Goal: Task Accomplishment & Management: Manage account settings

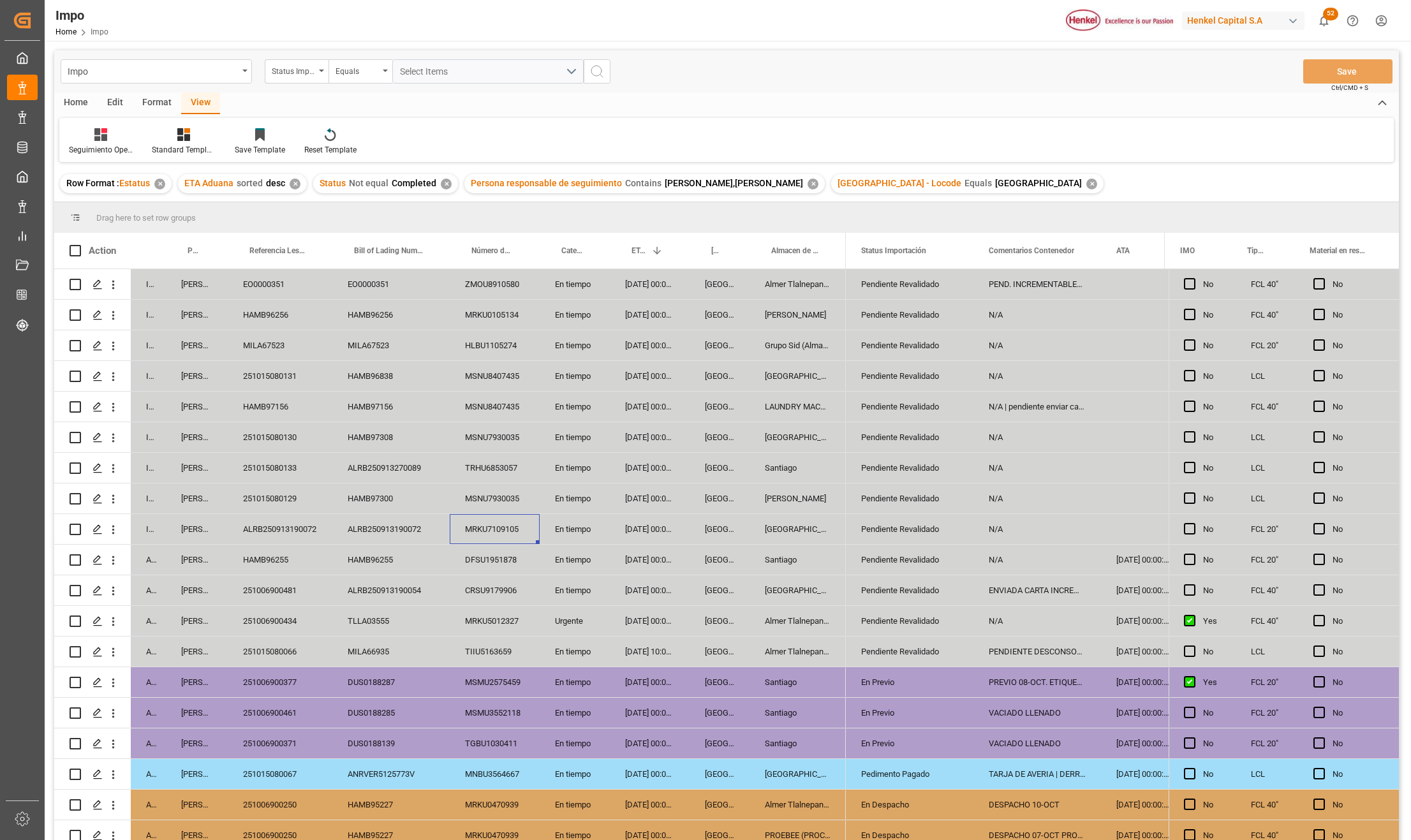
scroll to position [104, 0]
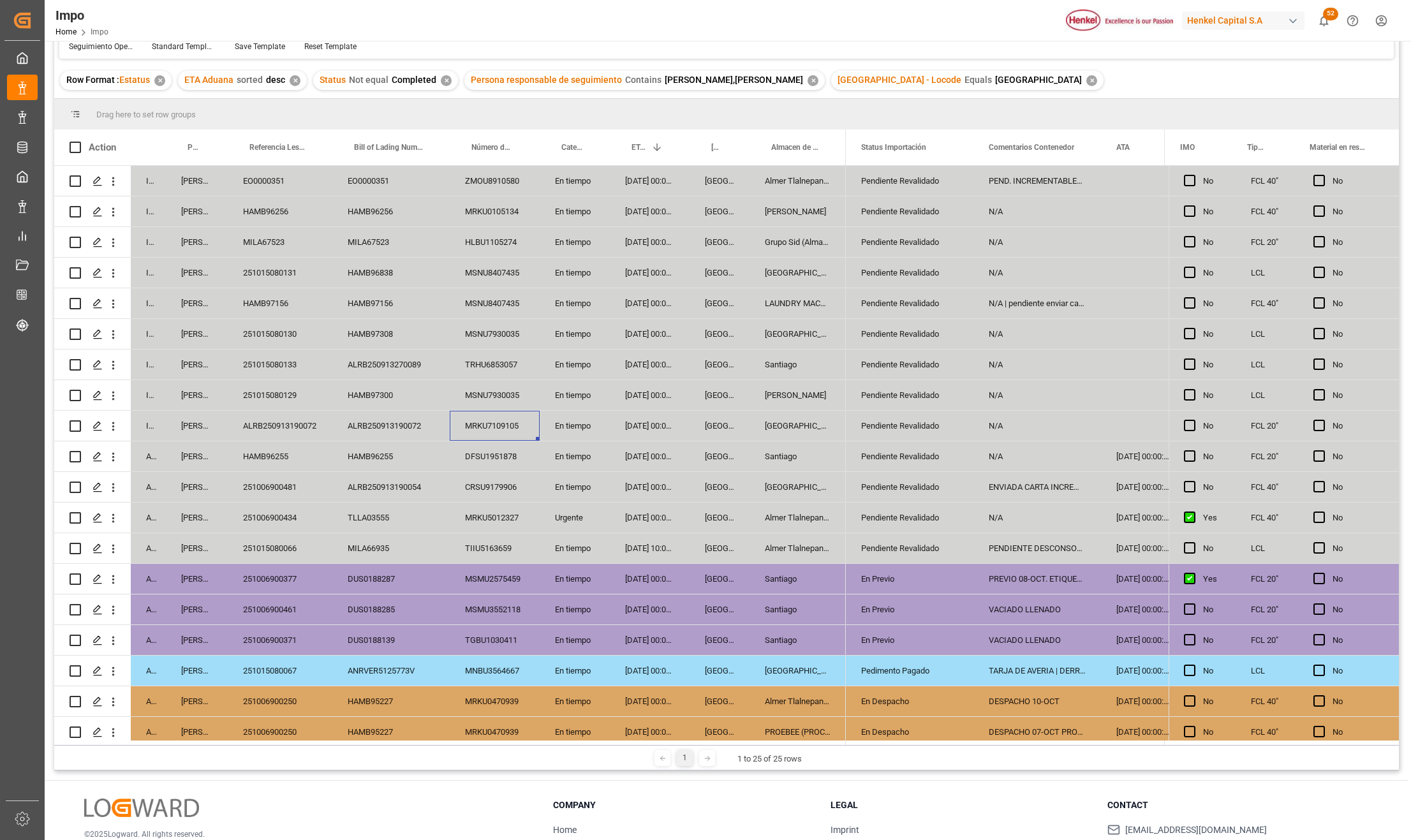
click at [996, 361] on div "N/A" at bounding box center [1037, 365] width 128 height 30
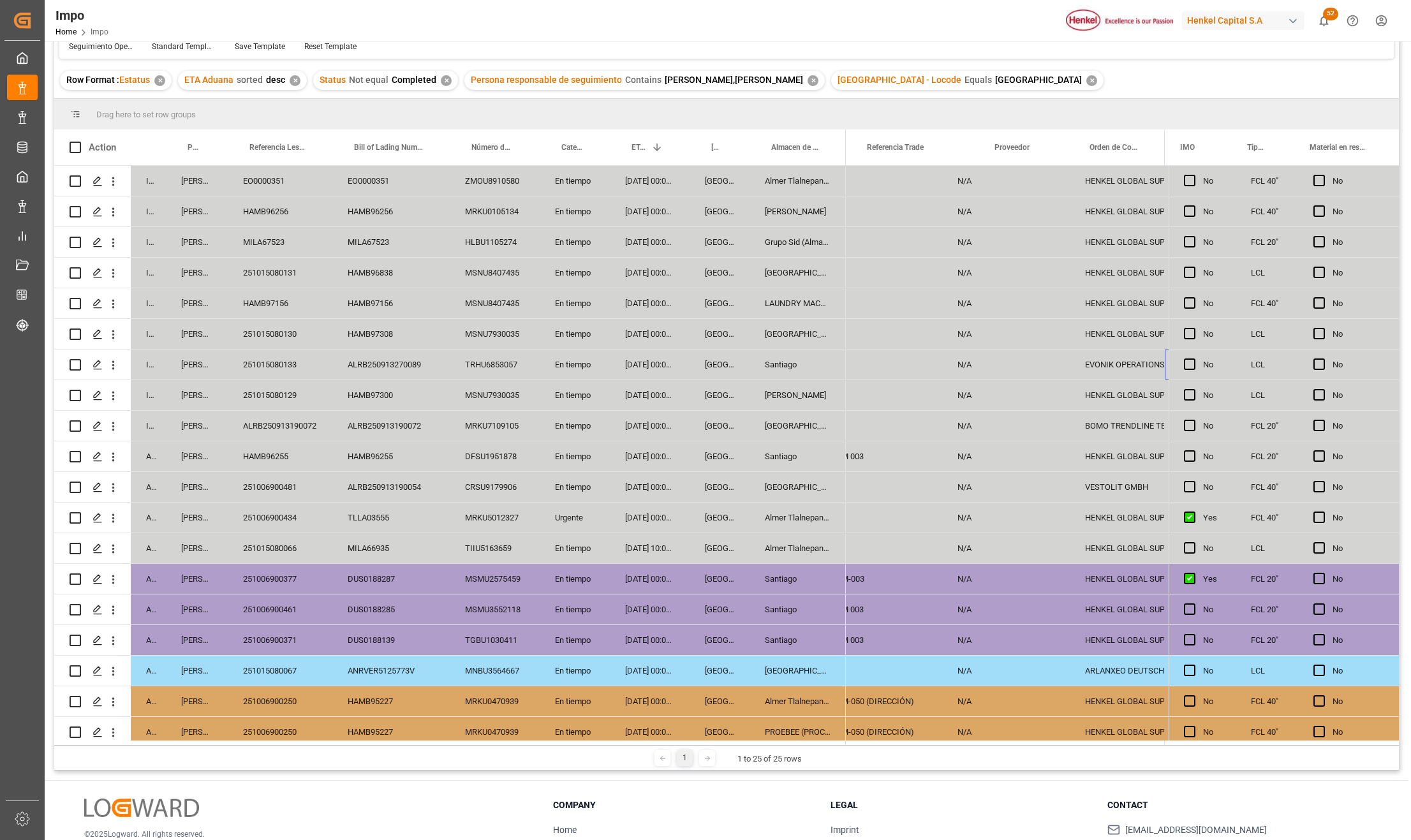
scroll to position [0, 0]
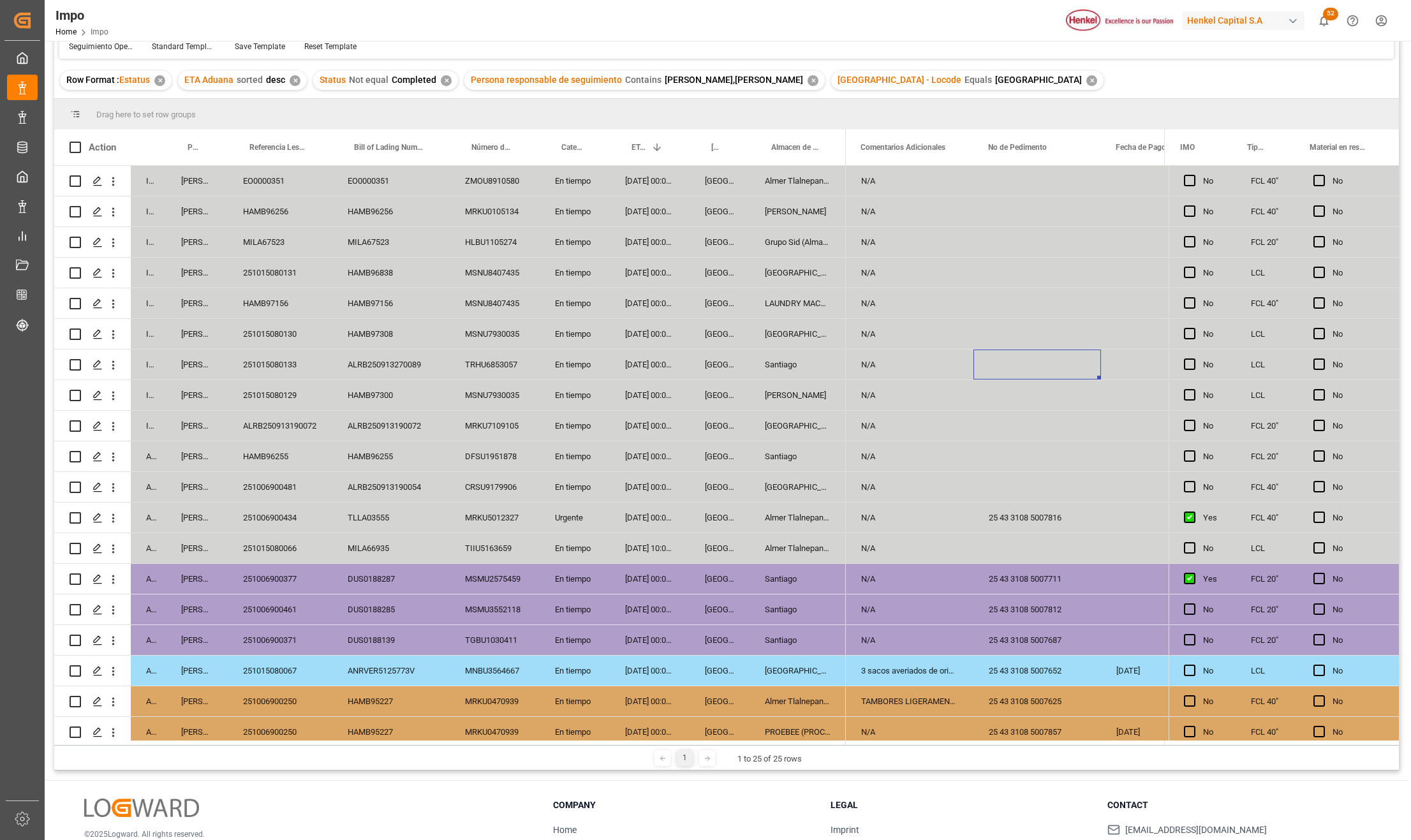
click at [1037, 361] on div "Press SPACE to select this row." at bounding box center [1037, 365] width 128 height 30
click at [1030, 369] on input "Press SPACE to select this row." at bounding box center [1037, 372] width 107 height 24
paste input "25 43 3108 5008038"
type input "25 43 3108 5008038"
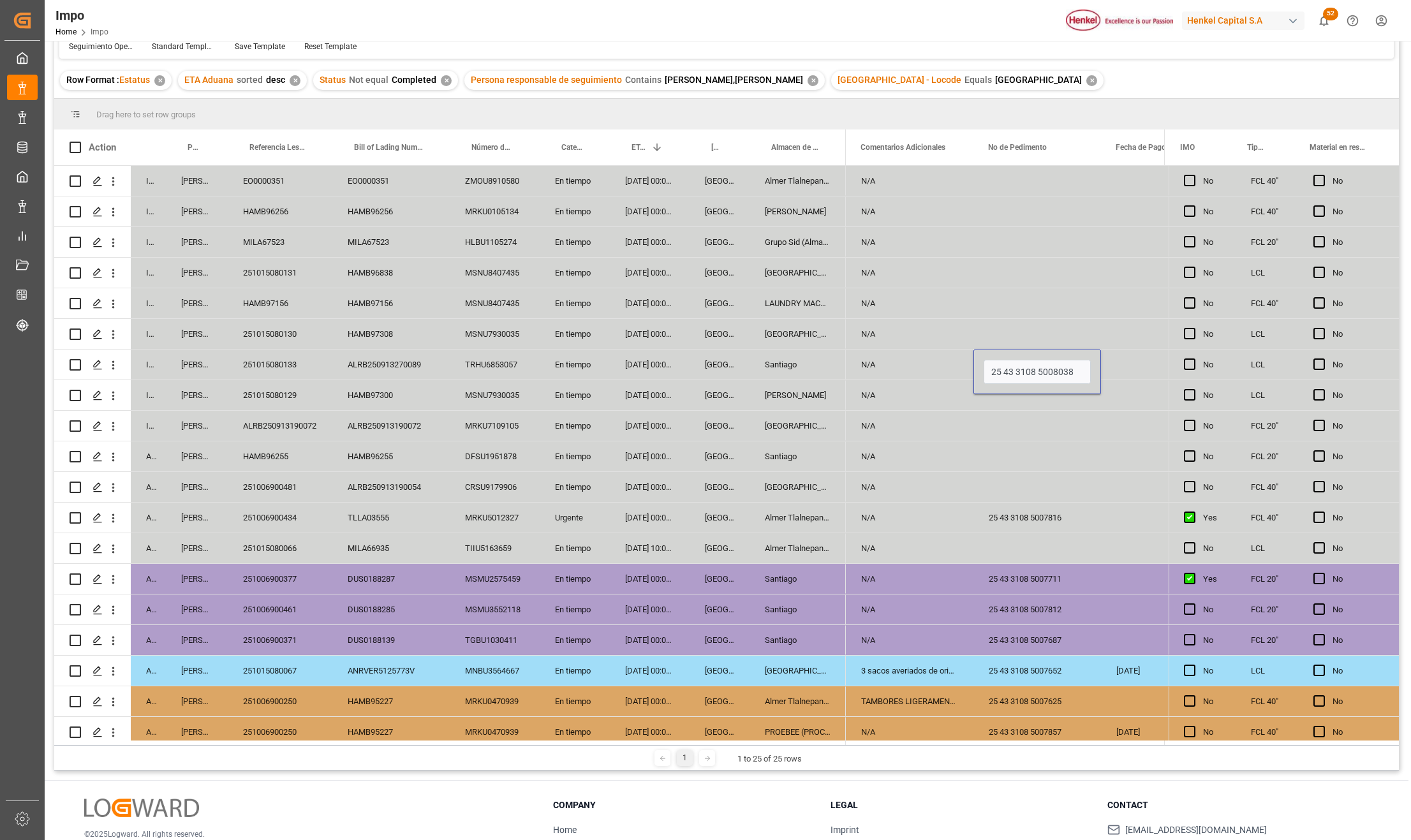
click at [1050, 437] on div "Press SPACE to select this row." at bounding box center [1037, 426] width 128 height 30
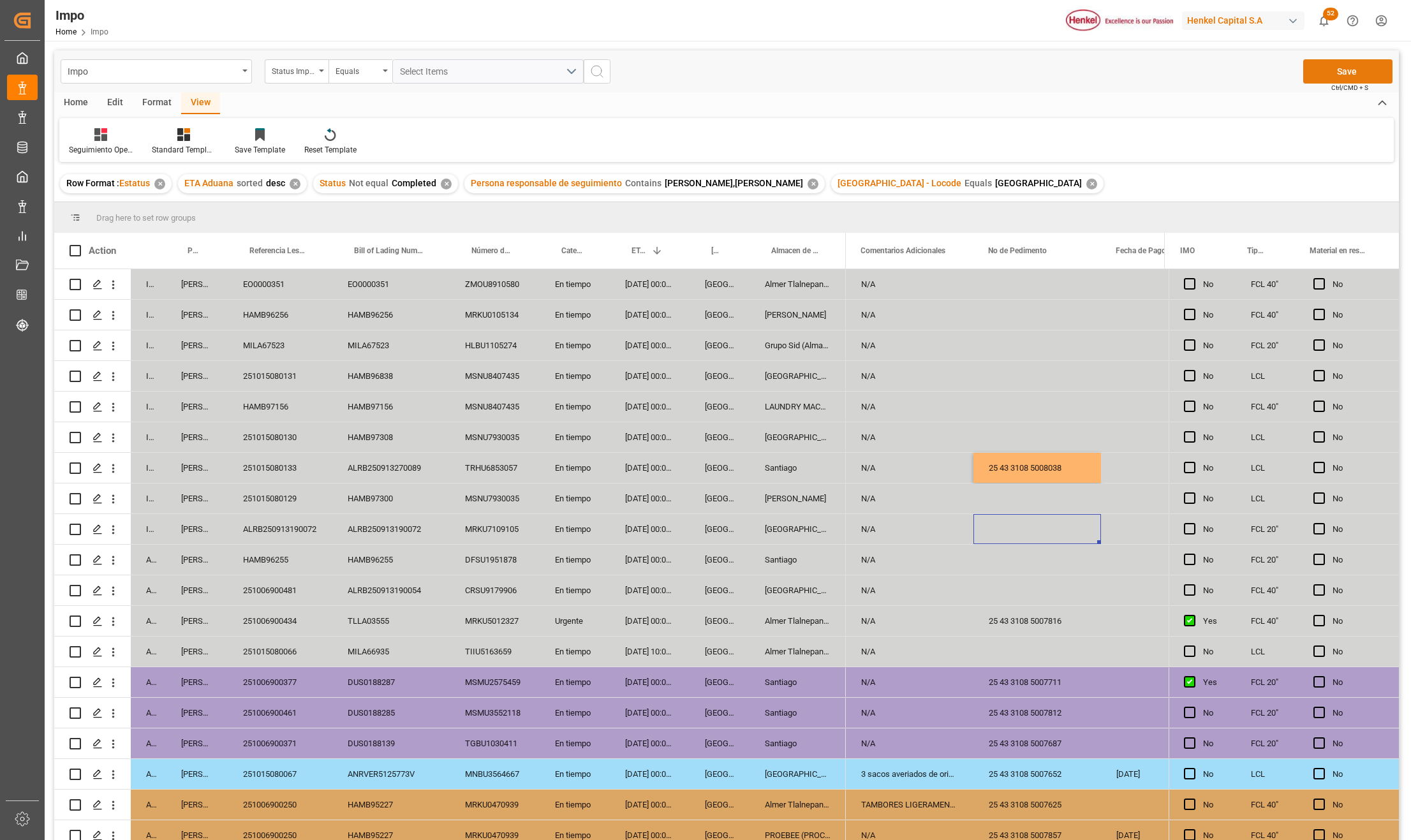
click at [1339, 70] on button "Save" at bounding box center [1348, 71] width 89 height 24
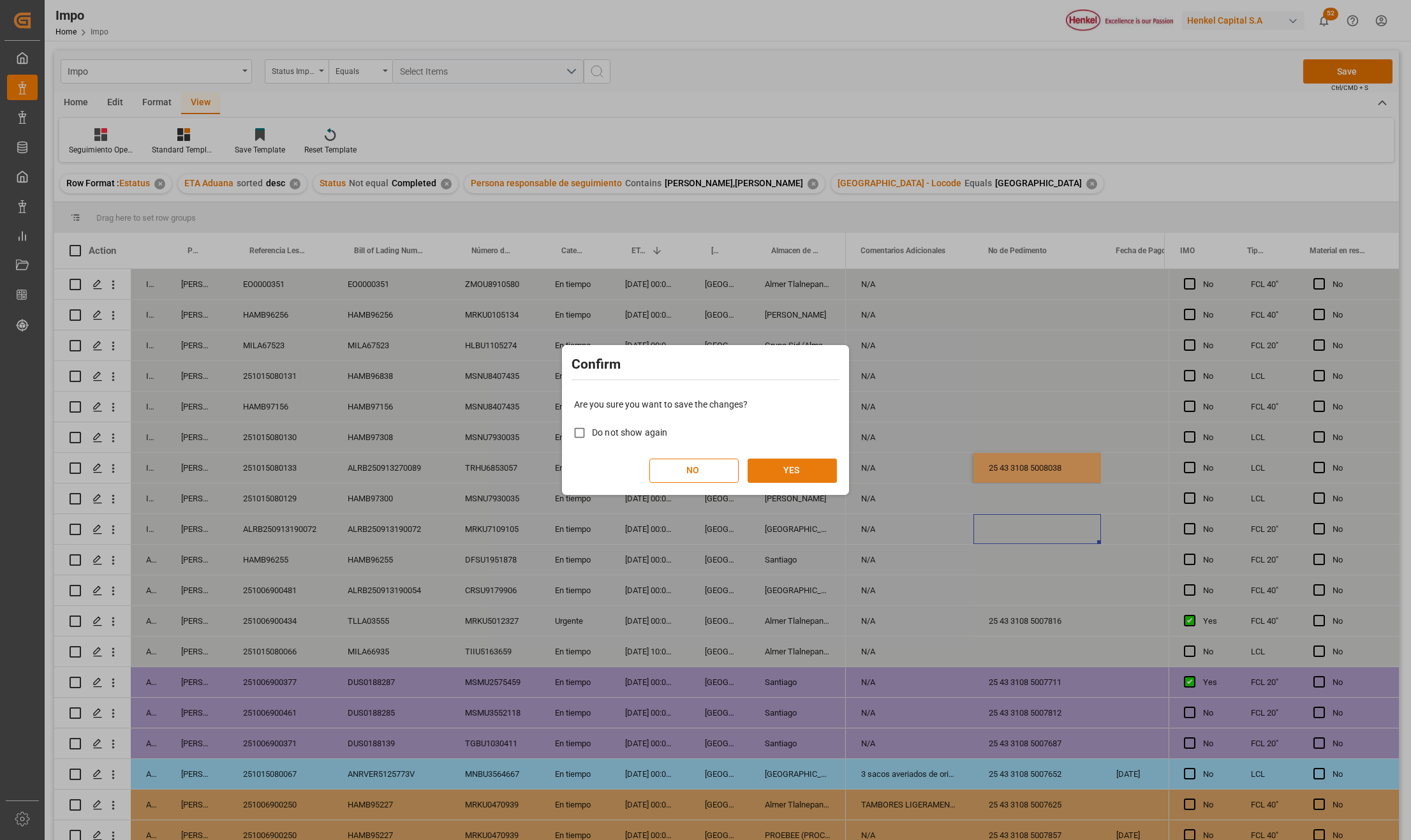
click at [786, 479] on button "YES" at bounding box center [792, 470] width 89 height 24
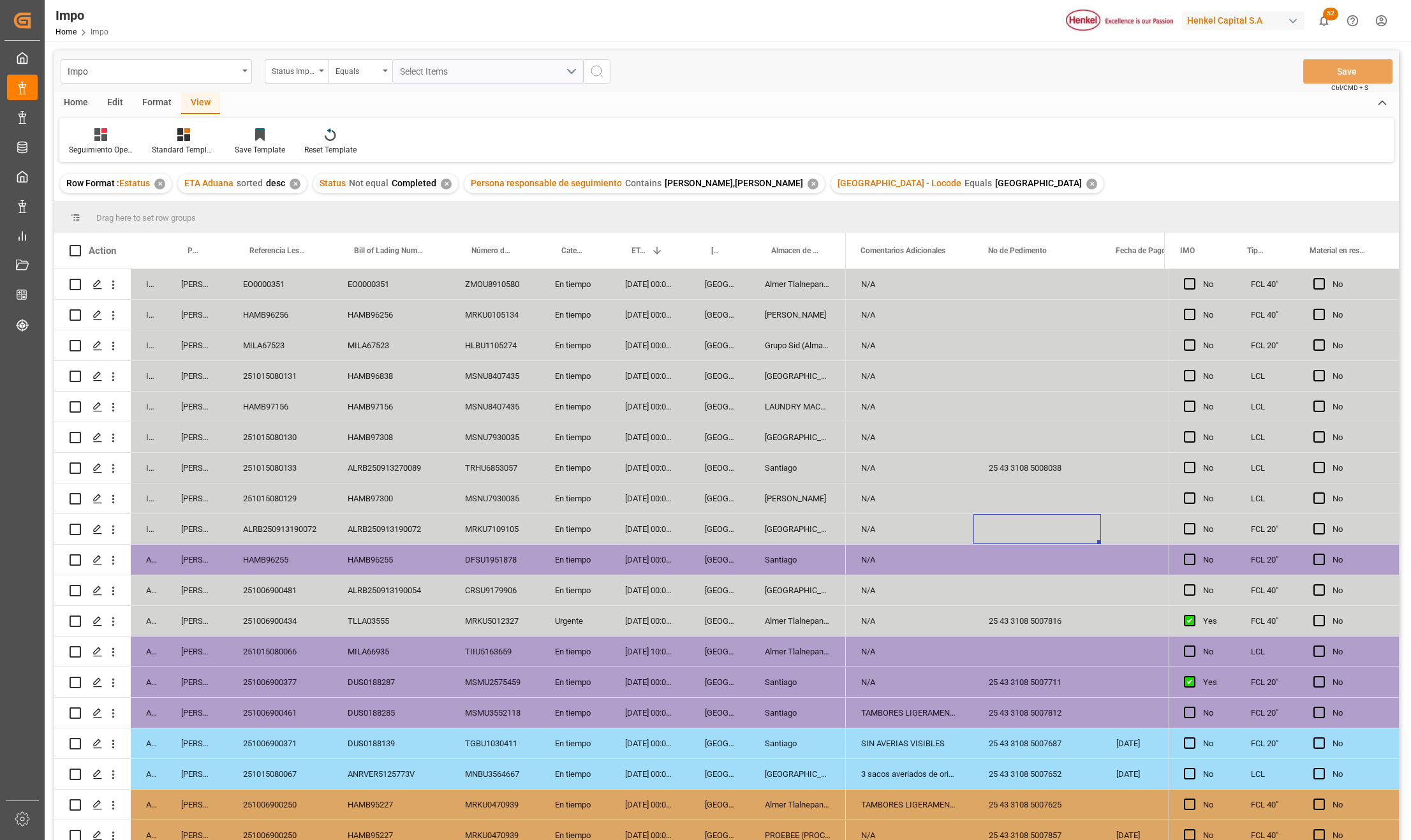
click at [284, 528] on div "ALRB250913190072" at bounding box center [280, 529] width 105 height 30
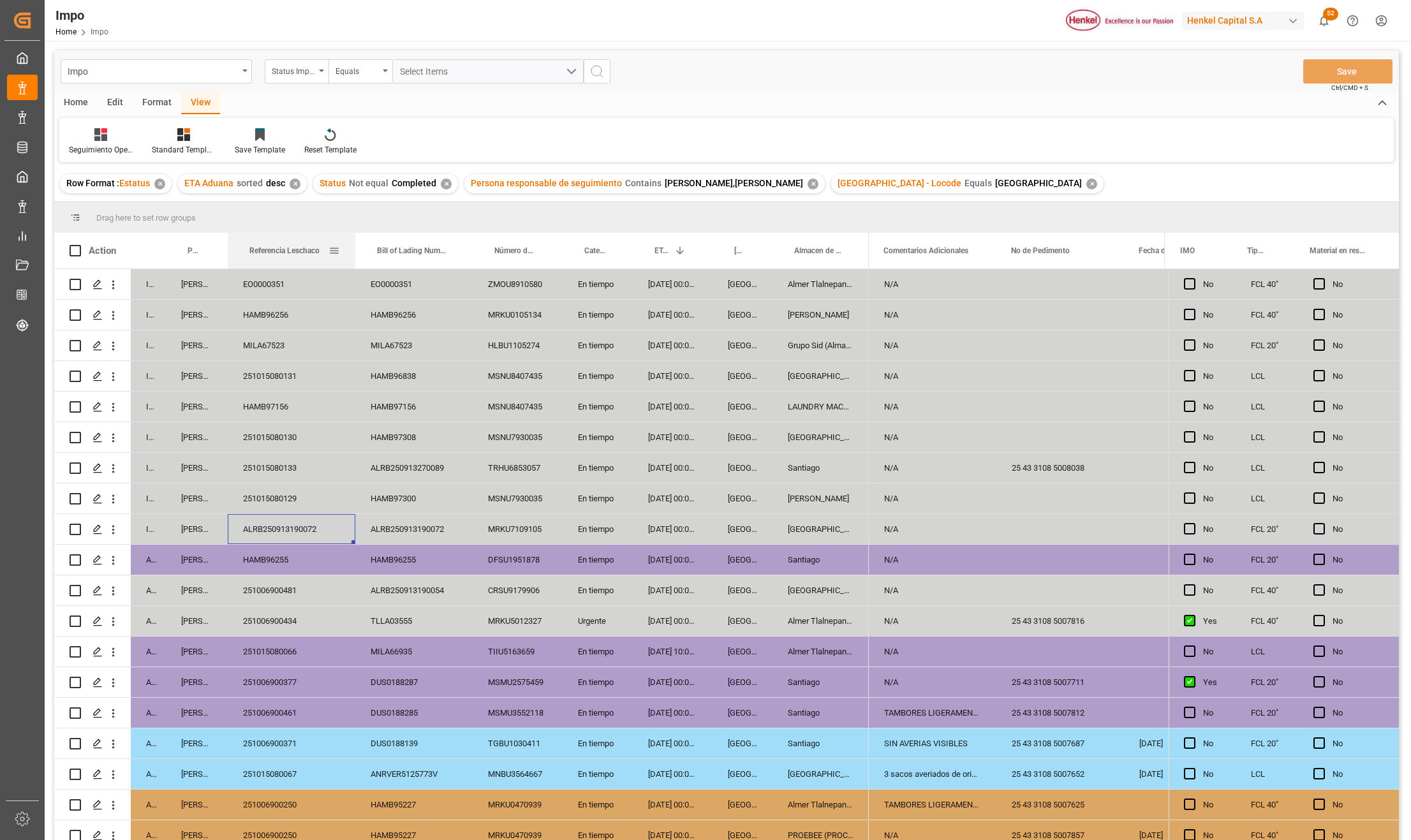
drag, startPoint x: 329, startPoint y: 243, endPoint x: 360, endPoint y: 248, distance: 31.4
click at [358, 245] on div at bounding box center [356, 250] width 5 height 35
click at [287, 522] on div "ALRB250913190072" at bounding box center [295, 529] width 135 height 30
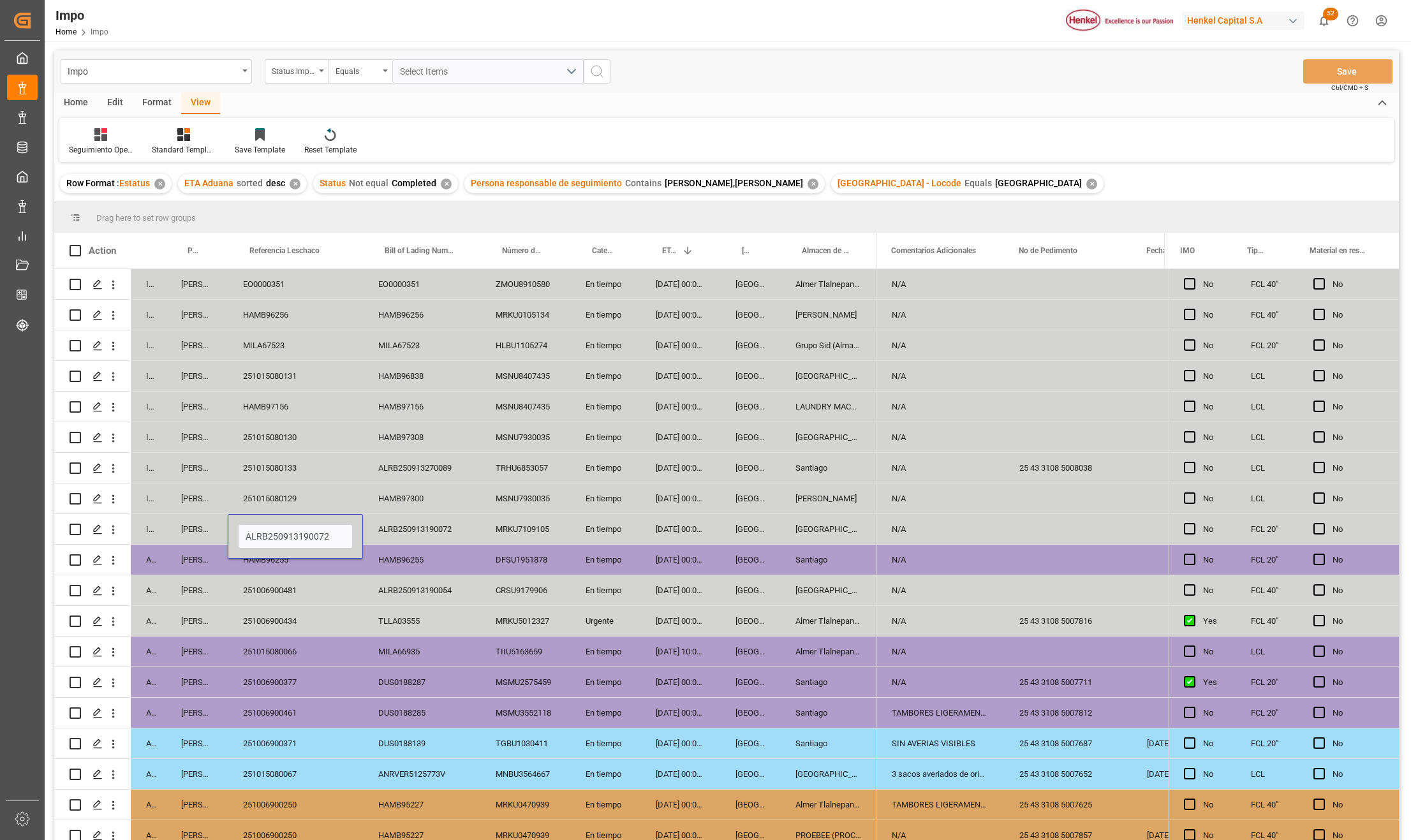
click at [289, 522] on div "ALRB250913190072" at bounding box center [295, 536] width 135 height 45
click at [293, 534] on input "ALRB250913190072" at bounding box center [295, 536] width 115 height 24
paste input "251006900661"
type input "251006900661"
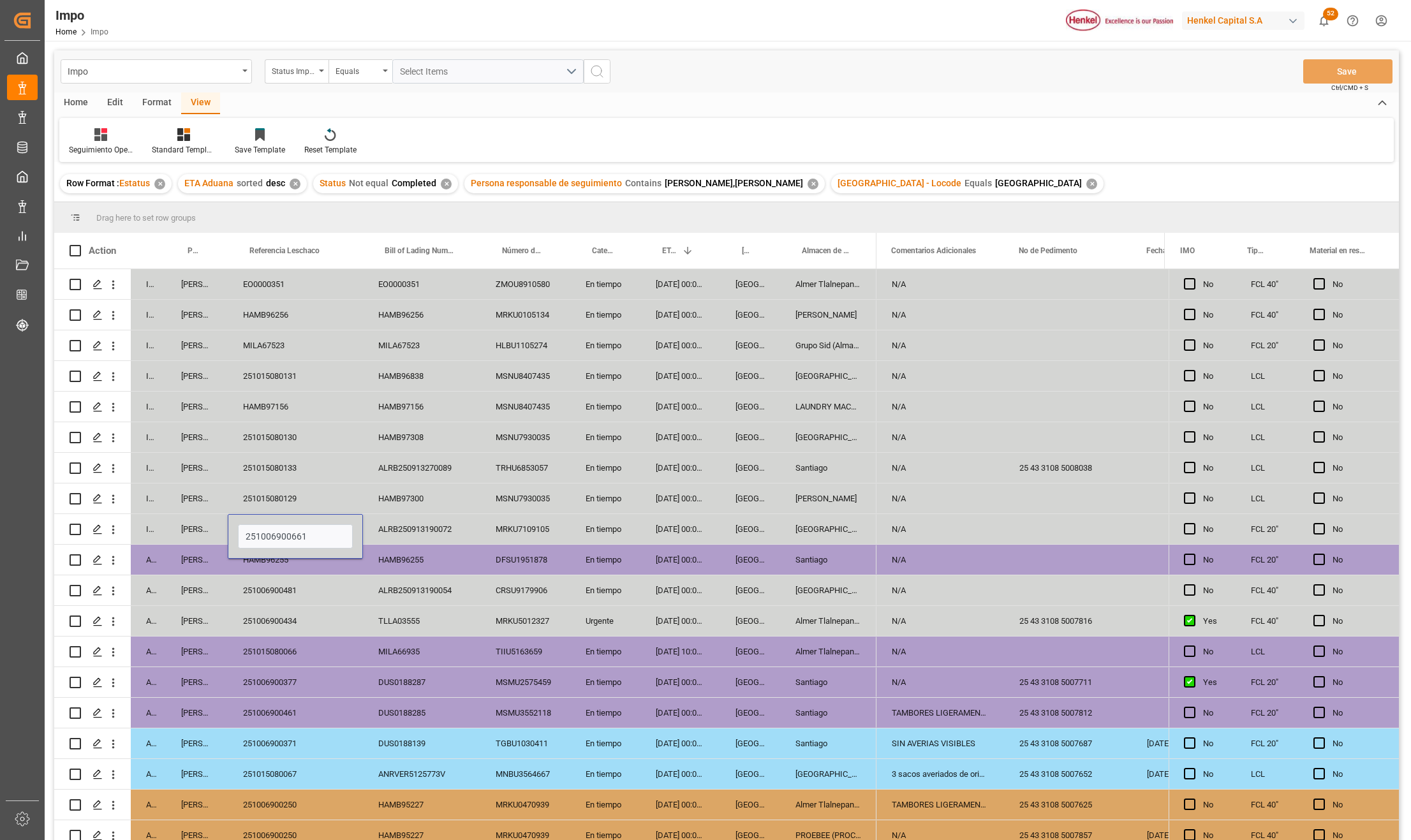
click at [353, 623] on div "251006900434" at bounding box center [295, 621] width 135 height 30
drag, startPoint x: 541, startPoint y: 610, endPoint x: 617, endPoint y: 574, distance: 84.1
click at [547, 601] on div "In progress Karla Chavez EO0000351 EO0000351 ZMOU8910580 En tiempo 12-10-2025 0…" at bounding box center [466, 621] width 823 height 704
drag, startPoint x: 644, startPoint y: 565, endPoint x: 384, endPoint y: 436, distance: 290.2
click at [637, 549] on div "Arrived Carlos Villar HAMB96255 HAMB96255 DFSU1951878 En tiempo 06-10-2025 00:0…" at bounding box center [466, 560] width 823 height 31
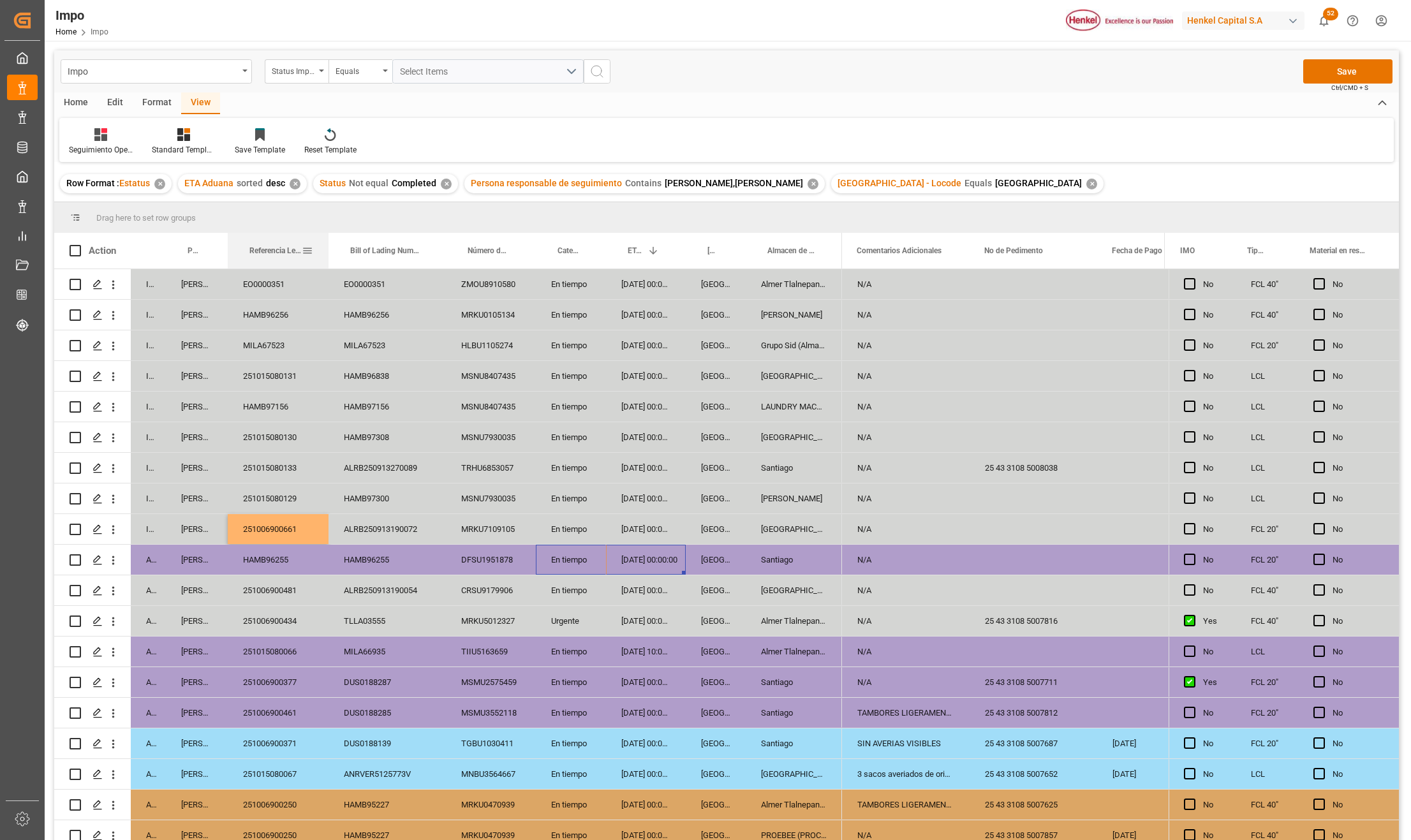
drag, startPoint x: 361, startPoint y: 235, endPoint x: 327, endPoint y: 233, distance: 34.1
click at [327, 233] on div at bounding box center [329, 250] width 5 height 35
click at [567, 559] on div "En tiempo" at bounding box center [571, 560] width 70 height 30
click at [751, 526] on div "Salamanca" at bounding box center [794, 529] width 96 height 30
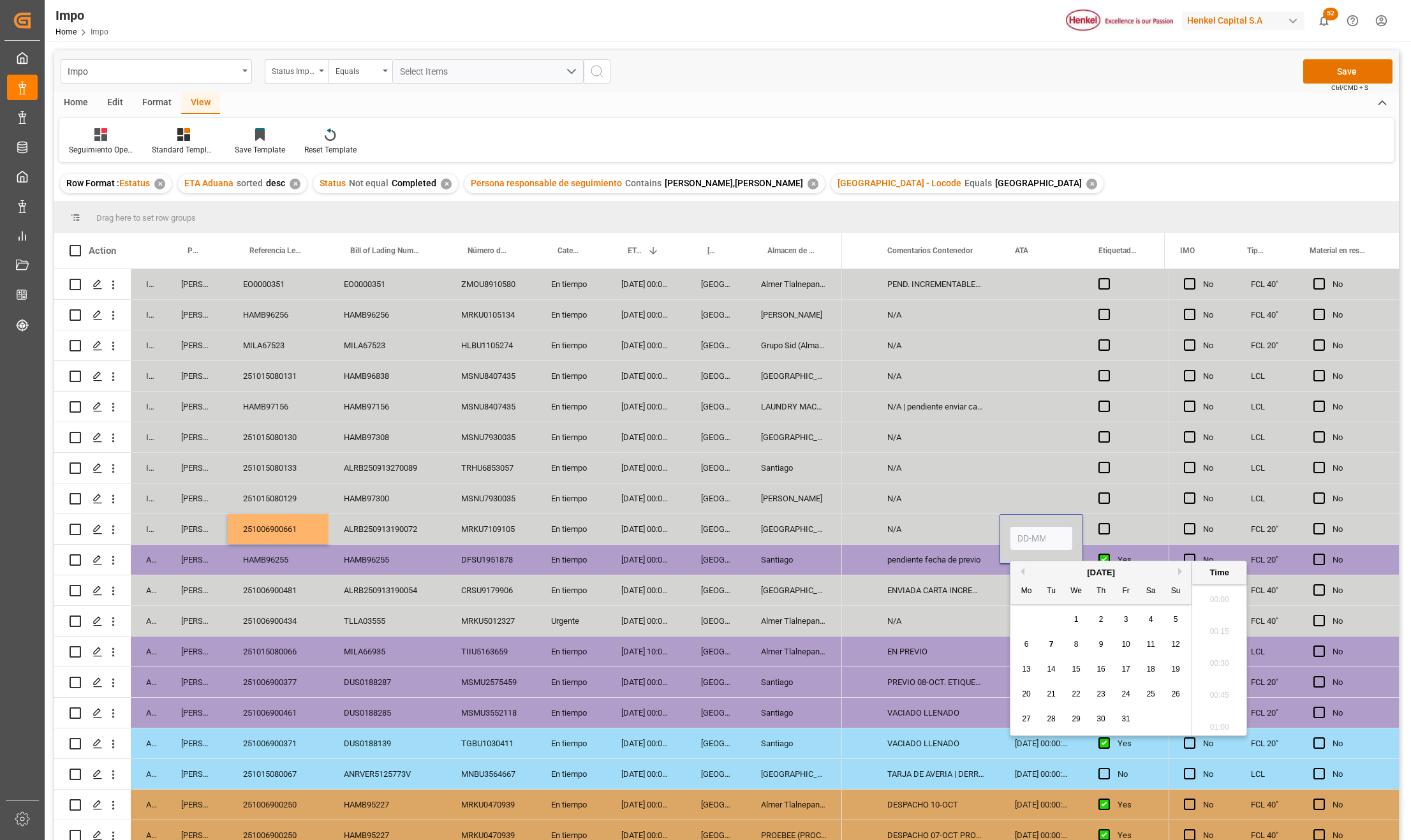
scroll to position [1757, 0]
type input "07-10-2025 00:00"
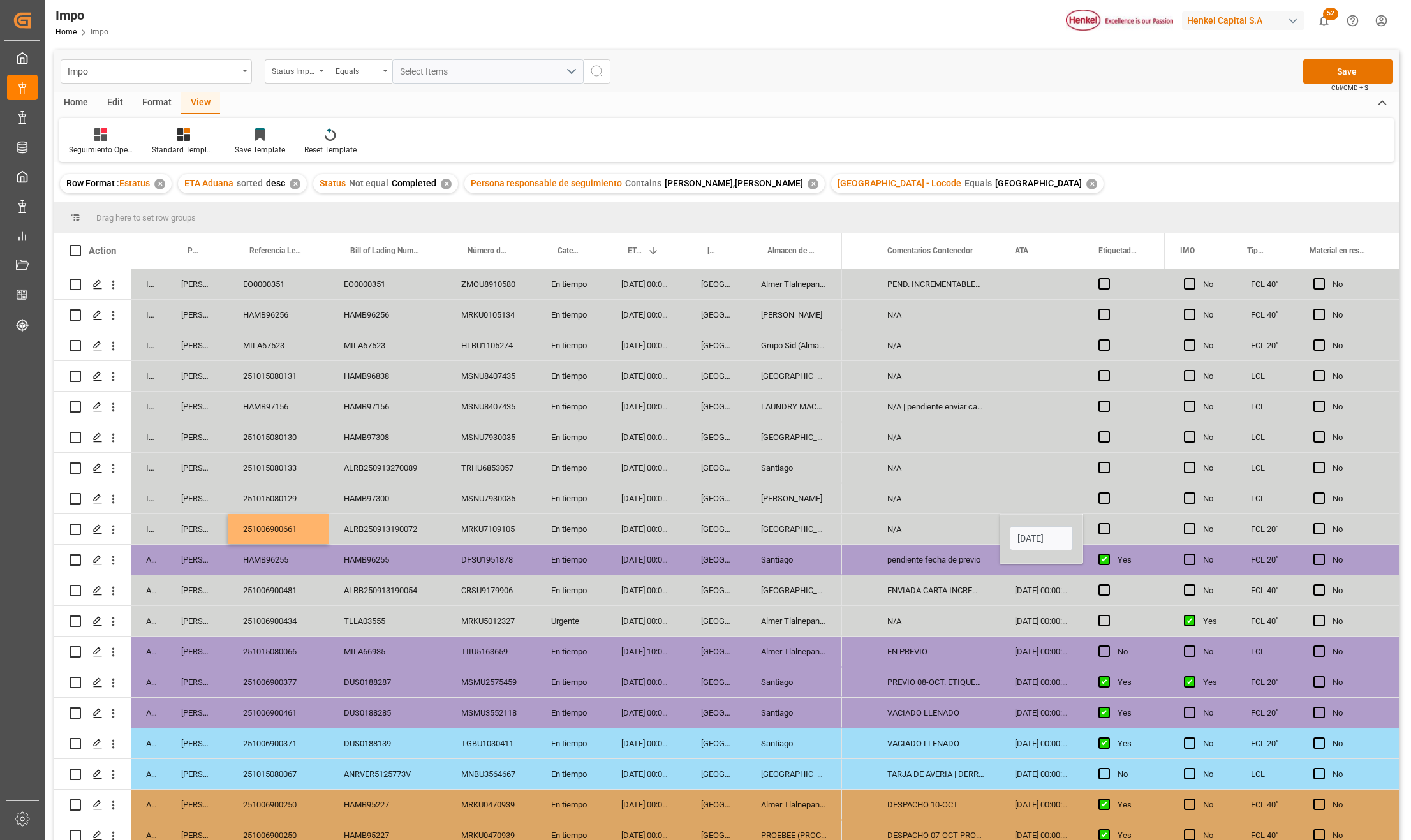
click at [889, 598] on div "ENVIADA CARTA INCREMENTABLES" at bounding box center [936, 590] width 128 height 30
click at [925, 531] on div "N/A" at bounding box center [936, 529] width 128 height 30
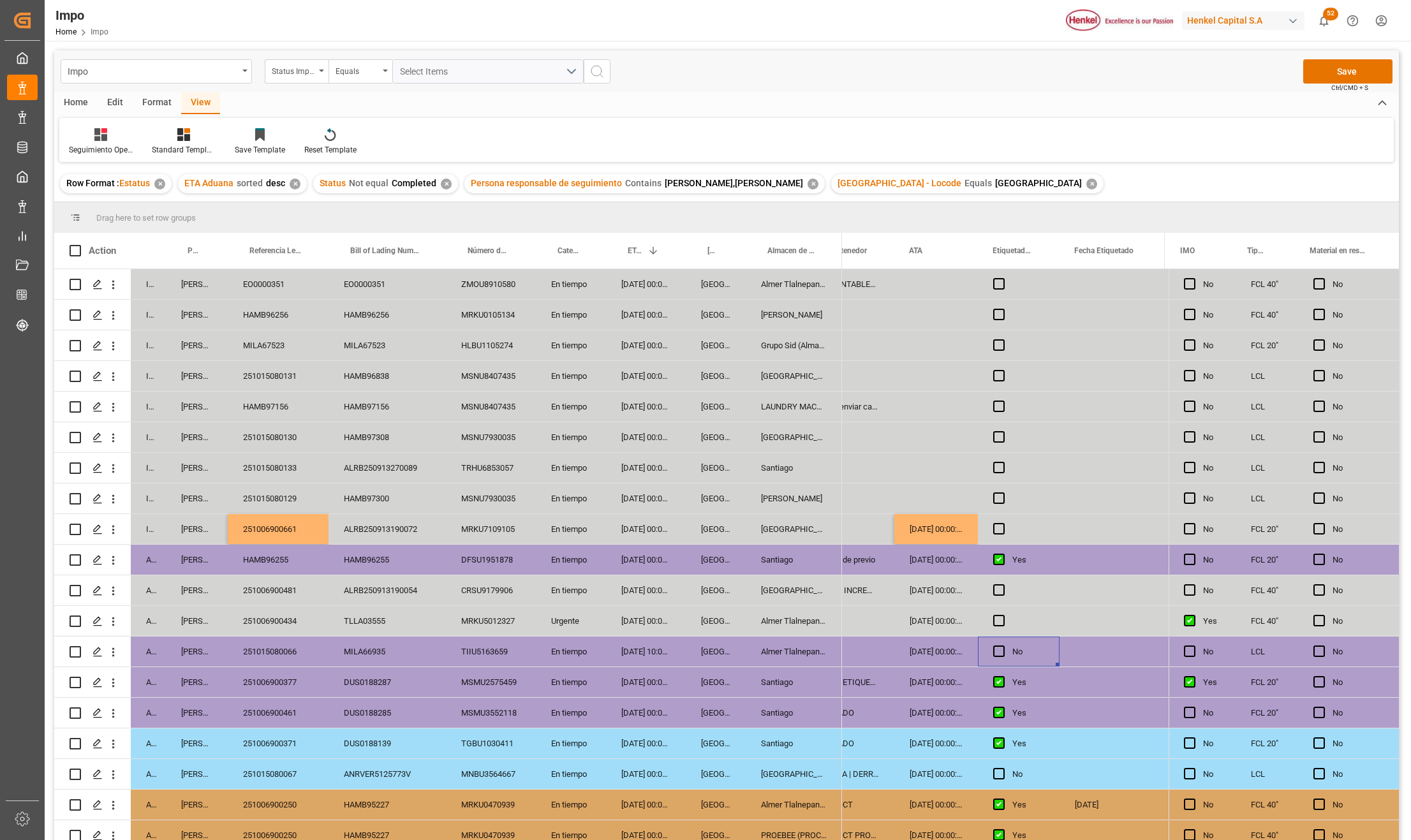
click at [1018, 653] on div "No" at bounding box center [1029, 652] width 32 height 30
click at [1019, 630] on div "Press SPACE to select this row." at bounding box center [1019, 621] width 81 height 30
click at [1010, 529] on div "Press SPACE to select this row." at bounding box center [1019, 529] width 81 height 30
drag, startPoint x: 1016, startPoint y: 440, endPoint x: 1026, endPoint y: 505, distance: 65.8
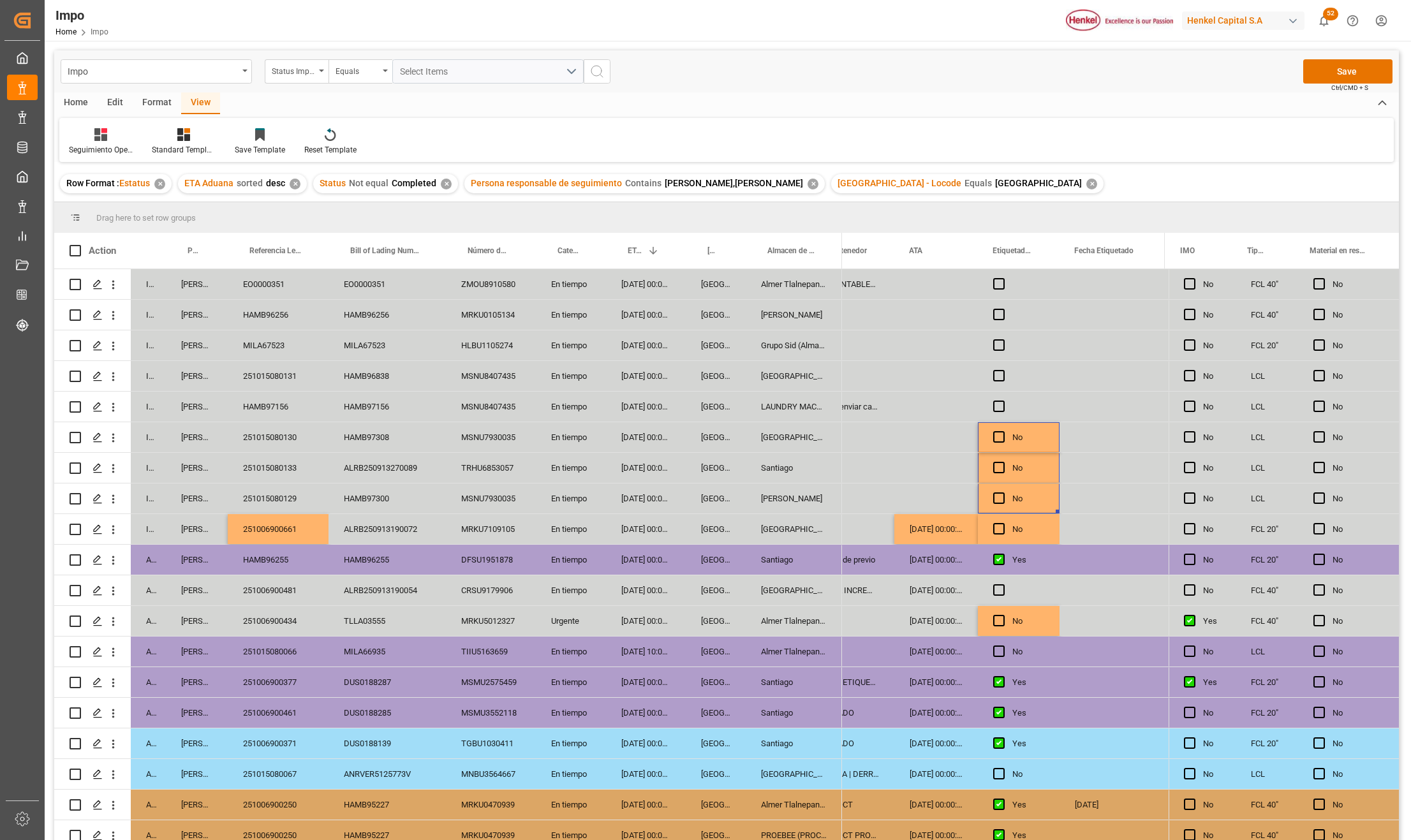
click at [1010, 369] on div "Press SPACE to select this row." at bounding box center [1019, 376] width 81 height 30
drag, startPoint x: 1025, startPoint y: 286, endPoint x: 1027, endPoint y: 309, distance: 23.1
click at [1348, 72] on button "Save" at bounding box center [1348, 71] width 89 height 24
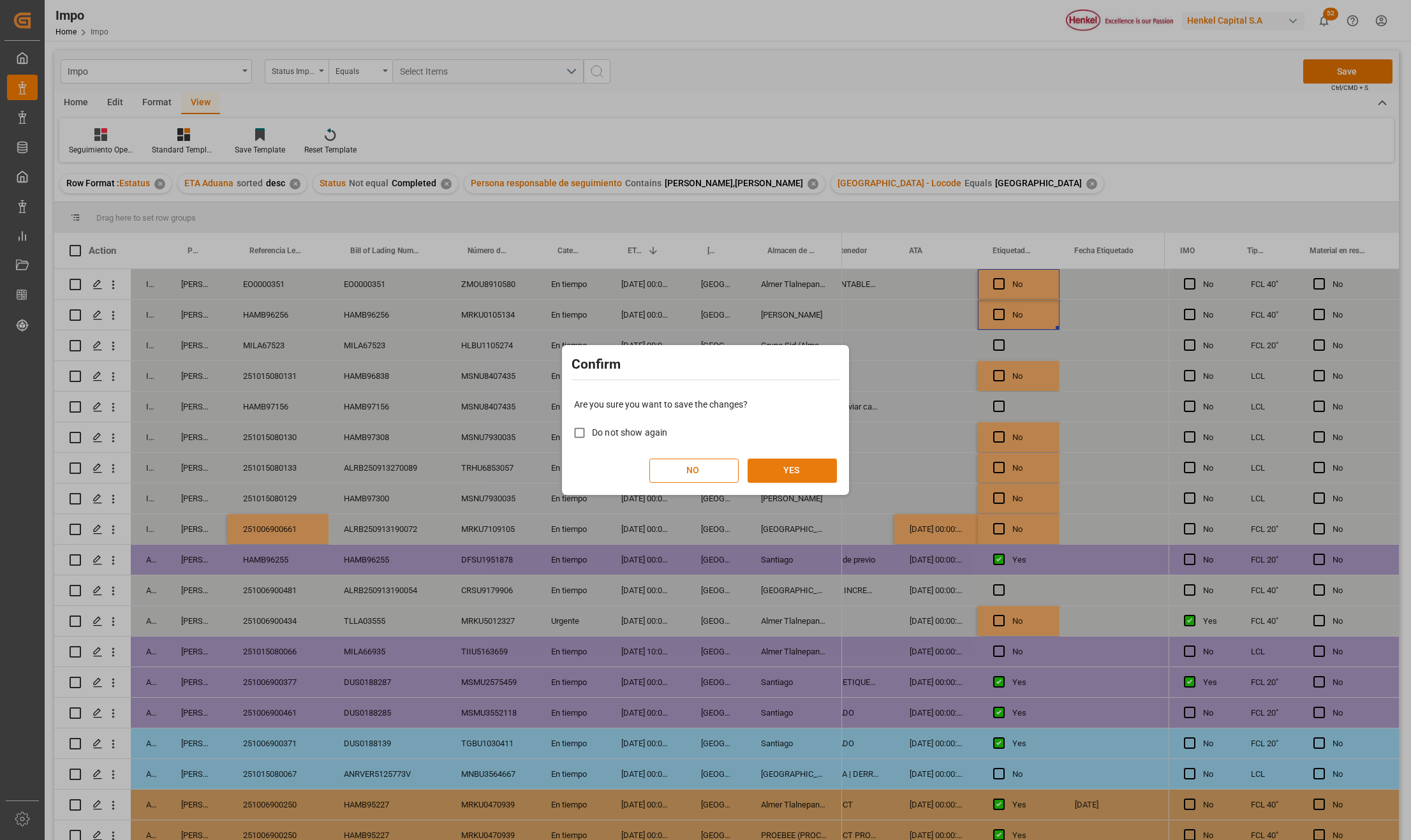
click at [791, 470] on button "YES" at bounding box center [792, 470] width 89 height 24
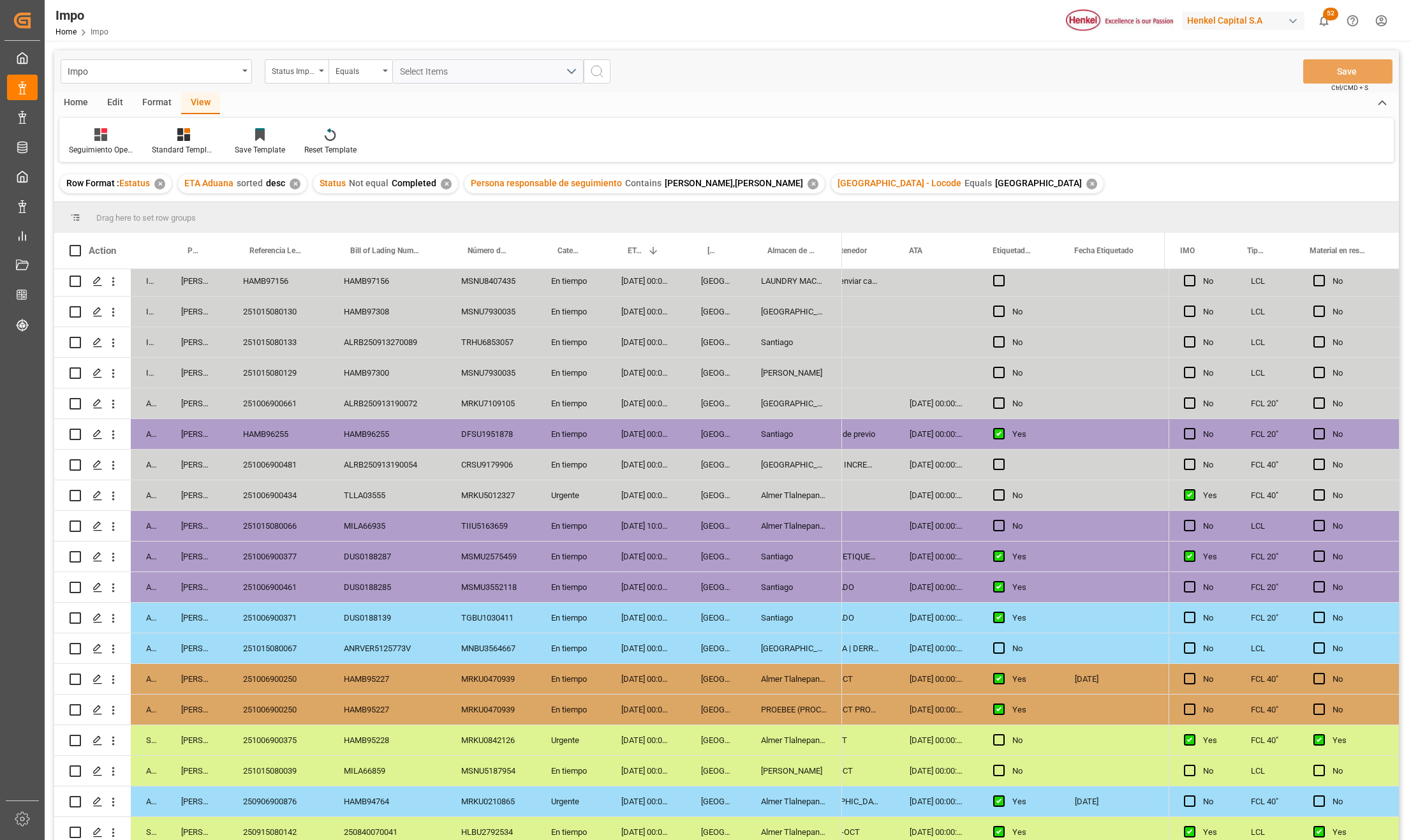
scroll to position [133, 0]
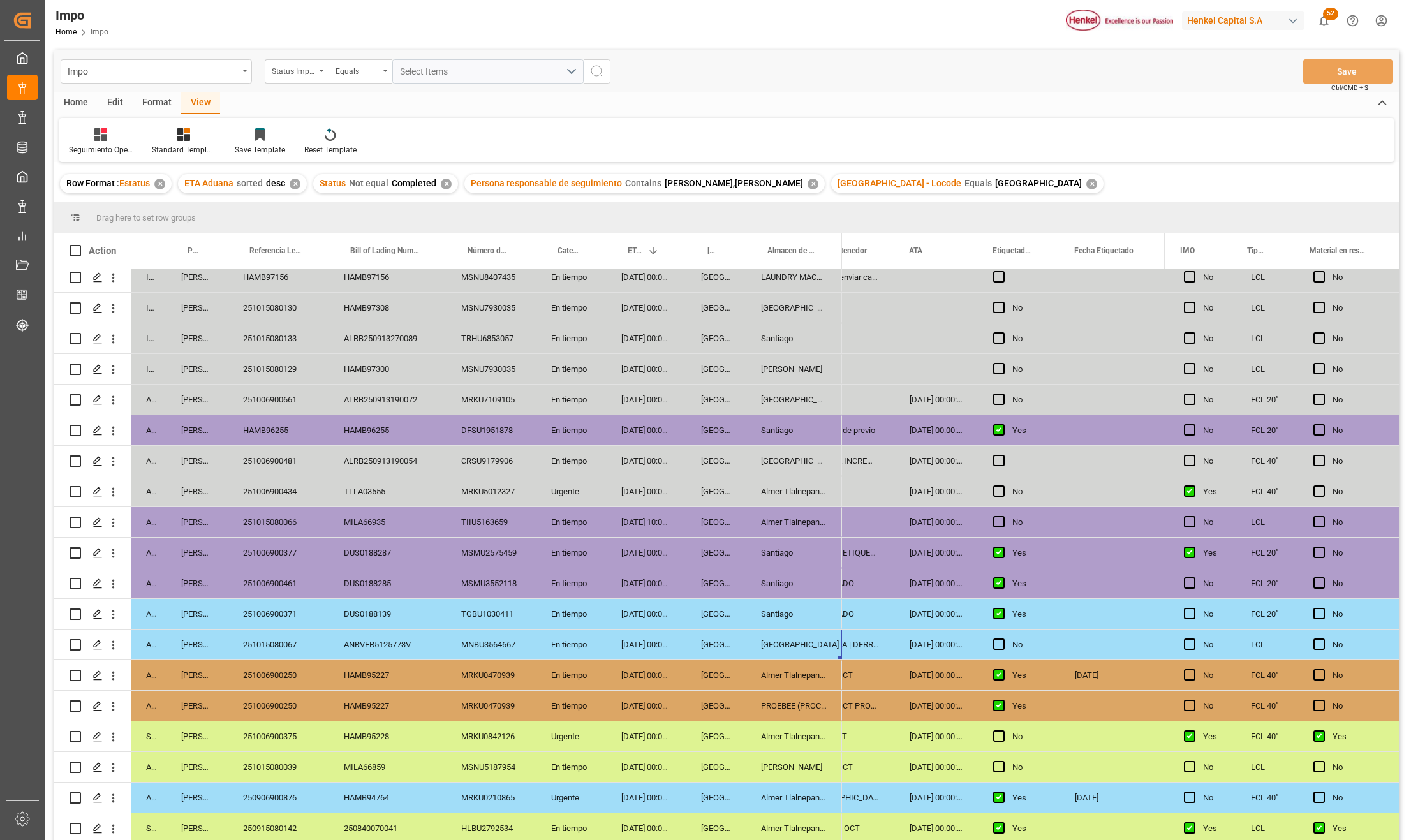
click at [764, 647] on div "Salamanca" at bounding box center [794, 645] width 96 height 30
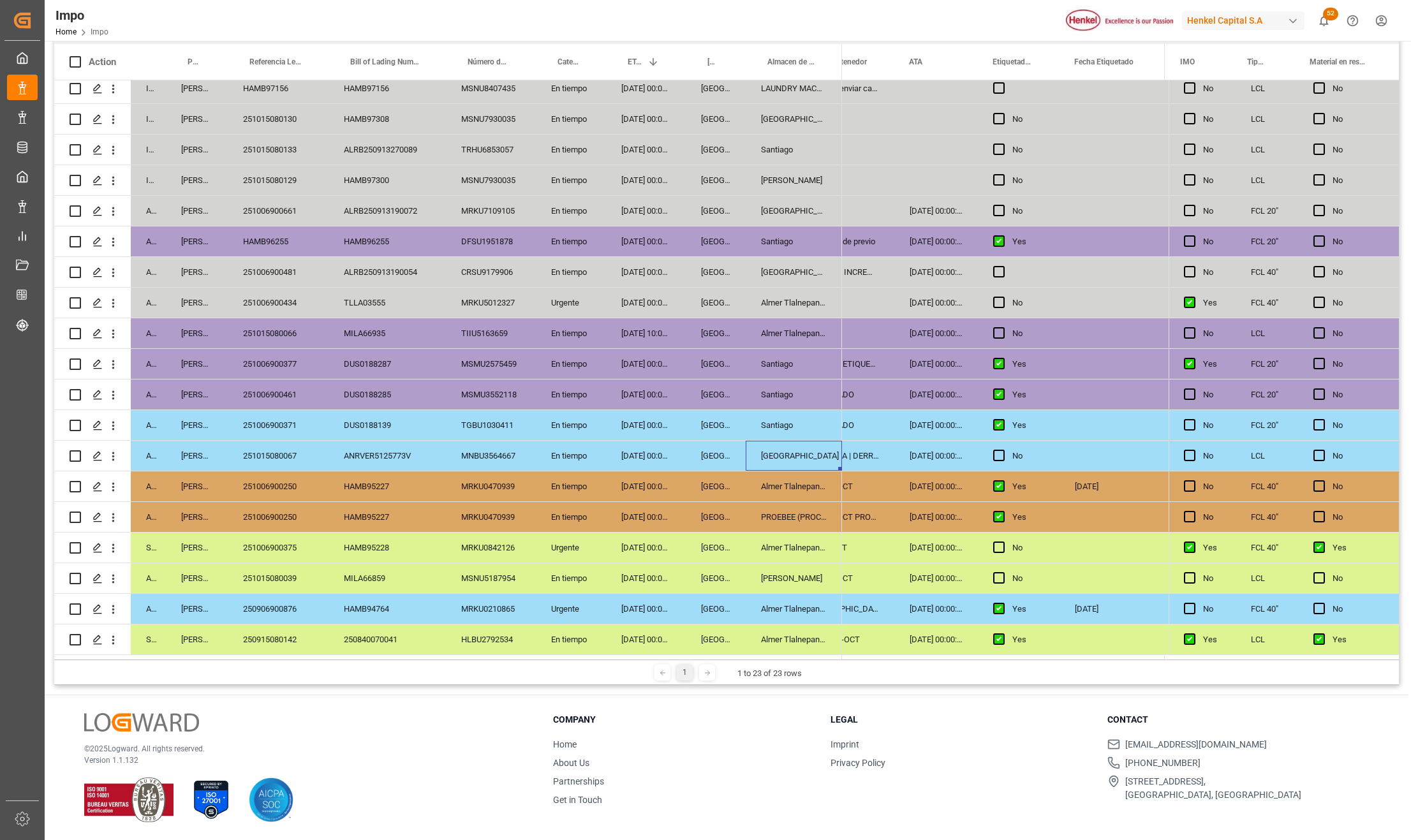
click at [381, 416] on div "DUS0188139" at bounding box center [387, 425] width 117 height 30
click at [385, 380] on div "DUS0188285" at bounding box center [387, 395] width 117 height 30
click at [781, 490] on div "Almer Tlalnepantla" at bounding box center [794, 487] width 96 height 30
click at [804, 506] on div "PROEBEE (PROCESOS DE ENVASADO, BLISTEO Y EMPAQUES ESPECIALES S." at bounding box center [794, 517] width 96 height 30
click at [302, 502] on div "251006900250" at bounding box center [278, 517] width 101 height 30
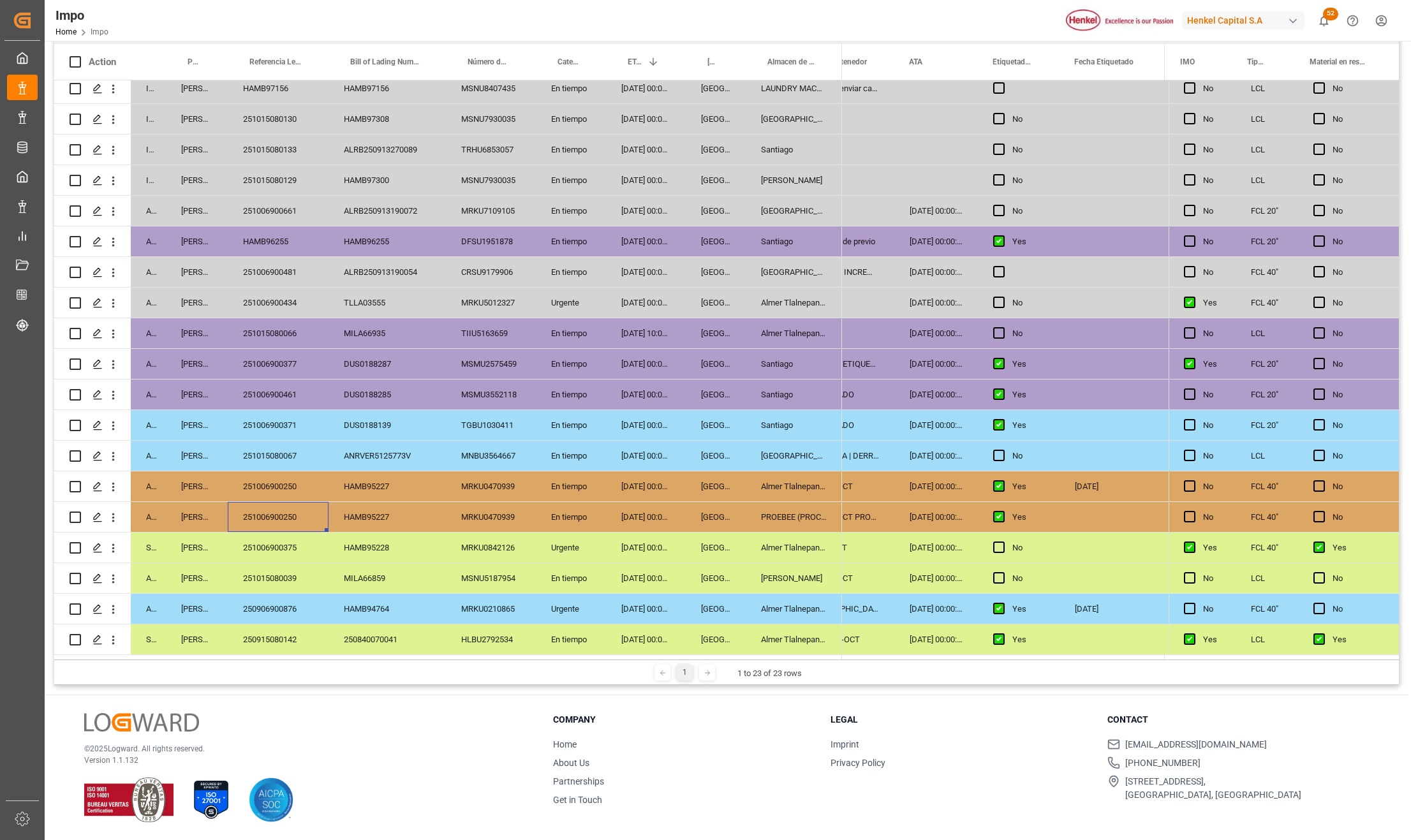
click at [348, 513] on div "HAMB95227" at bounding box center [387, 517] width 117 height 30
click at [116, 513] on icon "open menu" at bounding box center [113, 517] width 13 height 13
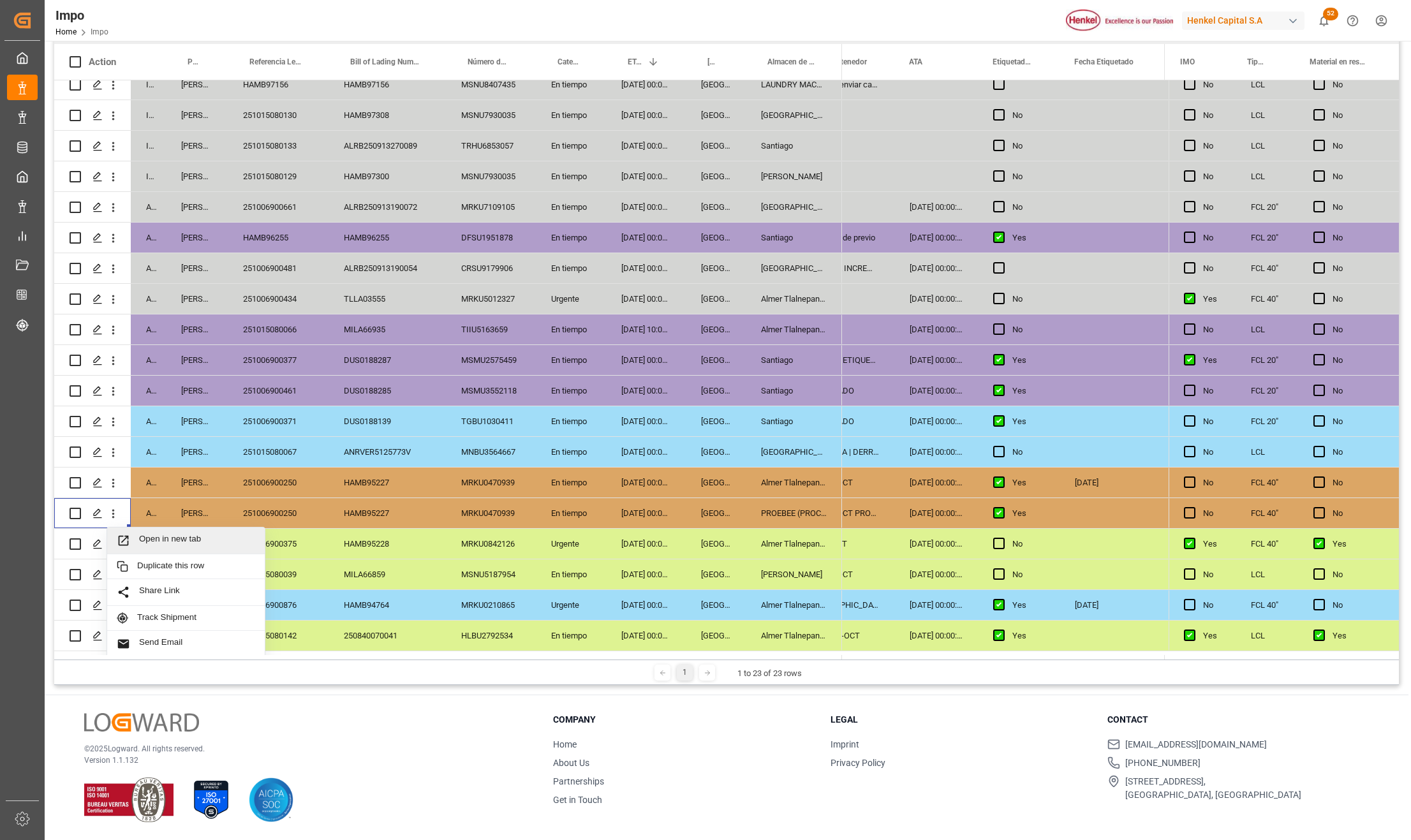
click at [141, 536] on span "Open in new tab" at bounding box center [197, 540] width 116 height 13
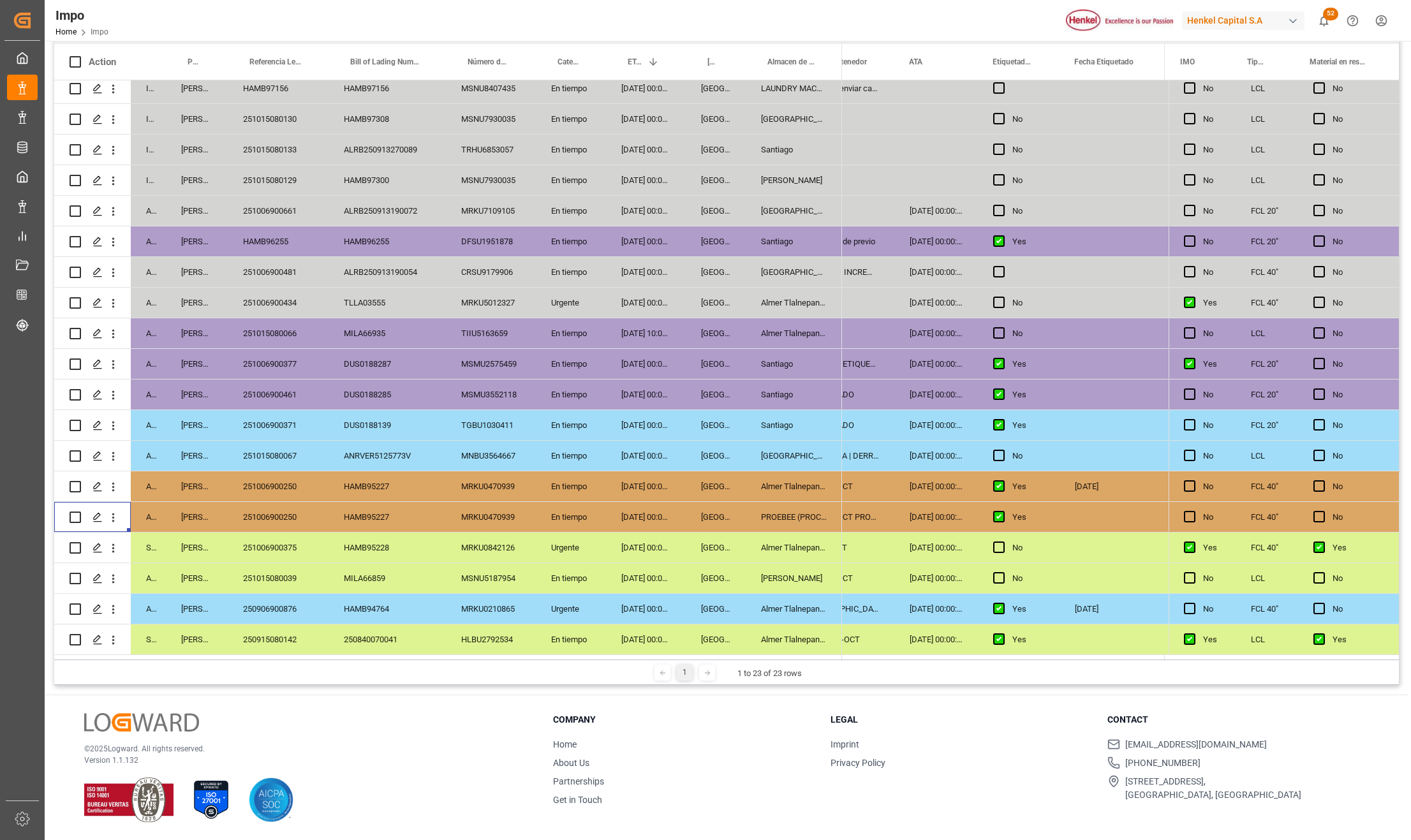
scroll to position [0, 0]
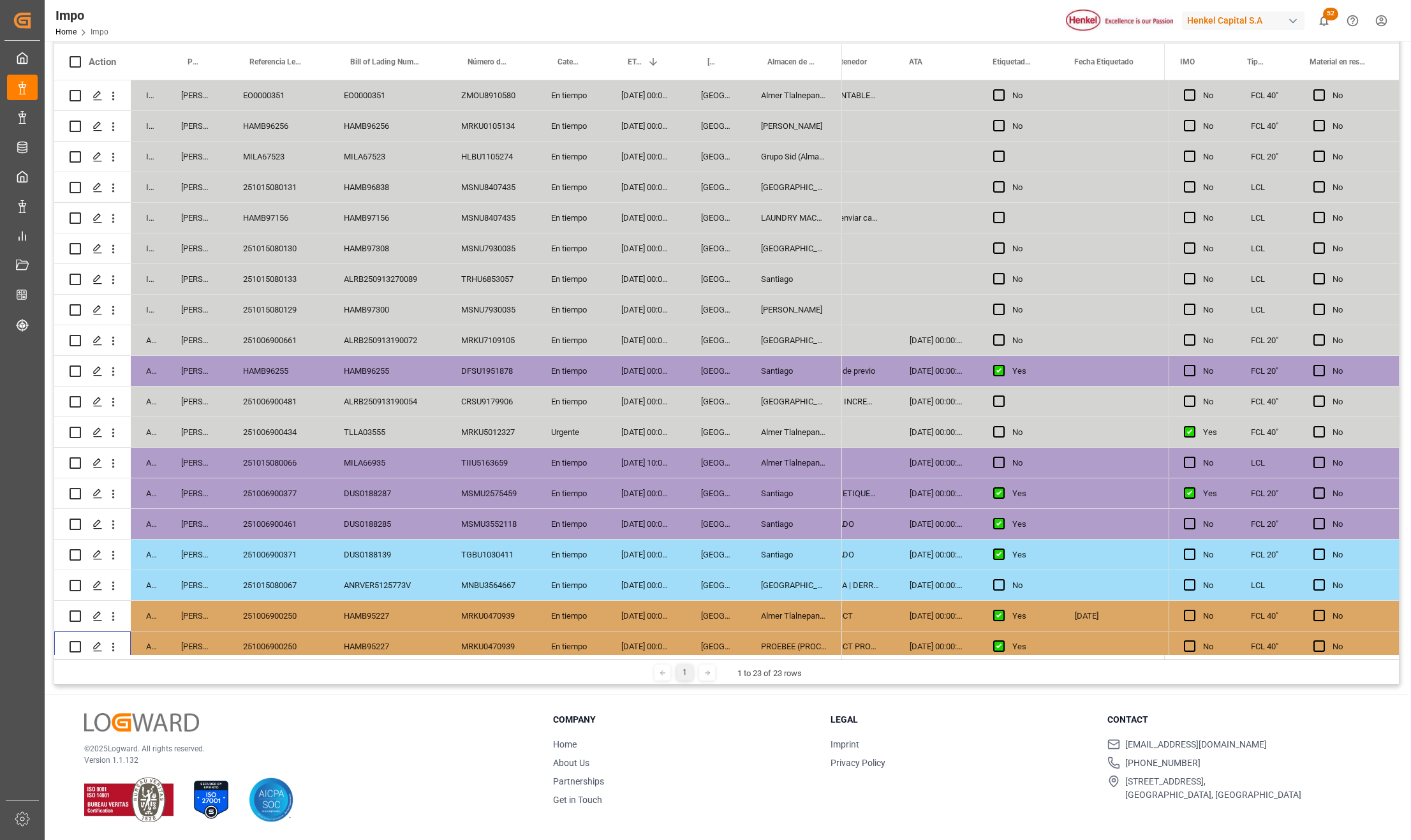
click at [447, 424] on div "MRKU5012327" at bounding box center [491, 432] width 90 height 30
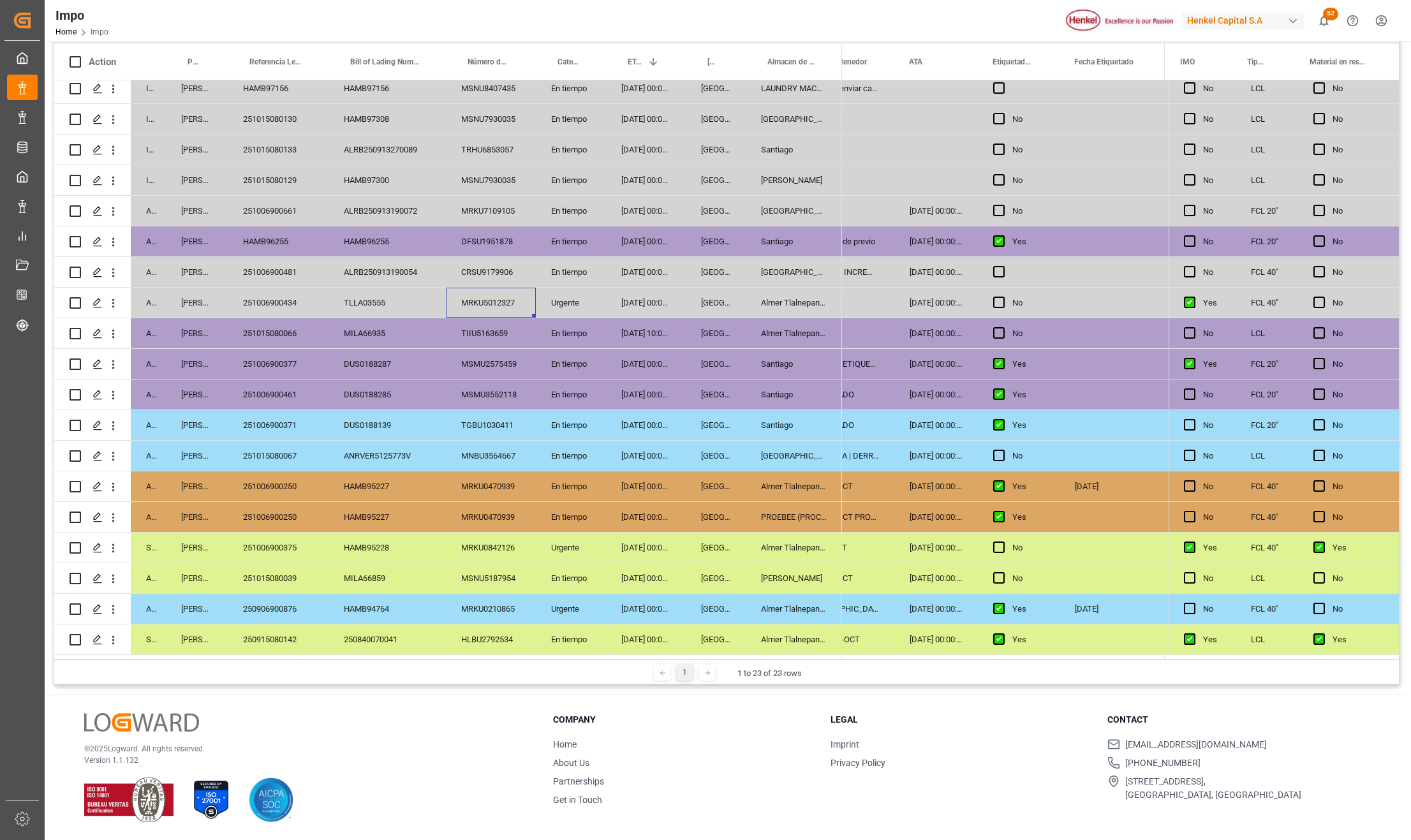
scroll to position [133, 0]
click at [294, 506] on div "251006900250" at bounding box center [278, 517] width 101 height 30
click at [112, 516] on icon "open menu" at bounding box center [113, 517] width 13 height 13
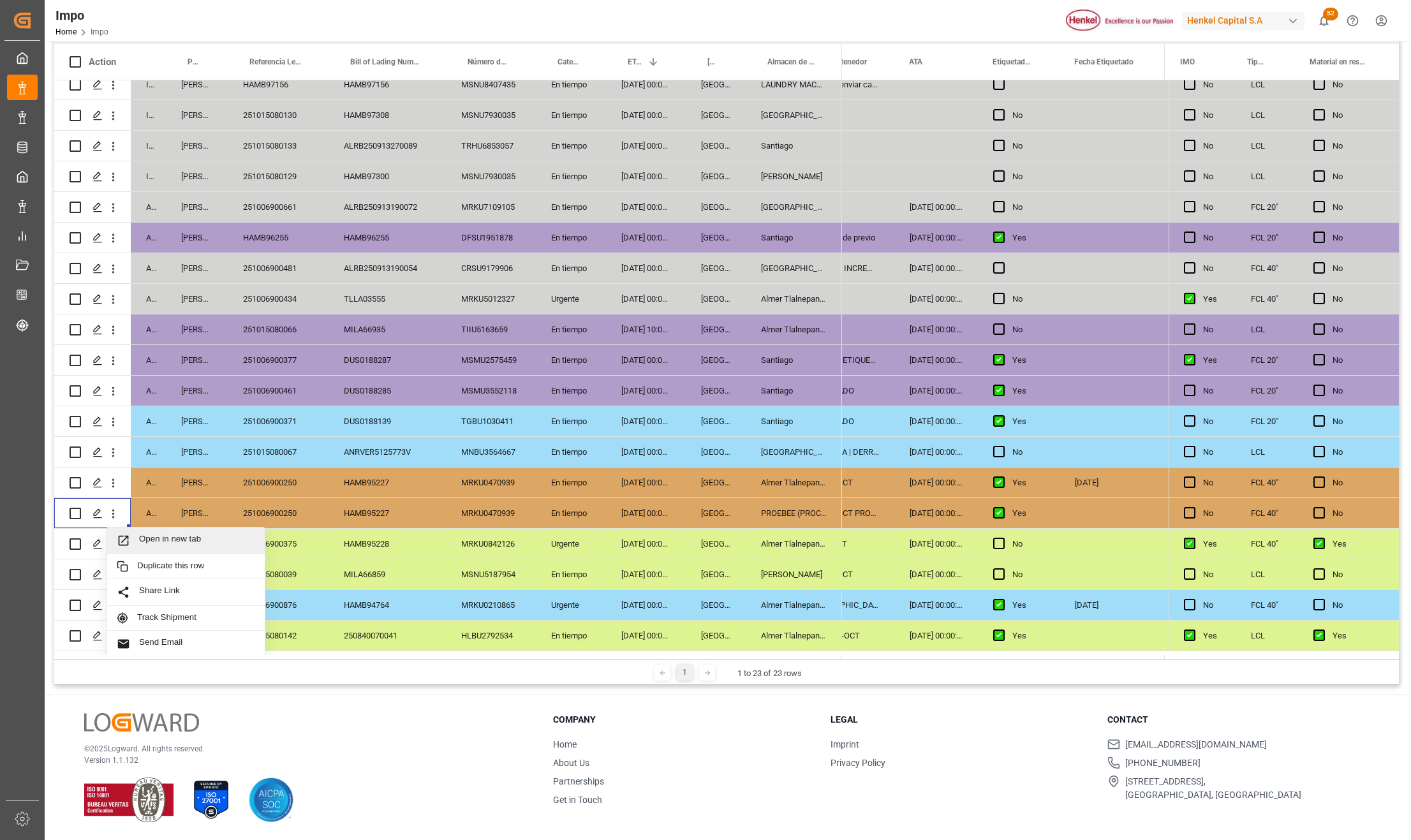
click at [148, 541] on span "Open in new tab" at bounding box center [197, 540] width 116 height 13
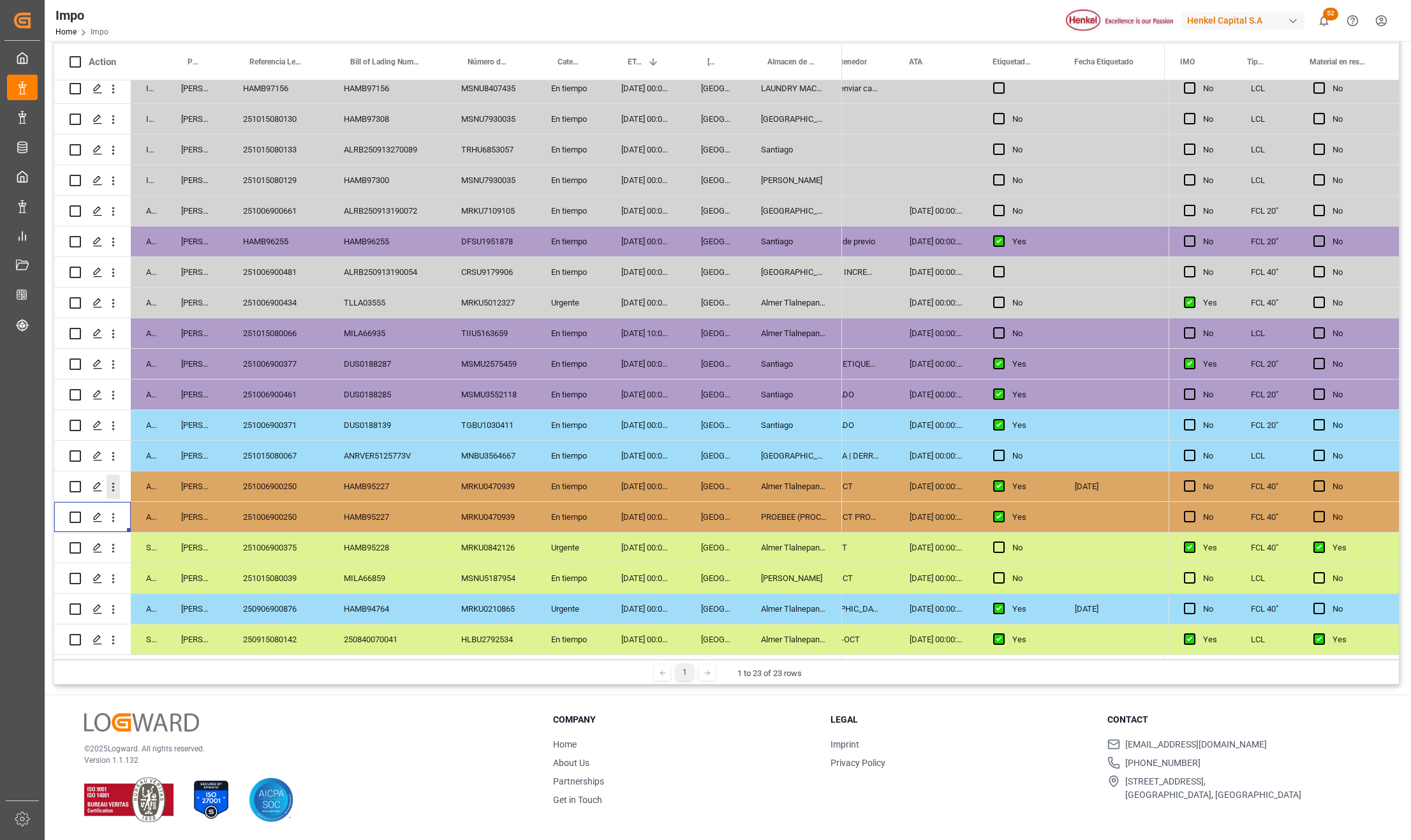
click at [115, 481] on icon "open menu" at bounding box center [113, 487] width 13 height 13
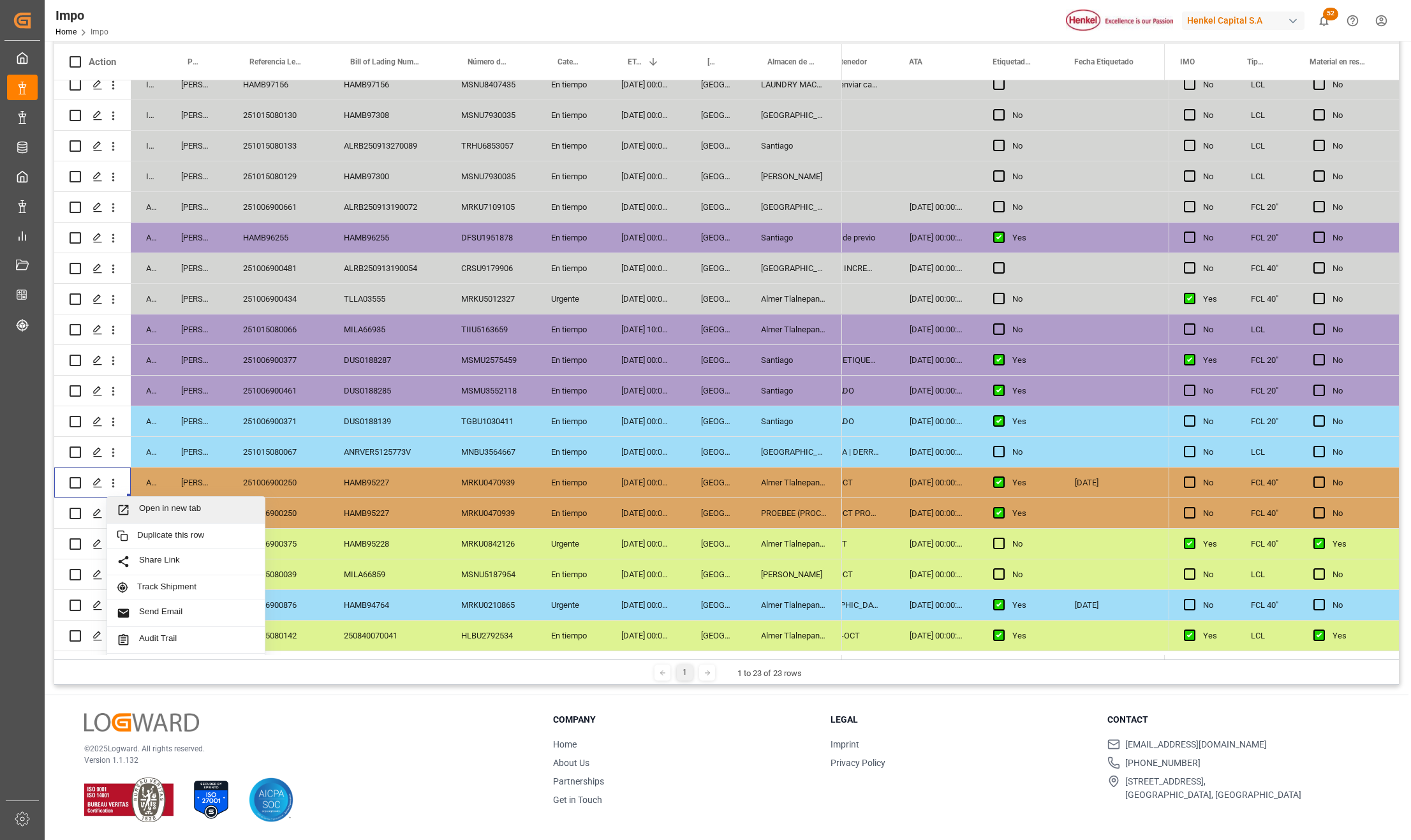
click at [146, 506] on span "Open in new tab" at bounding box center [197, 510] width 116 height 13
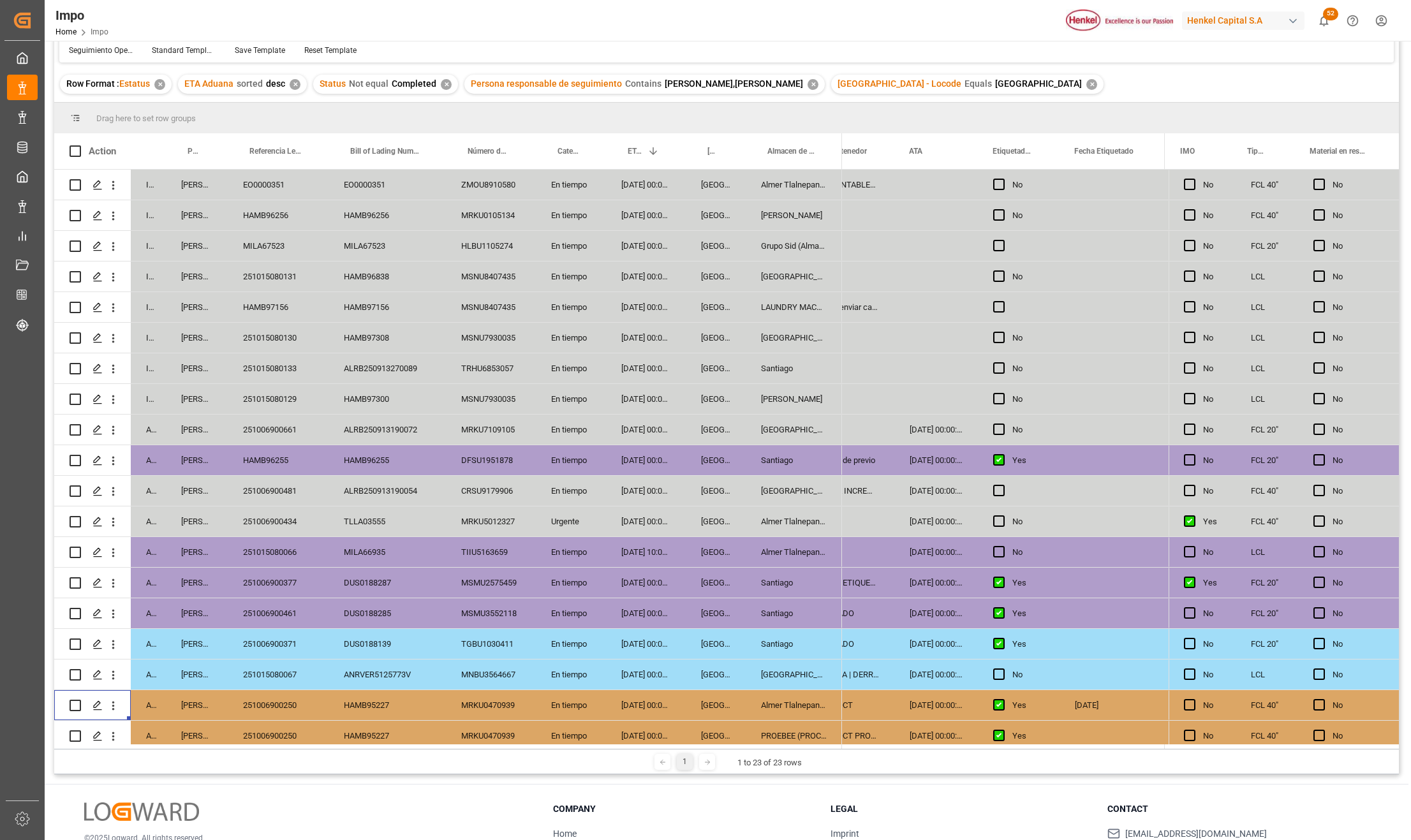
scroll to position [0, 0]
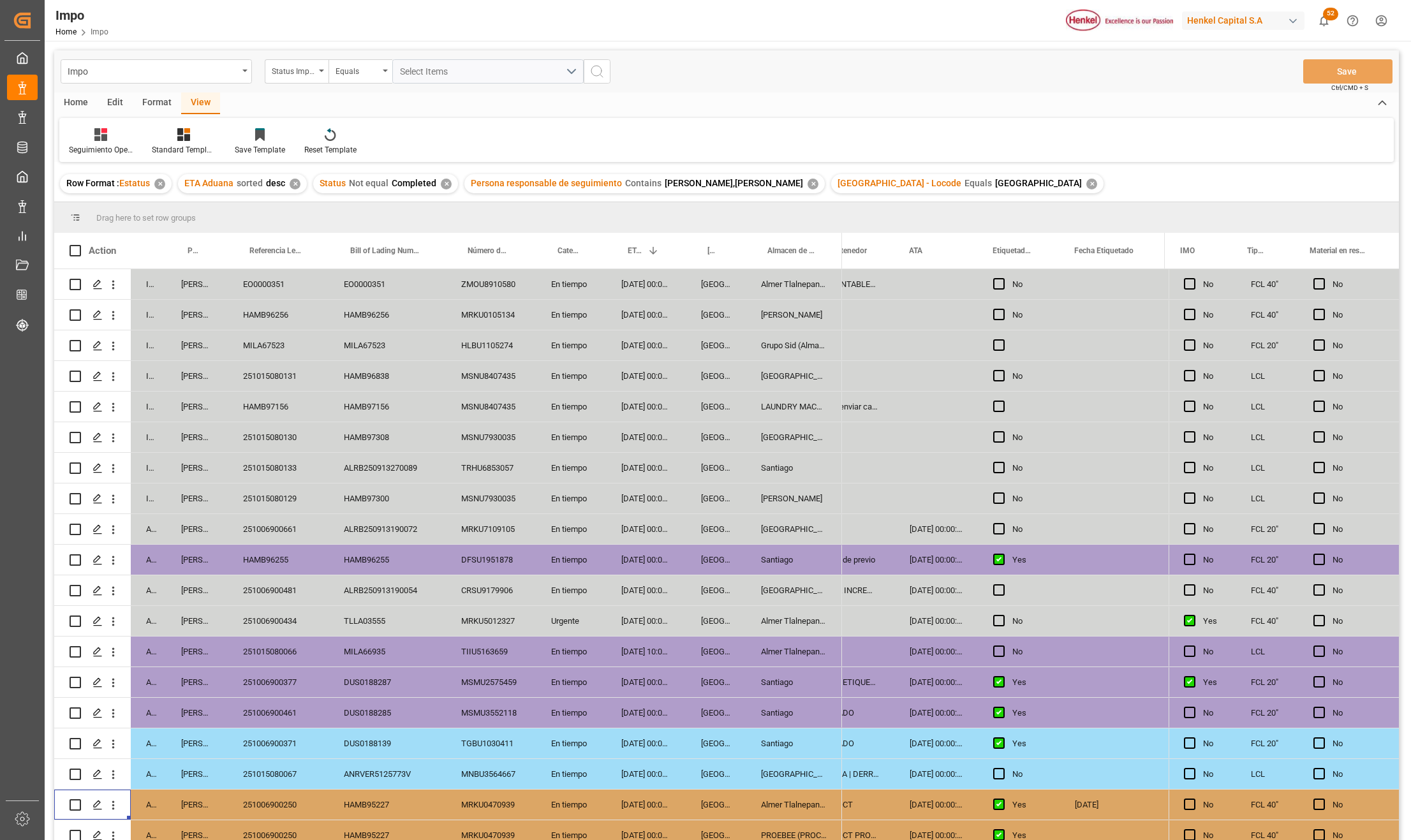
click at [378, 420] on div "HAMB97156" at bounding box center [387, 407] width 117 height 30
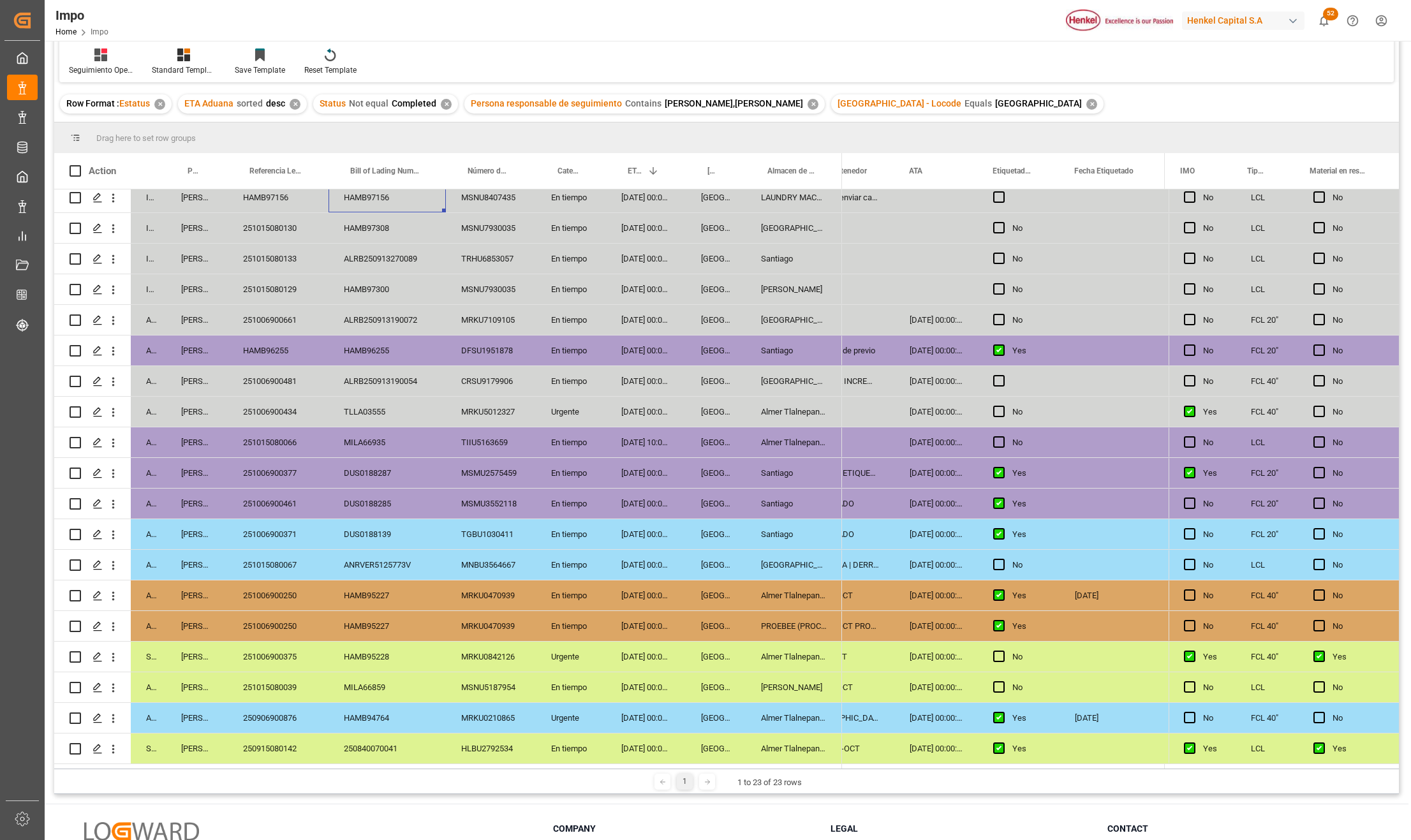
scroll to position [189, 0]
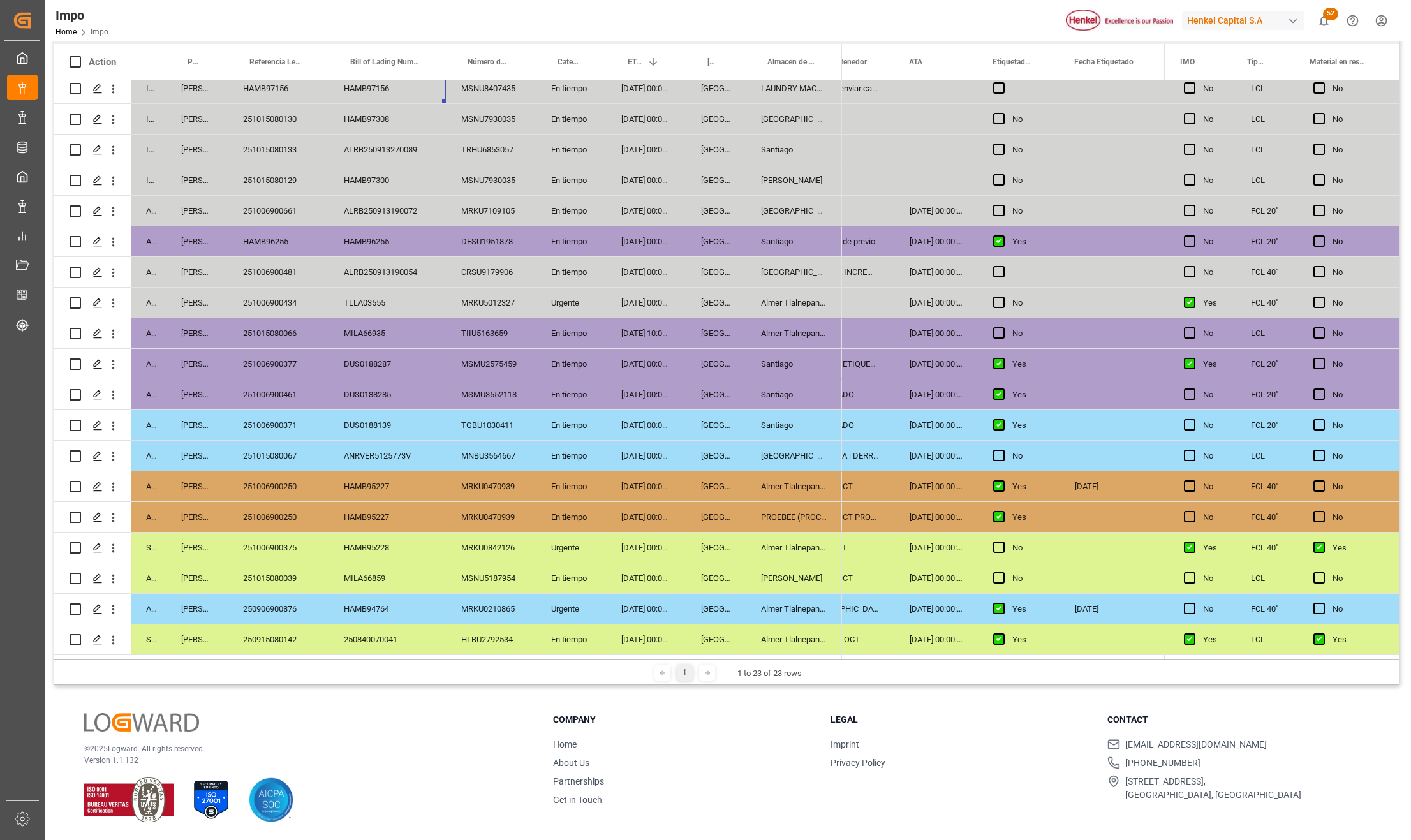
click at [784, 510] on div "PROEBEE (PROCESOS DE ENVASADO, BLISTEO Y EMPAQUES ESPECIALES S." at bounding box center [794, 517] width 96 height 30
click at [783, 510] on div "PROEBEE (PROCESOS DE ENVASADO, BLISTEO Y EMPAQUES ESPECIALES S." at bounding box center [794, 517] width 96 height 30
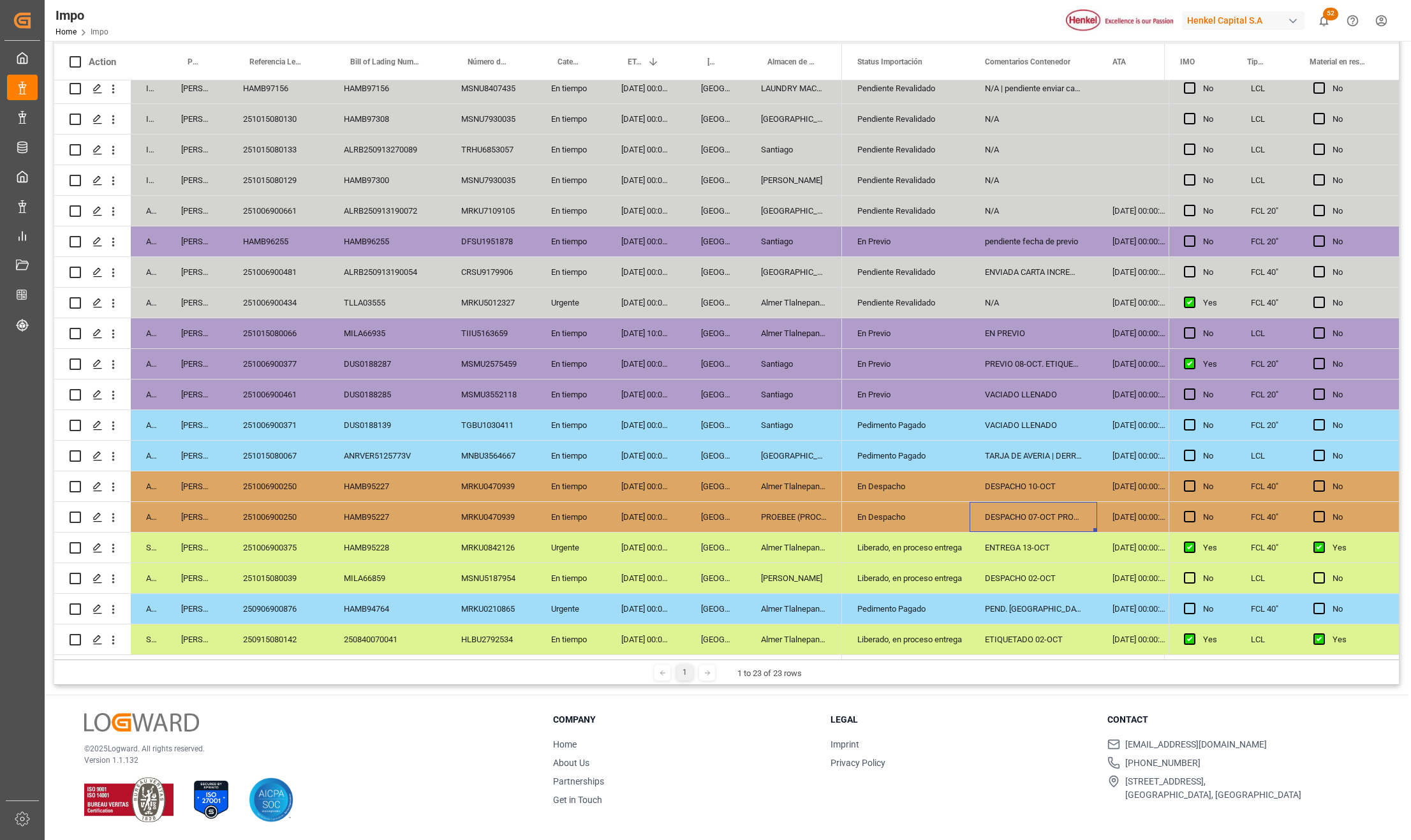
click at [898, 508] on div "En Despacho" at bounding box center [906, 517] width 97 height 30
click at [899, 544] on div "Liberado, en proceso entrega" at bounding box center [906, 548] width 97 height 30
click at [899, 524] on div "En Despacho" at bounding box center [906, 517] width 97 height 30
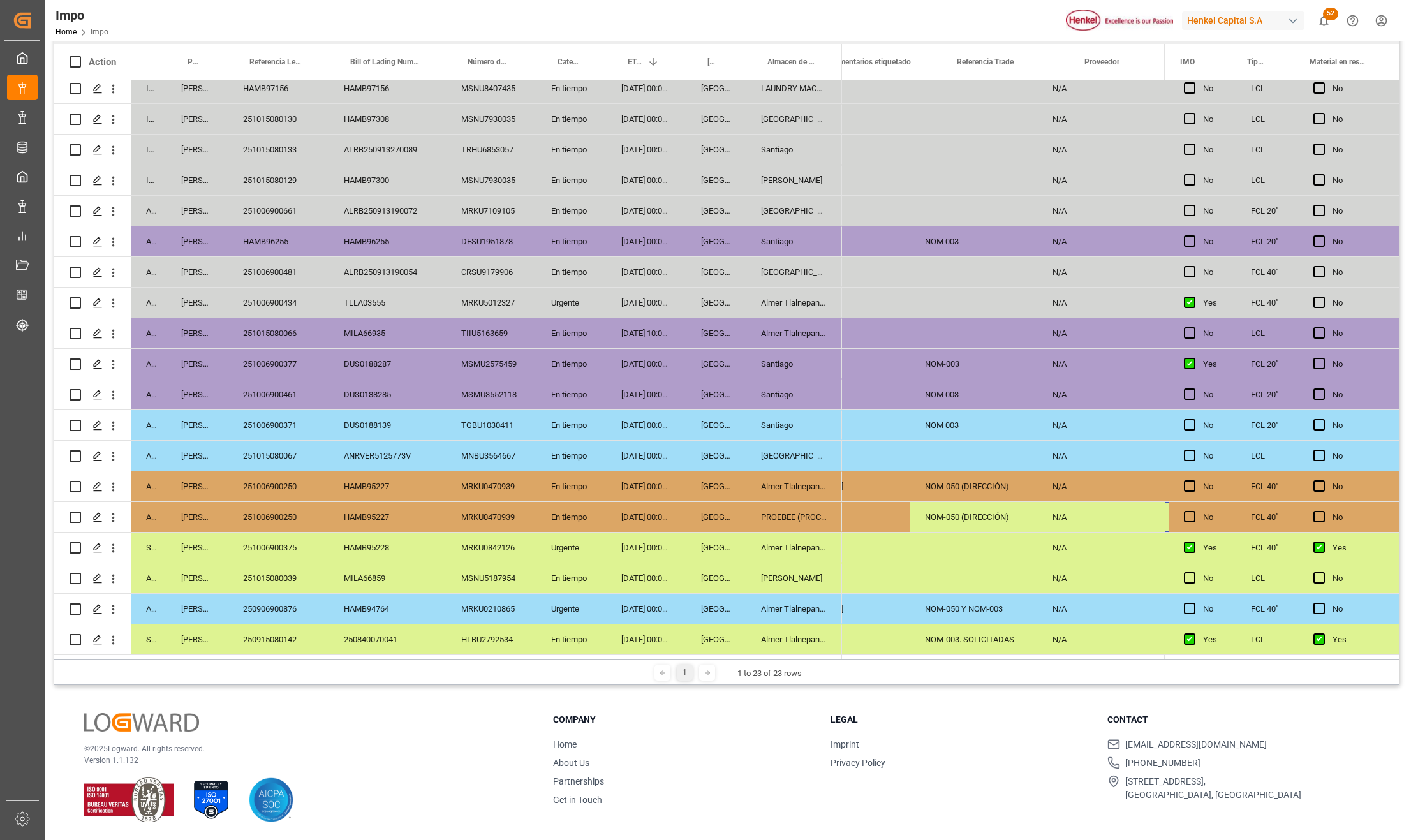
scroll to position [0, 554]
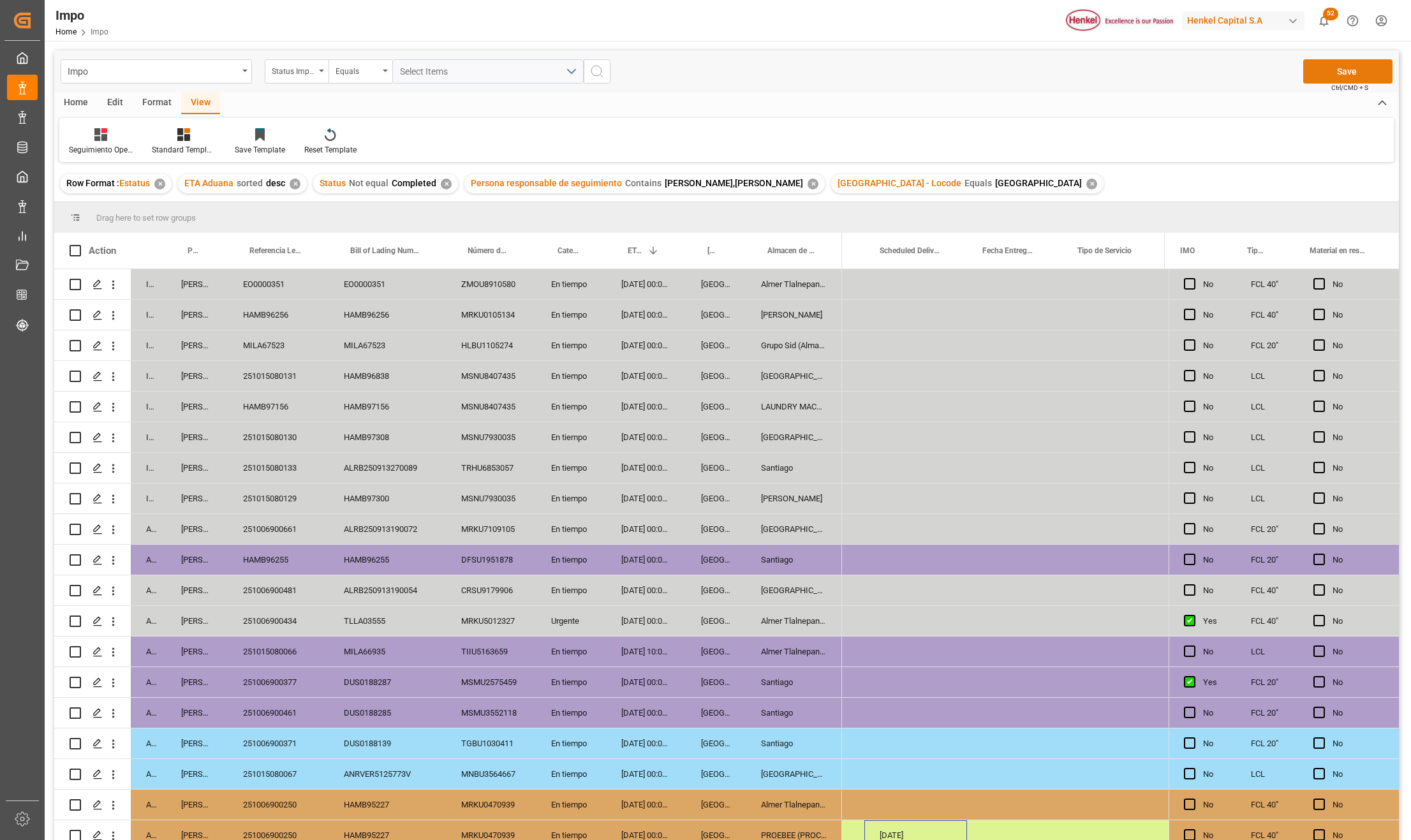
click at [1342, 77] on button "Save" at bounding box center [1348, 71] width 89 height 24
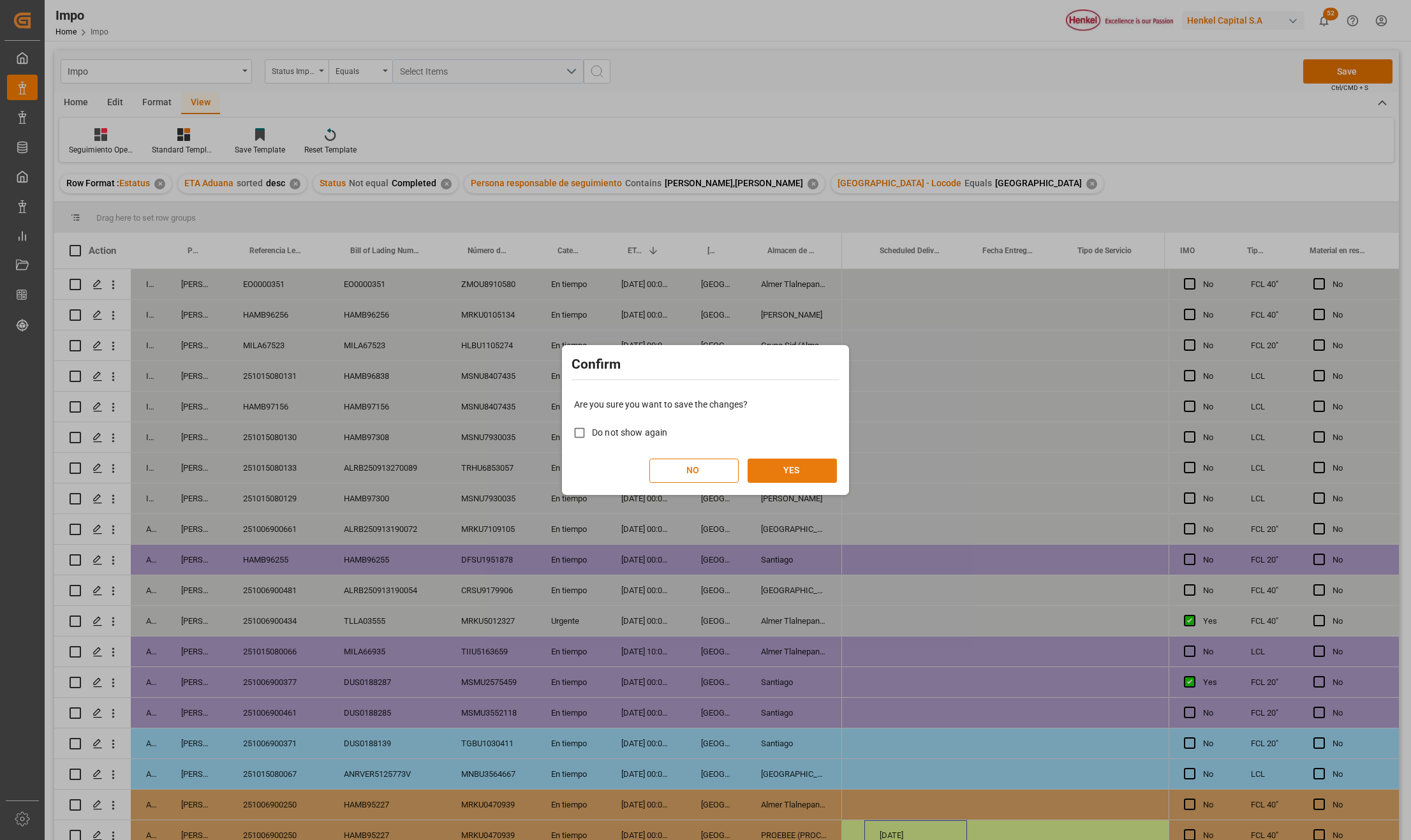
click at [762, 470] on button "YES" at bounding box center [792, 470] width 89 height 24
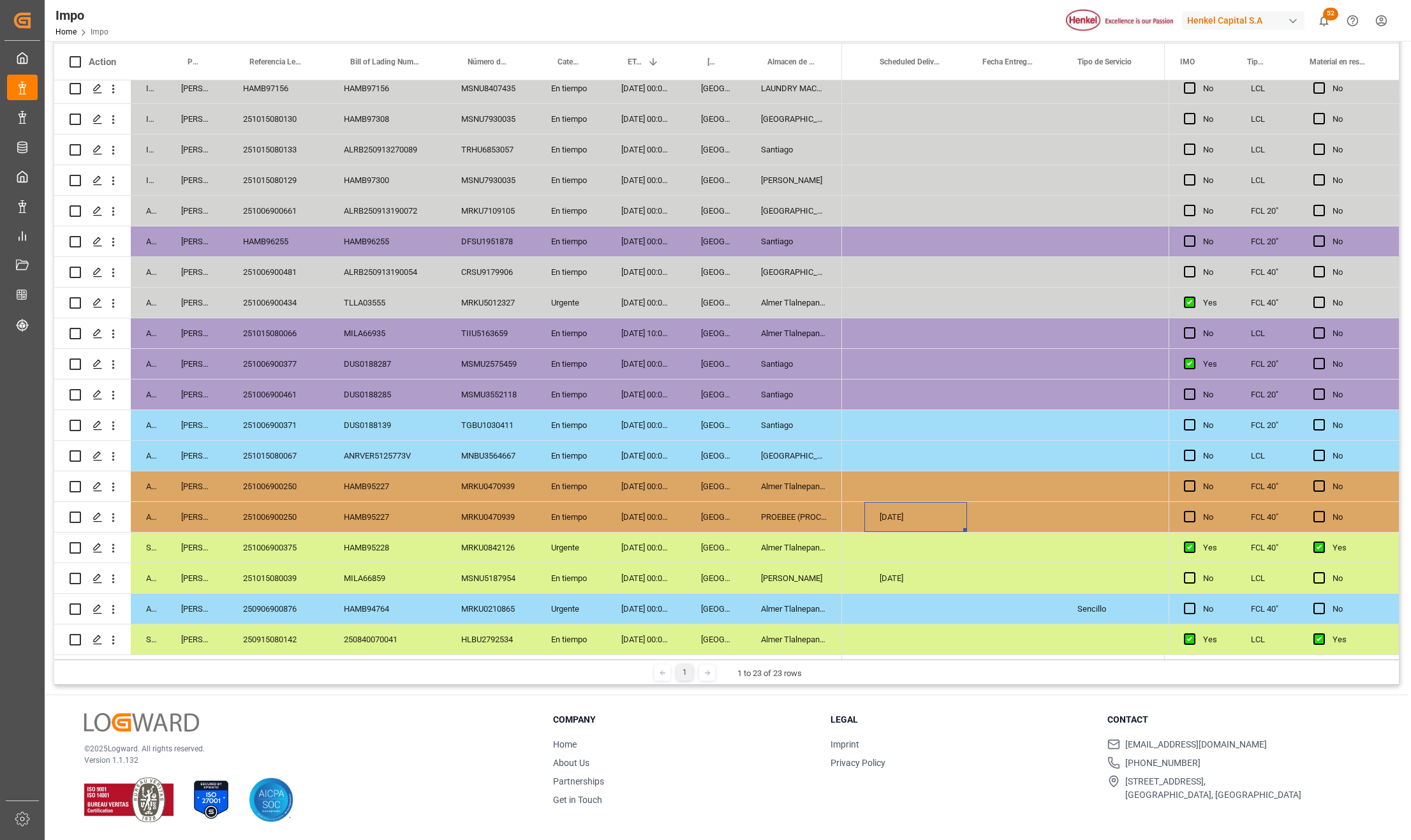
click at [762, 609] on div "Almer Tlalnepantla" at bounding box center [794, 609] width 96 height 30
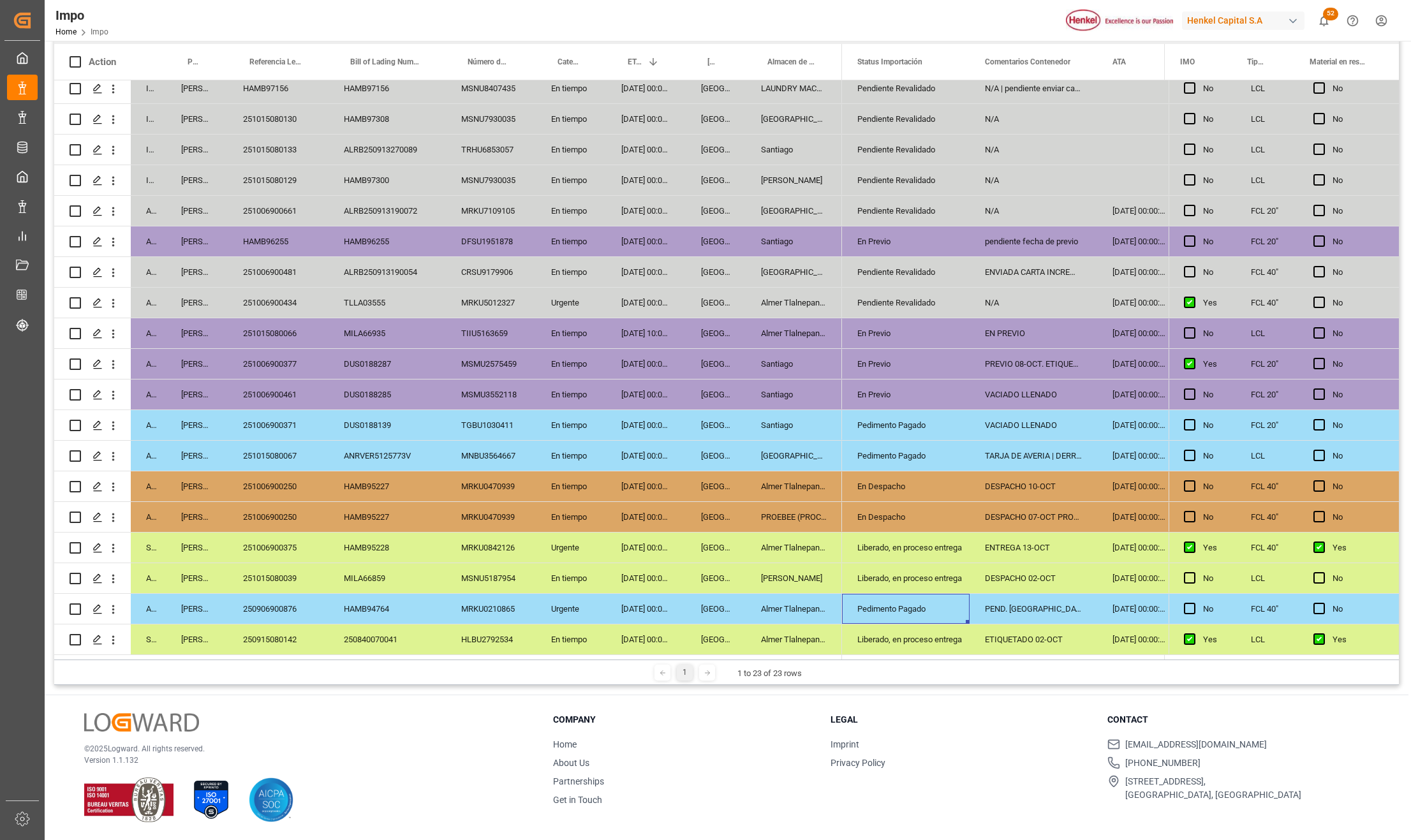
click at [1000, 370] on div "PREVIO 08-OCT. ETIQUETAS SOLICITADAS" at bounding box center [1033, 364] width 128 height 30
click at [1015, 397] on div "VACIADO LLENADO" at bounding box center [1033, 395] width 128 height 30
click at [1018, 365] on div "PREVIO 08-OCT. ETIQUETAS SOLICITADAS" at bounding box center [1033, 364] width 128 height 30
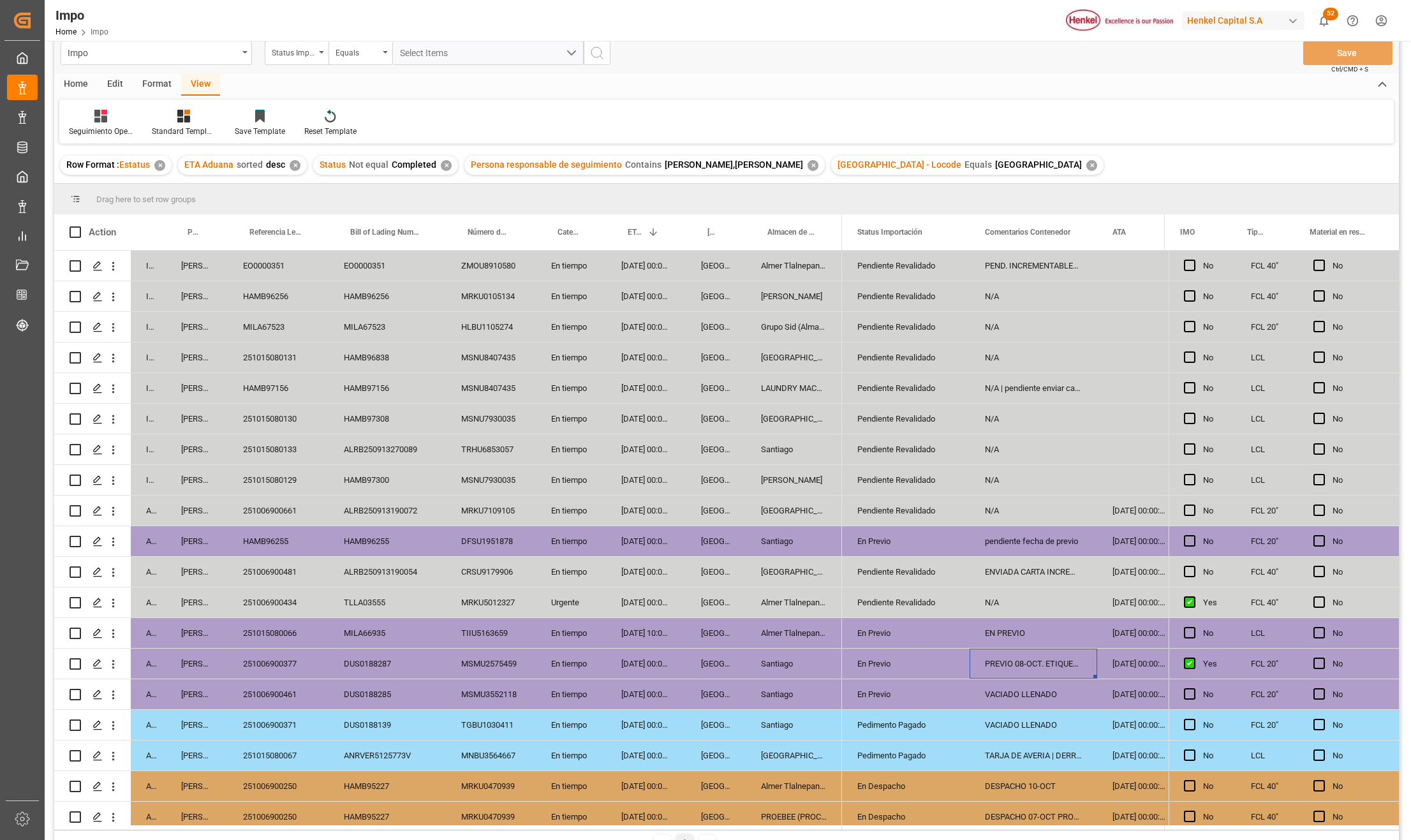
click at [634, 513] on div "07-10-2025 00:00:00" at bounding box center [646, 511] width 80 height 30
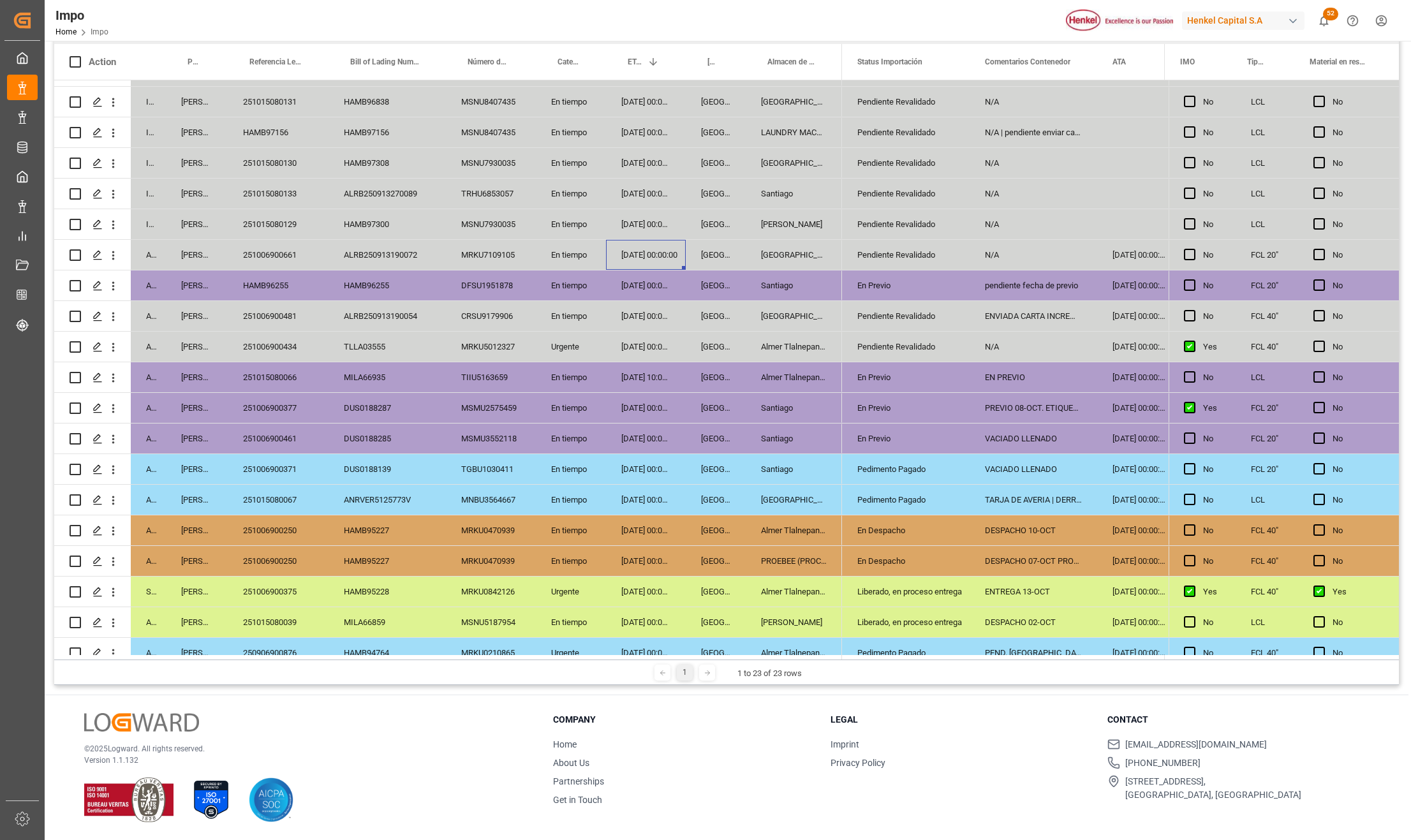
scroll to position [0, 0]
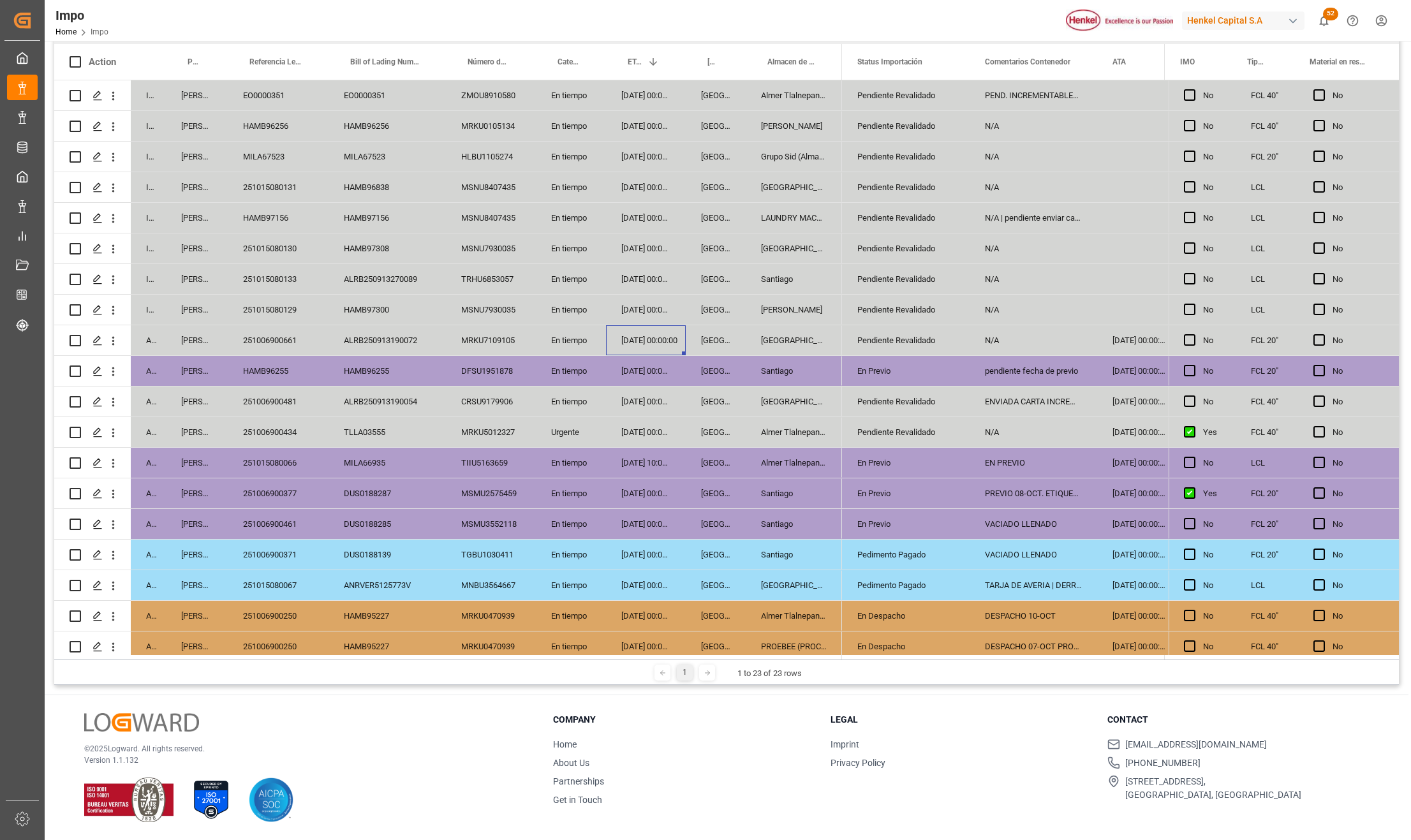
click at [645, 521] on div "03-10-2025 00:00:00" at bounding box center [646, 524] width 80 height 30
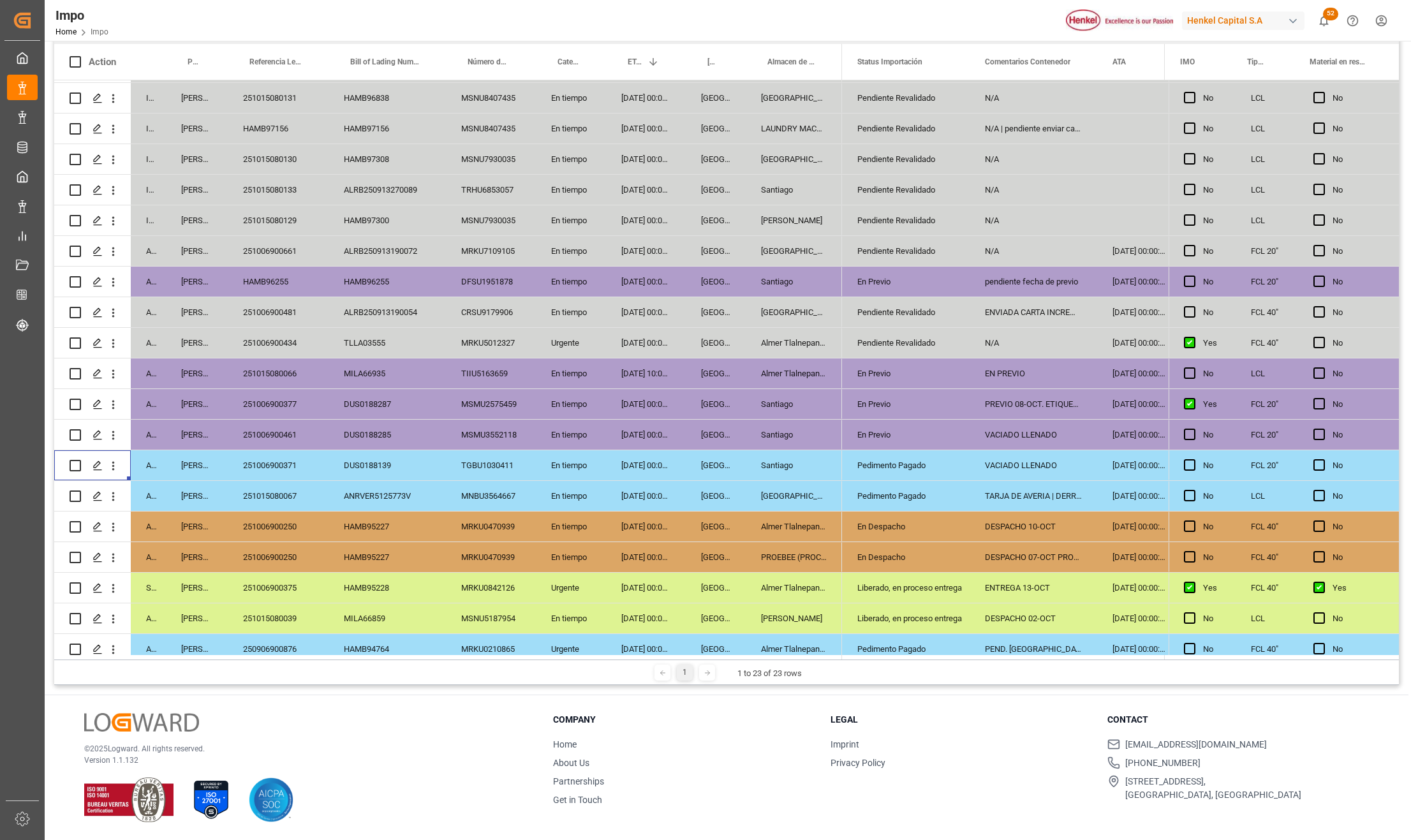
scroll to position [133, 0]
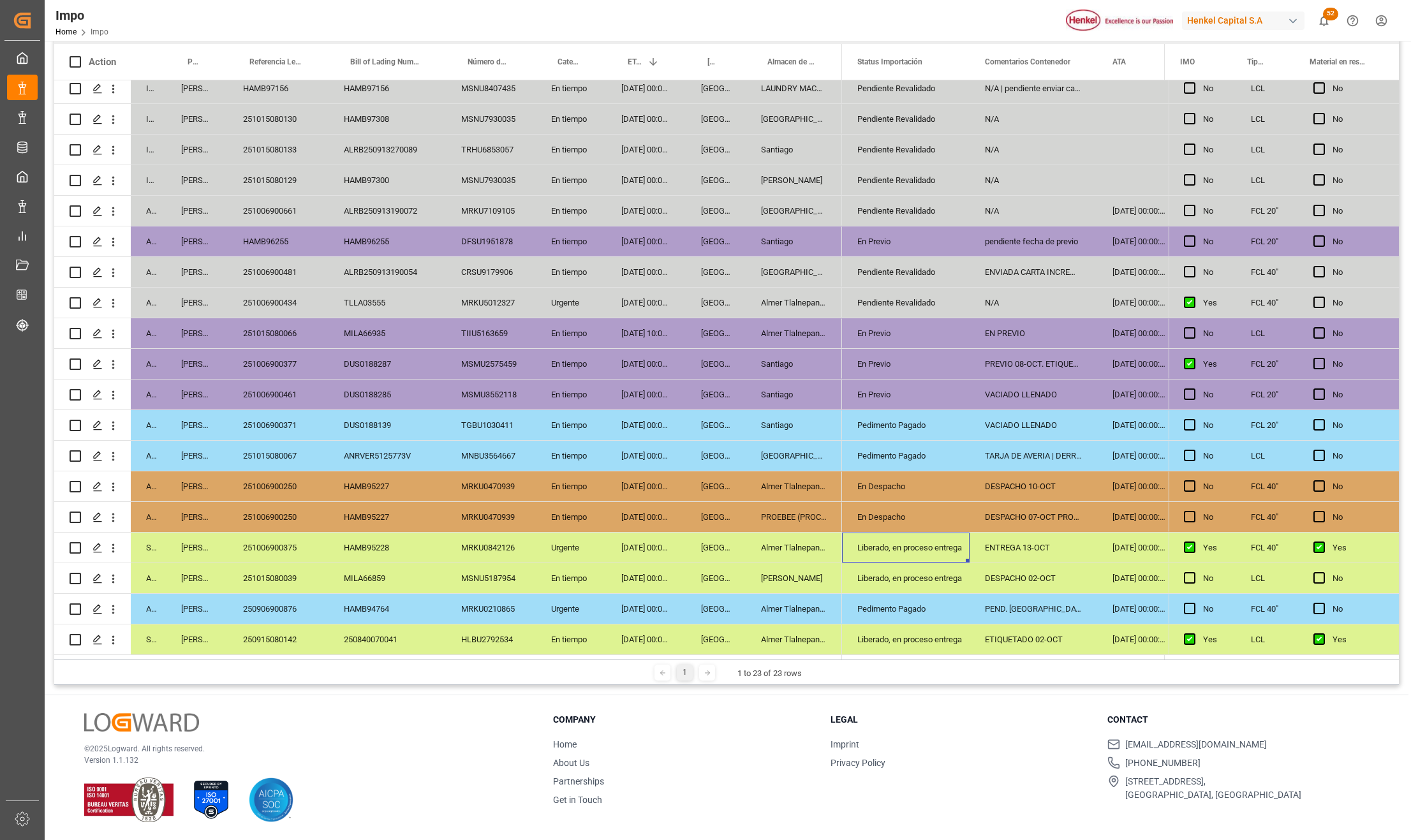
click at [945, 545] on div "Liberado, en proceso entrega" at bounding box center [906, 548] width 97 height 30
click at [925, 542] on div "Liberado, en proceso entrega" at bounding box center [906, 548] width 97 height 30
click at [998, 538] on div "ENTREGA 13-OCT" at bounding box center [1033, 548] width 128 height 30
click at [1004, 544] on div "ENTREGA 13-OCT" at bounding box center [1033, 548] width 128 height 30
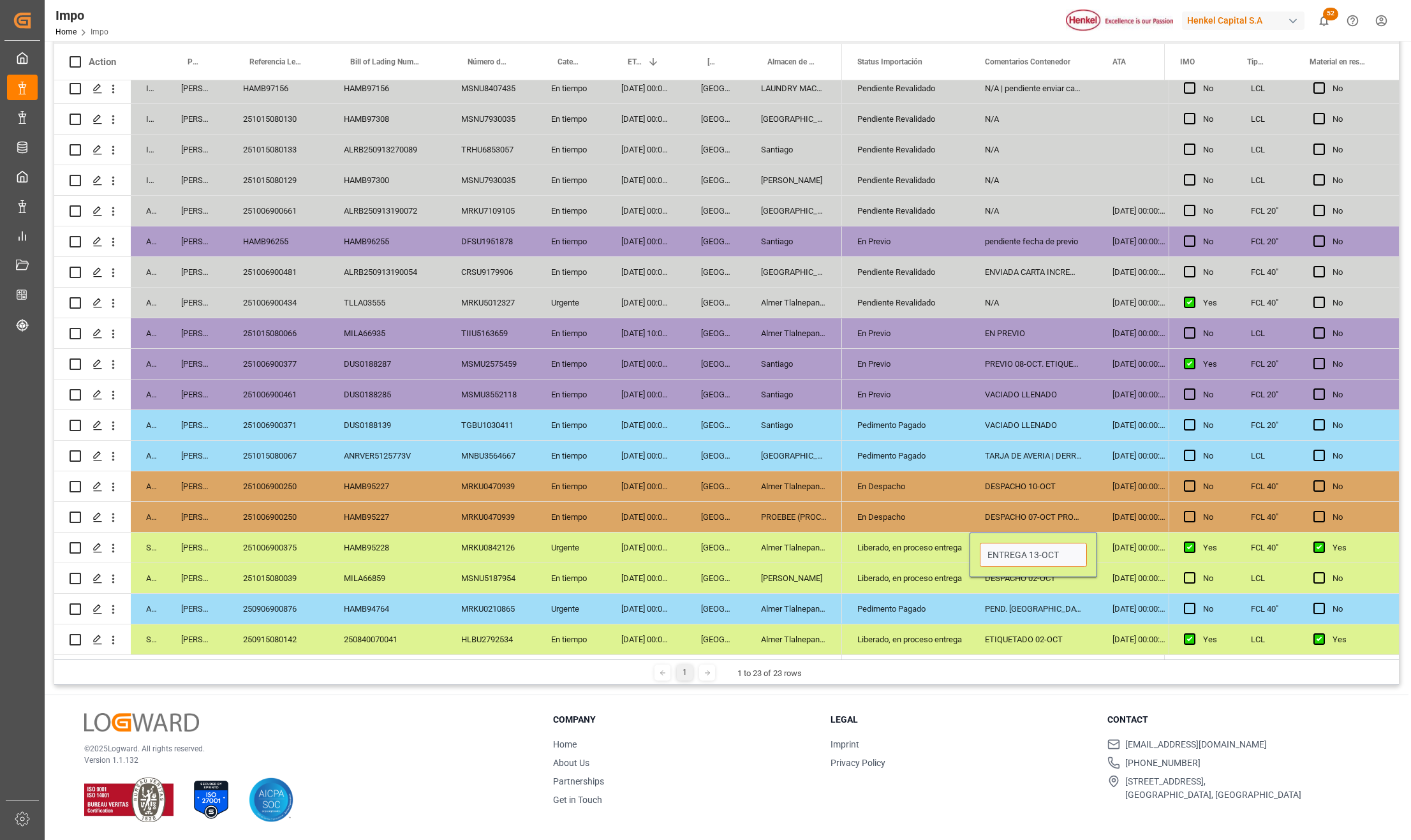
click at [987, 549] on input "ENTREGA 13-OCT" at bounding box center [1033, 555] width 107 height 24
type input "PROGRAMAR ENTREGA 13-OCT"
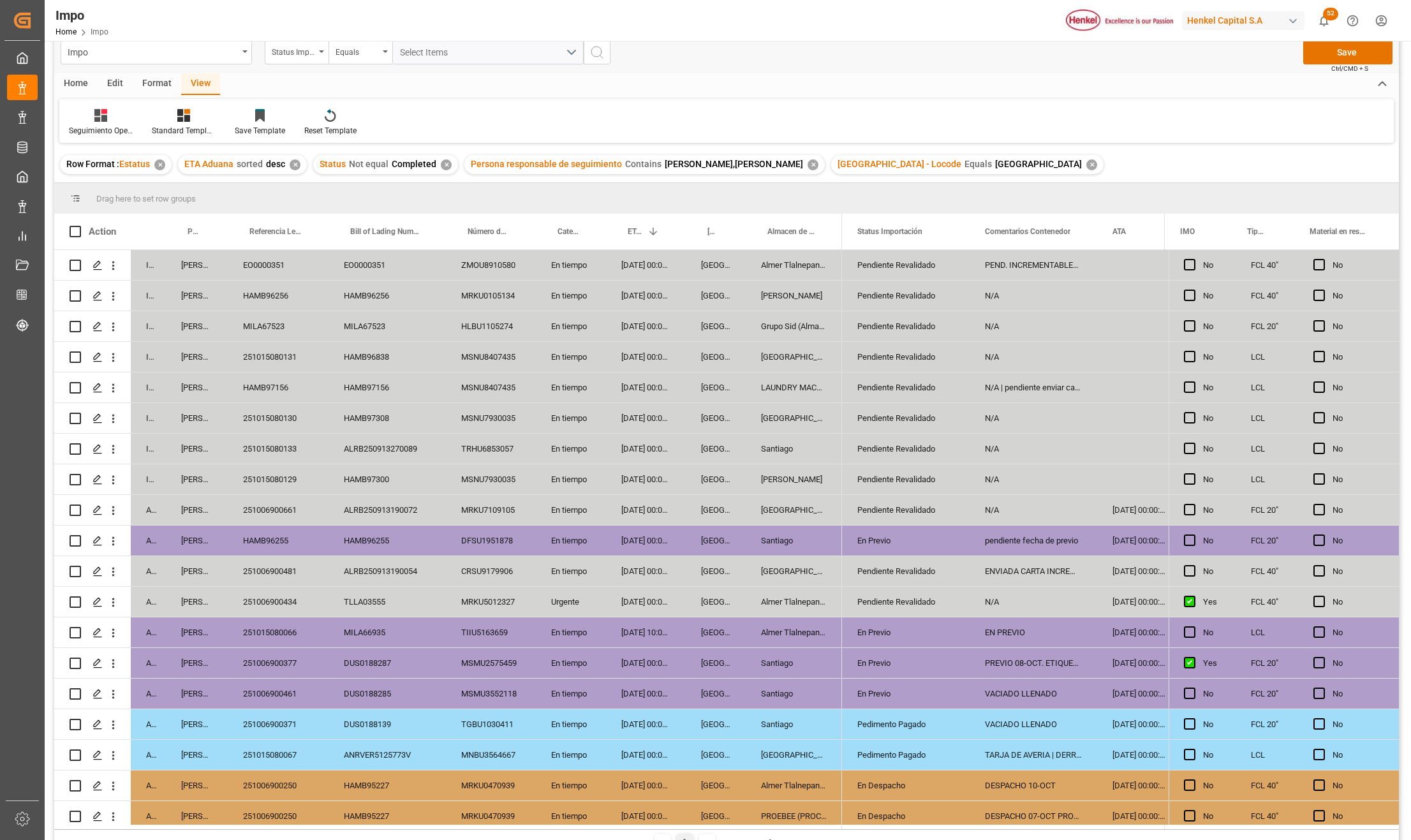
scroll to position [18, 0]
click at [1345, 47] on button "Save" at bounding box center [1348, 52] width 89 height 24
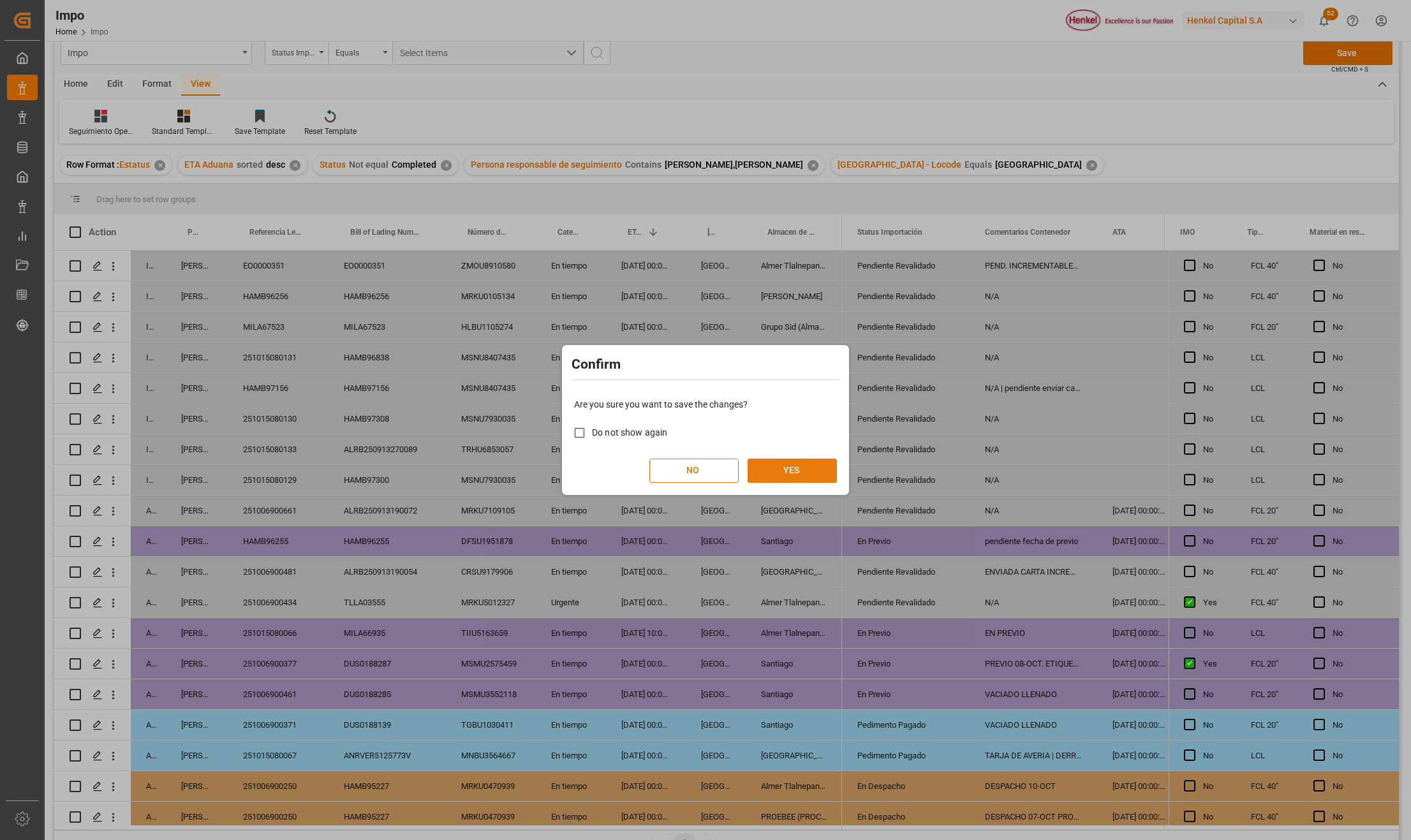
click at [809, 458] on button "YES" at bounding box center [792, 470] width 89 height 24
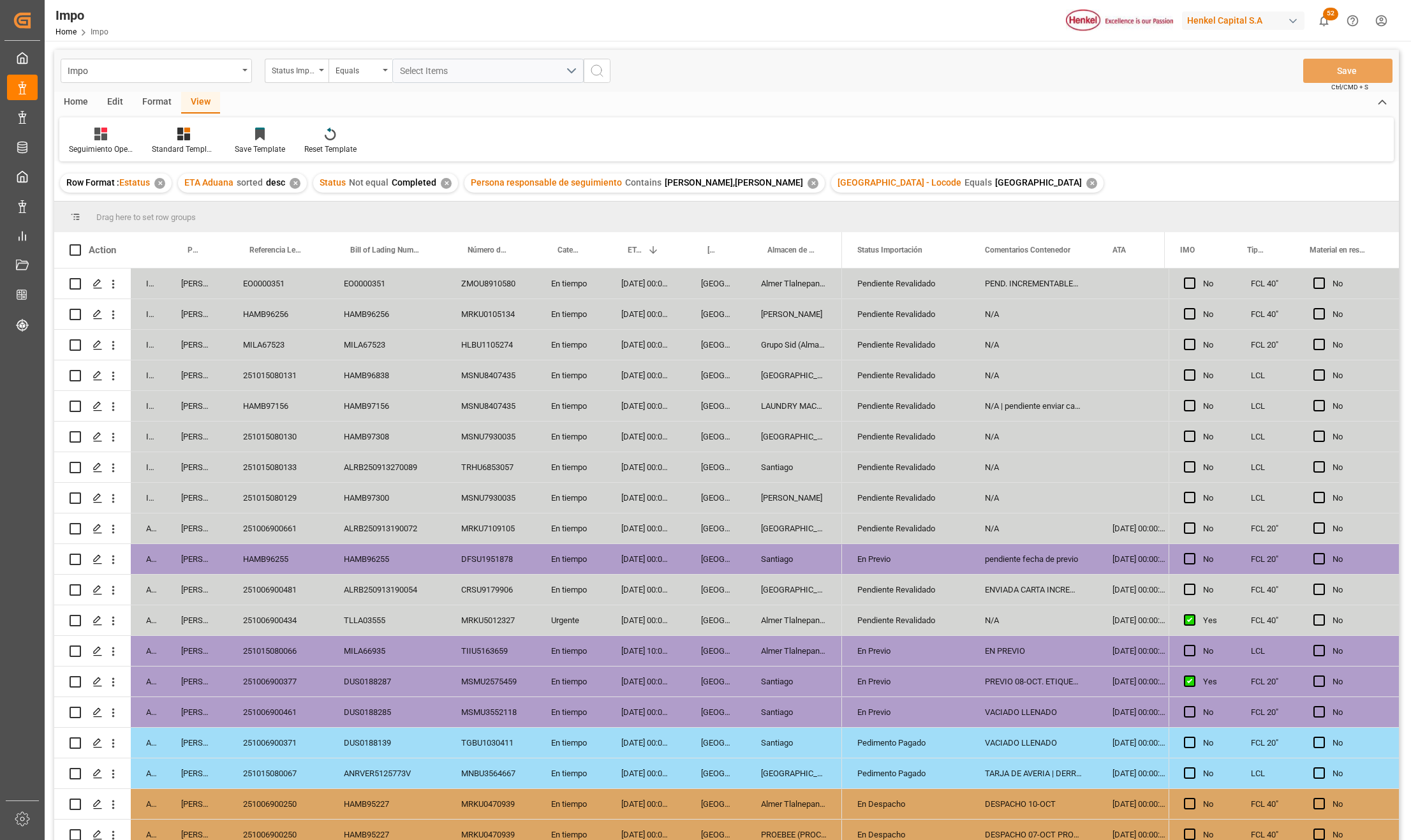
scroll to position [0, 0]
drag, startPoint x: 1332, startPoint y: 247, endPoint x: 1312, endPoint y: 220, distance: 33.6
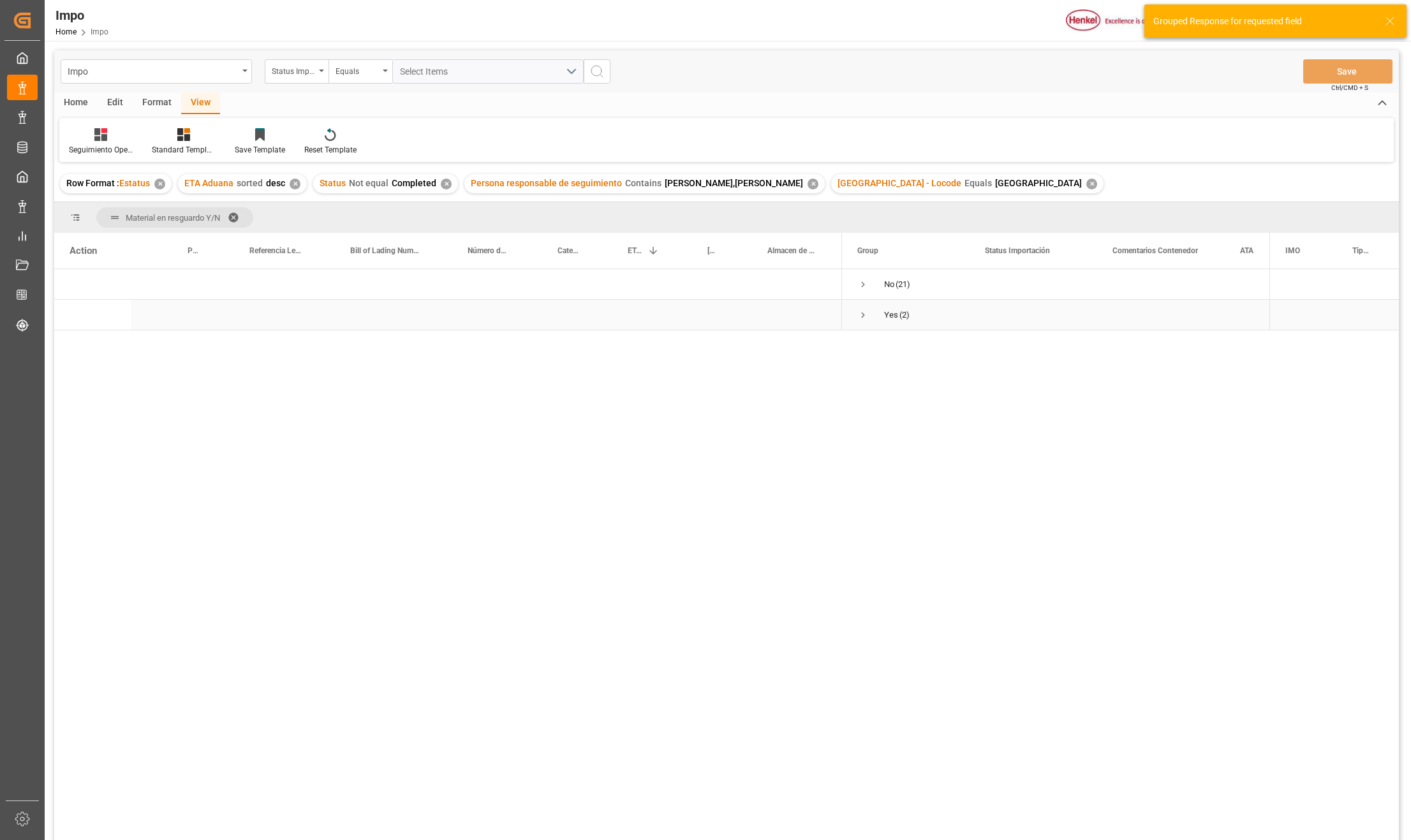
click at [746, 321] on div "Press SPACE to select this row." at bounding box center [794, 315] width 96 height 30
click at [865, 310] on span "Press SPACE to select this row." at bounding box center [863, 315] width 12 height 12
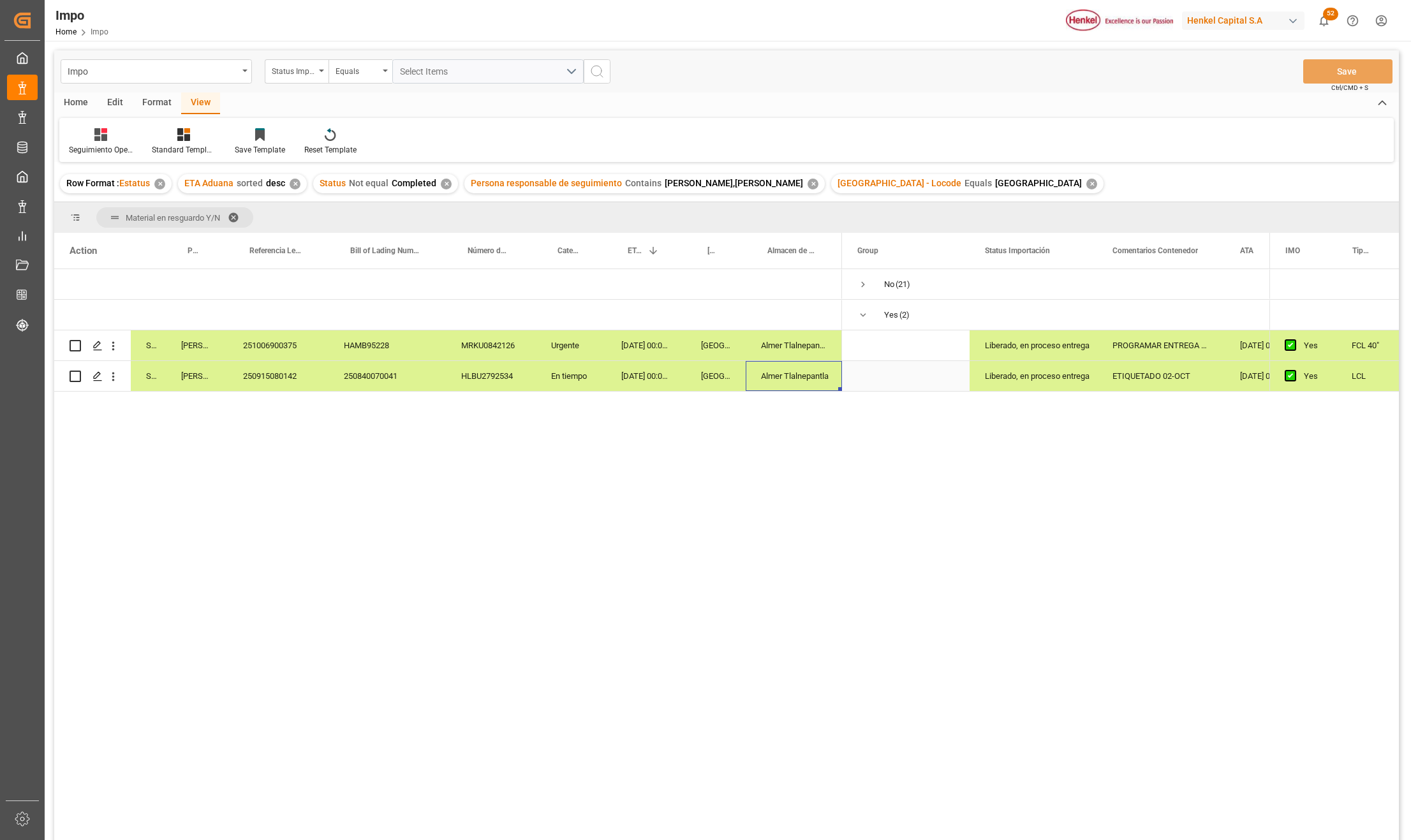
click at [764, 381] on div "Almer Tlalnepantla" at bounding box center [794, 376] width 96 height 30
click at [1024, 384] on div "Liberado, en proceso entrega" at bounding box center [1034, 376] width 97 height 30
click at [864, 284] on span "Press SPACE to select this row." at bounding box center [863, 285] width 12 height 12
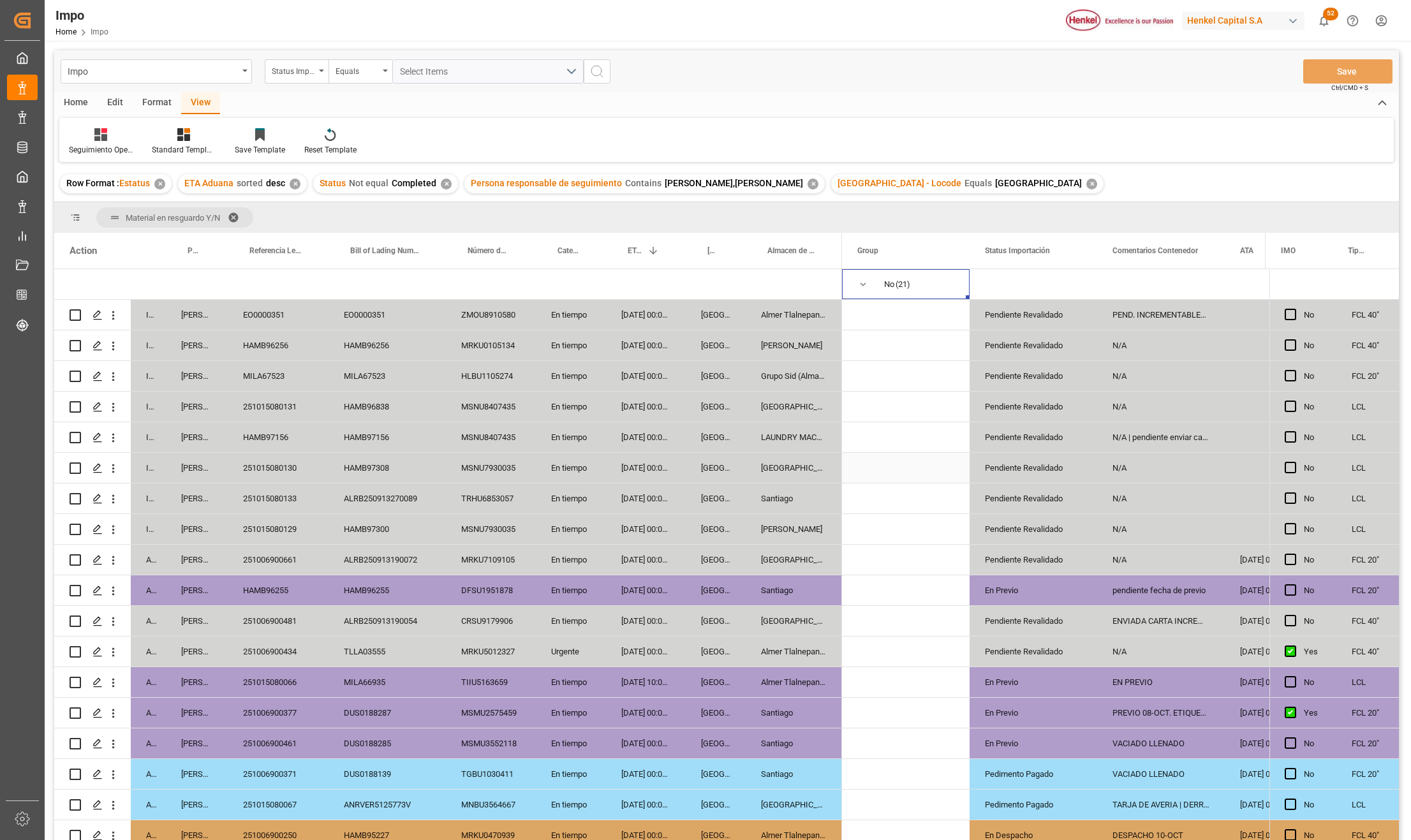
scroll to position [170, 0]
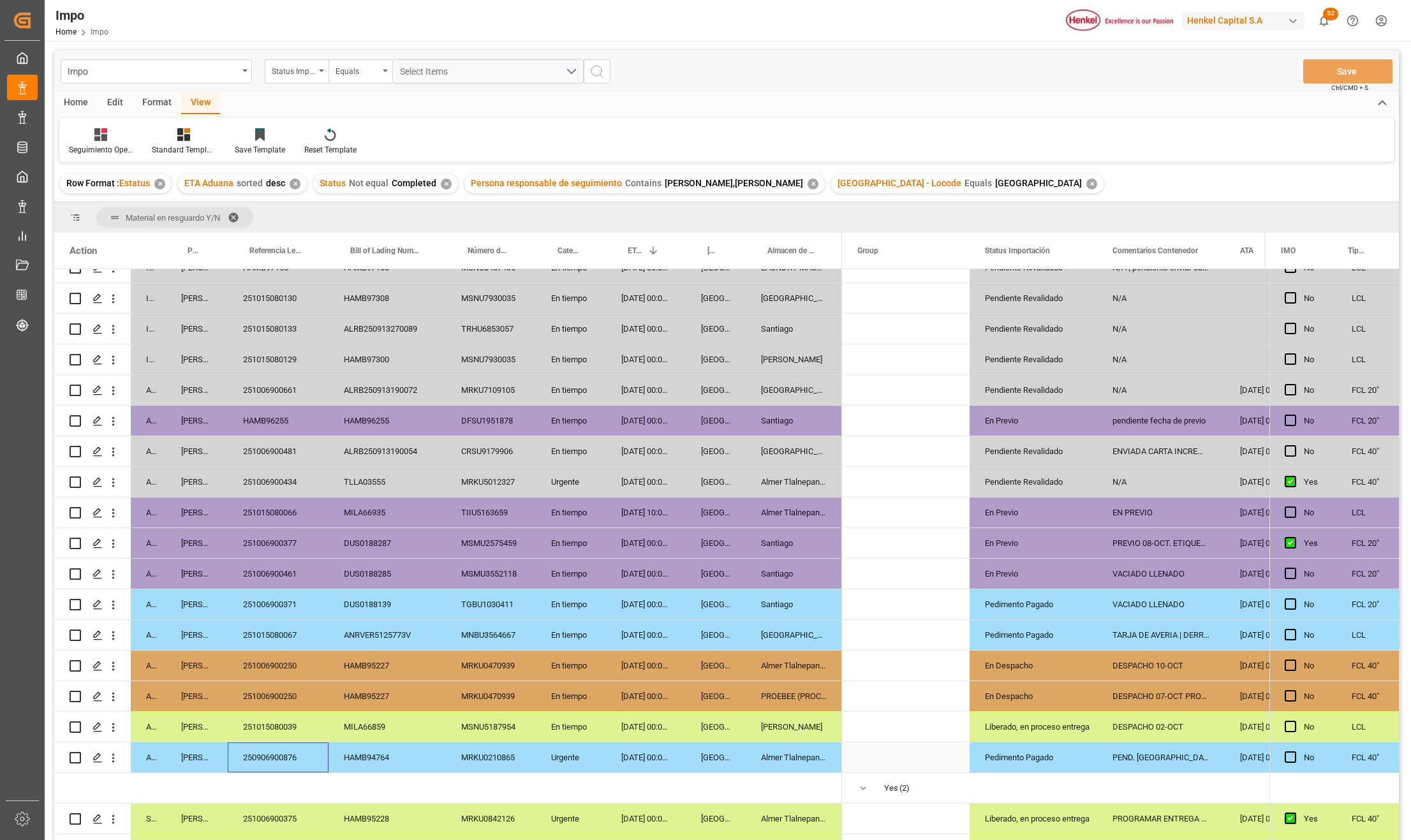
click at [268, 755] on div "250906900876" at bounding box center [278, 757] width 101 height 30
click at [1231, 757] on div "22-09-2025 00:00:00" at bounding box center [1266, 757] width 83 height 30
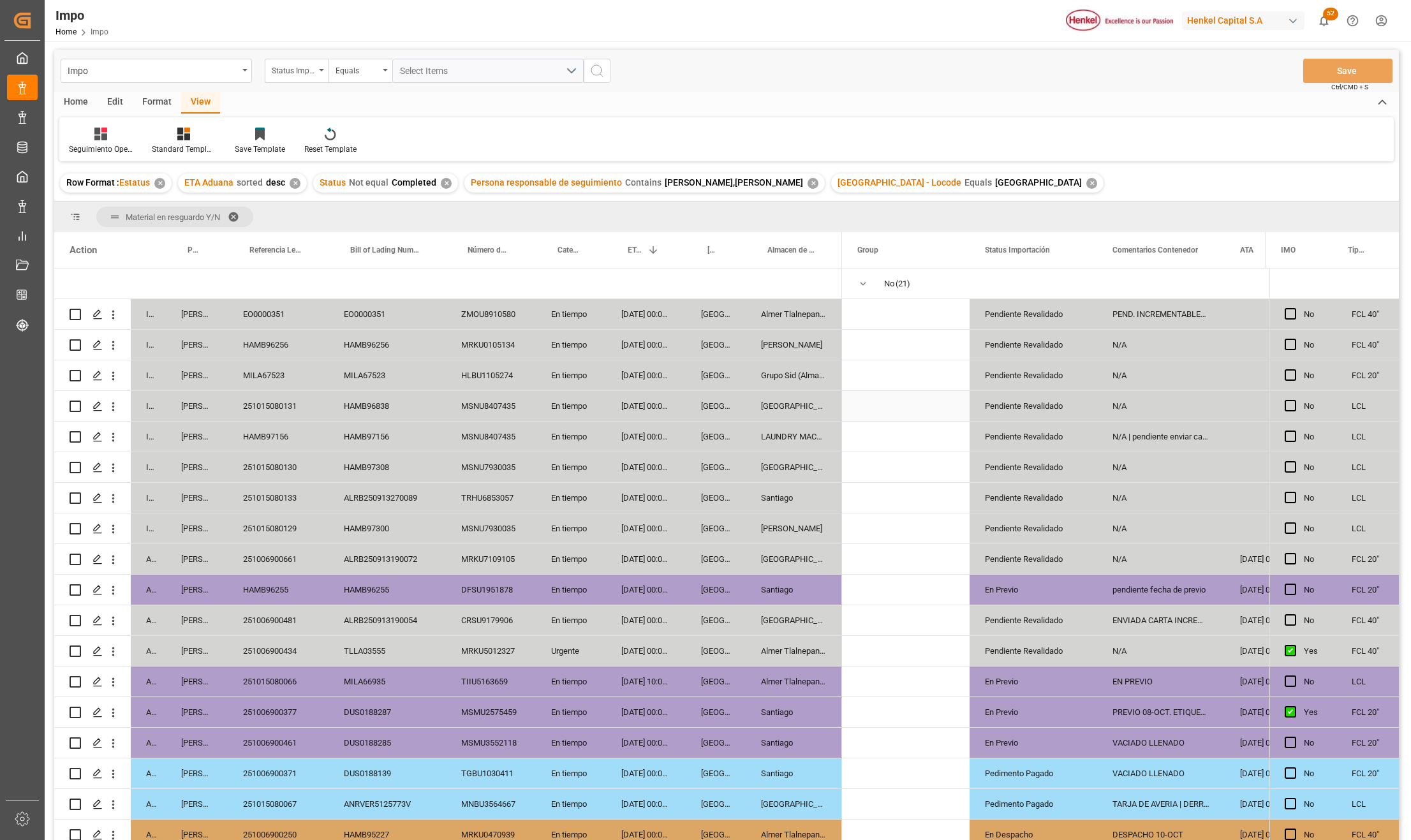
scroll to position [0, 0]
click at [235, 212] on span at bounding box center [237, 218] width 20 height 12
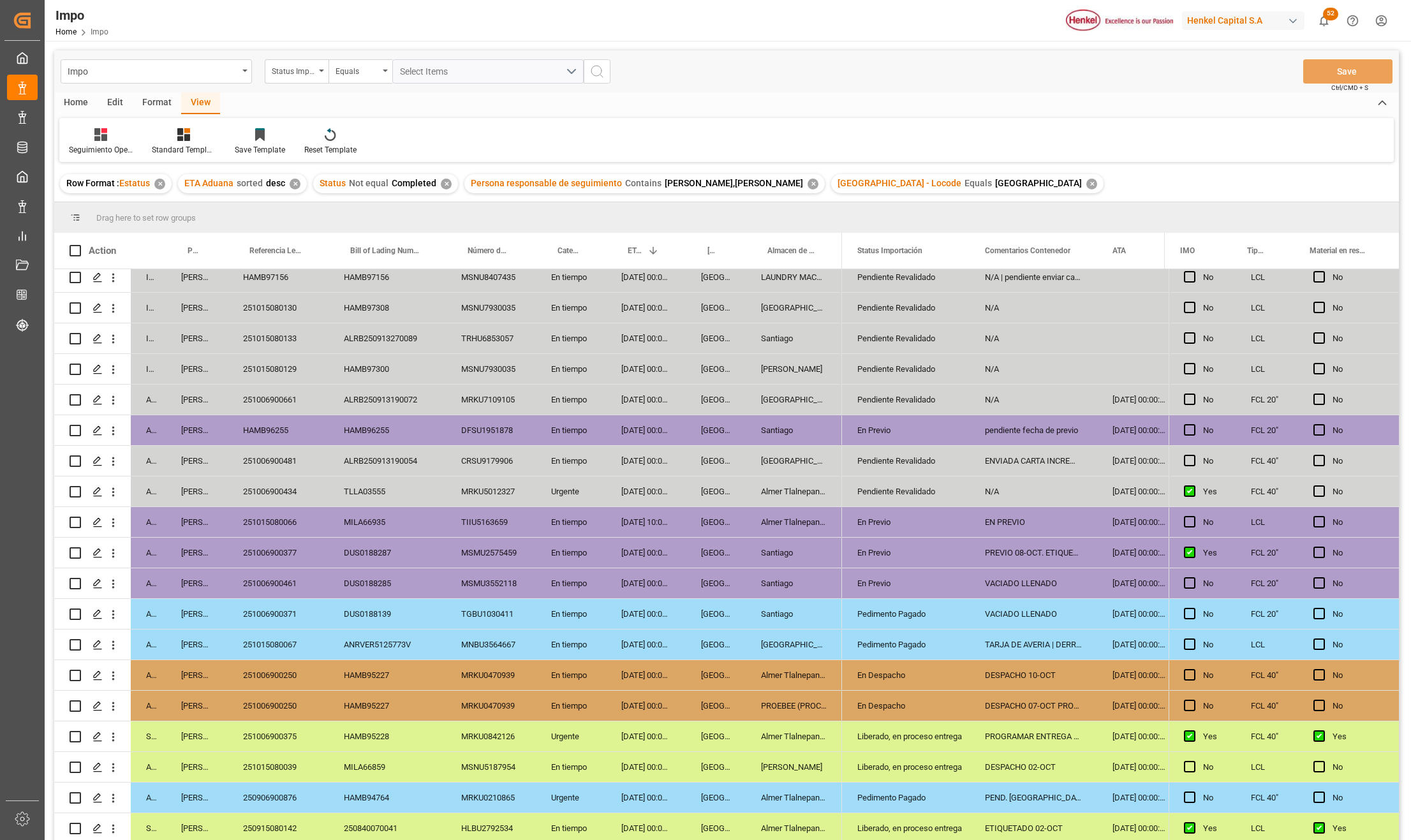
scroll to position [170, 0]
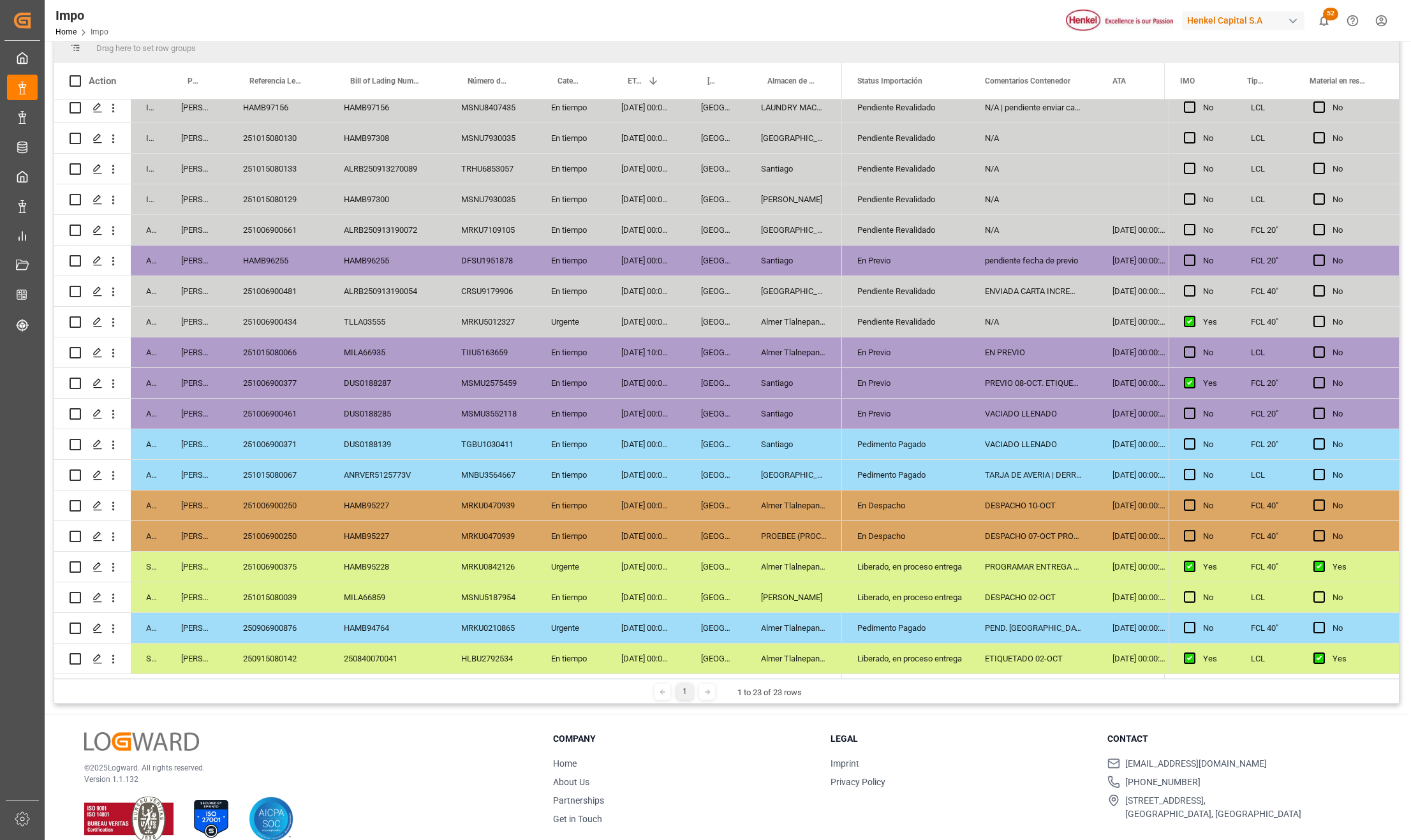
drag, startPoint x: 918, startPoint y: 626, endPoint x: 1106, endPoint y: 668, distance: 192.6
click at [918, 626] on div "Pedimento Pagado" at bounding box center [906, 628] width 97 height 30
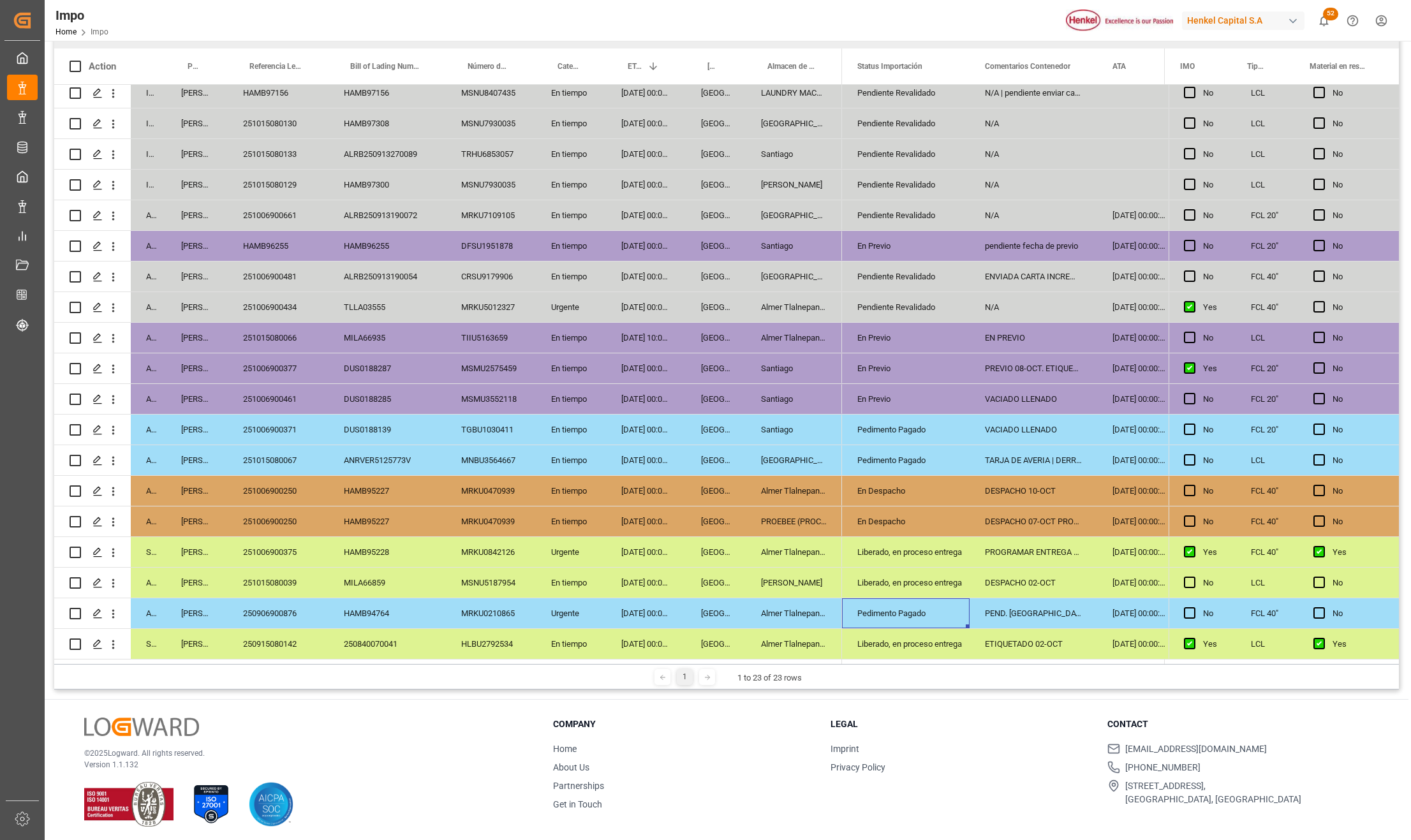
scroll to position [189, 0]
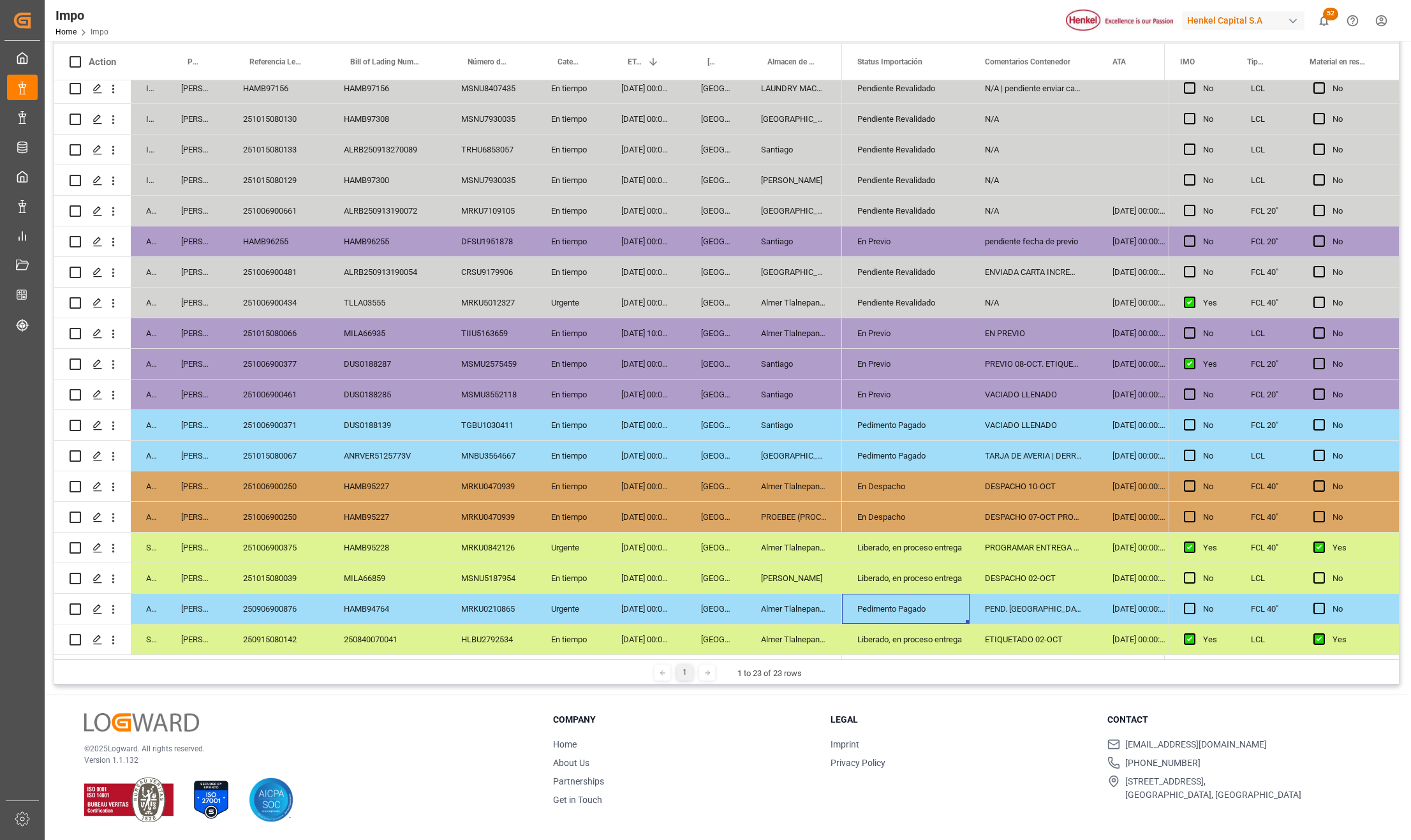
drag, startPoint x: 296, startPoint y: 603, endPoint x: 402, endPoint y: 605, distance: 106.0
click at [296, 603] on div "250906900876" at bounding box center [278, 609] width 101 height 30
click at [407, 605] on div "HAMB94764" at bounding box center [387, 609] width 117 height 30
click at [292, 611] on div "250906900876" at bounding box center [278, 609] width 101 height 30
click at [1314, 605] on span "Press SPACE to select this row." at bounding box center [1320, 609] width 12 height 12
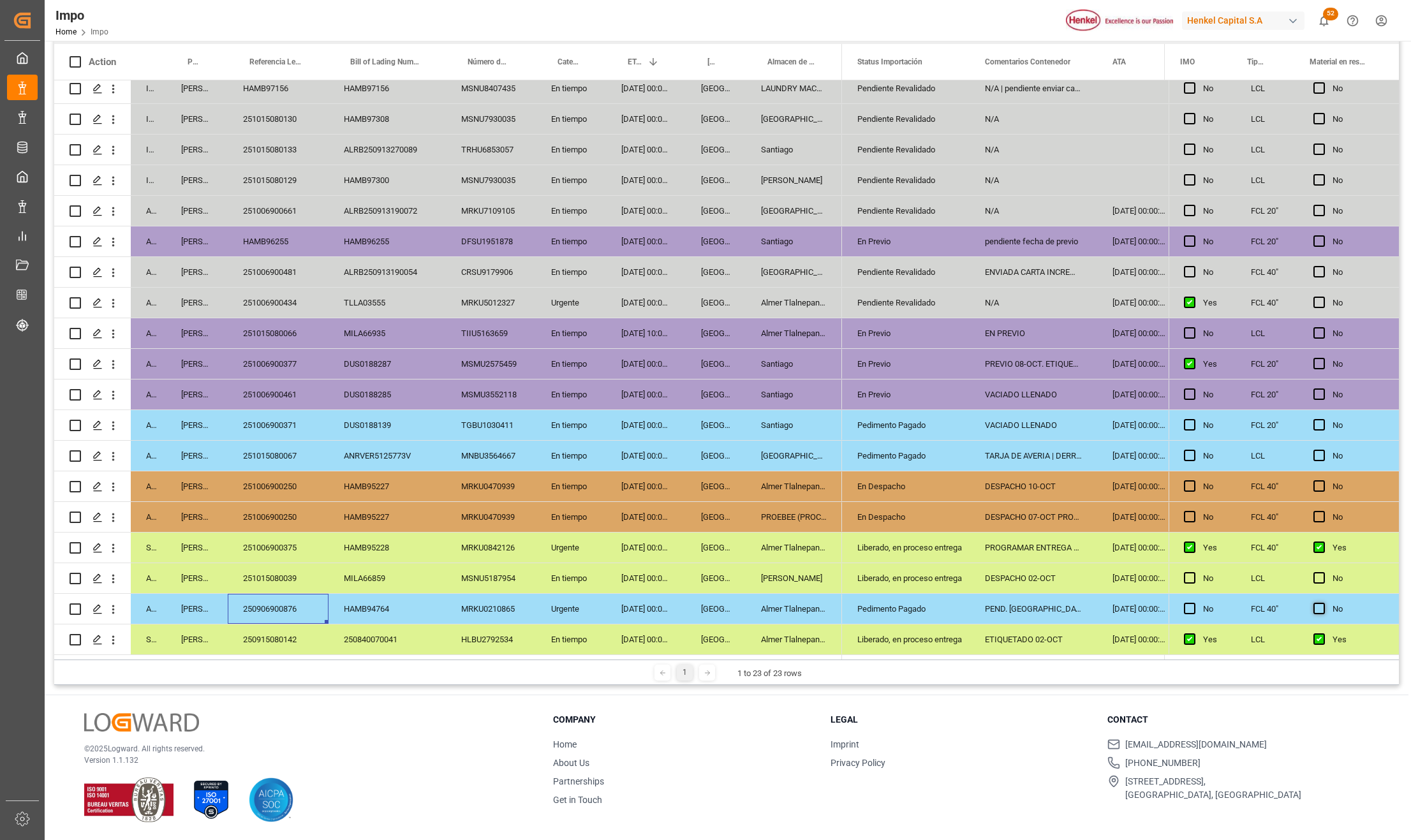
click at [1323, 603] on input "Press SPACE to select this row." at bounding box center [1323, 603] width 0 height 0
click at [1259, 607] on div "FCL 40"" at bounding box center [1267, 609] width 62 height 30
click at [1259, 585] on div "LCL" at bounding box center [1267, 578] width 62 height 30
click at [1251, 606] on div "FCL 40"" at bounding box center [1267, 609] width 62 height 30
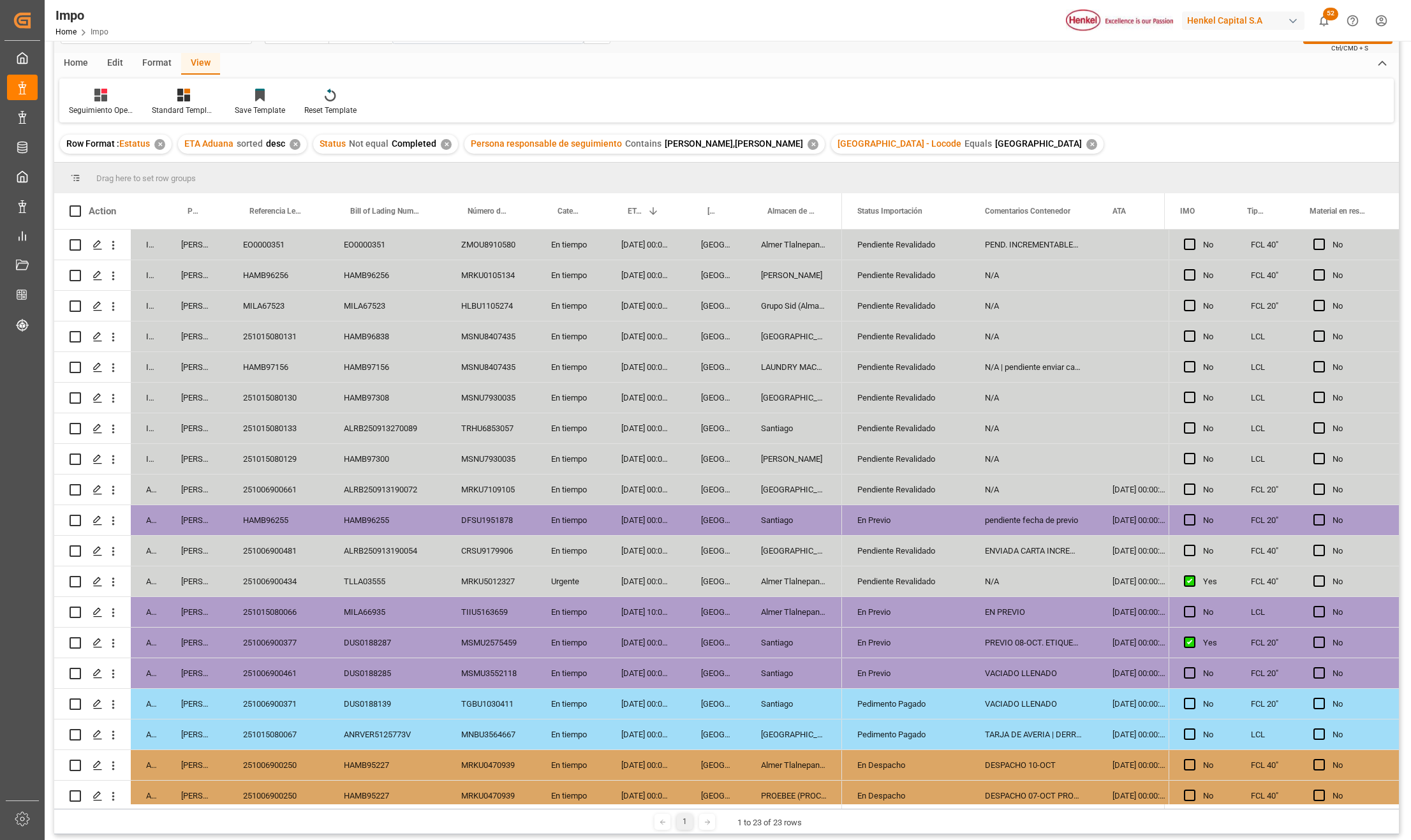
scroll to position [0, 0]
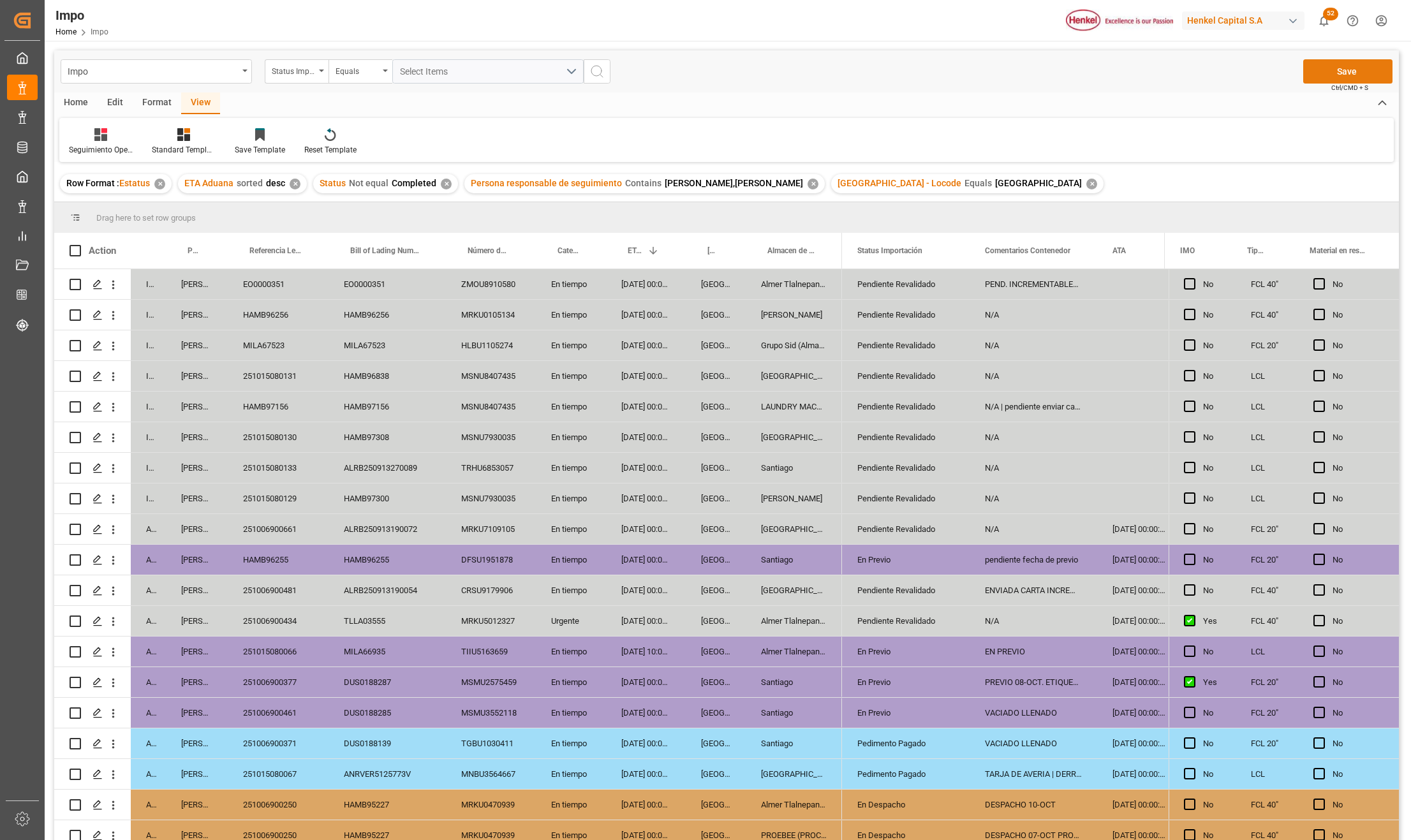
click at [1335, 81] on button "Save" at bounding box center [1348, 71] width 89 height 24
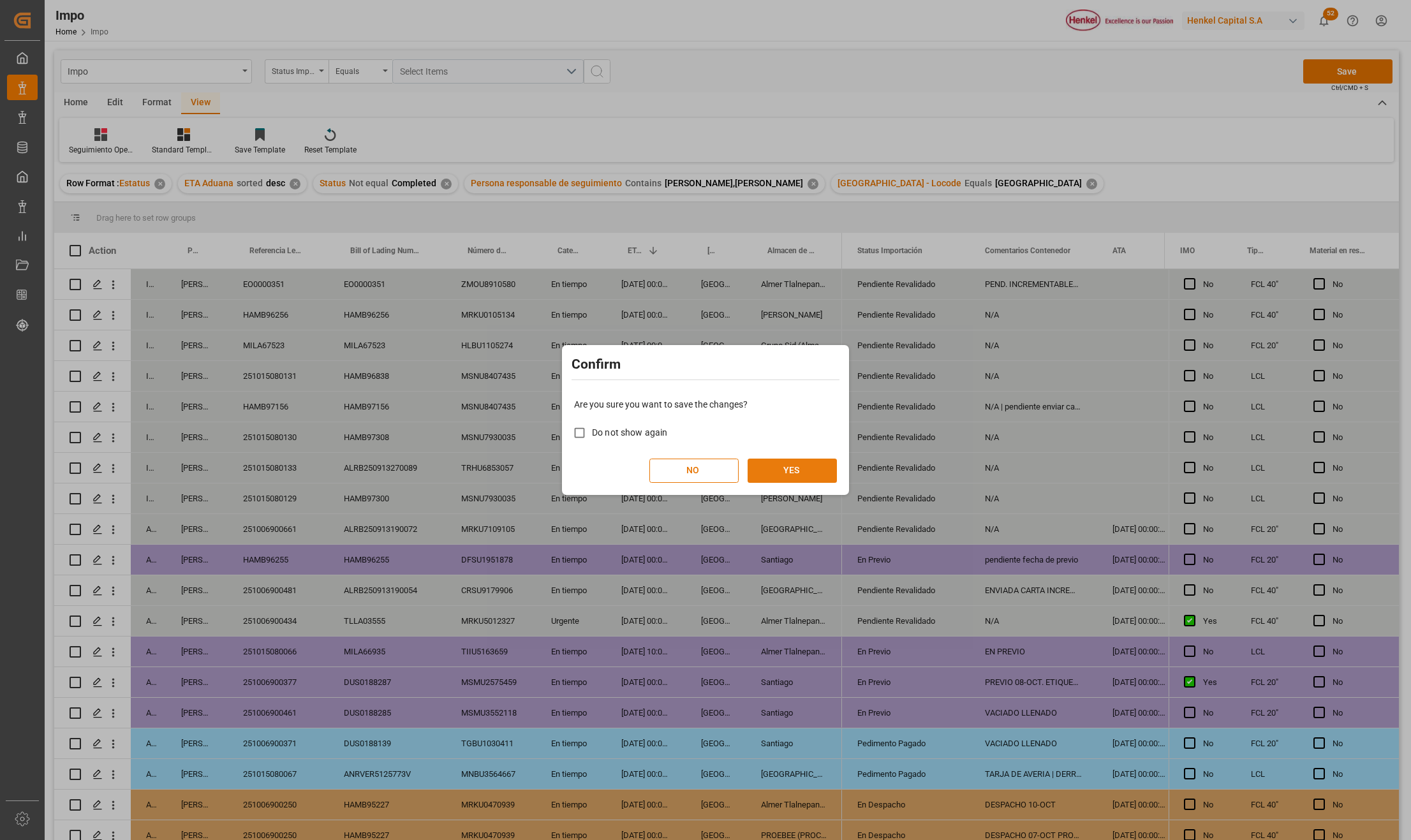
click at [792, 462] on button "YES" at bounding box center [792, 470] width 89 height 24
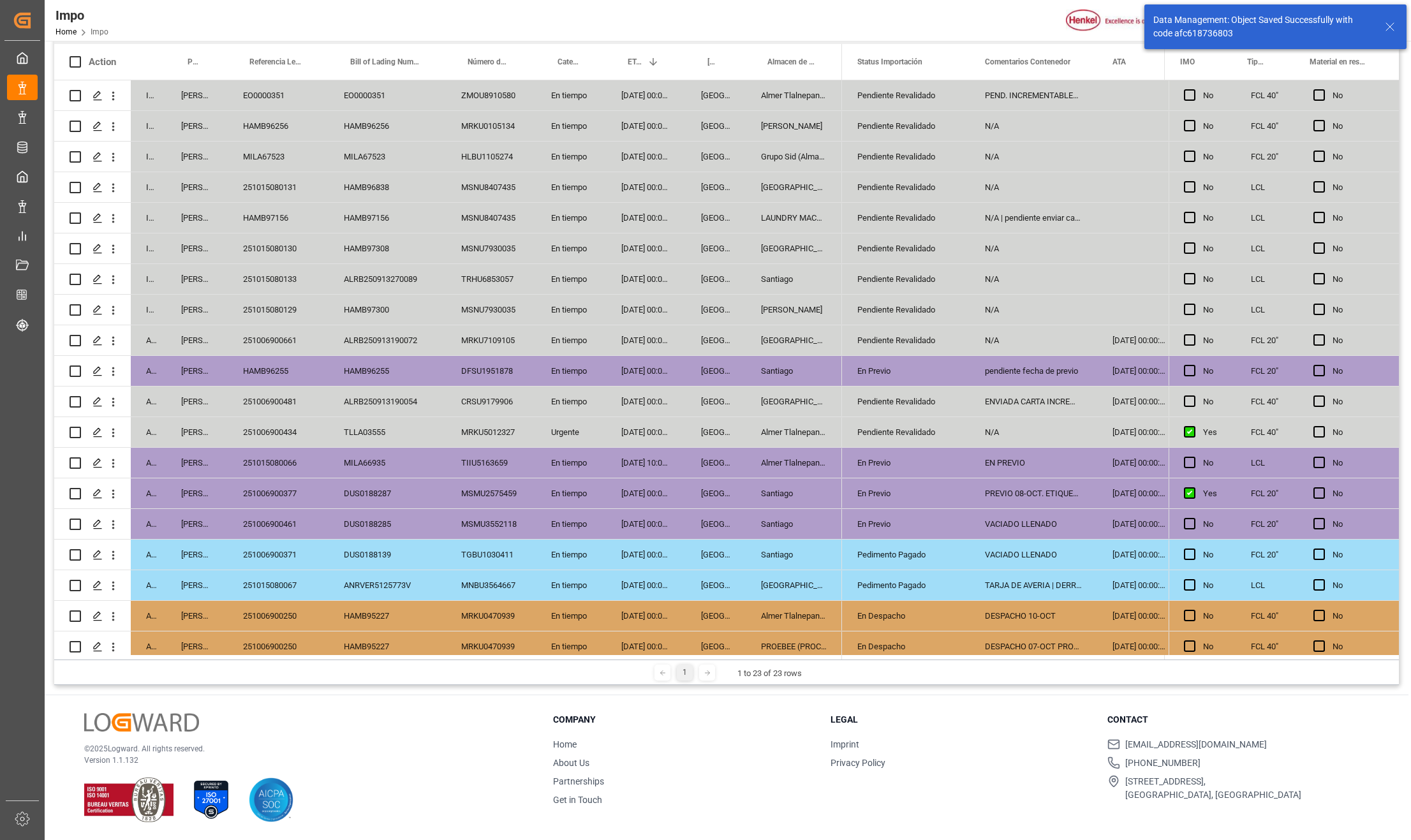
scroll to position [133, 0]
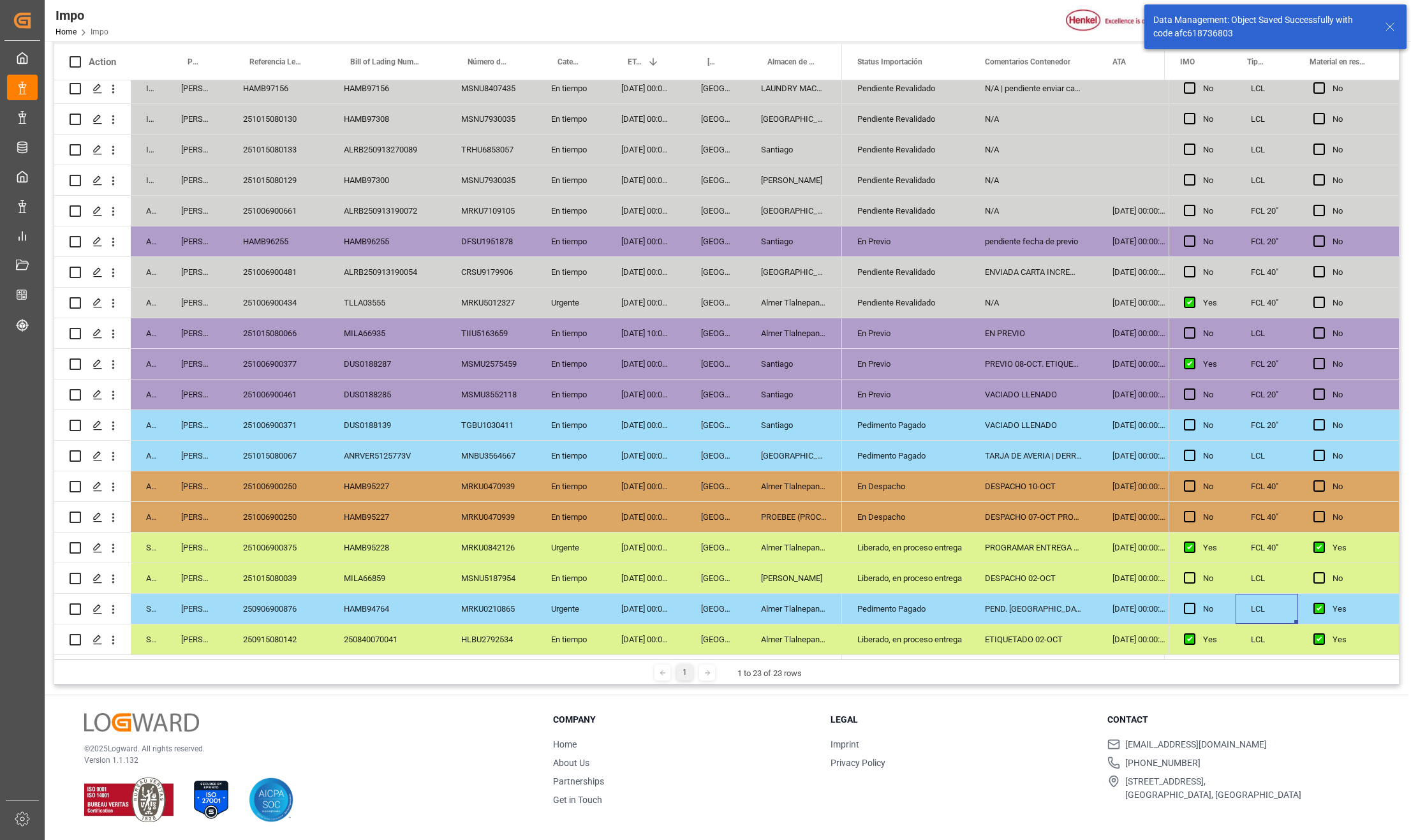
click at [897, 600] on div "Pedimento Pagado" at bounding box center [906, 609] width 97 height 30
click at [1009, 609] on div "PEND. DESPACHO" at bounding box center [1033, 609] width 128 height 30
click at [1052, 612] on div "PEND. DESPACHO" at bounding box center [1033, 609] width 128 height 30
click at [1054, 612] on div "PEND. DESPACHO" at bounding box center [1033, 609] width 128 height 30
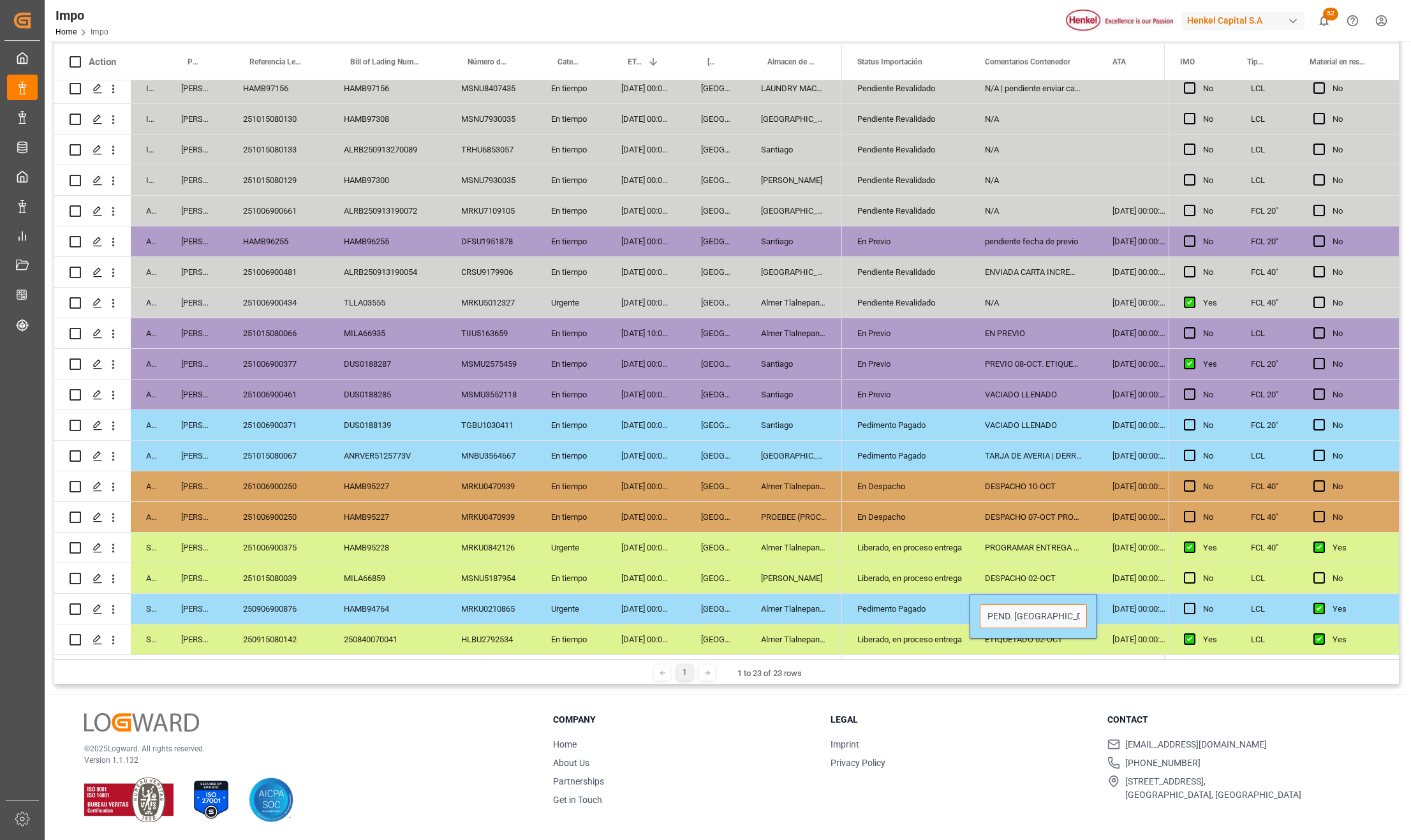
click at [1058, 615] on input "PEND. DESPACHO" at bounding box center [1033, 616] width 107 height 24
type input "PEND. DESPACHO. RESGUARDO POR INVENTARIO"
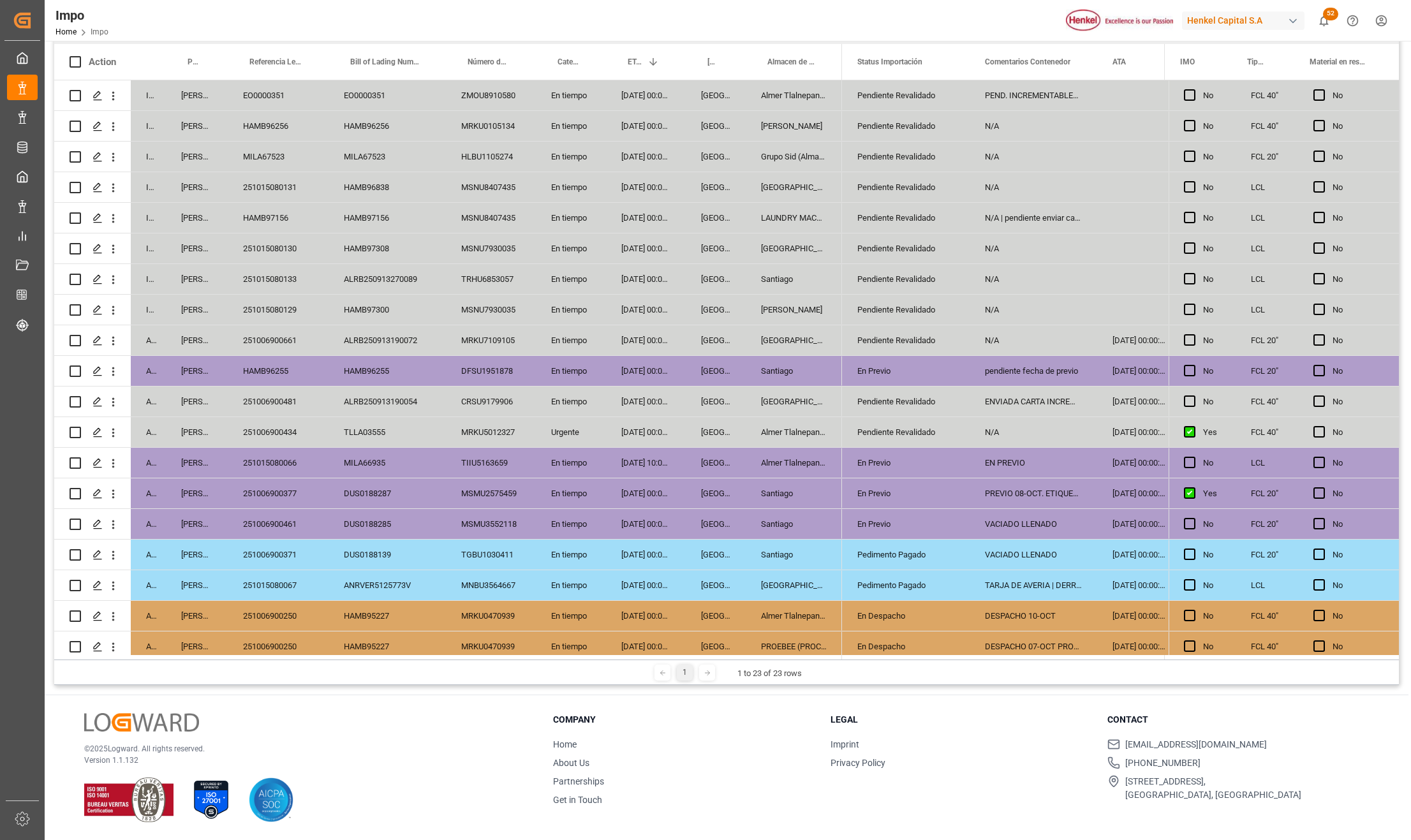
scroll to position [0, 0]
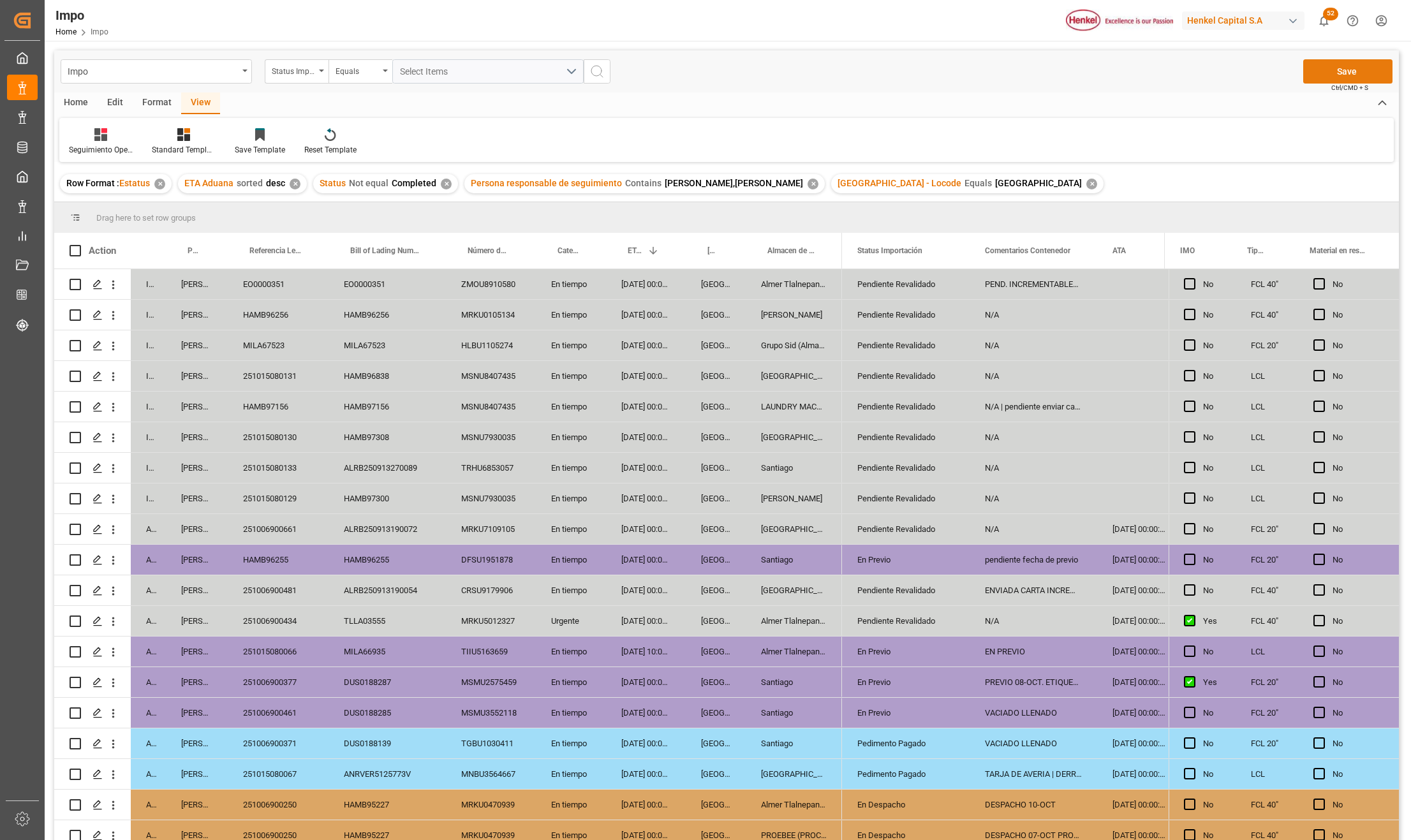
click at [1341, 75] on button "Save" at bounding box center [1348, 71] width 89 height 24
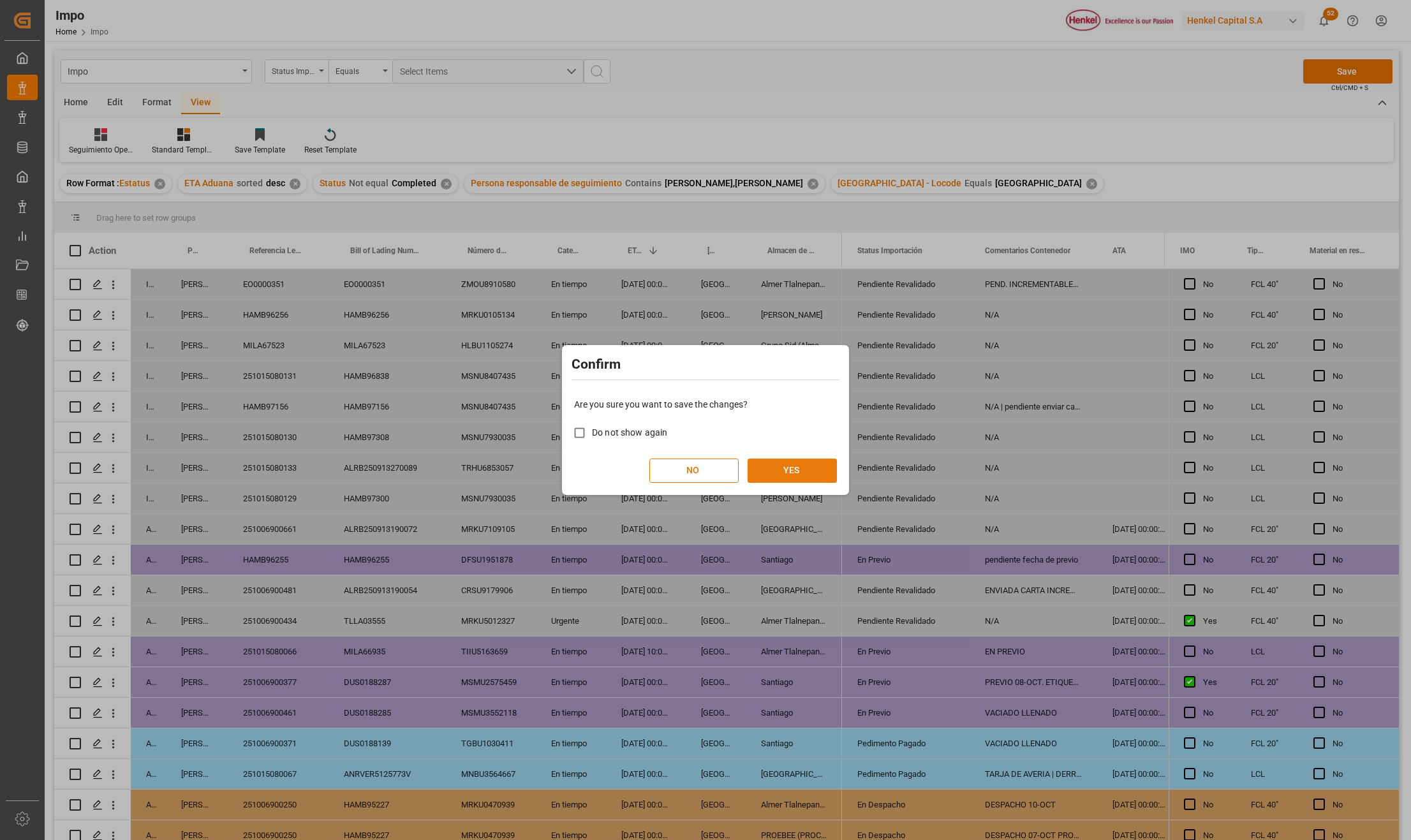
click at [808, 475] on button "YES" at bounding box center [792, 470] width 89 height 24
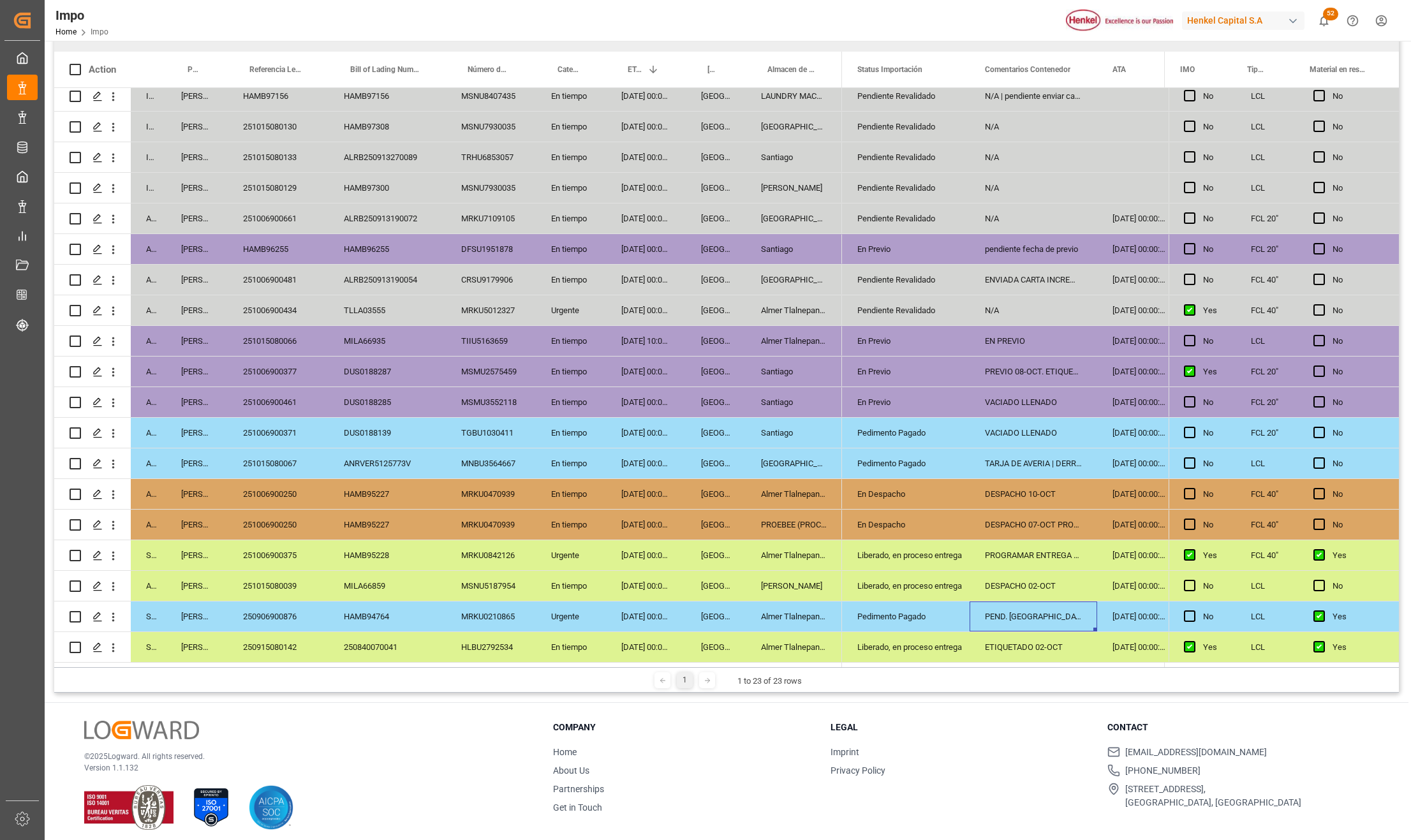
scroll to position [189, 0]
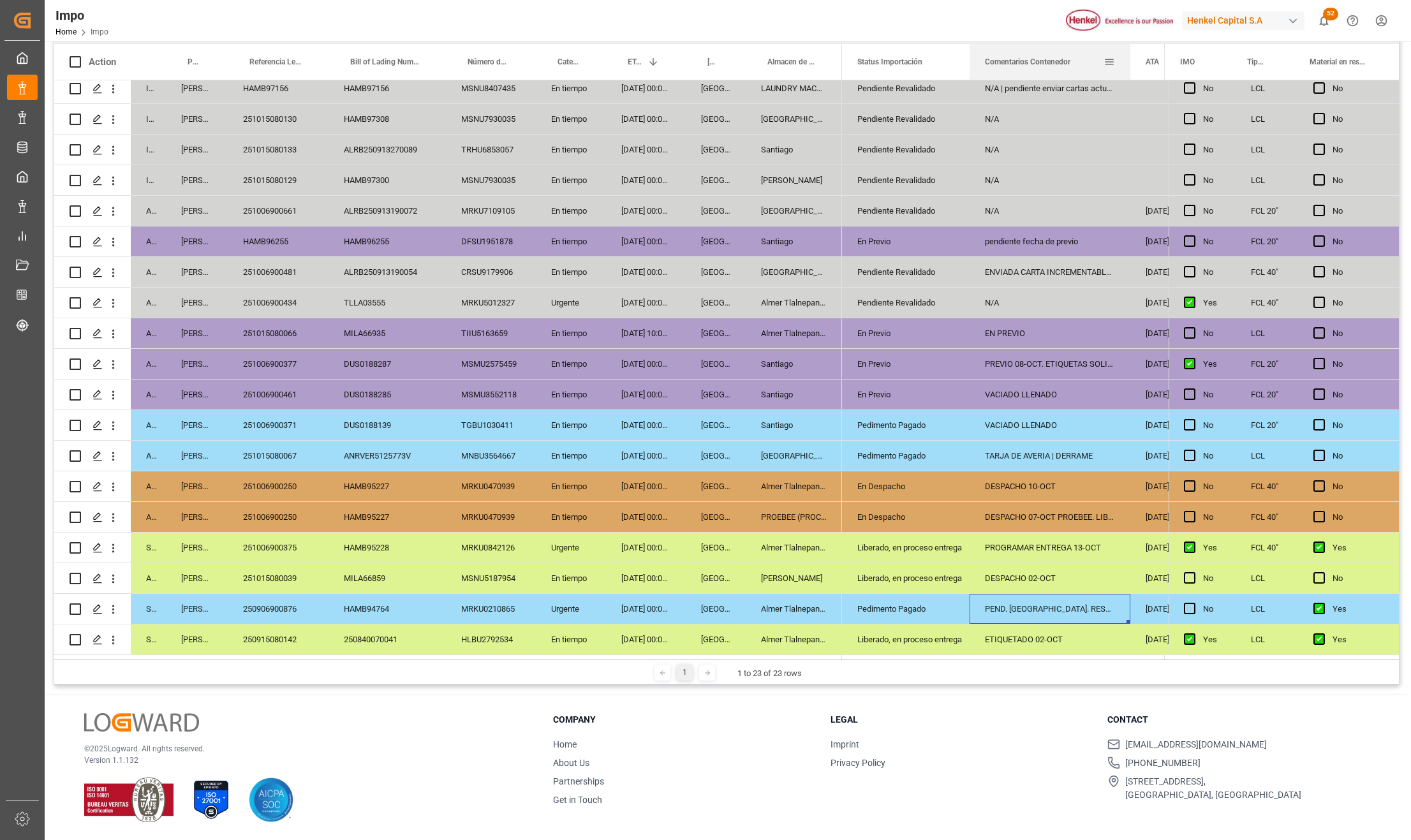
drag, startPoint x: 1096, startPoint y: 47, endPoint x: 1129, endPoint y: 70, distance: 40.2
click at [1129, 70] on div at bounding box center [1131, 62] width 5 height 35
click at [1052, 635] on div "ETIQUETADO 02-OCT" at bounding box center [1050, 639] width 161 height 30
click at [279, 630] on div "250915080142" at bounding box center [278, 639] width 101 height 30
click at [276, 635] on div "250915080142" at bounding box center [278, 639] width 101 height 30
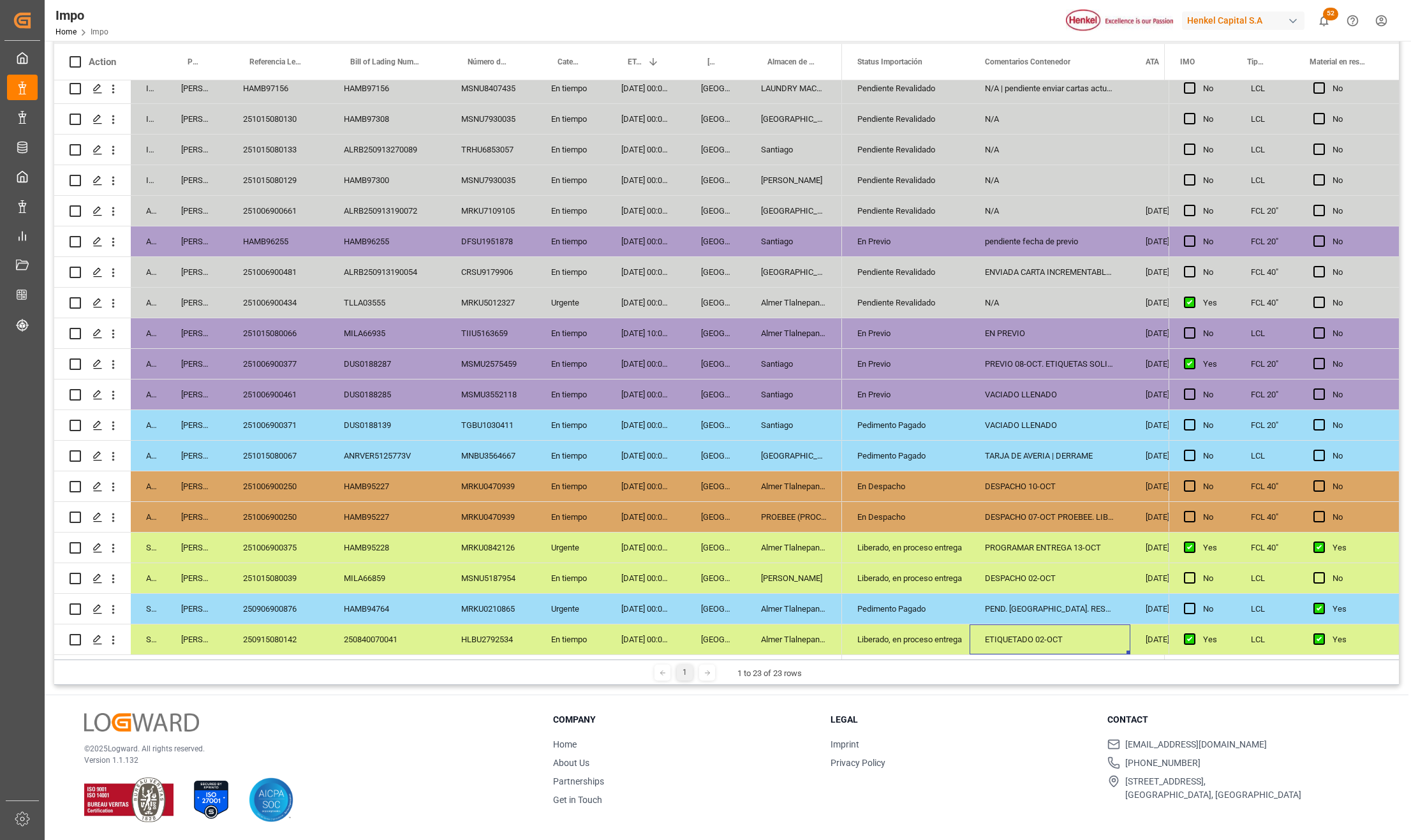
click at [1074, 634] on div "ETIQUETADO 02-OCT" at bounding box center [1050, 639] width 161 height 30
drag, startPoint x: 1073, startPoint y: 626, endPoint x: 986, endPoint y: 626, distance: 87.0
click at [985, 626] on input "ETIQUETADO 02-OCT" at bounding box center [1050, 631] width 140 height 24
type input "r"
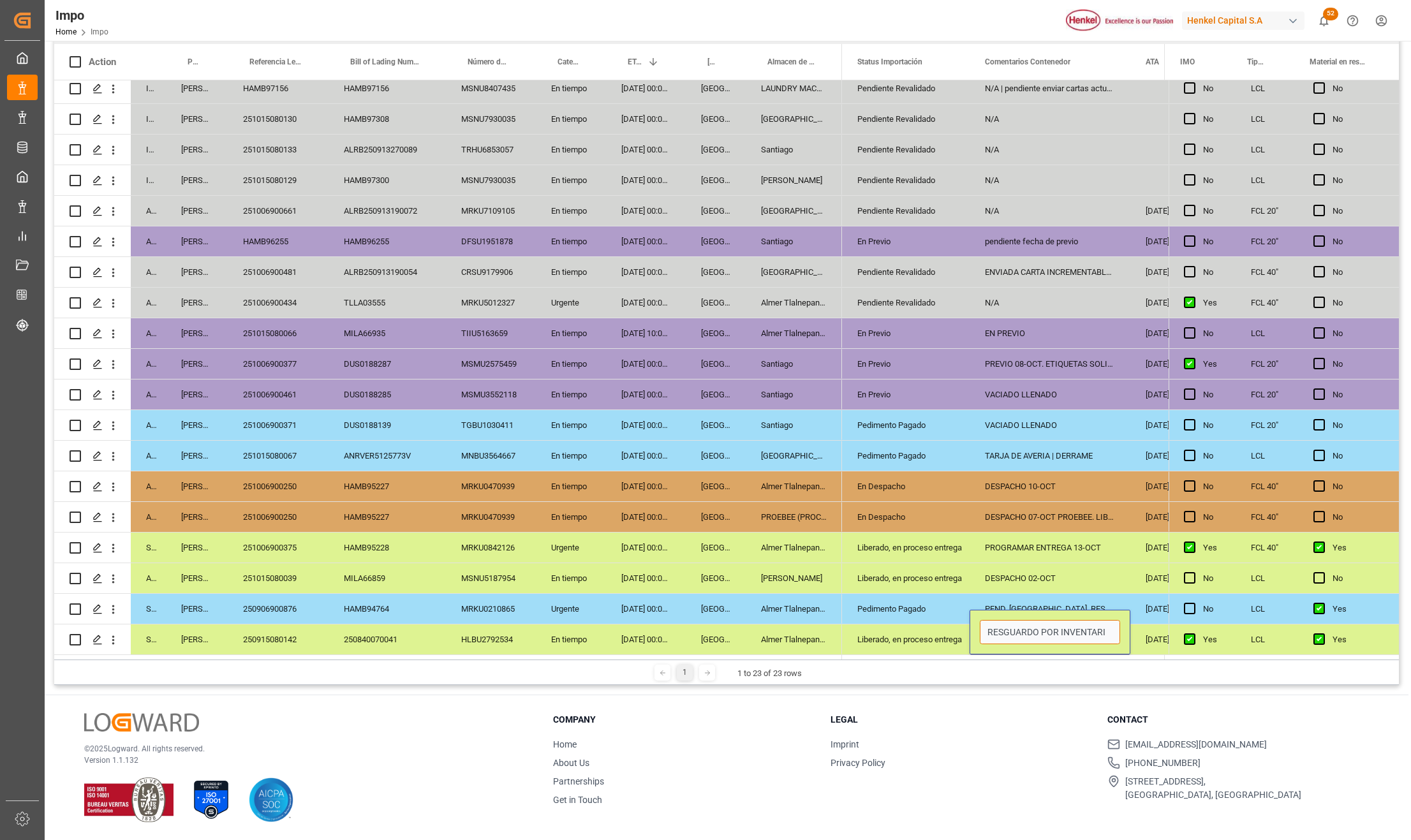
type input "RESGUARDO POR INVENTARIO"
click at [907, 641] on div "Liberado, en proceso entrega" at bounding box center [906, 639] width 97 height 30
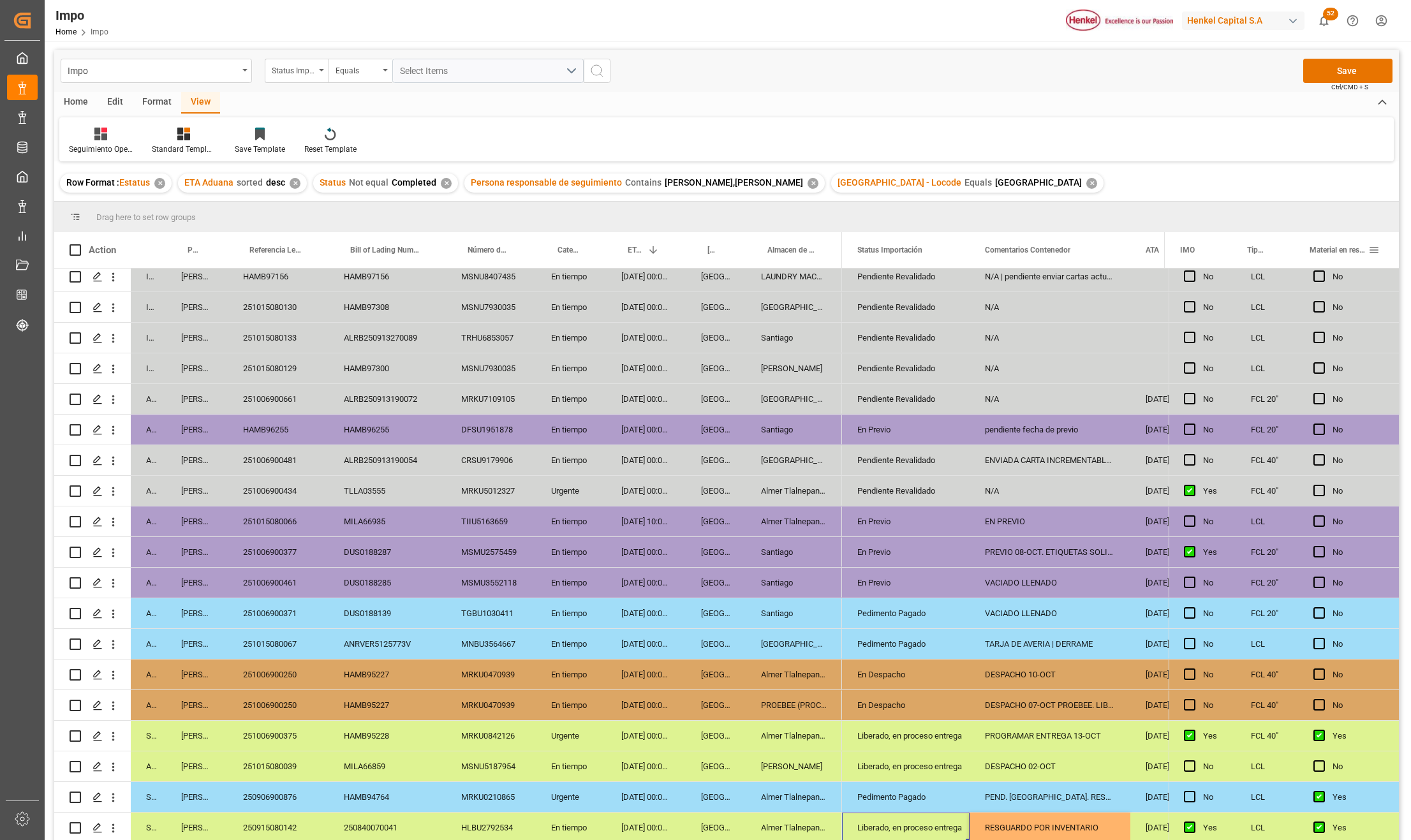
scroll to position [0, 0]
click at [1342, 77] on button "Save" at bounding box center [1348, 71] width 89 height 24
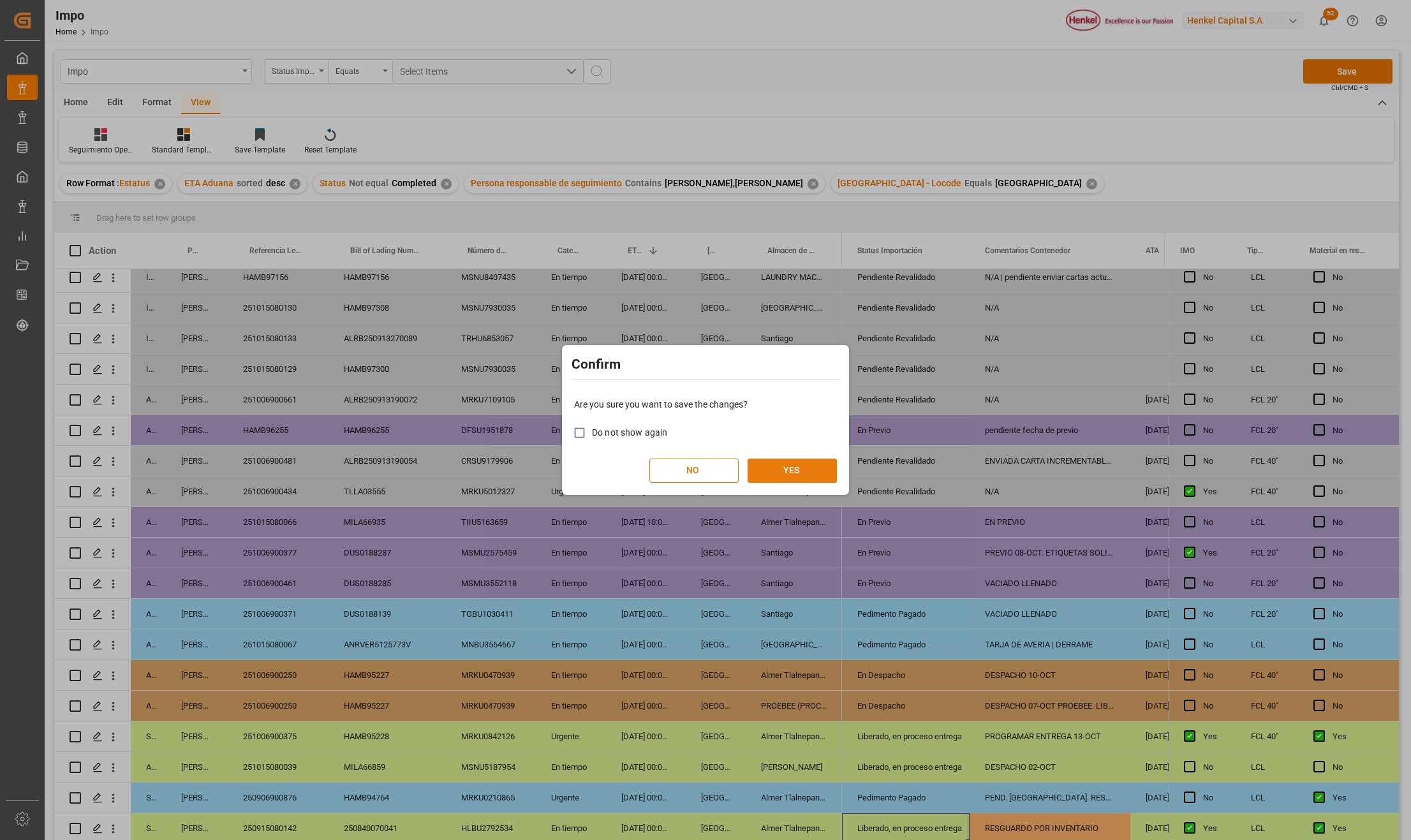
click at [817, 471] on button "YES" at bounding box center [792, 470] width 89 height 24
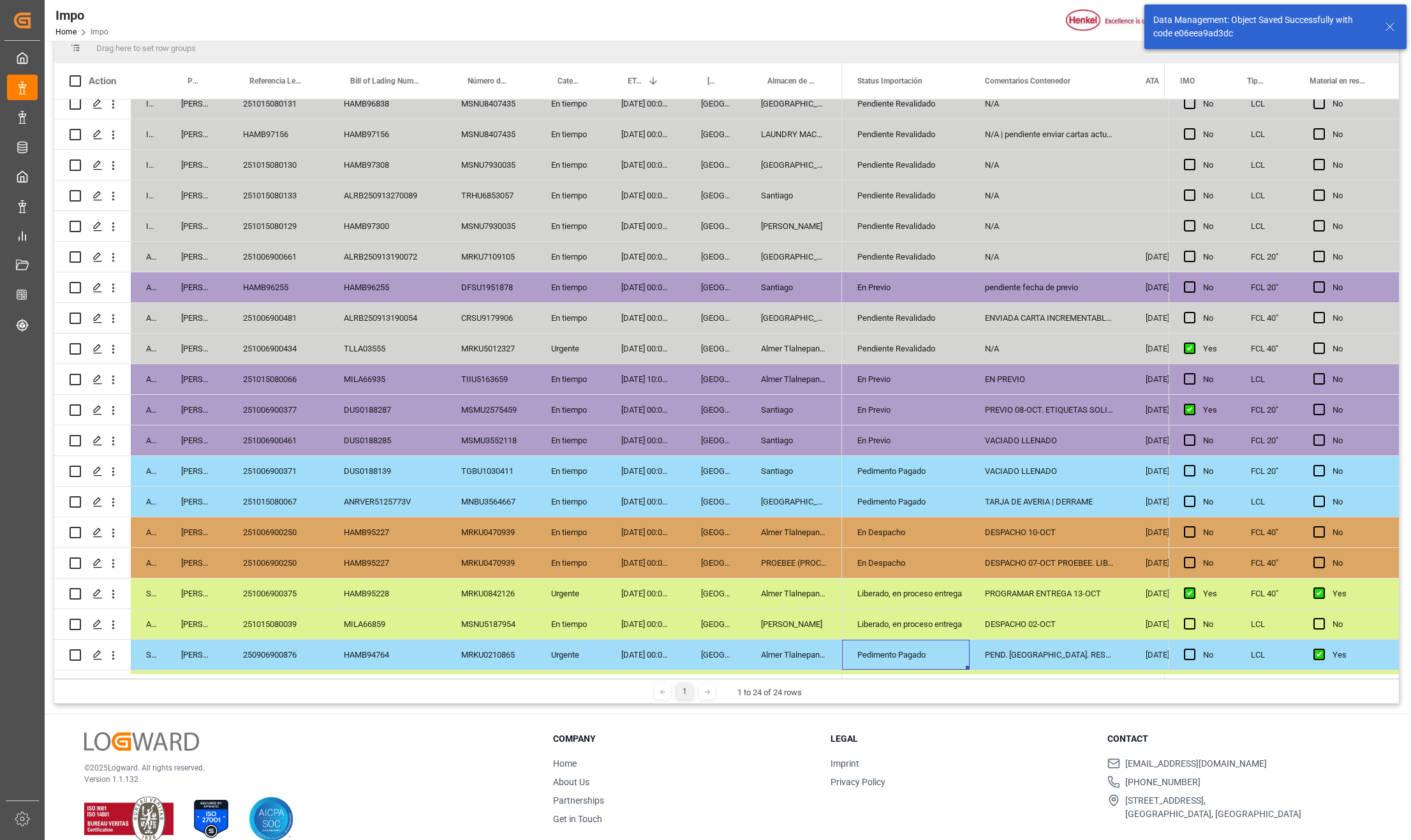
scroll to position [164, 0]
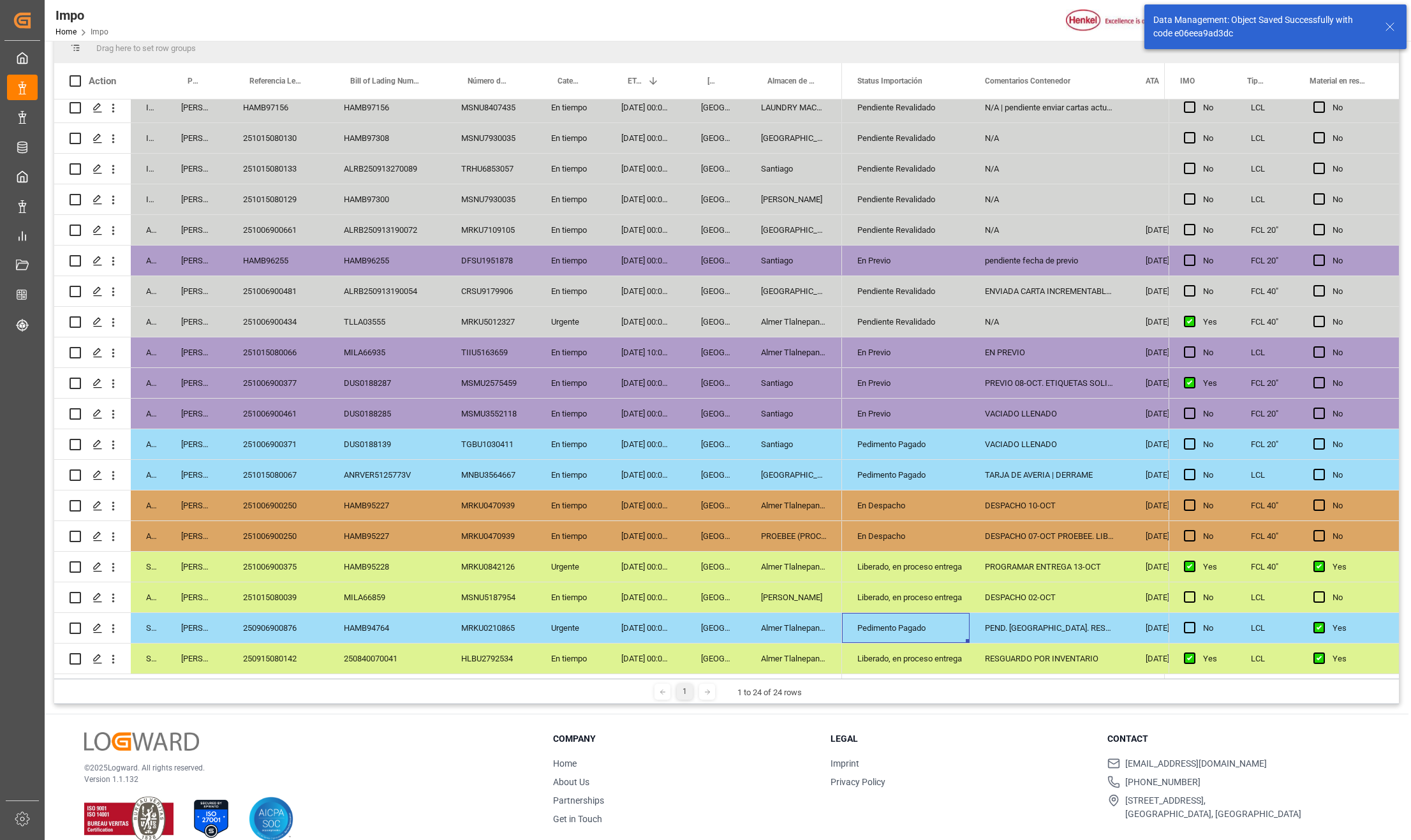
click at [1018, 631] on div "PEND. DESPACHO. RESGUARDO POR INVENTARIO" at bounding box center [1050, 628] width 161 height 30
click at [1025, 594] on div "DESPACHO 02-OCT" at bounding box center [1050, 597] width 161 height 30
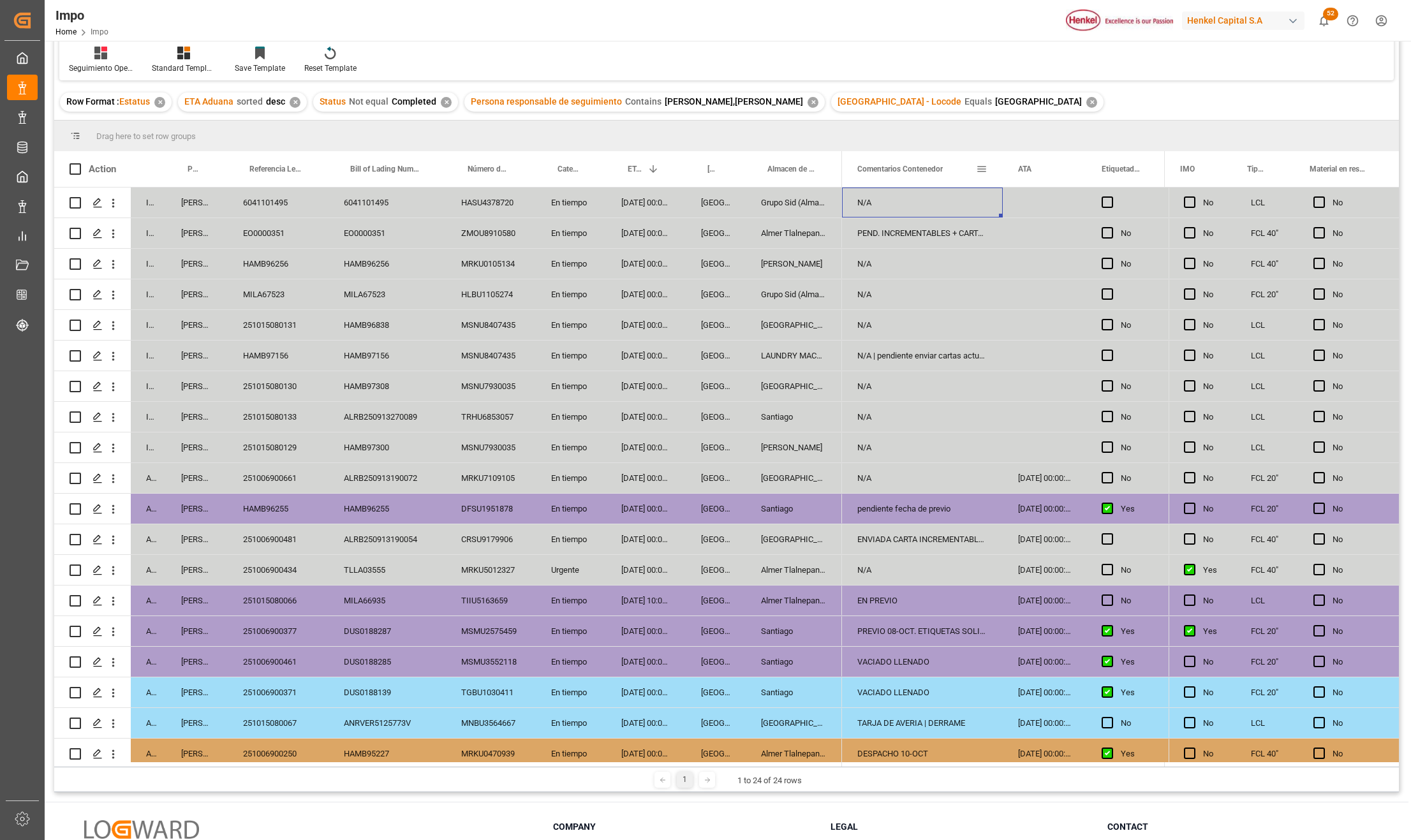
scroll to position [0, 0]
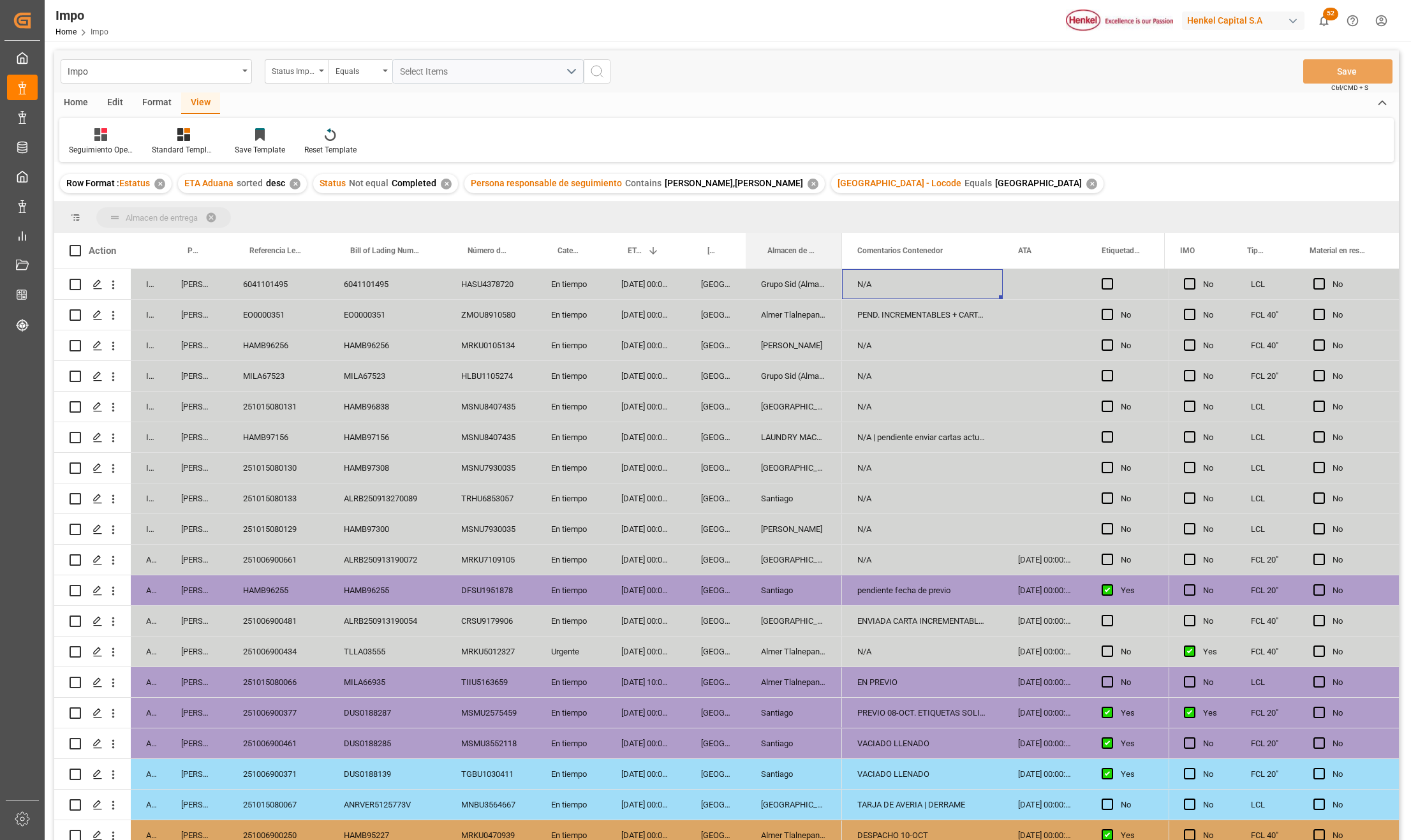
drag, startPoint x: 782, startPoint y: 245, endPoint x: 769, endPoint y: 212, distance: 35.5
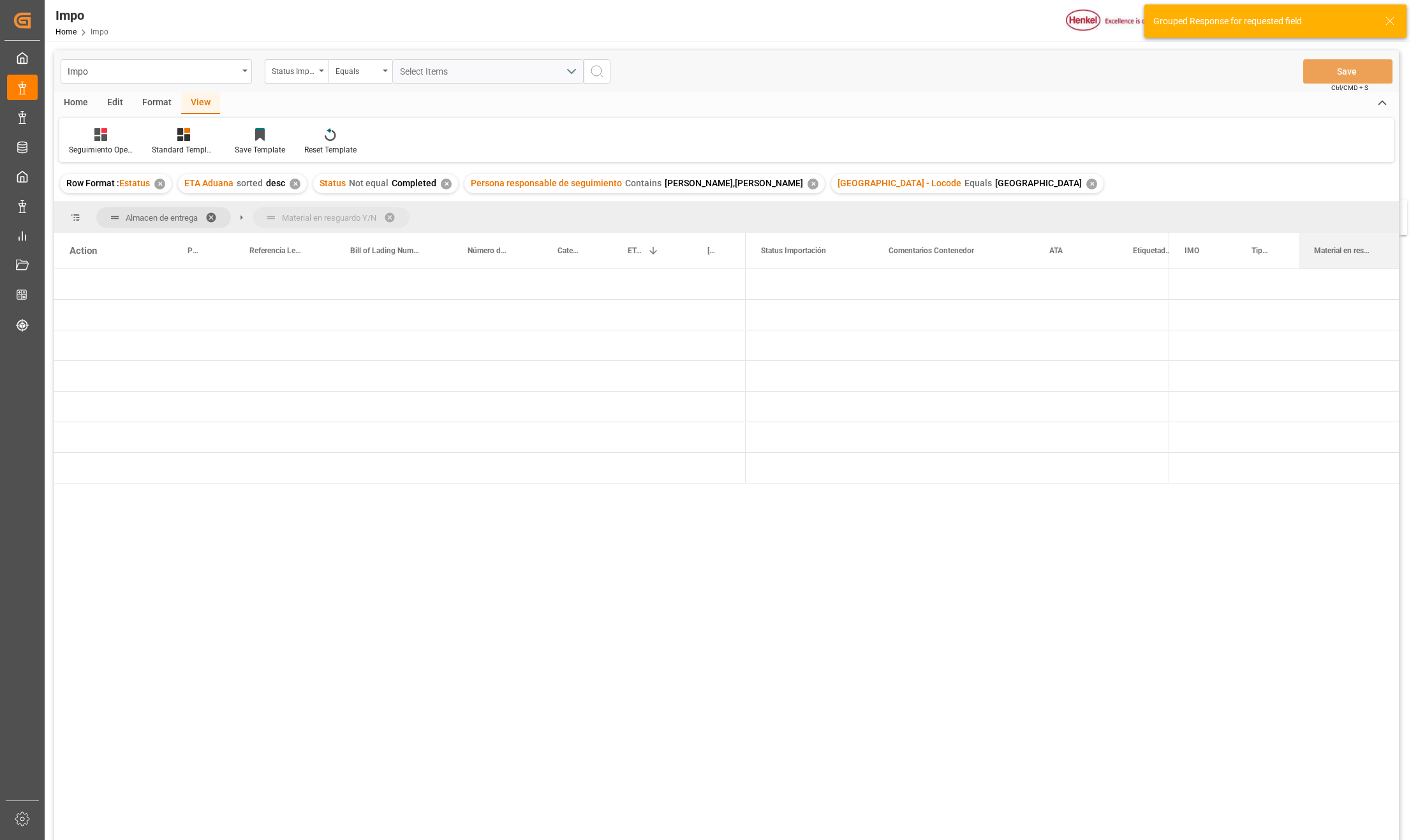
drag, startPoint x: 1366, startPoint y: 245, endPoint x: 1338, endPoint y: 205, distance: 48.8
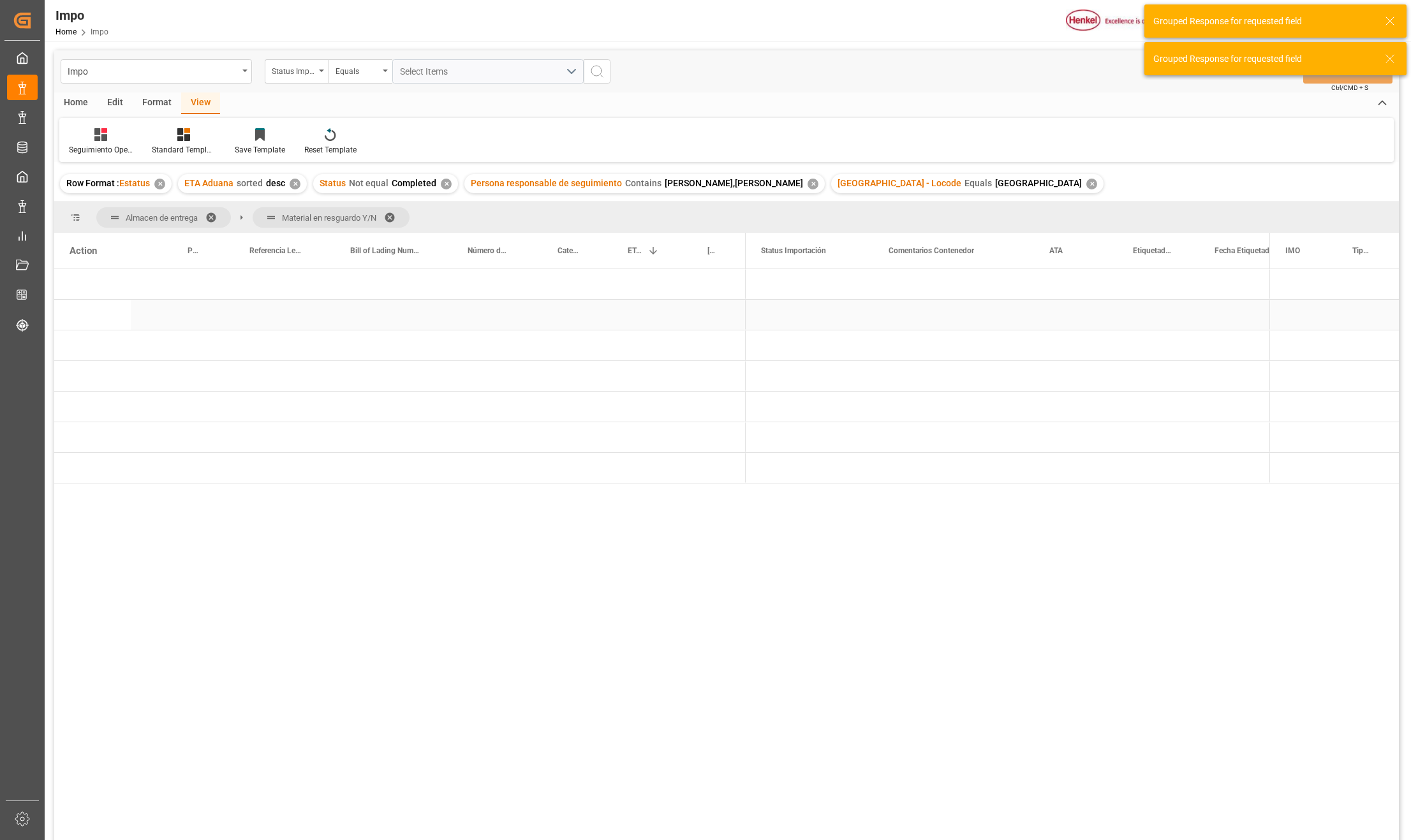
click at [697, 311] on div "Press SPACE to select this row." at bounding box center [716, 315] width 60 height 30
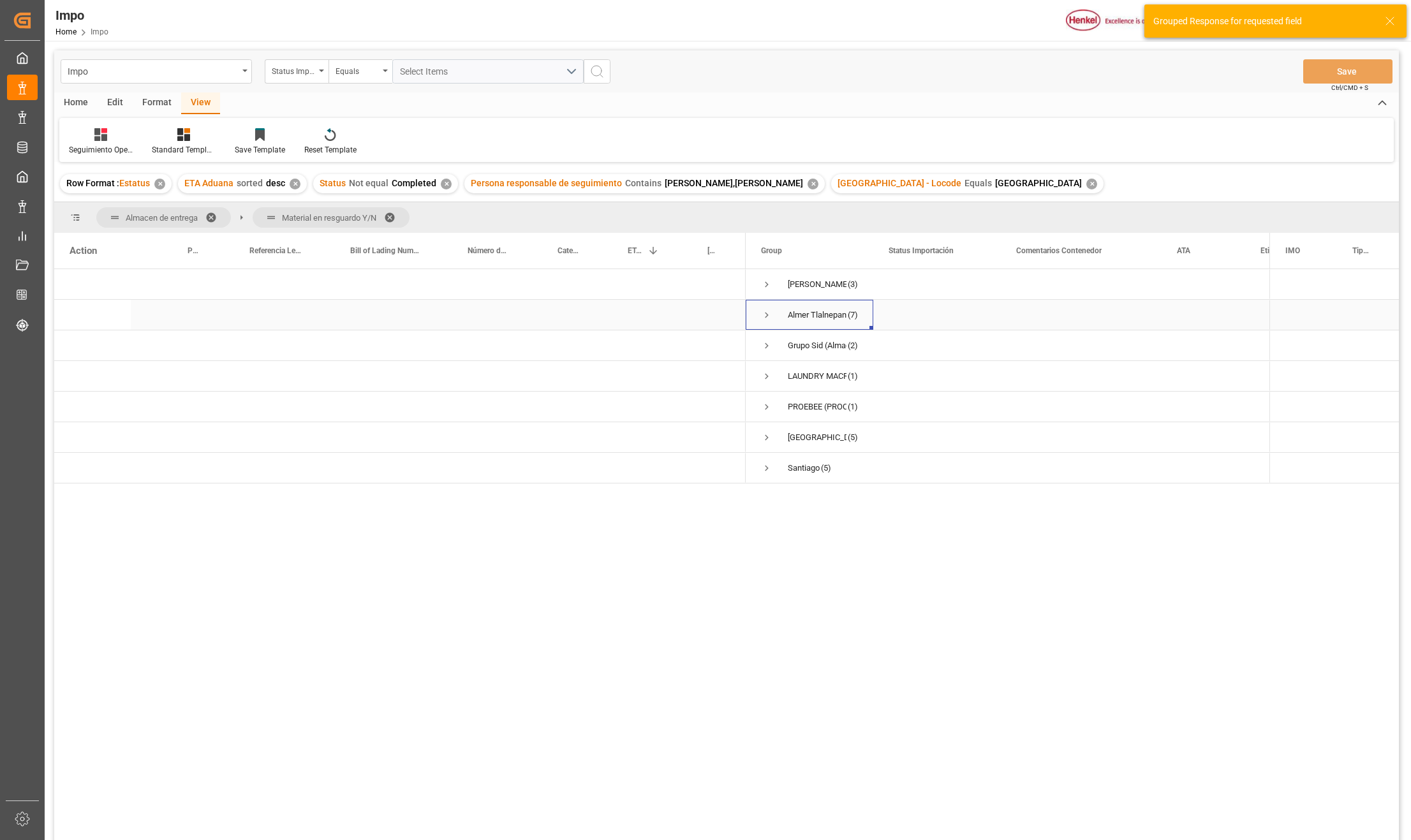
click at [764, 312] on span "Press SPACE to select this row." at bounding box center [767, 315] width 12 height 12
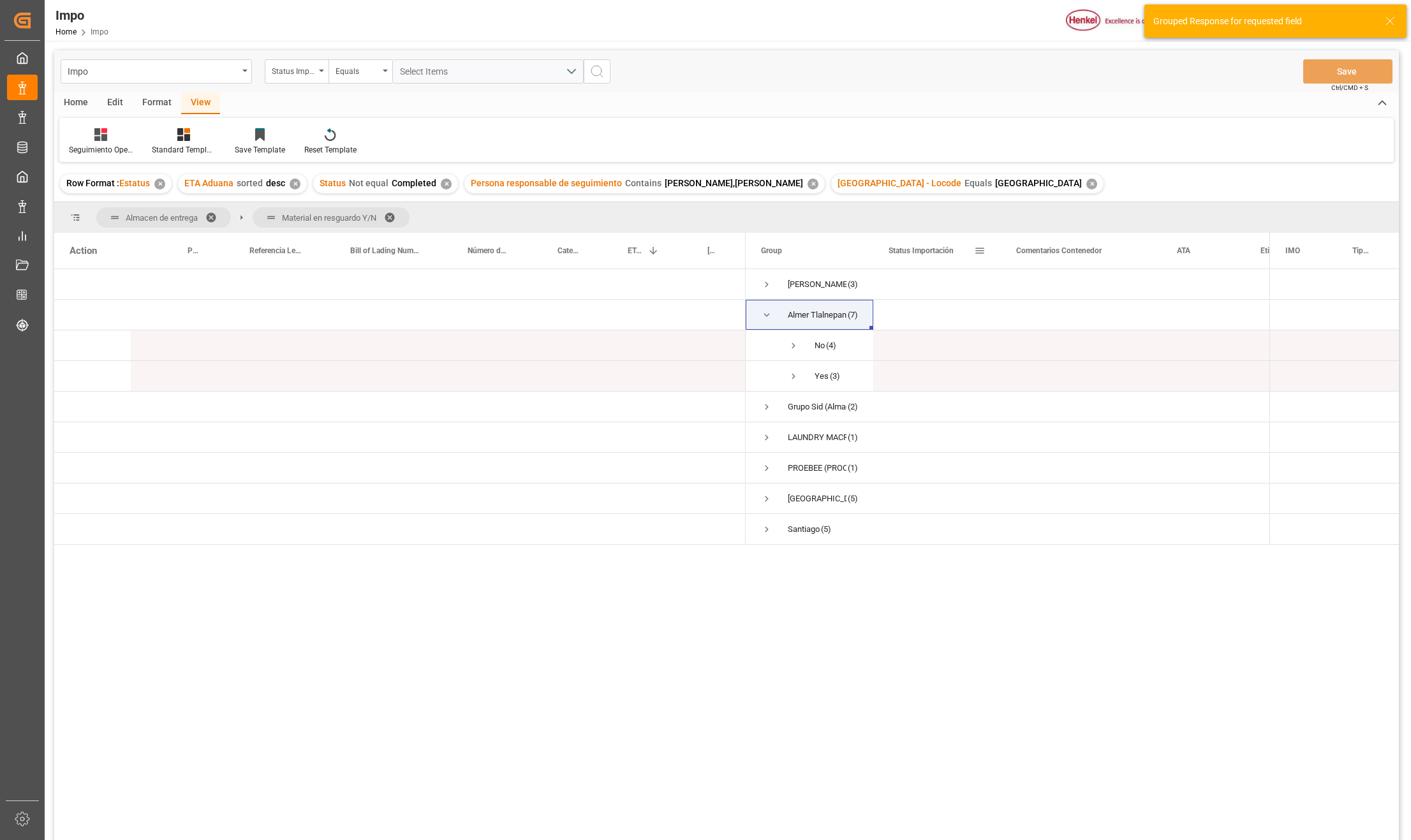
click at [872, 237] on div at bounding box center [874, 250] width 5 height 35
drag, startPoint x: 872, startPoint y: 237, endPoint x: 983, endPoint y: 246, distance: 111.4
click at [942, 244] on div at bounding box center [939, 250] width 5 height 35
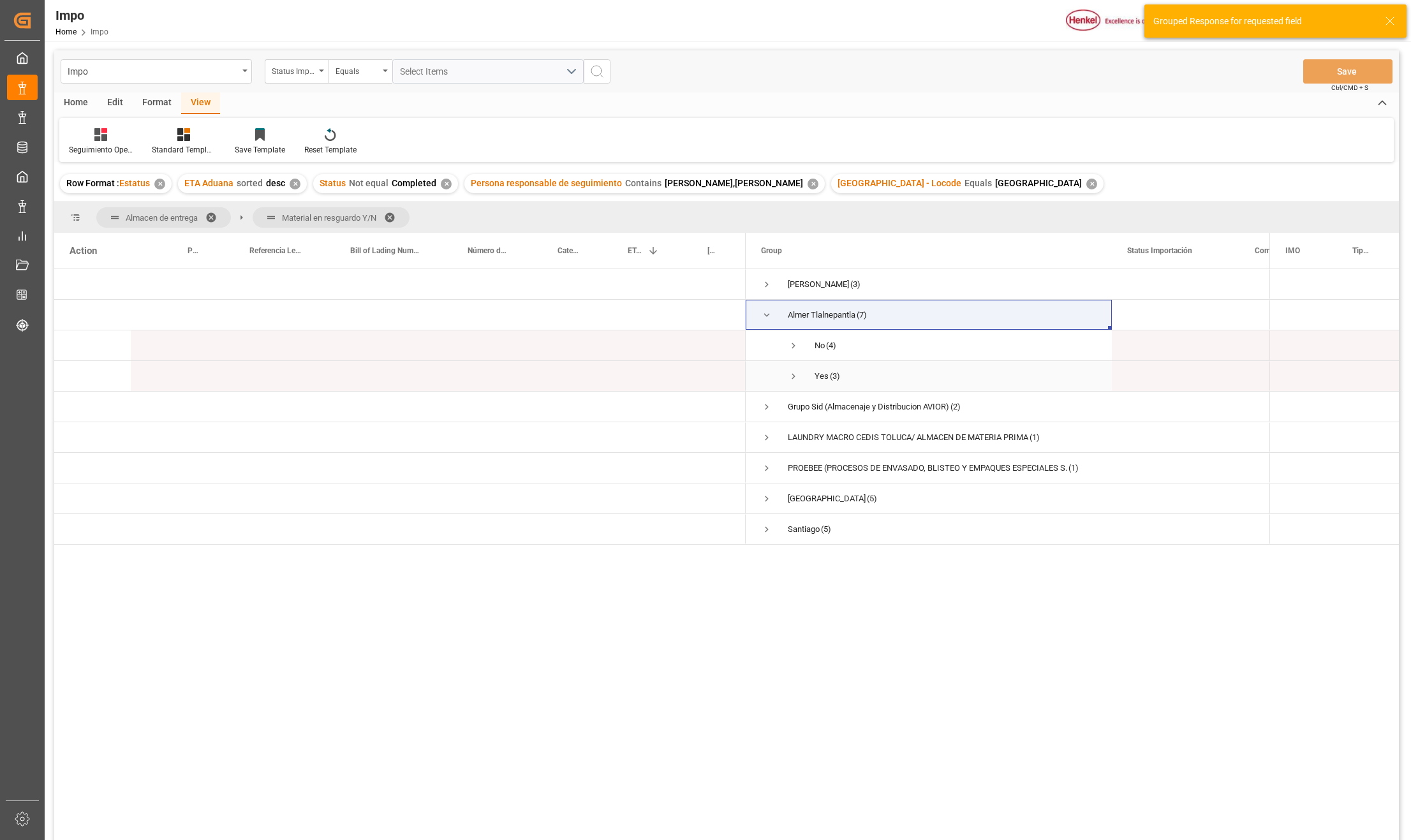
click at [792, 374] on span "Press SPACE to select this row." at bounding box center [794, 376] width 12 height 12
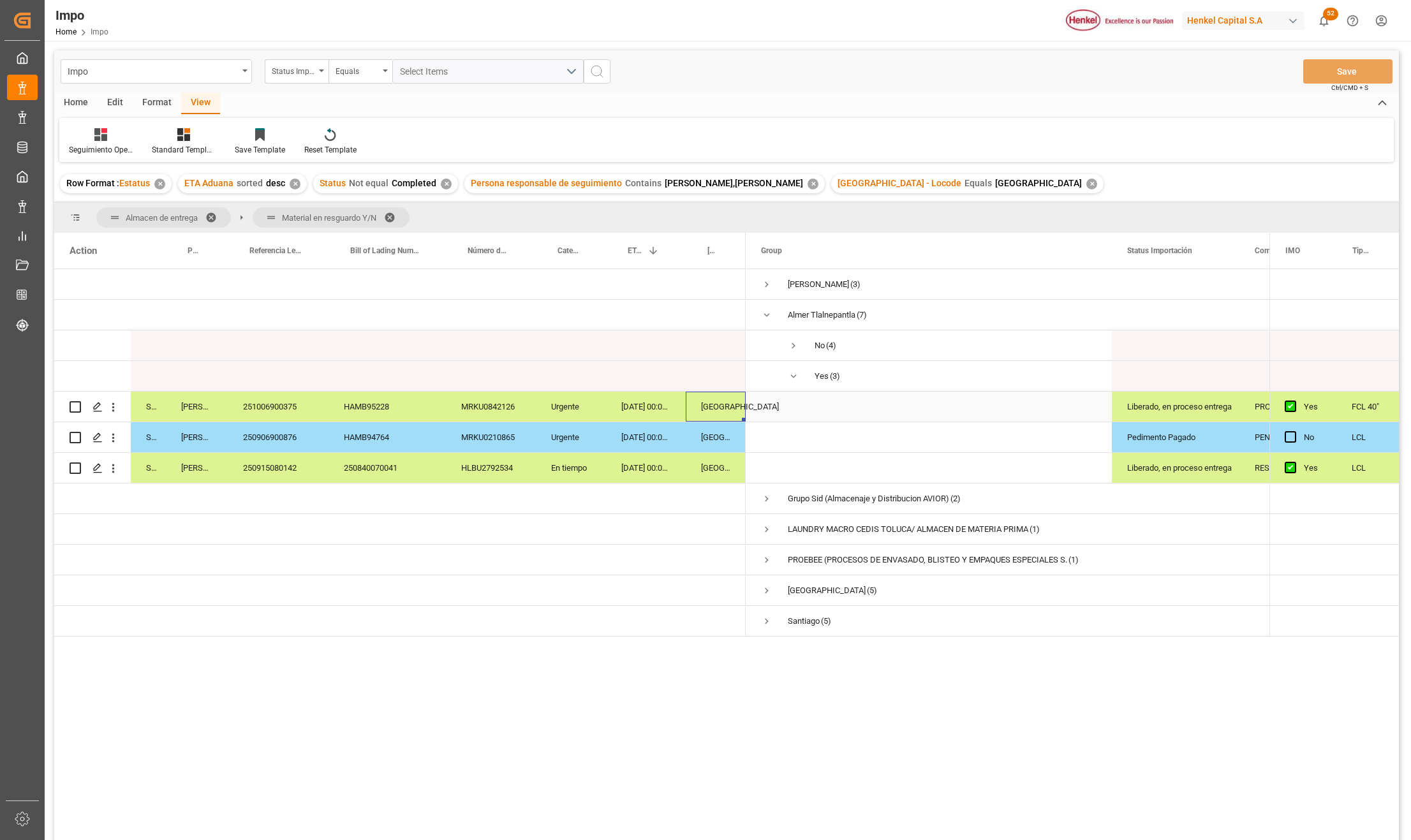
click at [716, 409] on div "[GEOGRAPHIC_DATA]" at bounding box center [716, 407] width 60 height 30
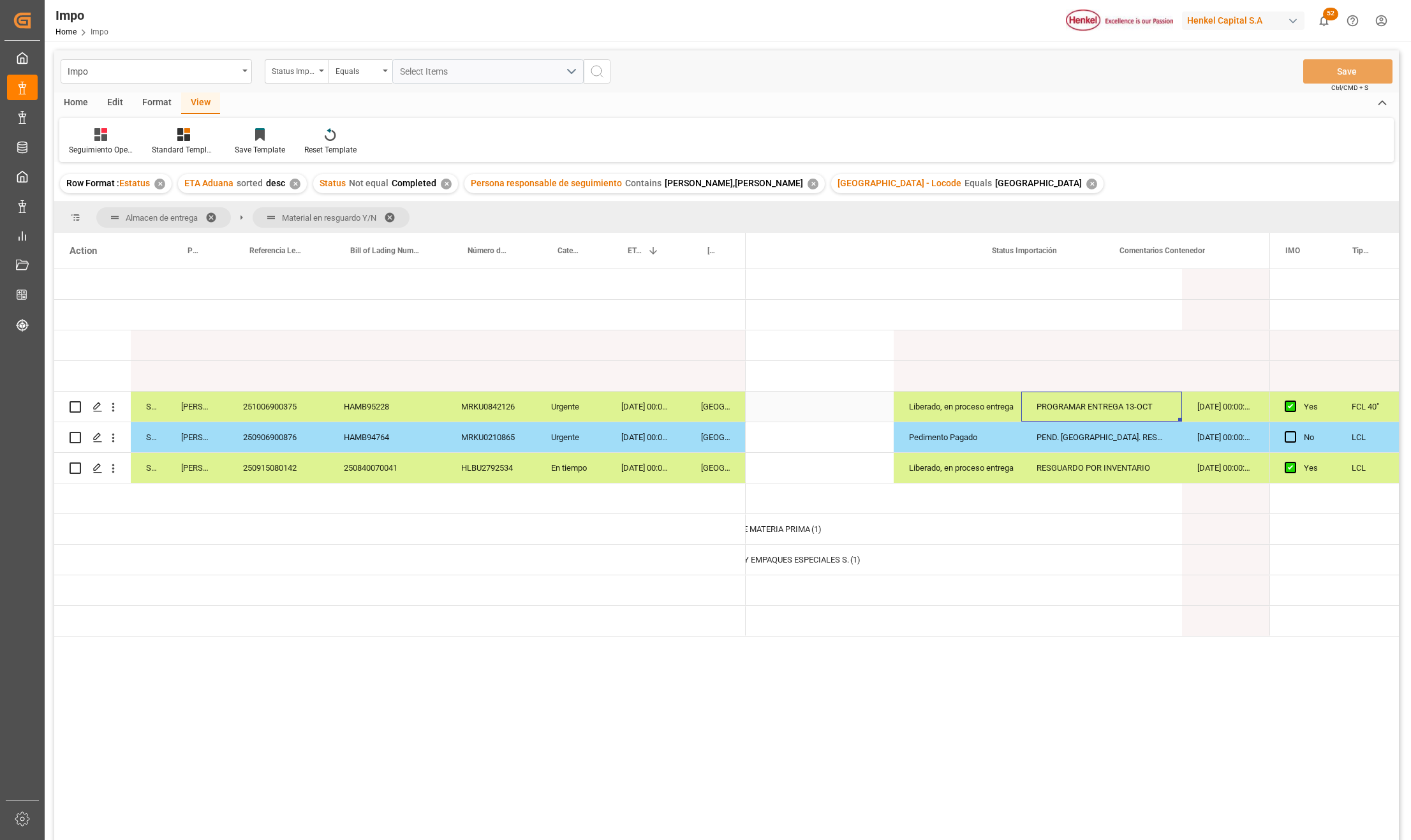
scroll to position [0, 218]
click at [1086, 184] on div "✕" at bounding box center [1092, 184] width 11 height 11
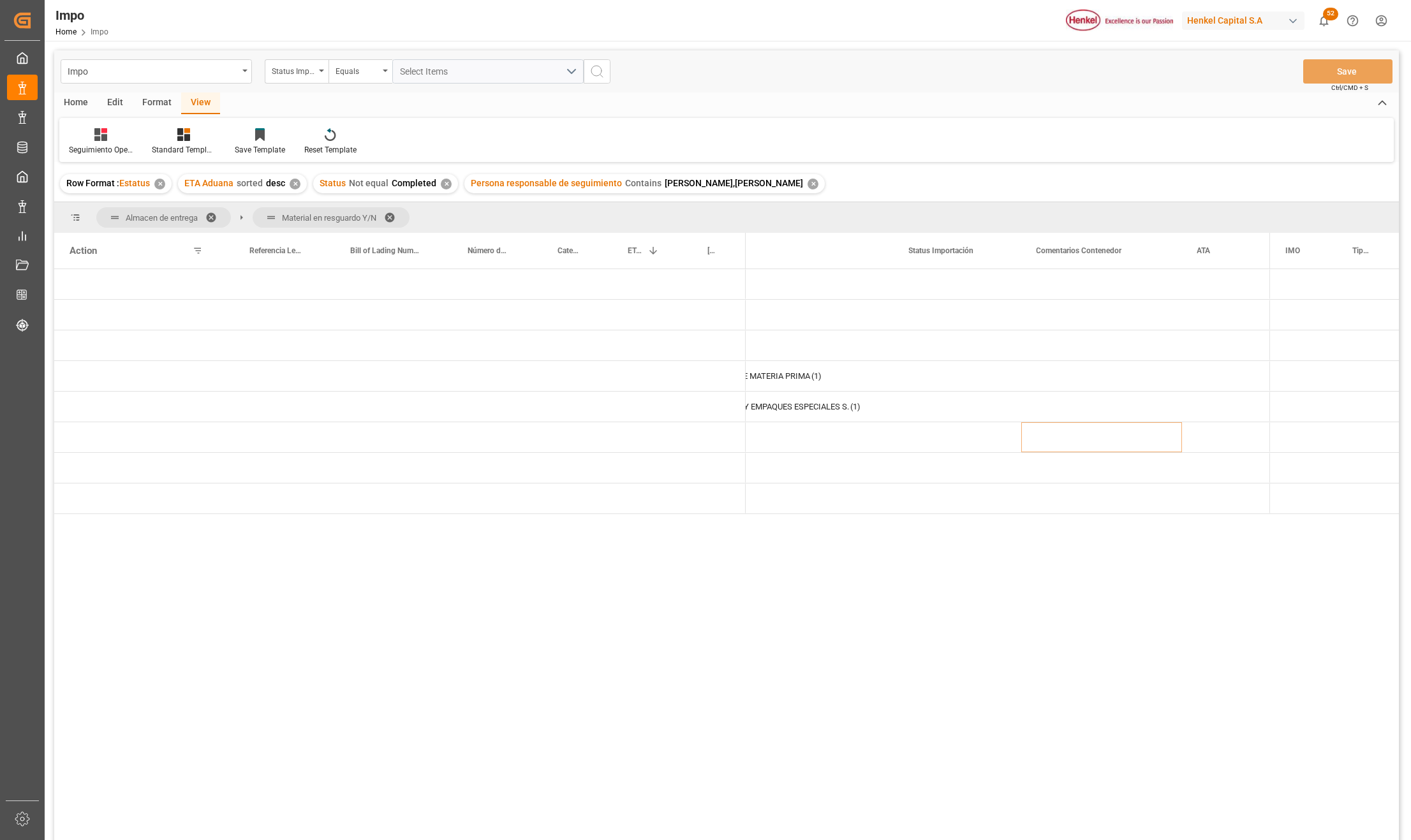
click at [394, 212] on span at bounding box center [394, 218] width 20 height 12
click at [213, 218] on span at bounding box center [215, 218] width 20 height 12
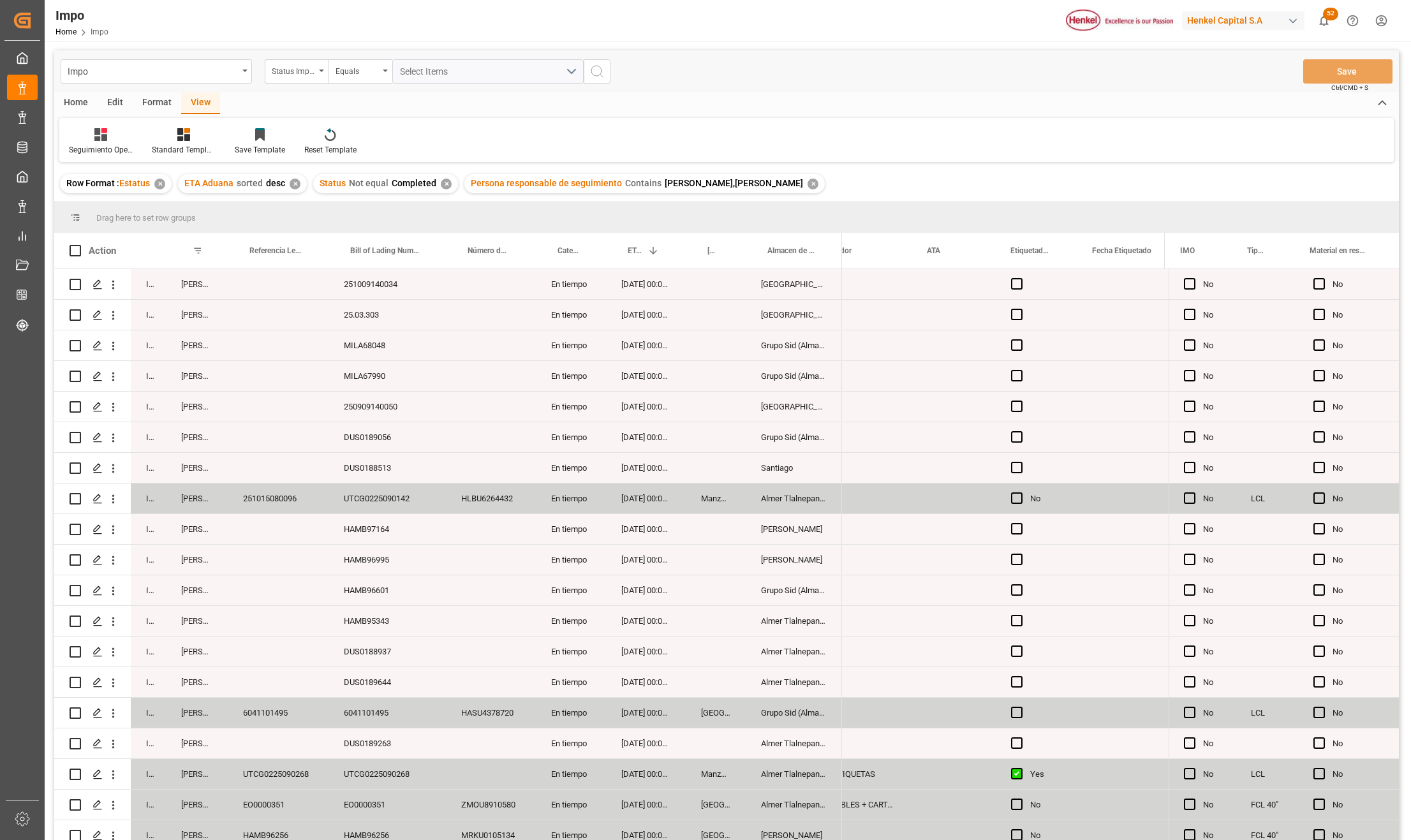
scroll to position [831, 0]
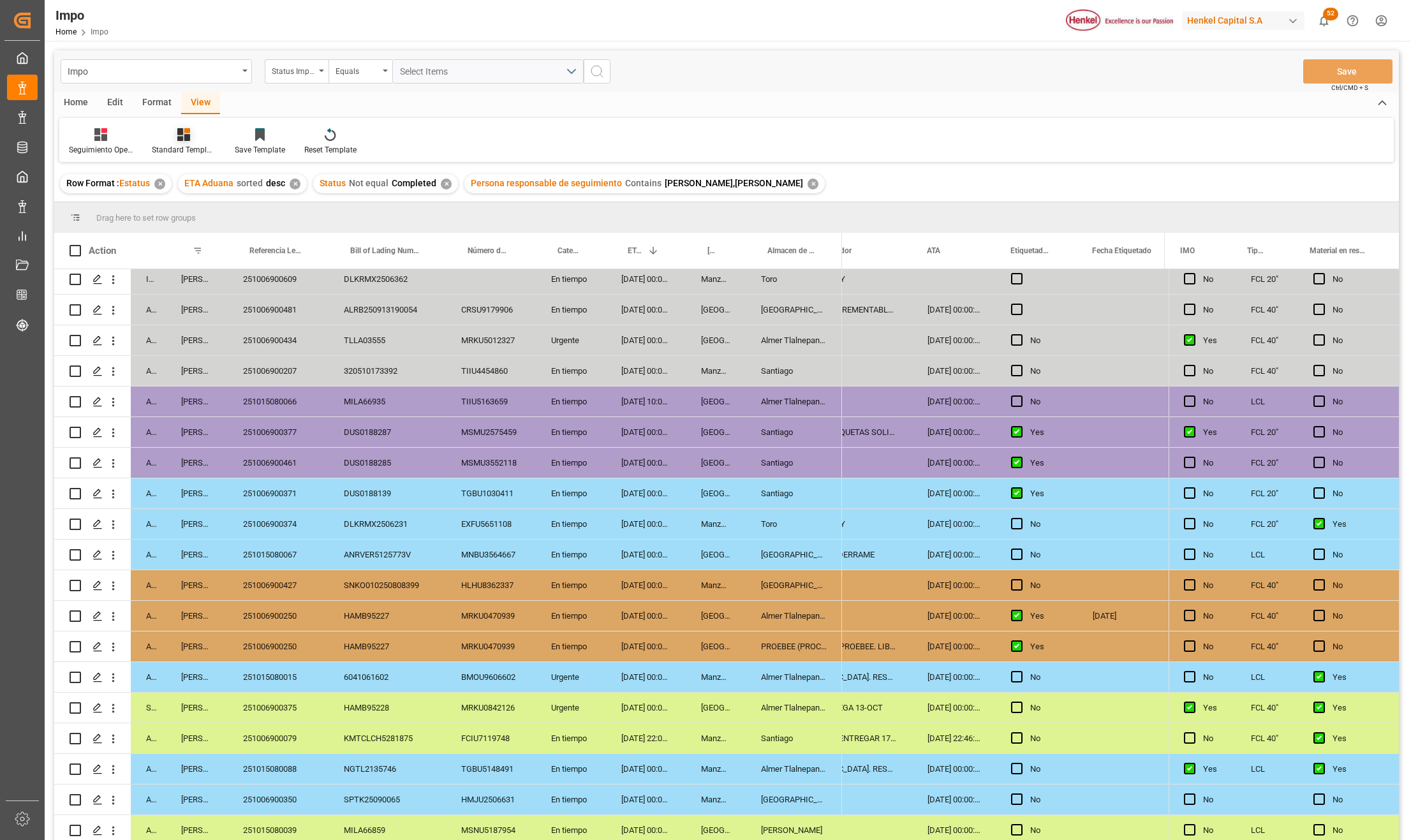
click at [181, 138] on icon at bounding box center [183, 134] width 12 height 12
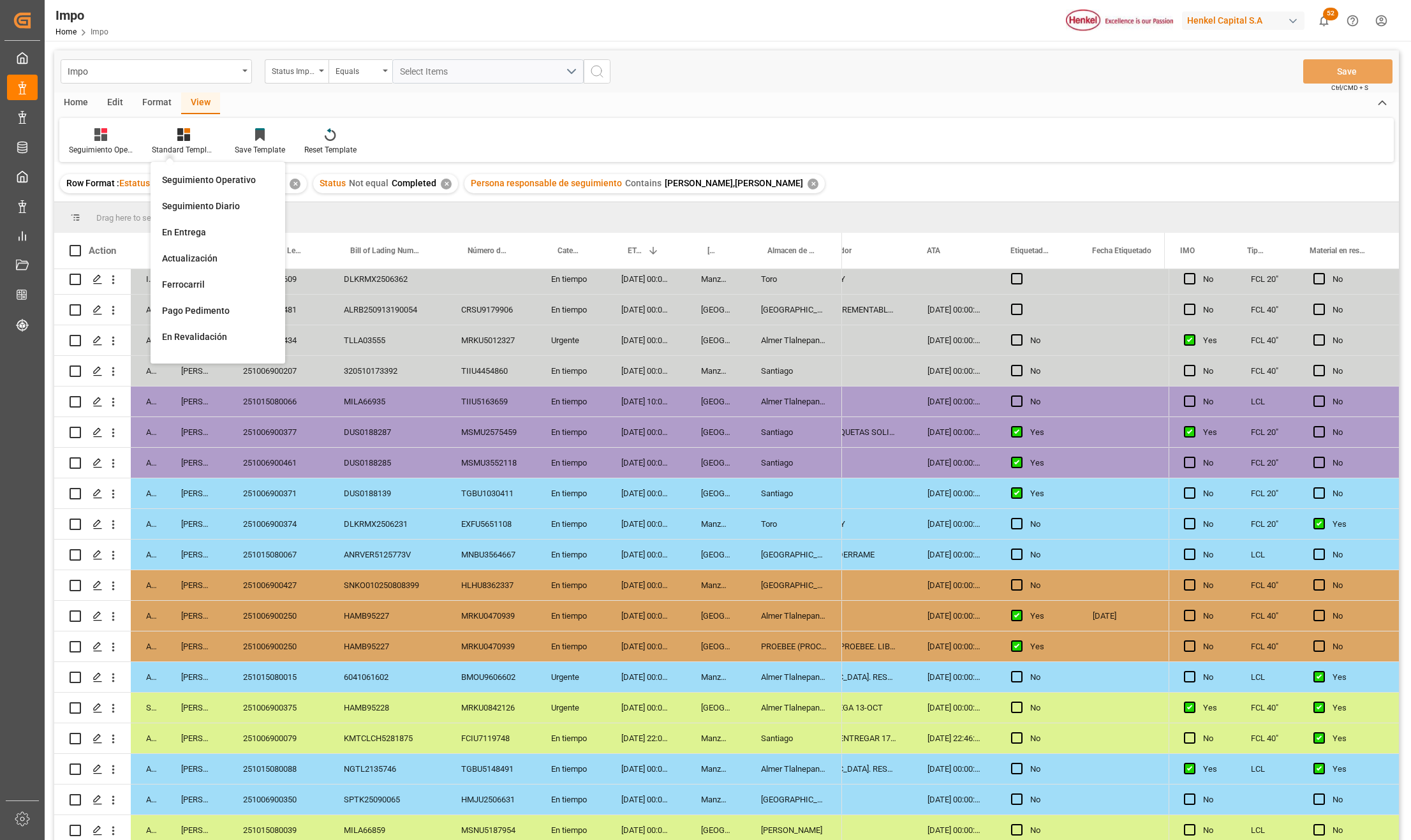
click at [190, 172] on div "Seguimiento Operativo" at bounding box center [218, 180] width 125 height 26
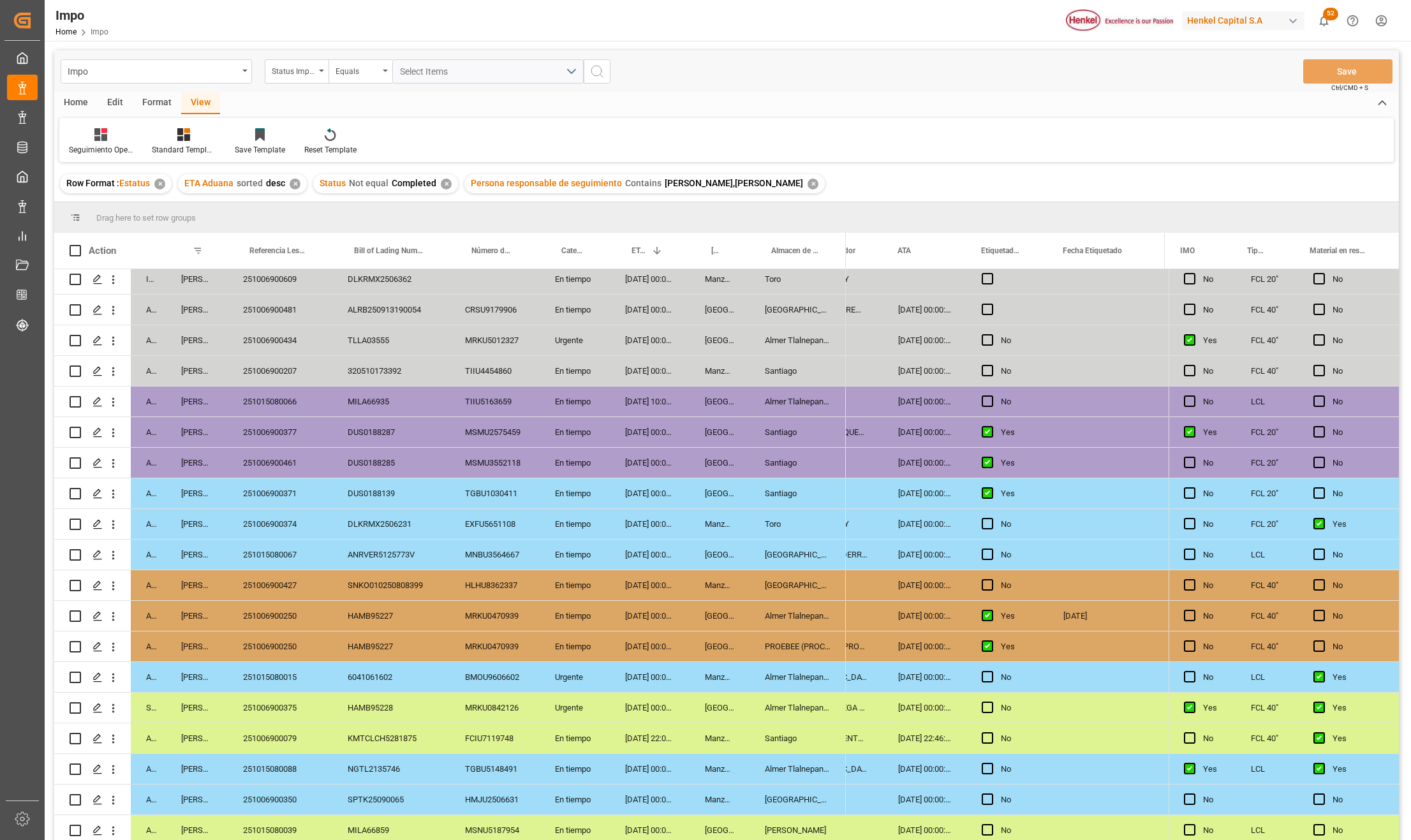
click at [486, 510] on div "EXFU5651108" at bounding box center [495, 524] width 90 height 30
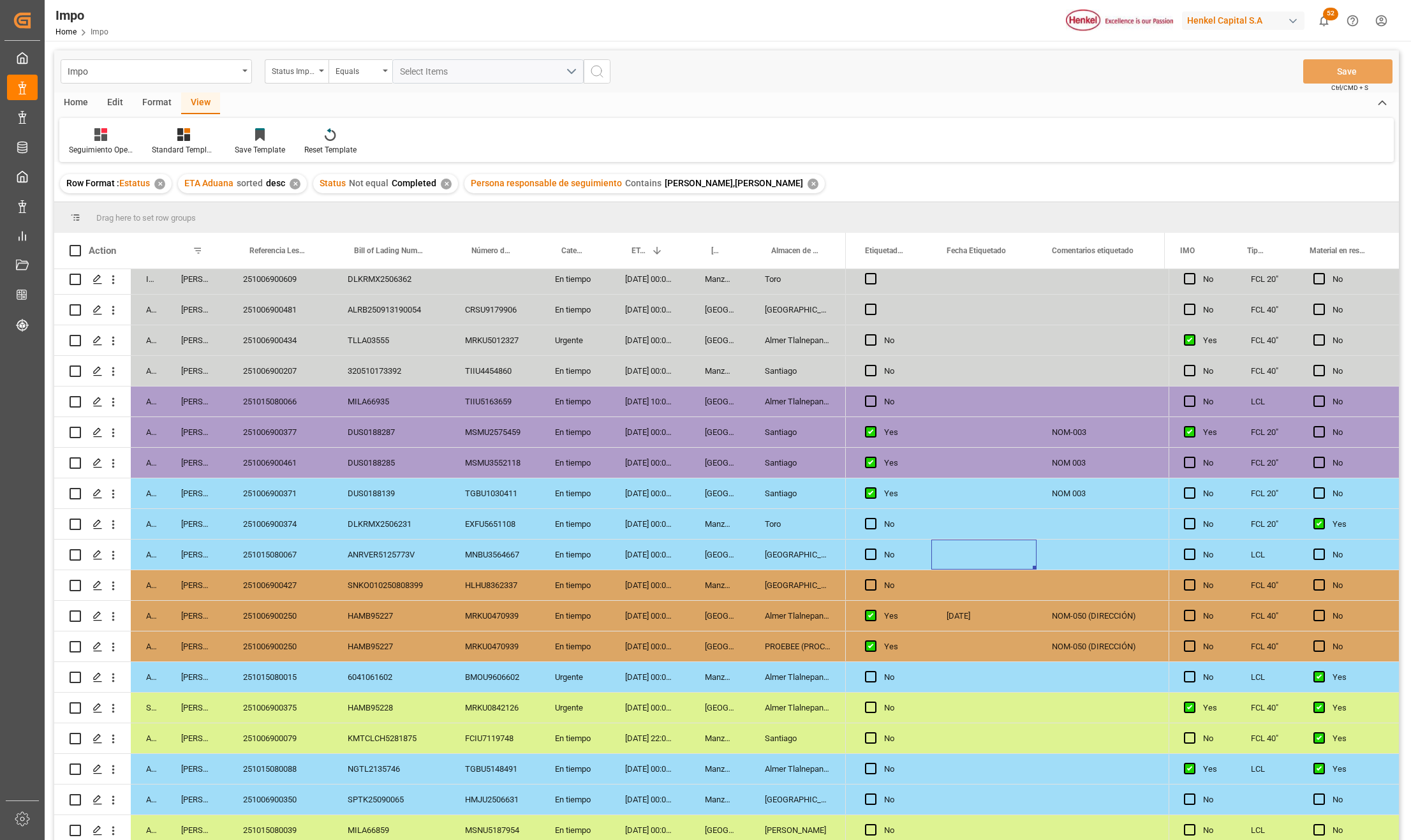
scroll to position [1021, 0]
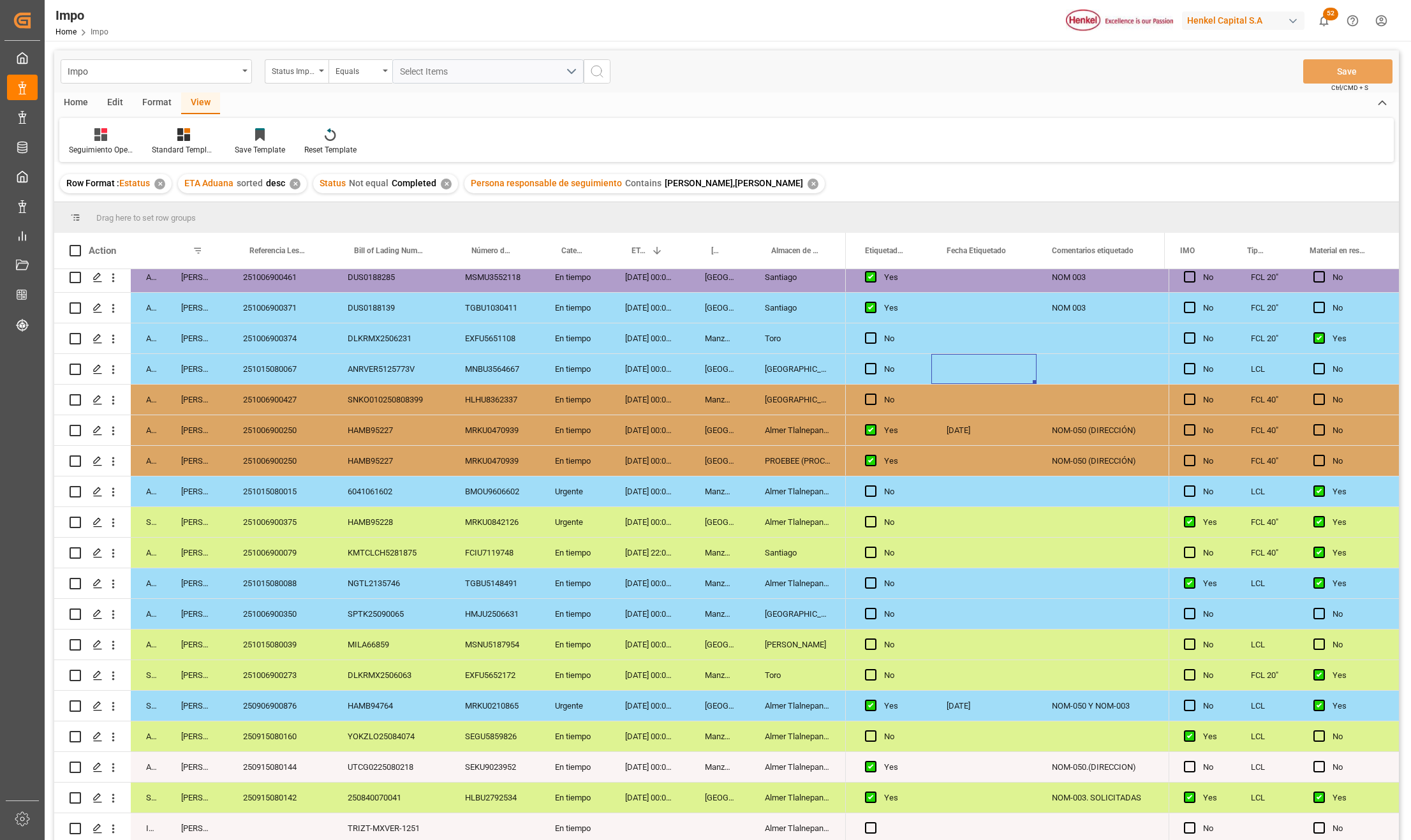
drag, startPoint x: 787, startPoint y: 691, endPoint x: 370, endPoint y: 681, distance: 417.1
click at [787, 692] on div "Almer Tlalnepantla" at bounding box center [798, 706] width 96 height 30
click at [282, 697] on div "250906900876" at bounding box center [280, 706] width 105 height 30
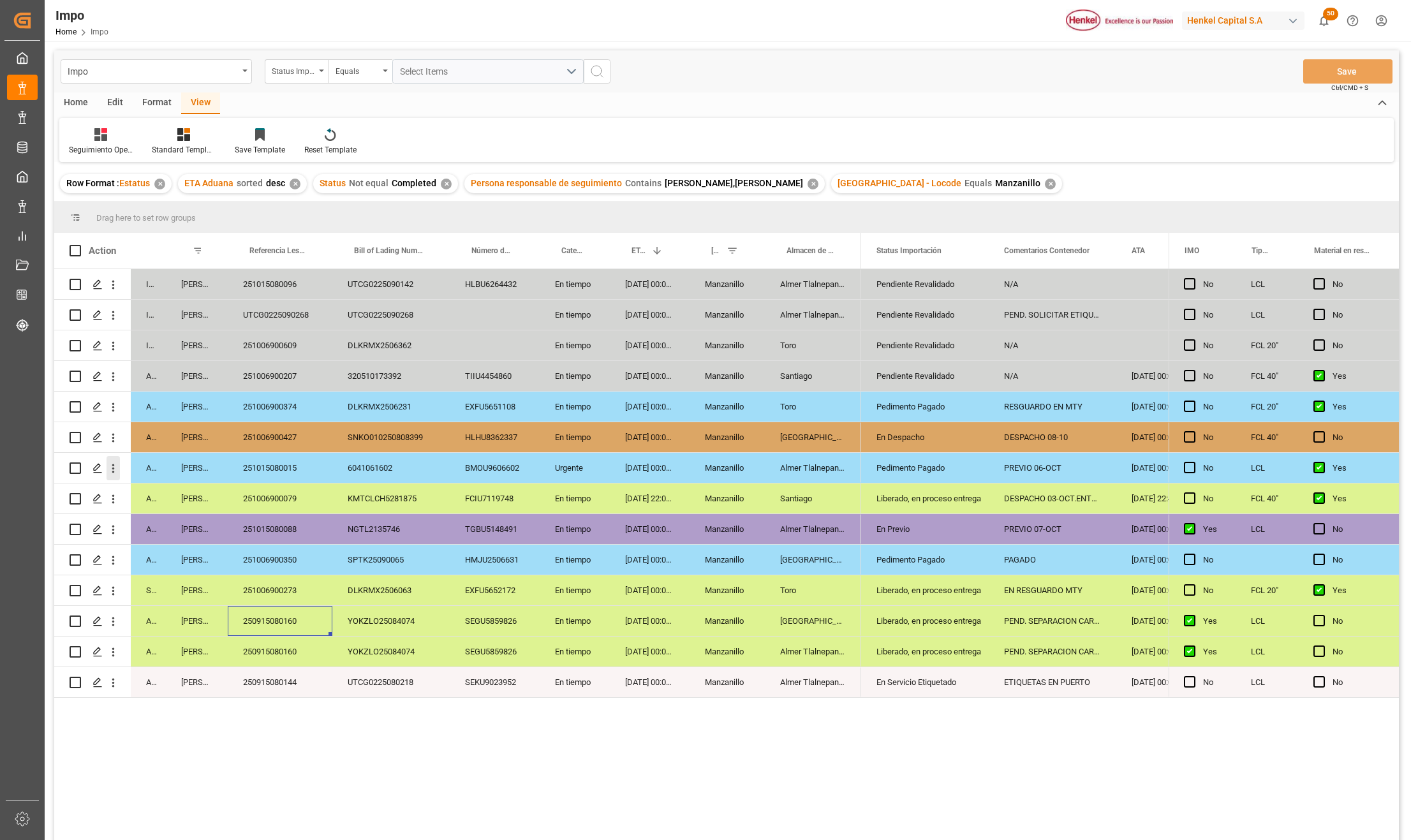
click at [113, 470] on icon "open menu" at bounding box center [113, 468] width 13 height 13
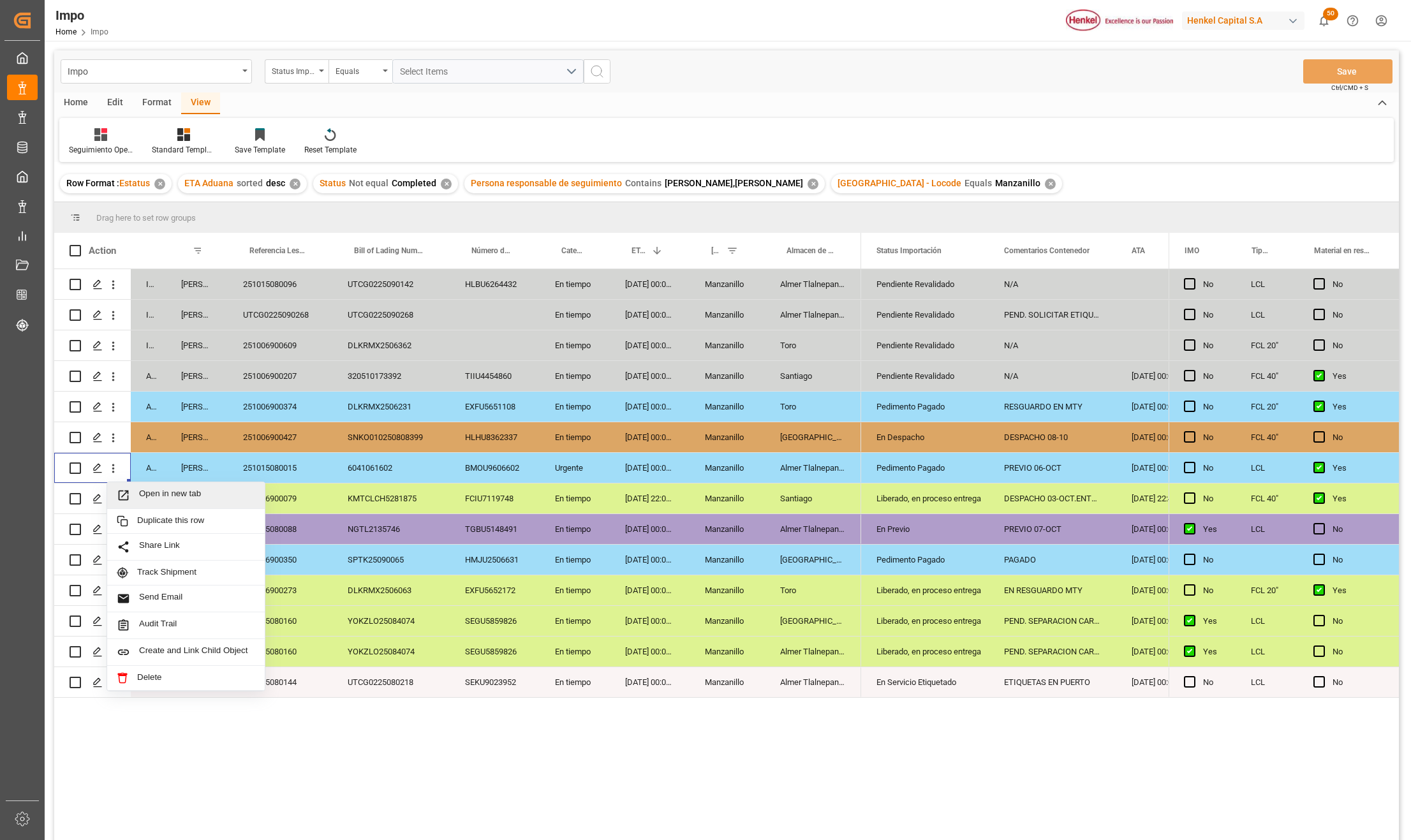
click at [133, 490] on span "Press SPACE to select this row." at bounding box center [128, 495] width 22 height 13
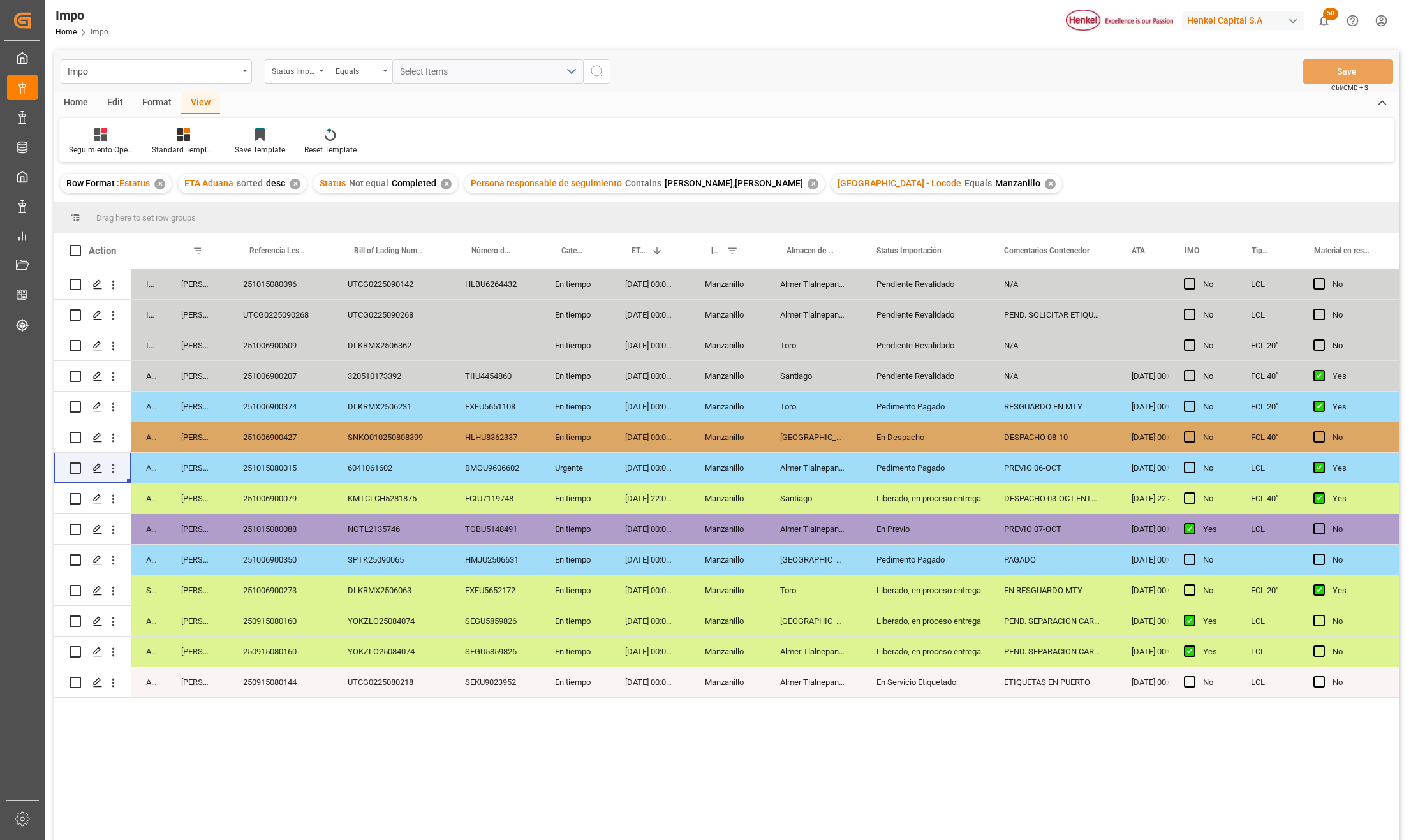
click at [916, 667] on div "En Servicio Etiquetado" at bounding box center [925, 682] width 128 height 30
click at [898, 530] on div "En Previo" at bounding box center [925, 529] width 97 height 30
click at [113, 523] on icon "open menu" at bounding box center [113, 530] width 13 height 13
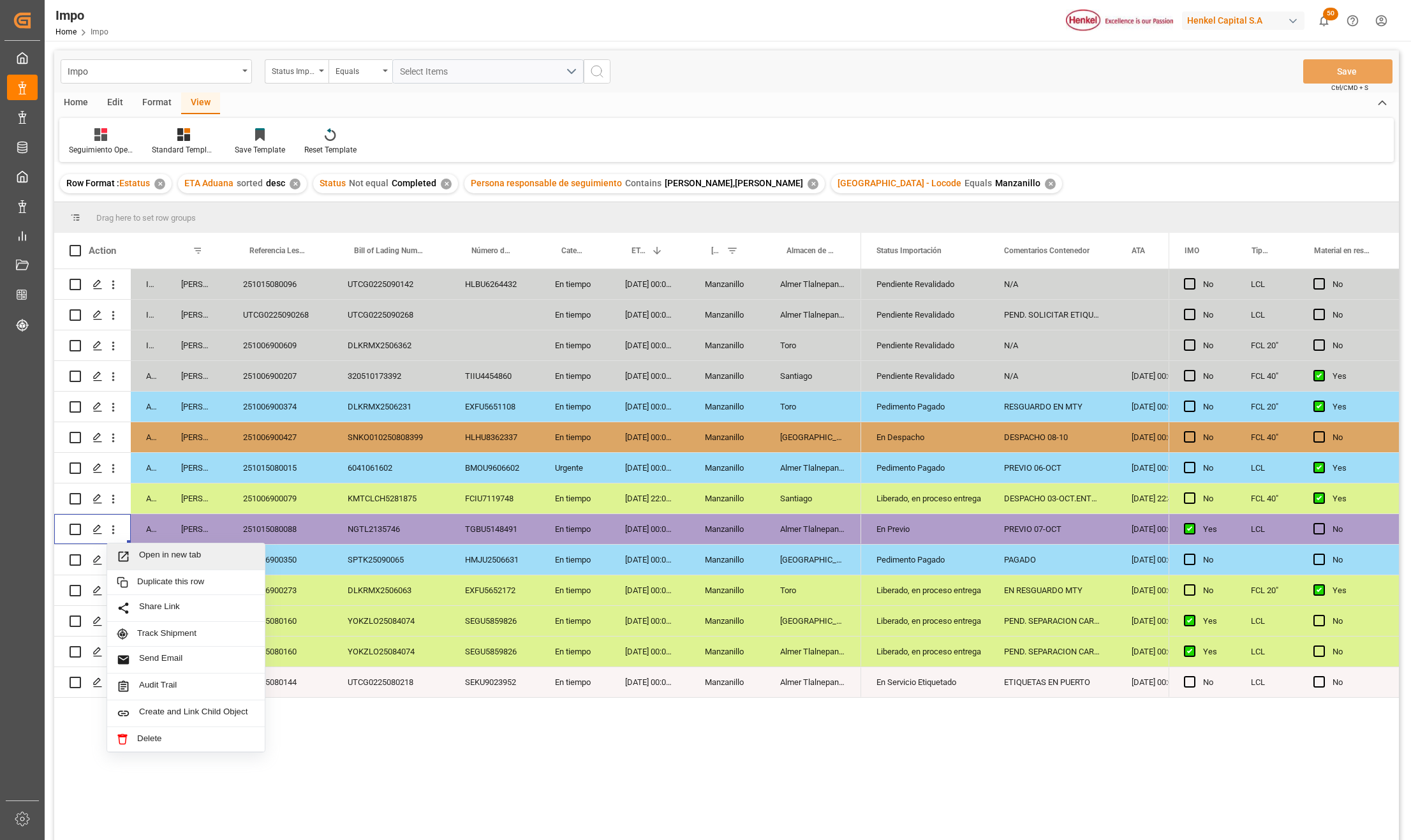
click at [142, 547] on div "Open in new tab" at bounding box center [186, 557] width 157 height 27
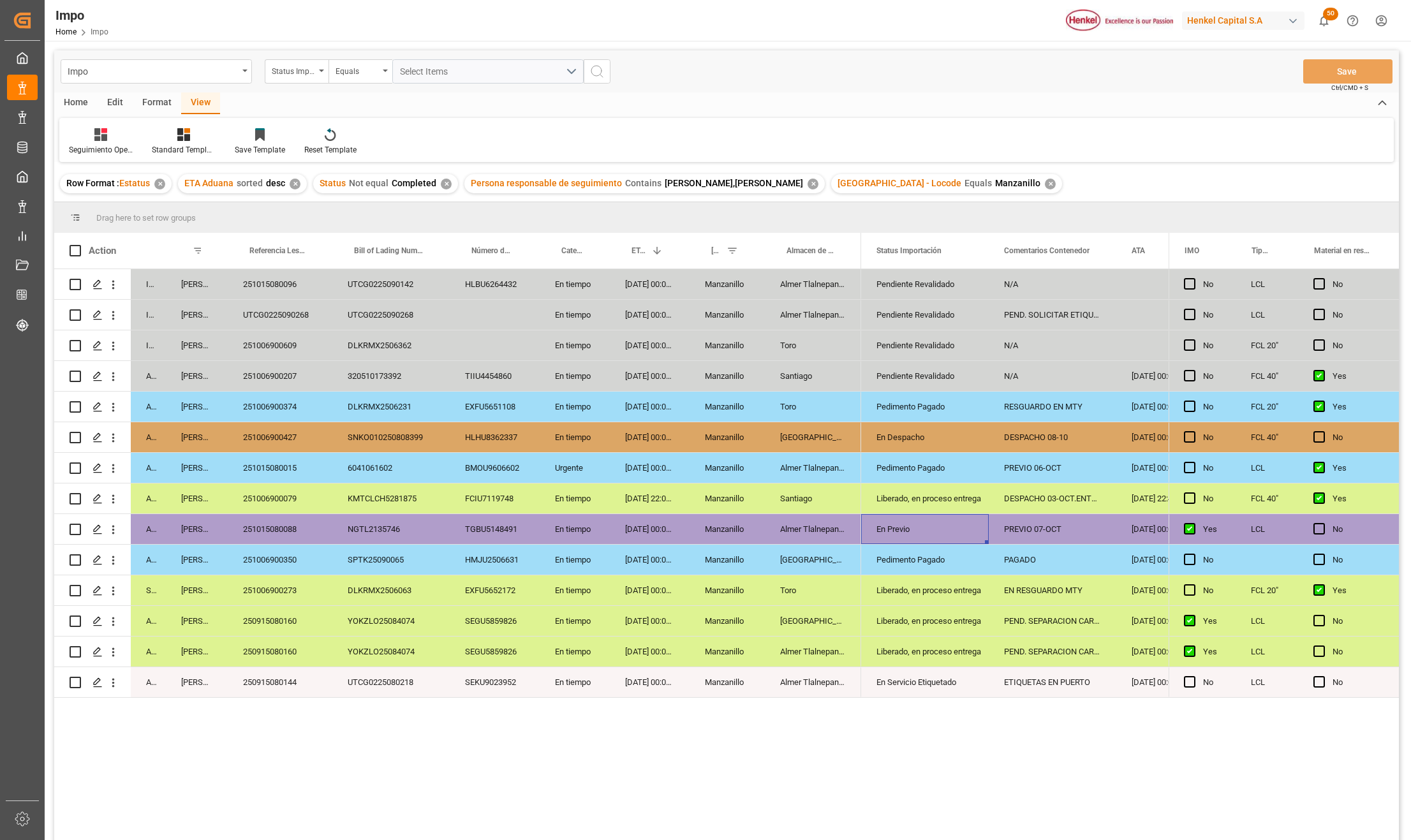
click at [890, 539] on div "En Previo" at bounding box center [925, 529] width 97 height 30
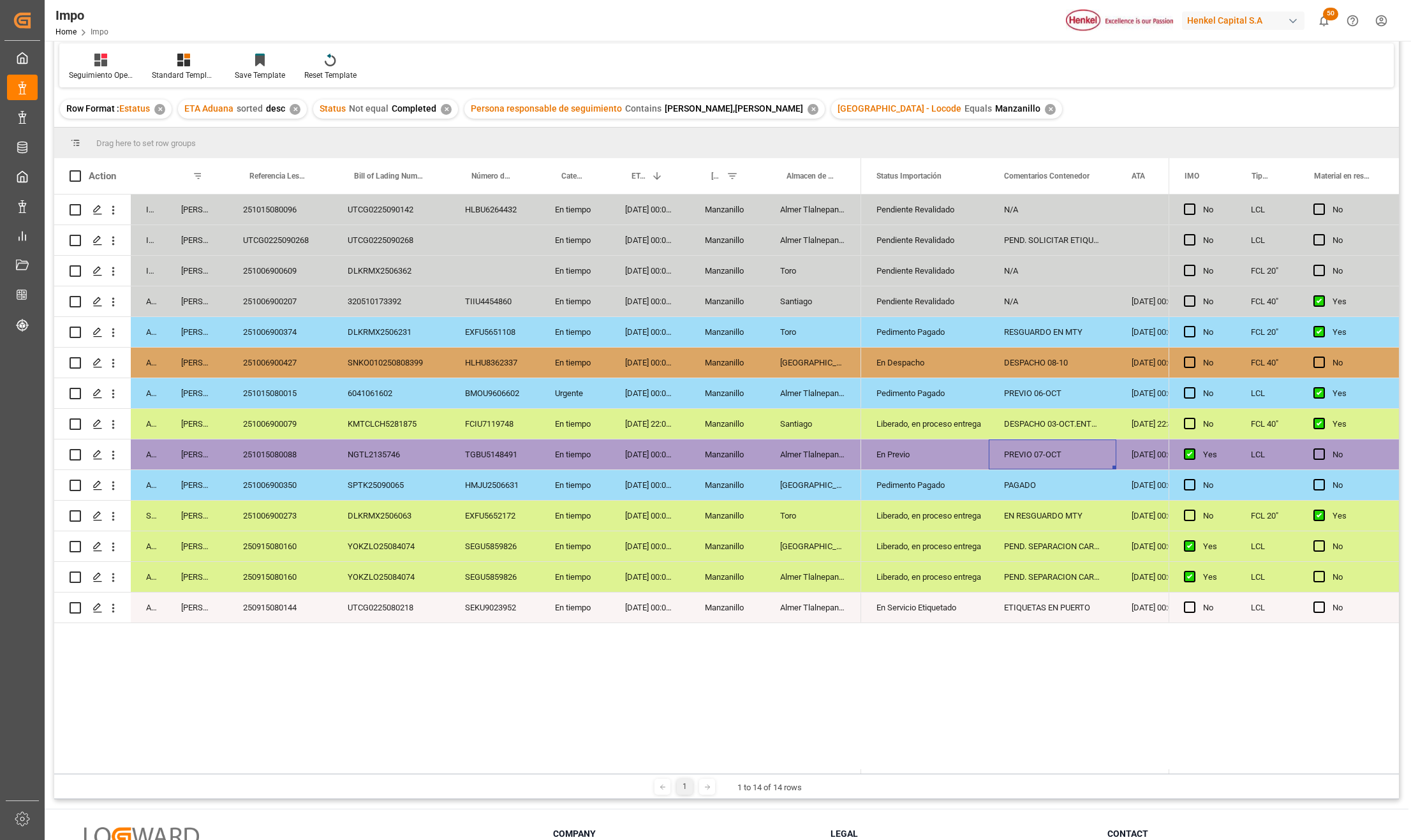
scroll to position [170, 0]
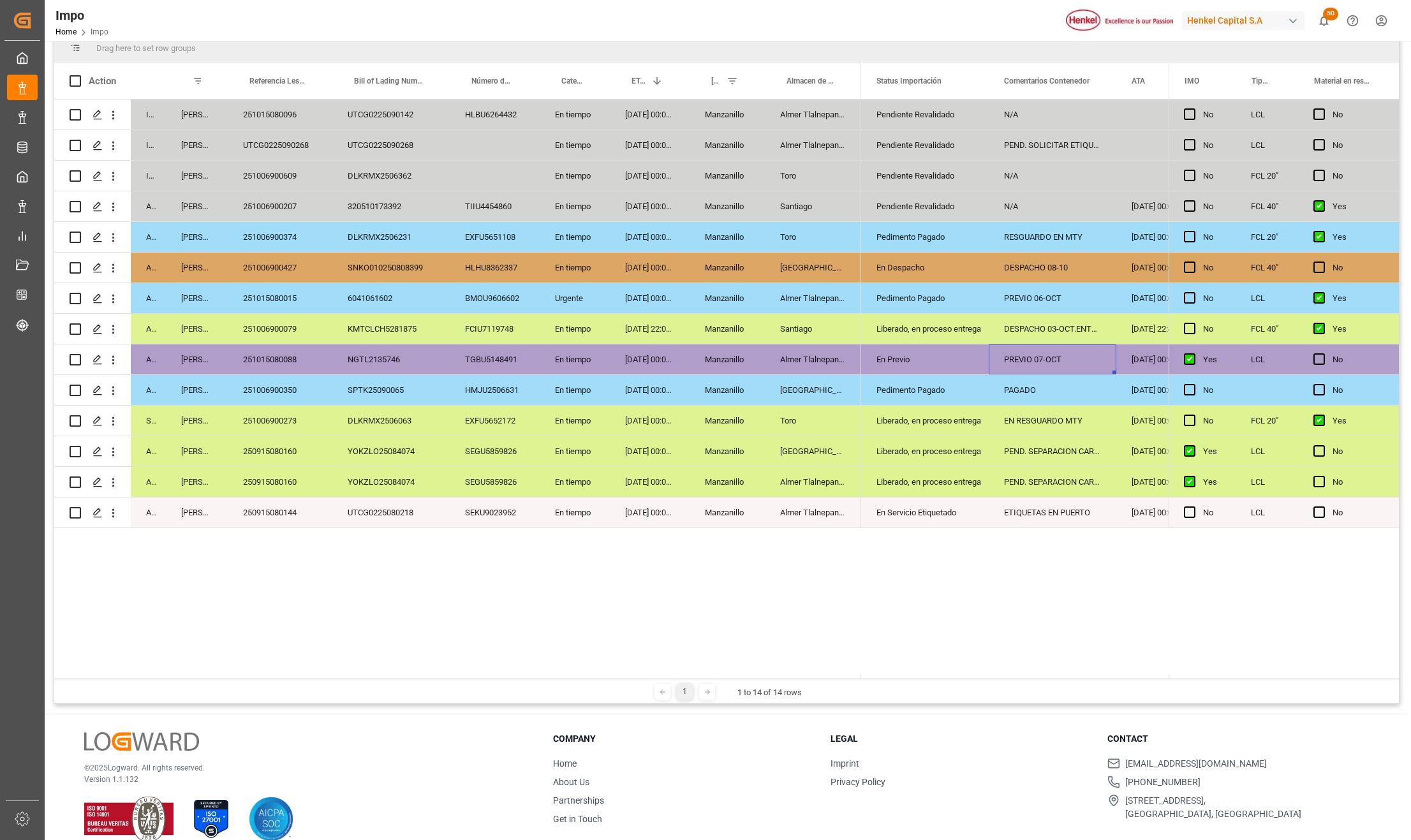
click at [287, 517] on div "250915080144" at bounding box center [280, 513] width 105 height 30
click at [562, 526] on div "En tiempo" at bounding box center [575, 513] width 70 height 30
click at [591, 479] on div "En tiempo" at bounding box center [575, 482] width 70 height 30
click at [952, 459] on div "Liberado, en proceso entrega" at bounding box center [925, 451] width 97 height 30
click at [958, 462] on icon "open menu" at bounding box center [965, 459] width 15 height 15
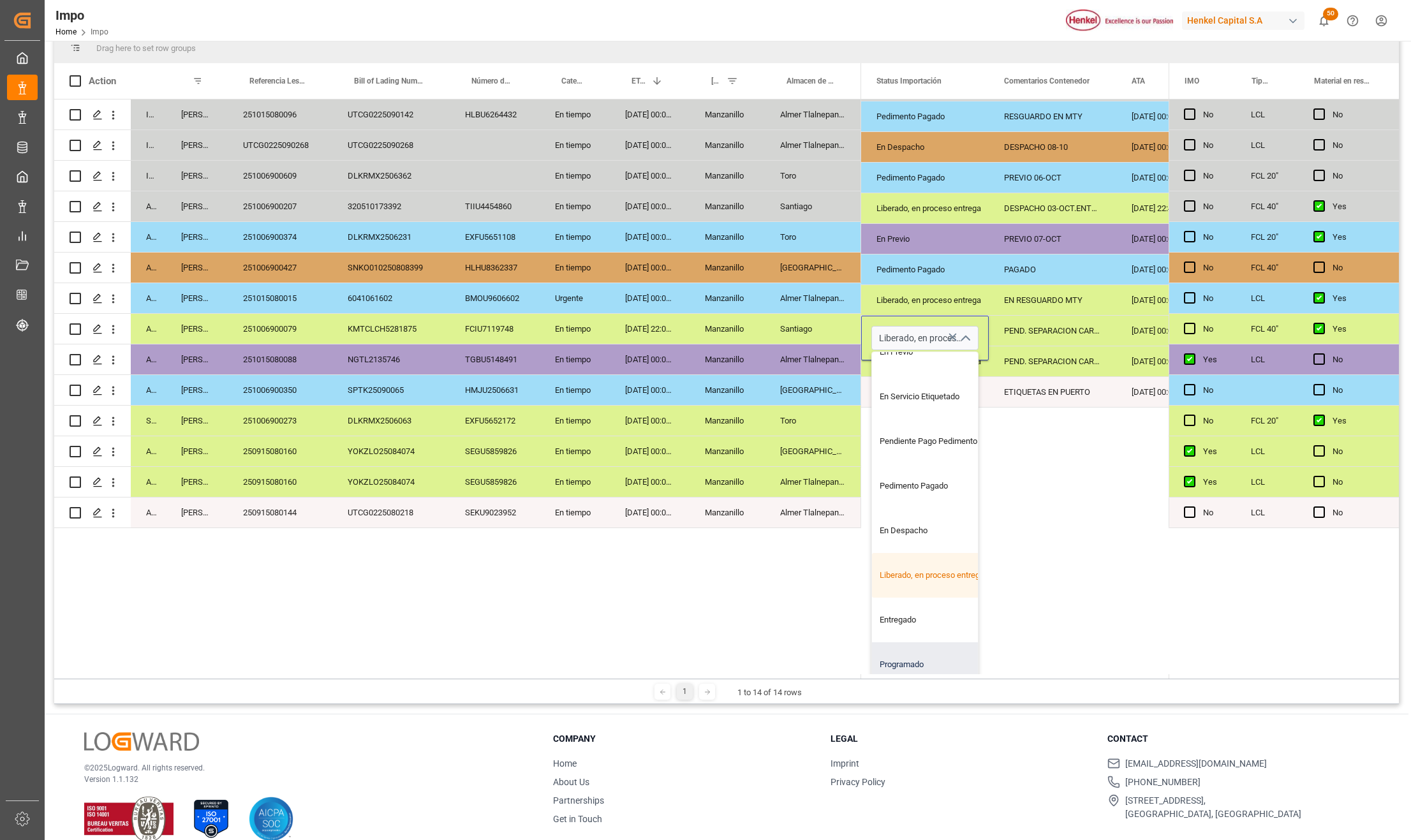
scroll to position [138, 0]
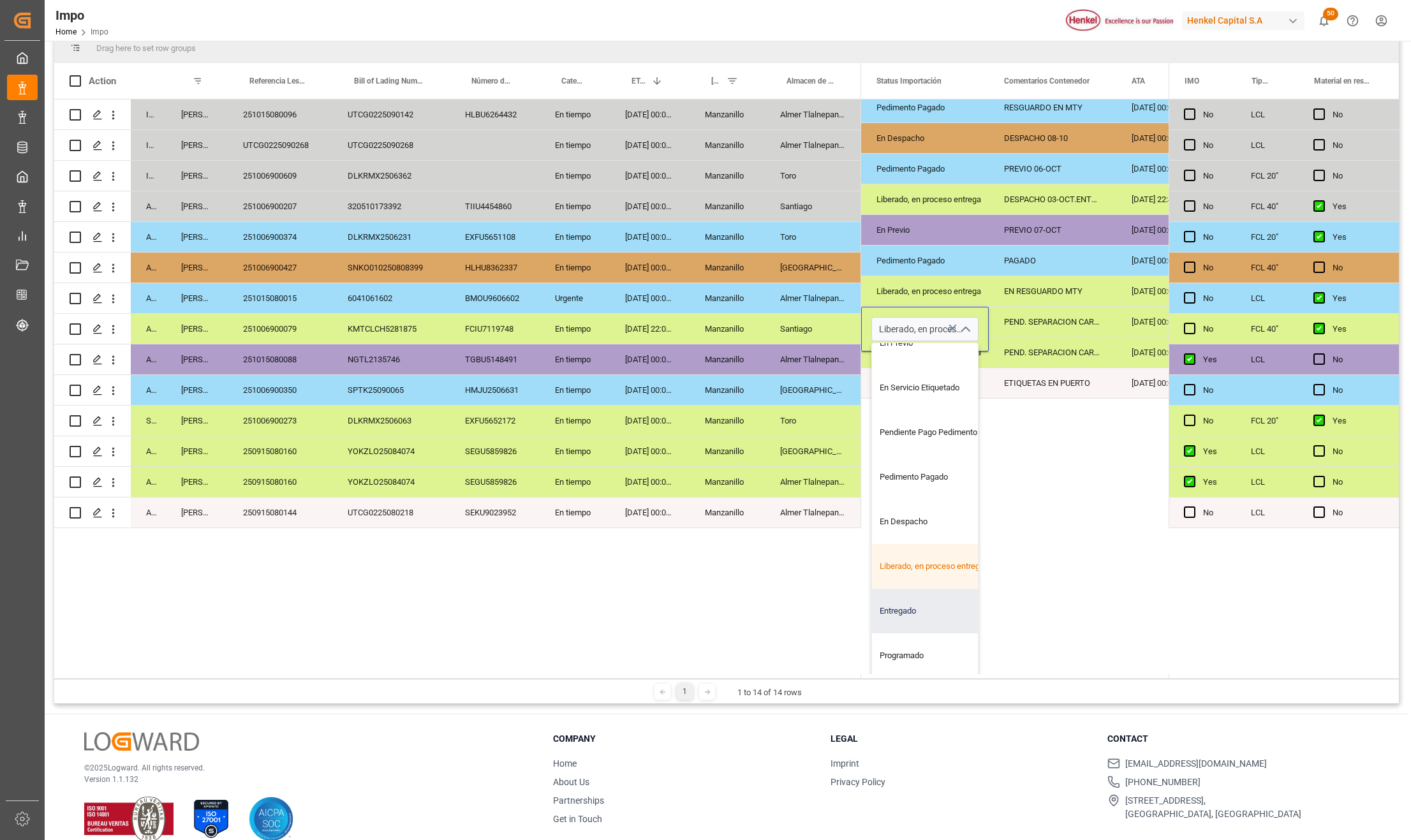
click at [922, 593] on div "Entregado" at bounding box center [932, 611] width 120 height 45
type input "Entregado"
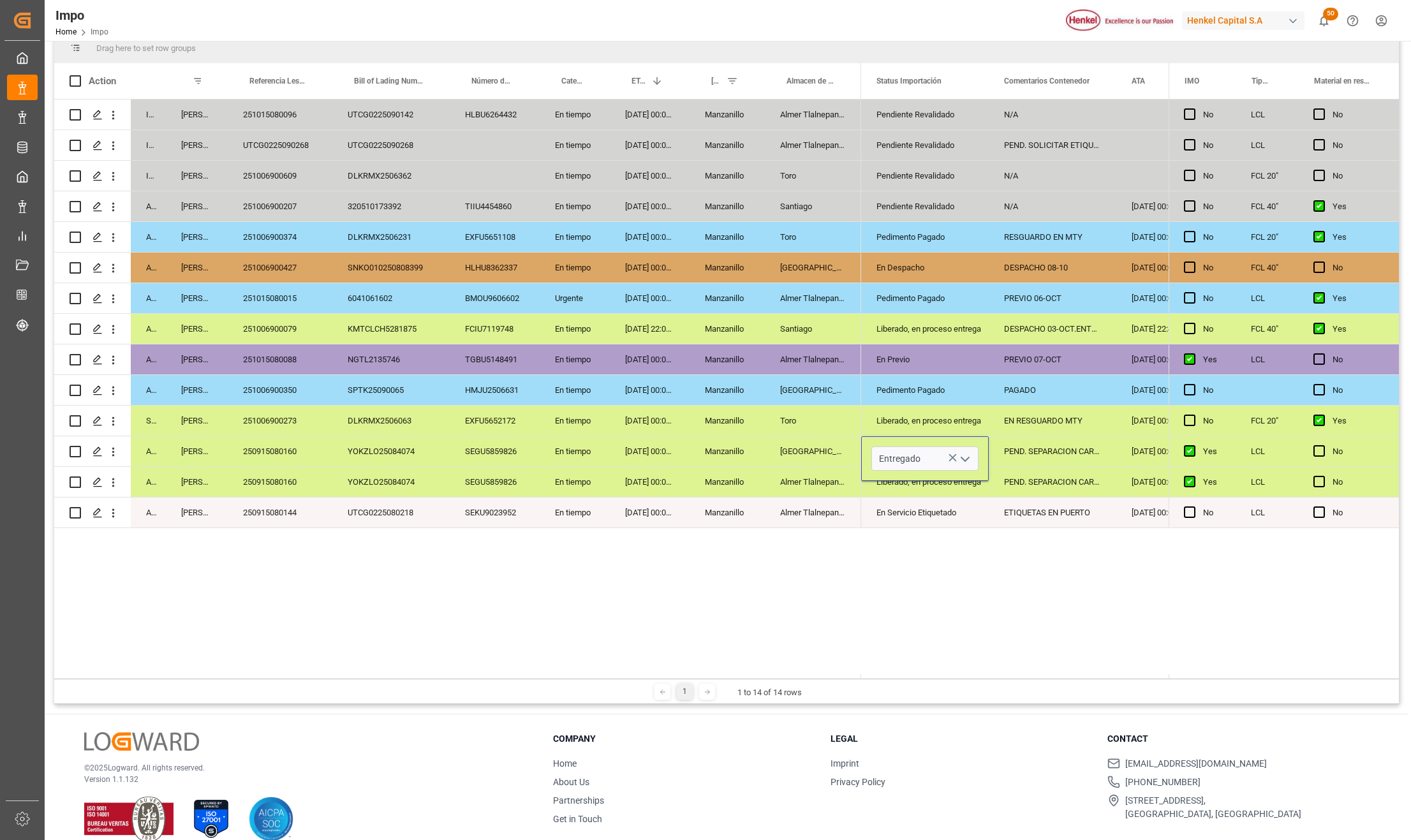
click at [957, 626] on div "Pendiente Revalidado N/A No Pendiente Revalidado PEND. SOLICITAR ETIQUETAS Yes …" at bounding box center [1015, 389] width 308 height 579
click at [1029, 452] on div "PEND. SEPARACION CARGA." at bounding box center [1053, 451] width 128 height 30
click at [1021, 449] on div "PEND. SEPARACION CARGA." at bounding box center [1053, 451] width 128 height 30
drag, startPoint x: 1037, startPoint y: 457, endPoint x: 996, endPoint y: 449, distance: 41.8
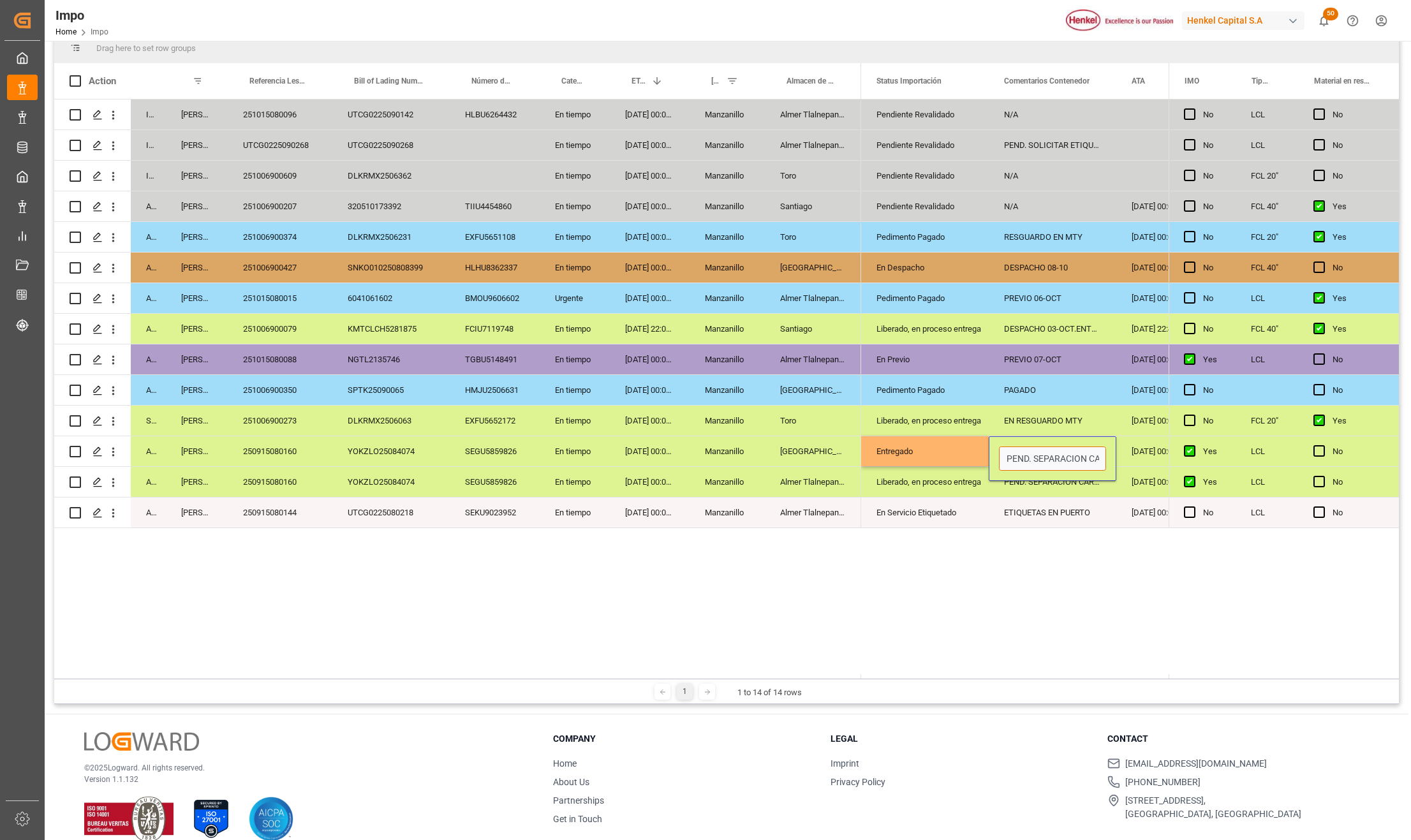
click at [996, 449] on div "PEND. SEPARACION CARGA." at bounding box center [1053, 458] width 128 height 45
type input "SEPARACION CARGA."
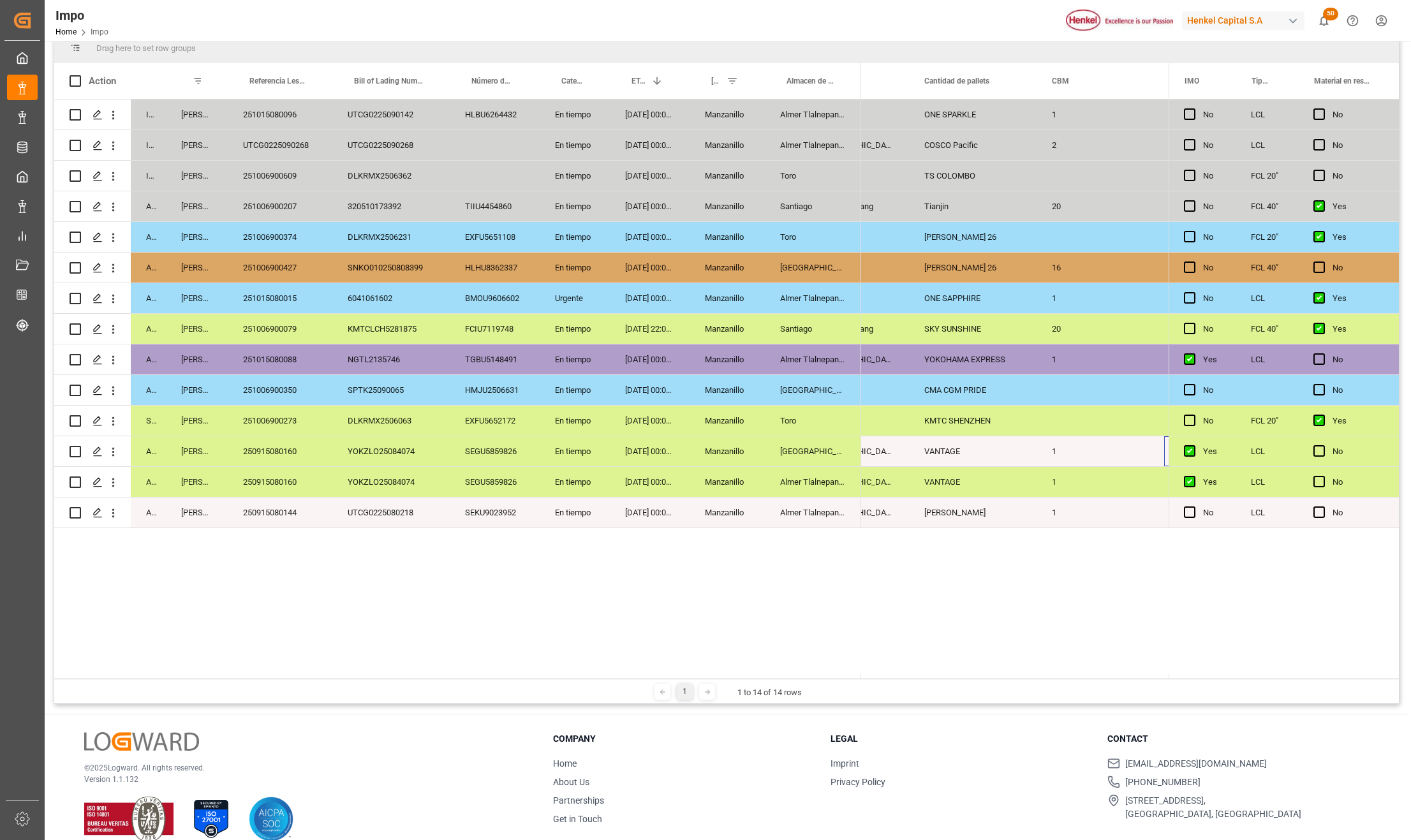
scroll to position [0, 1726]
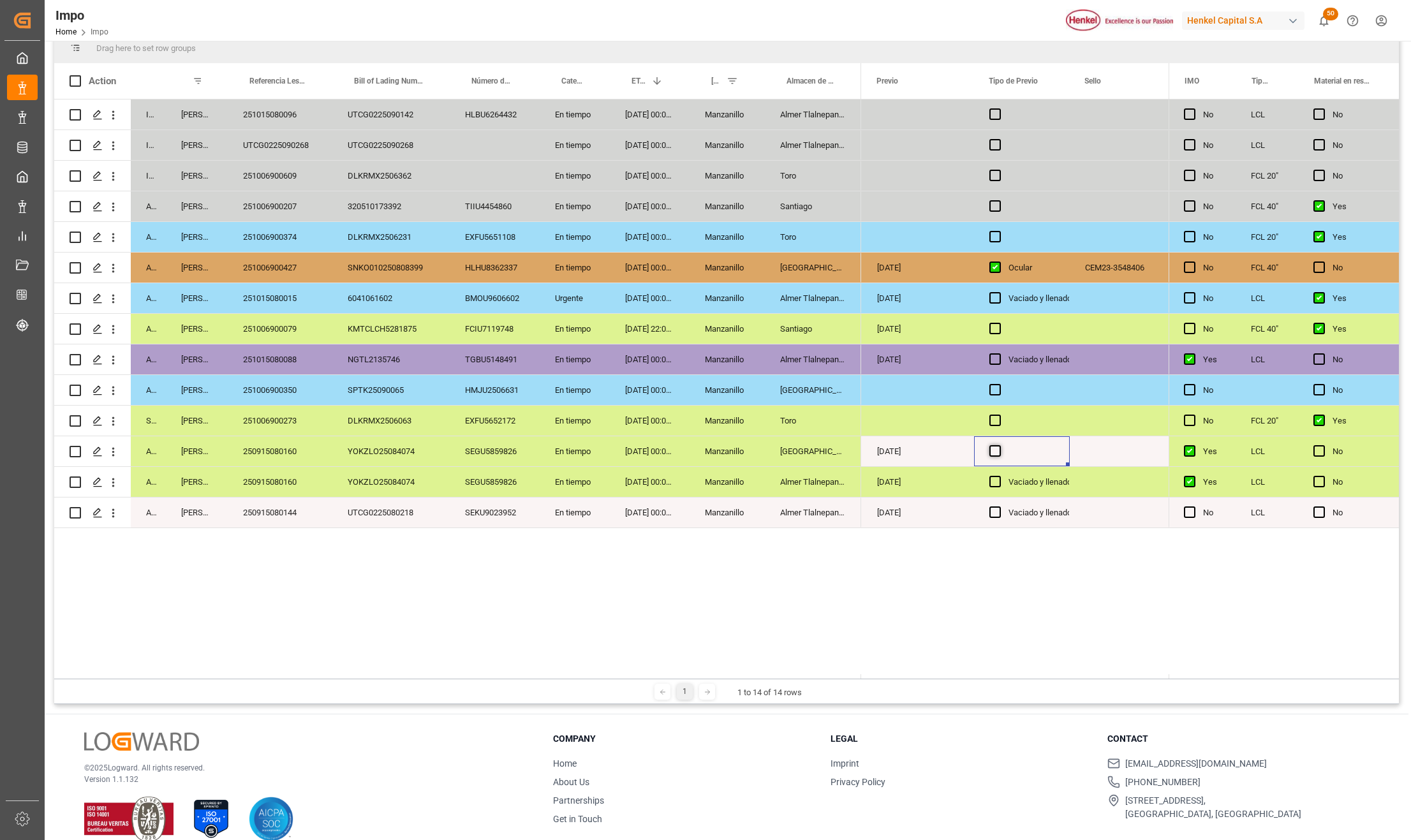
click at [993, 454] on span "Press SPACE to select this row." at bounding box center [995, 451] width 12 height 12
click at [999, 445] on input "Press SPACE to select this row." at bounding box center [999, 445] width 0 height 0
click at [993, 454] on span "Press SPACE to select this row." at bounding box center [995, 451] width 12 height 12
click at [999, 445] on input "Press SPACE to select this row." at bounding box center [999, 445] width 0 height 0
click at [1045, 521] on div "Vaciado y llenado" at bounding box center [1040, 513] width 63 height 30
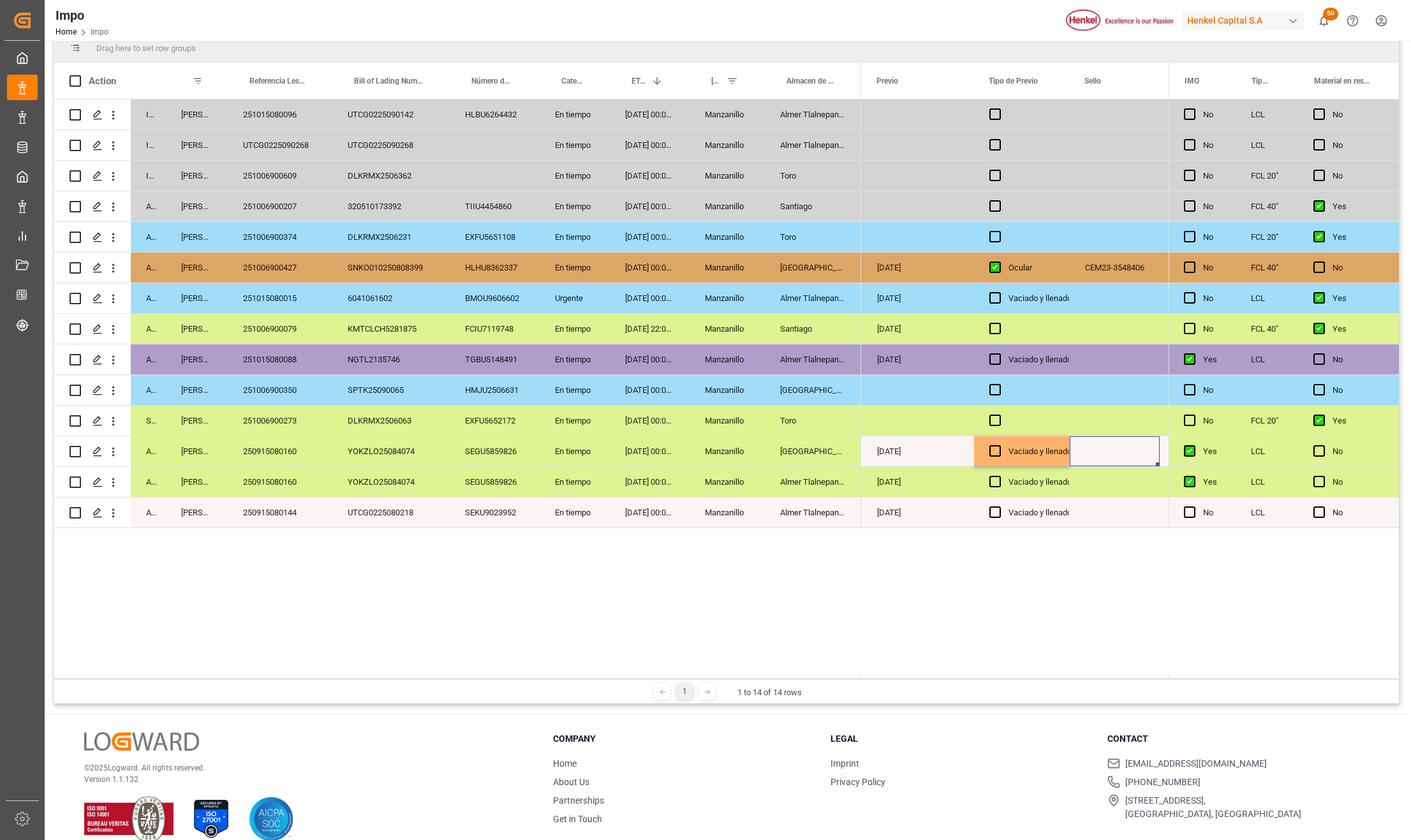
click at [1085, 447] on div "Press SPACE to select this row." at bounding box center [1114, 451] width 90 height 30
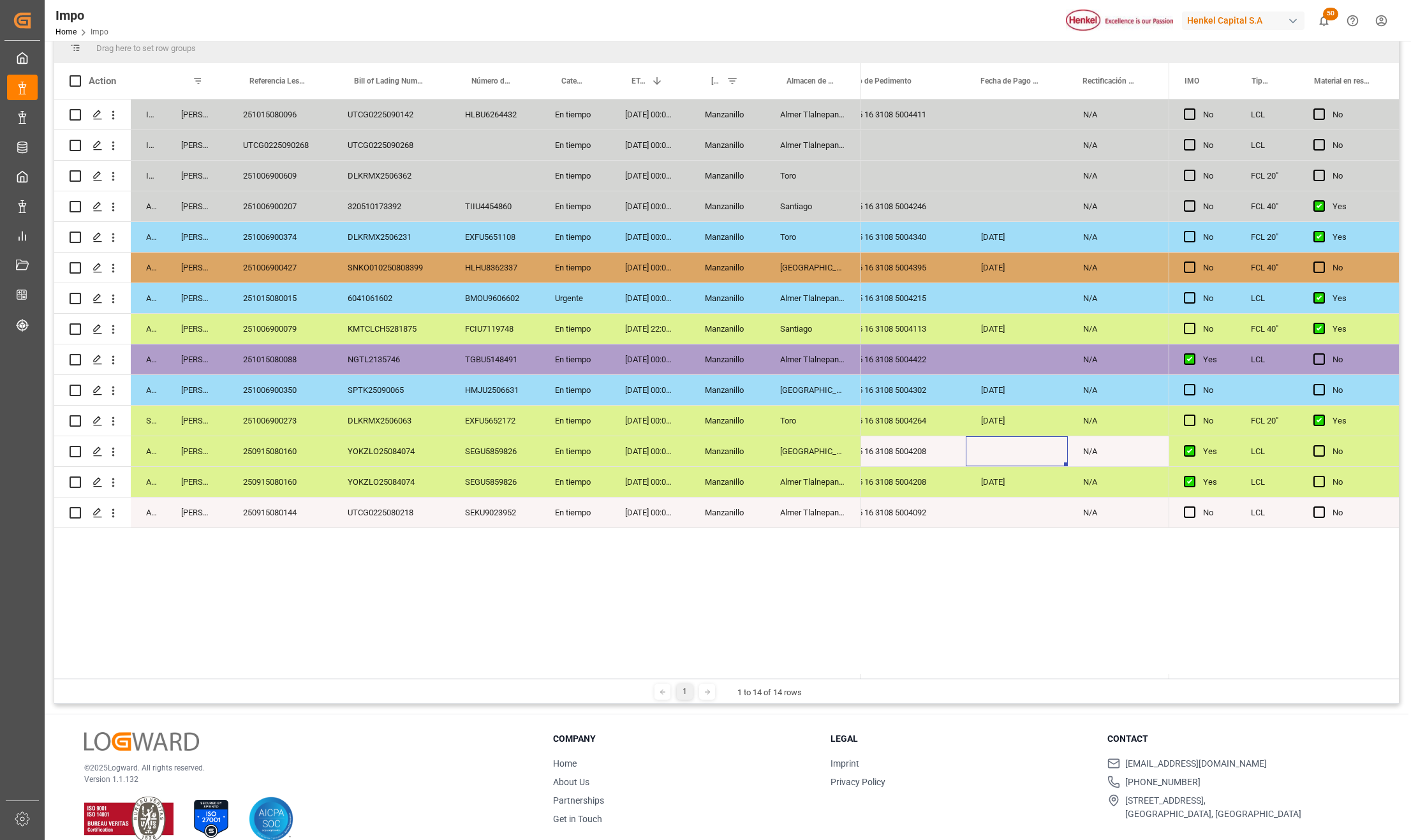
click at [1022, 483] on div "29-09-2025" at bounding box center [1017, 482] width 102 height 30
click at [1002, 449] on div "Press SPACE to select this row." at bounding box center [1017, 451] width 102 height 30
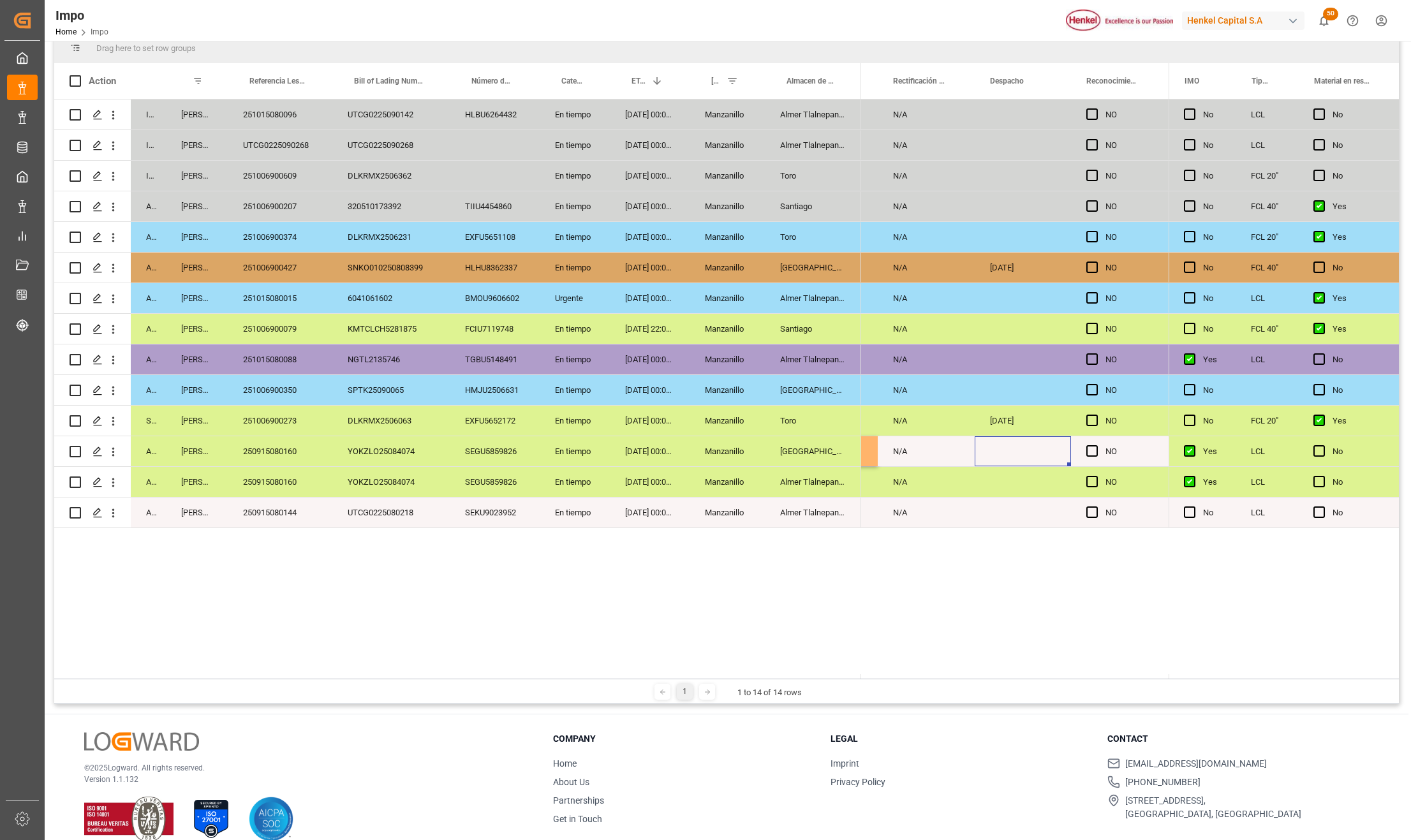
click at [1029, 456] on div "Press SPACE to select this row." at bounding box center [1023, 451] width 96 height 30
click at [1011, 477] on div "Press SPACE to select this row." at bounding box center [1023, 461] width 96 height 50
click at [1011, 445] on div "Press SPACE to select this row." at bounding box center [1023, 451] width 96 height 30
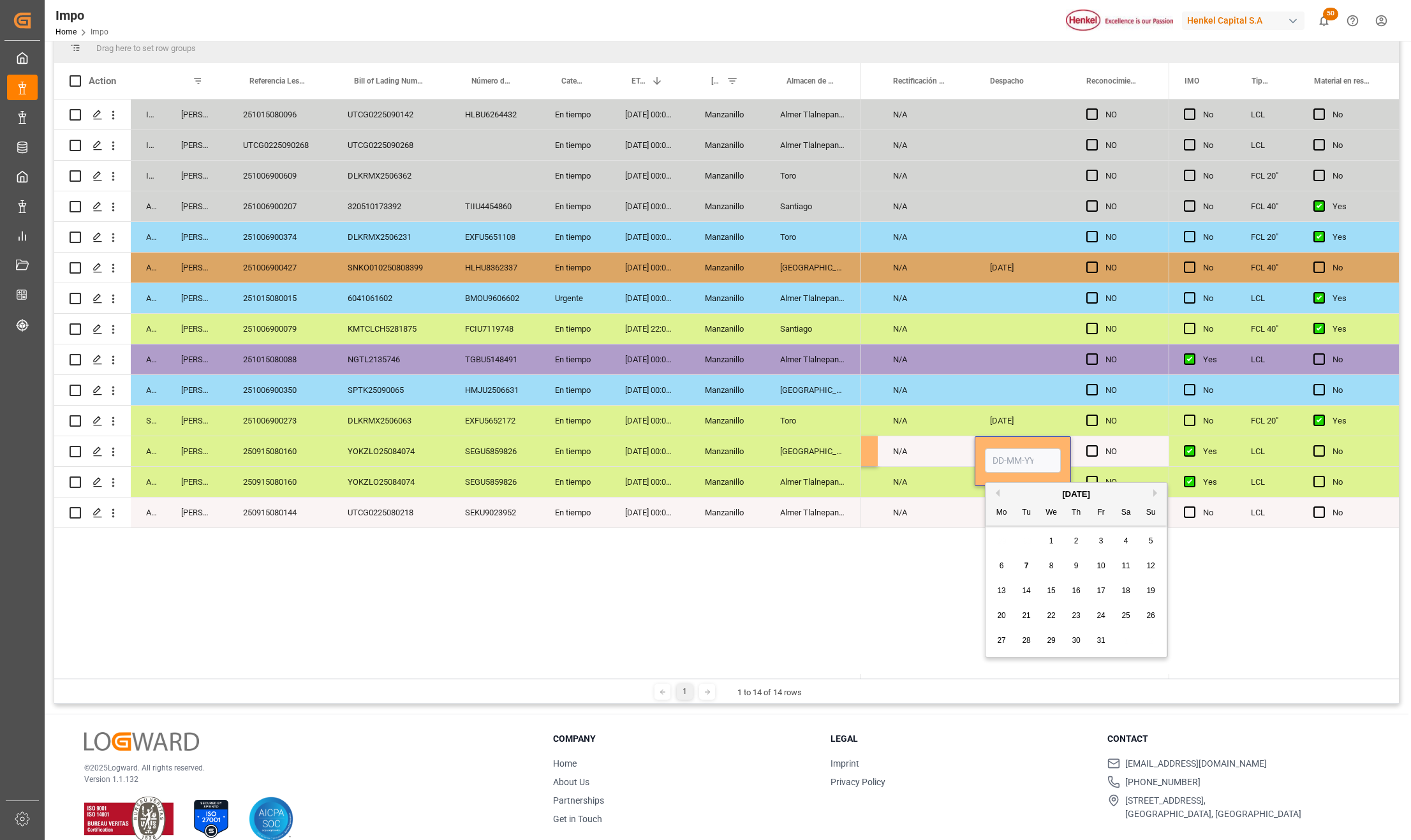
click at [1012, 463] on input "Press SPACE to select this row." at bounding box center [1023, 460] width 76 height 24
type input "[DATE]"
click at [873, 528] on div "25 16 3108 5004411 N/A NO N/A NO N/A NO 25 16 3108 5004246 N/A NO 25 16 3108 50…" at bounding box center [1015, 389] width 308 height 579
click at [986, 509] on div "Press SPACE to select this row." at bounding box center [1023, 513] width 96 height 30
click at [1006, 448] on div "[DATE]" at bounding box center [1023, 451] width 96 height 30
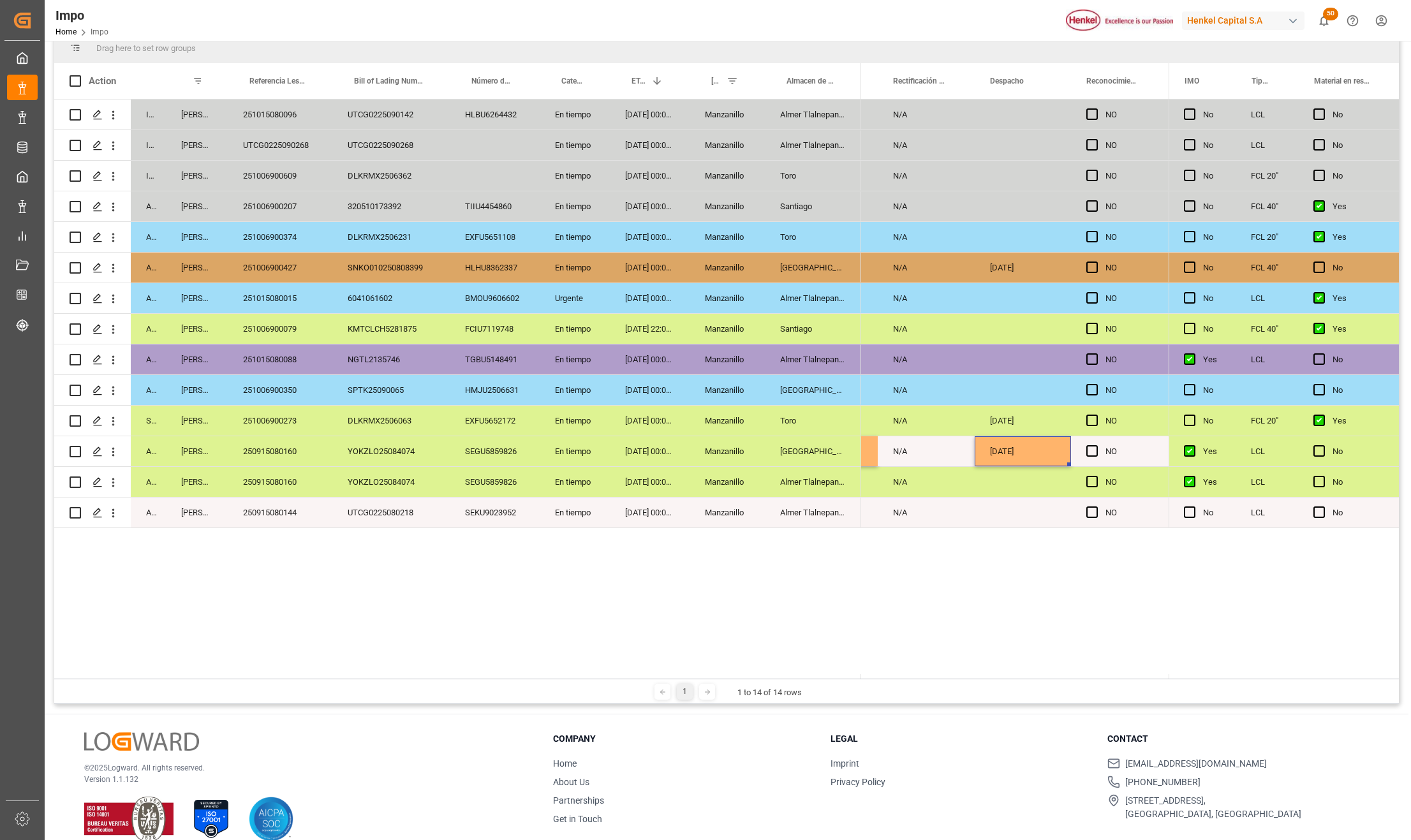
click at [1013, 479] on div "Press SPACE to select this row." at bounding box center [1023, 482] width 96 height 30
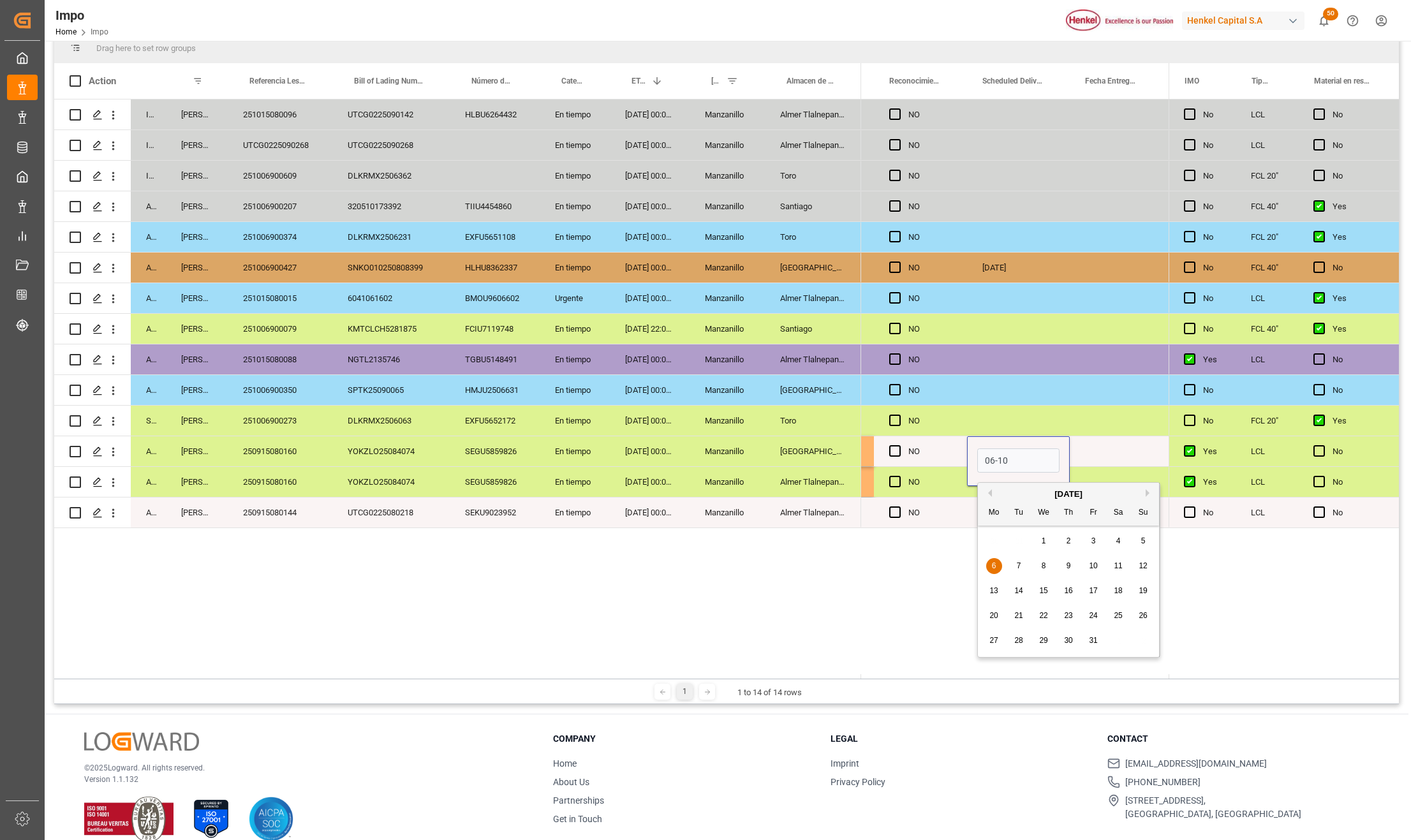
type input "[DATE]"
click at [996, 517] on div "Press SPACE to select this row." at bounding box center [1018, 513] width 103 height 30
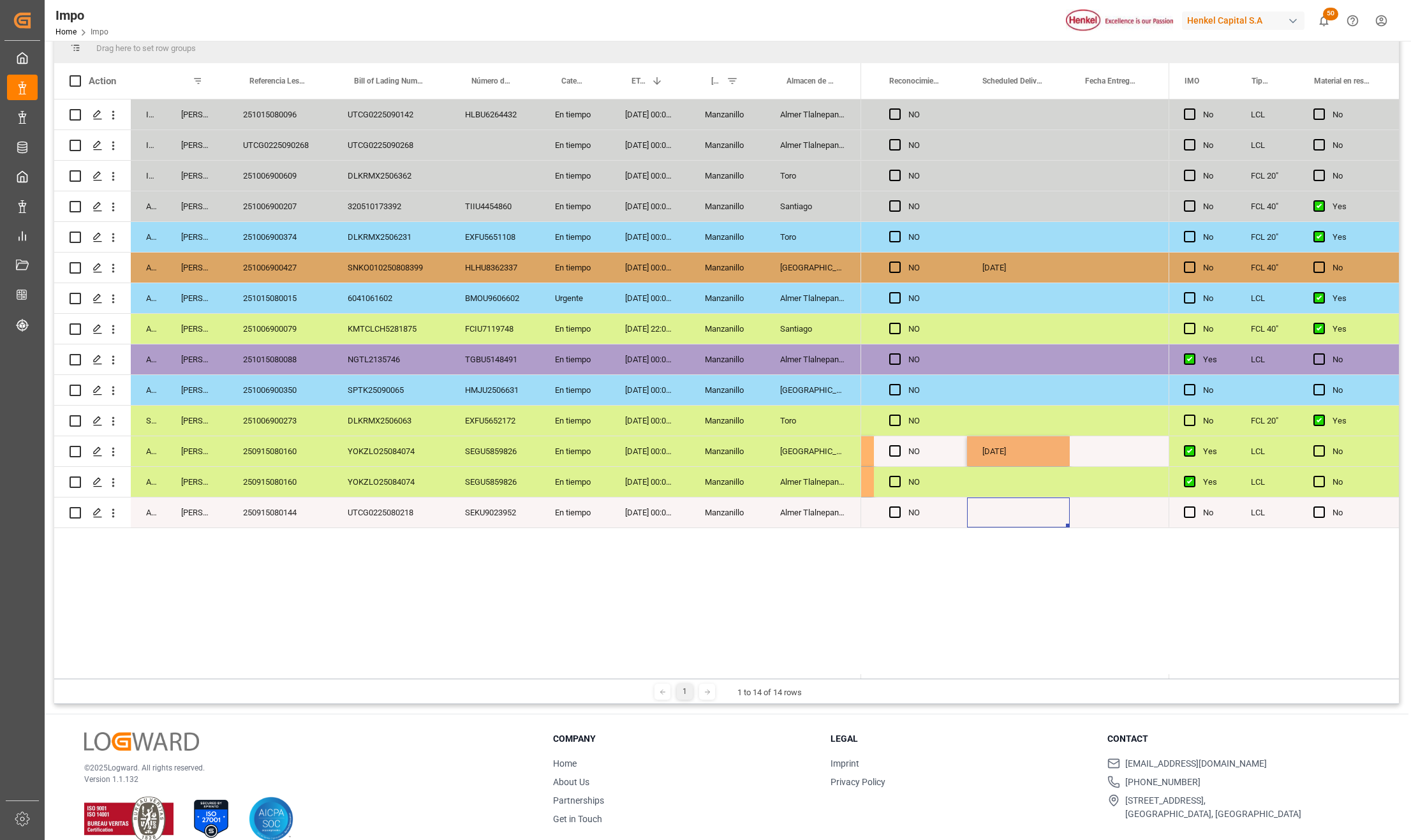
click at [998, 488] on div "Press SPACE to select this row." at bounding box center [1018, 482] width 103 height 30
click at [998, 488] on input "Press SPACE to select this row." at bounding box center [1018, 490] width 82 height 24
type input "13-10-2025"
click at [1111, 625] on div "N/A NO N/A NO N/A NO N/A NO N/A NO N/A 08-10-2025 NO 09-10-2025 N/A NO N/A NO N…" at bounding box center [1015, 389] width 308 height 579
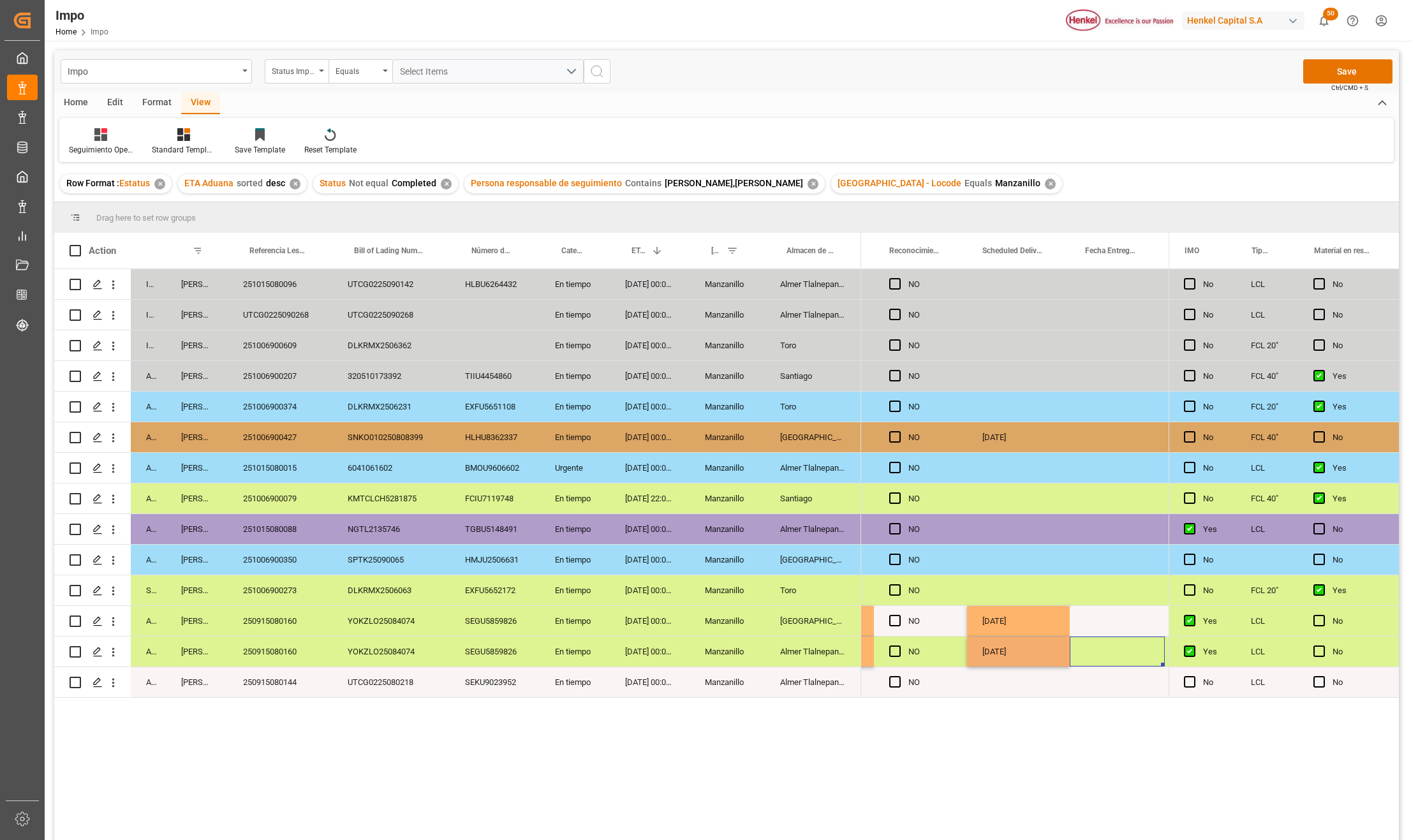
click at [1108, 660] on div "Press SPACE to select this row." at bounding box center [1117, 652] width 95 height 30
click at [1339, 83] on span "Ctrl/CMD + S" at bounding box center [1350, 87] width 37 height 10
click at [1340, 74] on button "Save" at bounding box center [1348, 71] width 89 height 24
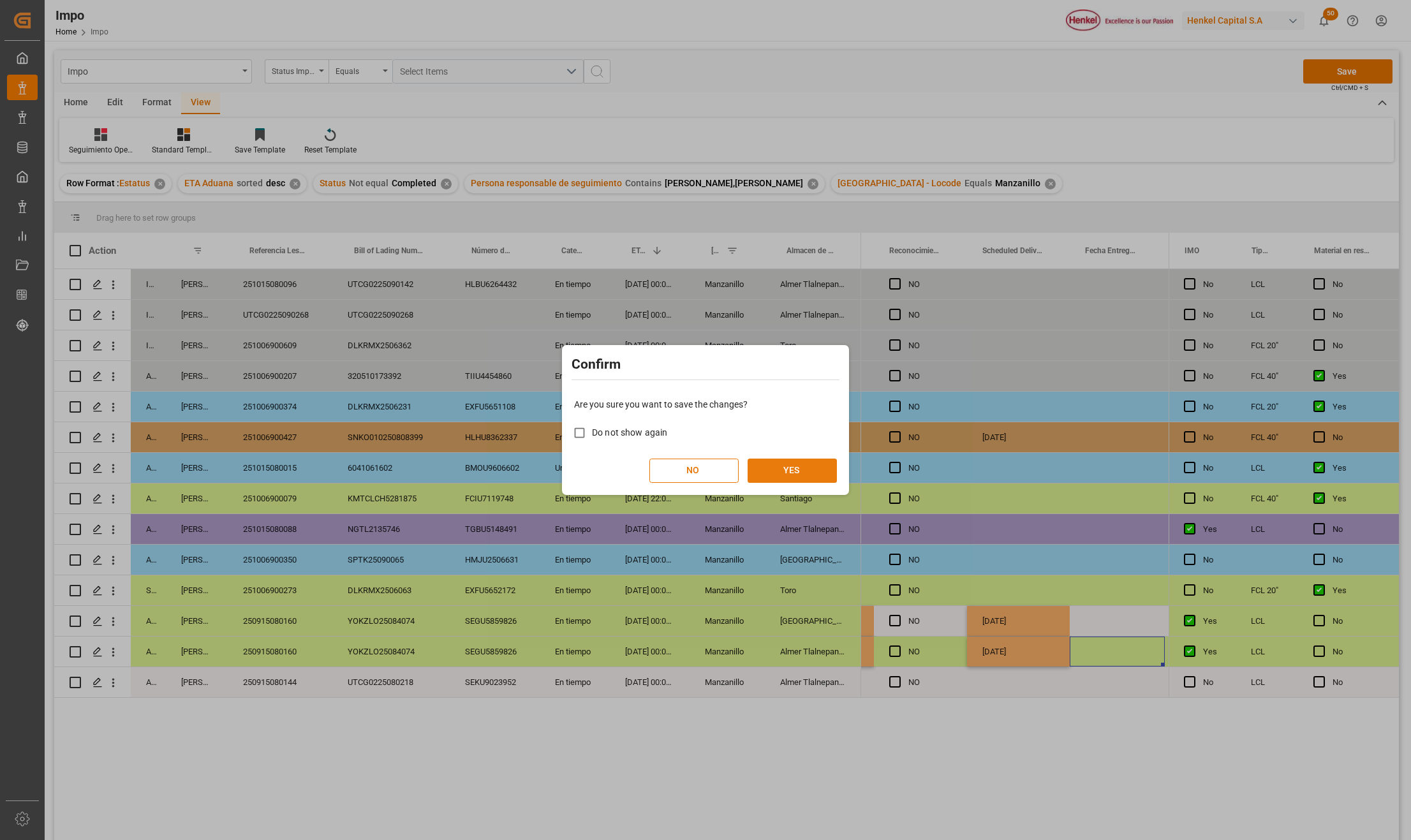
click at [773, 475] on button "YES" at bounding box center [792, 470] width 89 height 24
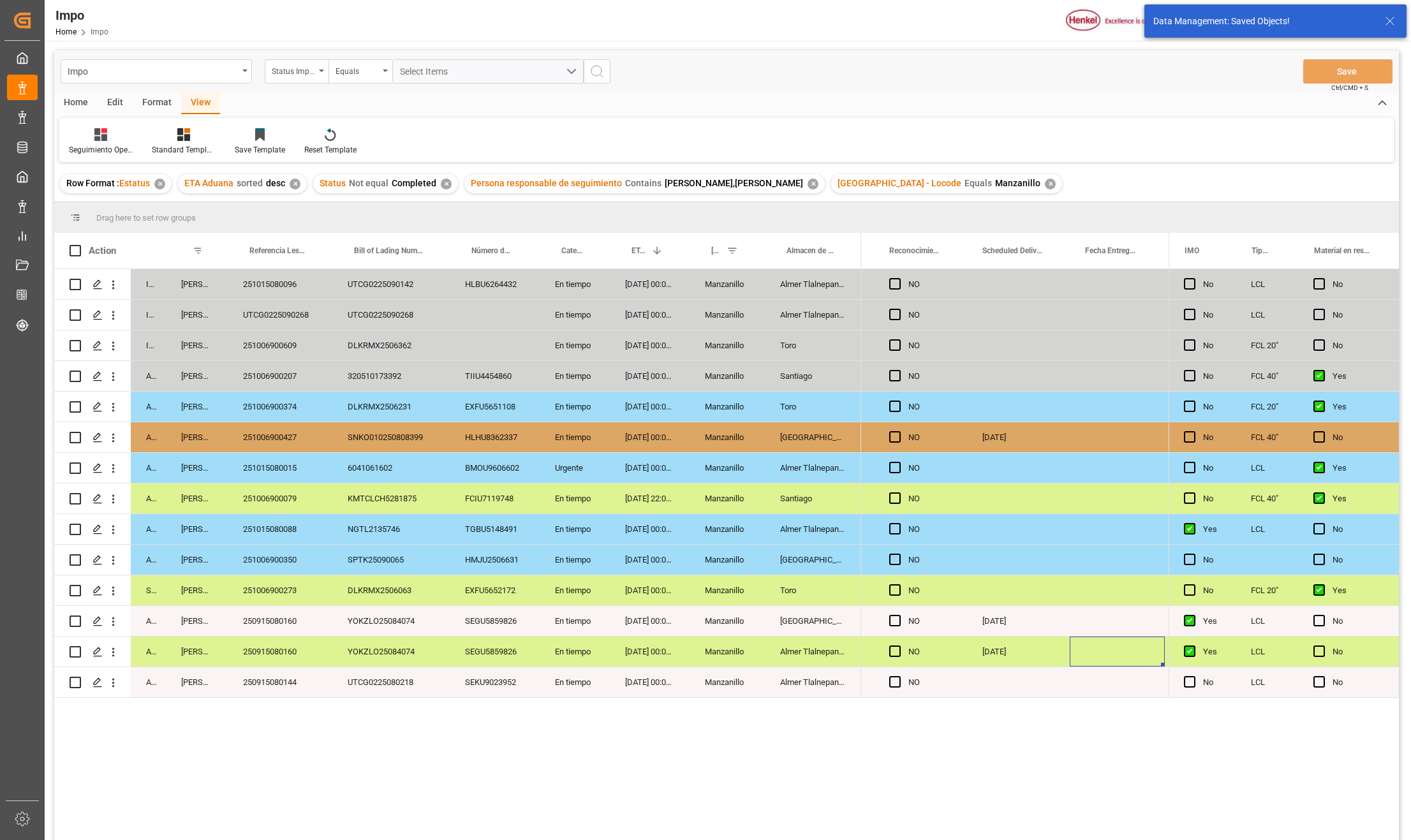
click at [817, 639] on div "Almer Tlalnepantla" at bounding box center [813, 652] width 96 height 30
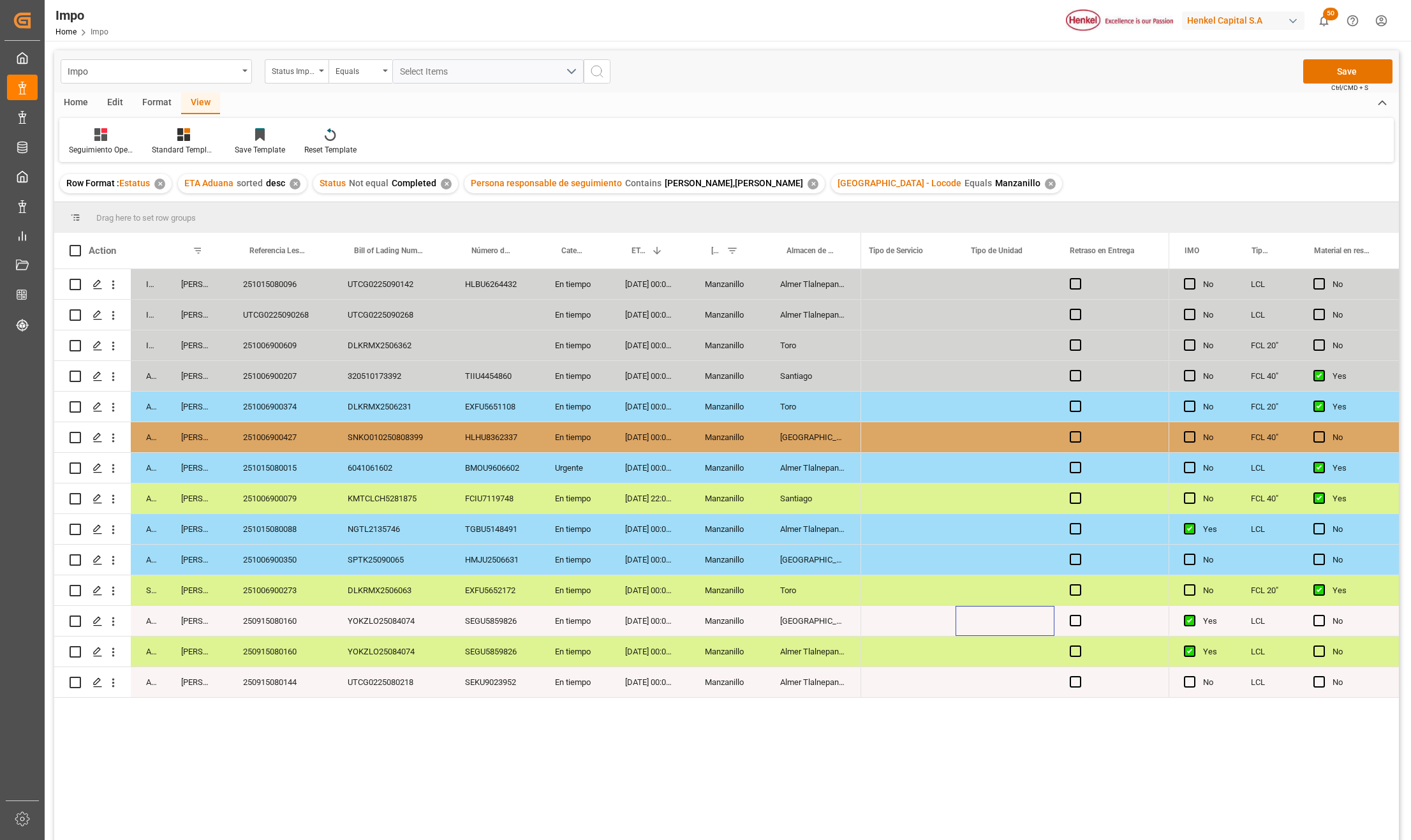
click at [975, 628] on div "Press SPACE to select this row." at bounding box center [1005, 621] width 99 height 30
click at [995, 629] on div "Press SPACE to select this row." at bounding box center [1005, 621] width 99 height 30
click at [1001, 635] on input "Press SPACE to select this row." at bounding box center [1006, 628] width 79 height 24
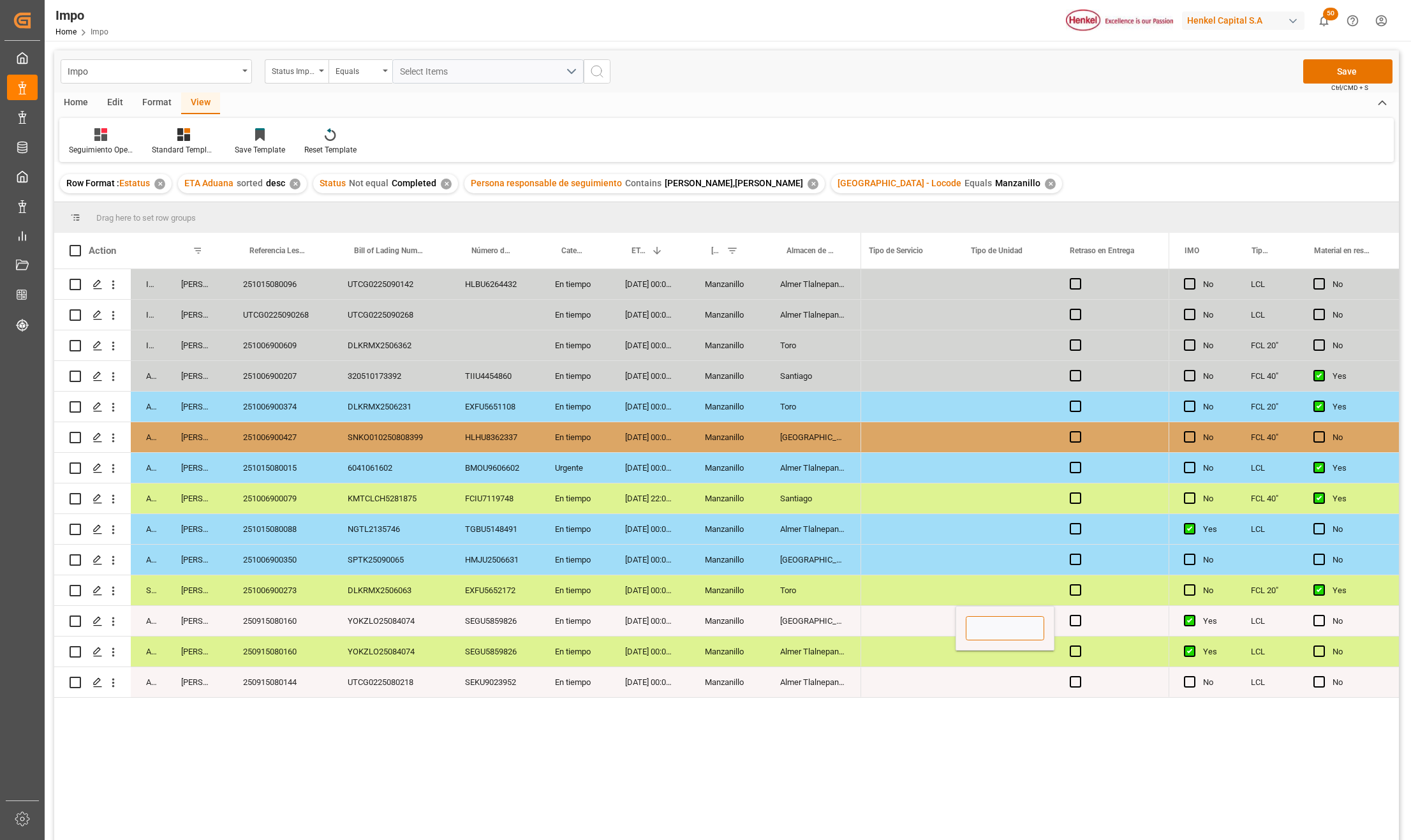
click at [986, 625] on input "Press SPACE to select this row." at bounding box center [1006, 628] width 79 height 24
click at [888, 682] on div "Press SPACE to select this row." at bounding box center [905, 682] width 102 height 30
click at [896, 621] on div "Press SPACE to select this row." at bounding box center [905, 621] width 102 height 30
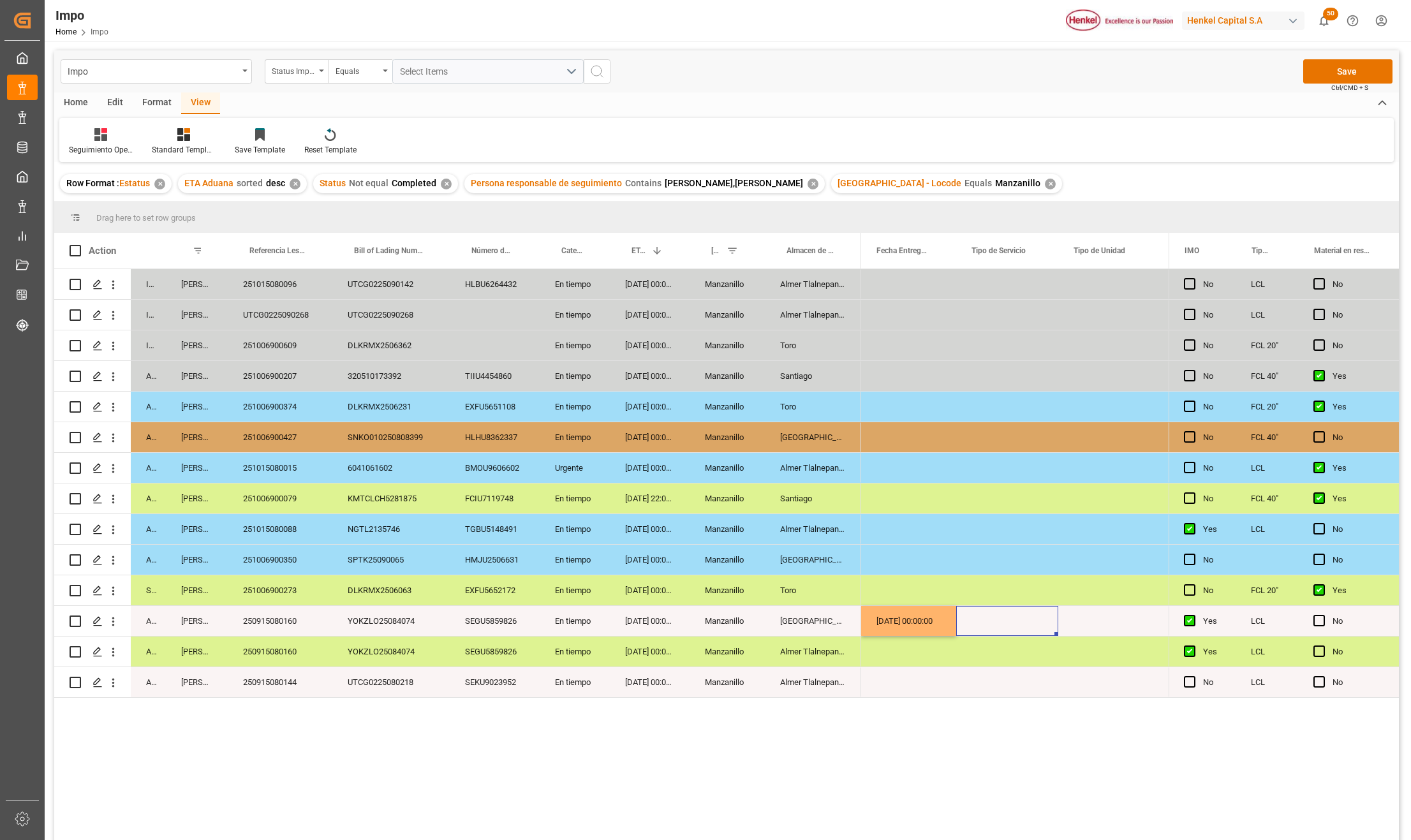
click at [1010, 622] on div "Press SPACE to select this row." at bounding box center [1008, 621] width 102 height 30
click at [1035, 630] on button "Select" at bounding box center [1007, 628] width 81 height 24
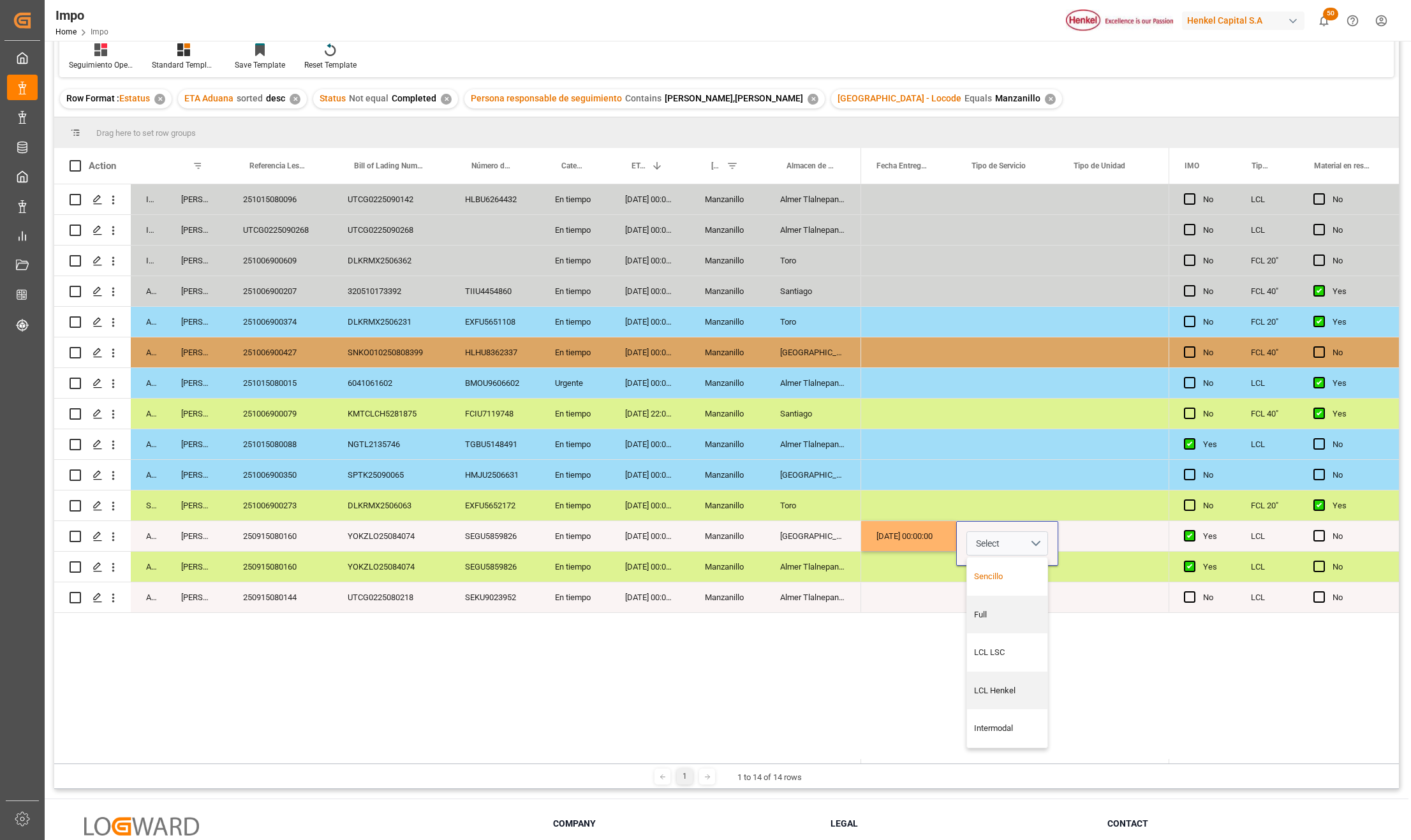
click at [1008, 572] on div "Sencillo" at bounding box center [1008, 576] width 67 height 12
click at [1022, 654] on div "NO NO NO NO NO 09-10-2025 NO NO NO NO NO NO 06-10-2025 06-10-2025 00:00:00 Senc…" at bounding box center [1015, 473] width 308 height 579
click at [1063, 616] on div "NO NO NO NO NO 09-10-2025 NO NO NO NO NO NO 06-10-2025 06-10-2025 00:00:00 Senc…" at bounding box center [1015, 473] width 308 height 579
click at [1095, 533] on div "Press SPACE to select this row." at bounding box center [1108, 536] width 99 height 30
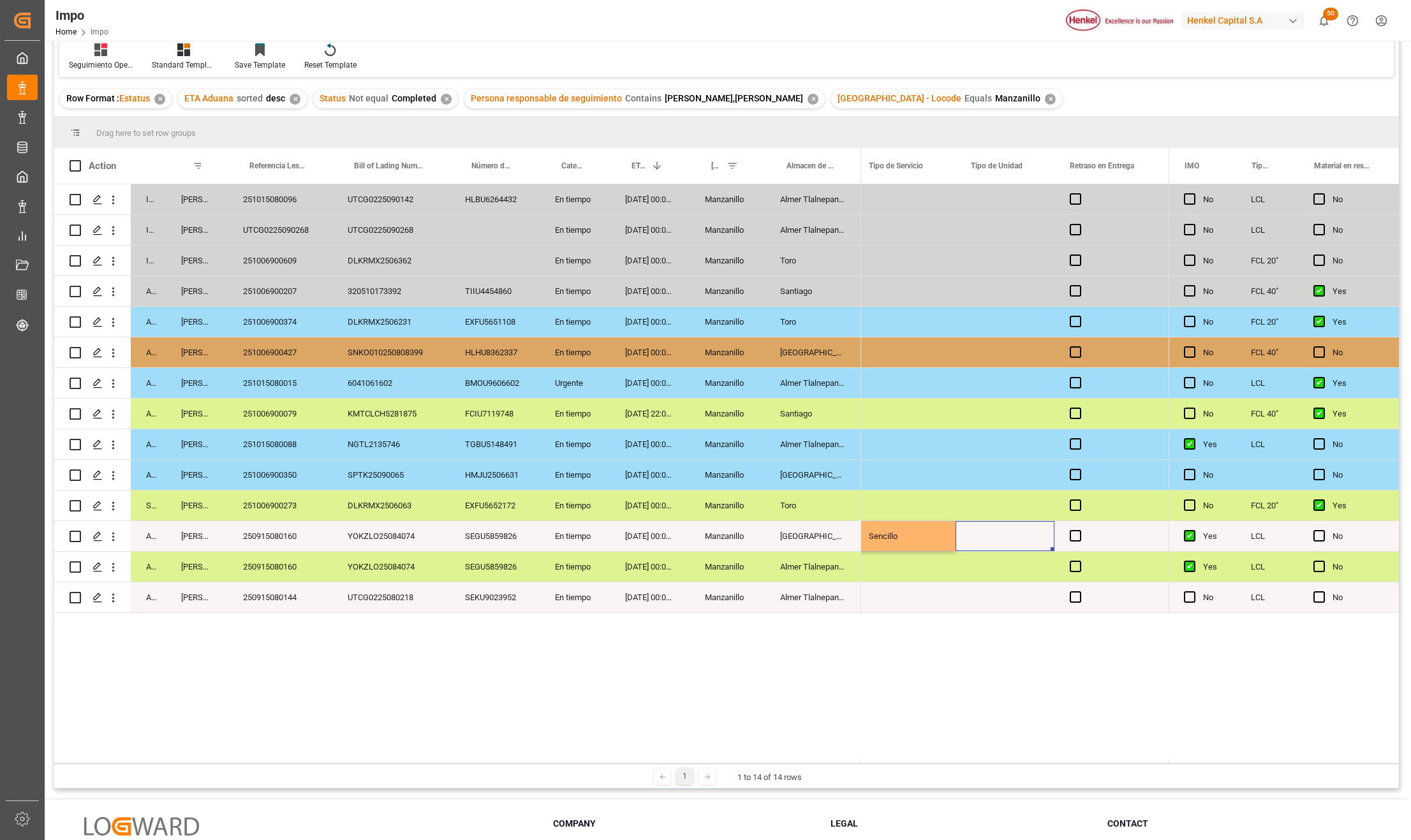
click at [1019, 537] on div "Press SPACE to select this row." at bounding box center [1005, 536] width 99 height 30
click at [1012, 544] on input "Press SPACE to select this row." at bounding box center [1006, 543] width 79 height 24
type input "3.5"
click at [1009, 610] on div "Press SPACE to select this row." at bounding box center [1005, 597] width 99 height 30
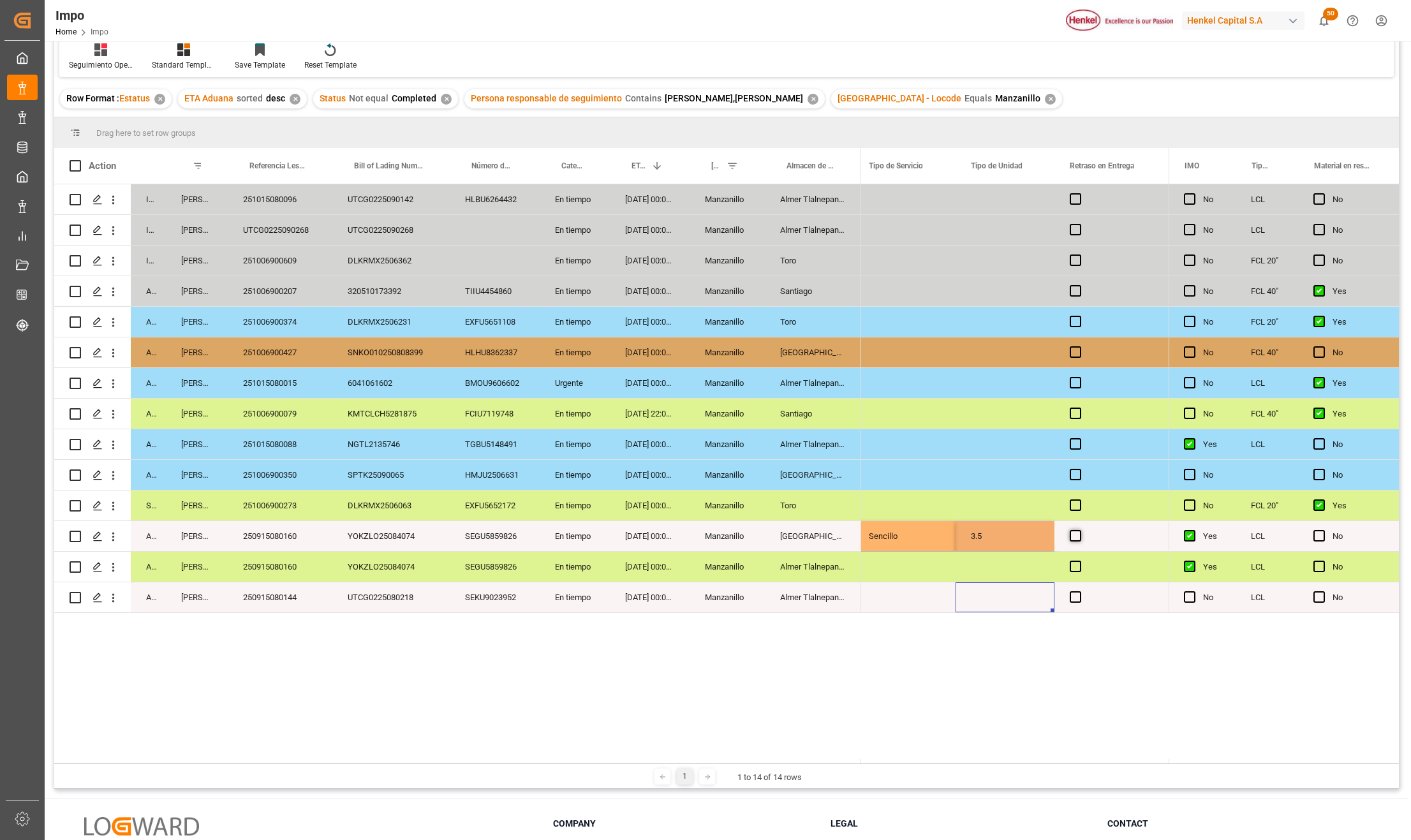
click at [1073, 534] on span "Press SPACE to select this row." at bounding box center [1076, 536] width 12 height 12
click at [1080, 530] on input "Press SPACE to select this row." at bounding box center [1080, 530] width 0 height 0
click at [1076, 537] on span "Press SPACE to select this row." at bounding box center [1076, 536] width 12 height 12
click at [1080, 530] on input "Press SPACE to select this row." at bounding box center [1080, 530] width 0 height 0
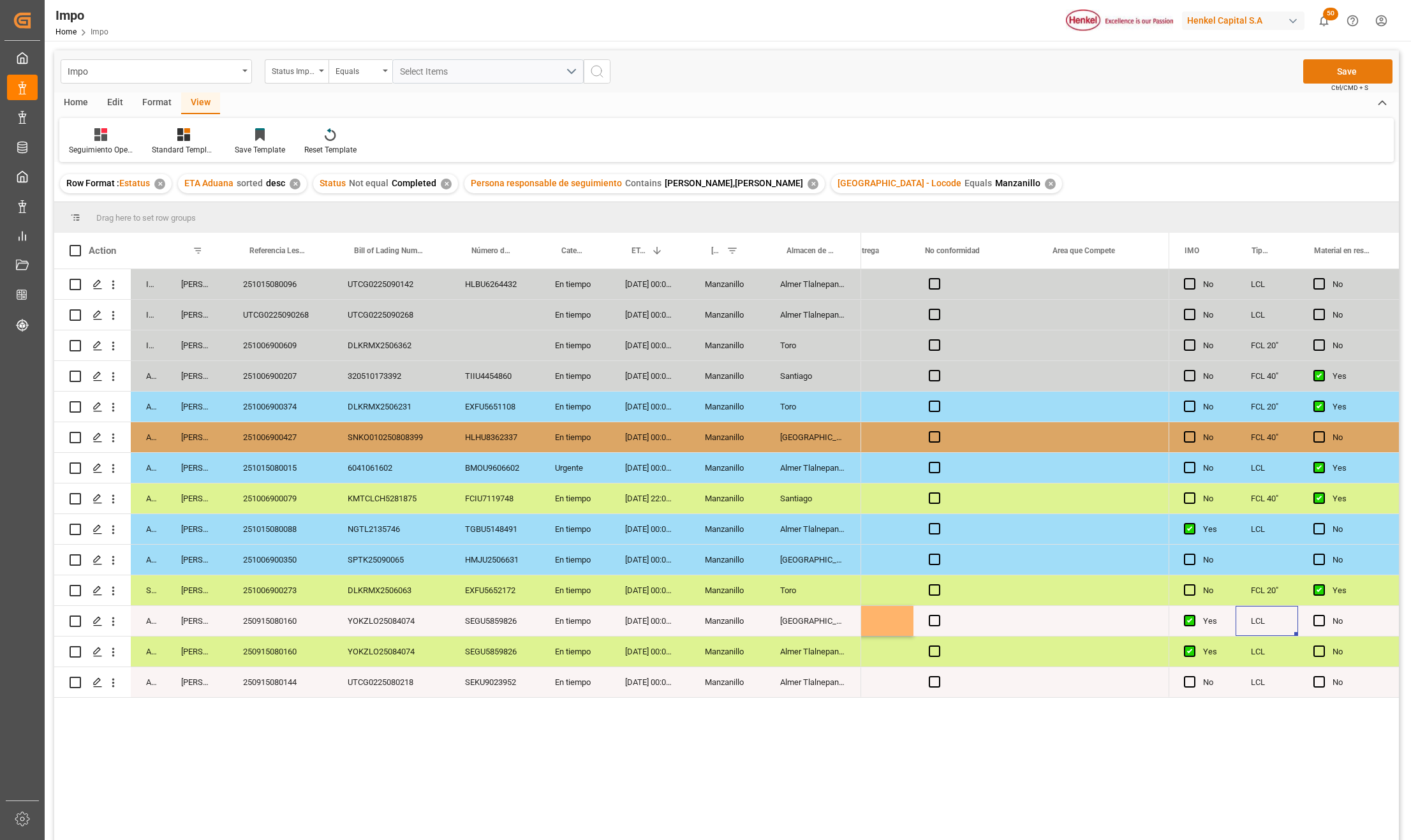
click at [1361, 73] on button "Save" at bounding box center [1348, 71] width 89 height 24
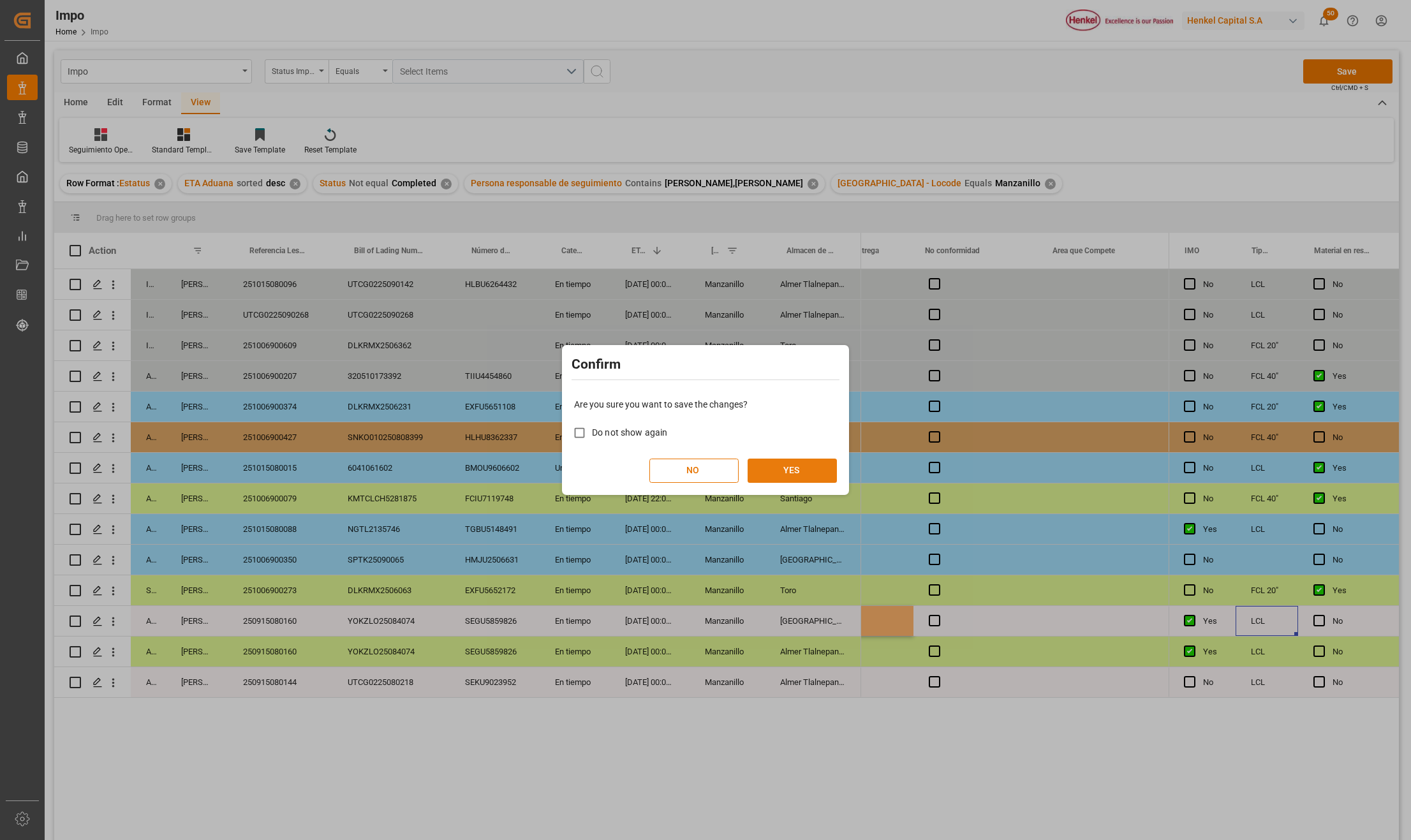
drag, startPoint x: 804, startPoint y: 458, endPoint x: 800, endPoint y: 464, distance: 7.2
click at [803, 460] on button "YES" at bounding box center [792, 470] width 89 height 24
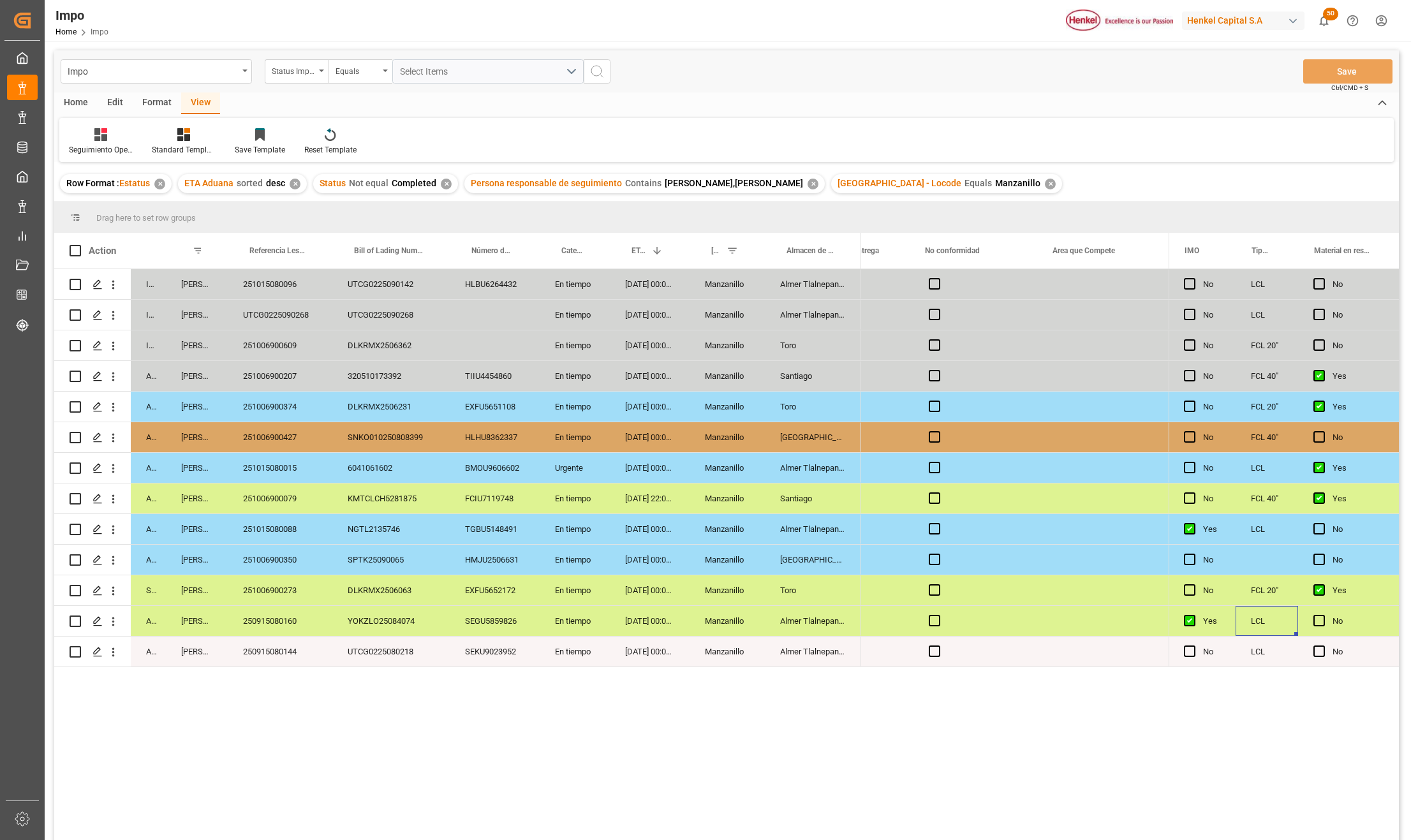
click at [431, 610] on div "YOKZLO25084074" at bounding box center [391, 621] width 117 height 30
click at [348, 644] on div "UTCG0225080218" at bounding box center [391, 652] width 117 height 30
click at [415, 629] on div "YOKZLO25084074" at bounding box center [391, 621] width 117 height 30
click at [405, 595] on div "DLKRMX2506063" at bounding box center [391, 590] width 117 height 30
click at [402, 588] on div "DLKRMX2506063" at bounding box center [391, 590] width 117 height 30
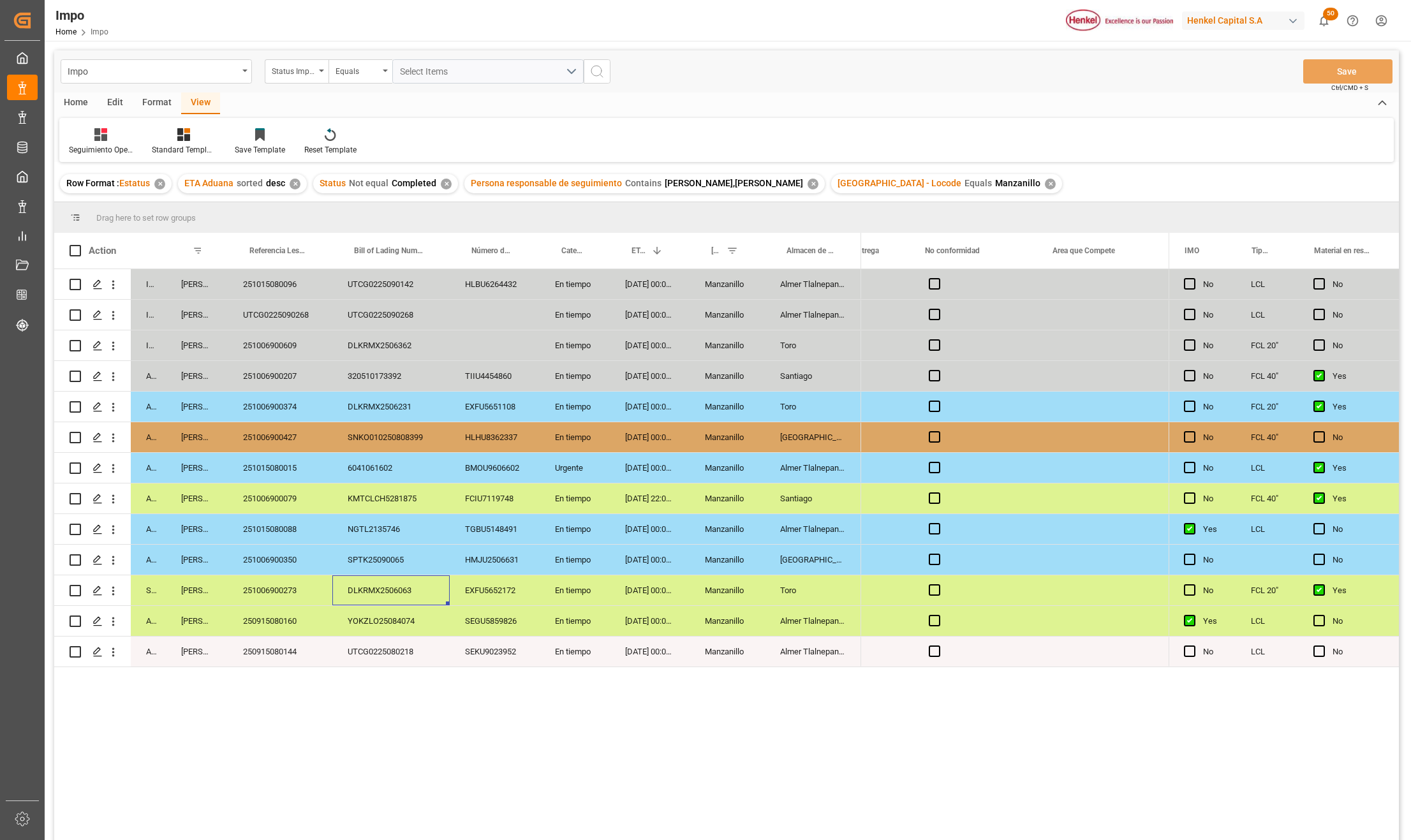
click at [293, 467] on div "251015080015" at bounding box center [280, 468] width 105 height 30
click at [312, 527] on div "251015080088" at bounding box center [280, 529] width 105 height 30
click at [832, 647] on div "Almer Tlalnepantla" at bounding box center [813, 652] width 96 height 30
click at [828, 622] on div "Almer Tlalnepantla" at bounding box center [813, 621] width 96 height 30
click at [823, 593] on div "Toro" at bounding box center [813, 590] width 96 height 30
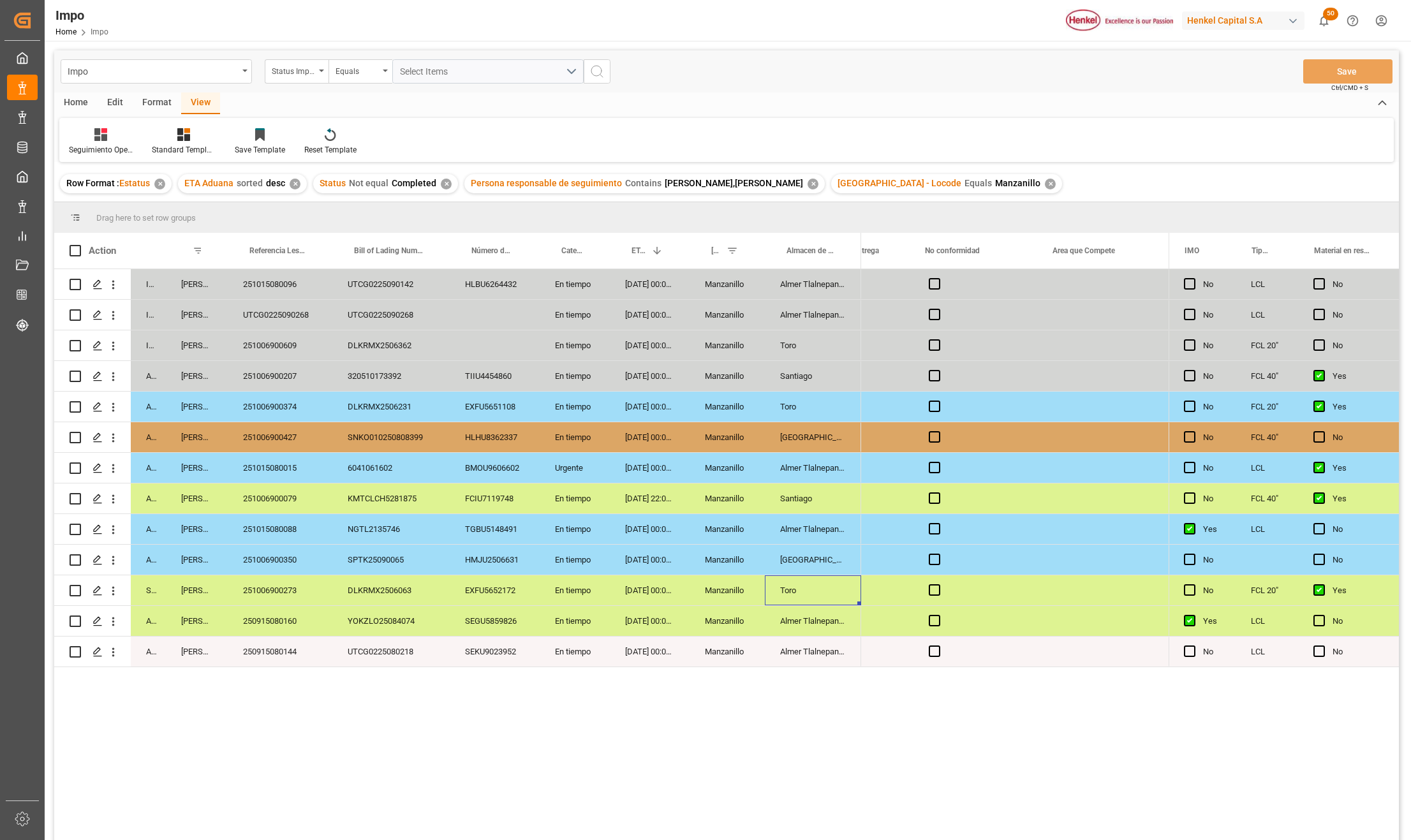
click at [823, 610] on div "Almer Tlalnepantla" at bounding box center [813, 621] width 96 height 30
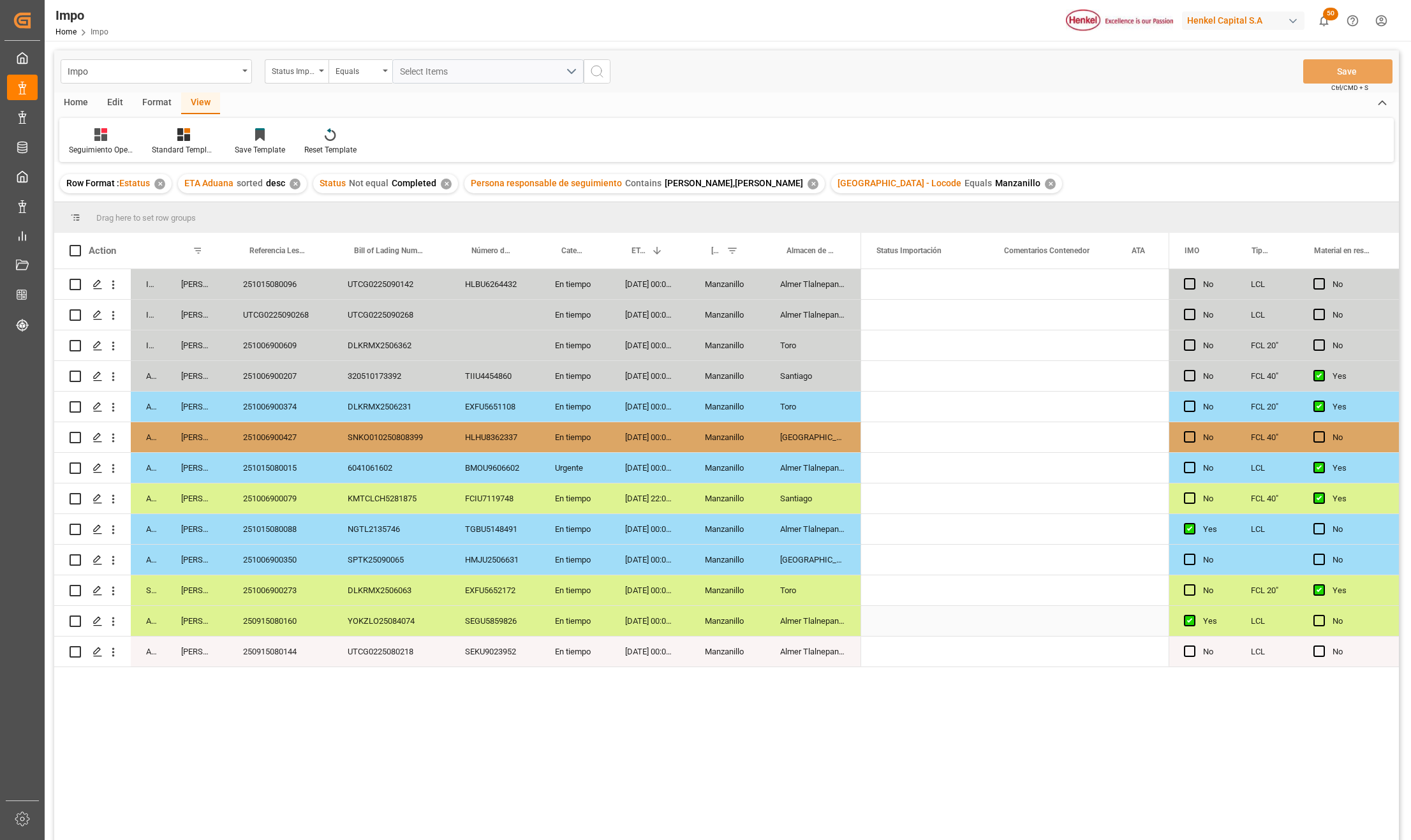
scroll to position [0, 0]
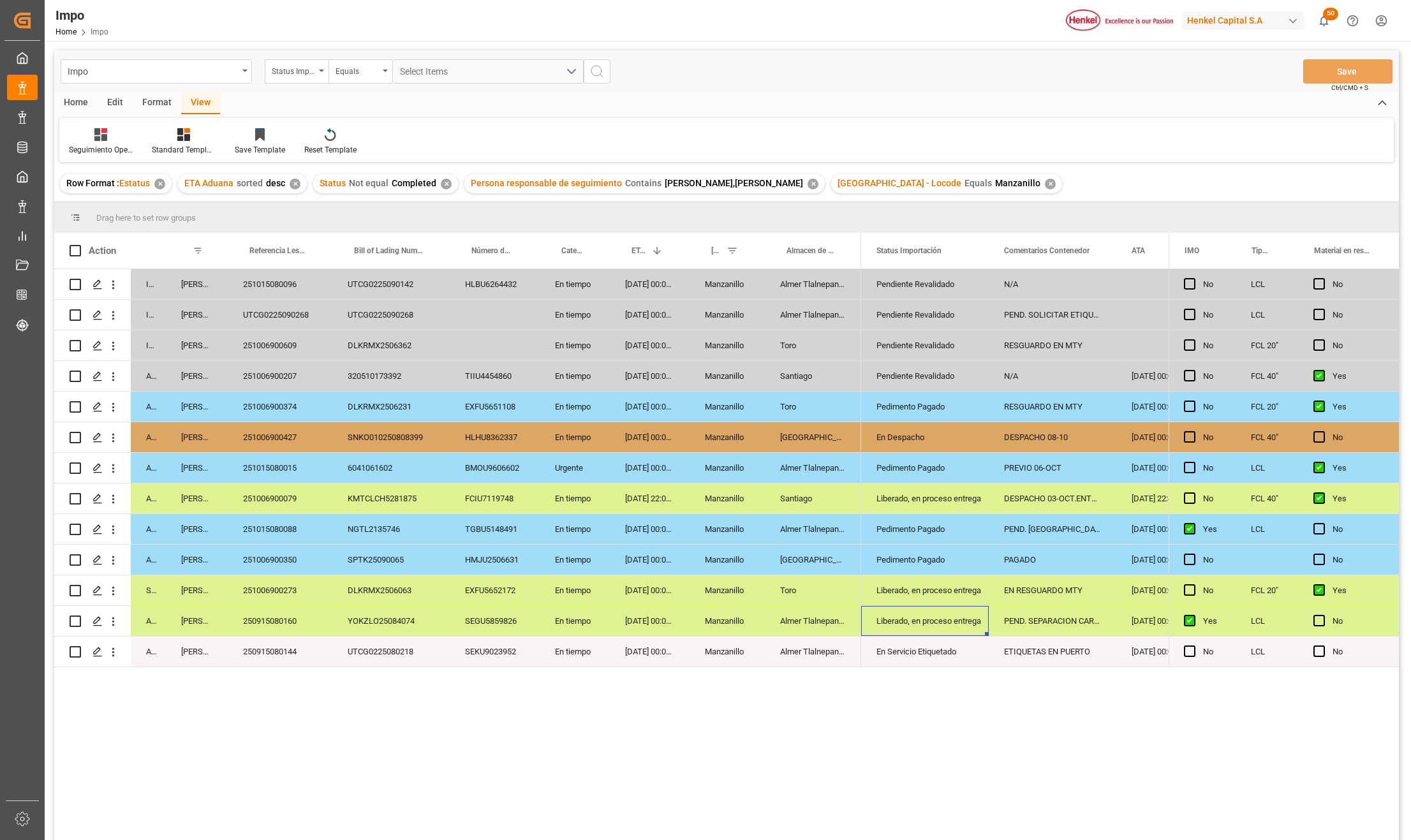
click at [800, 530] on div "Almer Tlalnepantla" at bounding box center [813, 529] width 96 height 30
click at [814, 465] on div "Almer Tlalnepantla" at bounding box center [813, 468] width 96 height 30
click at [886, 370] on div "Pendiente Revalidado" at bounding box center [925, 376] width 97 height 30
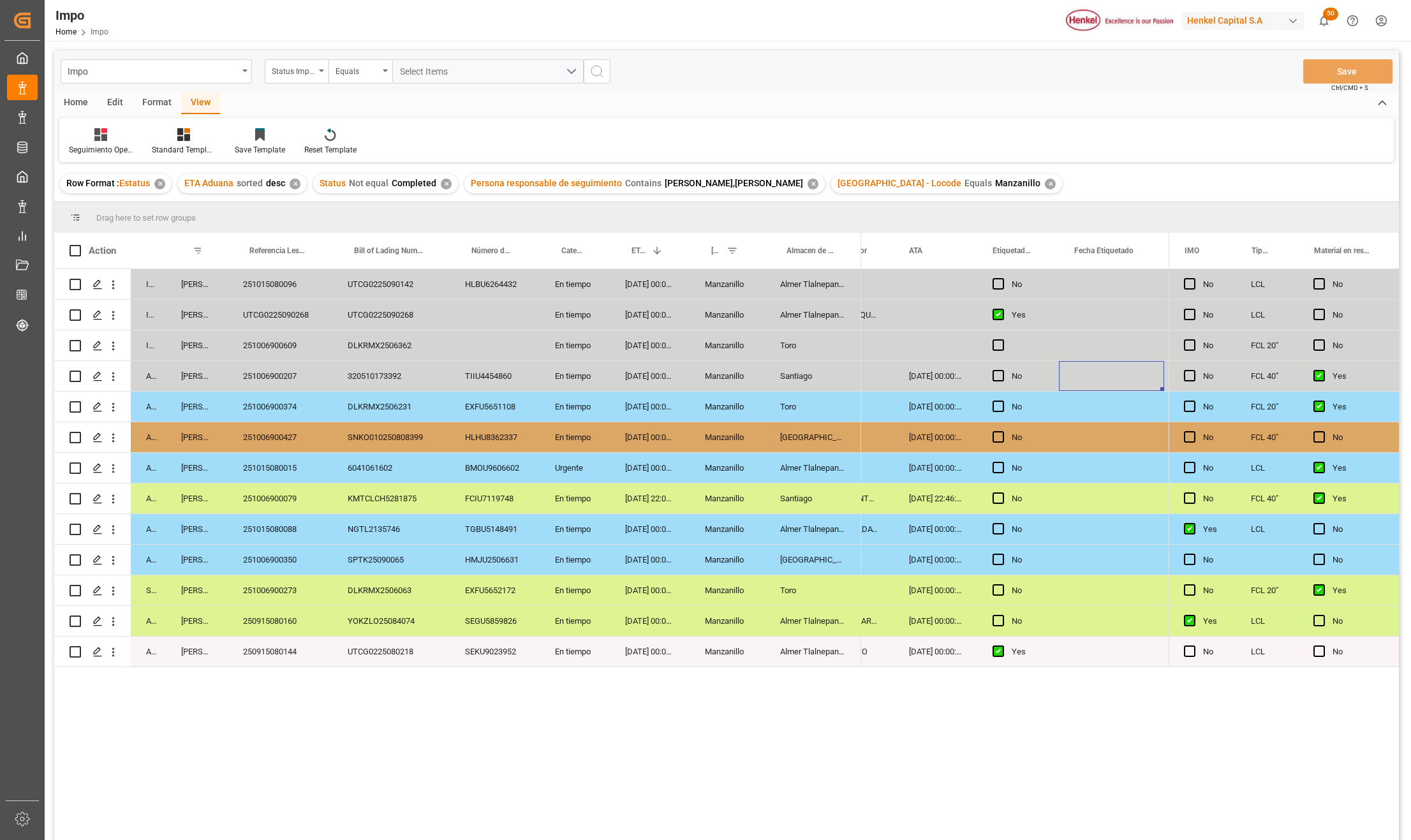
scroll to position [0, 350]
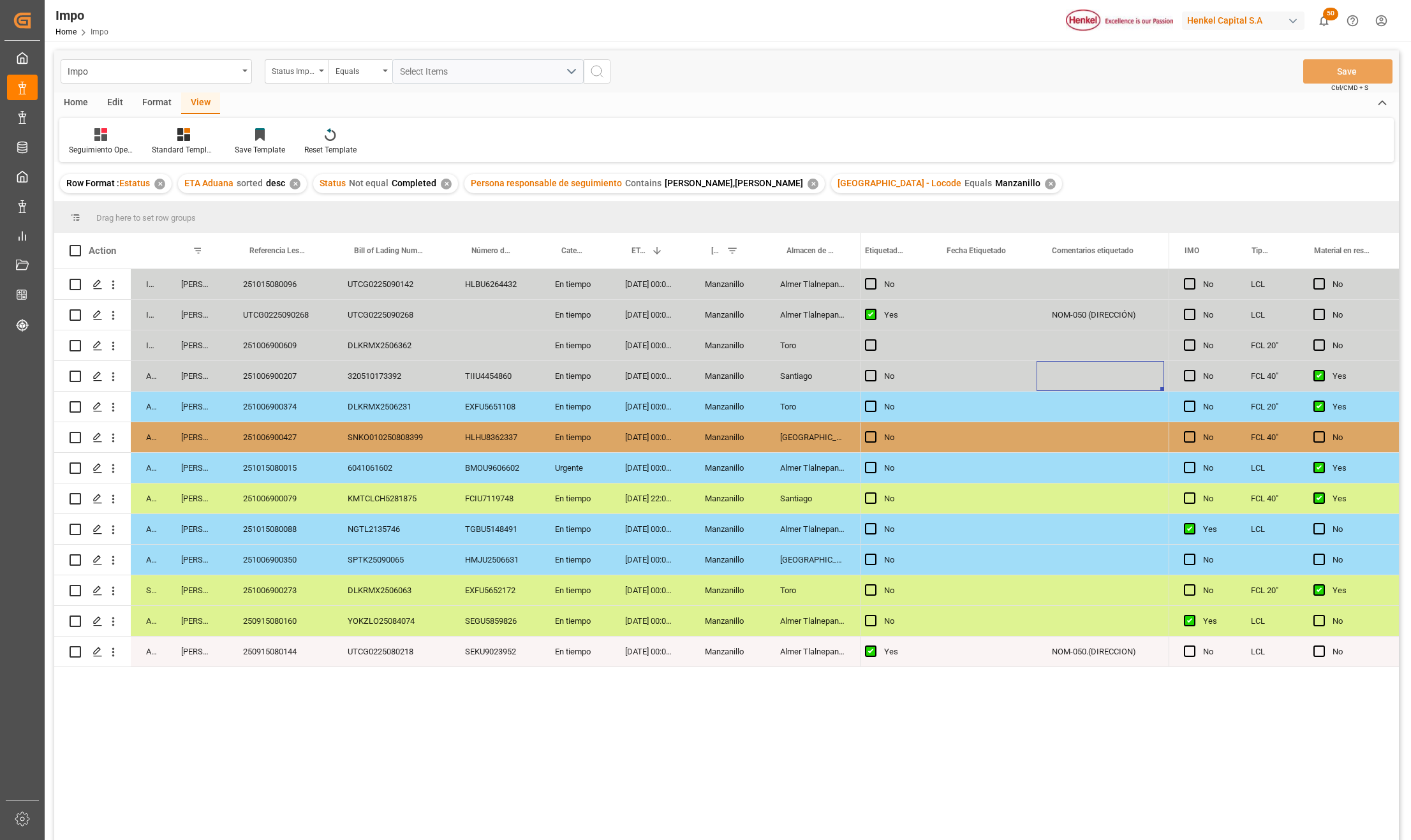
click at [319, 526] on div "251015080088" at bounding box center [280, 529] width 105 height 30
click at [743, 533] on div "Manzanillo" at bounding box center [727, 529] width 75 height 30
click at [1315, 532] on span "Press SPACE to select this row." at bounding box center [1320, 529] width 12 height 12
click at [1323, 523] on input "Press SPACE to select this row." at bounding box center [1323, 523] width 0 height 0
click at [1360, 75] on button "Save" at bounding box center [1348, 71] width 89 height 24
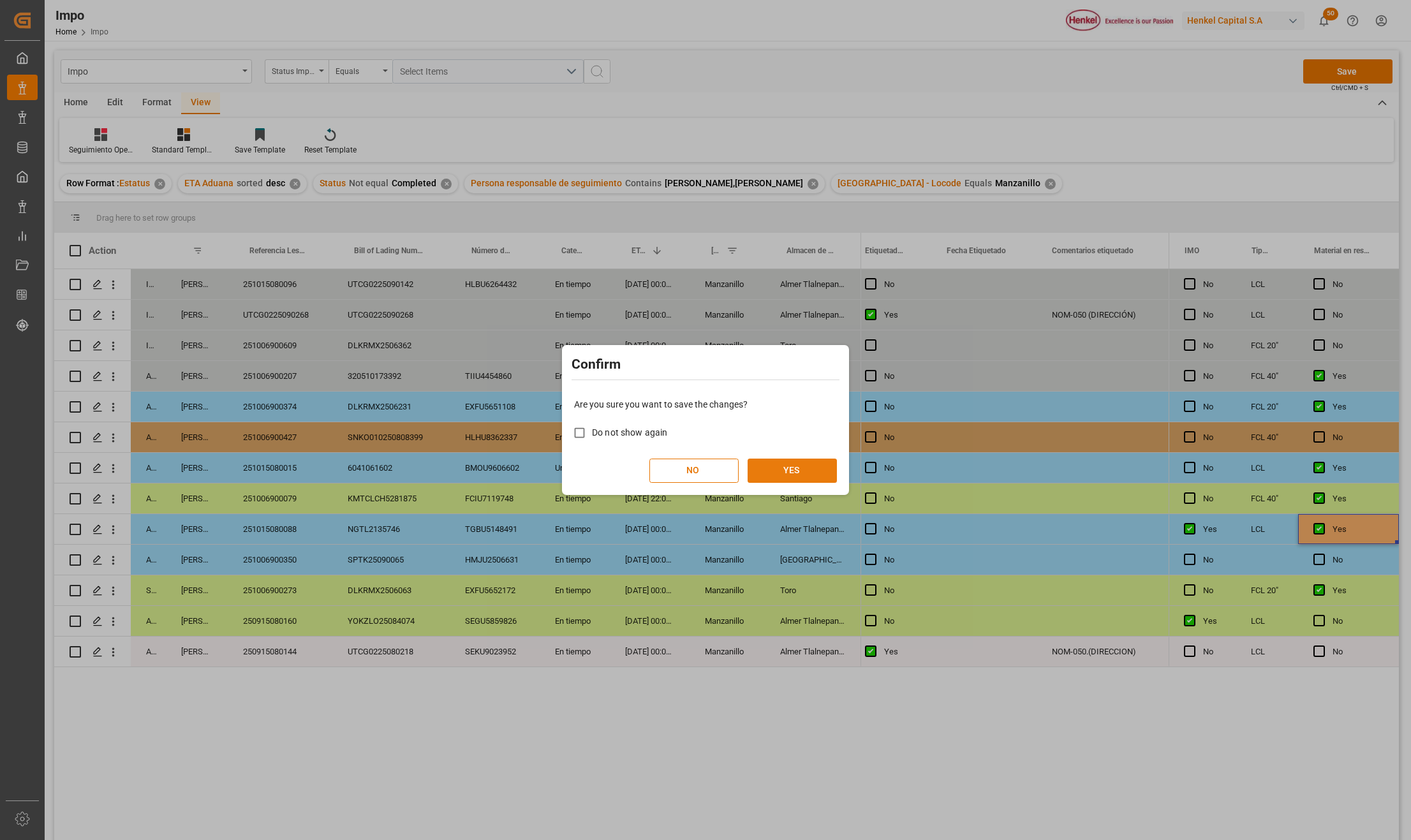
click at [813, 463] on button "YES" at bounding box center [792, 470] width 89 height 24
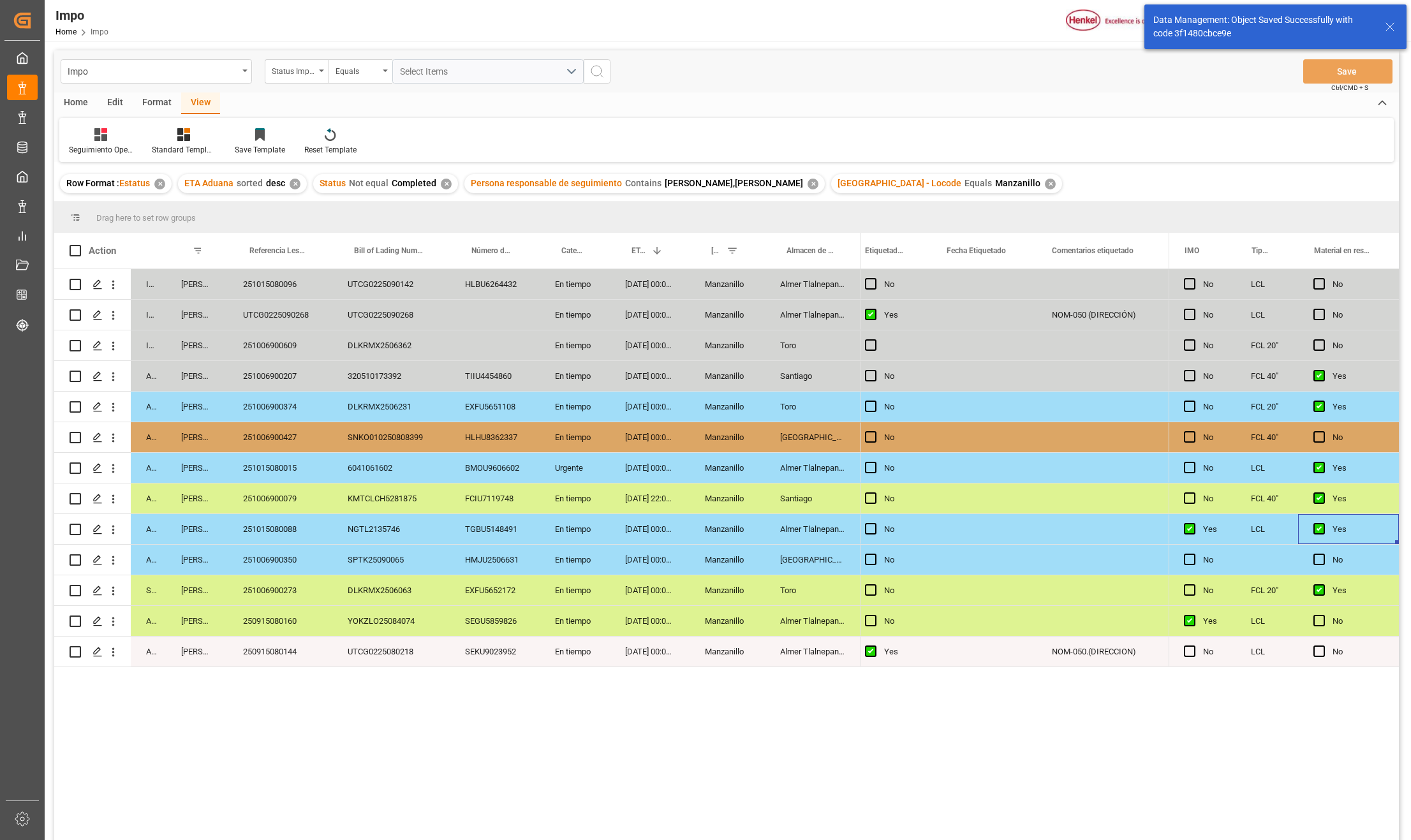
click at [623, 498] on div "28-09-2025 22:00:00" at bounding box center [650, 498] width 80 height 30
click at [917, 551] on div "No" at bounding box center [890, 560] width 81 height 30
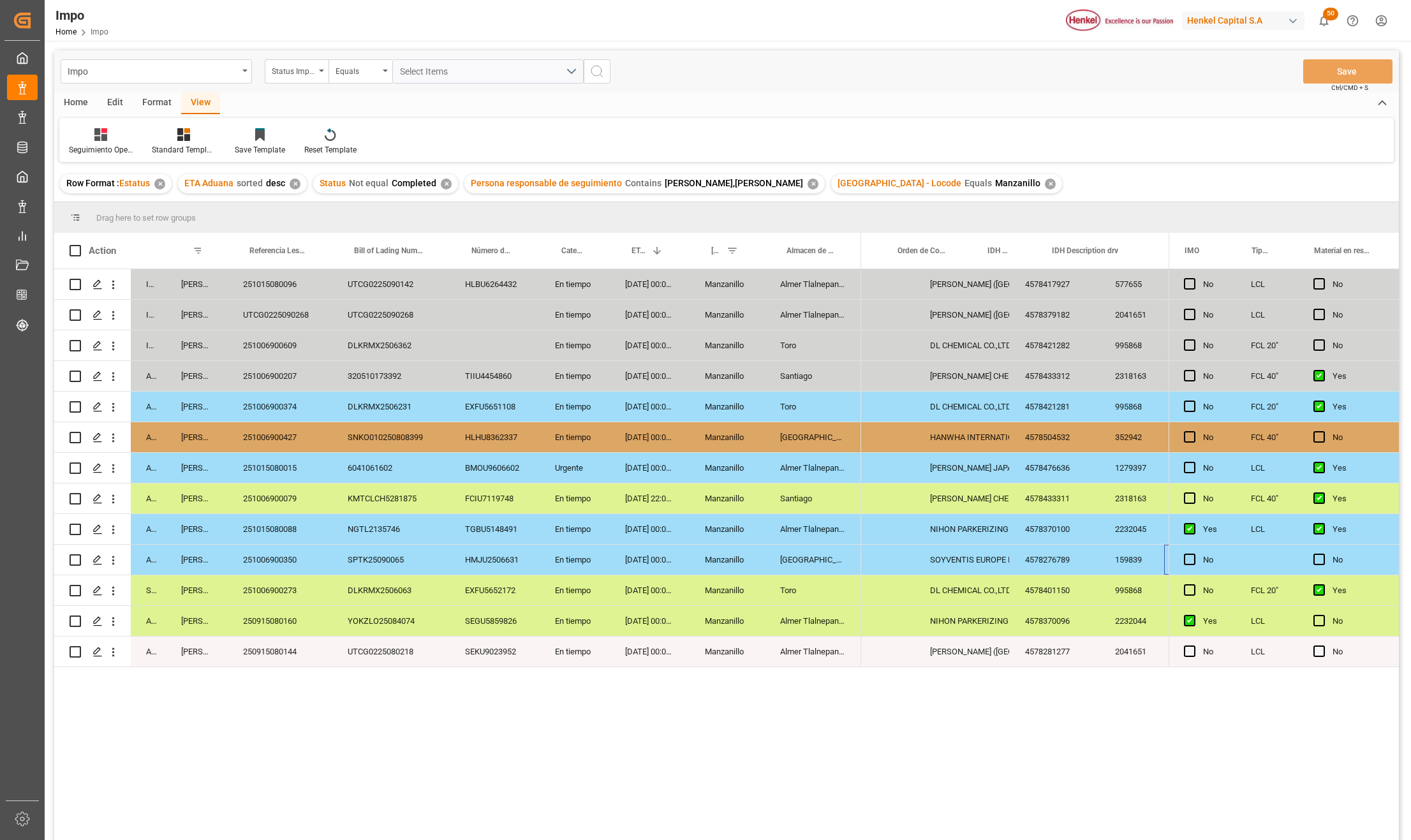
scroll to position [0, 855]
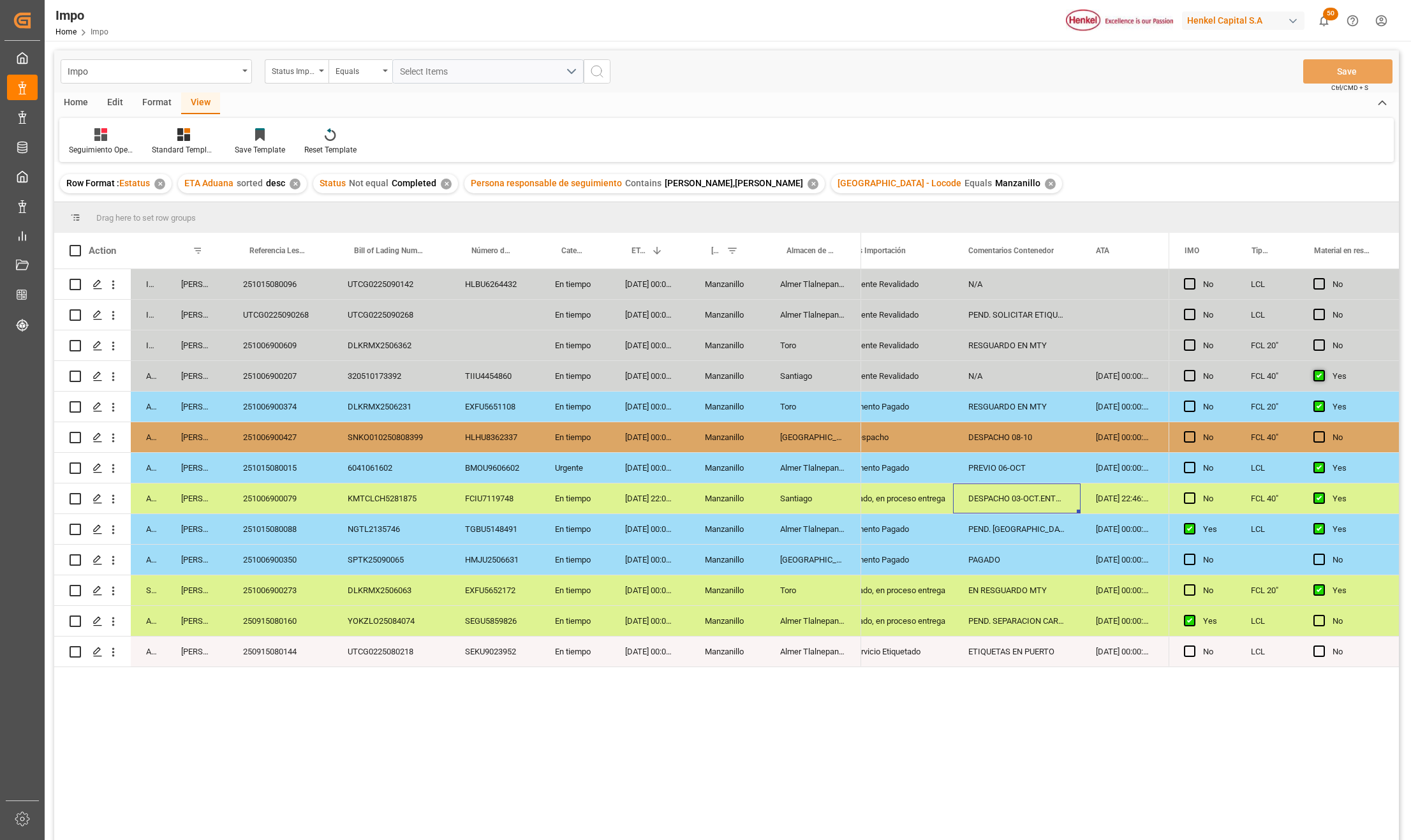
click at [1318, 375] on span "Press SPACE to select this row." at bounding box center [1320, 376] width 12 height 12
click at [1323, 370] on input "Press SPACE to select this row." at bounding box center [1323, 370] width 0 height 0
click at [1332, 84] on span "Ctrl/CMD + S" at bounding box center [1350, 87] width 37 height 10
click at [1336, 71] on button "Save" at bounding box center [1348, 71] width 89 height 24
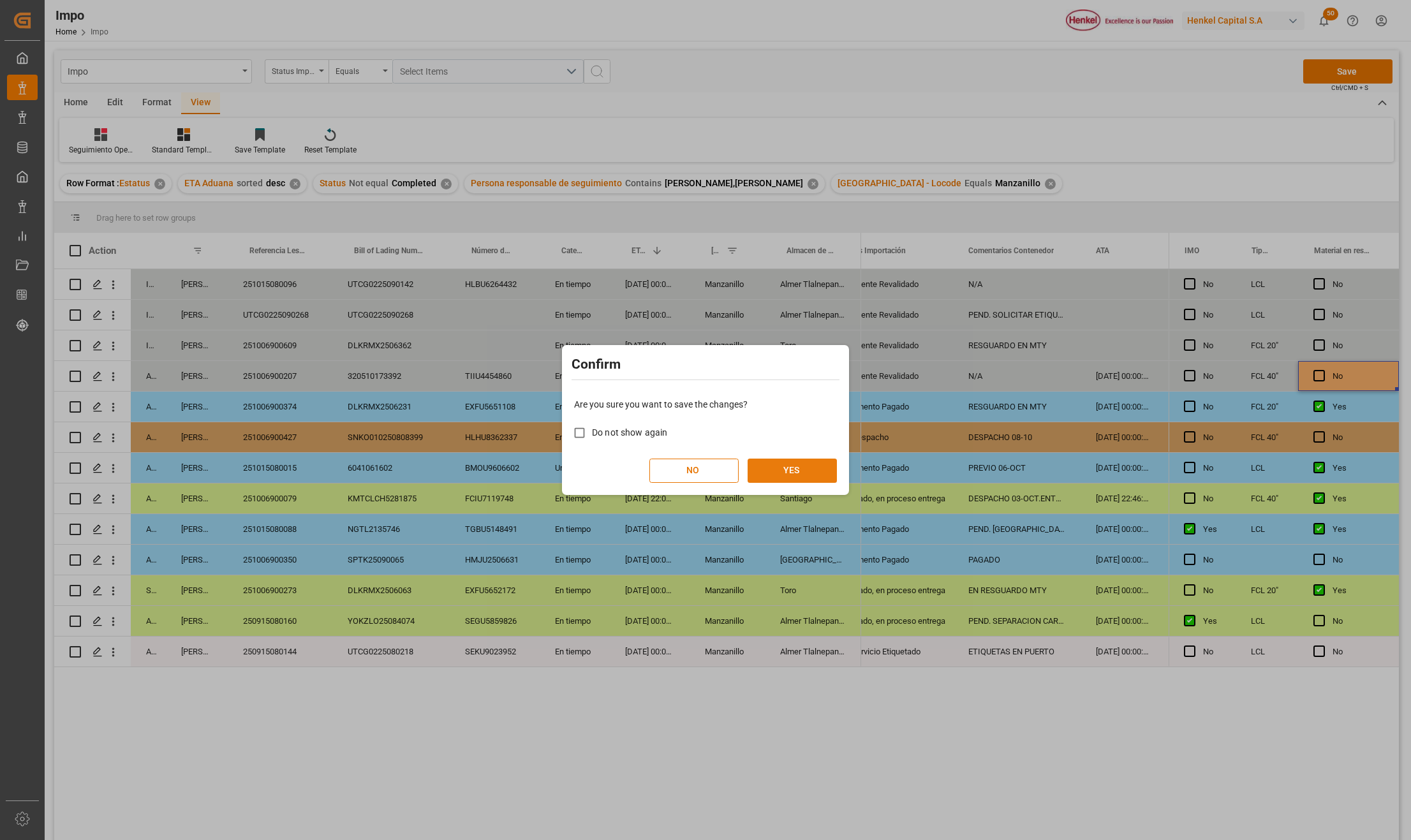
click at [787, 467] on button "YES" at bounding box center [792, 470] width 89 height 24
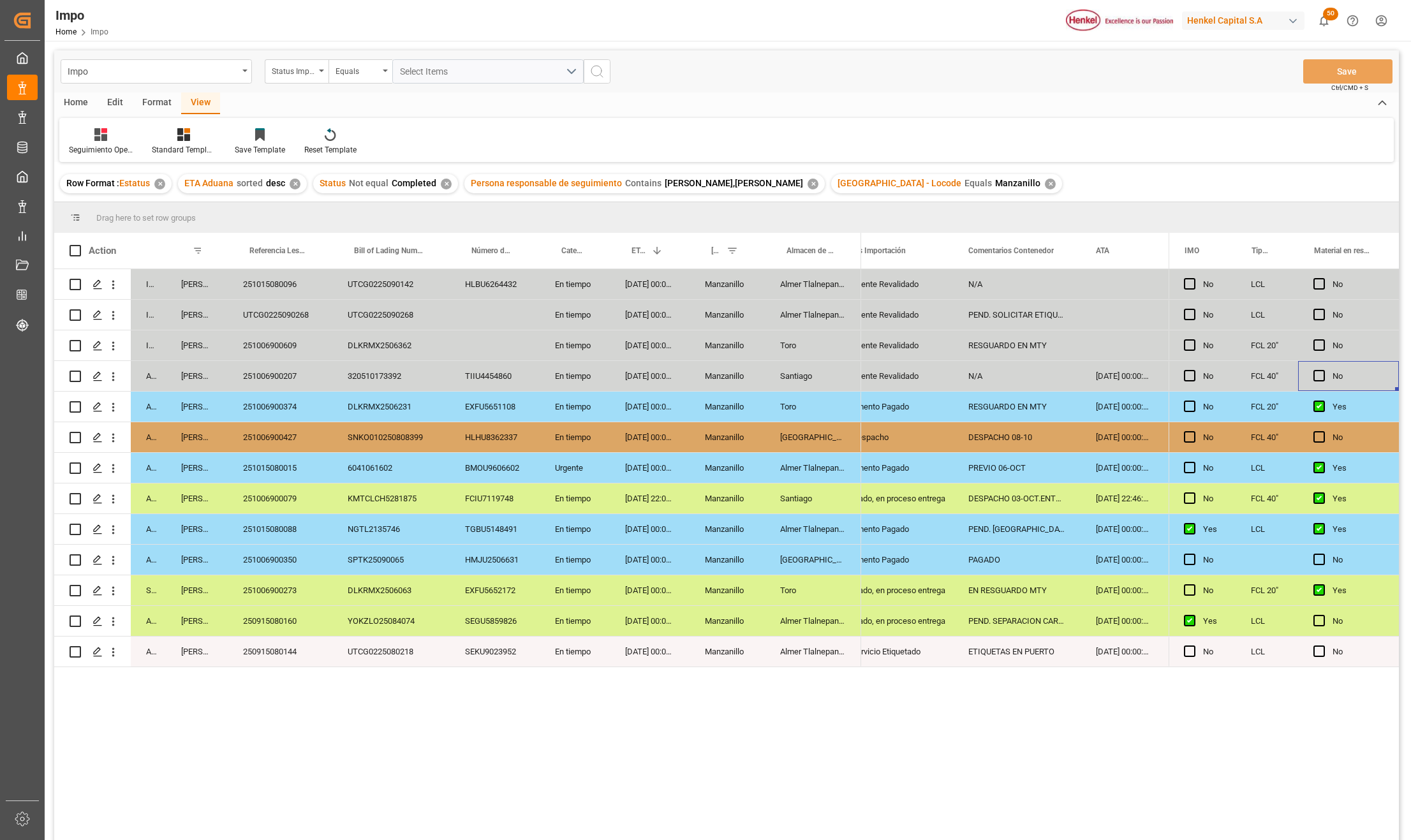
click at [928, 465] on div "Pedimento Pagado" at bounding box center [890, 468] width 97 height 30
drag, startPoint x: 195, startPoint y: 246, endPoint x: 188, endPoint y: 223, distance: 24.0
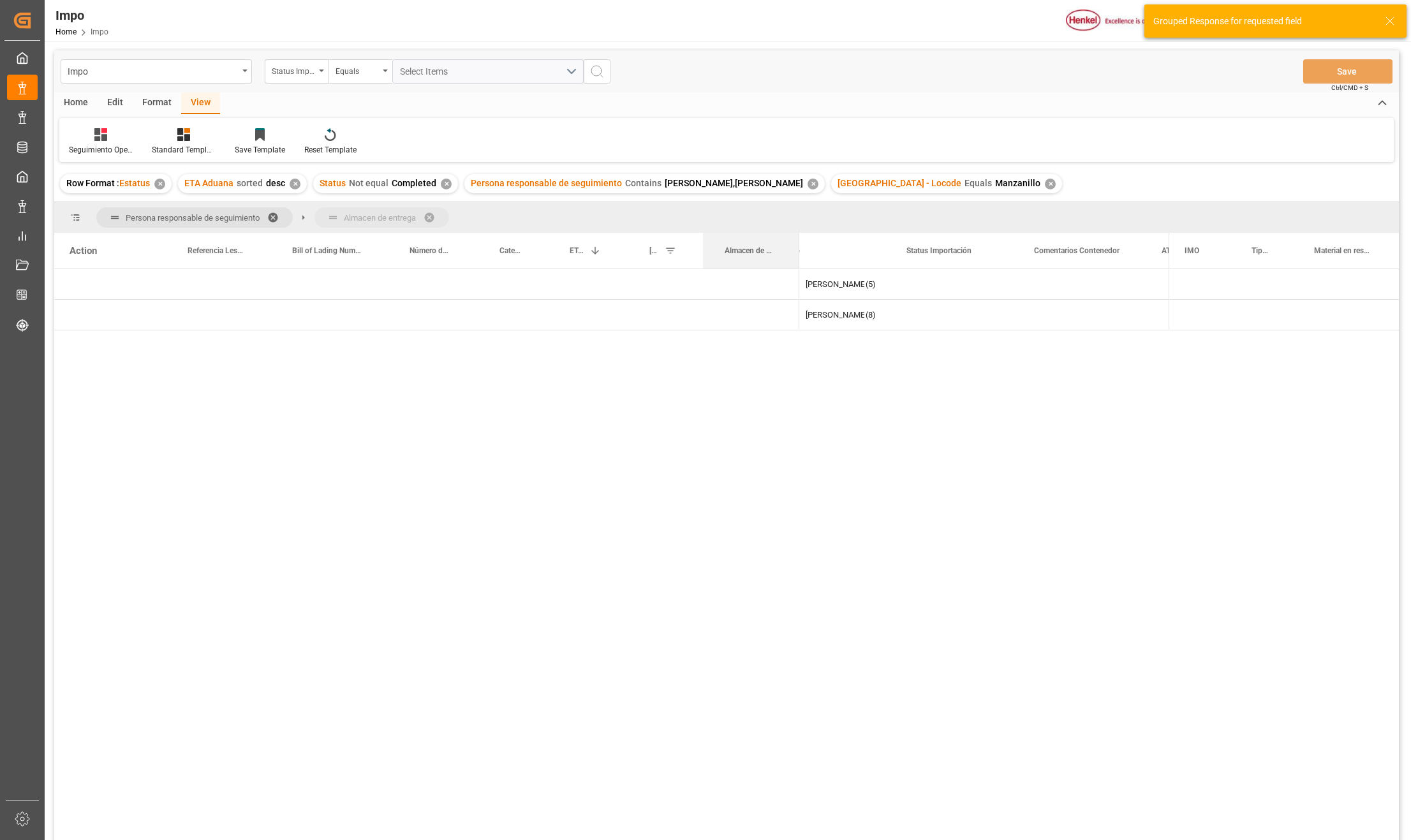
drag, startPoint x: 728, startPoint y: 248, endPoint x: 729, endPoint y: 223, distance: 25.0
click at [718, 316] on div "Karla Chavez" at bounding box center [739, 315] width 58 height 30
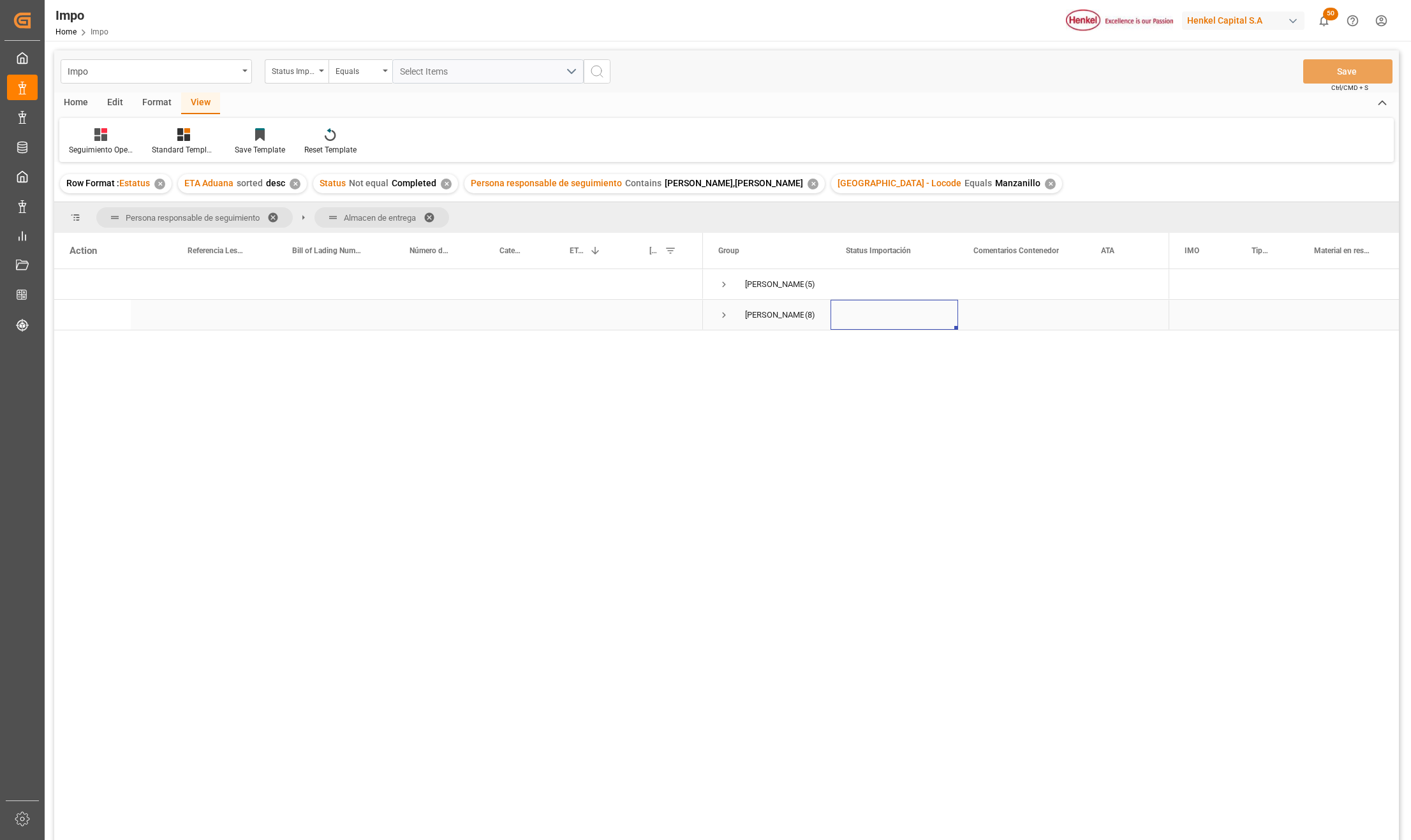
click at [720, 320] on span "Press SPACE to select this row." at bounding box center [724, 315] width 12 height 12
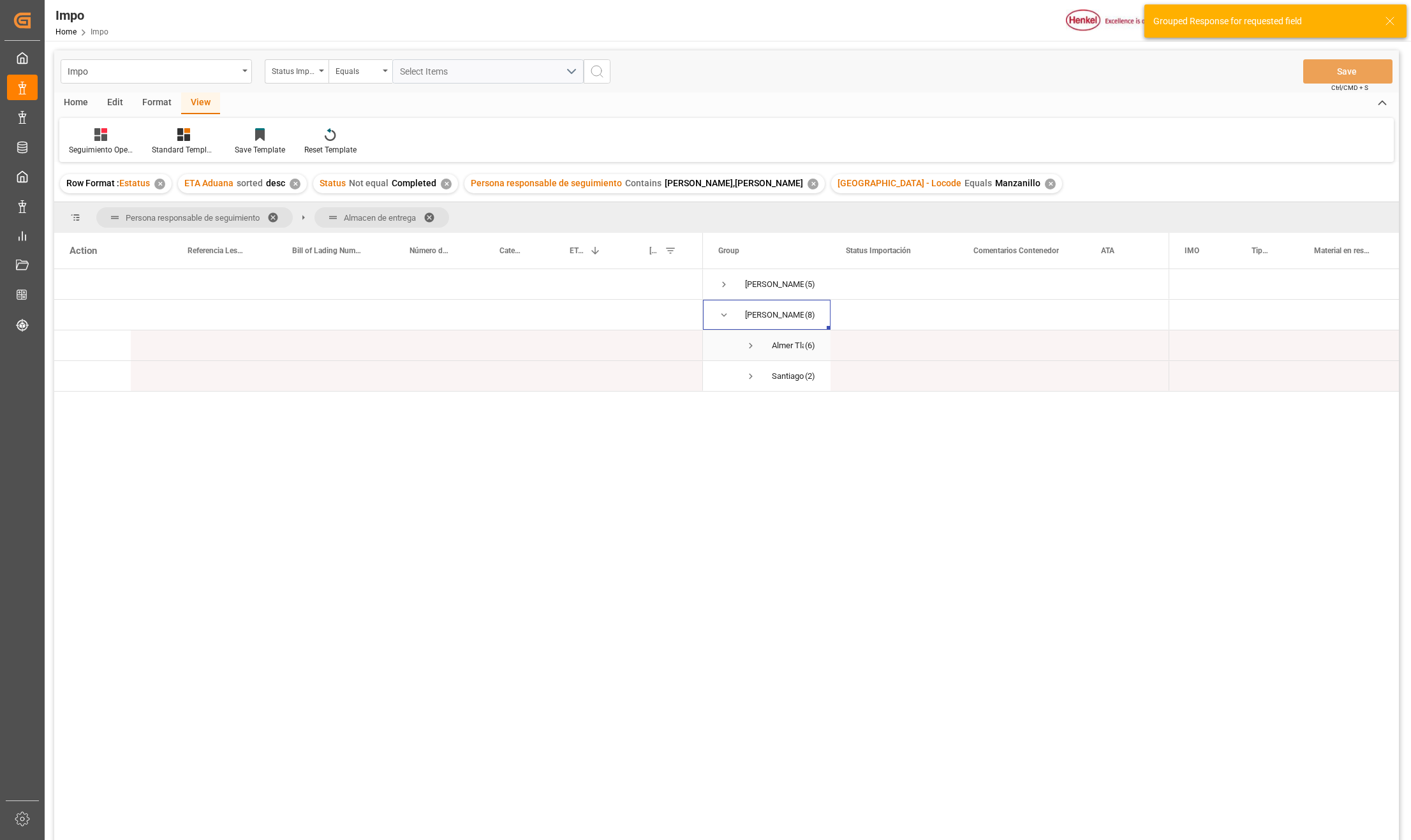
click at [751, 345] on span "Press SPACE to select this row." at bounding box center [751, 346] width 12 height 12
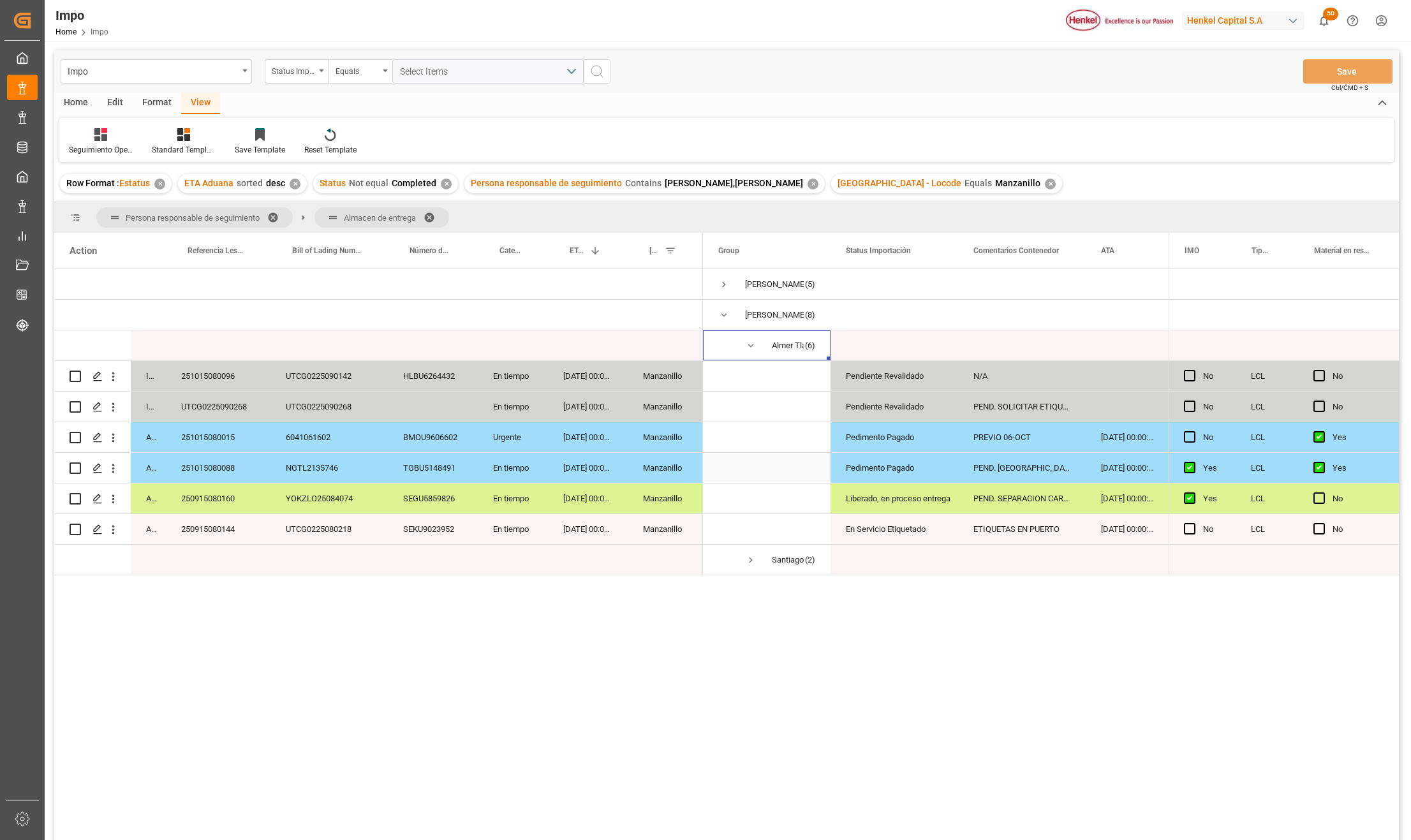
click at [910, 458] on div "Pedimento Pagado" at bounding box center [895, 468] width 97 height 30
click at [910, 442] on div "Pedimento Pagado" at bounding box center [895, 437] width 97 height 30
click at [1029, 496] on div "PEND. SEPARACION CARGA." at bounding box center [1022, 498] width 128 height 30
click at [1012, 401] on div "PEND. SOLICITAR ETIQUETAS" at bounding box center [1022, 407] width 128 height 30
click at [1019, 434] on div "PREVIO 06-OCT" at bounding box center [1022, 437] width 128 height 30
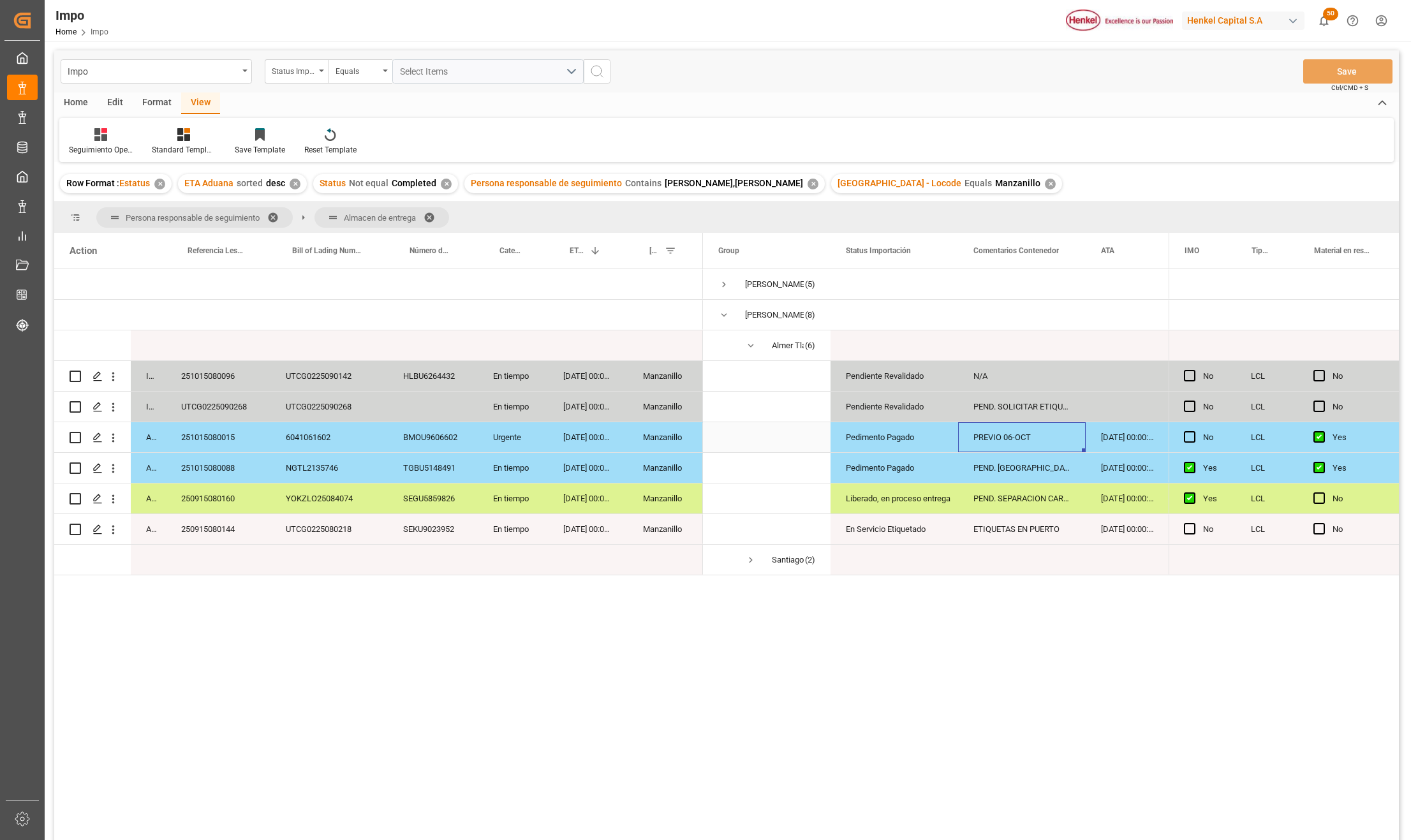
click at [1018, 443] on div "PREVIO 06-OCT" at bounding box center [1022, 437] width 128 height 30
click at [977, 445] on input "PREVIO 06-OCT" at bounding box center [1021, 444] width 107 height 24
type input "RESGUARDO POR INVENTARIO.PREVIO 06-OCT"
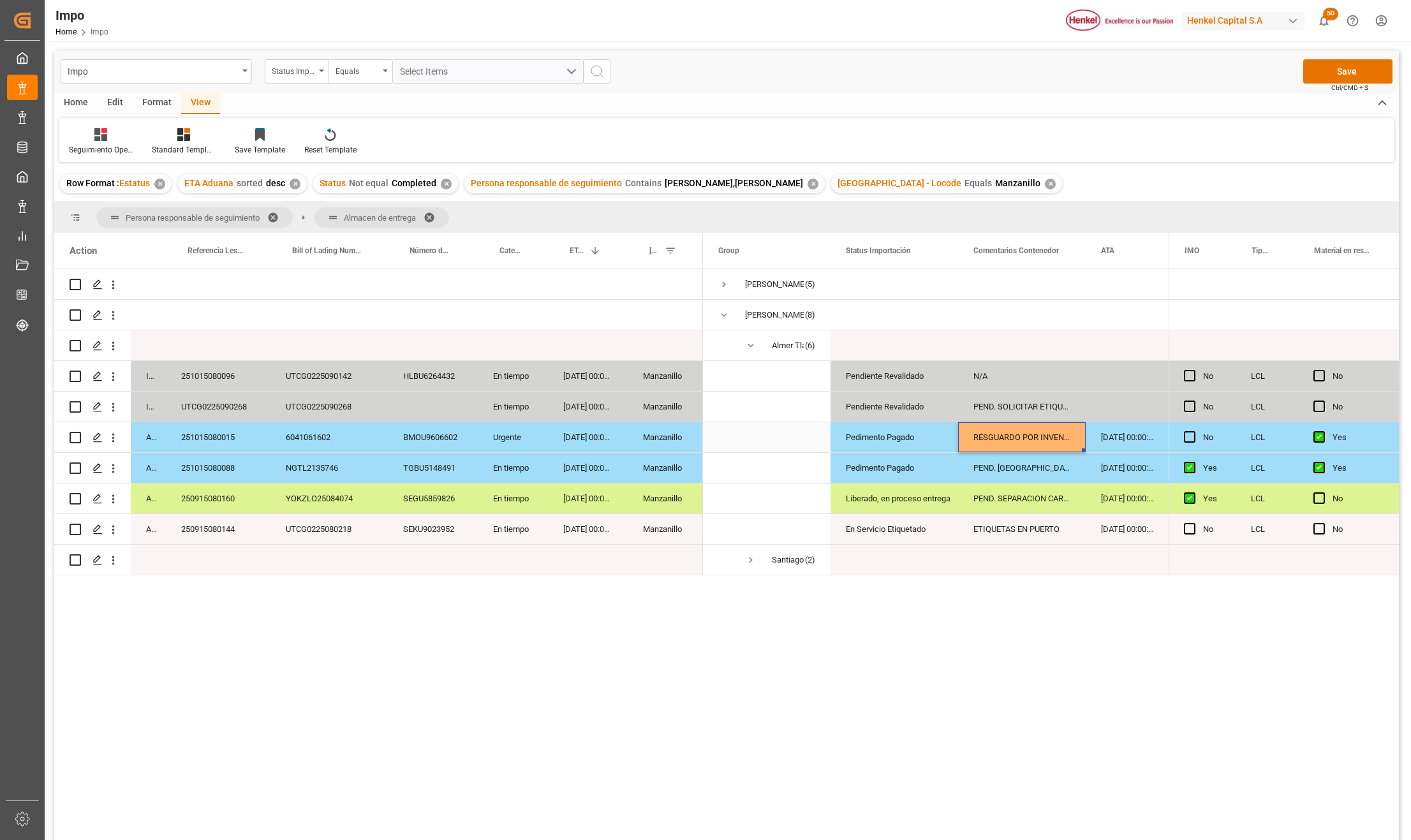
click at [989, 424] on div "RESGUARDO POR INVENTARIO.PREVIO 06-OCT" at bounding box center [1022, 437] width 128 height 30
drag, startPoint x: 981, startPoint y: 447, endPoint x: 1003, endPoint y: 455, distance: 23.4
click at [1003, 455] on input "RESGUARDO POR INVENTARIO.PREVIO 06-OCT" at bounding box center [1021, 444] width 107 height 24
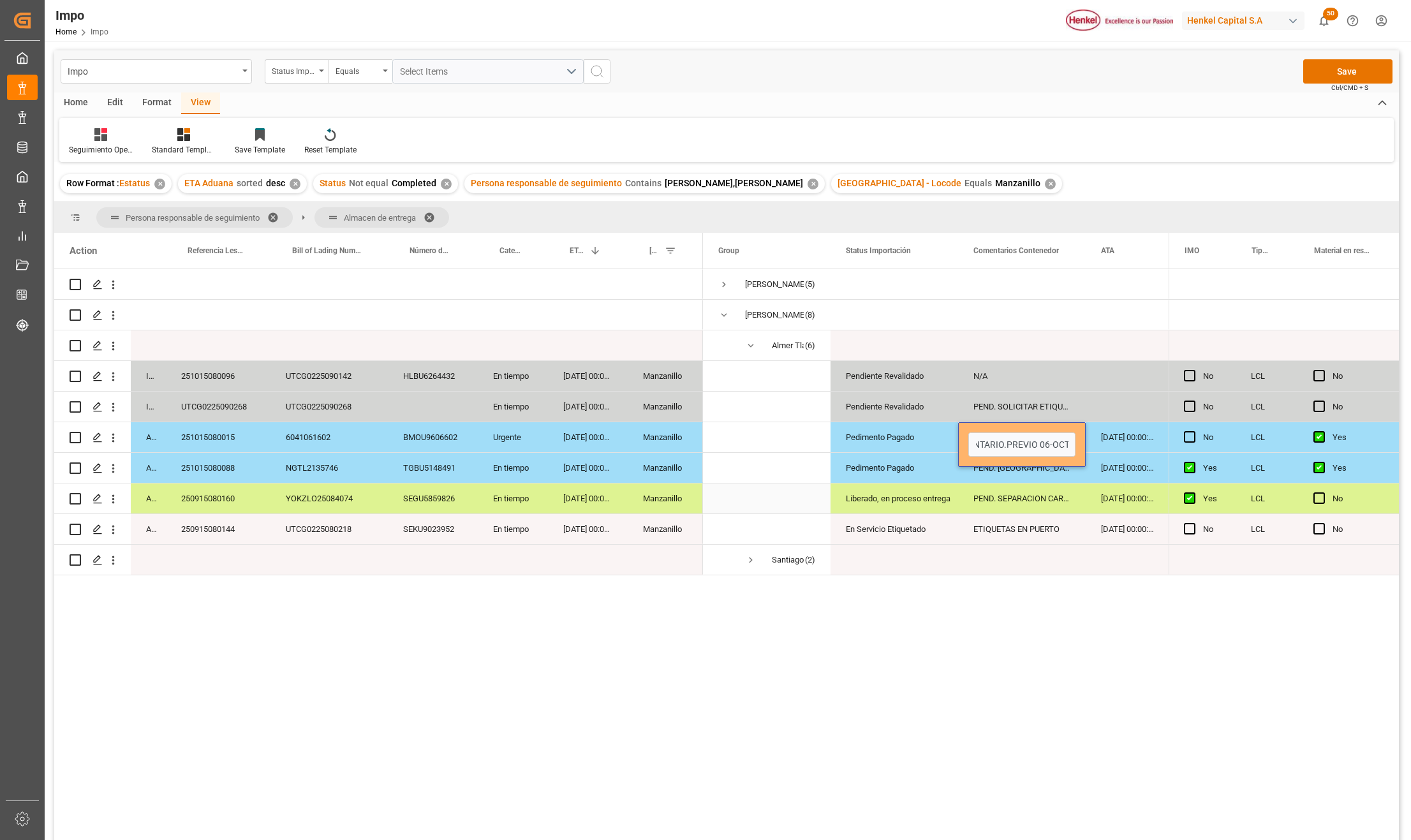
click at [999, 488] on div "PEND. SEPARACION CARGA." at bounding box center [1022, 498] width 128 height 30
click at [993, 468] on div "PEND. [GEOGRAPHIC_DATA]" at bounding box center [1022, 468] width 128 height 30
click at [976, 475] on input "PEND. [GEOGRAPHIC_DATA]" at bounding box center [1021, 475] width 107 height 24
paste input "RESGUARDO POR INVENTARIO"
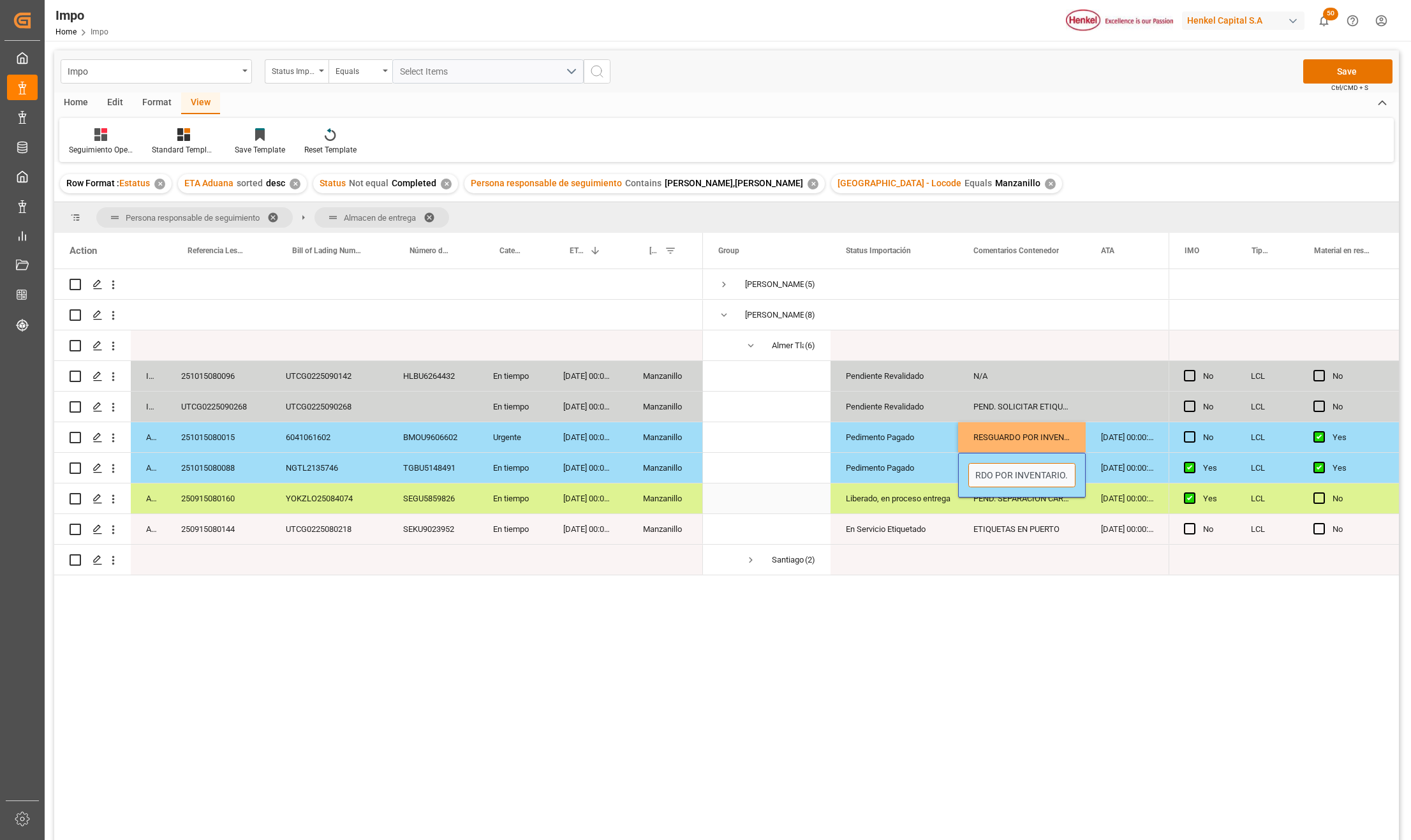
scroll to position [0, 36]
type input "RESGUARDO POR INVENTARIO. PEND. DESPACHO"
drag, startPoint x: 1299, startPoint y: 79, endPoint x: 1315, endPoint y: 74, distance: 16.8
click at [1312, 75] on div "Impo Status Importación Equals Select Items Save Ctrl/CMD + S" at bounding box center [727, 71] width 1345 height 42
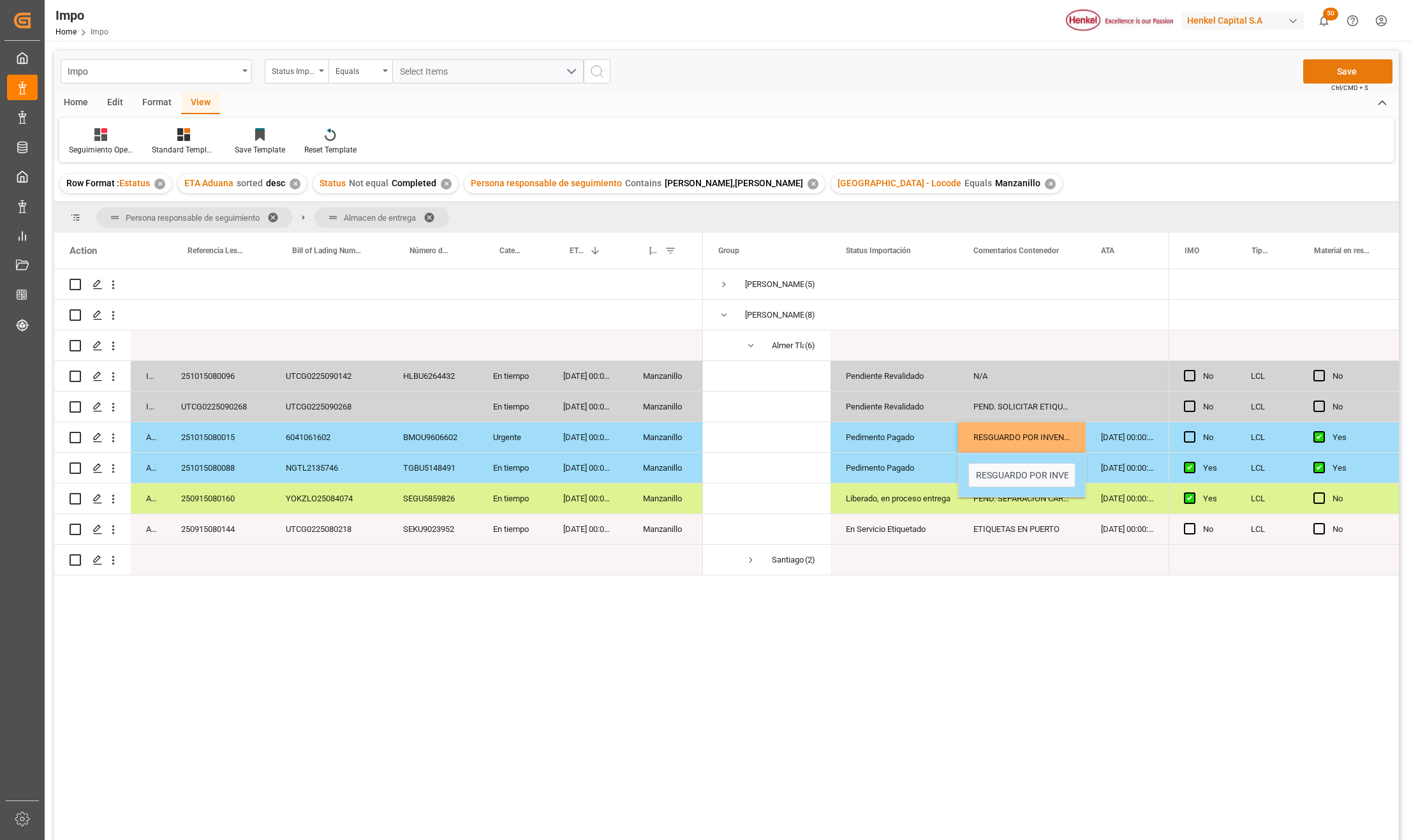
click at [1315, 74] on button "Save" at bounding box center [1348, 71] width 89 height 24
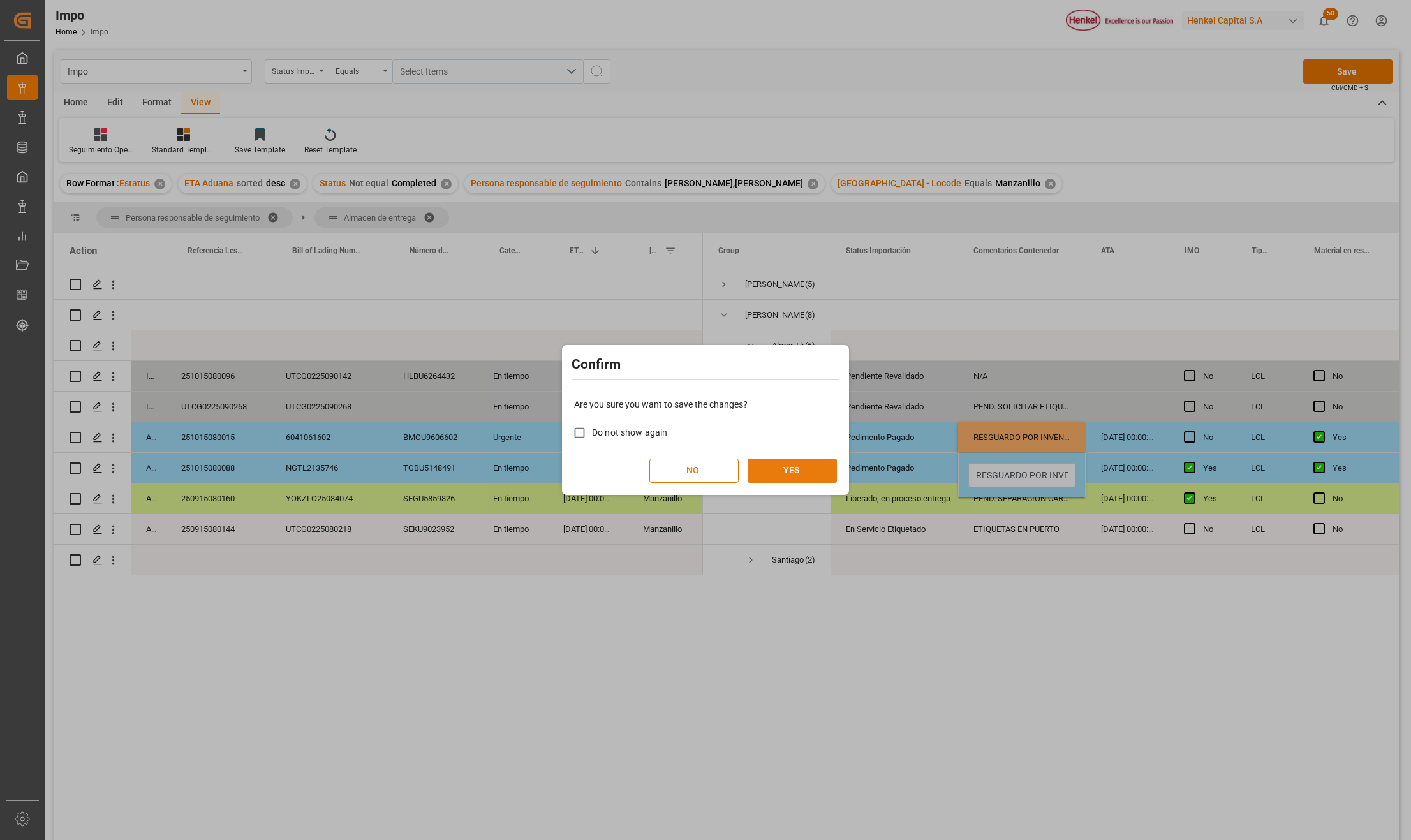
click at [807, 471] on button "YES" at bounding box center [792, 470] width 89 height 24
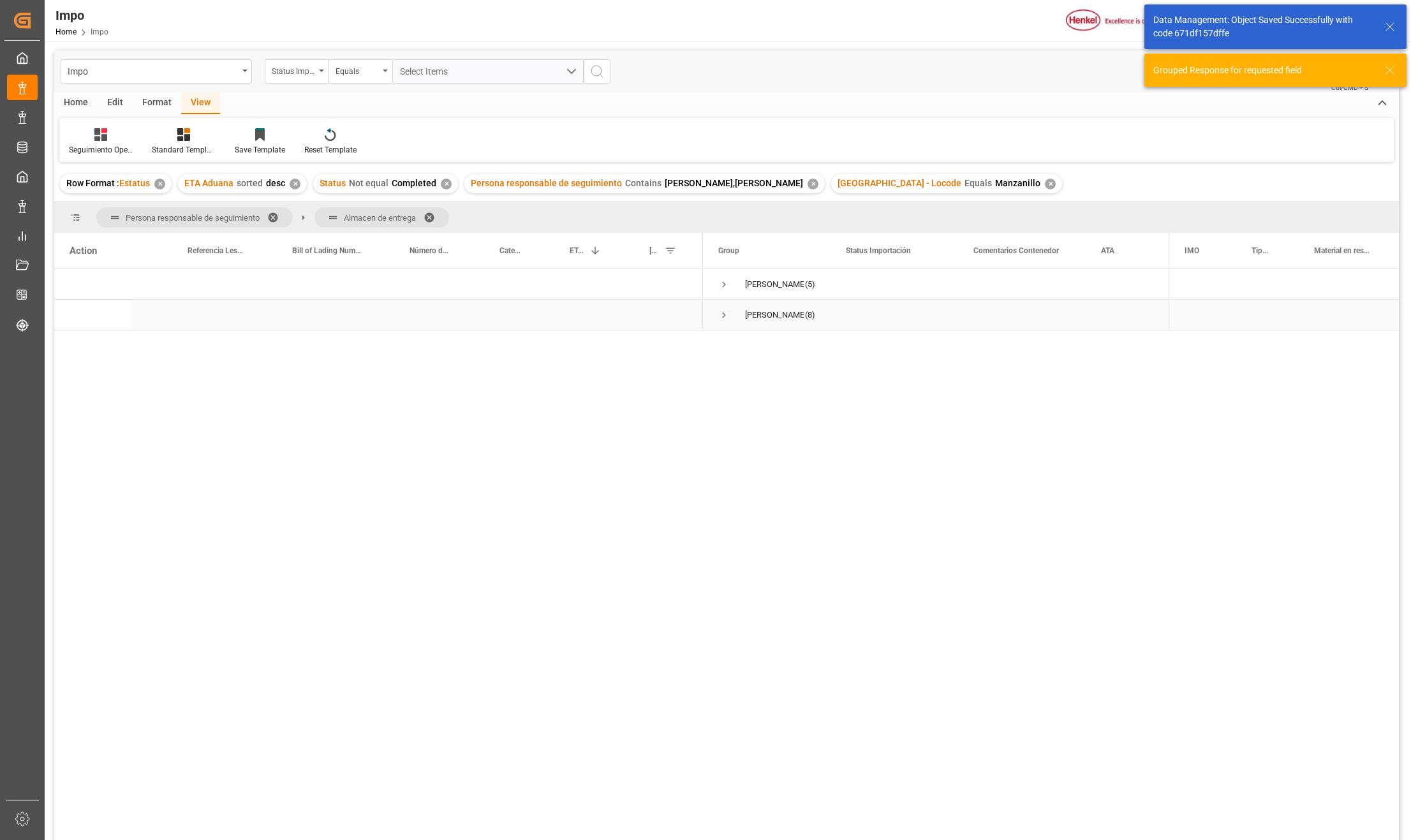
click at [720, 314] on span "Press SPACE to select this row." at bounding box center [724, 315] width 12 height 12
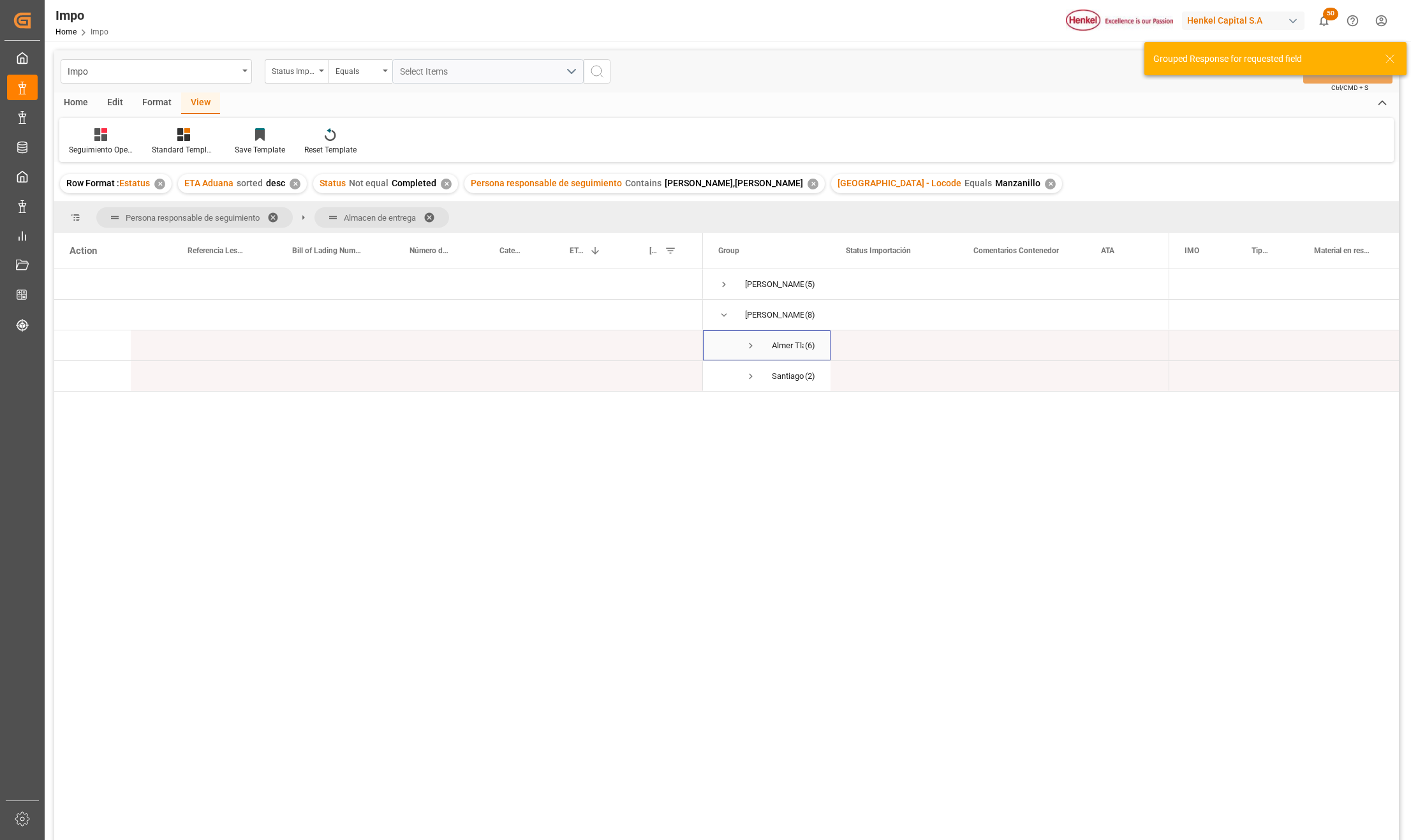
click at [749, 345] on span "Press SPACE to select this row." at bounding box center [751, 346] width 12 height 12
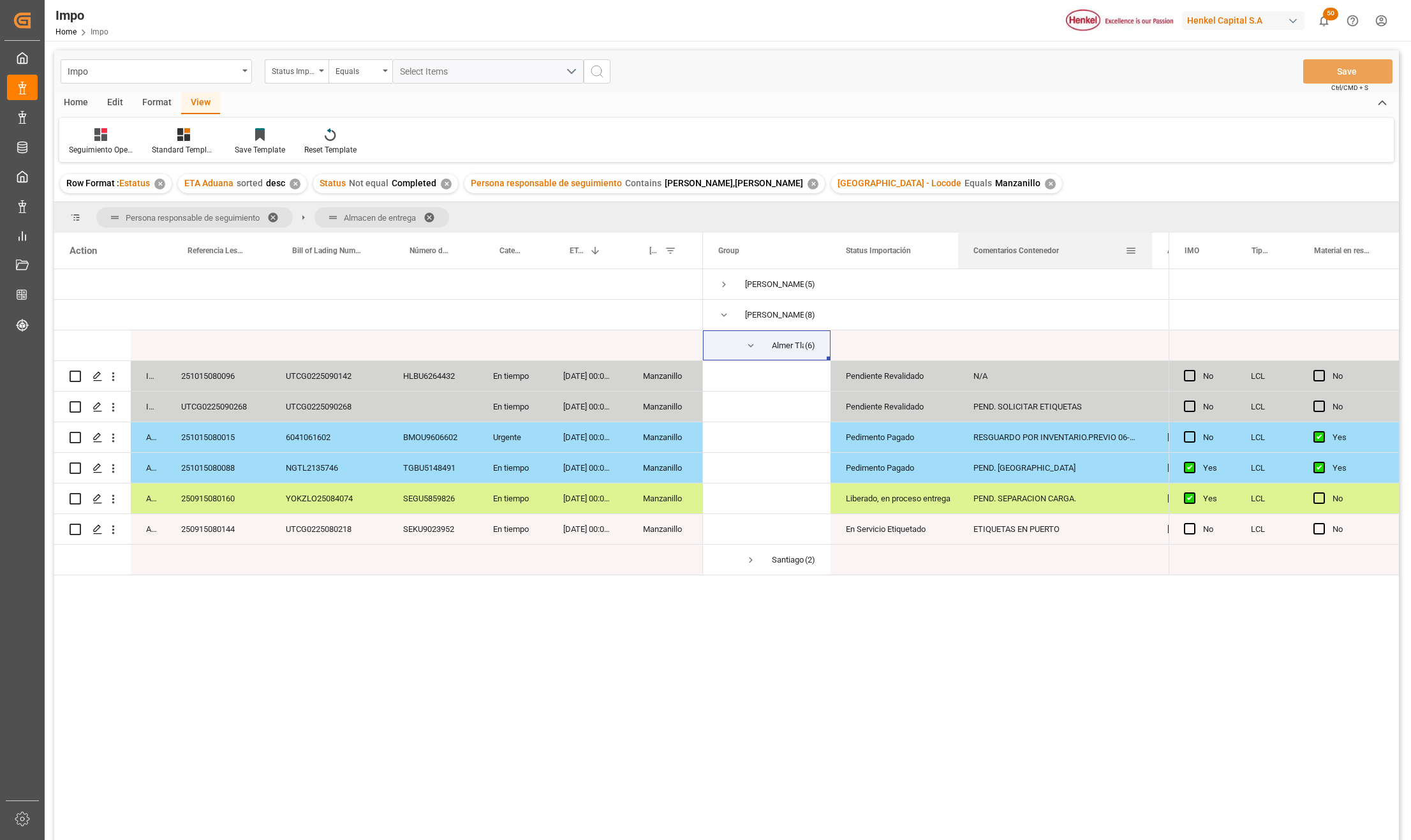
drag, startPoint x: 1082, startPoint y: 238, endPoint x: 1149, endPoint y: 260, distance: 70.5
click at [1150, 260] on div at bounding box center [1153, 250] width 5 height 35
click at [1021, 426] on div "RESGUARDO POR INVENTARIO.PREVIO 06-OCT" at bounding box center [1055, 437] width 194 height 30
click at [1019, 431] on div "RESGUARDO POR INVENTARIO.PREVIO 06-OCT" at bounding box center [1055, 437] width 194 height 30
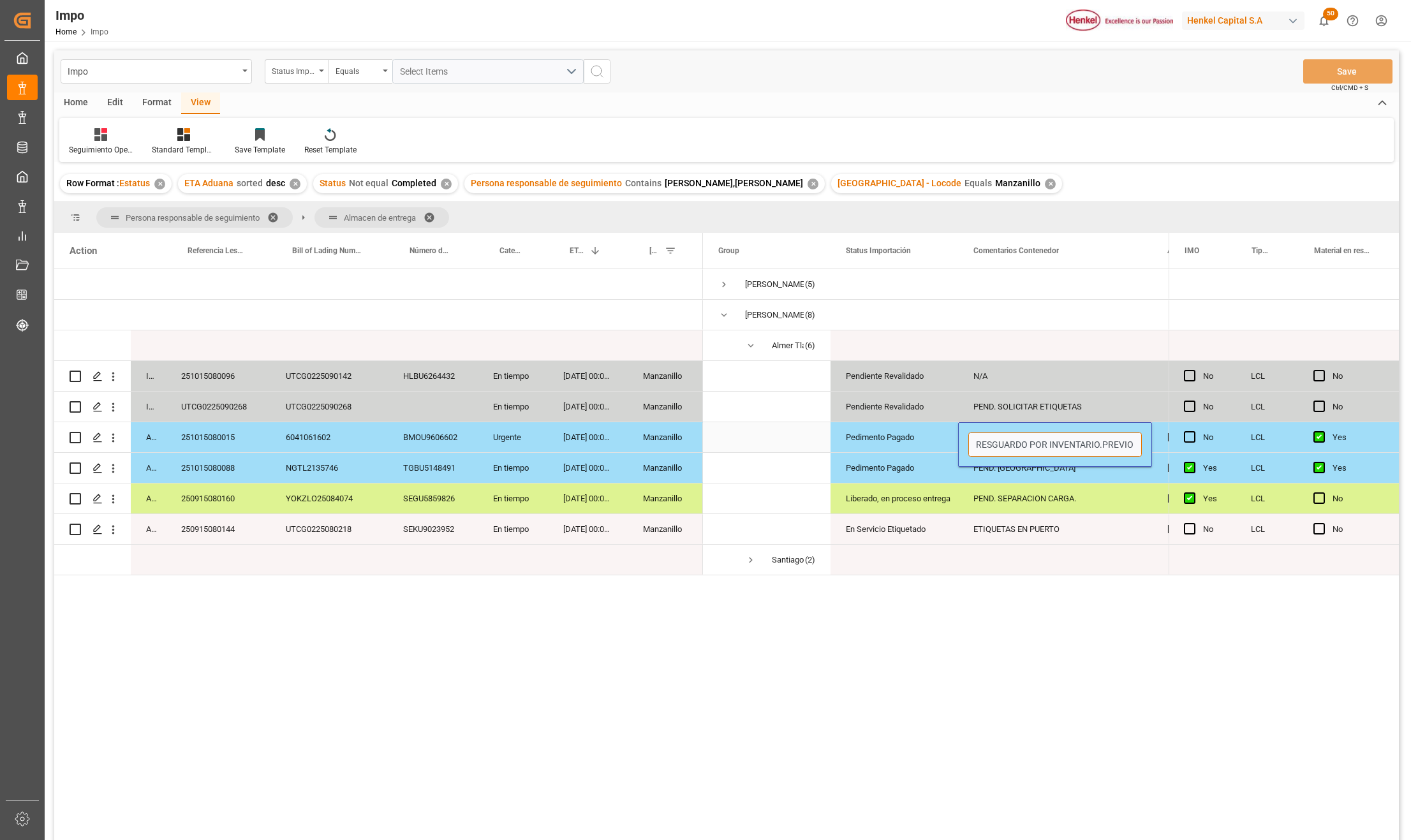
drag, startPoint x: 976, startPoint y: 439, endPoint x: 1098, endPoint y: 441, distance: 122.0
click at [1098, 441] on input "RESGUARDO POR INVENTARIO.PREVIO 06-OCT" at bounding box center [1055, 444] width 174 height 24
click at [1052, 504] on div "PEND. SEPARACION CARGA." at bounding box center [1055, 498] width 194 height 30
click at [1050, 468] on div "PEND. [GEOGRAPHIC_DATA]" at bounding box center [1055, 468] width 194 height 30
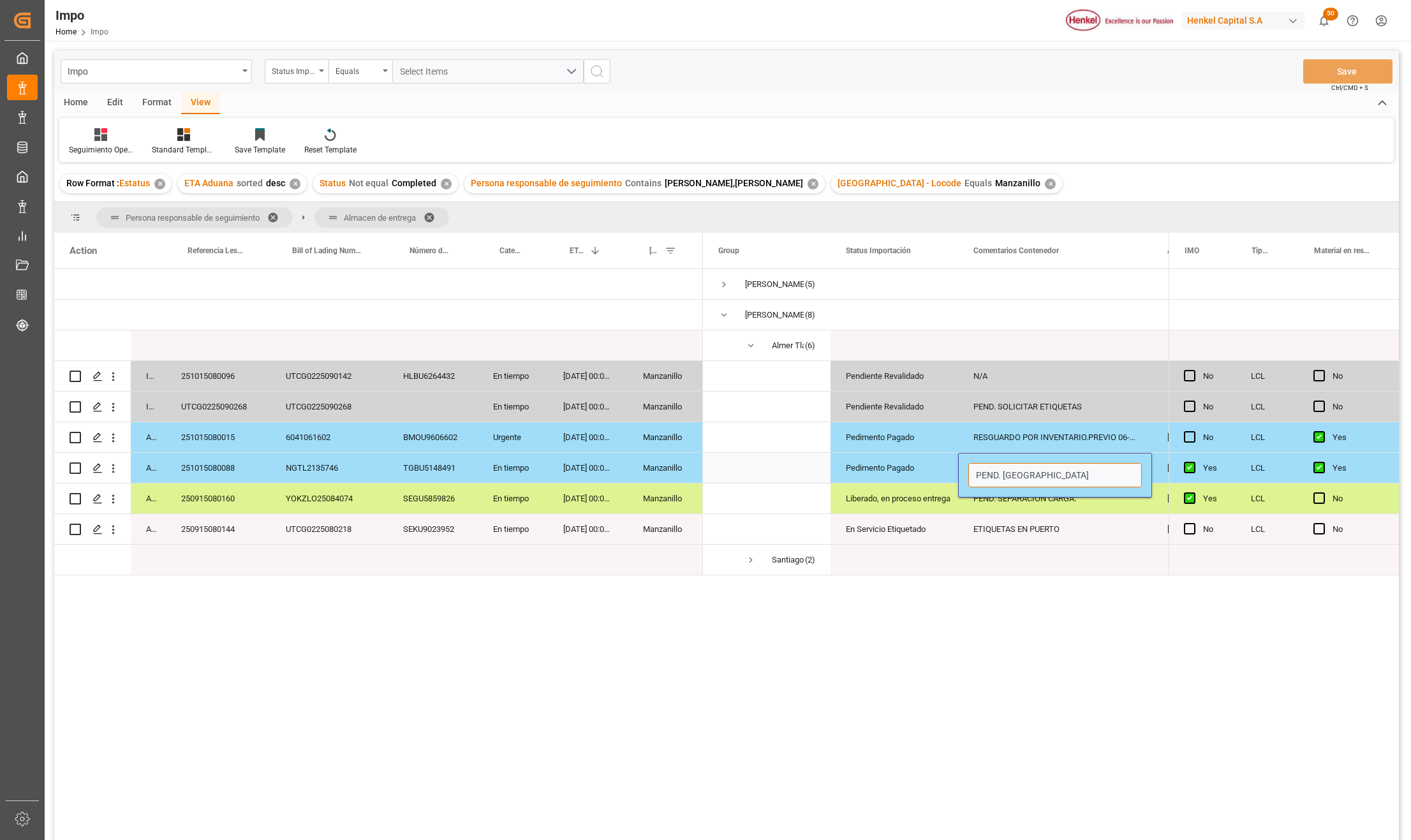
click at [1052, 473] on input "PEND. [GEOGRAPHIC_DATA]" at bounding box center [1055, 475] width 174 height 24
paste input "RESGUARDO POR INVENTARIO"
type input "PEND. DESPACHO. RESGUARDO POR INVENTARIO"
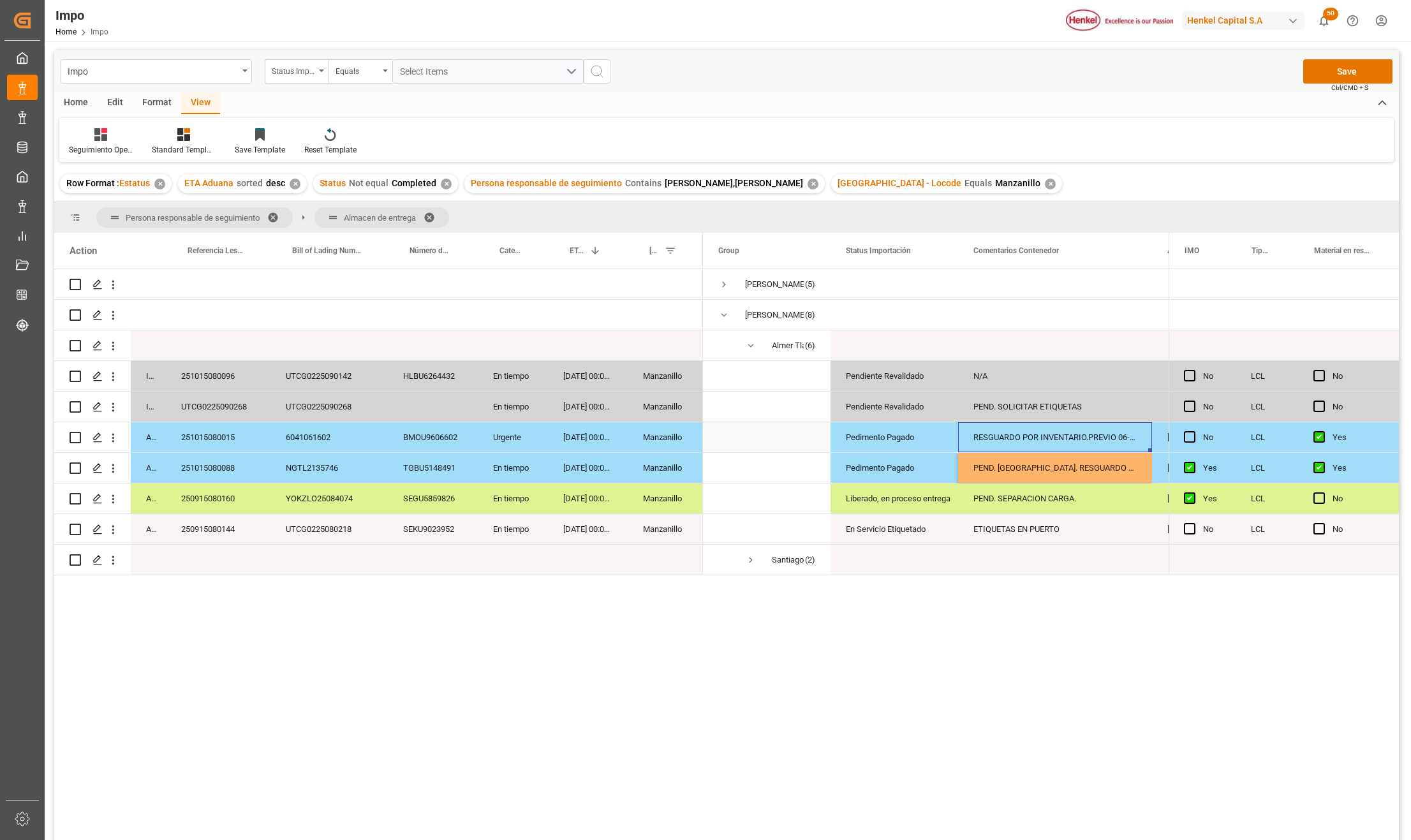
click at [1088, 437] on div "RESGUARDO POR INVENTARIO.PREVIO 06-OCT" at bounding box center [1055, 437] width 194 height 30
click at [1334, 75] on button "Save" at bounding box center [1348, 71] width 89 height 24
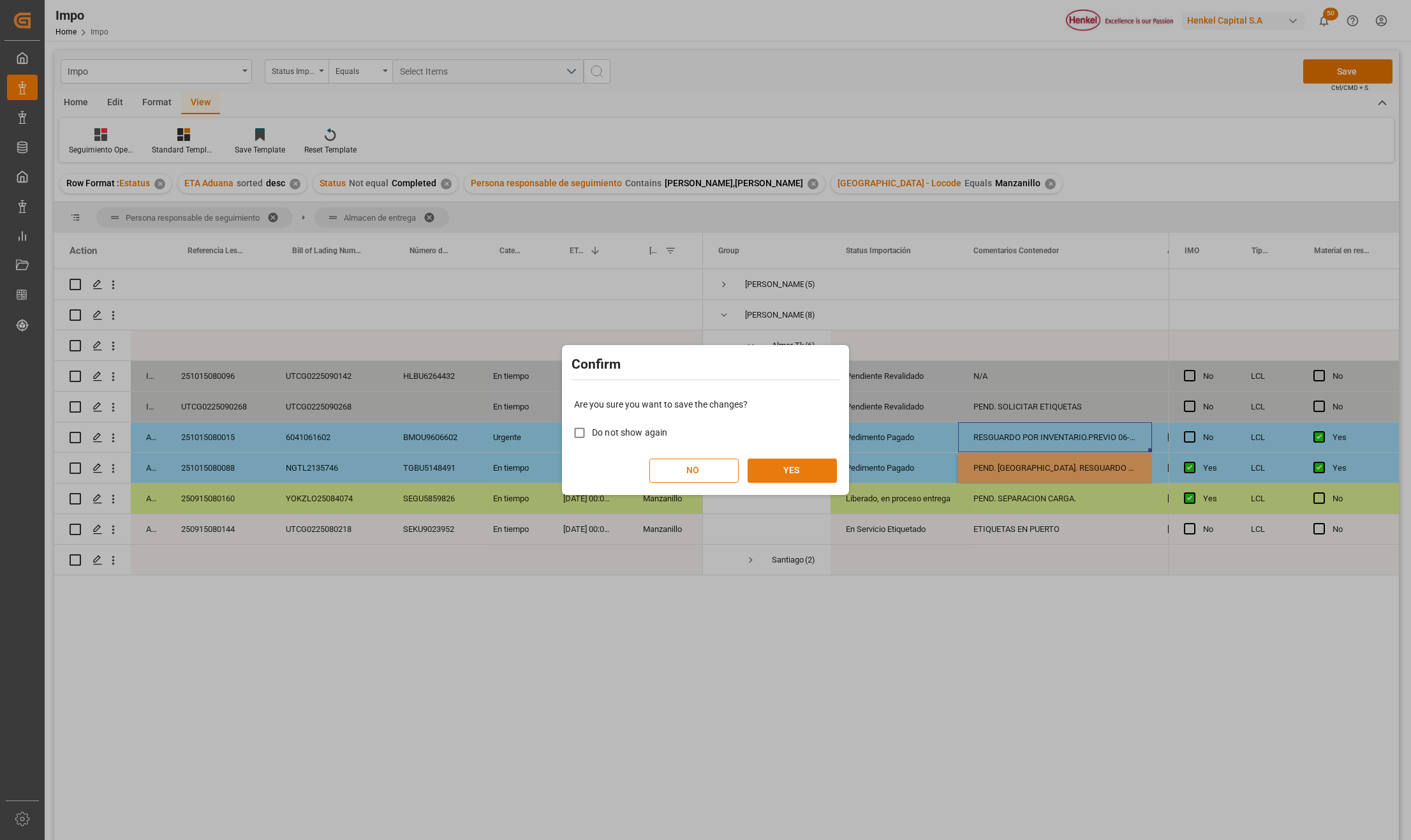
click at [825, 468] on button "YES" at bounding box center [792, 470] width 89 height 24
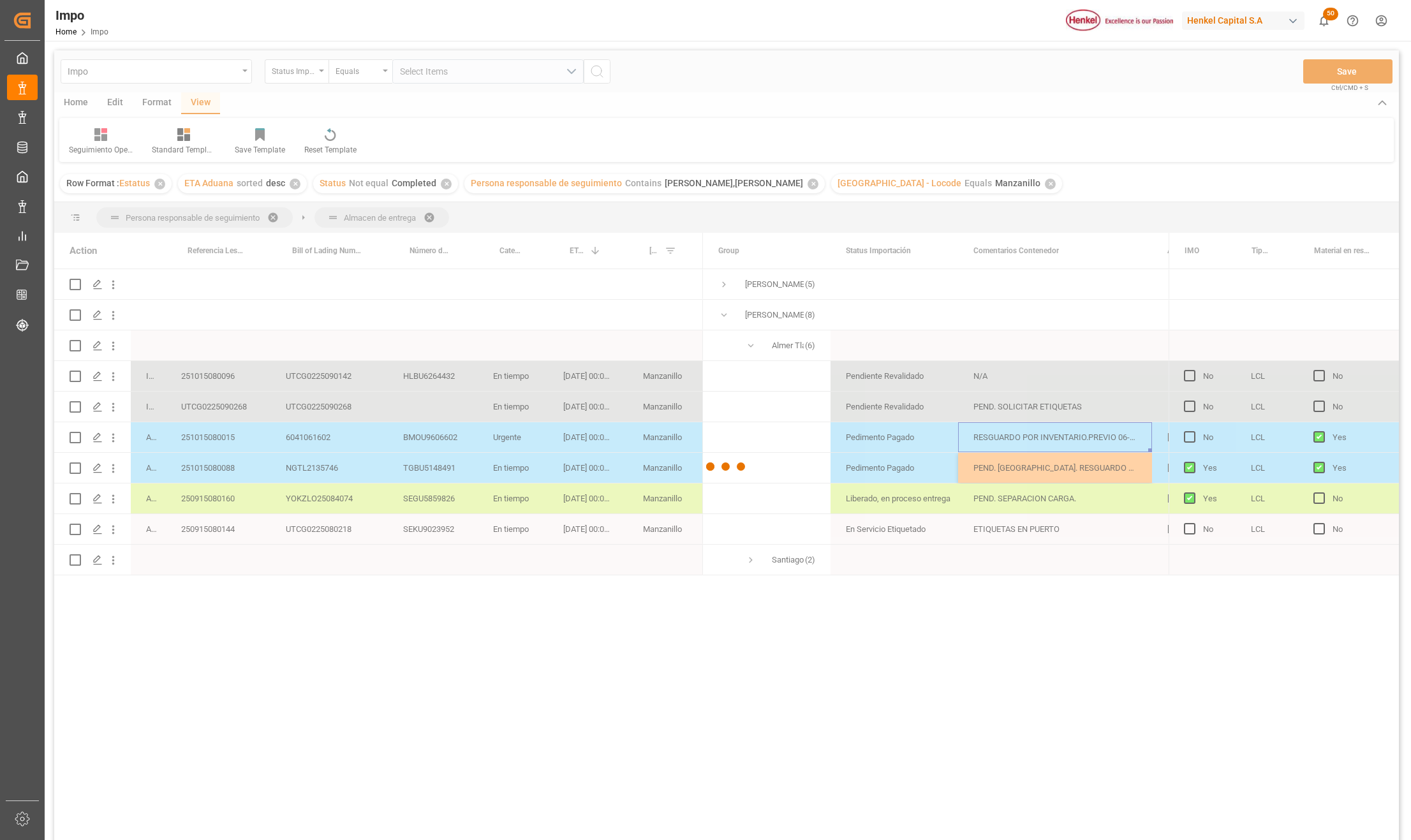
click at [223, 444] on div at bounding box center [727, 466] width 1345 height 832
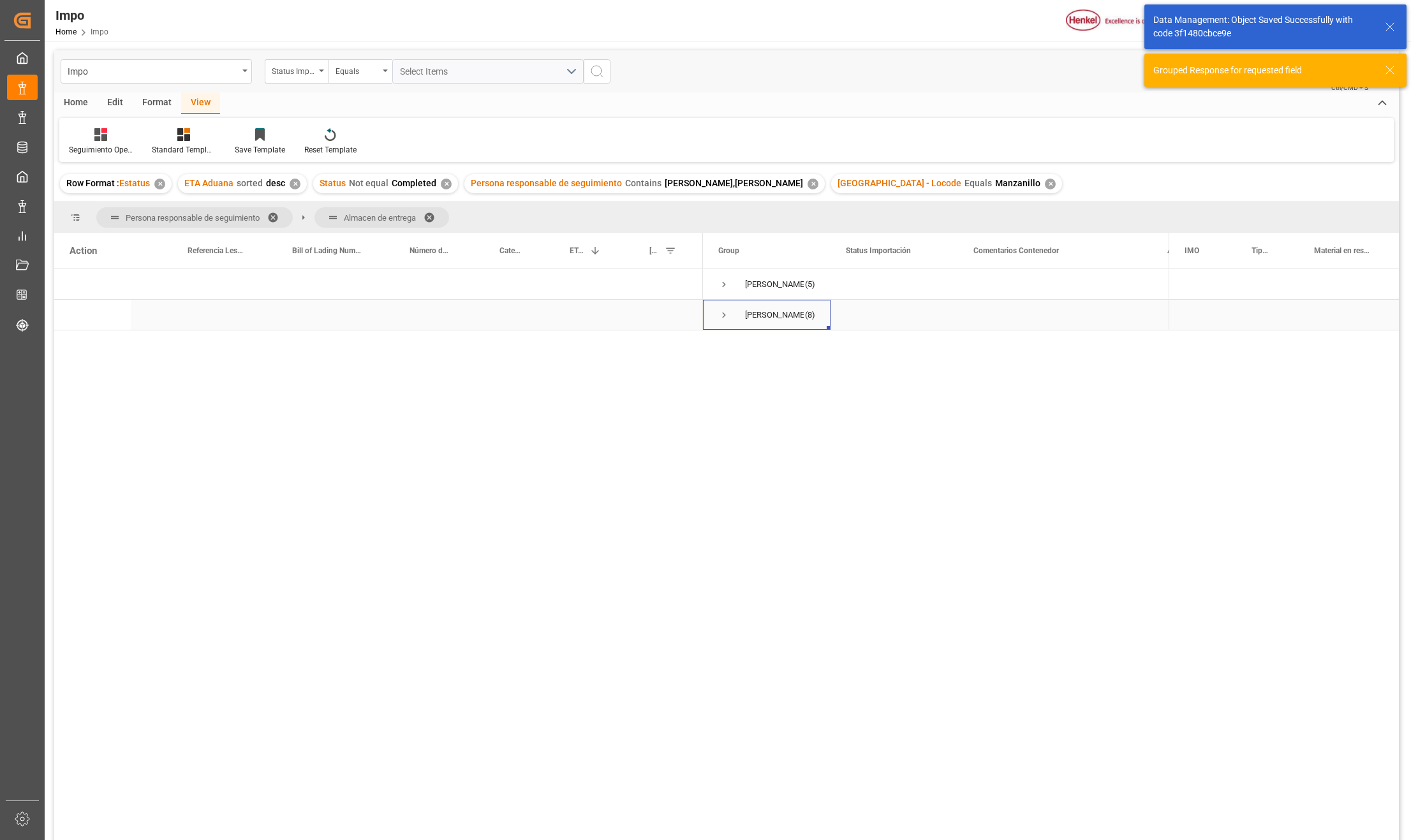
click at [726, 310] on span "Press SPACE to select this row." at bounding box center [724, 315] width 12 height 12
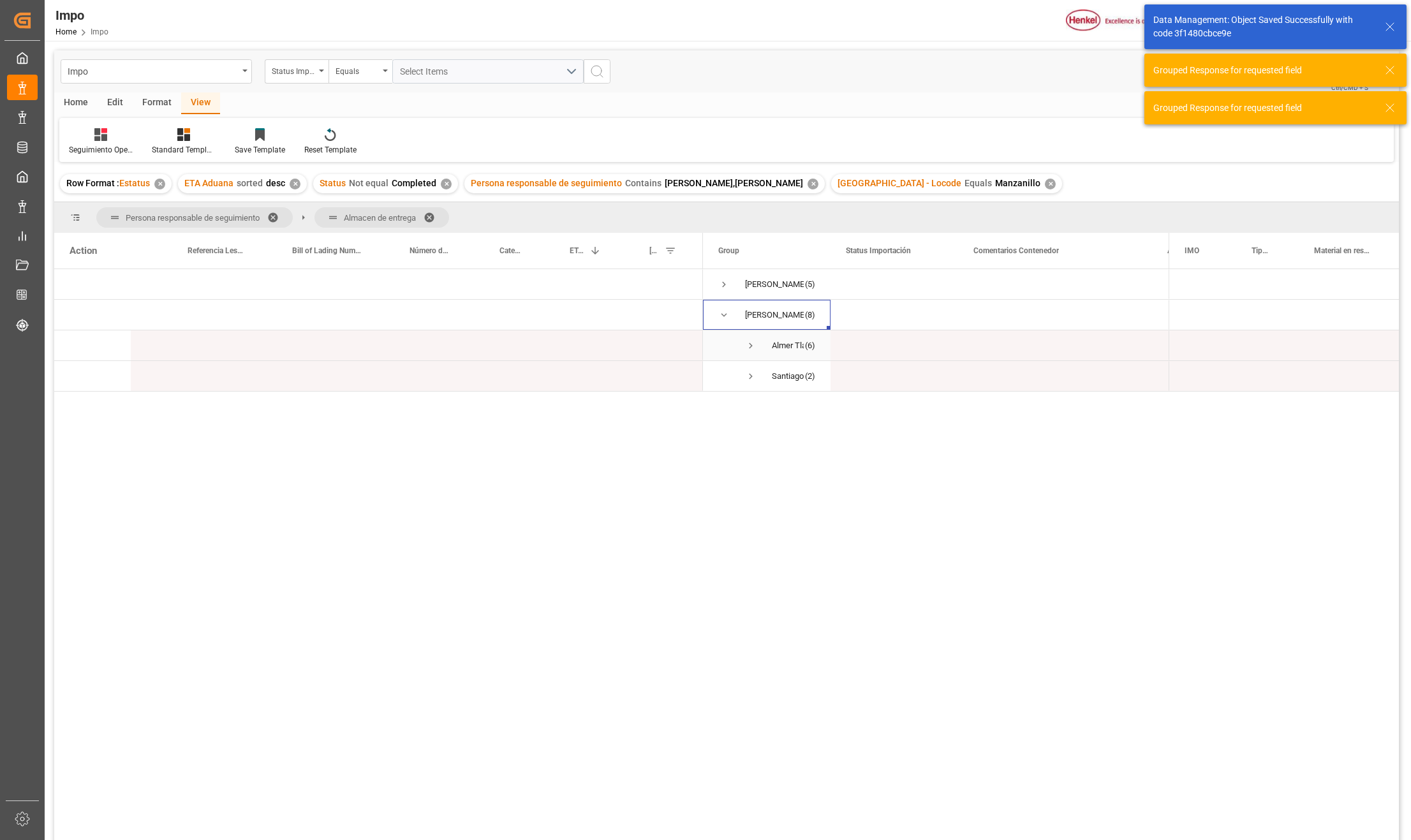
click at [749, 346] on span "Press SPACE to select this row." at bounding box center [751, 346] width 12 height 12
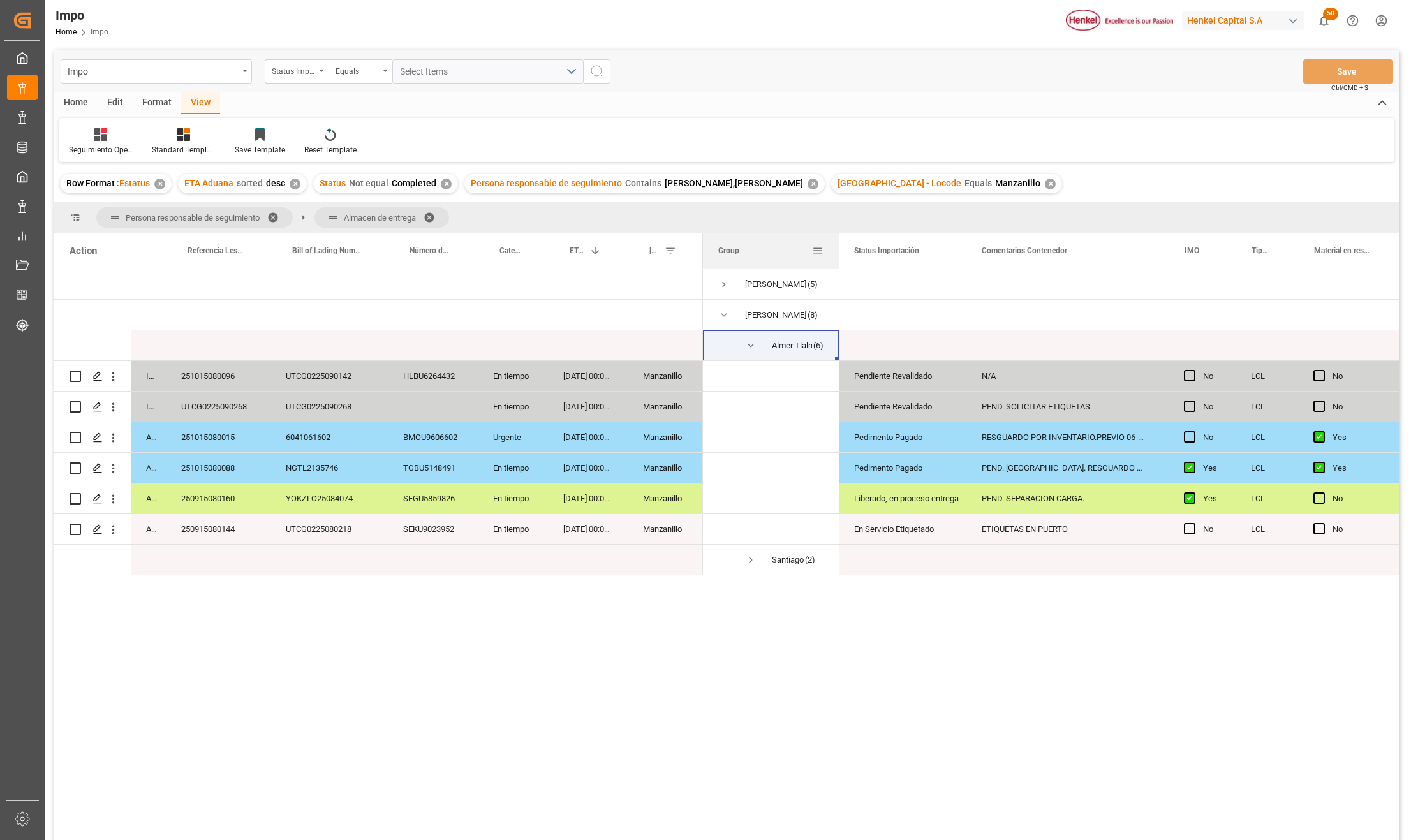
drag, startPoint x: 827, startPoint y: 240, endPoint x: 828, endPoint y: 255, distance: 15.0
click at [836, 250] on div at bounding box center [839, 250] width 5 height 35
click at [1030, 465] on div "PEND. DESPACHO. RESGUARDO POR INVENTARIO" at bounding box center [1056, 468] width 194 height 30
click at [1039, 431] on div "RESGUARDO POR INVENTARIO.PREVIO 06-OCT" at bounding box center [1056, 437] width 194 height 30
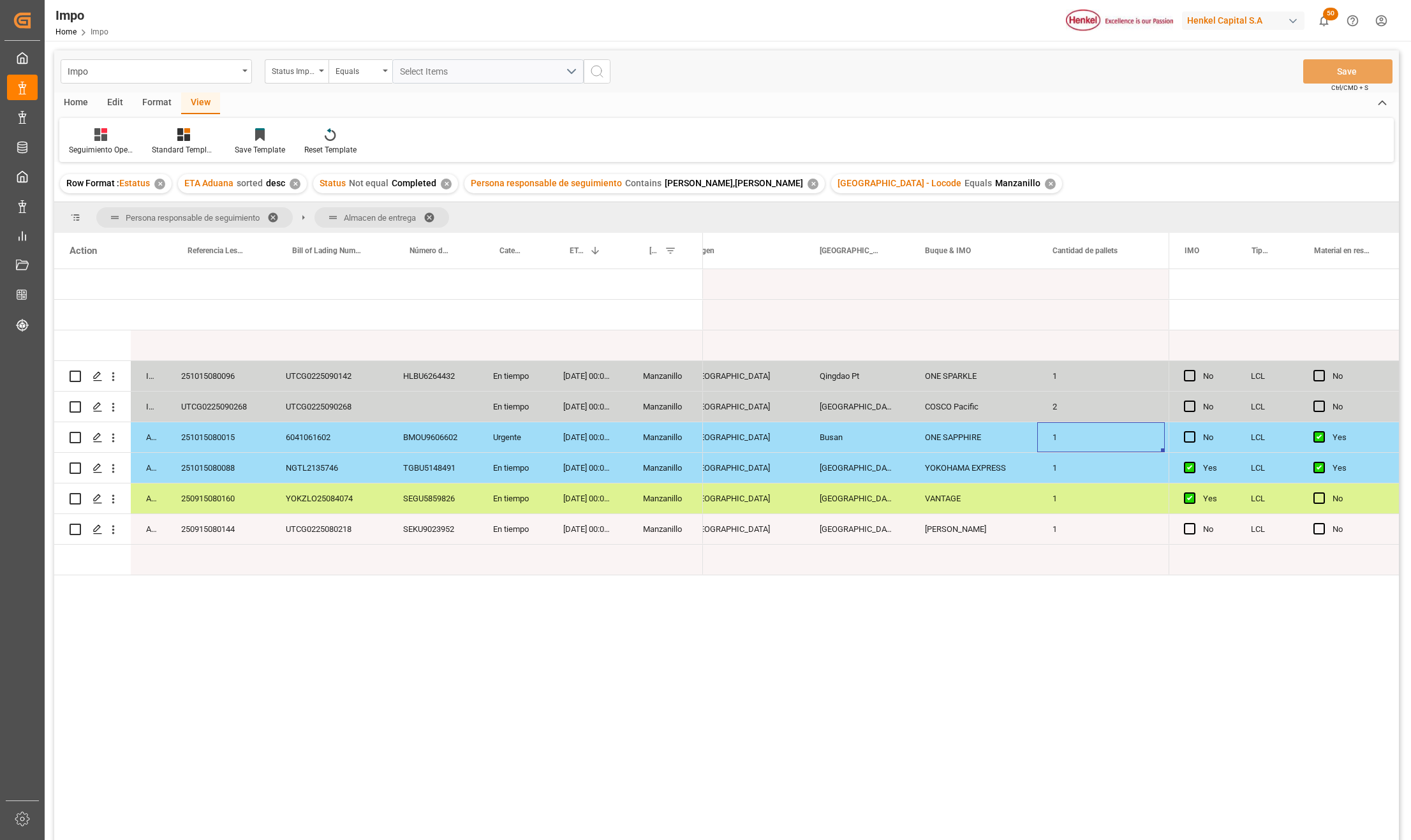
scroll to position [0, 1634]
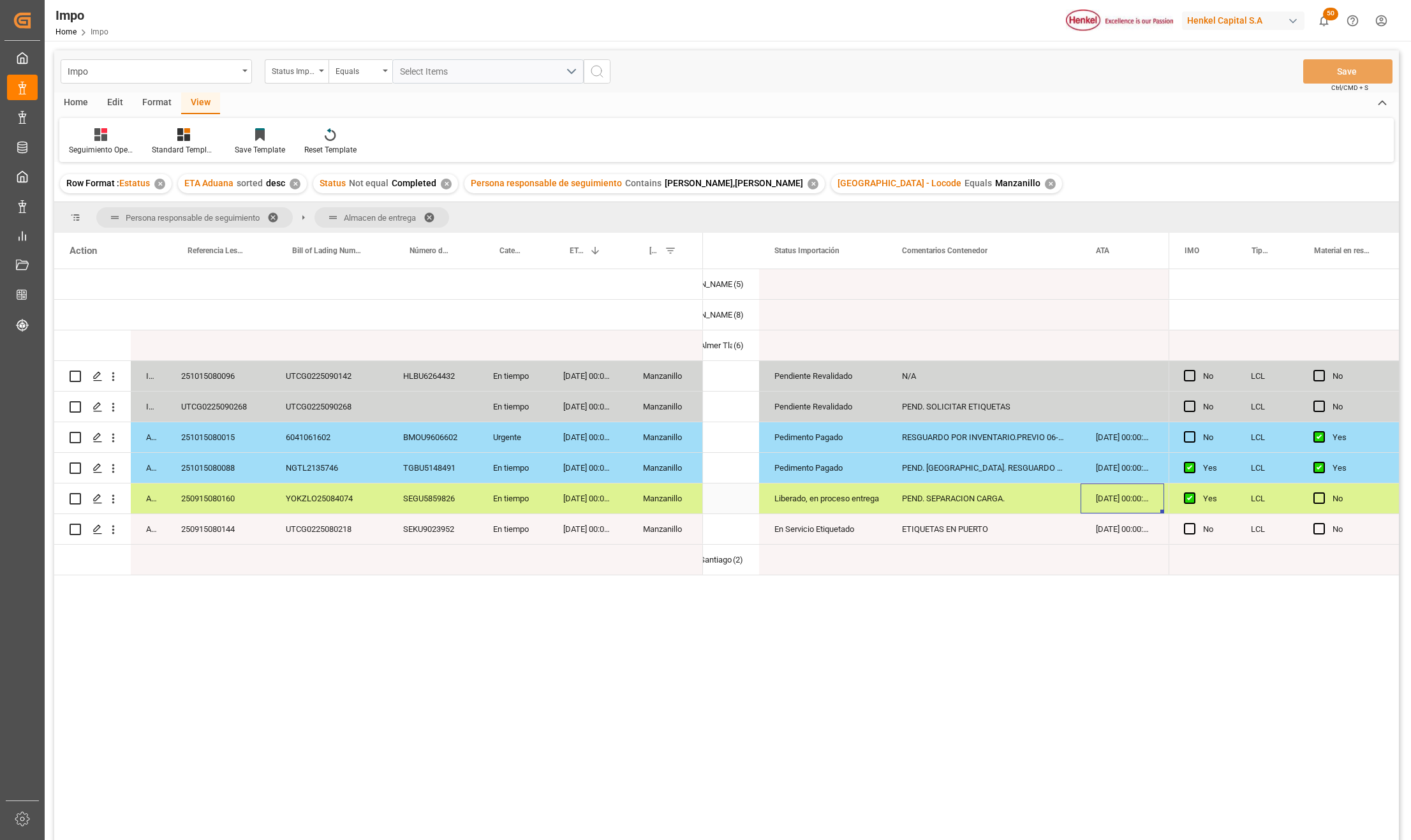
click at [938, 499] on div "PEND. SEPARACION CARGA." at bounding box center [984, 498] width 194 height 30
click at [934, 505] on input "PEND. SEPARACION CARGA." at bounding box center [983, 506] width 174 height 24
type input "TUVO SEPARACION CARGA."
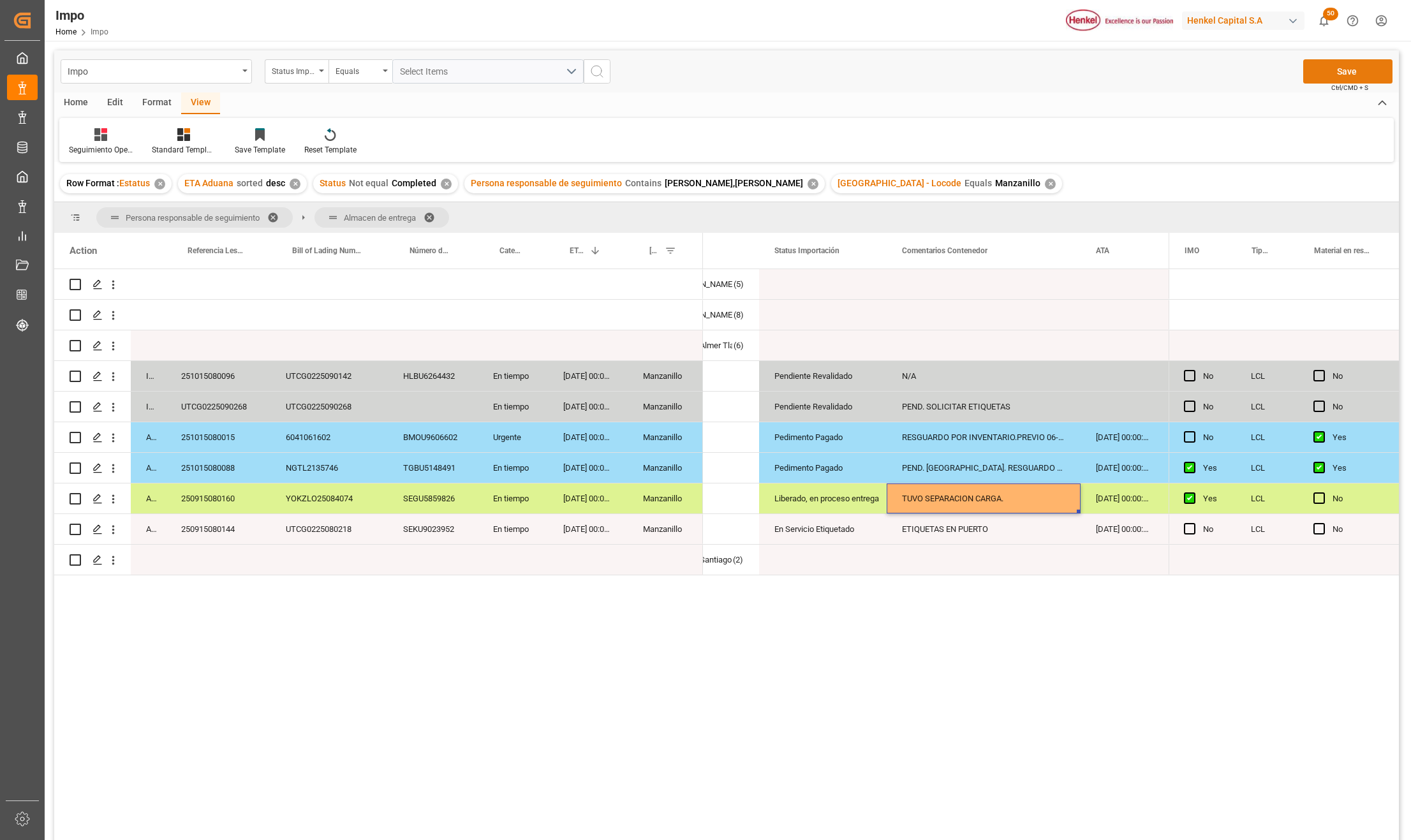
click at [1351, 68] on button "Save" at bounding box center [1348, 71] width 89 height 24
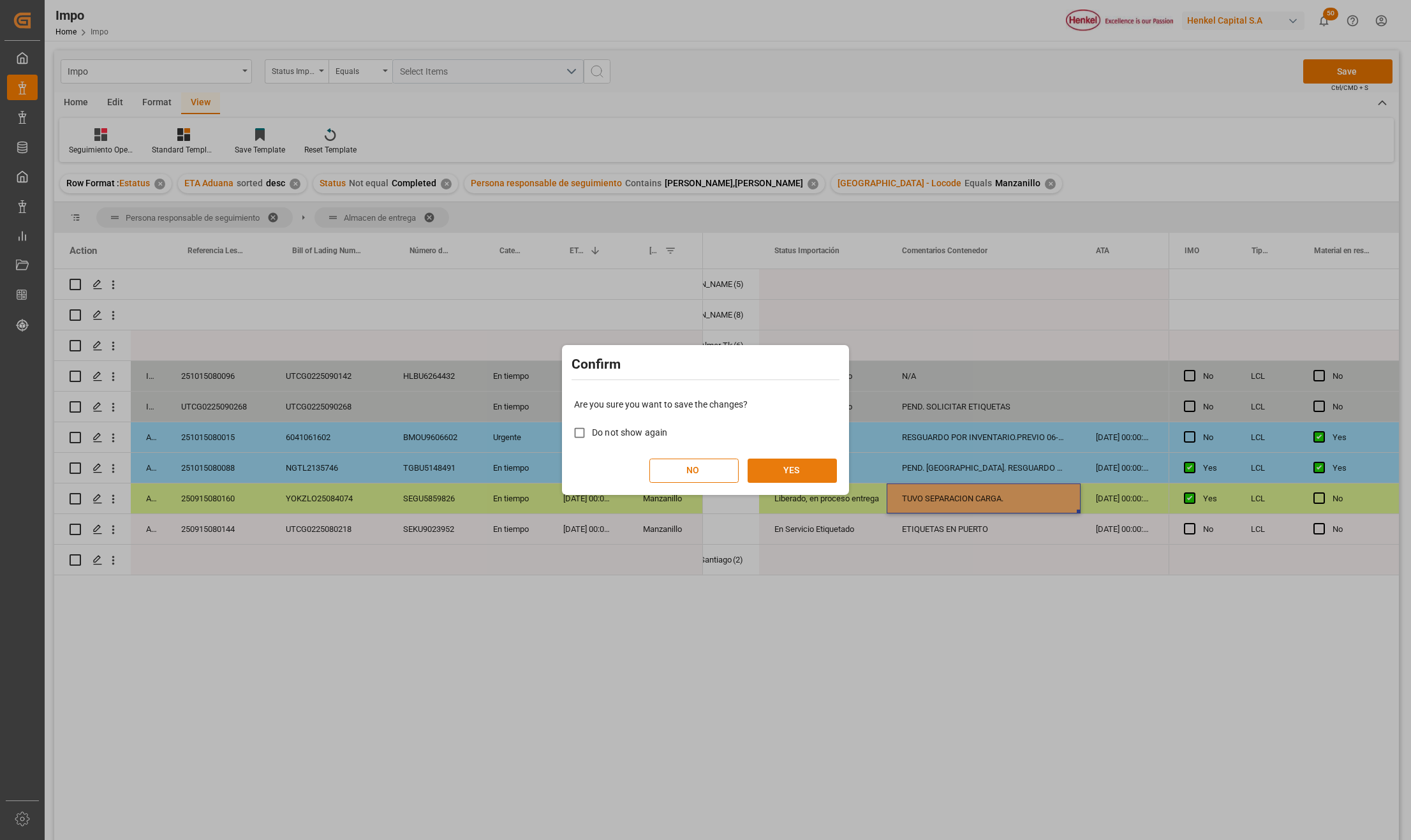
click at [792, 473] on button "YES" at bounding box center [792, 470] width 89 height 24
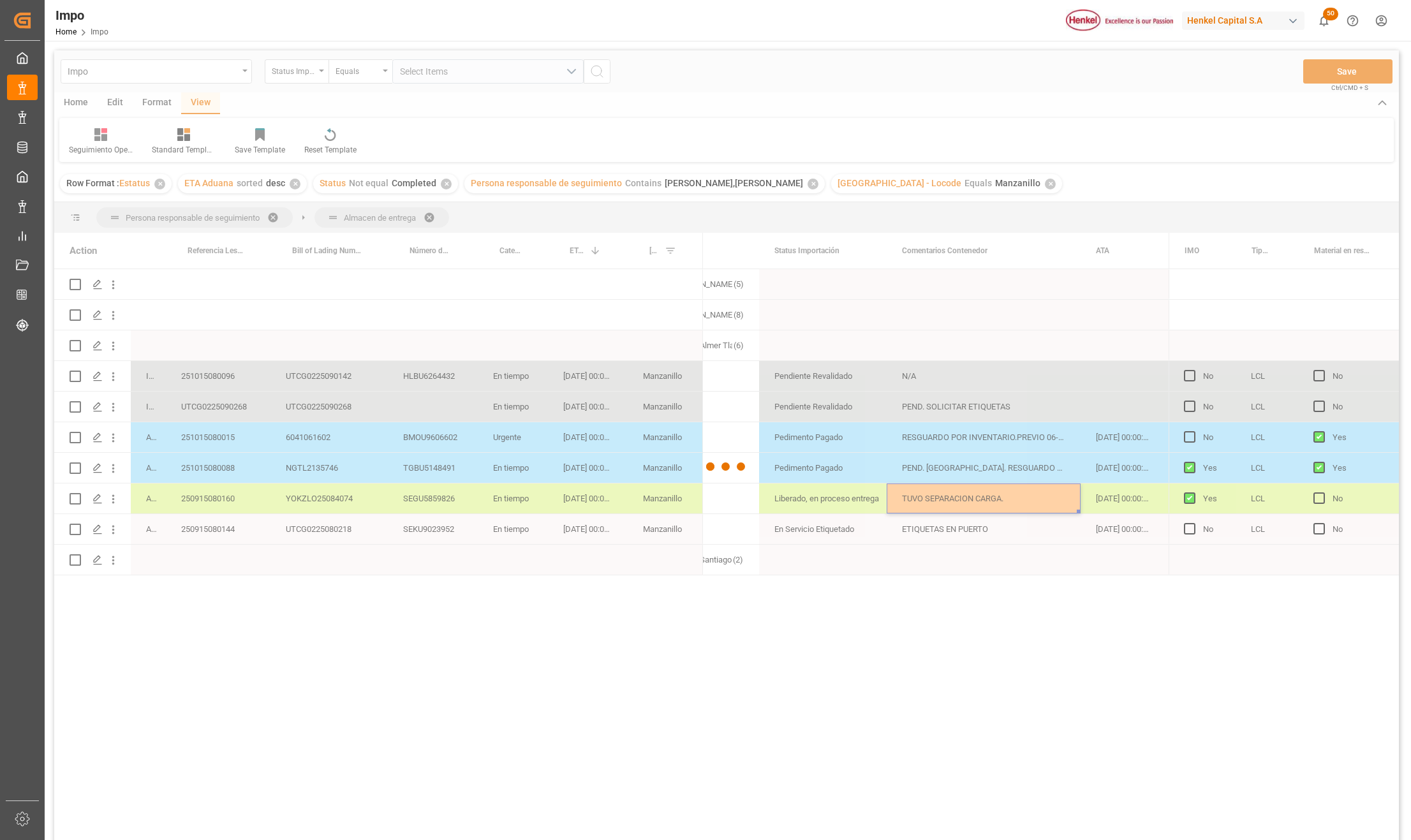
click at [953, 467] on div at bounding box center [727, 466] width 1345 height 832
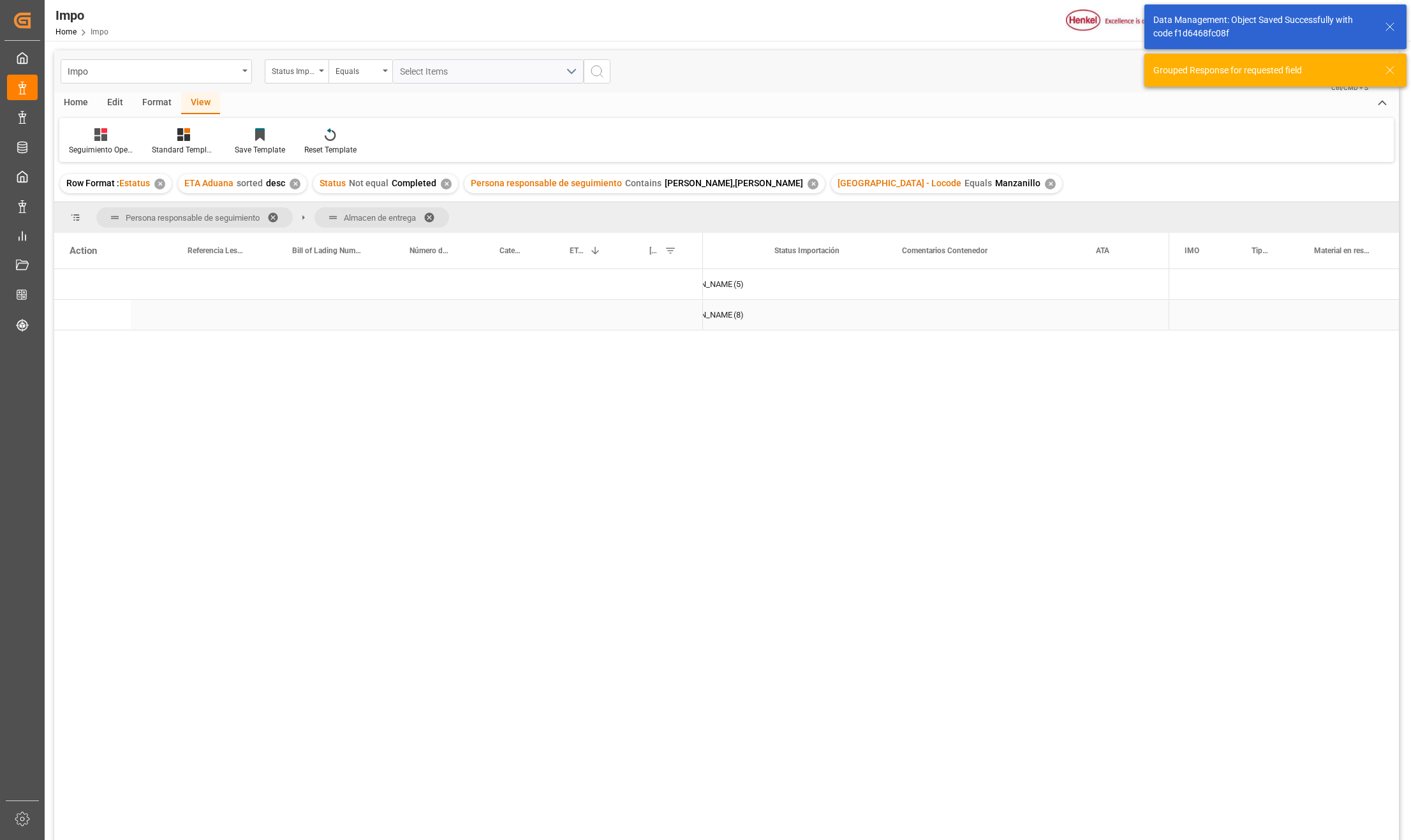
click at [792, 317] on div "Press SPACE to select this row." at bounding box center [823, 315] width 128 height 30
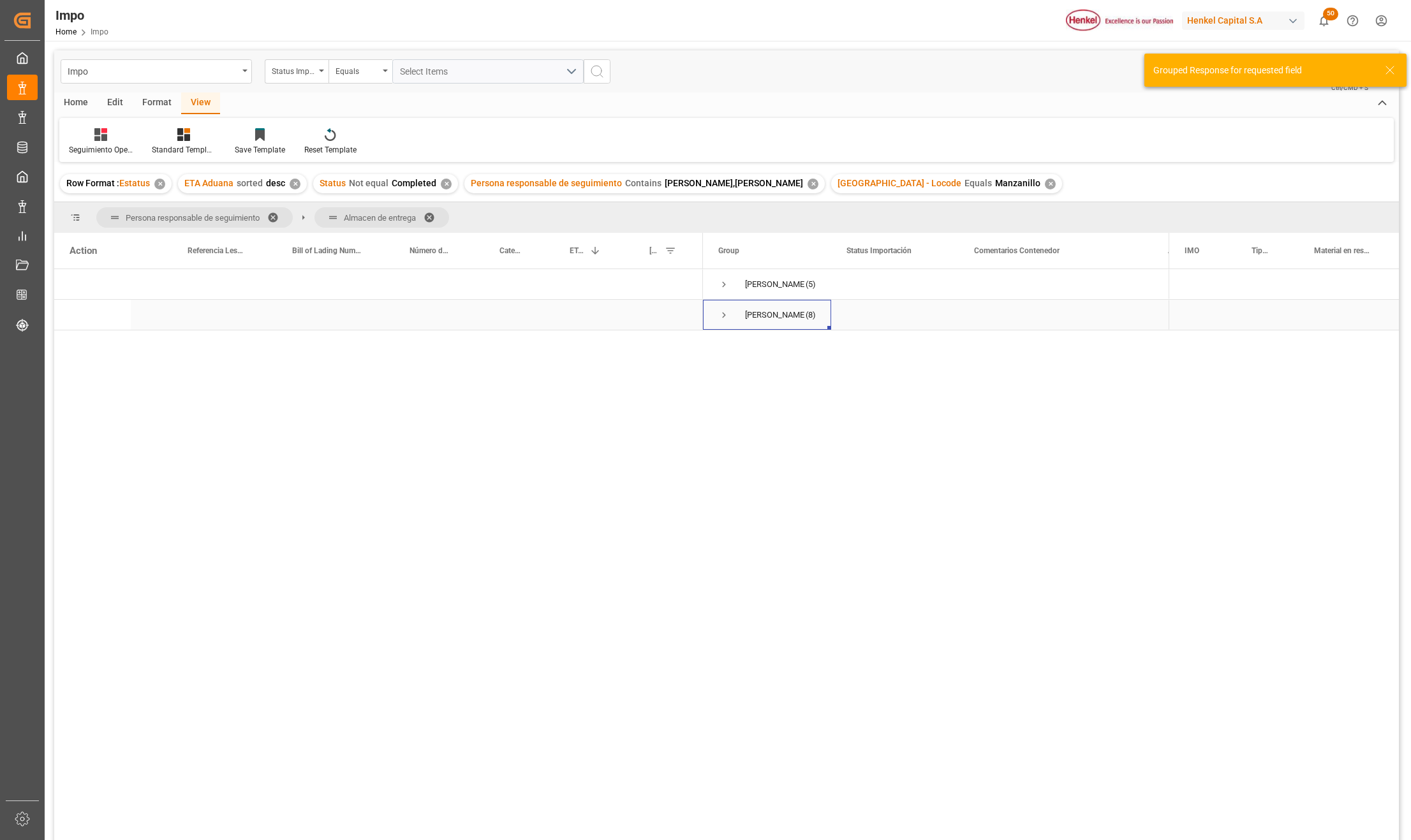
click at [721, 317] on span "Press SPACE to select this row." at bounding box center [724, 315] width 12 height 12
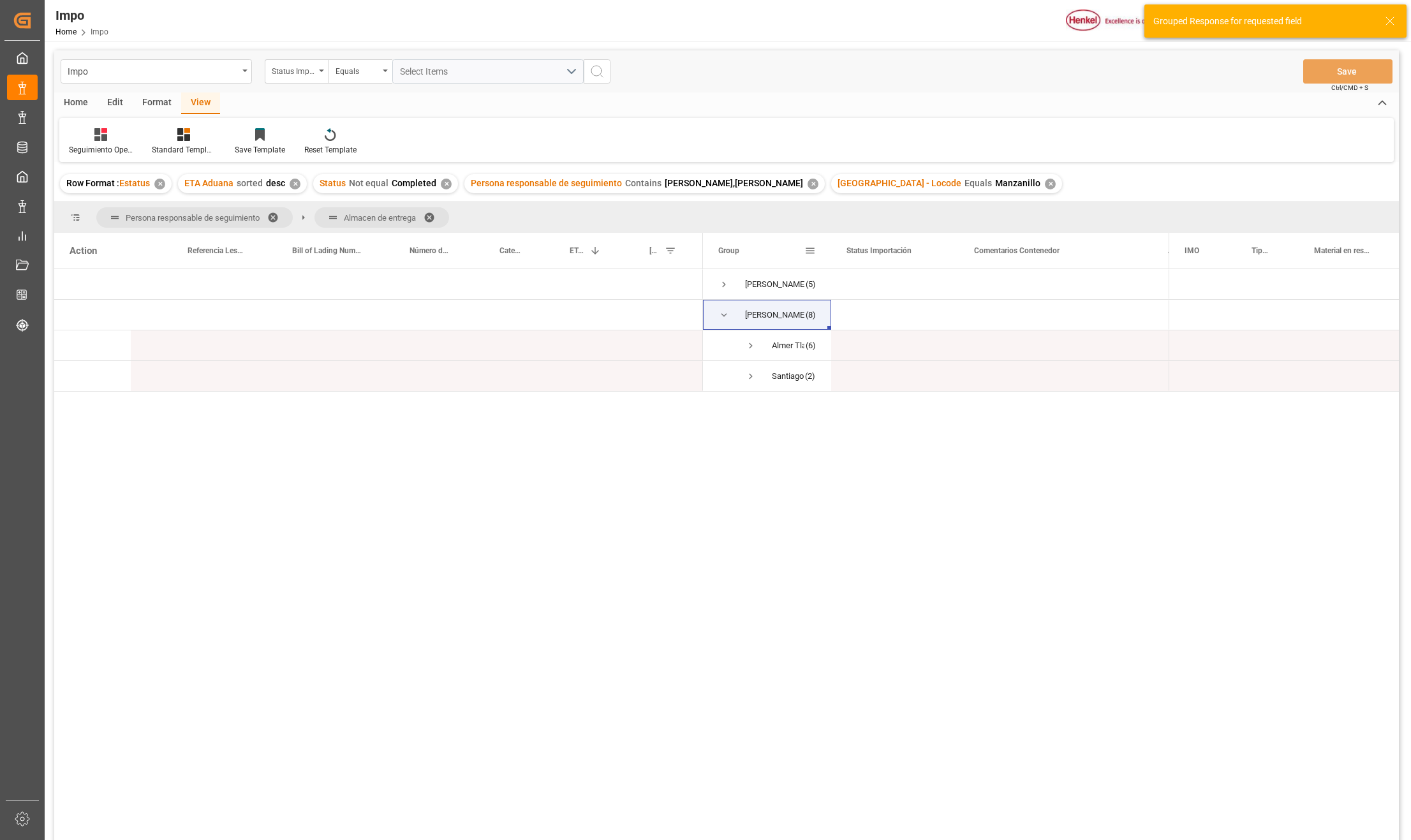
click at [828, 240] on div "Group" at bounding box center [767, 250] width 128 height 35
drag, startPoint x: 830, startPoint y: 240, endPoint x: 899, endPoint y: 271, distance: 75.6
click at [899, 270] on div "Action Status Referencia Leschaco Bill of Lading Number 1" at bounding box center [727, 540] width 1345 height 616
click at [752, 378] on span "Press SPACE to select this row." at bounding box center [751, 376] width 12 height 12
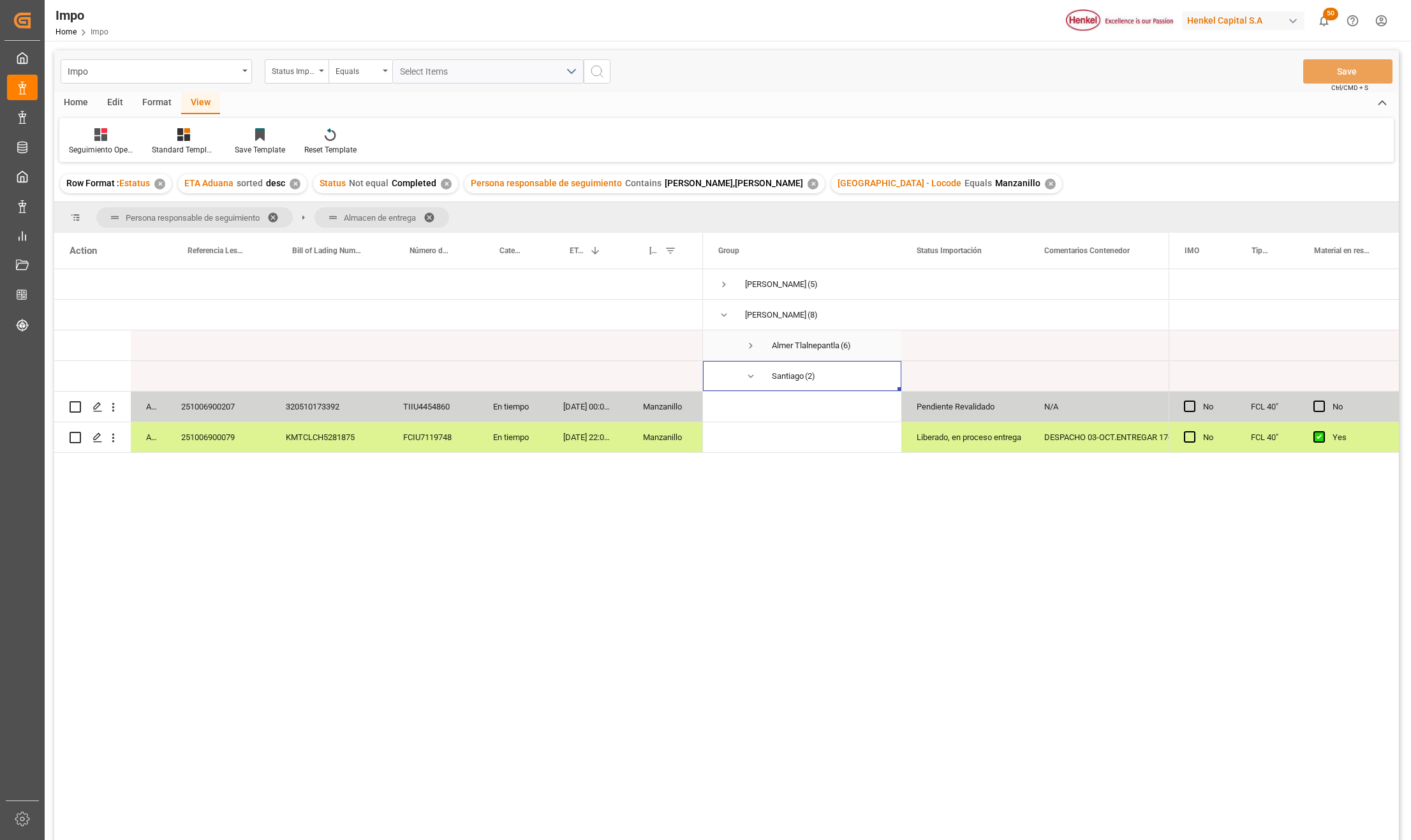
click at [748, 347] on span "Press SPACE to select this row." at bounding box center [751, 346] width 12 height 12
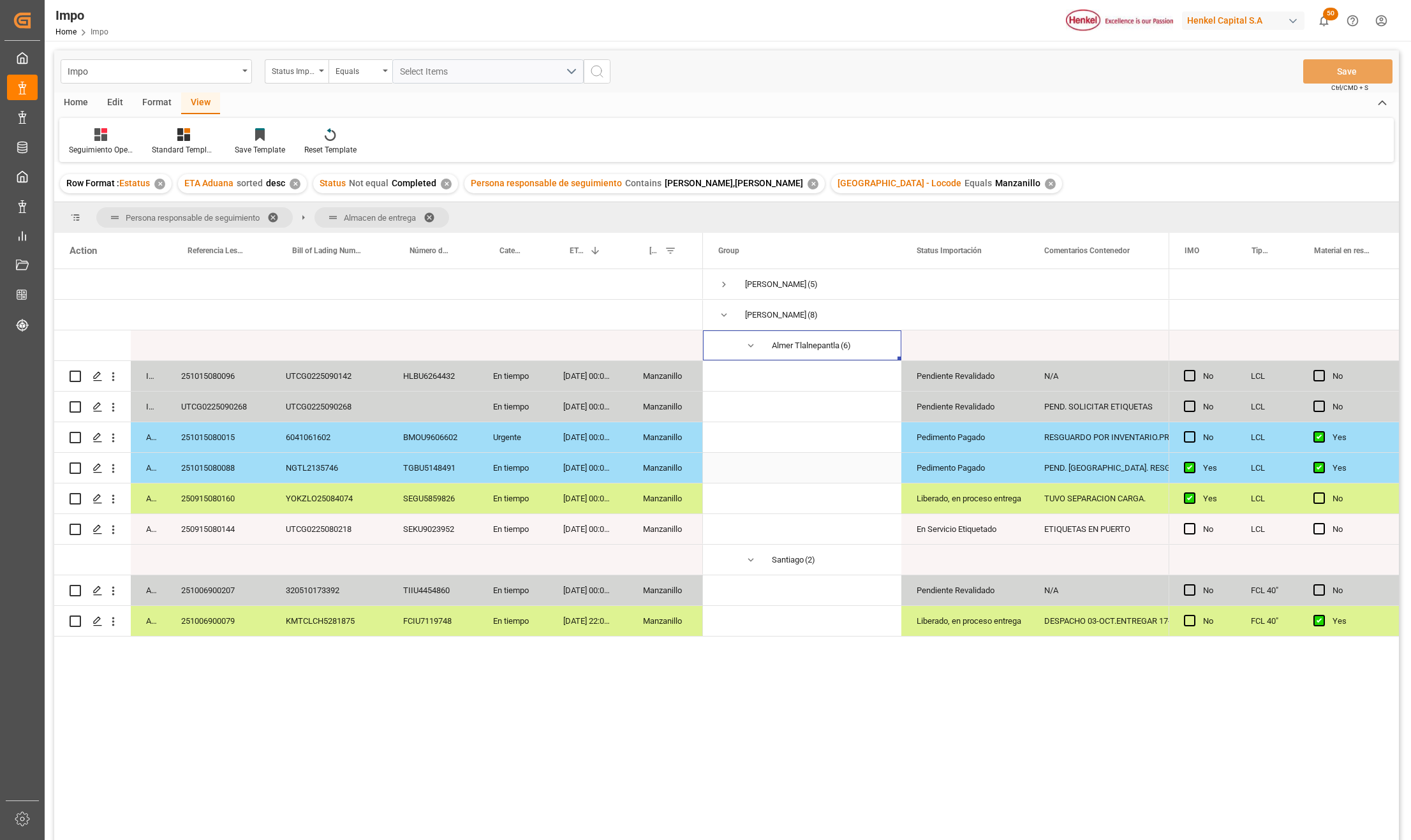
click at [1009, 464] on div "Pedimento Pagado" at bounding box center [966, 468] width 97 height 30
click at [1065, 464] on div "PEND. DESPACHO. RESGUARDO POR INVENTARIO" at bounding box center [1126, 468] width 194 height 30
click at [1074, 443] on div "RESGUARDO POR INVENTARIO.PREVIO 06-OCT" at bounding box center [1126, 437] width 194 height 30
click at [1072, 464] on div "PEND. DESPACHO. RESGUARDO POR INVENTARIO" at bounding box center [1126, 468] width 194 height 30
click at [1078, 443] on div "PEND. DESPACHO. RESGUARDO POR INVENTARIO" at bounding box center [1126, 437] width 194 height 30
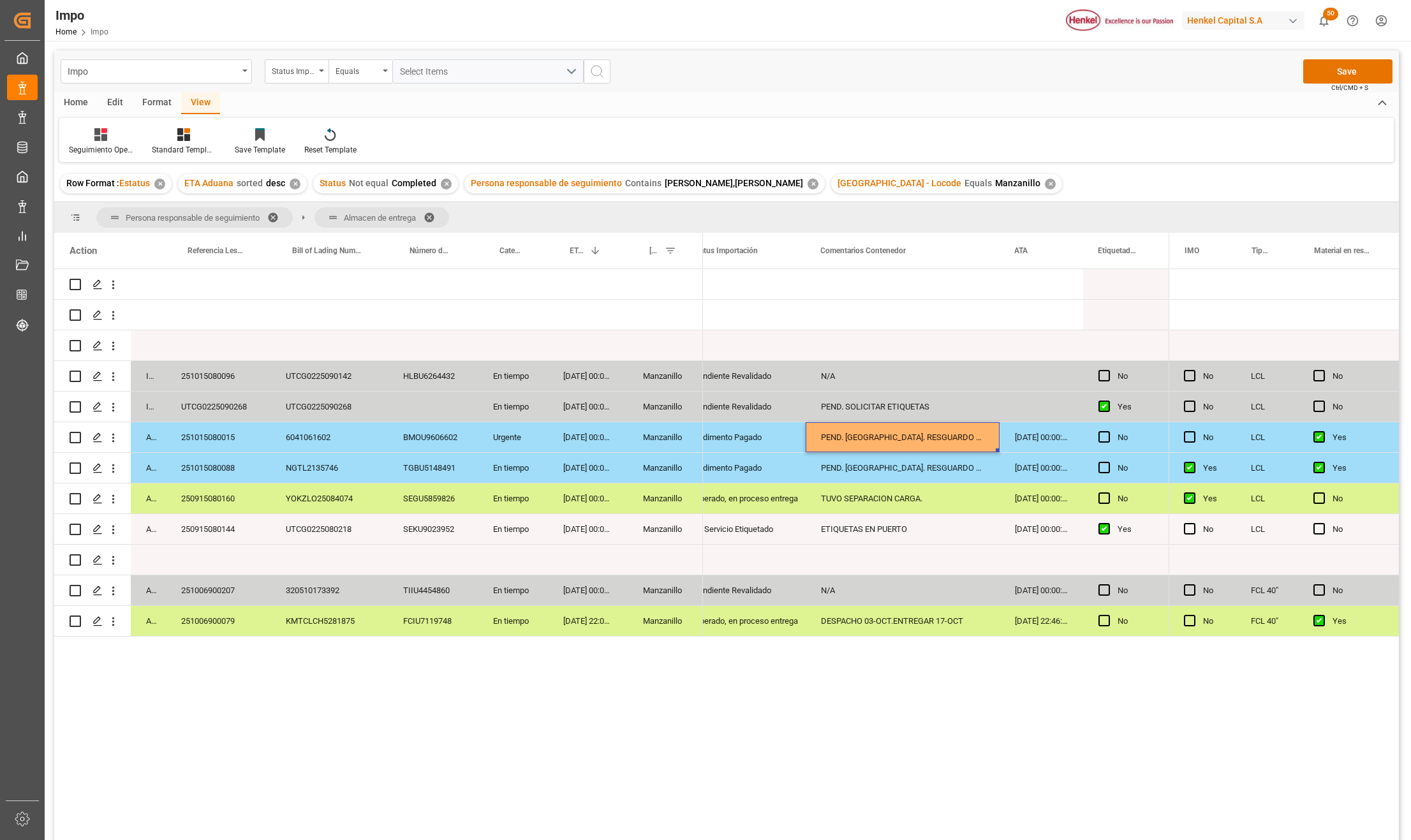
click at [968, 443] on div "PEND. DESPACHO. RESGUARDO POR INVENTARIO" at bounding box center [903, 437] width 194 height 30
click at [999, 236] on div "ATA" at bounding box center [1040, 250] width 83 height 35
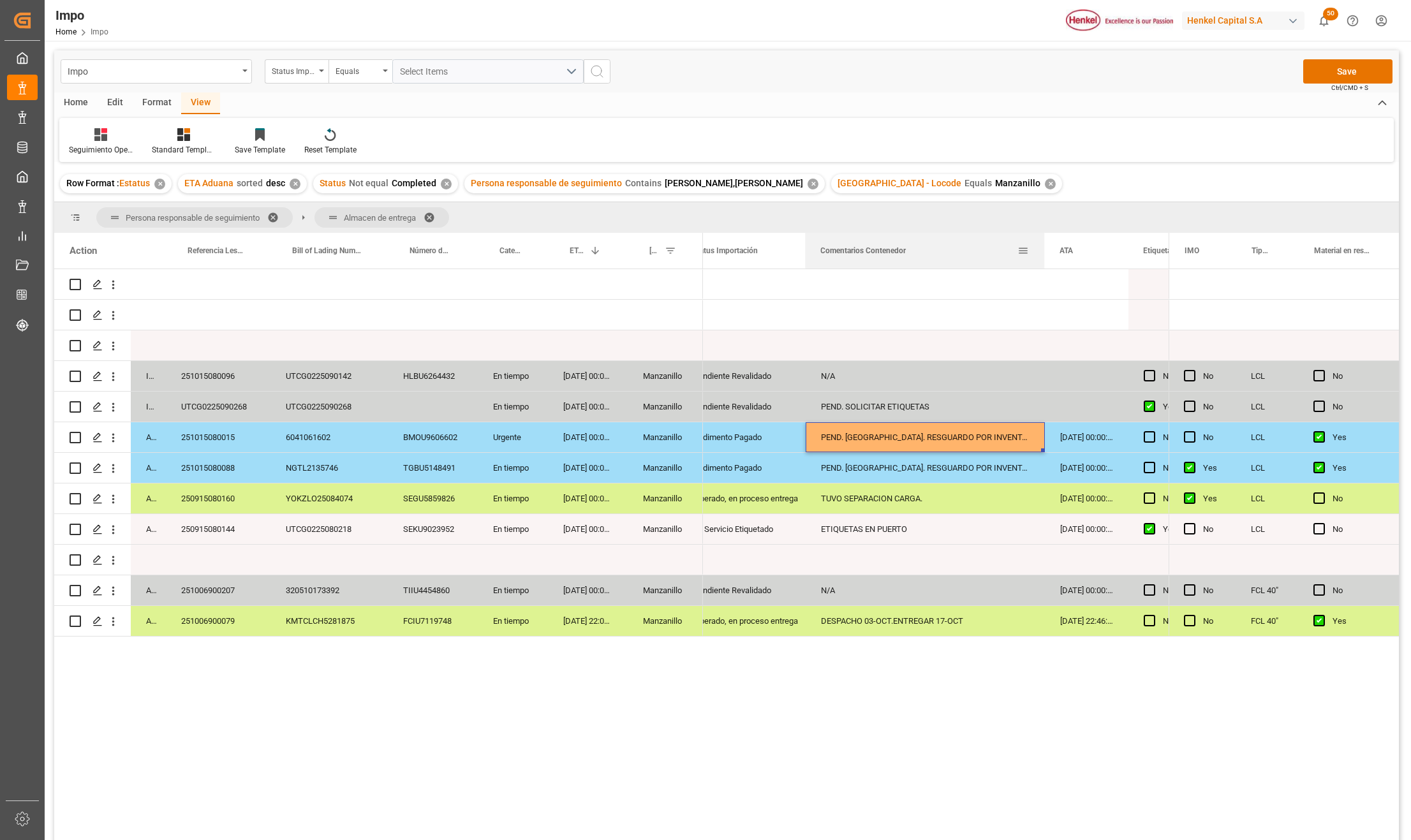
drag, startPoint x: 996, startPoint y: 235, endPoint x: 1042, endPoint y: 248, distance: 47.8
click at [1042, 248] on div at bounding box center [1044, 250] width 5 height 35
click at [1338, 70] on button "Save" at bounding box center [1348, 71] width 89 height 24
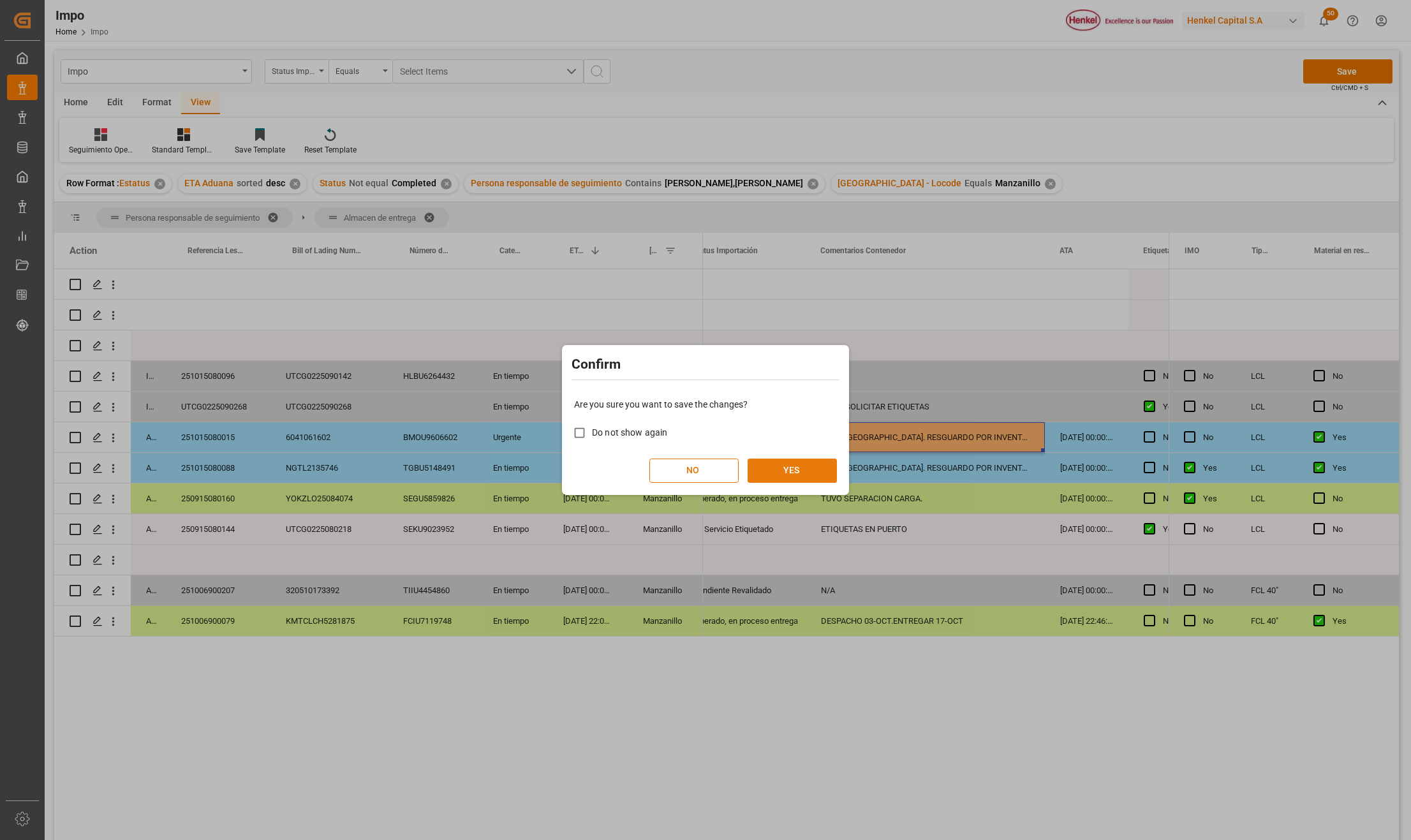
click at [772, 464] on button "YES" at bounding box center [792, 470] width 89 height 24
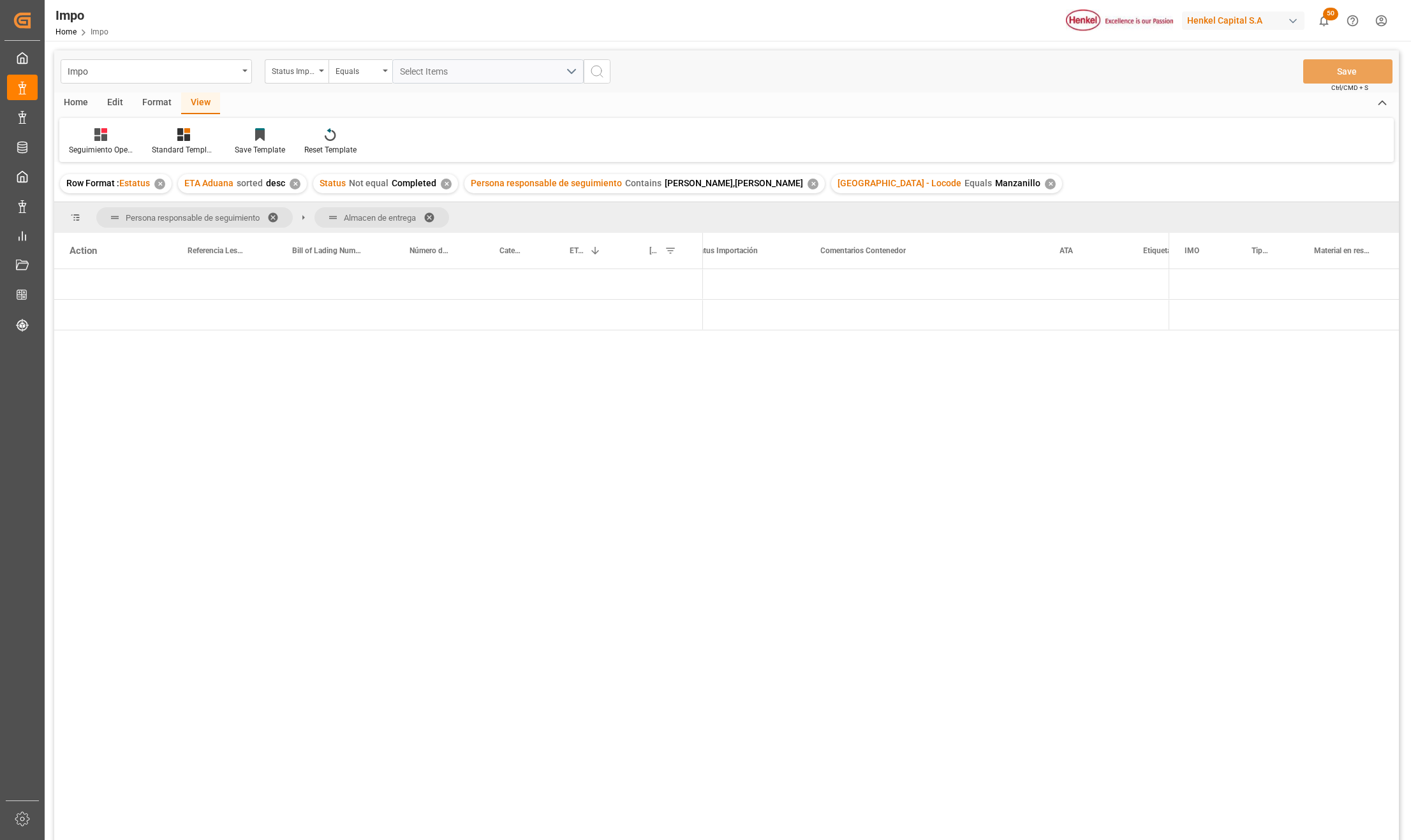
click at [432, 215] on span at bounding box center [434, 218] width 20 height 12
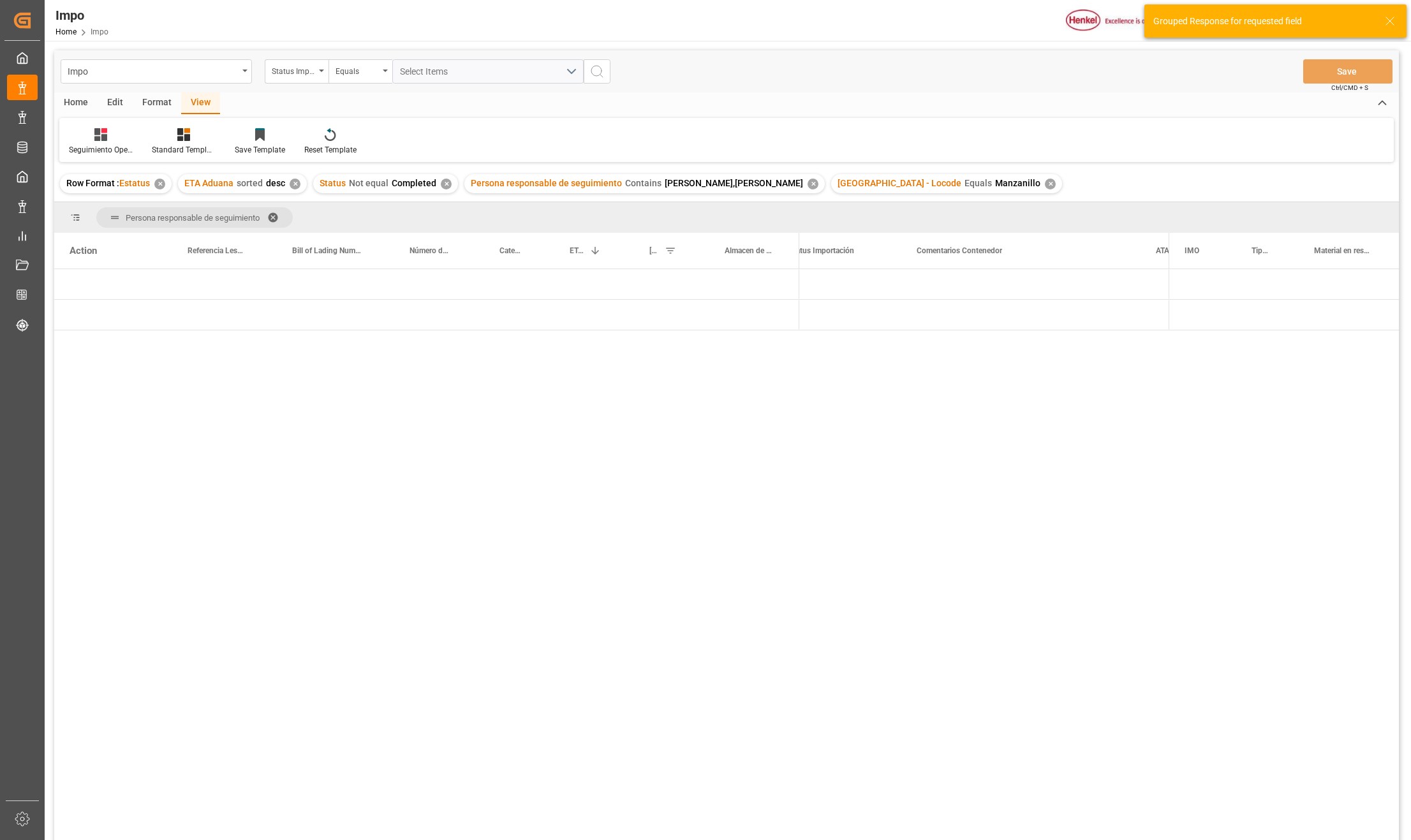
click at [273, 218] on span at bounding box center [277, 218] width 20 height 12
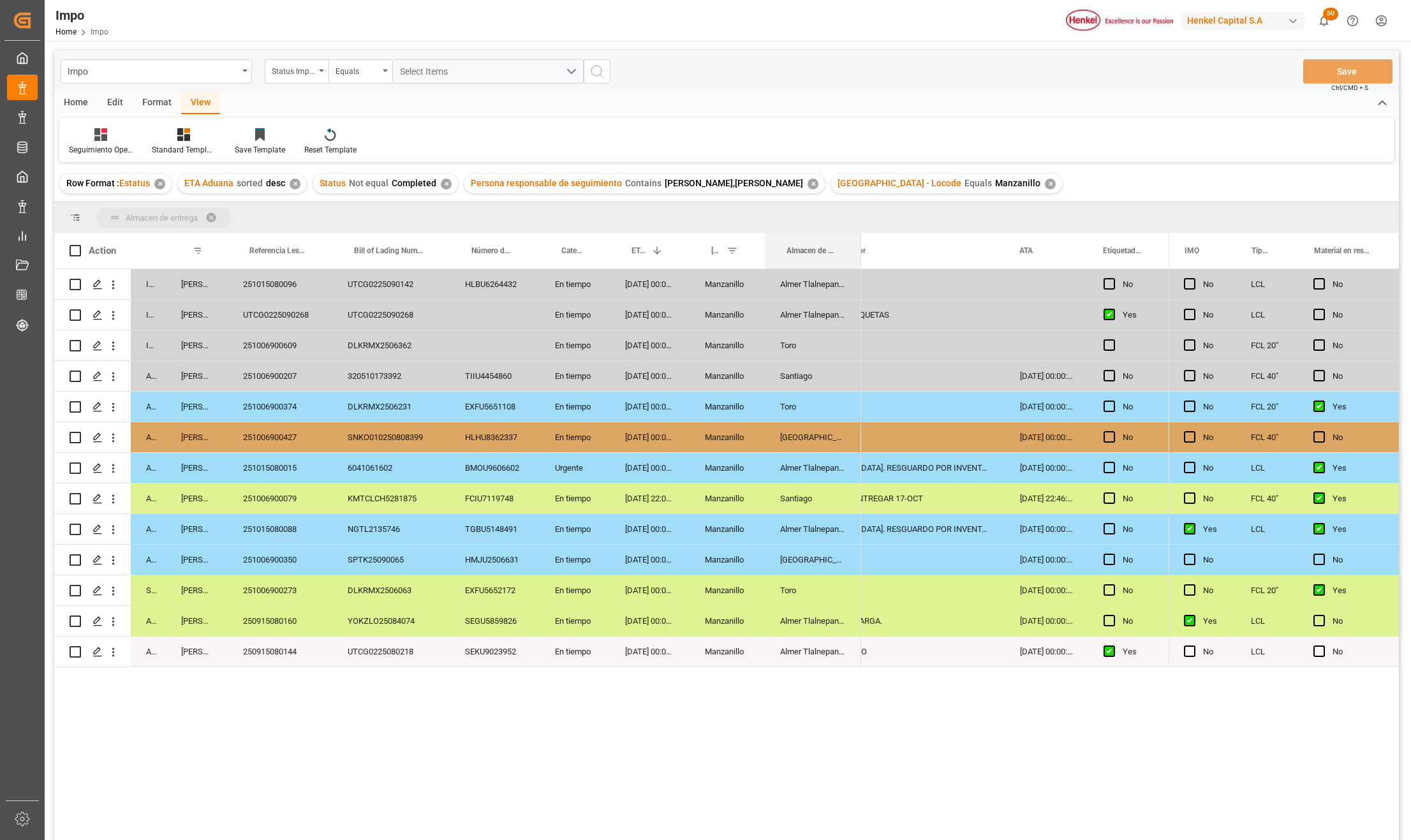
drag, startPoint x: 806, startPoint y: 246, endPoint x: 802, endPoint y: 222, distance: 24.3
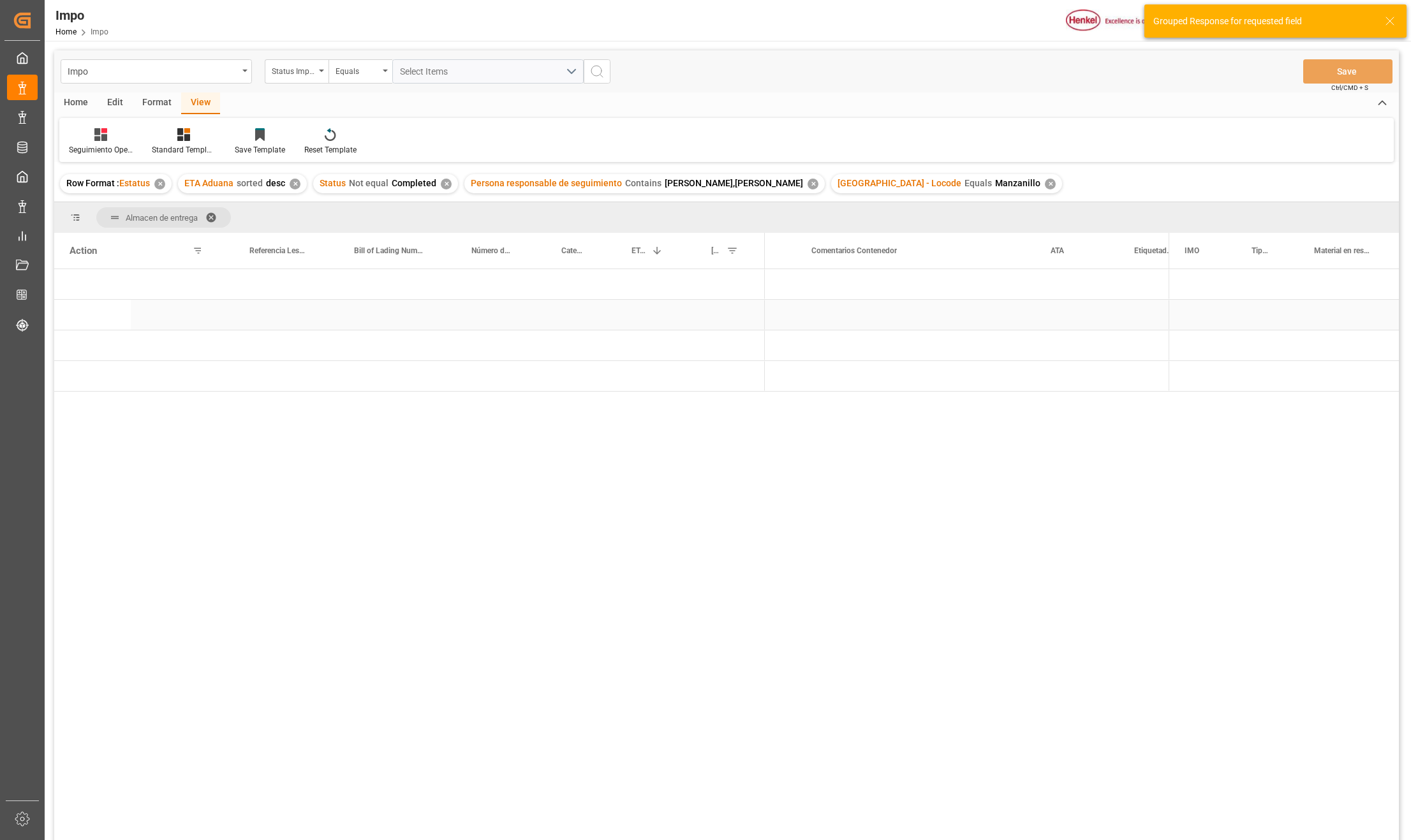
click at [1076, 310] on div "Press SPACE to select this row." at bounding box center [1077, 315] width 83 height 30
click at [786, 279] on span "Press SPACE to select this row." at bounding box center [786, 285] width 12 height 12
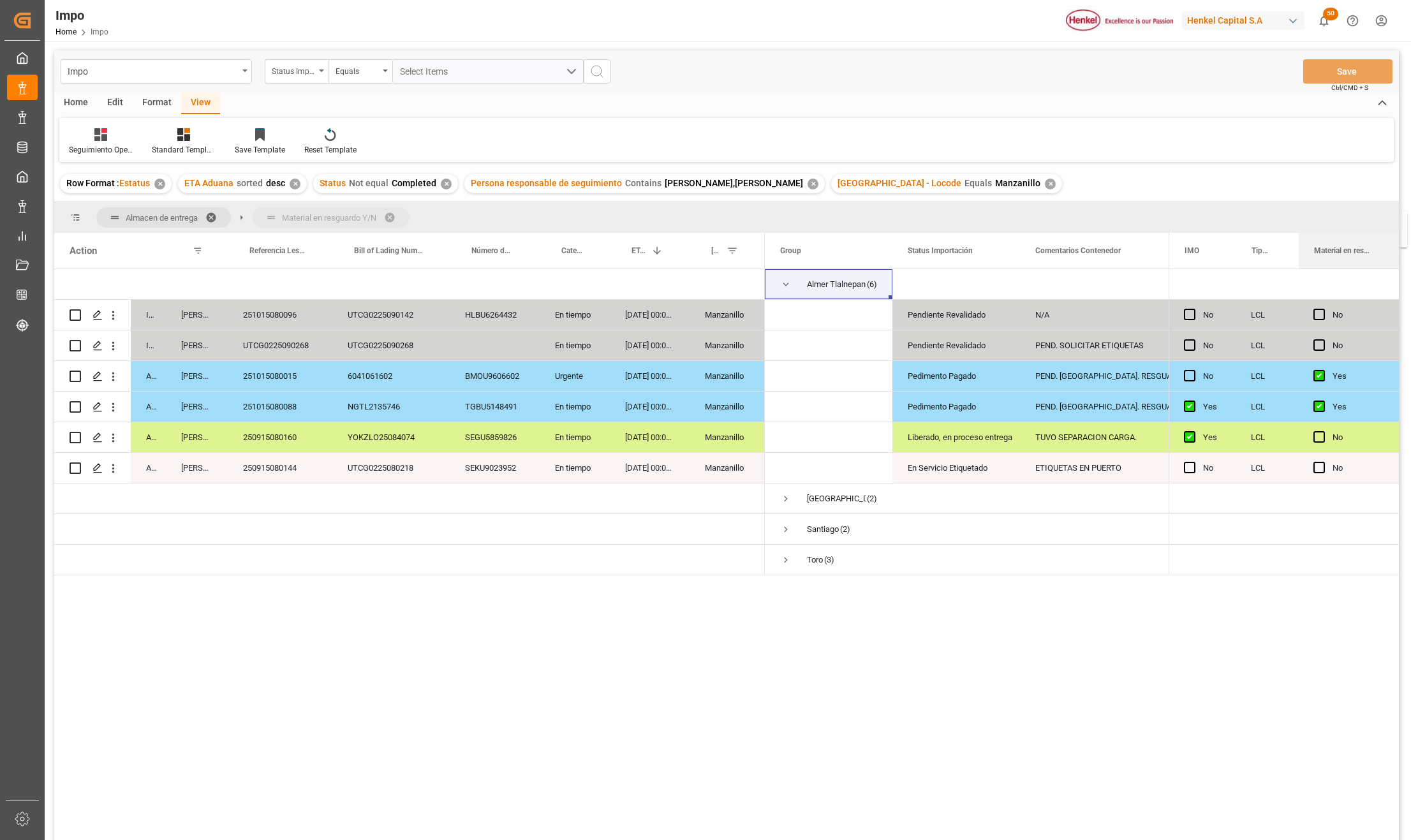
drag, startPoint x: 1341, startPoint y: 254, endPoint x: 1328, endPoint y: 220, distance: 36.4
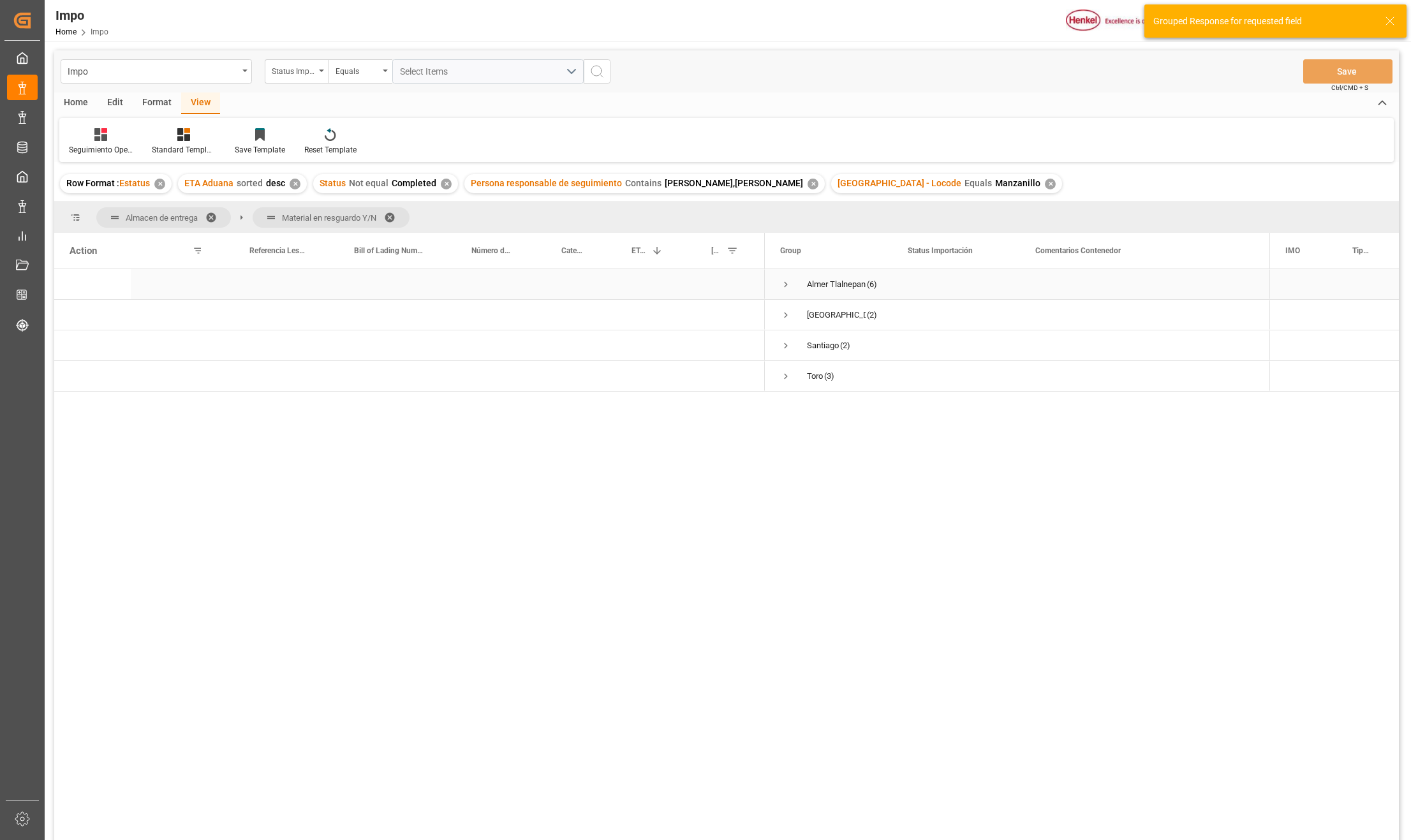
click at [787, 283] on span "Press SPACE to select this row." at bounding box center [786, 285] width 12 height 12
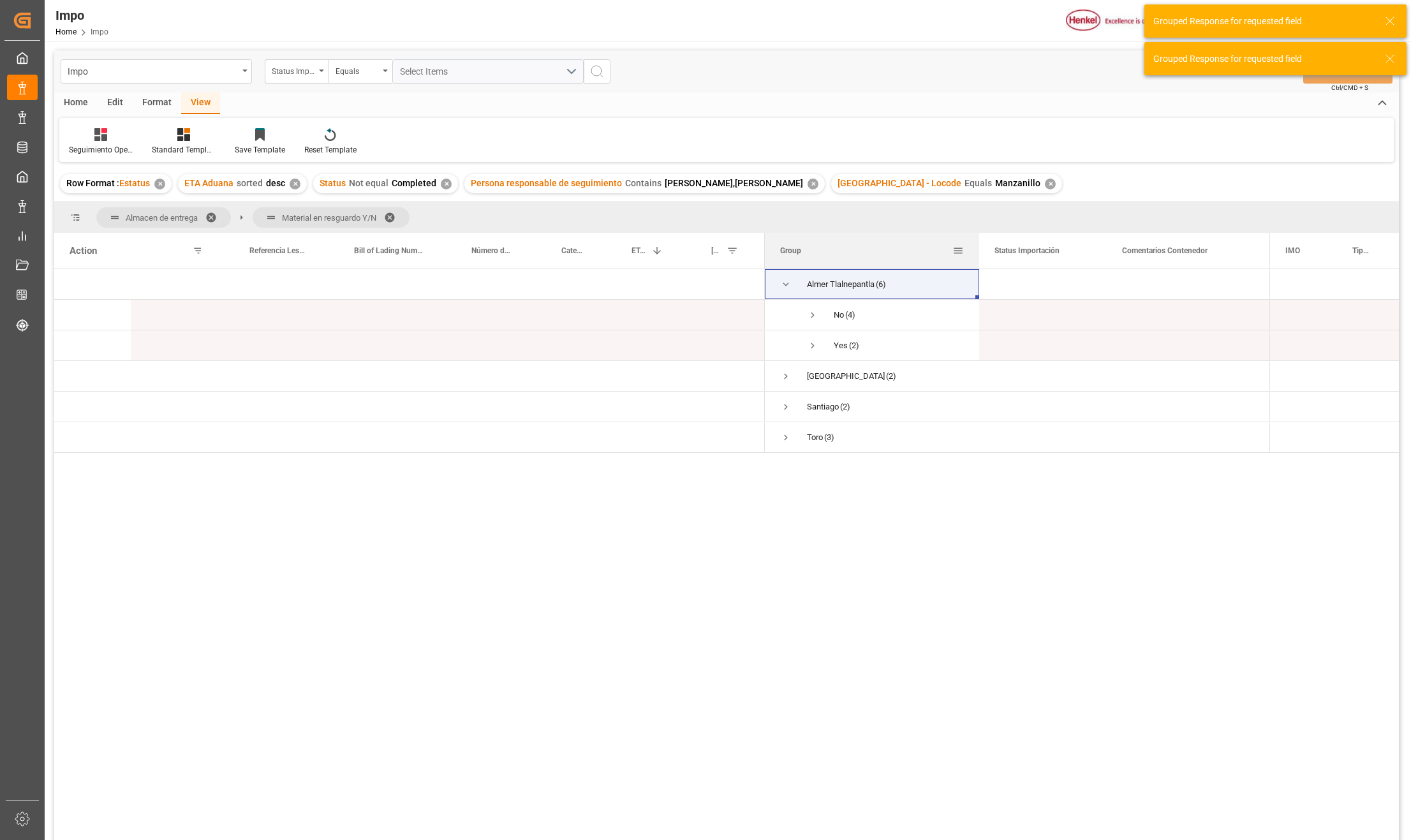
drag, startPoint x: 891, startPoint y: 236, endPoint x: 978, endPoint y: 255, distance: 89.1
click at [978, 255] on div at bounding box center [979, 250] width 5 height 35
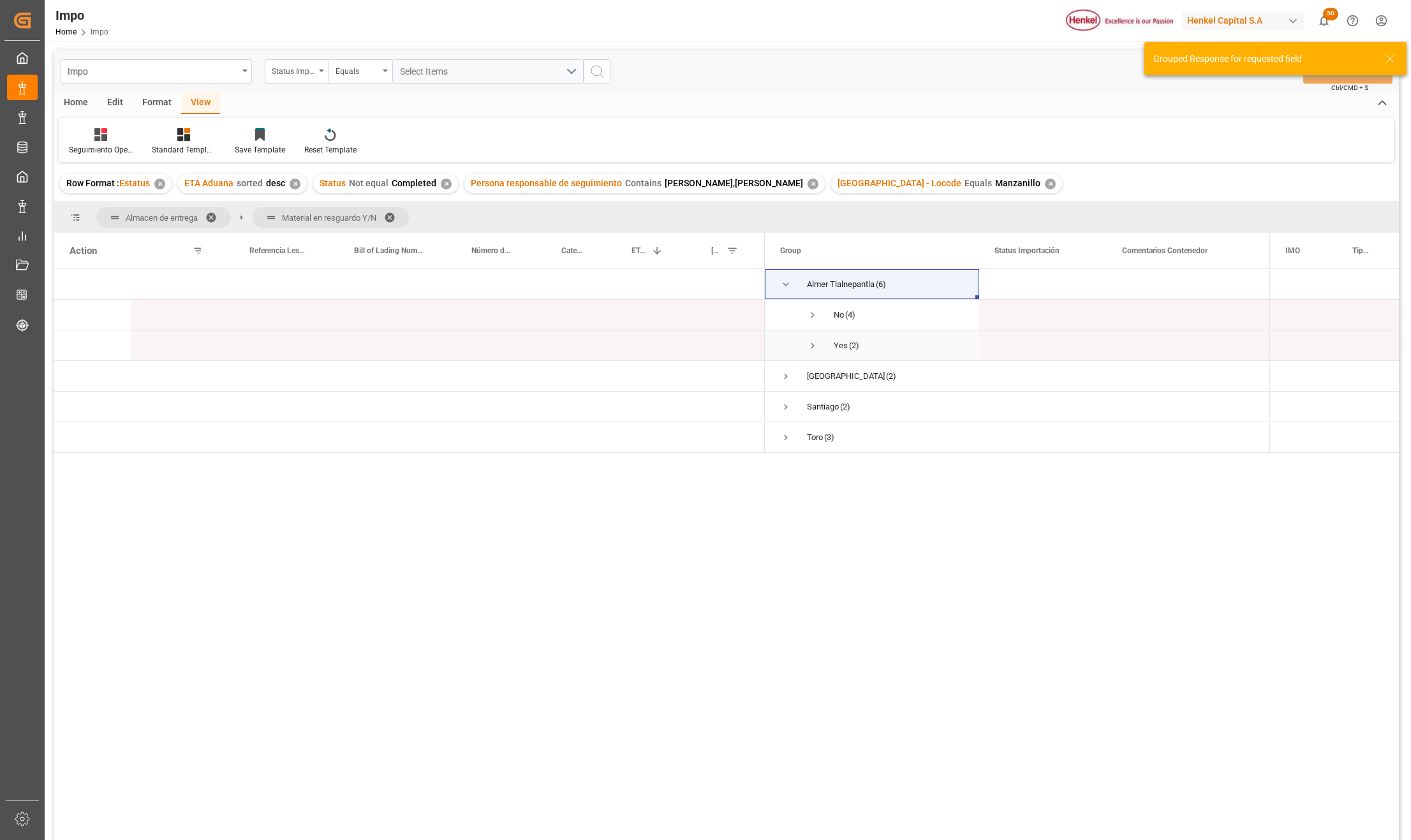
click at [812, 346] on span "Press SPACE to select this row." at bounding box center [813, 346] width 12 height 12
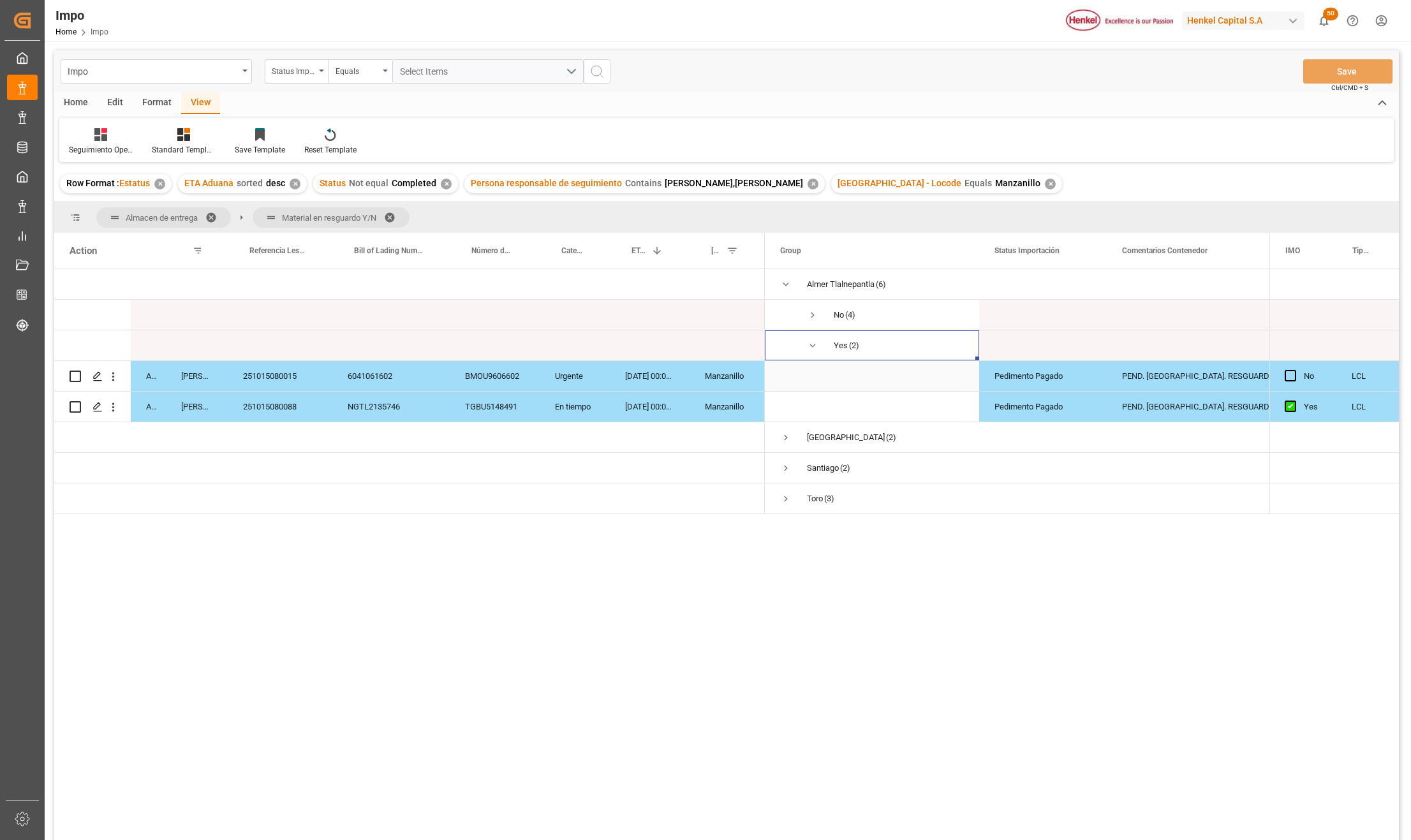
click at [289, 378] on div "251015080015" at bounding box center [280, 376] width 105 height 30
click at [294, 407] on div "251015080088" at bounding box center [280, 407] width 105 height 30
click at [302, 371] on div "251015080015" at bounding box center [280, 376] width 105 height 30
click at [301, 401] on div "251015080088" at bounding box center [280, 407] width 105 height 30
click at [301, 378] on div "251015080015" at bounding box center [280, 376] width 105 height 30
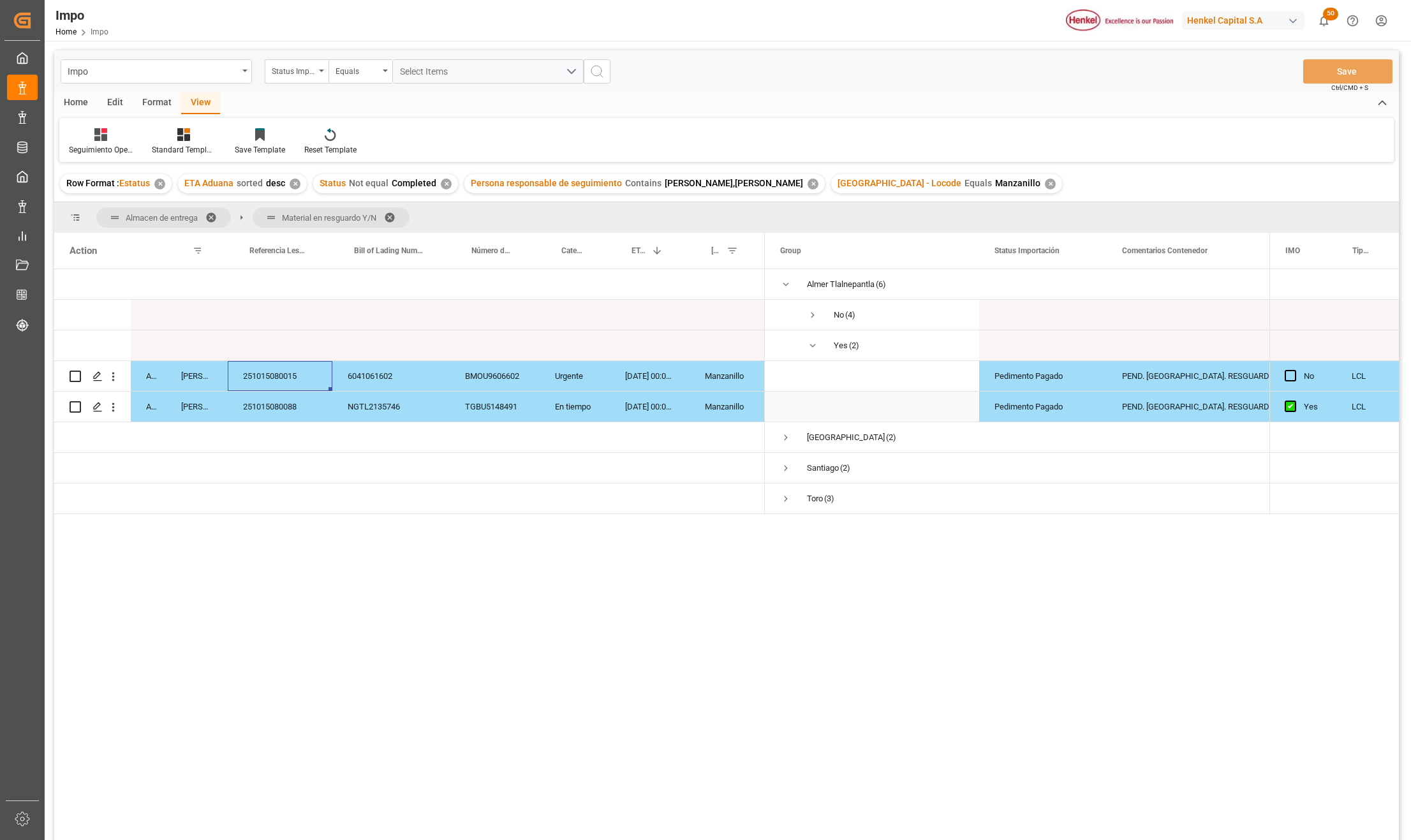
click at [300, 407] on div "251015080088" at bounding box center [280, 407] width 105 height 30
click at [297, 375] on div "251015080015" at bounding box center [280, 376] width 105 height 30
click at [300, 404] on div "251015080088" at bounding box center [280, 407] width 105 height 30
click at [297, 374] on div "251015080015" at bounding box center [280, 376] width 105 height 30
click at [396, 214] on span at bounding box center [394, 218] width 20 height 12
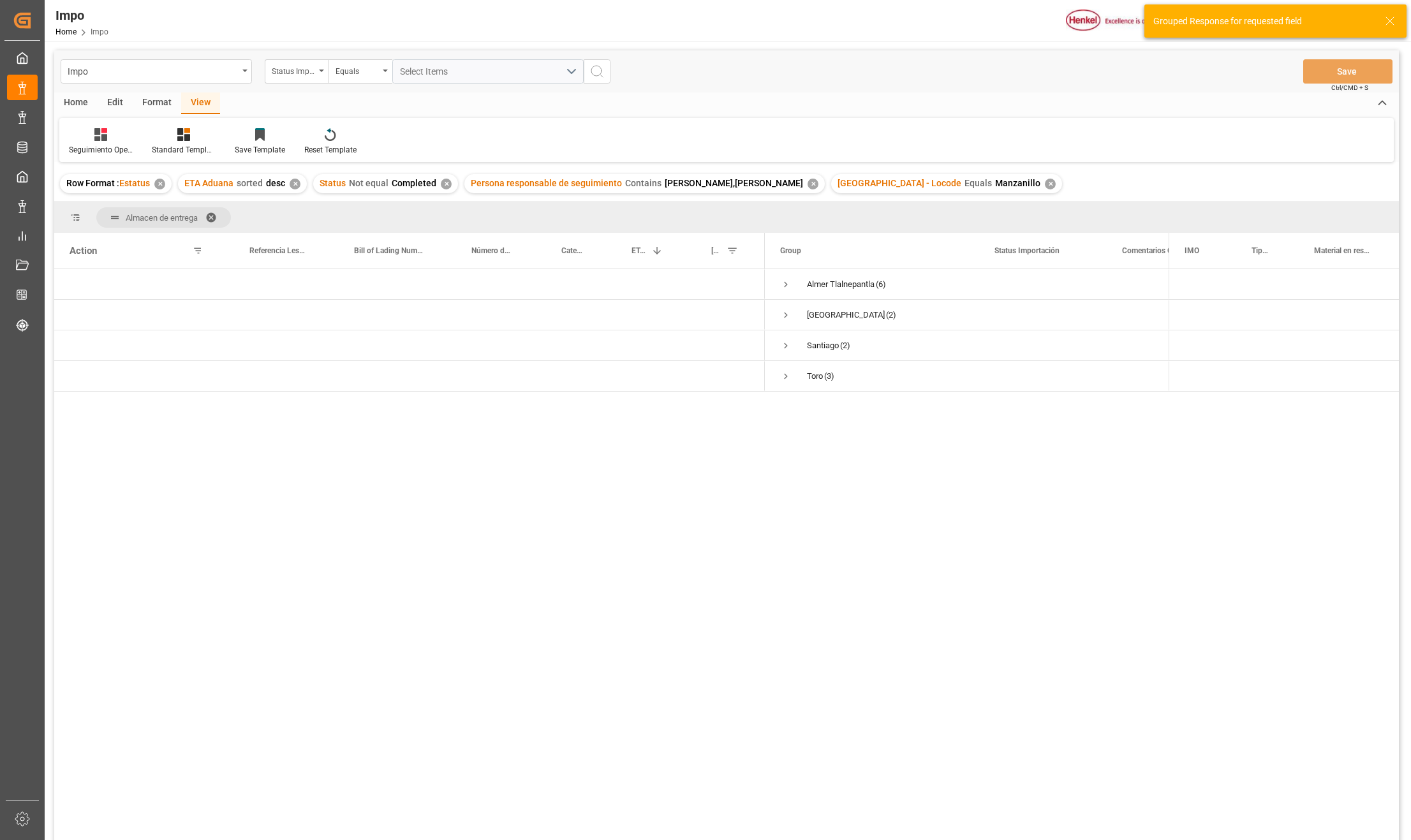
click at [212, 218] on span at bounding box center [215, 218] width 20 height 12
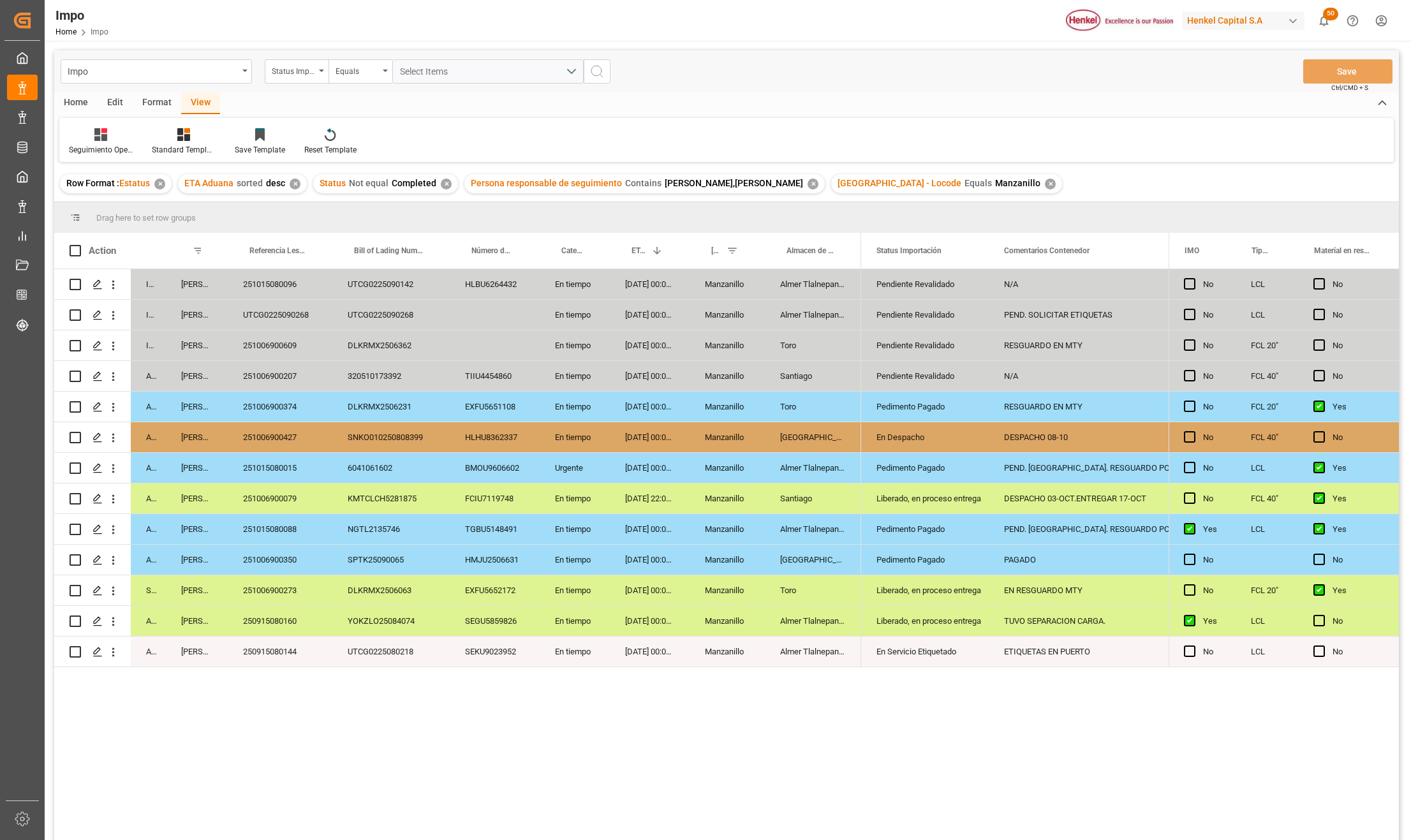
click at [306, 319] on div "UTCG0225090268" at bounding box center [280, 315] width 105 height 30
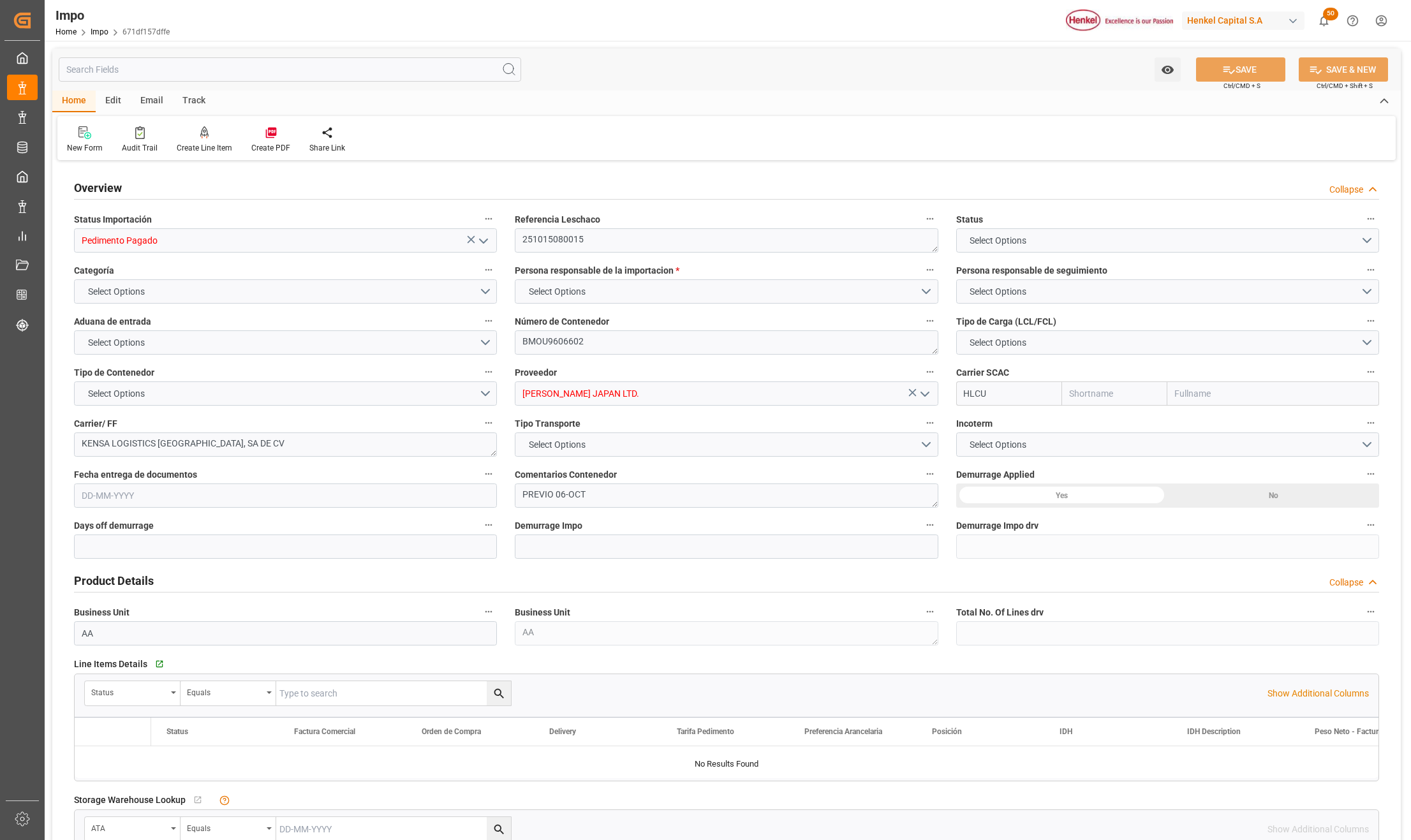
type input "Hapag Lloyd"
type input "Hapag Lloyd Aktiengesellschaft"
type input "0"
type input "1"
type input "1.053"
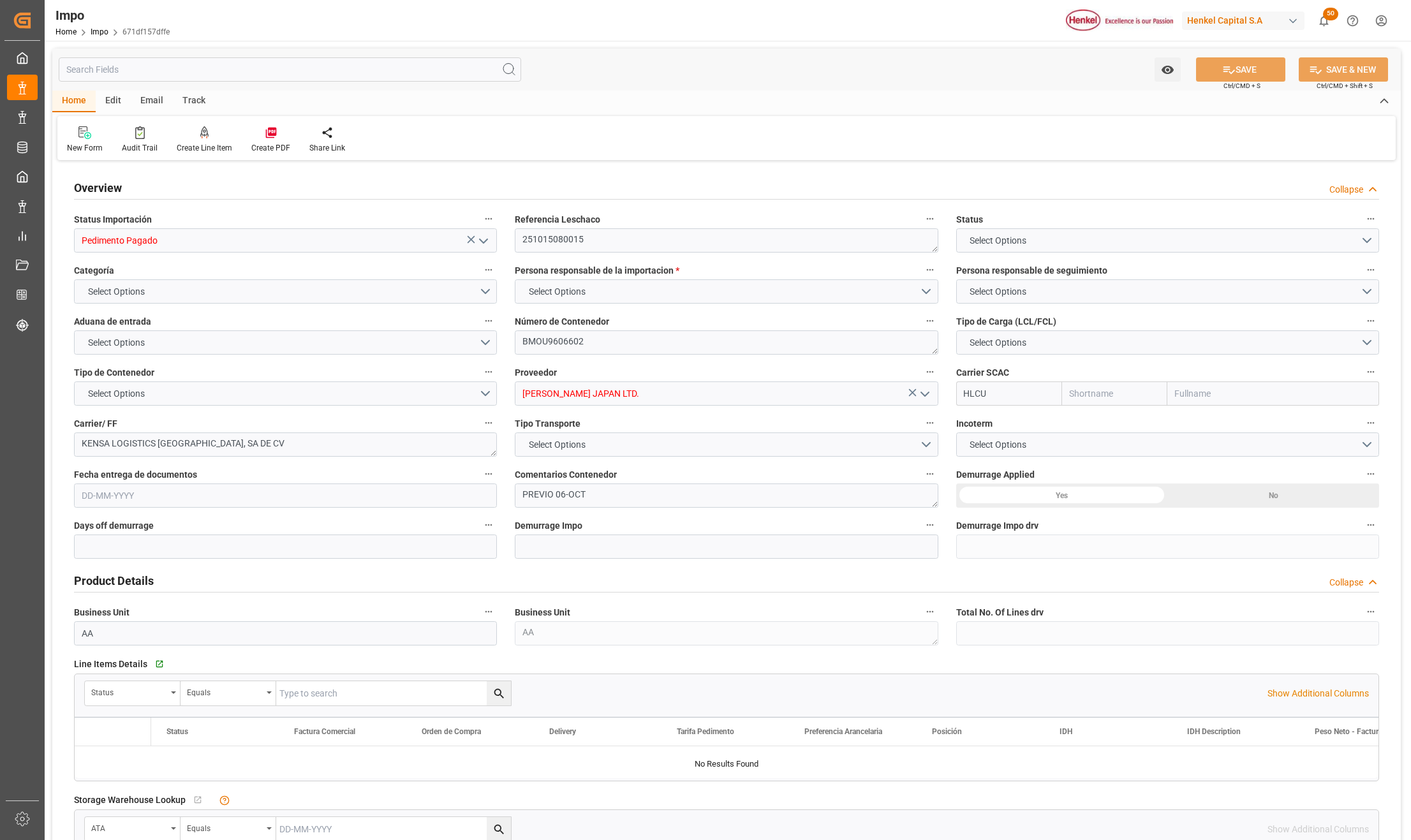
type input "1"
type input "26-08-2025"
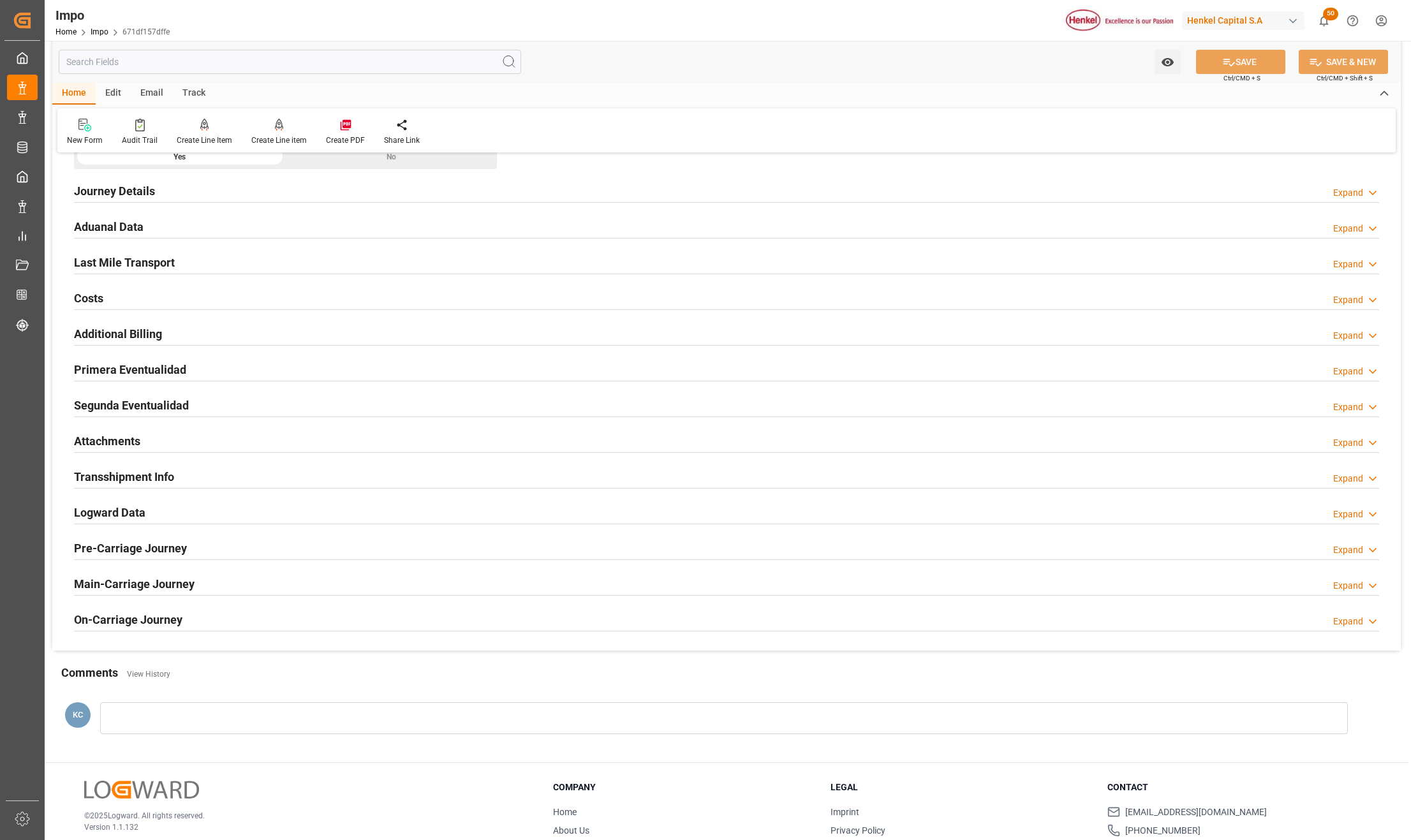
scroll to position [921, 0]
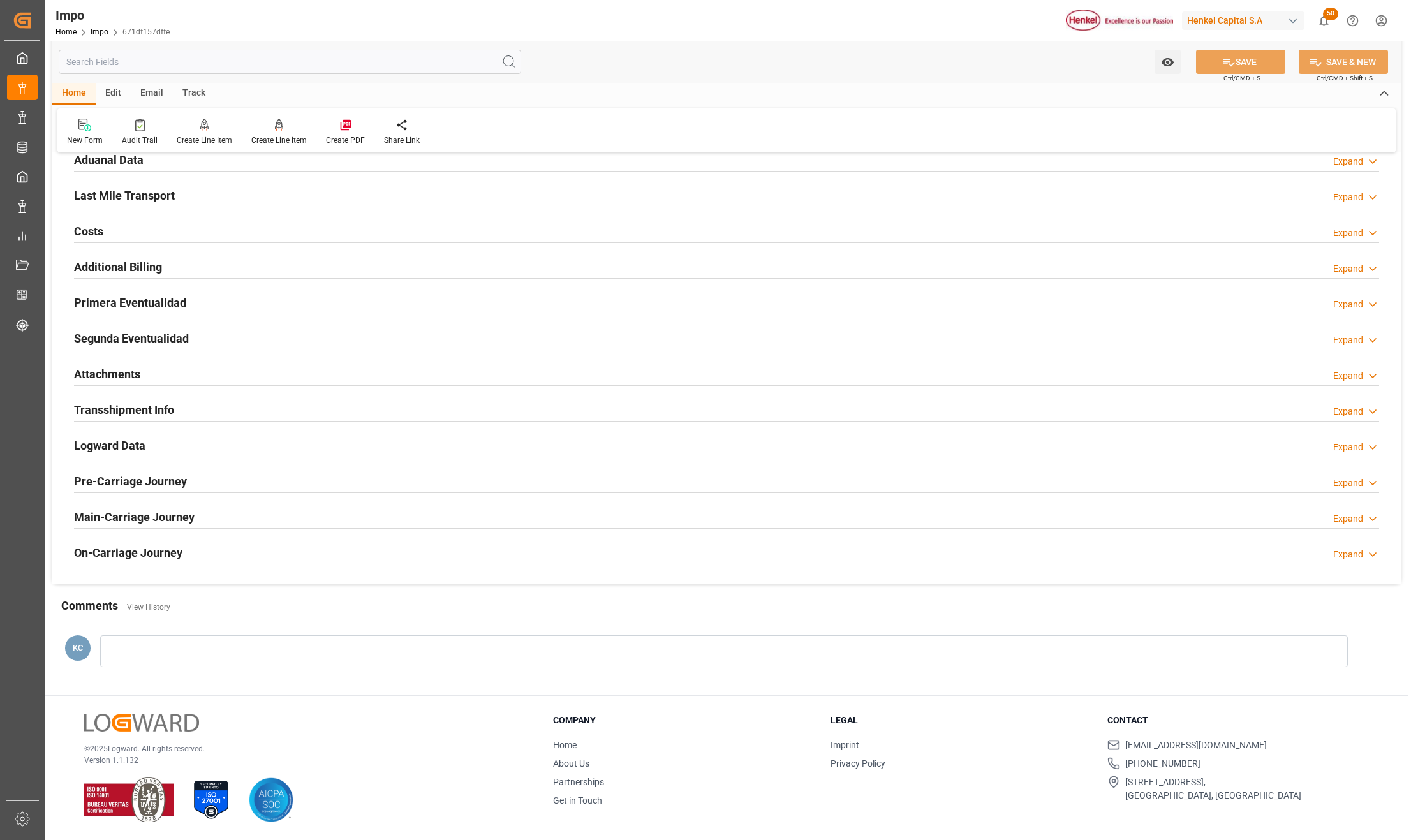
click at [100, 355] on div "Segunda Eventualidad Expand" at bounding box center [726, 338] width 1323 height 35
click at [100, 367] on h2 "Attachments" at bounding box center [107, 374] width 66 height 17
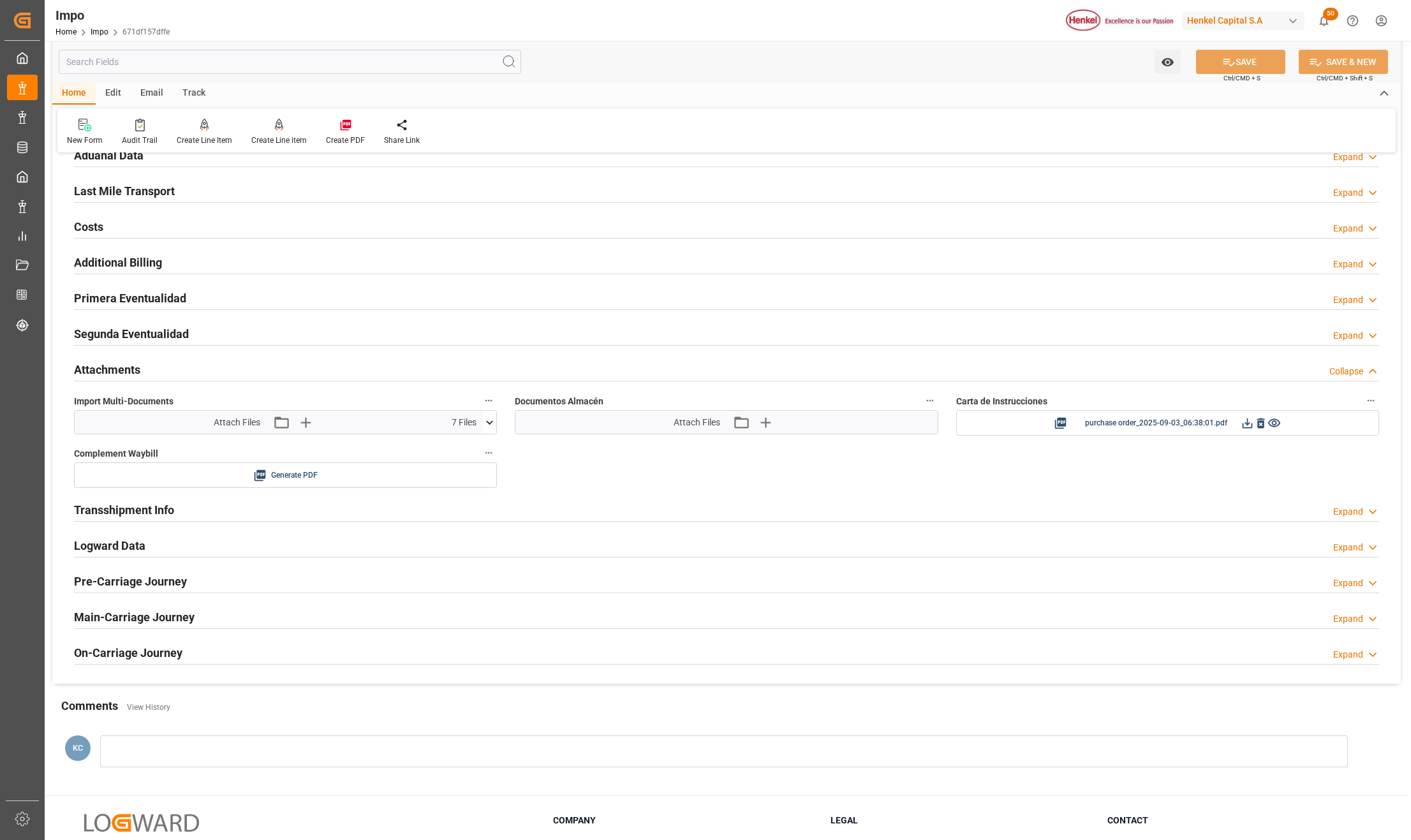
click at [494, 426] on icon at bounding box center [489, 422] width 13 height 13
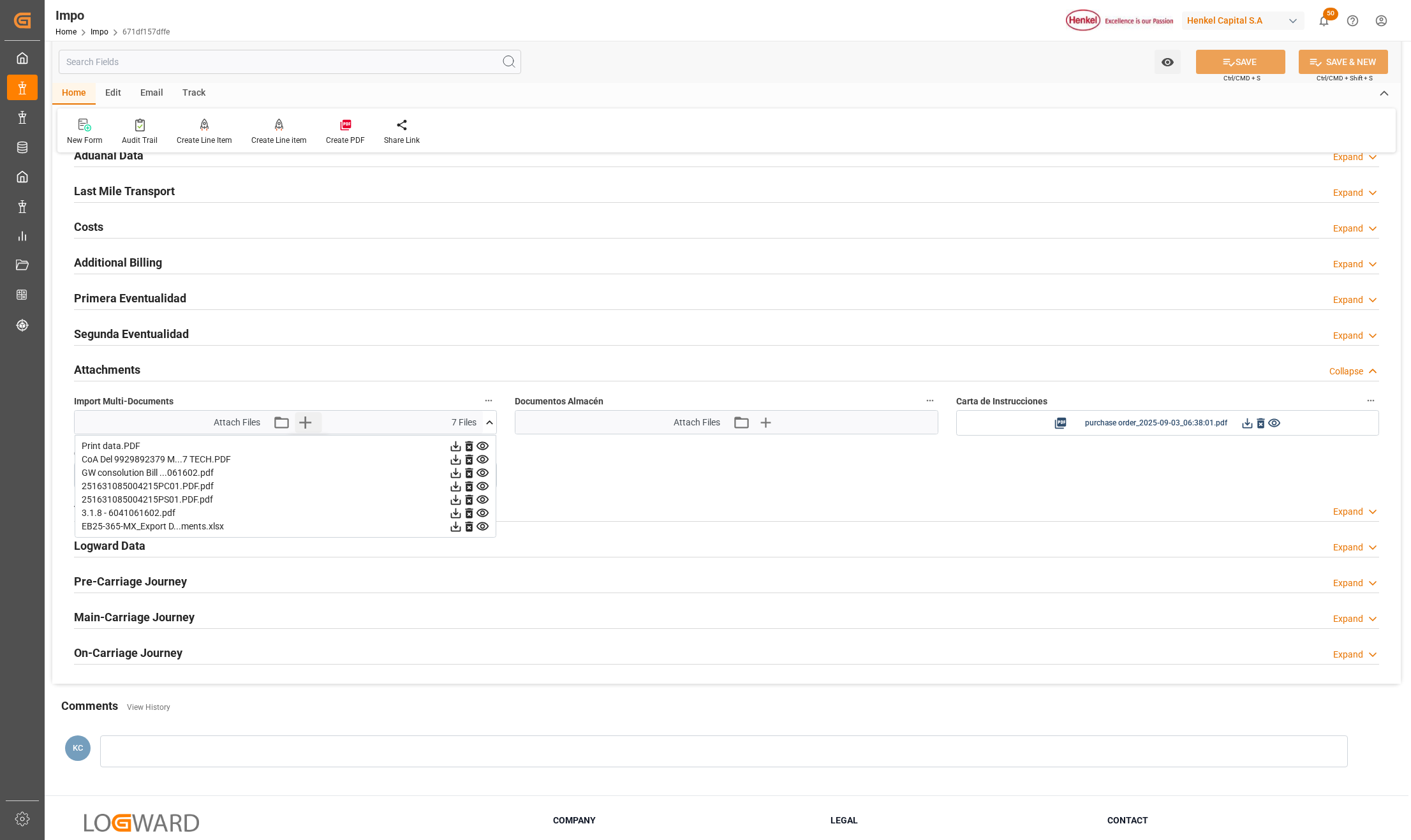
click at [310, 422] on icon "button" at bounding box center [304, 422] width 20 height 20
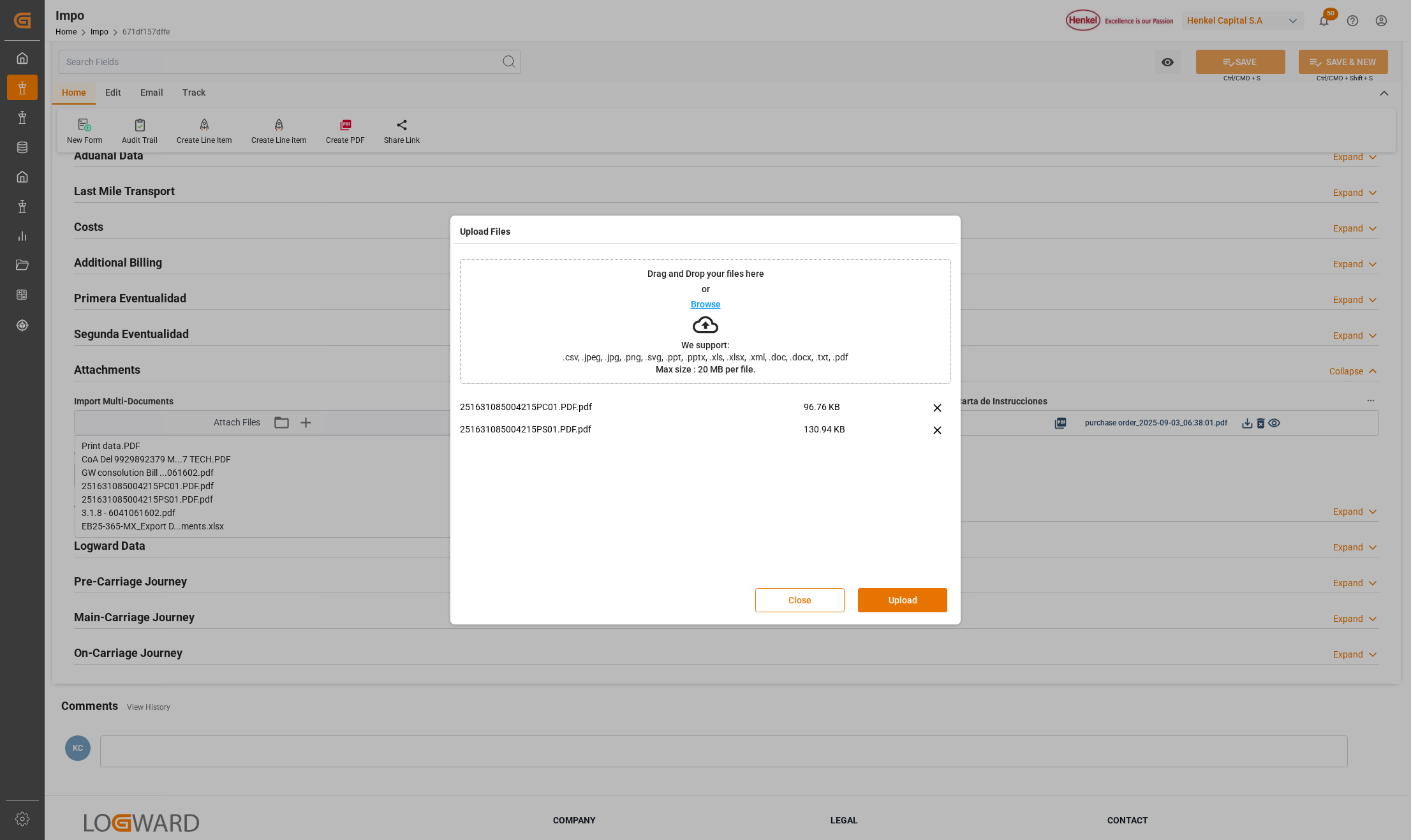
click at [869, 598] on button "Upload" at bounding box center [903, 600] width 89 height 24
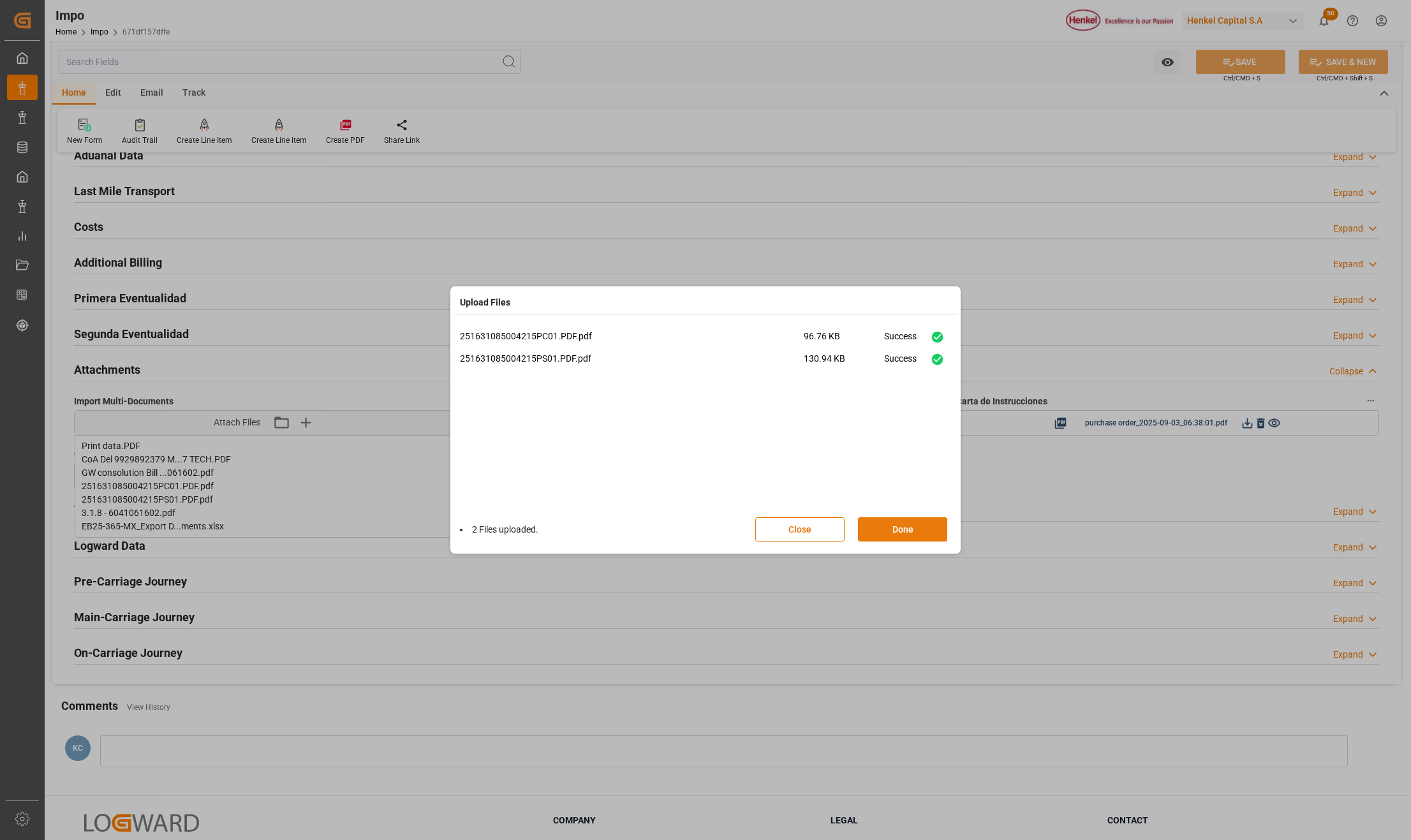
click at [904, 530] on button "Done" at bounding box center [903, 529] width 89 height 24
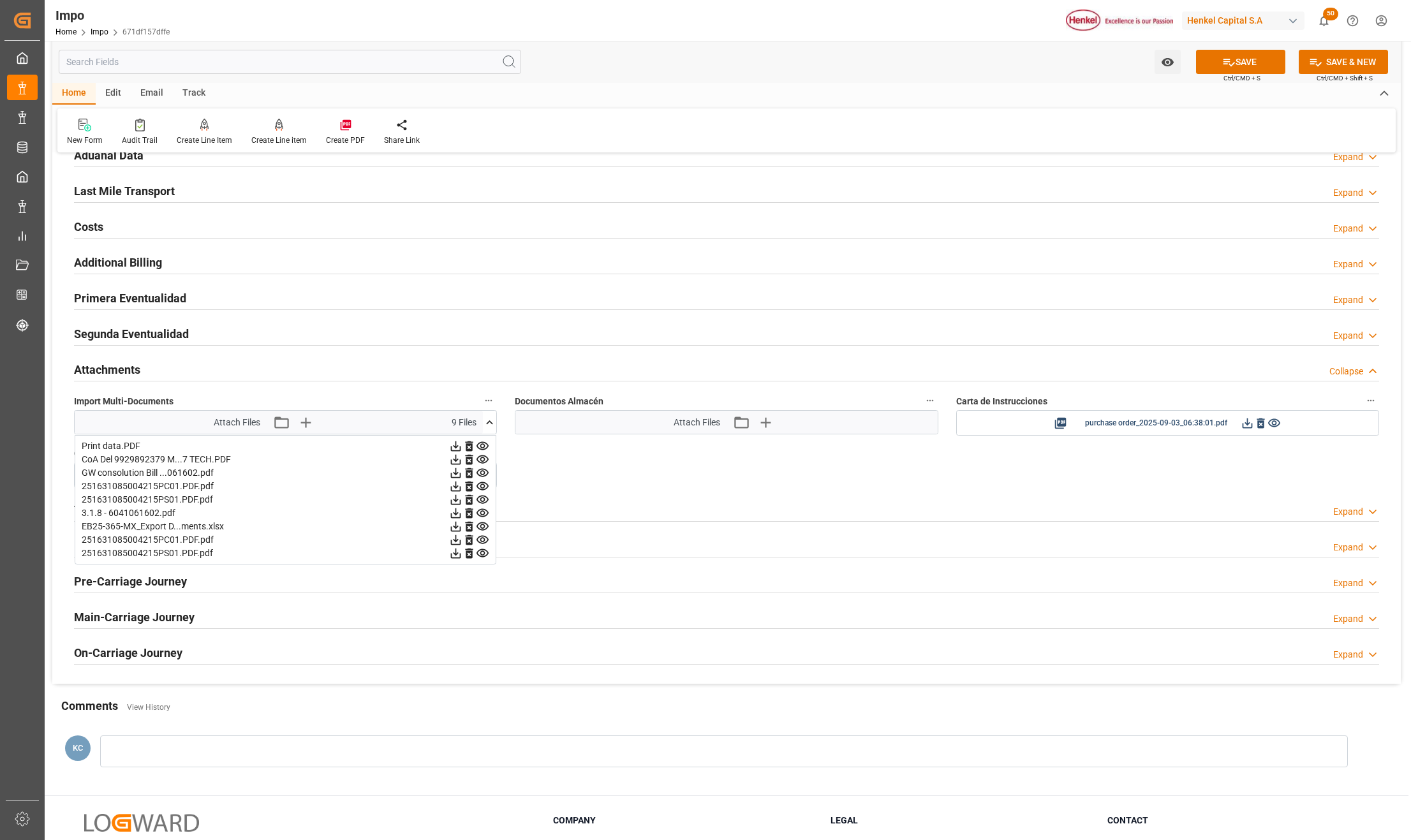
click at [1238, 73] on span "Ctrl/CMD + S" at bounding box center [1242, 78] width 37 height 10
click at [1240, 64] on button "SAVE" at bounding box center [1241, 62] width 89 height 24
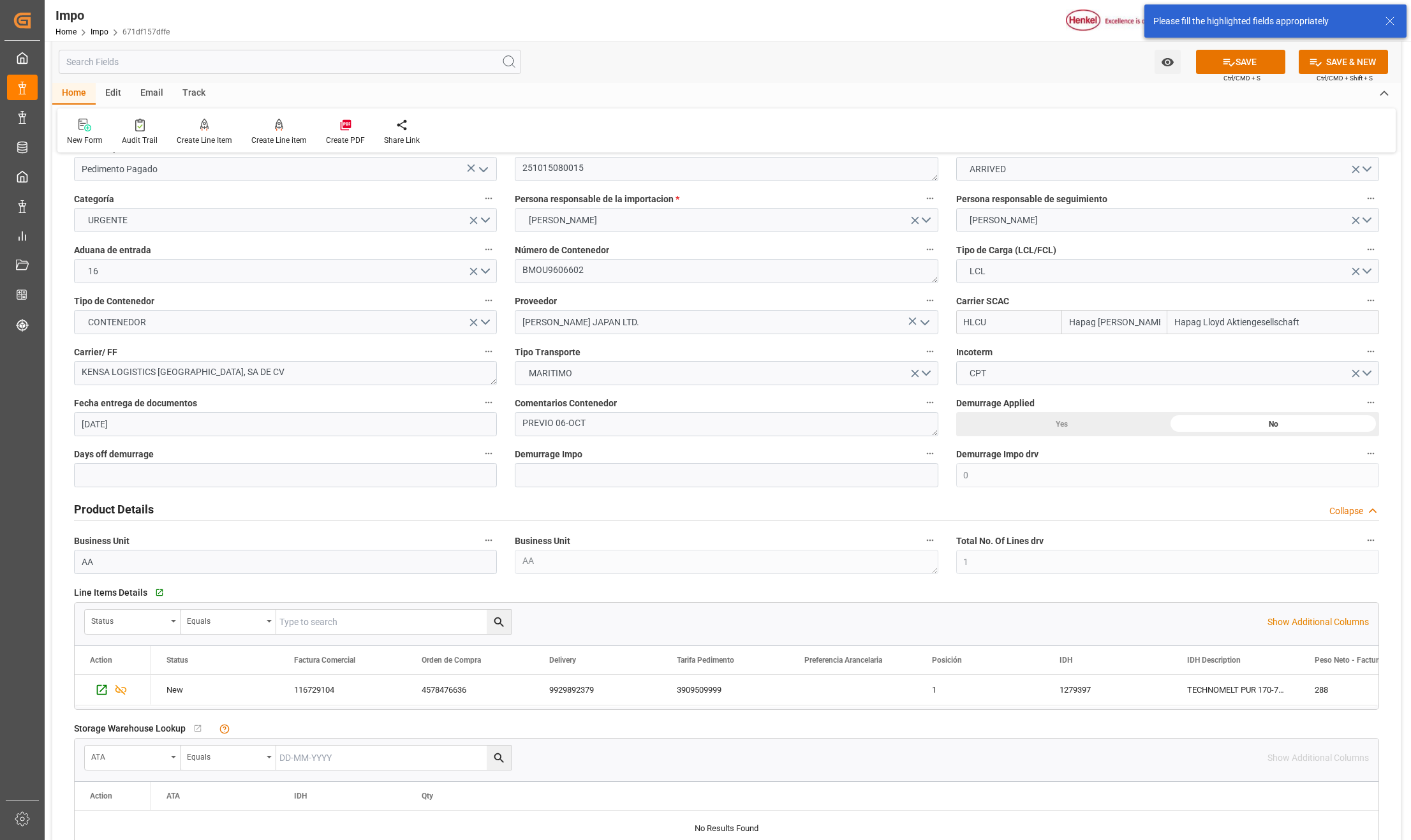
scroll to position [425, 0]
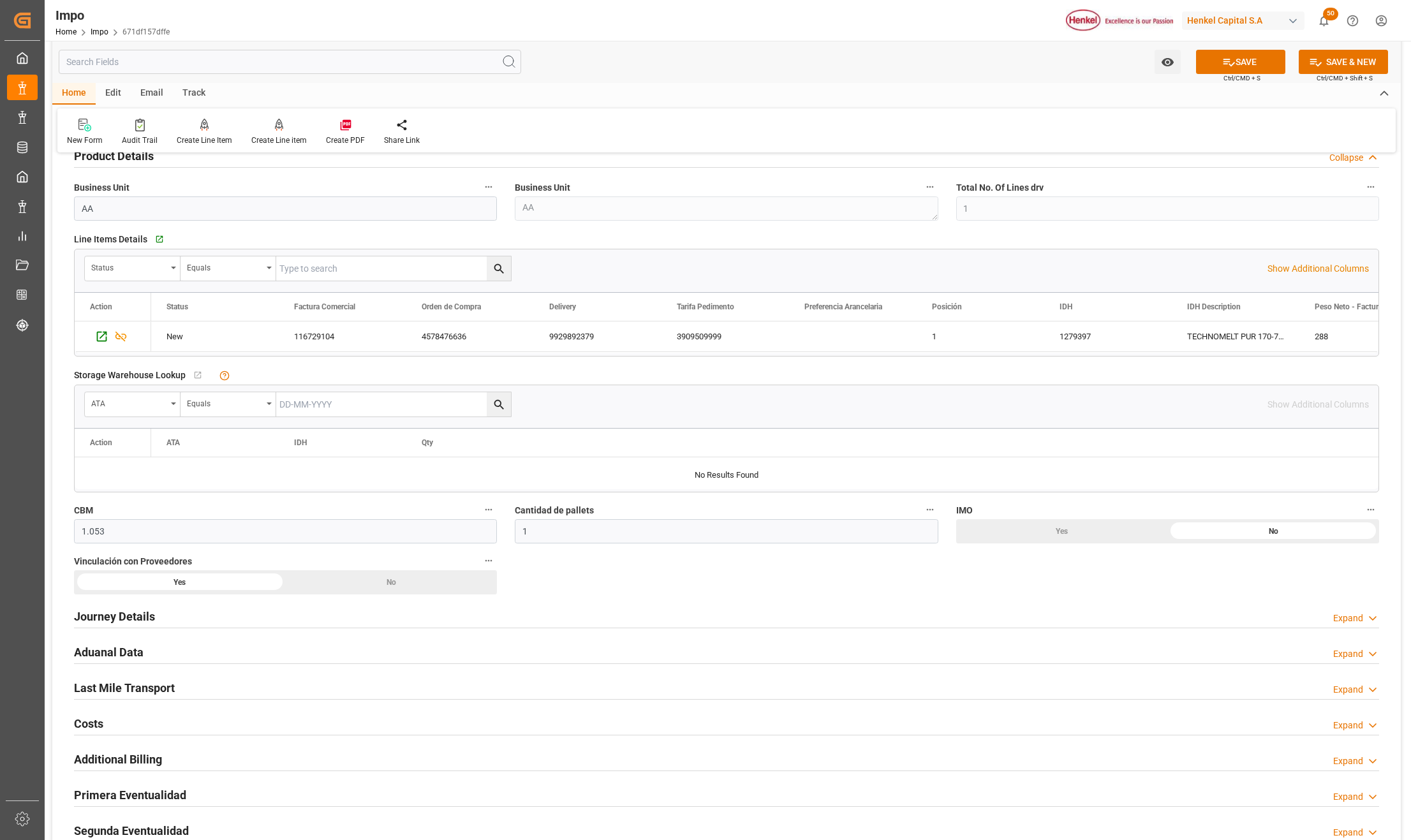
click at [118, 618] on h2 "Journey Details" at bounding box center [115, 616] width 81 height 17
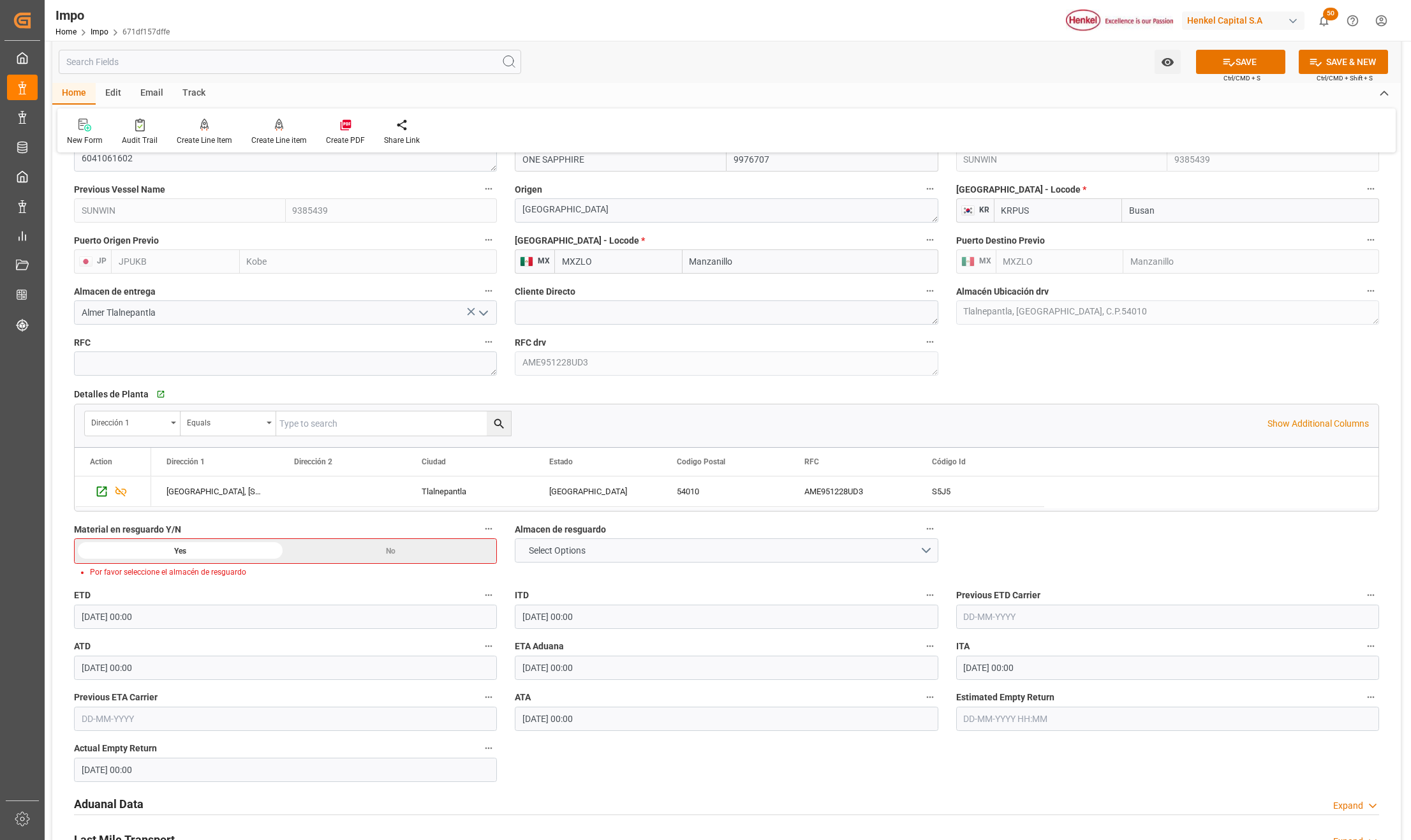
scroll to position [935, 0]
click at [591, 551] on span "Select Options" at bounding box center [558, 550] width 70 height 13
click at [575, 590] on div "MANZANILLO" at bounding box center [726, 580] width 422 height 27
click at [1252, 73] on span "Ctrl/CMD + S" at bounding box center [1242, 78] width 37 height 10
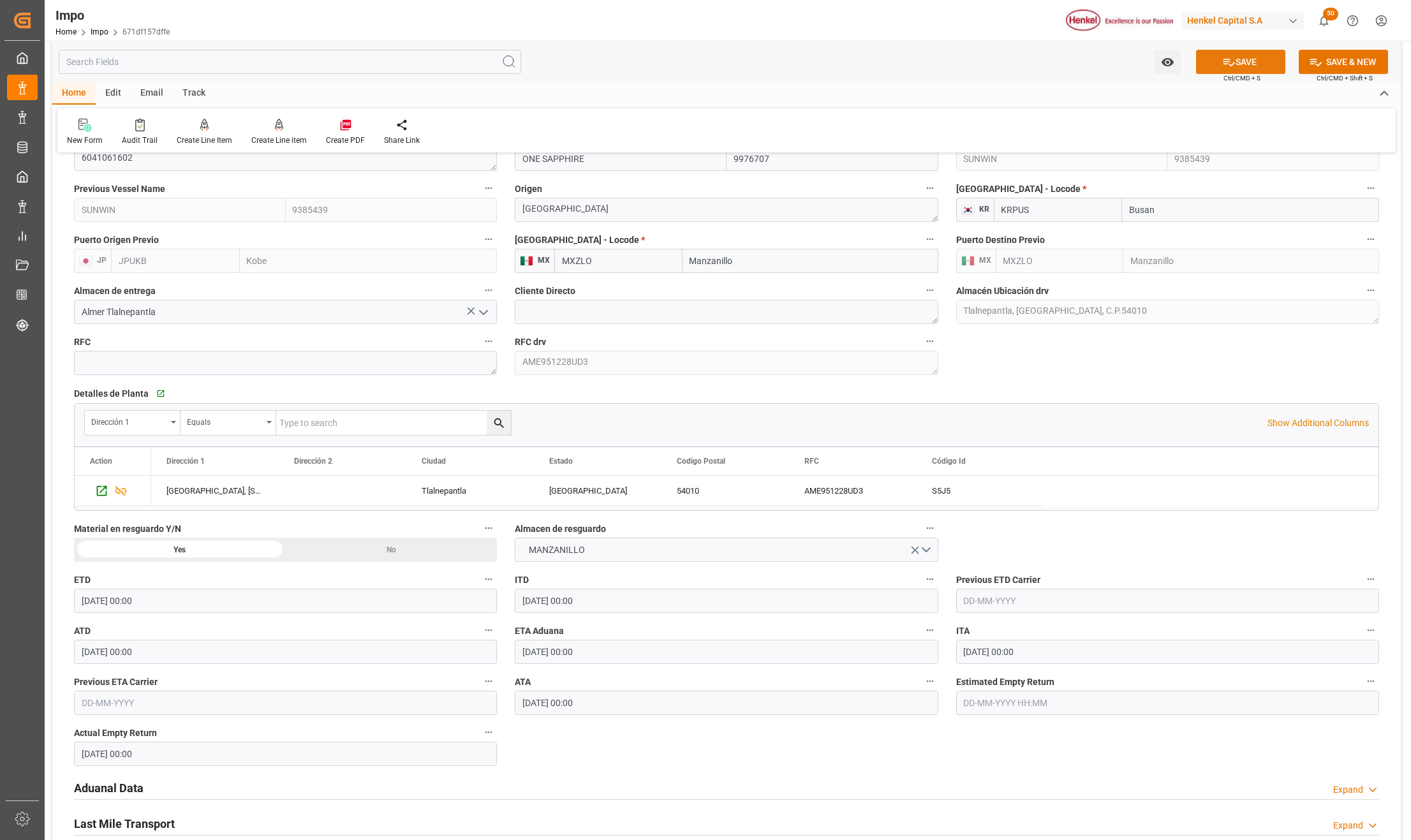
click at [1243, 52] on button "SAVE" at bounding box center [1241, 62] width 89 height 24
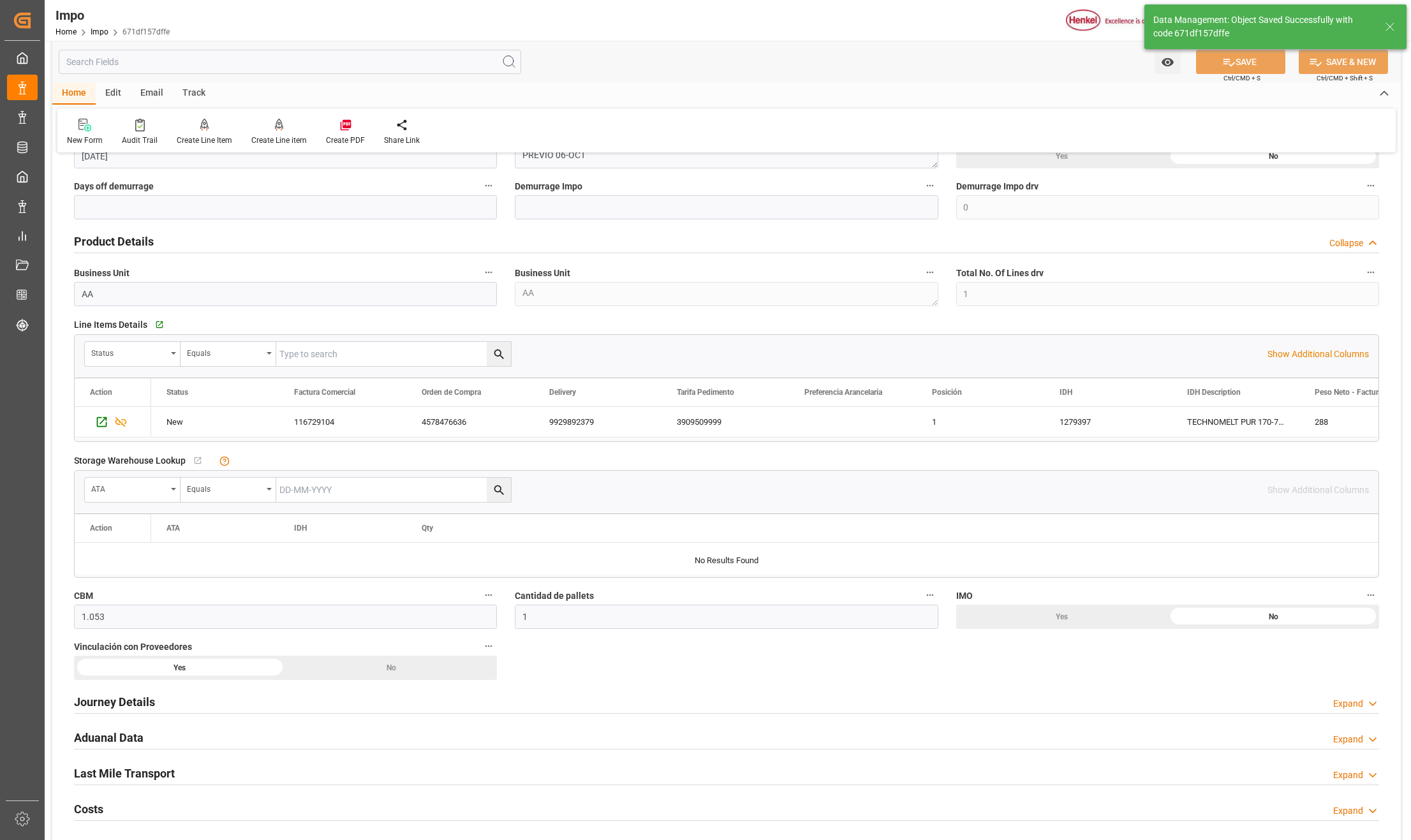
scroll to position [0, 0]
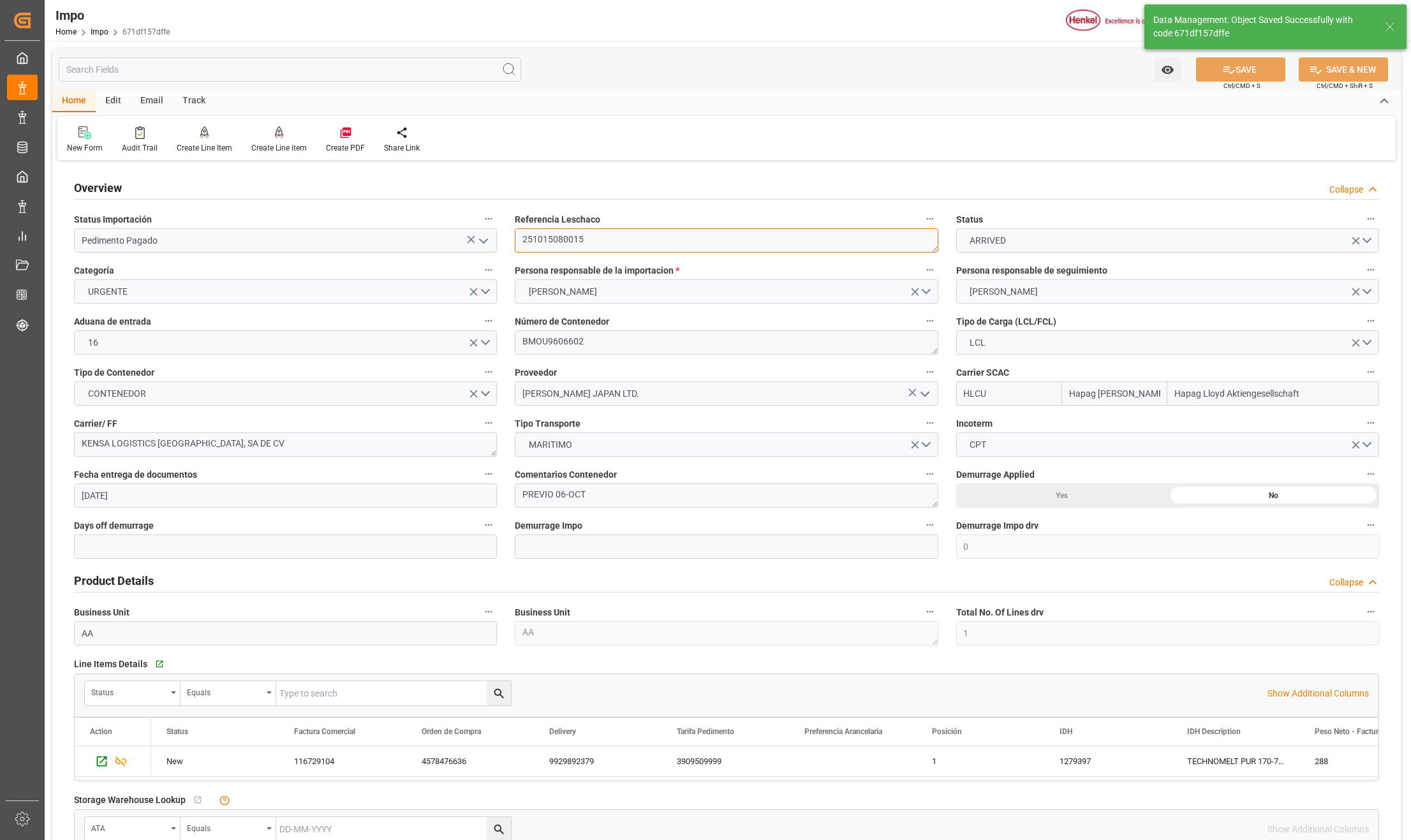
click at [564, 236] on textarea "251015080015" at bounding box center [726, 240] width 423 height 24
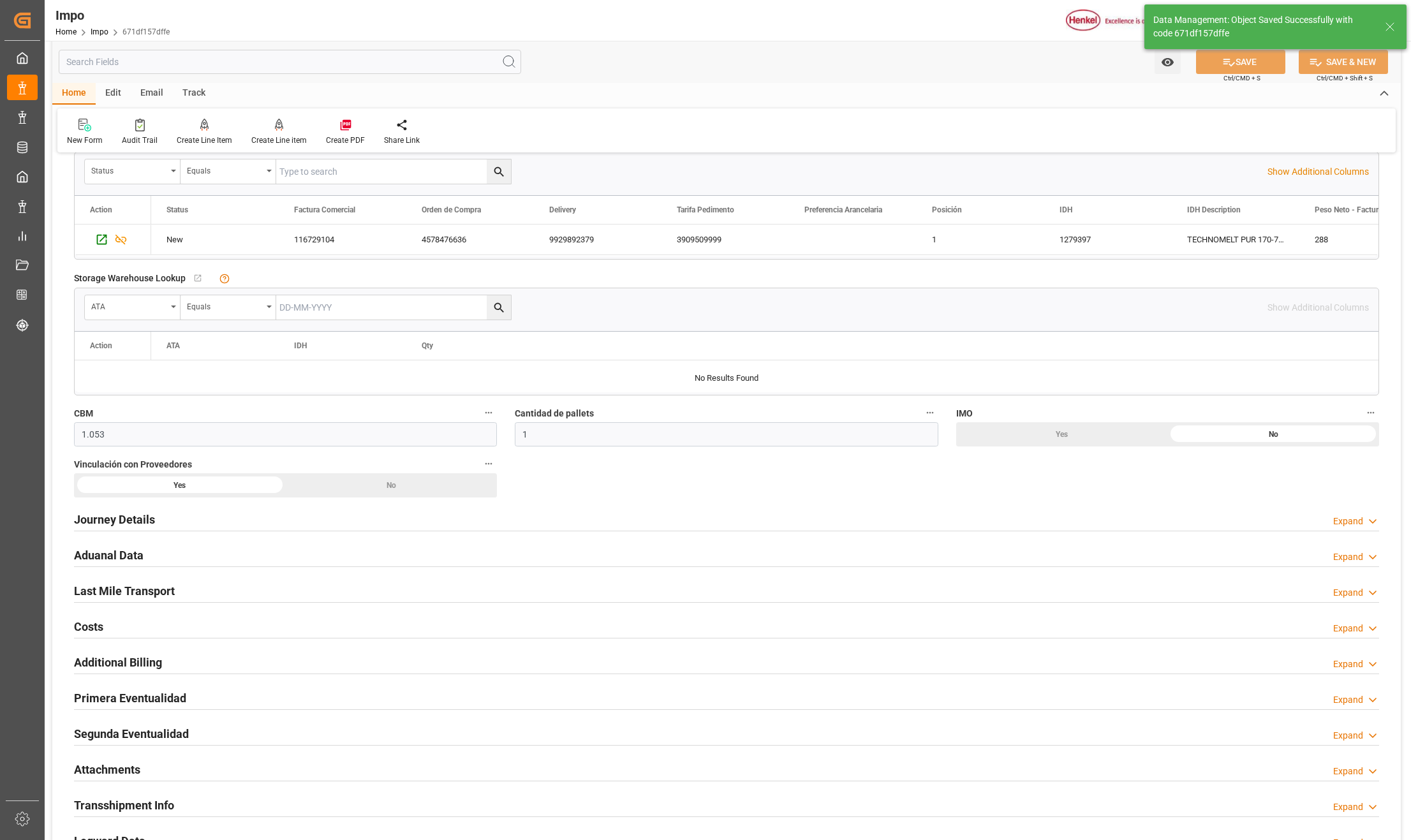
scroll to position [850, 0]
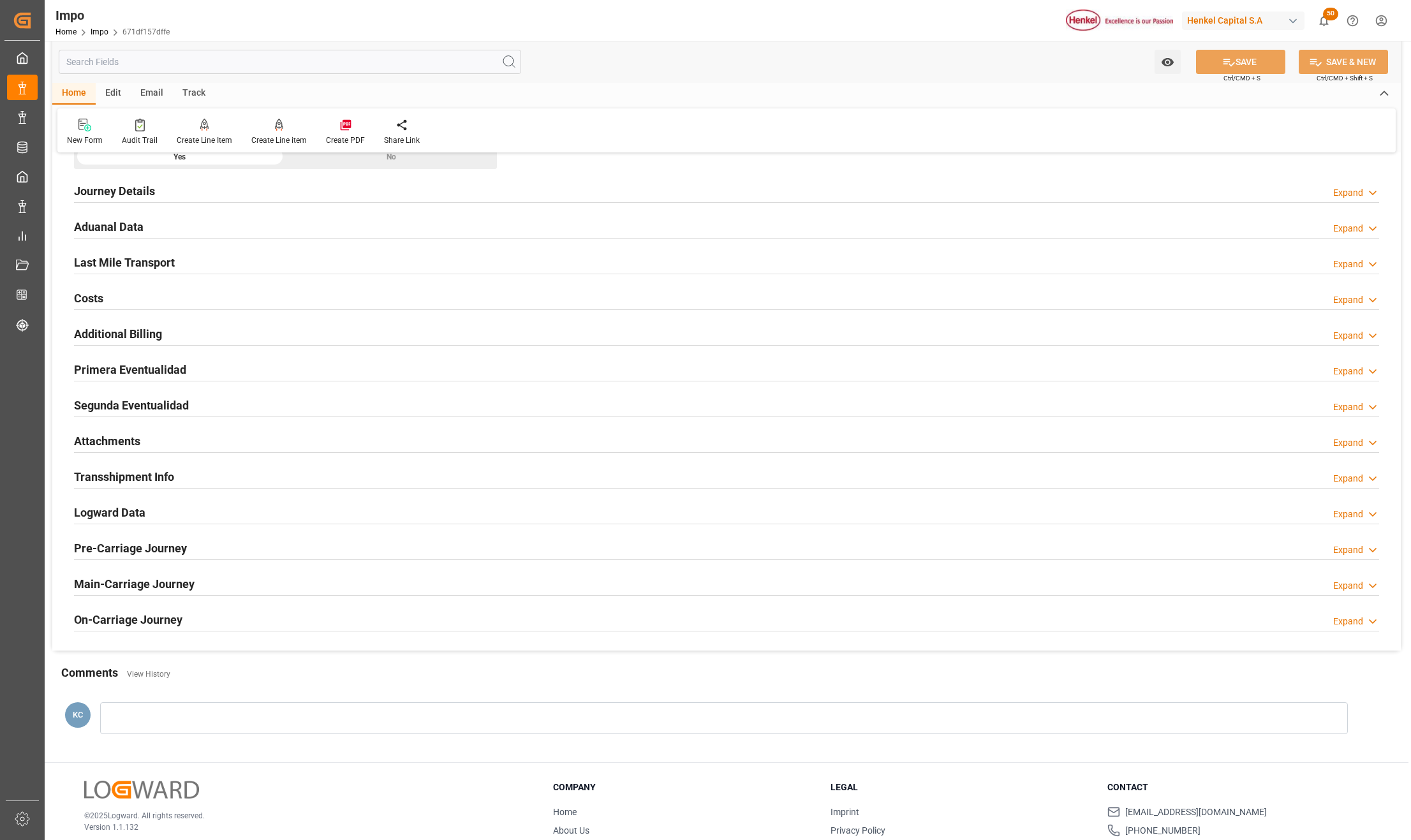
click at [121, 441] on h2 "Attachments" at bounding box center [107, 441] width 66 height 17
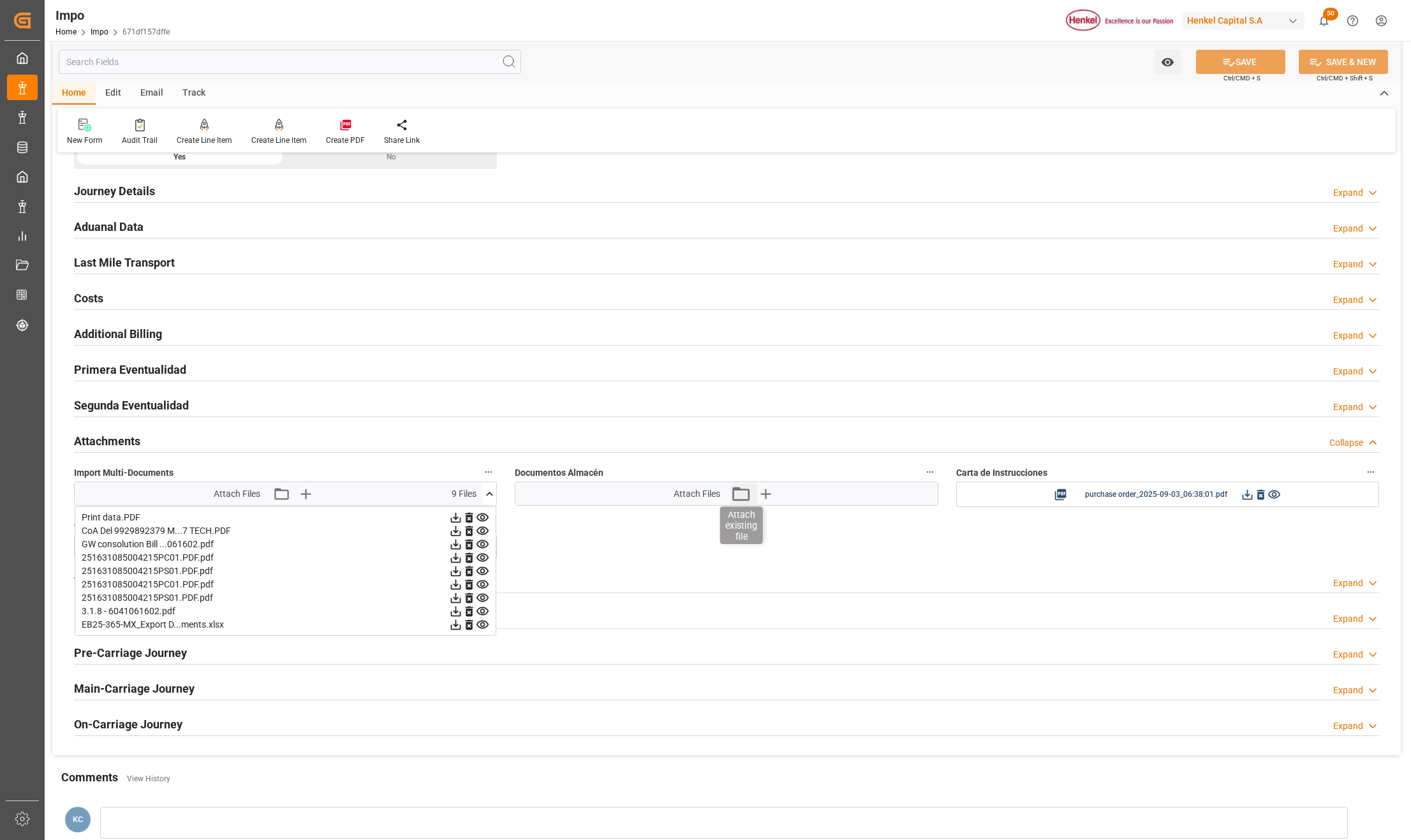
click at [743, 498] on icon "button" at bounding box center [741, 493] width 20 height 20
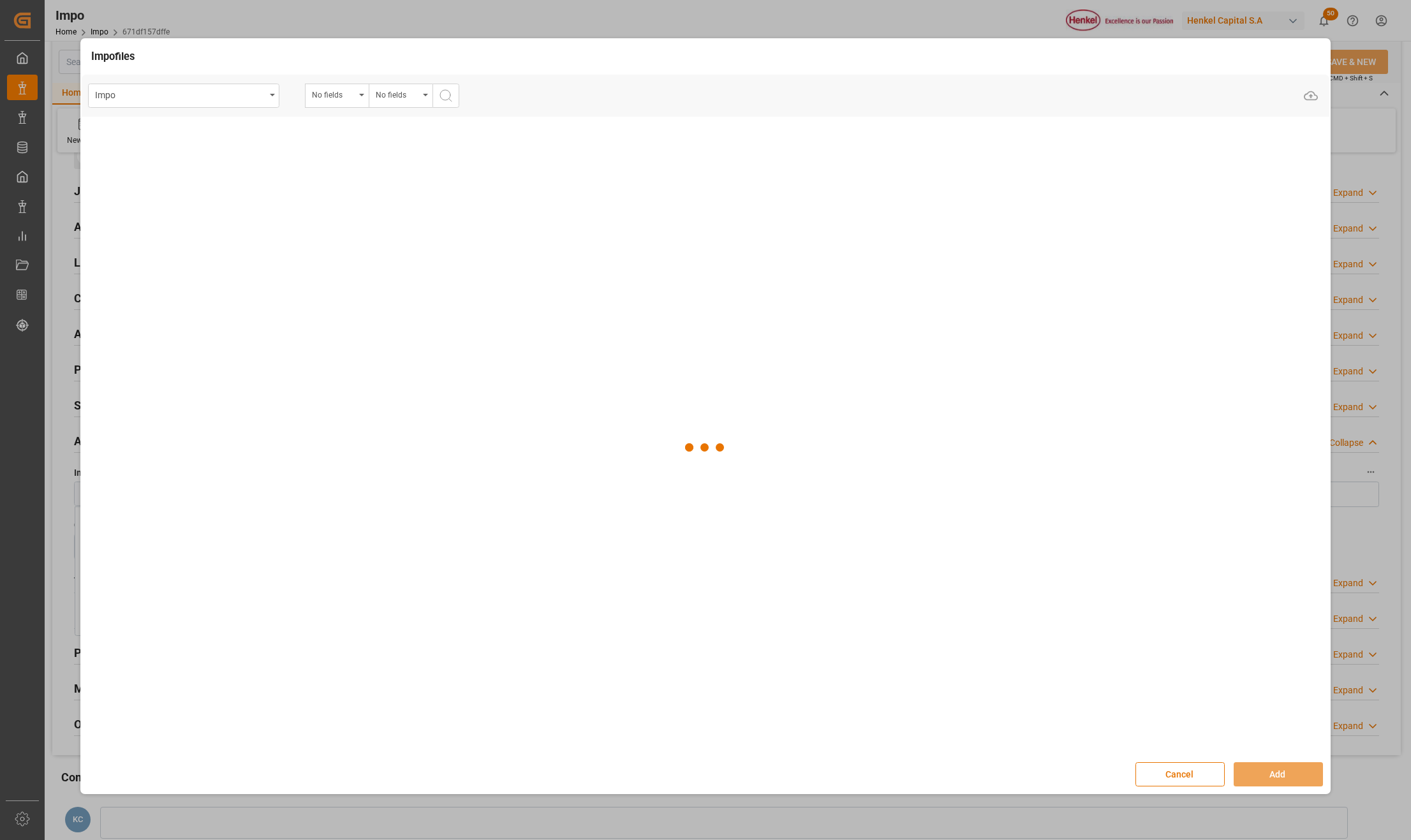
click at [361, 94] on icon "open menu" at bounding box center [362, 95] width 5 height 3
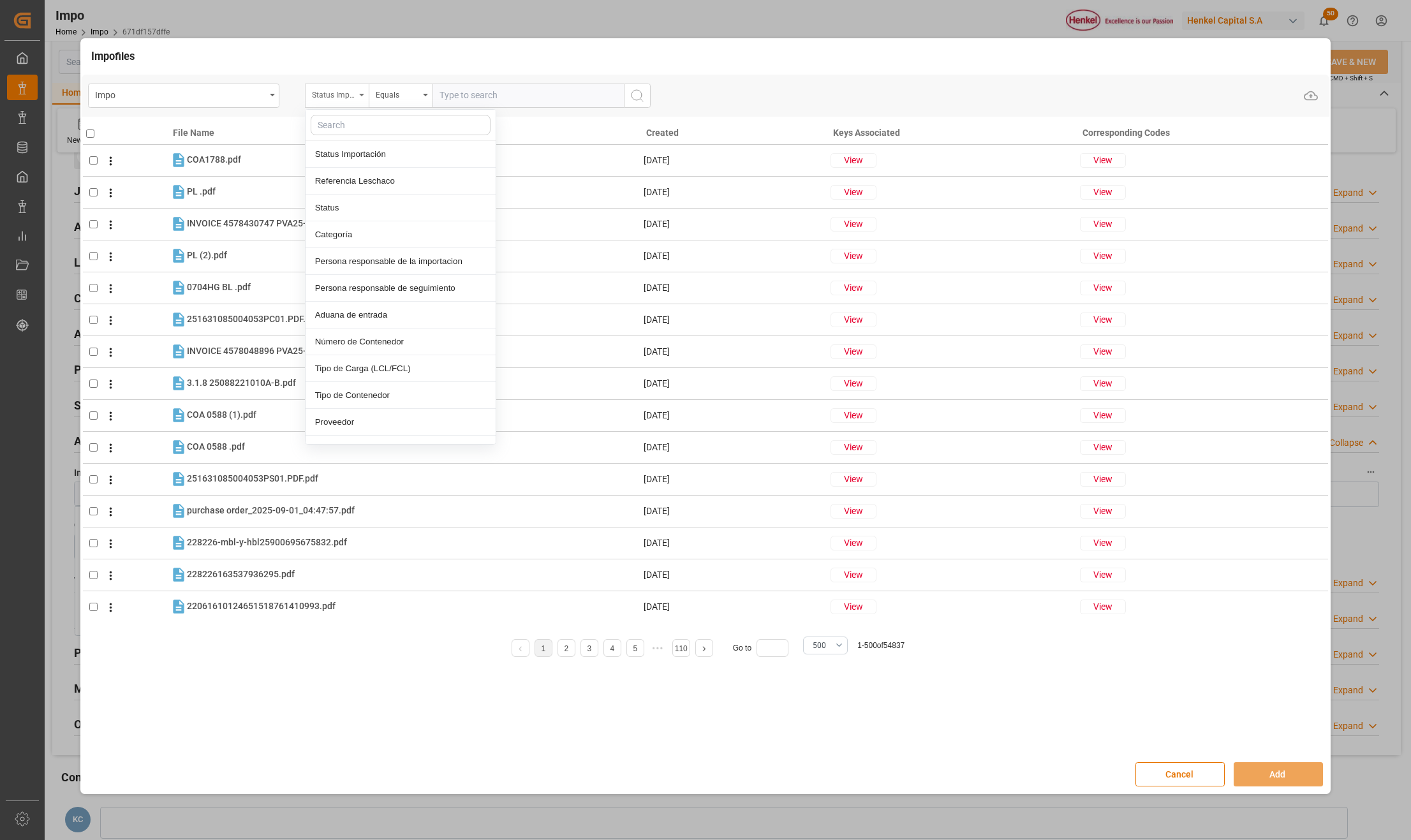
click at [363, 98] on div "Status Importación" at bounding box center [337, 95] width 64 height 24
click at [358, 177] on div "Referencia Leschaco" at bounding box center [401, 181] width 190 height 27
click at [499, 98] on input "text" at bounding box center [528, 95] width 192 height 24
paste input "251015080015"
type input "251015080015"
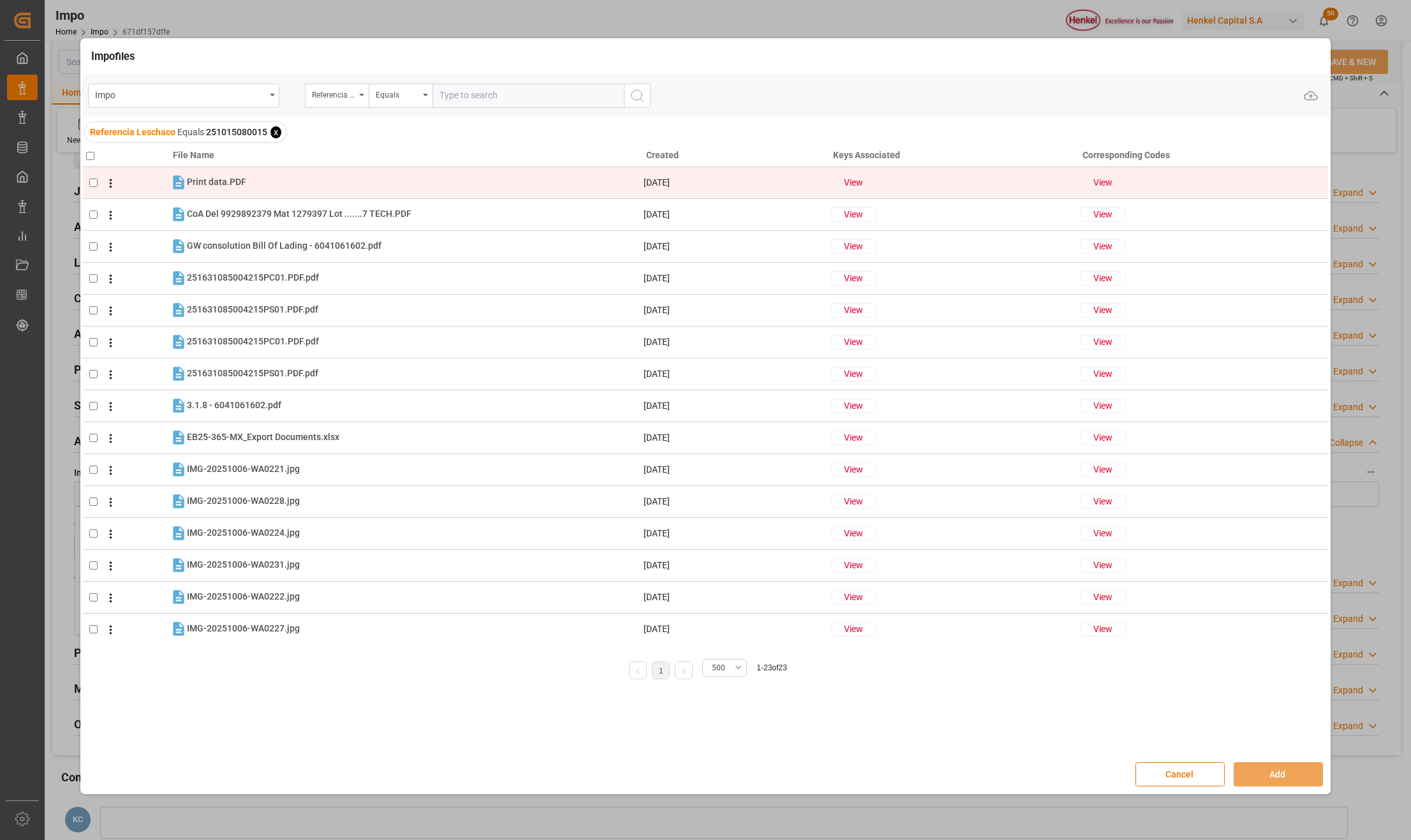
click at [94, 182] on input "checkbox" at bounding box center [93, 182] width 9 height 9
checkbox input "true"
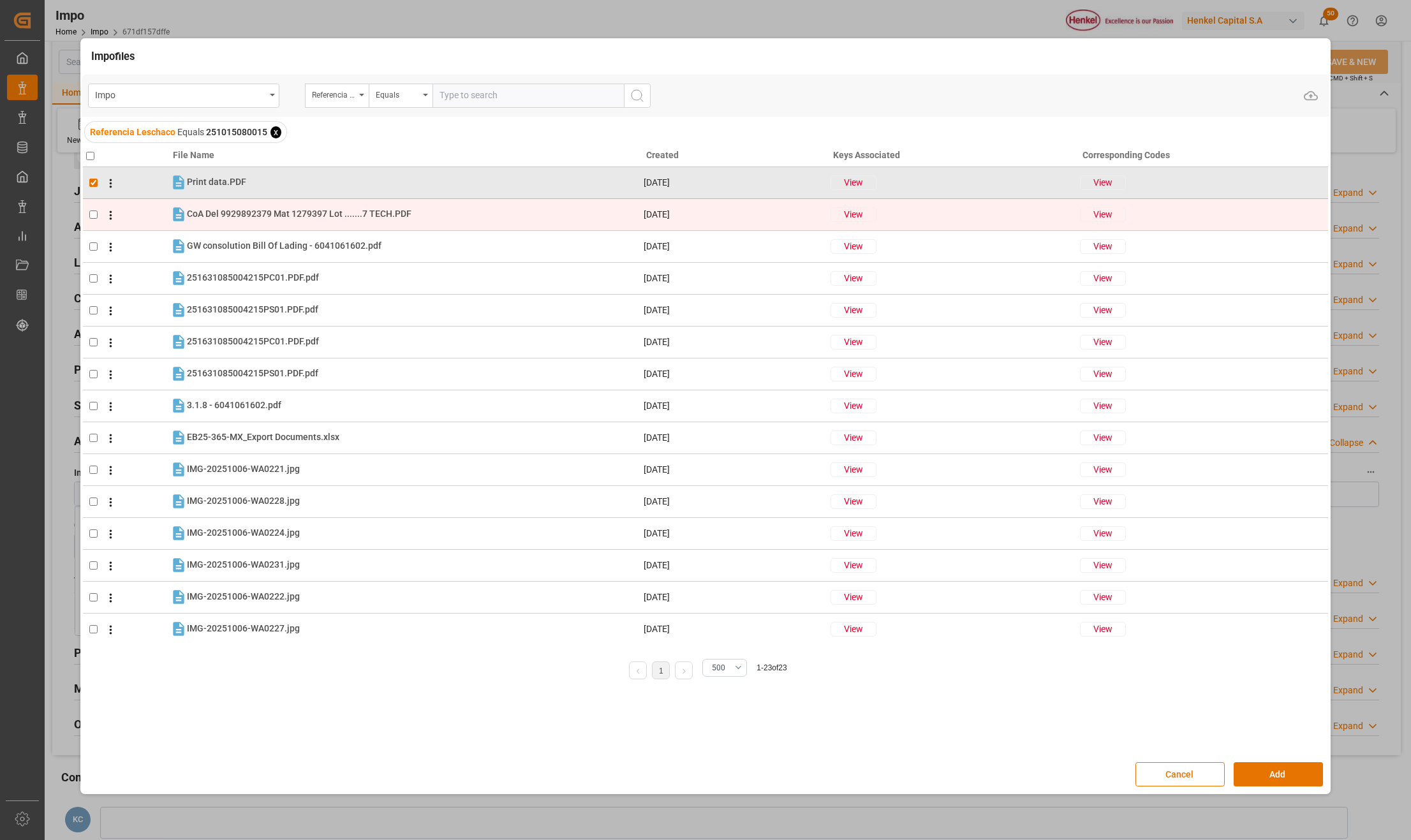
click at [96, 212] on input "checkbox" at bounding box center [93, 214] width 9 height 9
checkbox input "true"
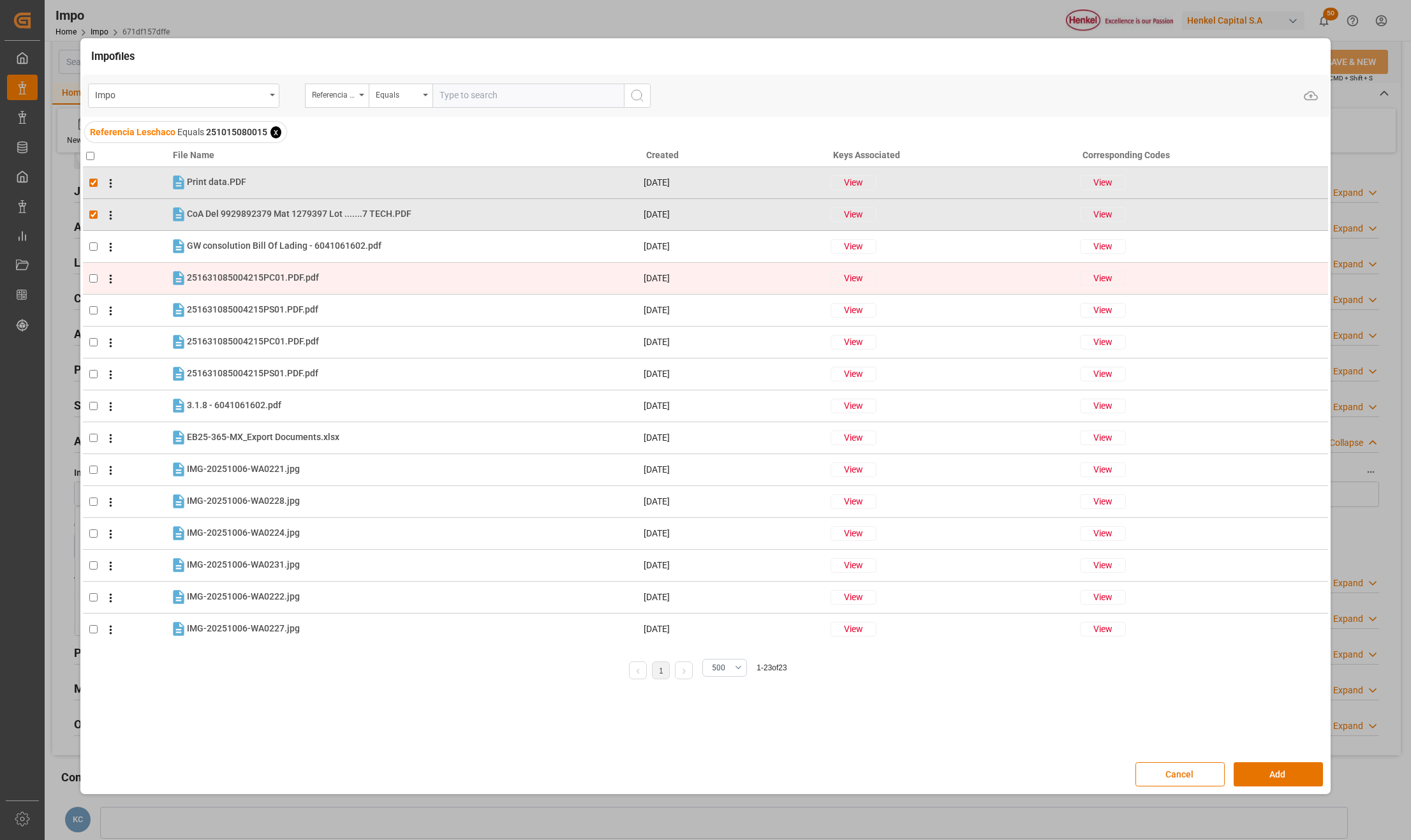
click at [98, 281] on span at bounding box center [108, 277] width 20 height 15
checkbox input "true"
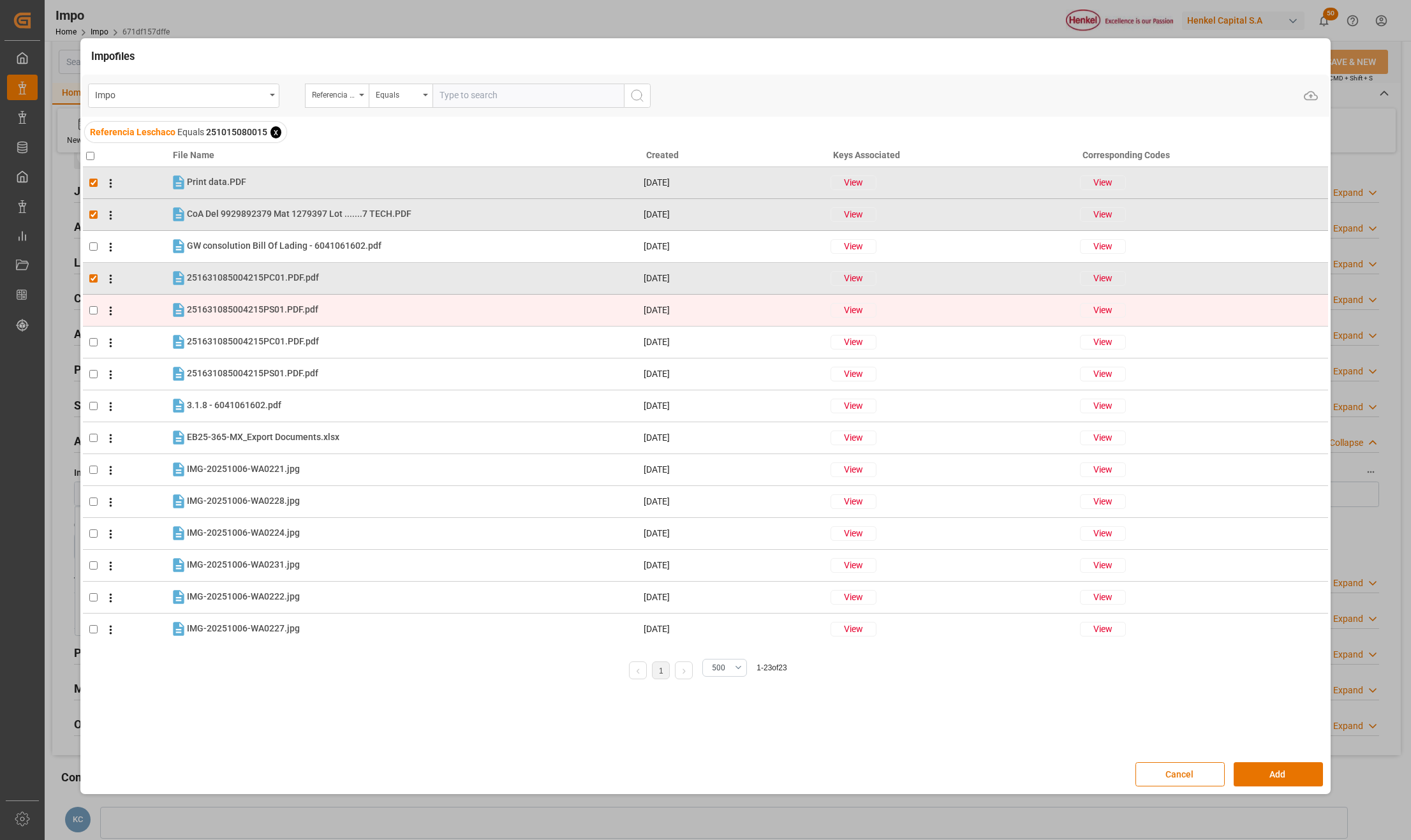
click at [101, 310] on span at bounding box center [108, 310] width 20 height 15
checkbox input "true"
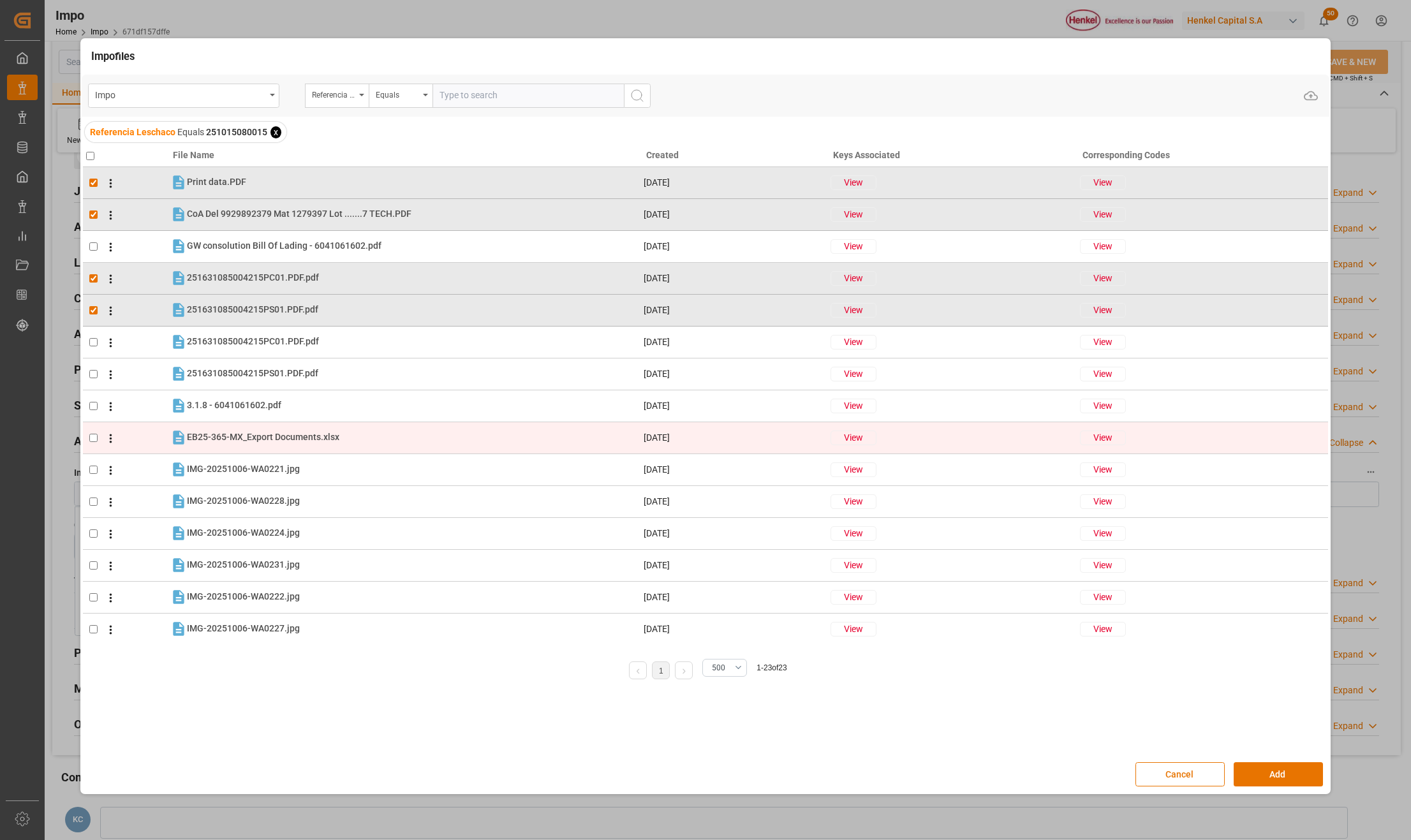
click at [93, 437] on input "checkbox" at bounding box center [93, 437] width 9 height 9
checkbox input "true"
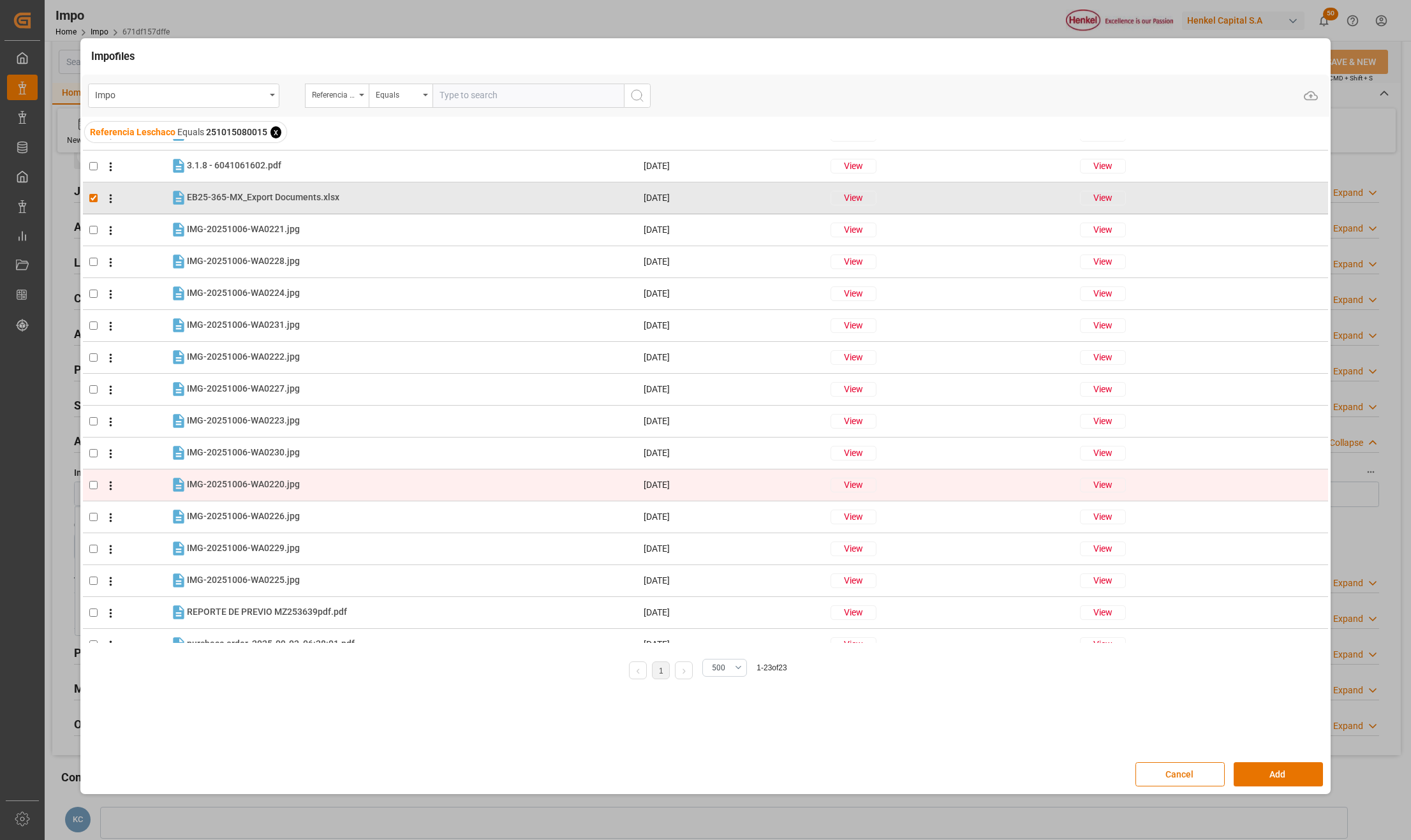
scroll to position [258, 0]
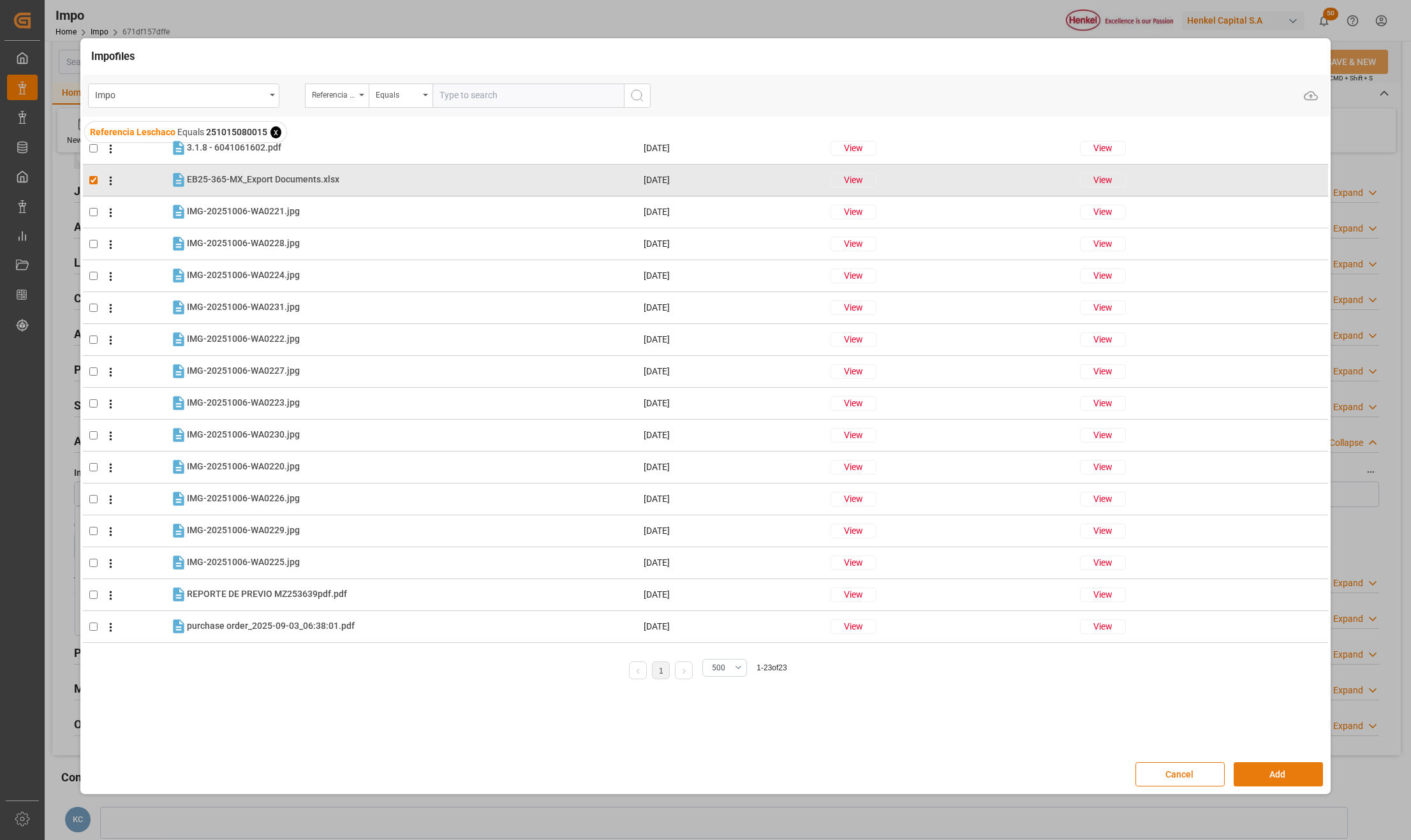
click at [1298, 769] on button "Add" at bounding box center [1278, 774] width 89 height 24
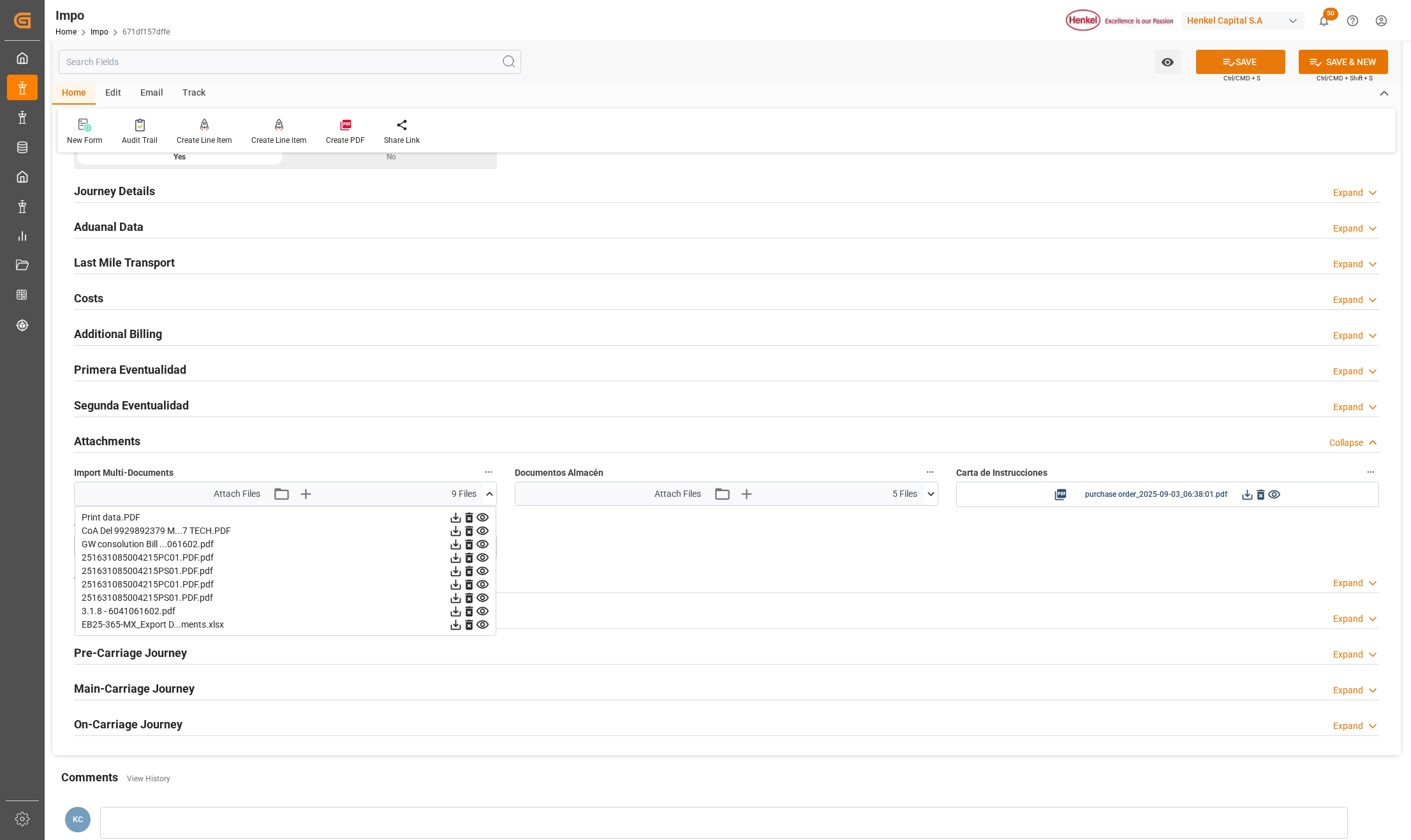
click at [1248, 70] on button "SAVE" at bounding box center [1241, 62] width 89 height 24
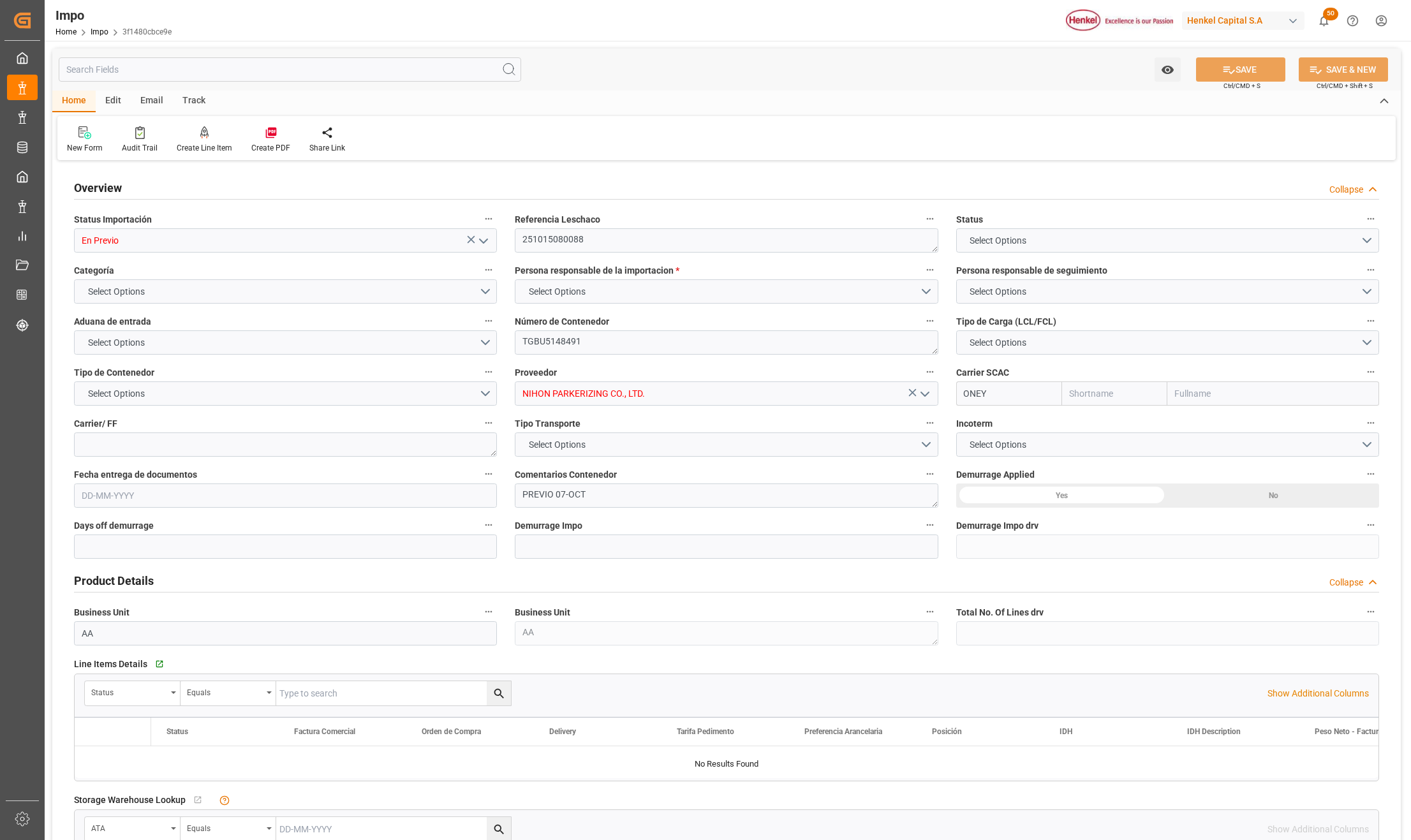
type input "ONE"
type input "Ocean Network Express"
type input "0"
type input "1"
type input "1.125"
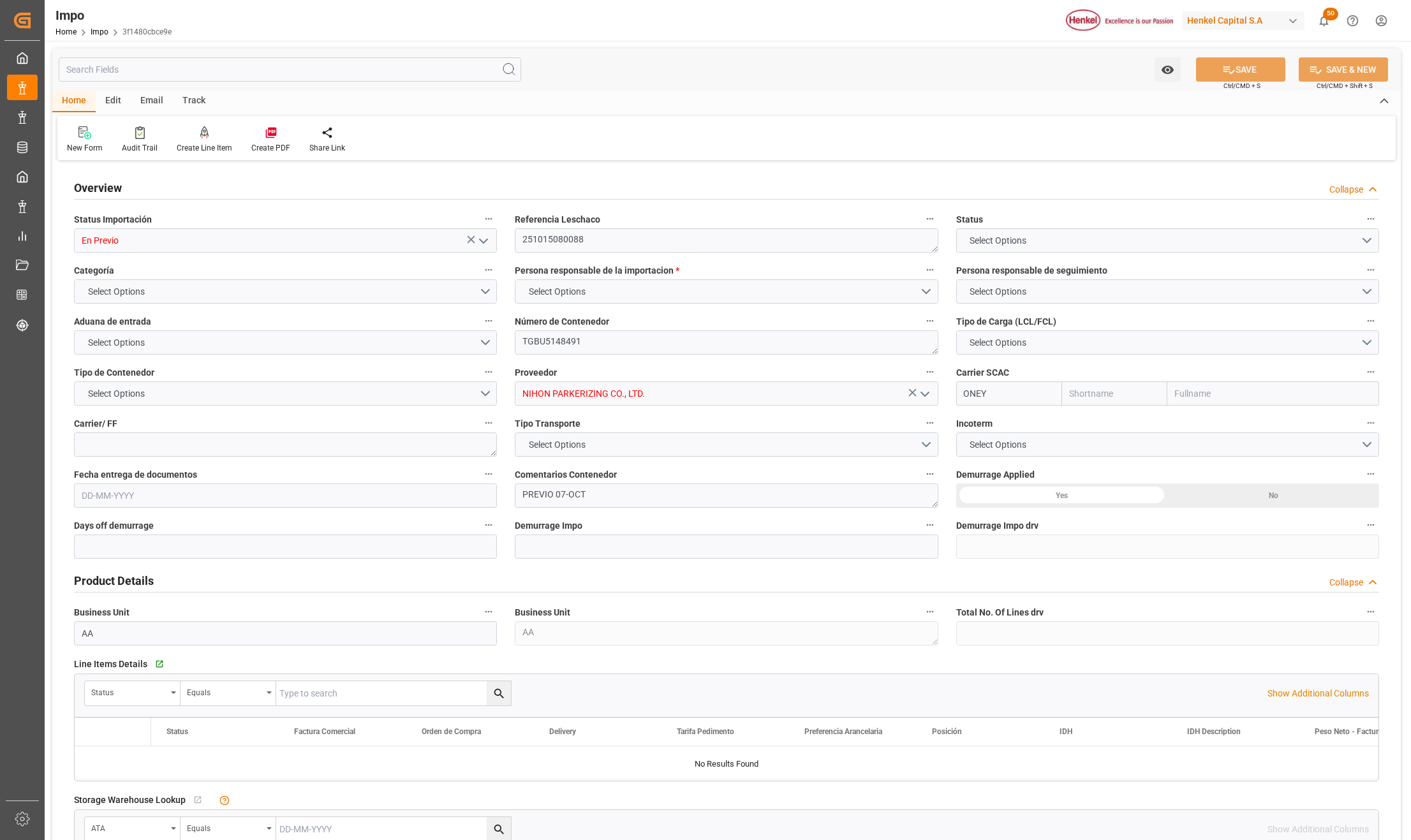
type input "1"
type input "[DATE]"
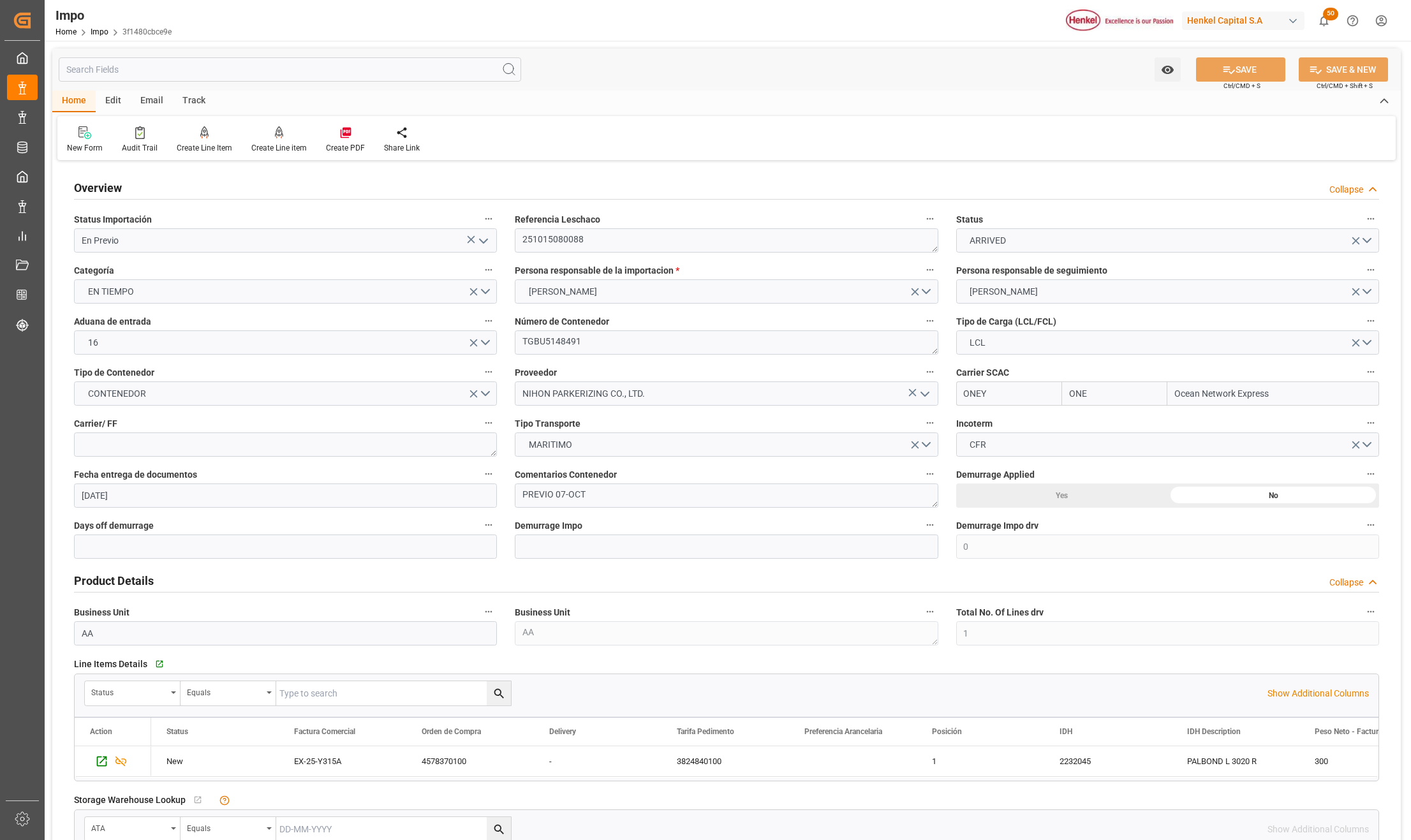
click at [474, 235] on button "open menu" at bounding box center [483, 241] width 19 height 20
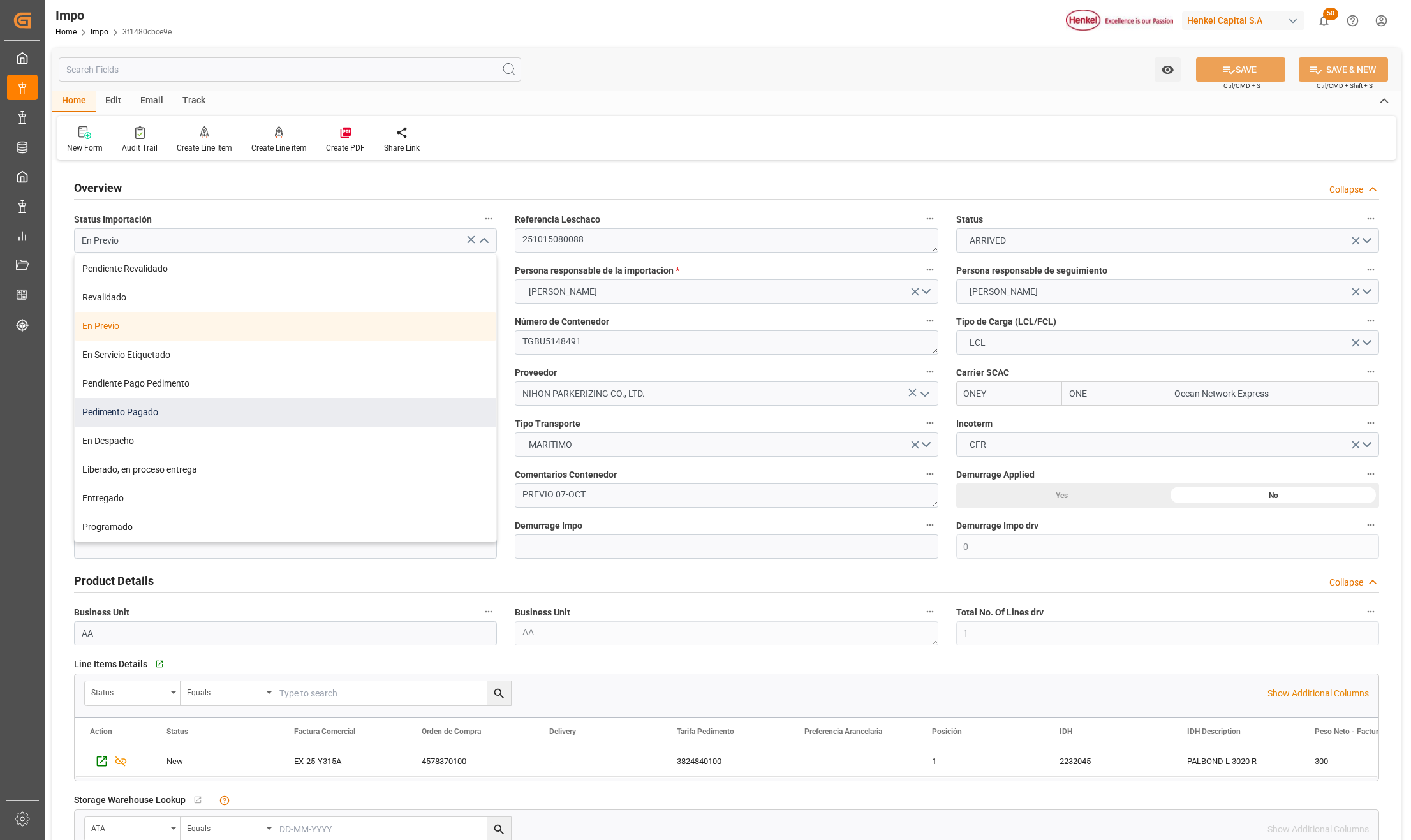
click at [118, 409] on div "Pedimento Pagado" at bounding box center [285, 412] width 422 height 29
type input "Pedimento Pagado"
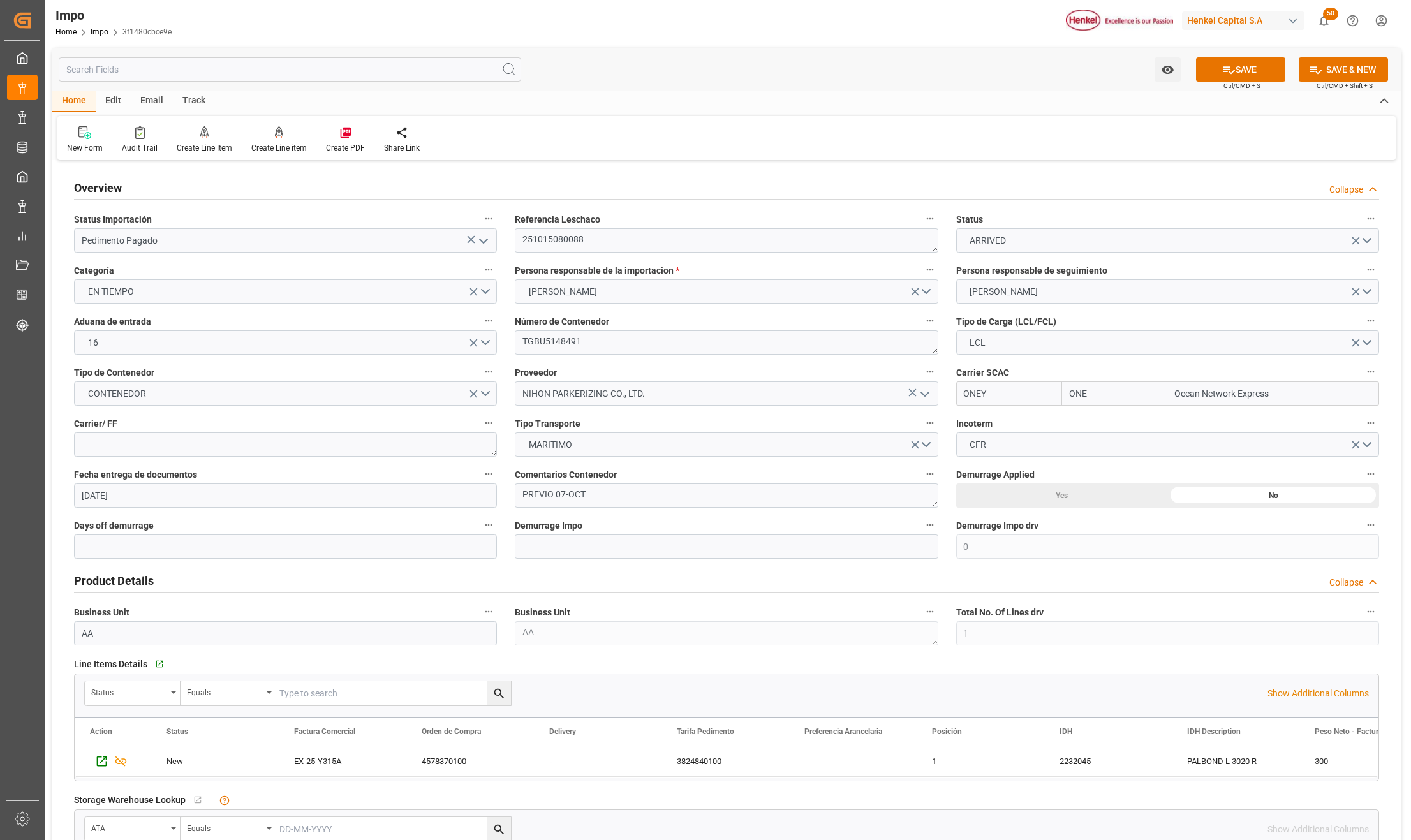
scroll to position [85, 0]
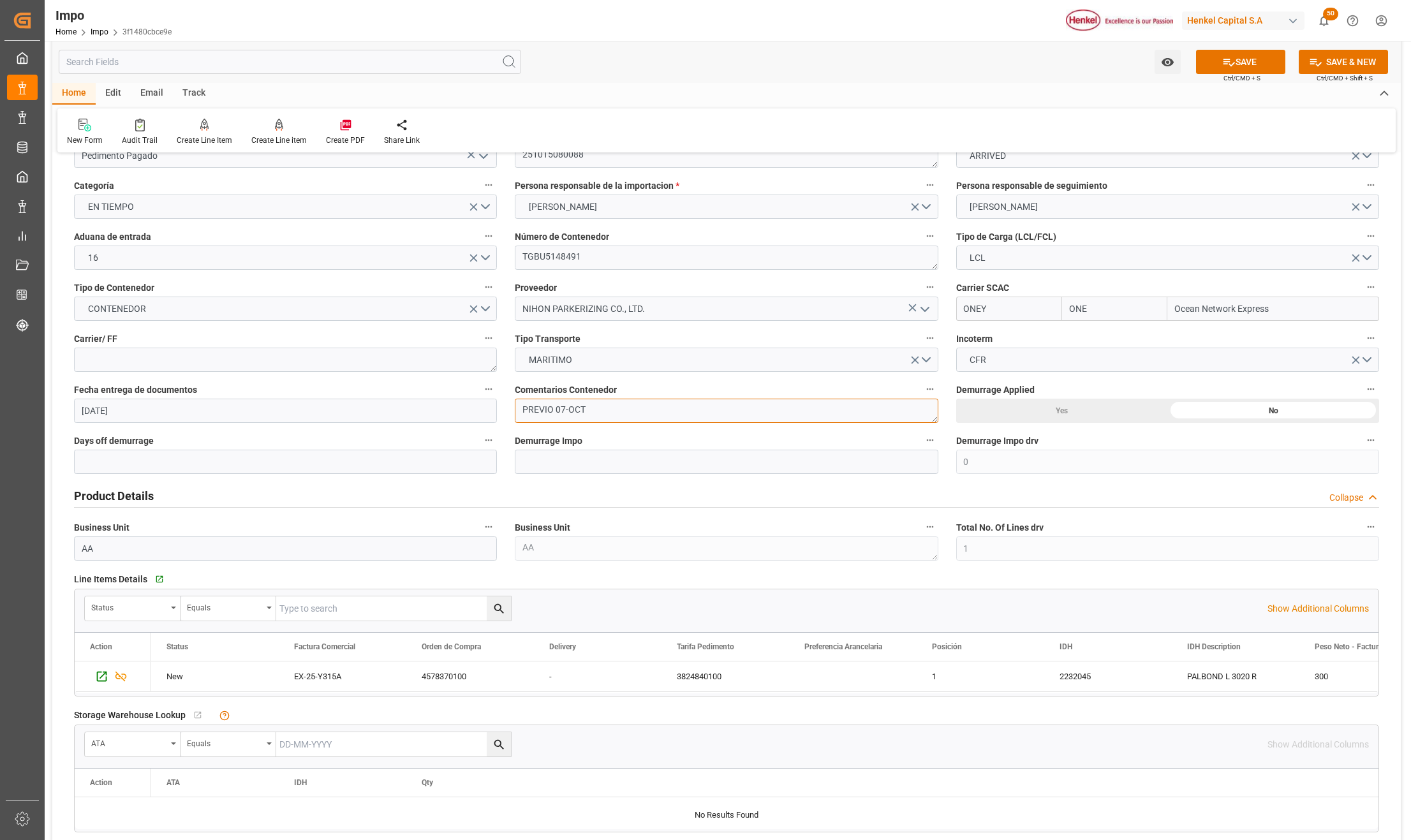
drag, startPoint x: 540, startPoint y: 409, endPoint x: 401, endPoint y: 398, distance: 139.4
click at [401, 398] on div "Overview Collapse Status Importación Pedimento Pagado Referencia Leschaco 25101…" at bounding box center [727, 748] width 1349 height 1337
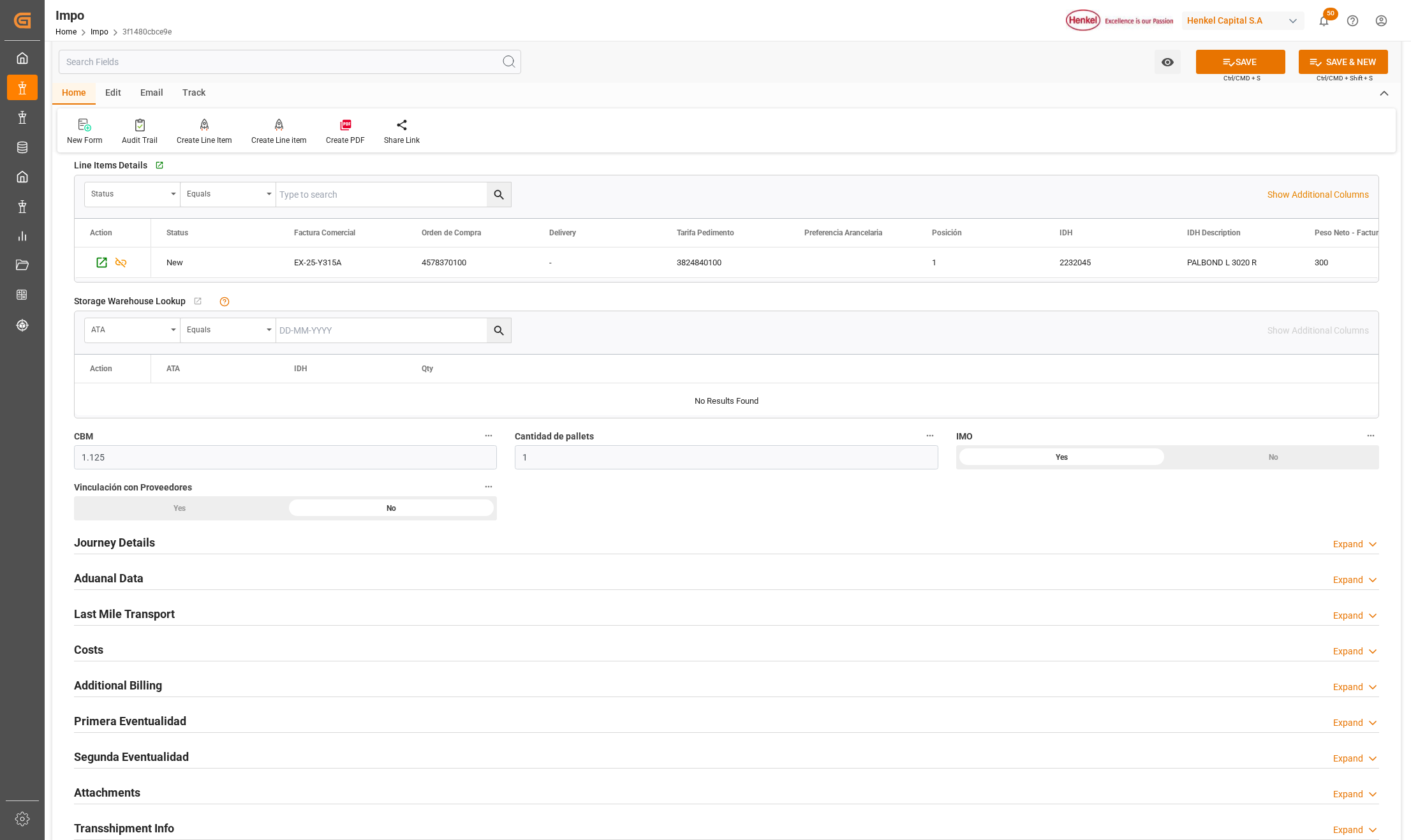
scroll to position [595, 0]
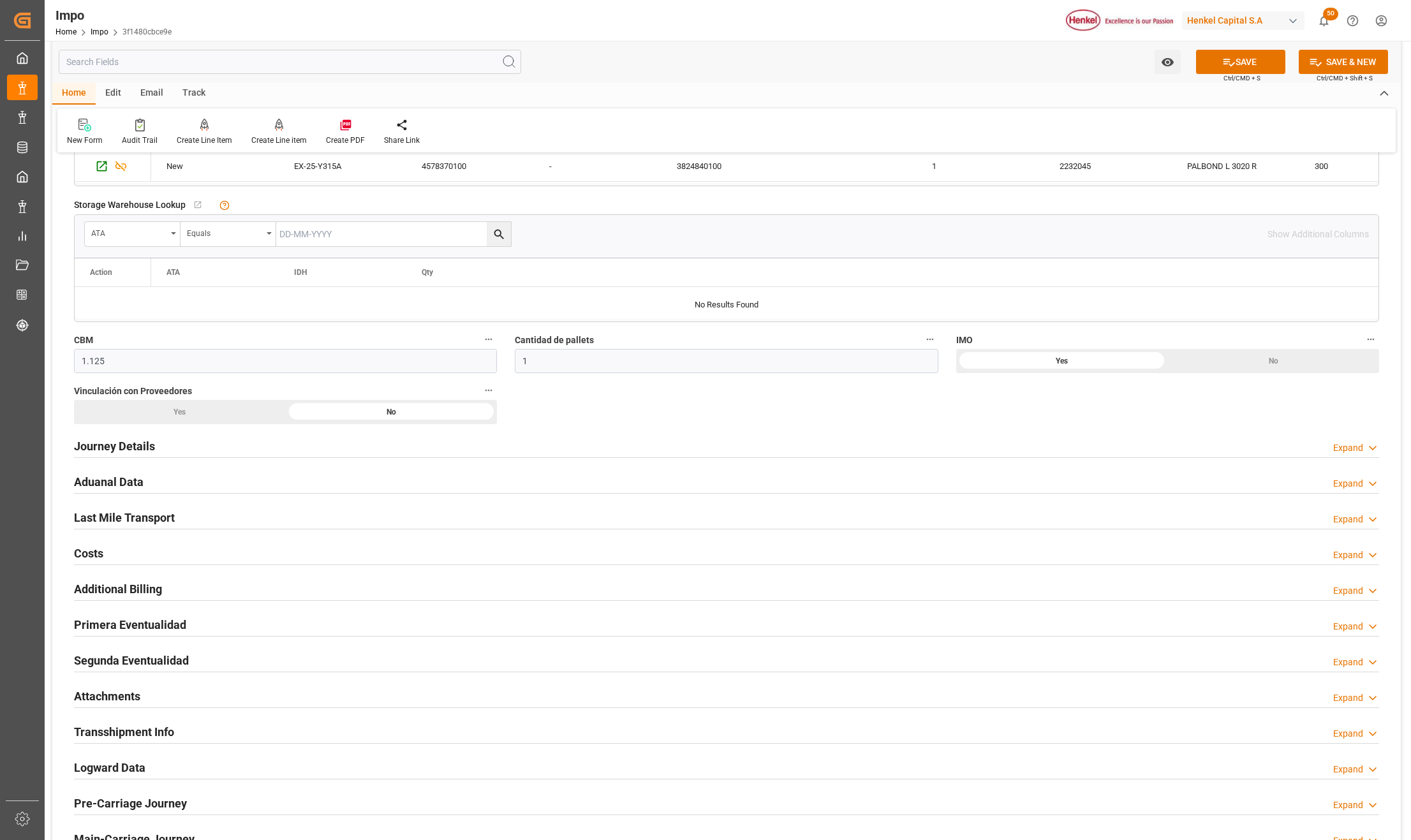
type textarea "PEND. DESPACHO"
click at [100, 623] on h2 "Primera Eventualidad" at bounding box center [130, 625] width 112 height 17
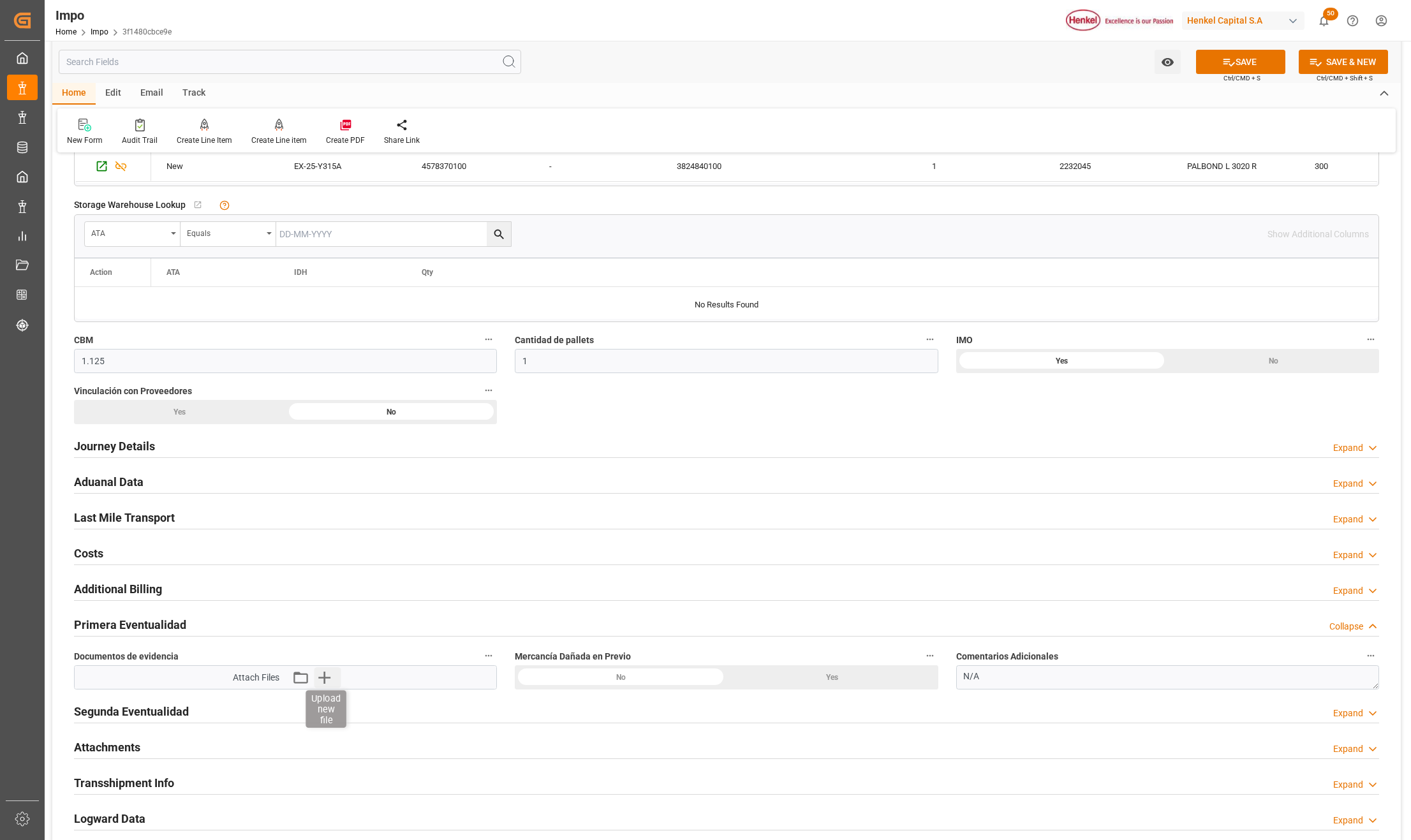
click at [323, 676] on icon "button" at bounding box center [324, 677] width 20 height 20
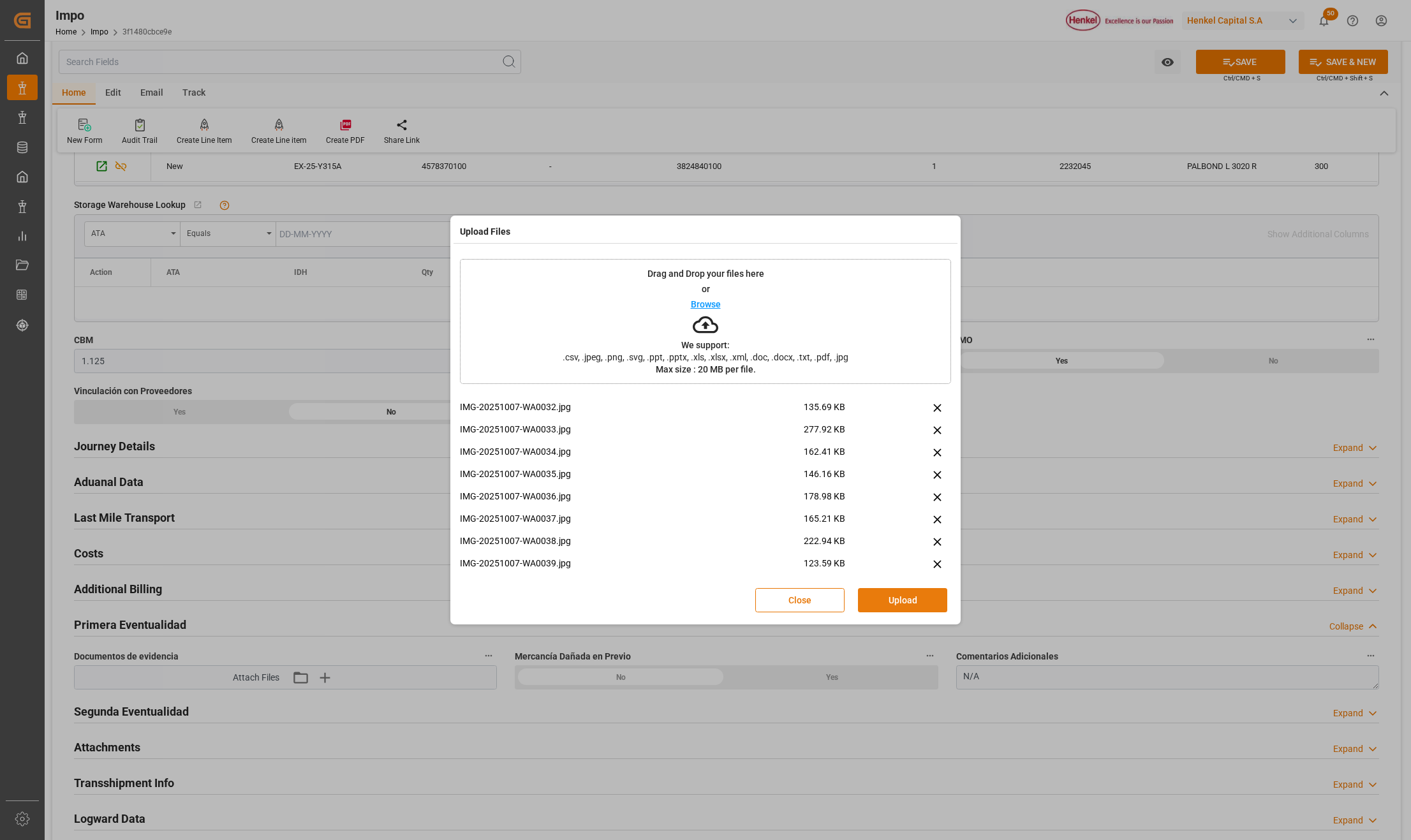
click at [915, 603] on button "Upload" at bounding box center [903, 600] width 89 height 24
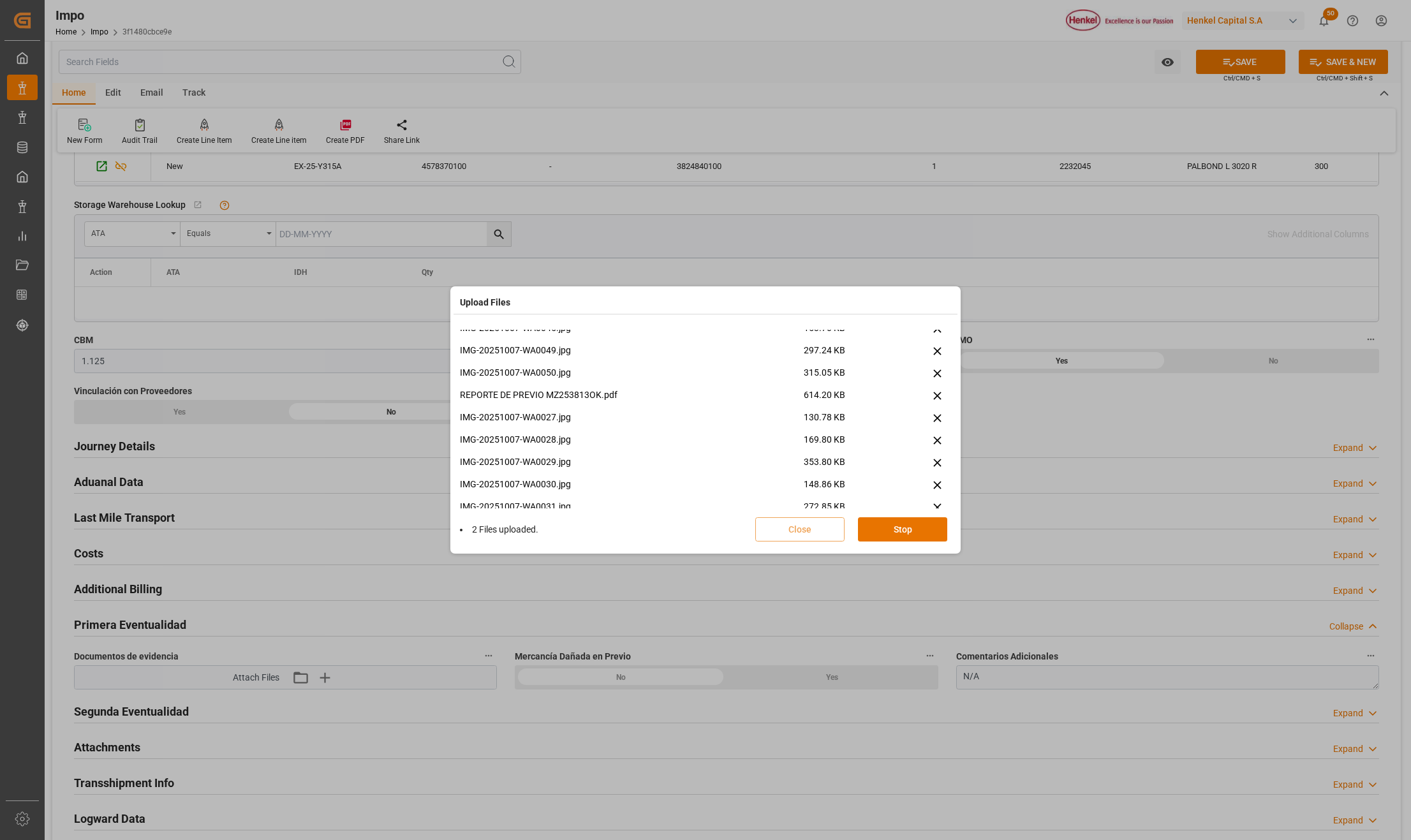
scroll to position [321, 0]
click at [879, 523] on button "Done" at bounding box center [903, 529] width 89 height 24
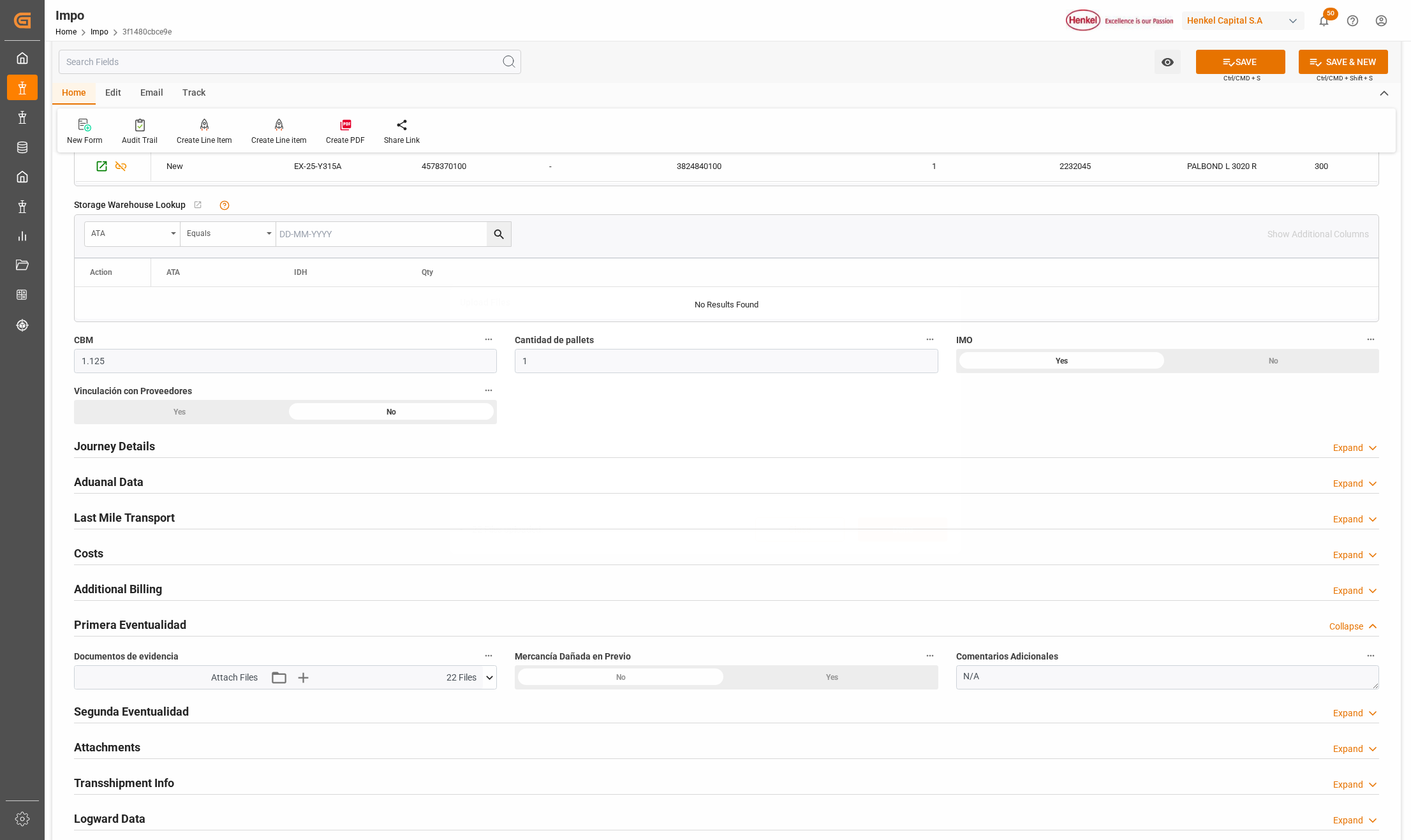
scroll to position [0, 0]
click at [1218, 55] on button "SAVE" at bounding box center [1241, 62] width 89 height 24
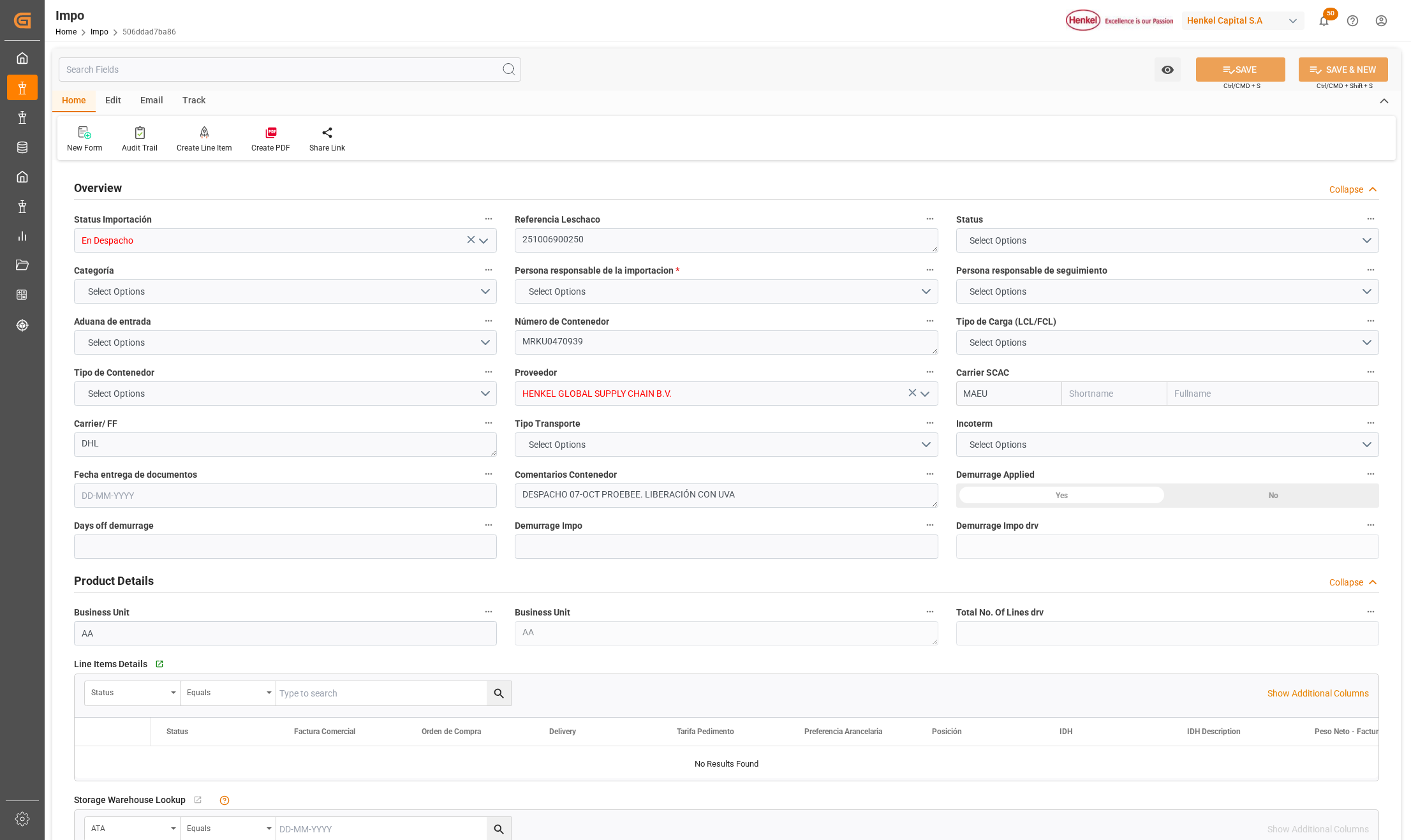
type input "Maersk"
type input "Maersk Line AS"
type input "3"
type input "0"
type input "7"
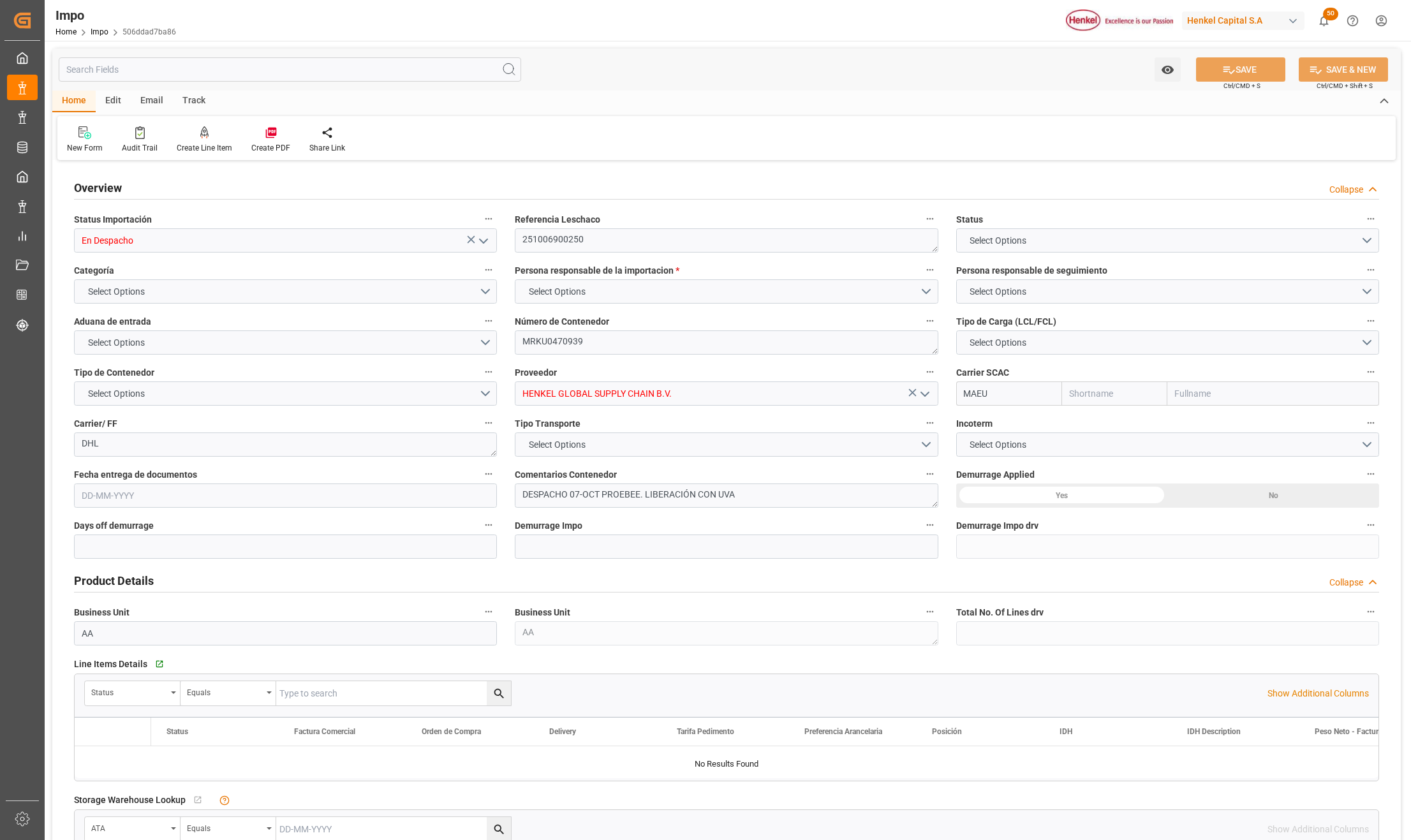
type input "50"
type input "17"
type input "[DATE]"
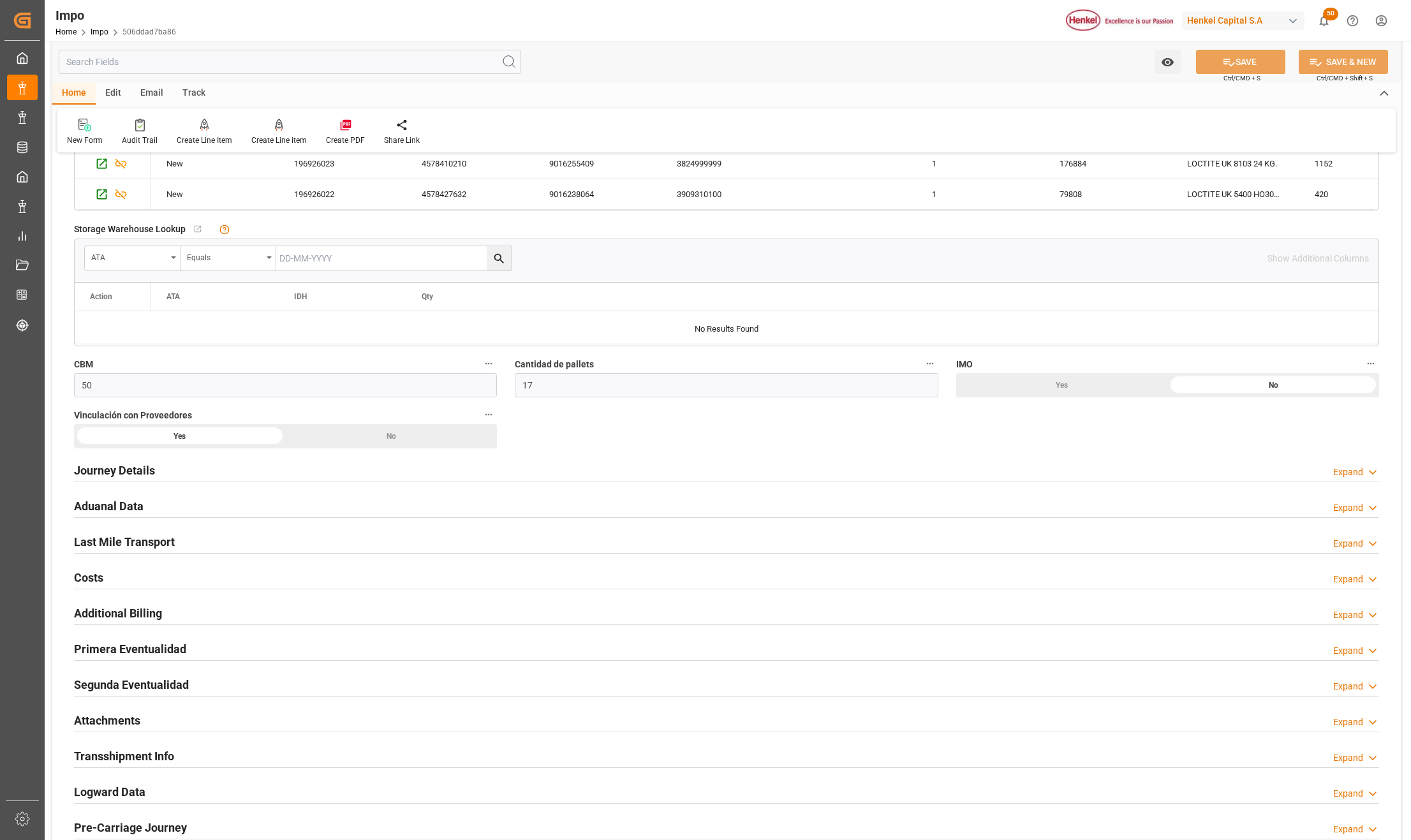
scroll to position [819, 0]
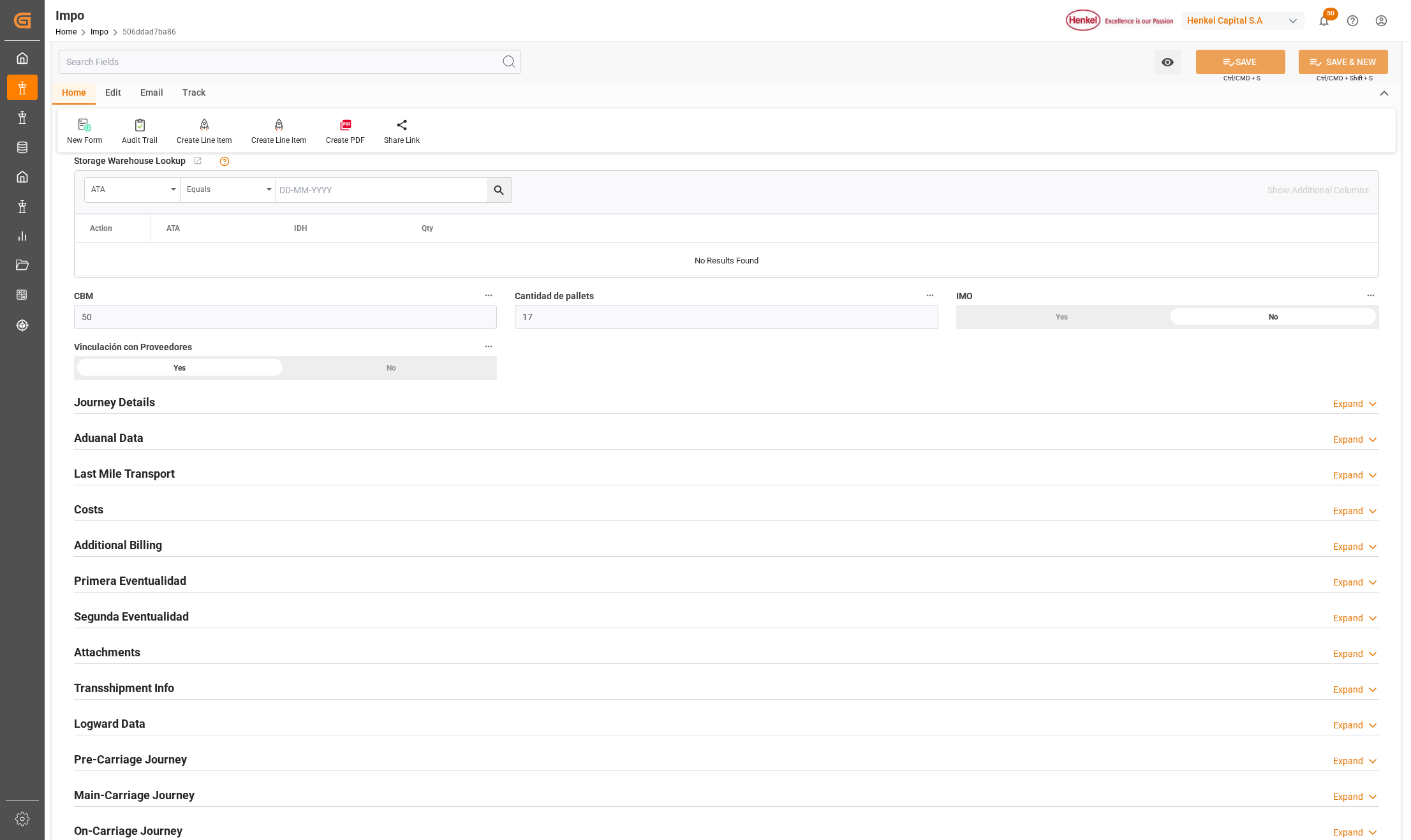
click at [113, 649] on h2 "Attachments" at bounding box center [107, 652] width 66 height 17
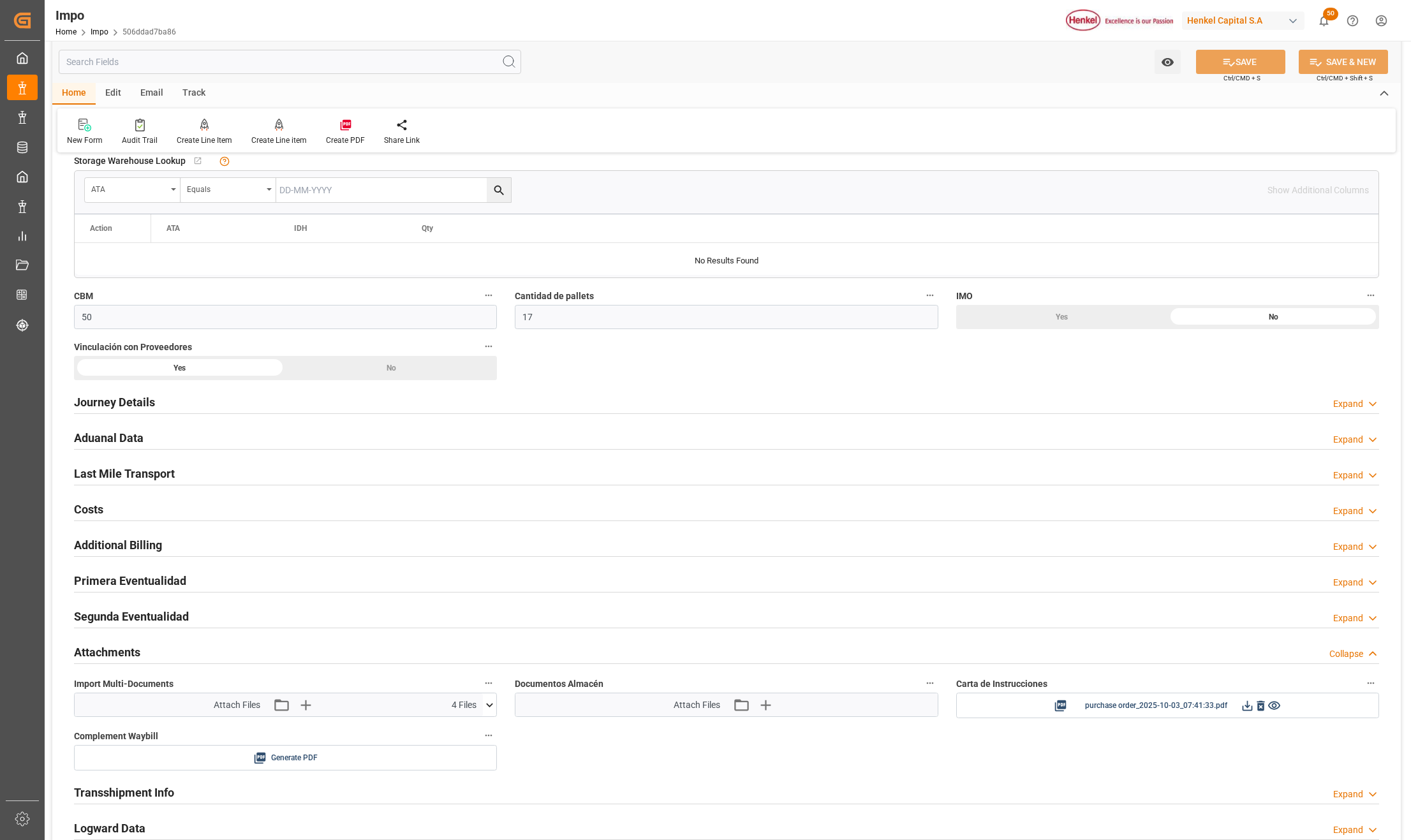
click at [487, 707] on icon at bounding box center [490, 705] width 7 height 4
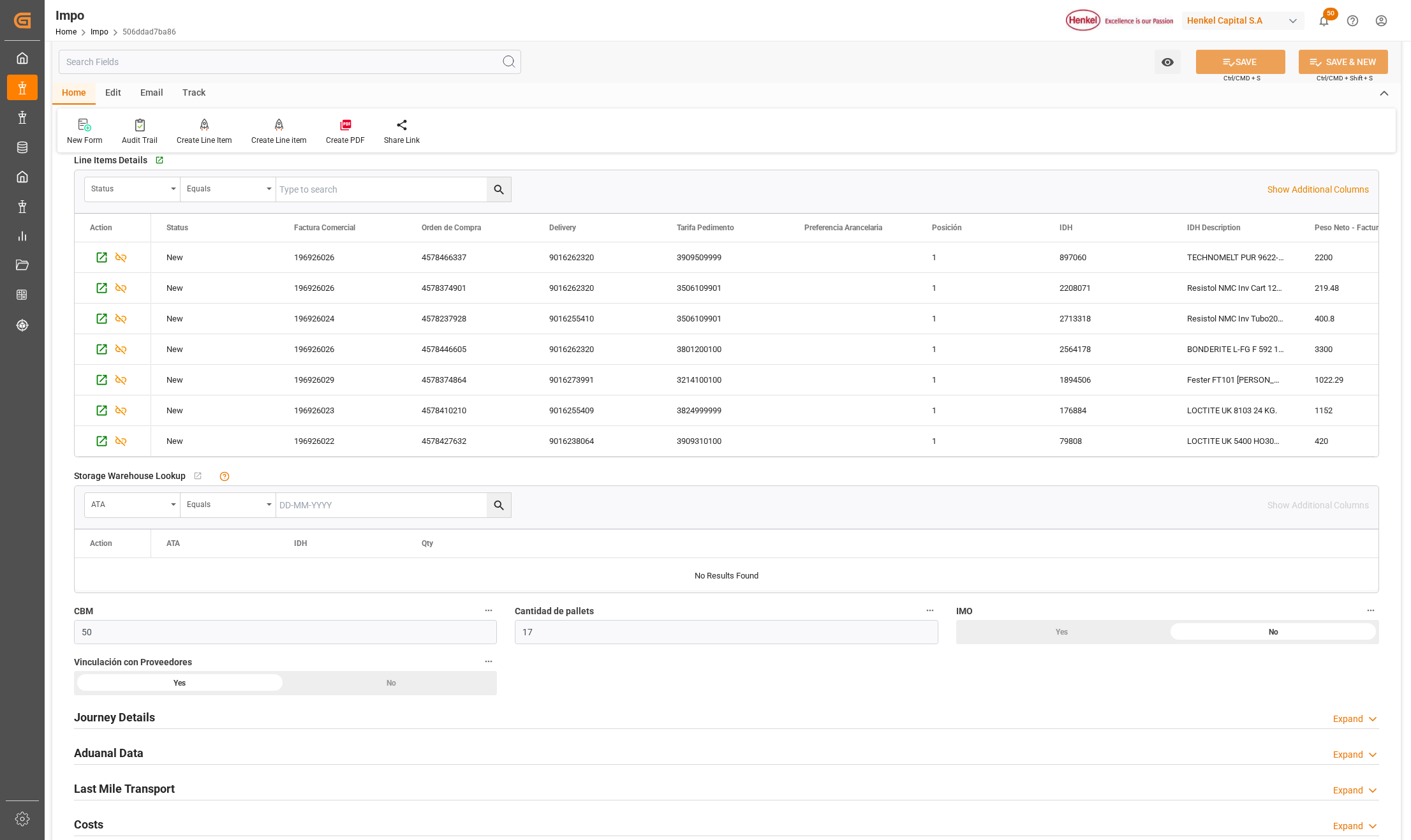
scroll to position [478, 0]
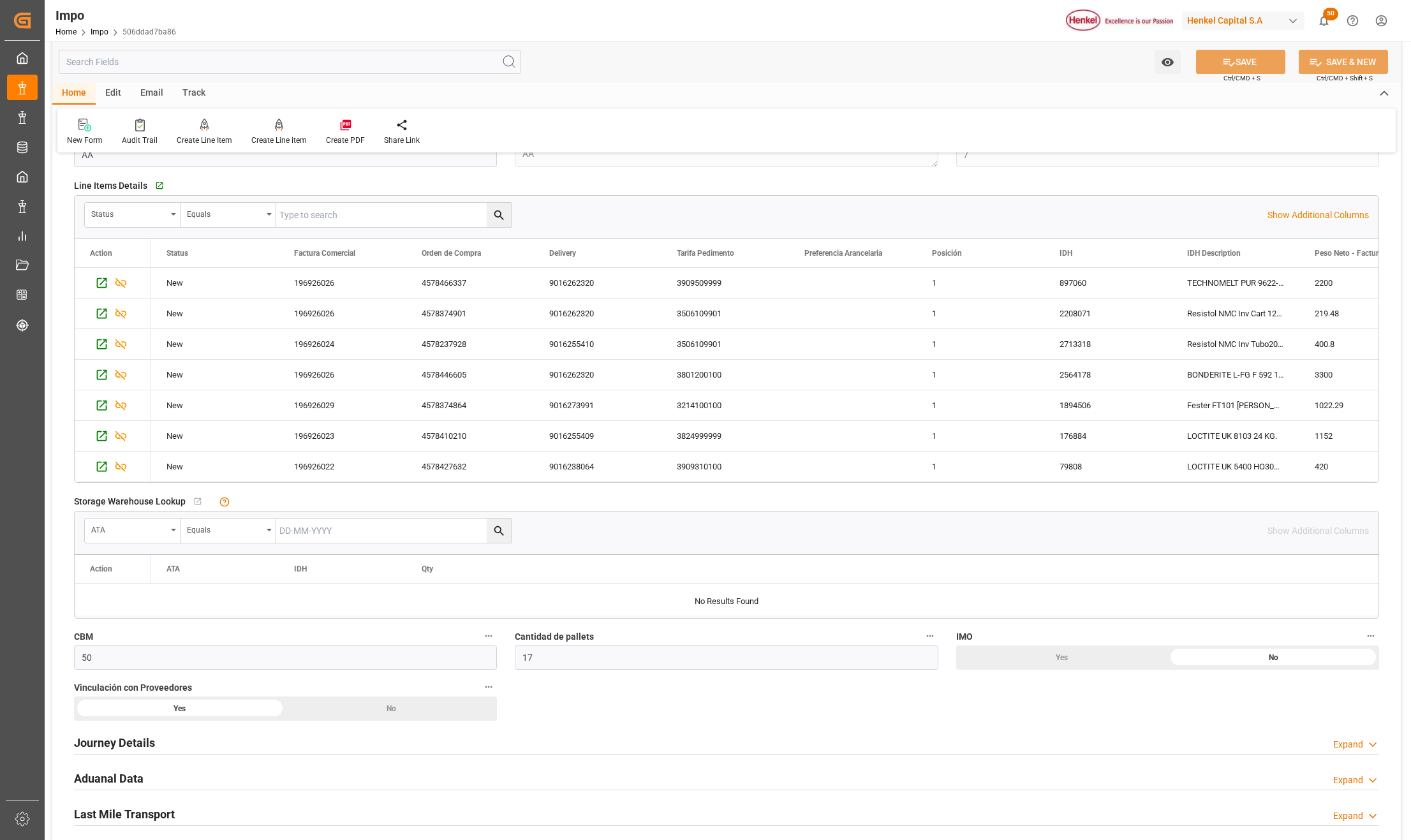
click at [100, 738] on h2 "Journey Details" at bounding box center [115, 742] width 81 height 17
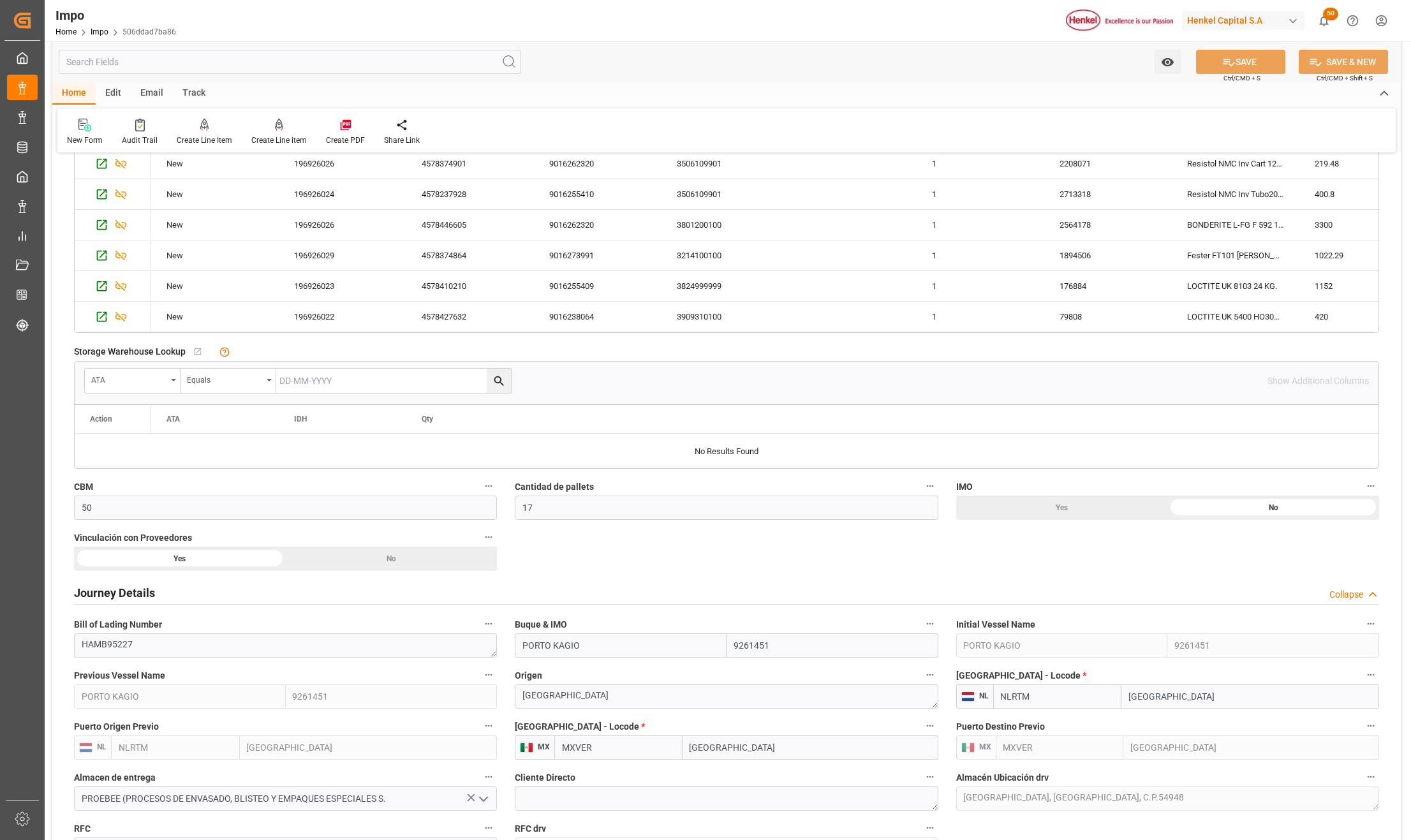
scroll to position [649, 0]
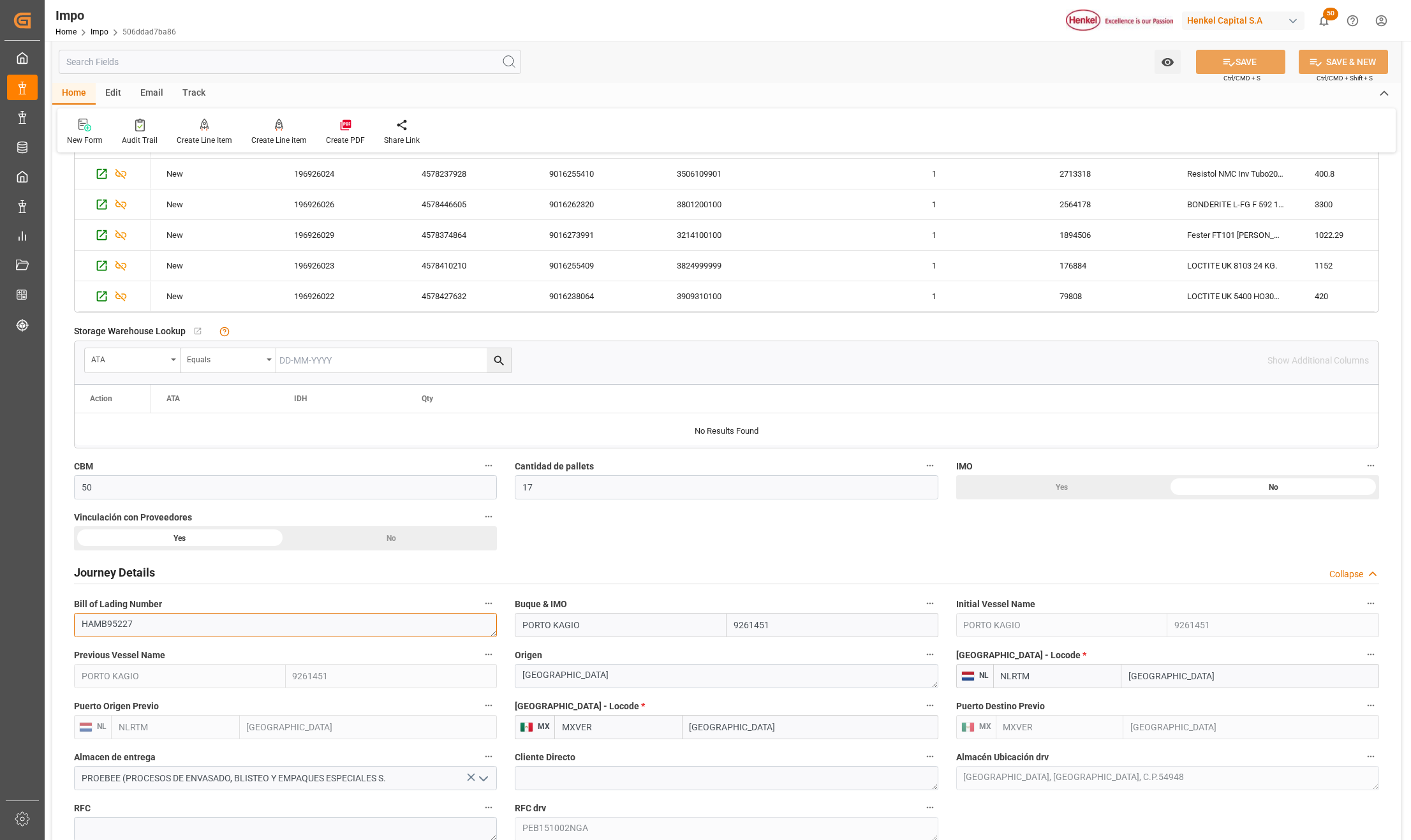
click at [108, 630] on textarea "HAMB95227" at bounding box center [285, 625] width 423 height 24
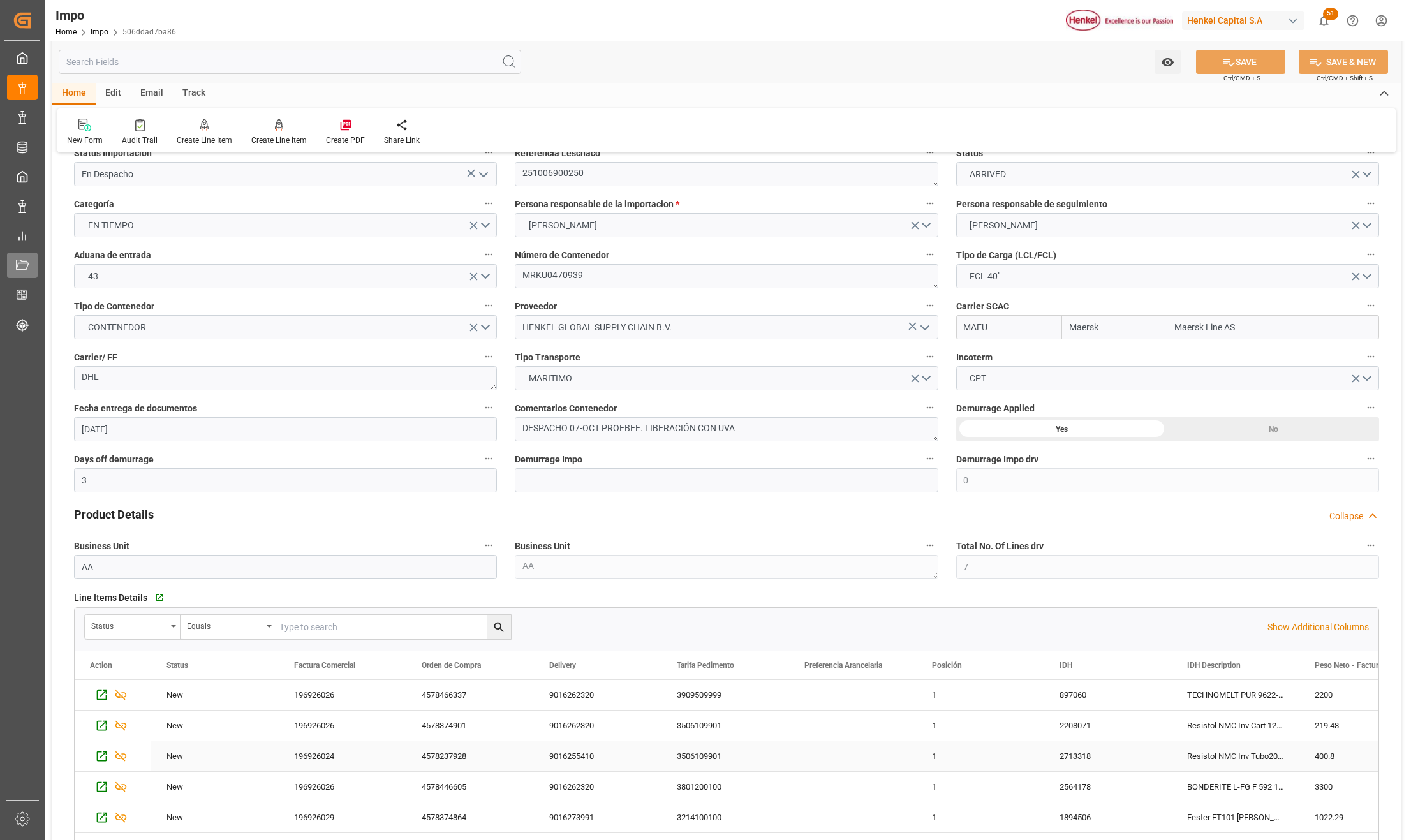
scroll to position [54, 0]
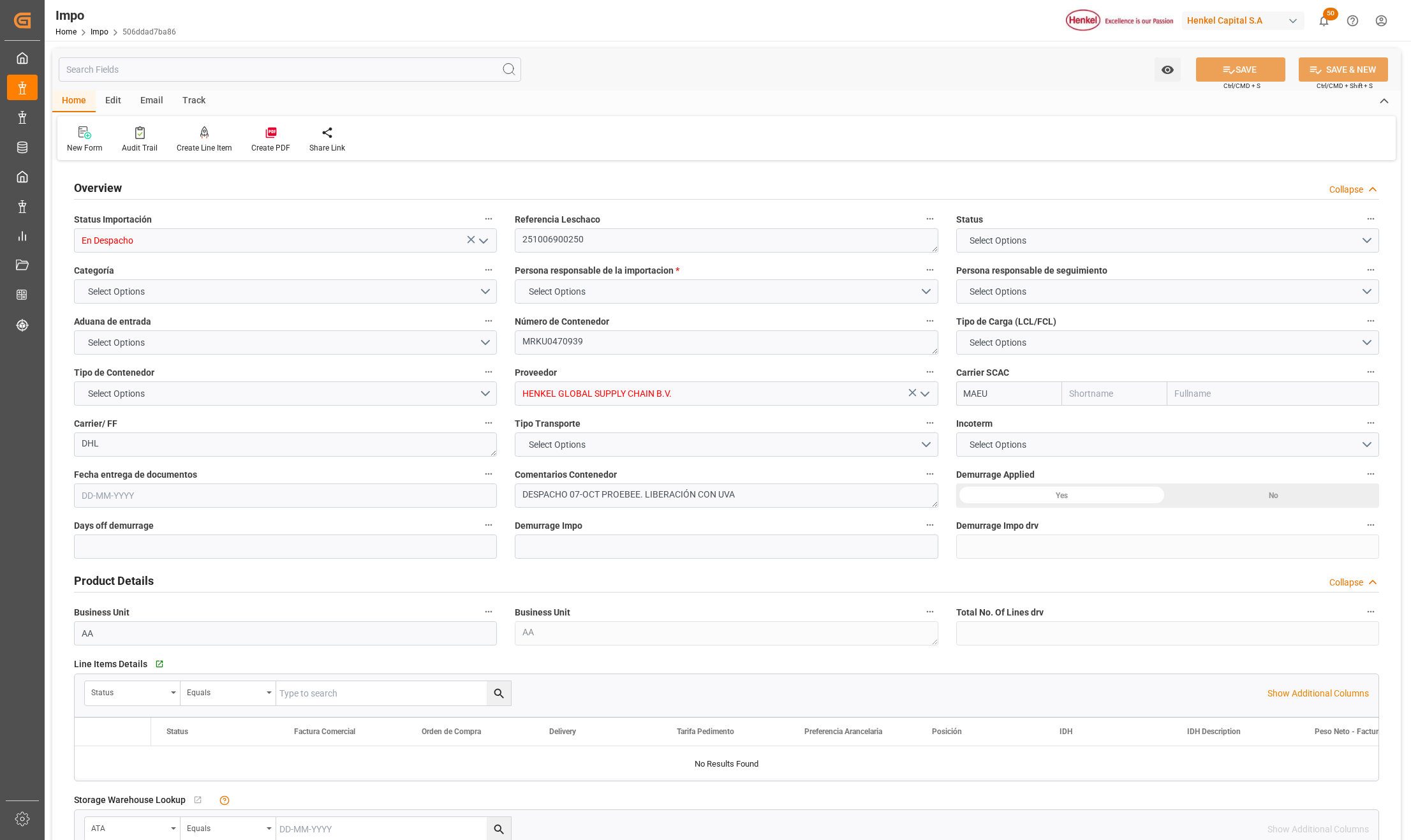
type input "Maersk"
type input "Maersk Line AS"
type input "3"
type input "0"
type input "7"
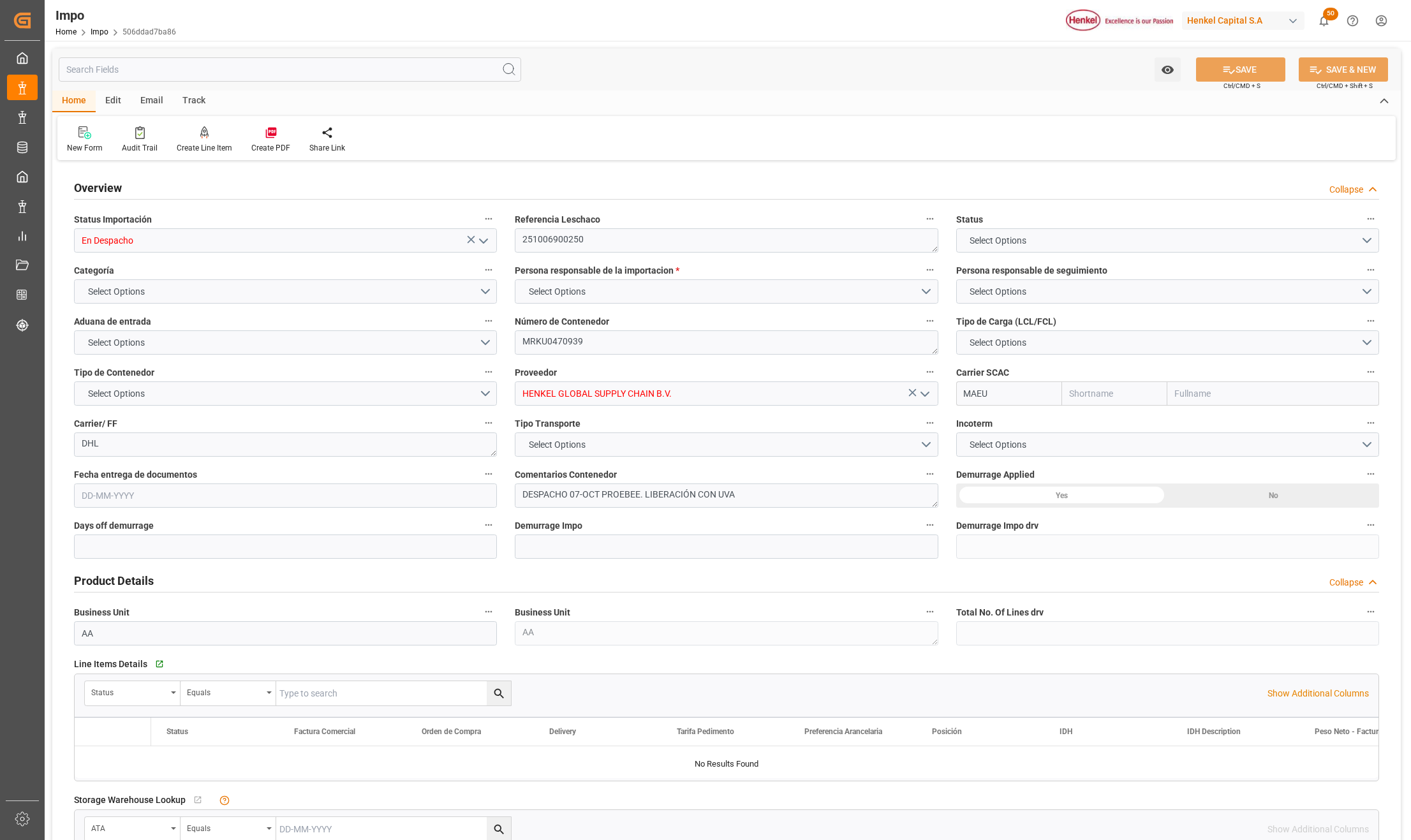
type input "50"
type input "17"
type input "[DATE]"
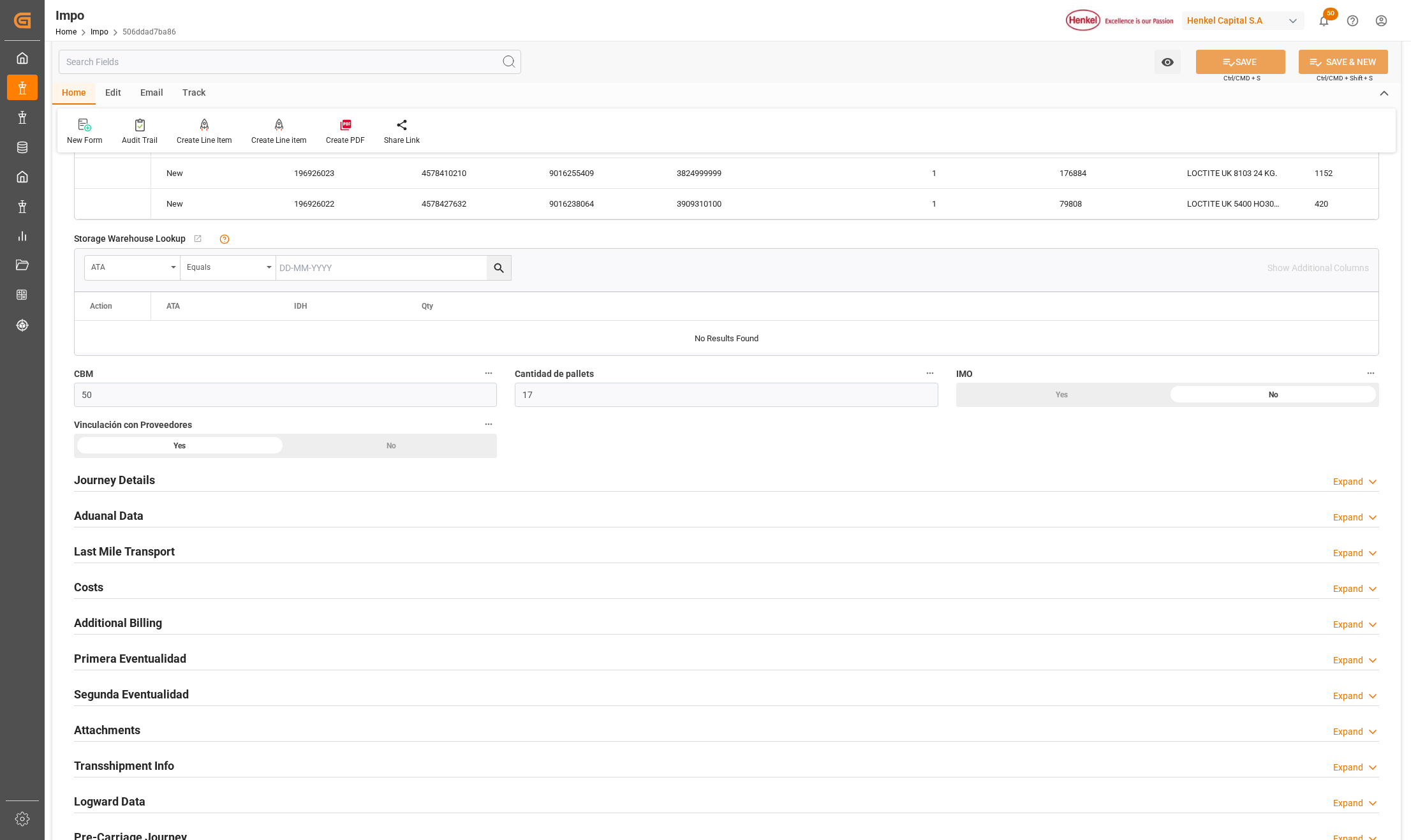
scroll to position [935, 0]
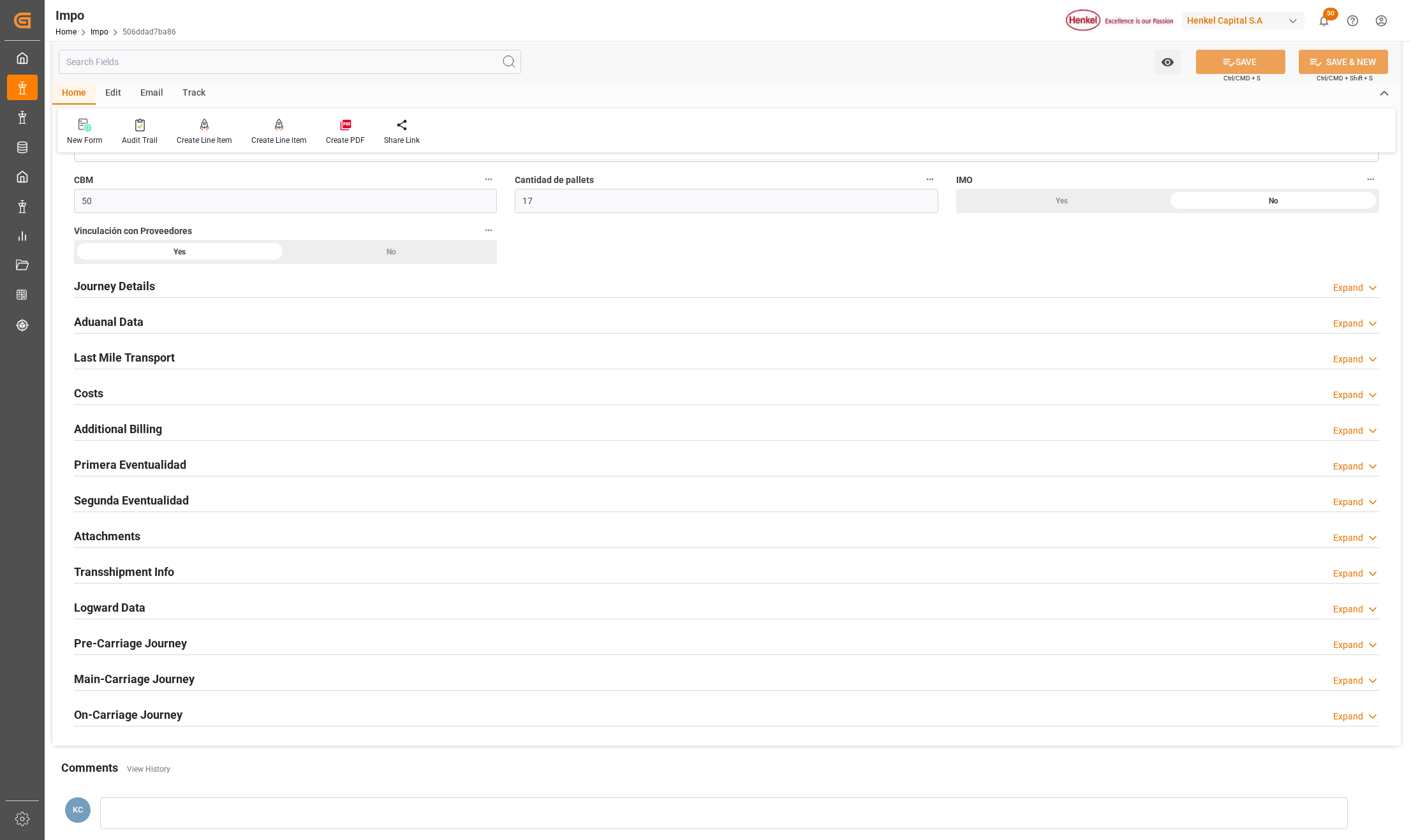
click at [95, 537] on h2 "Attachments" at bounding box center [107, 536] width 66 height 17
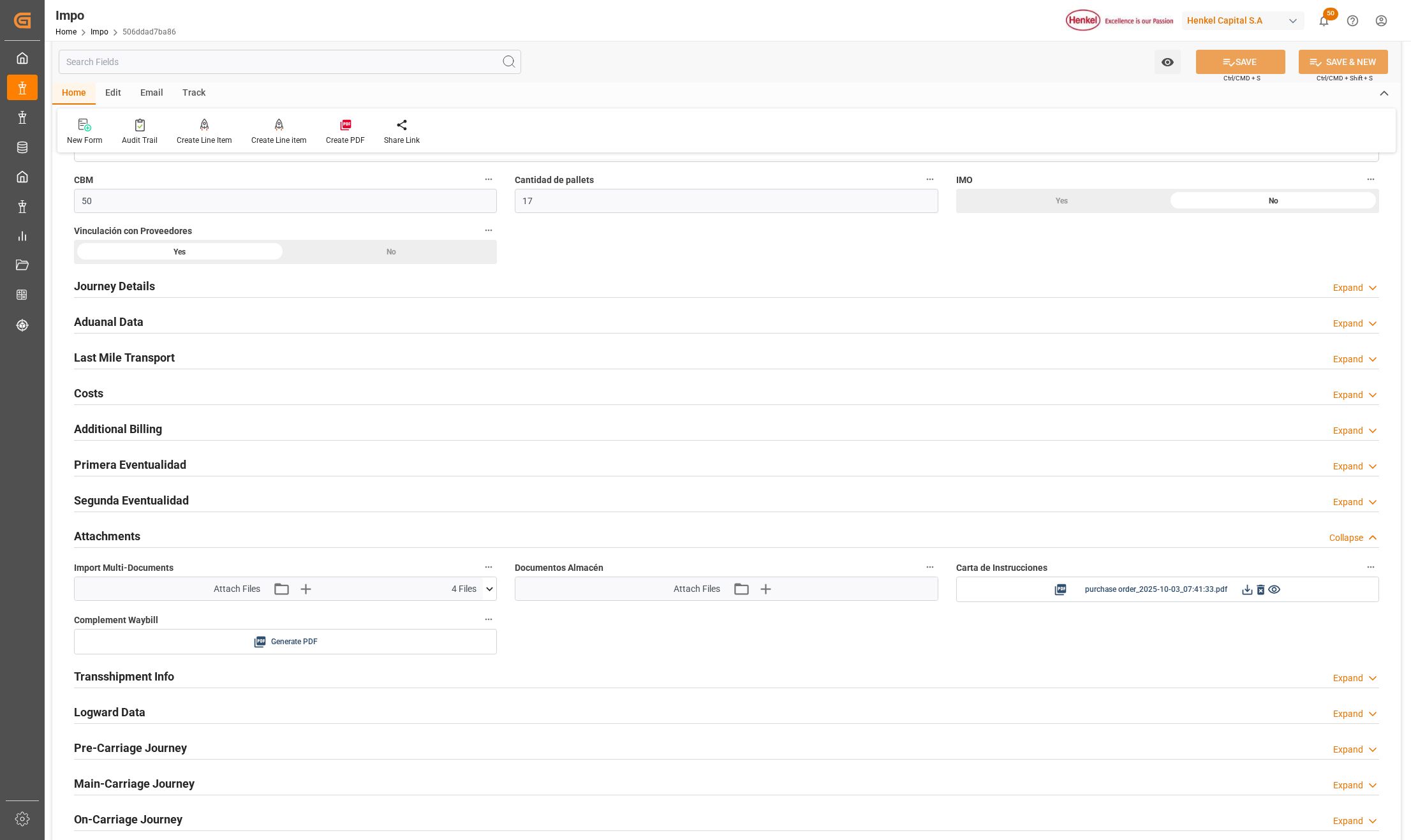
click at [490, 595] on icon at bounding box center [489, 589] width 13 height 13
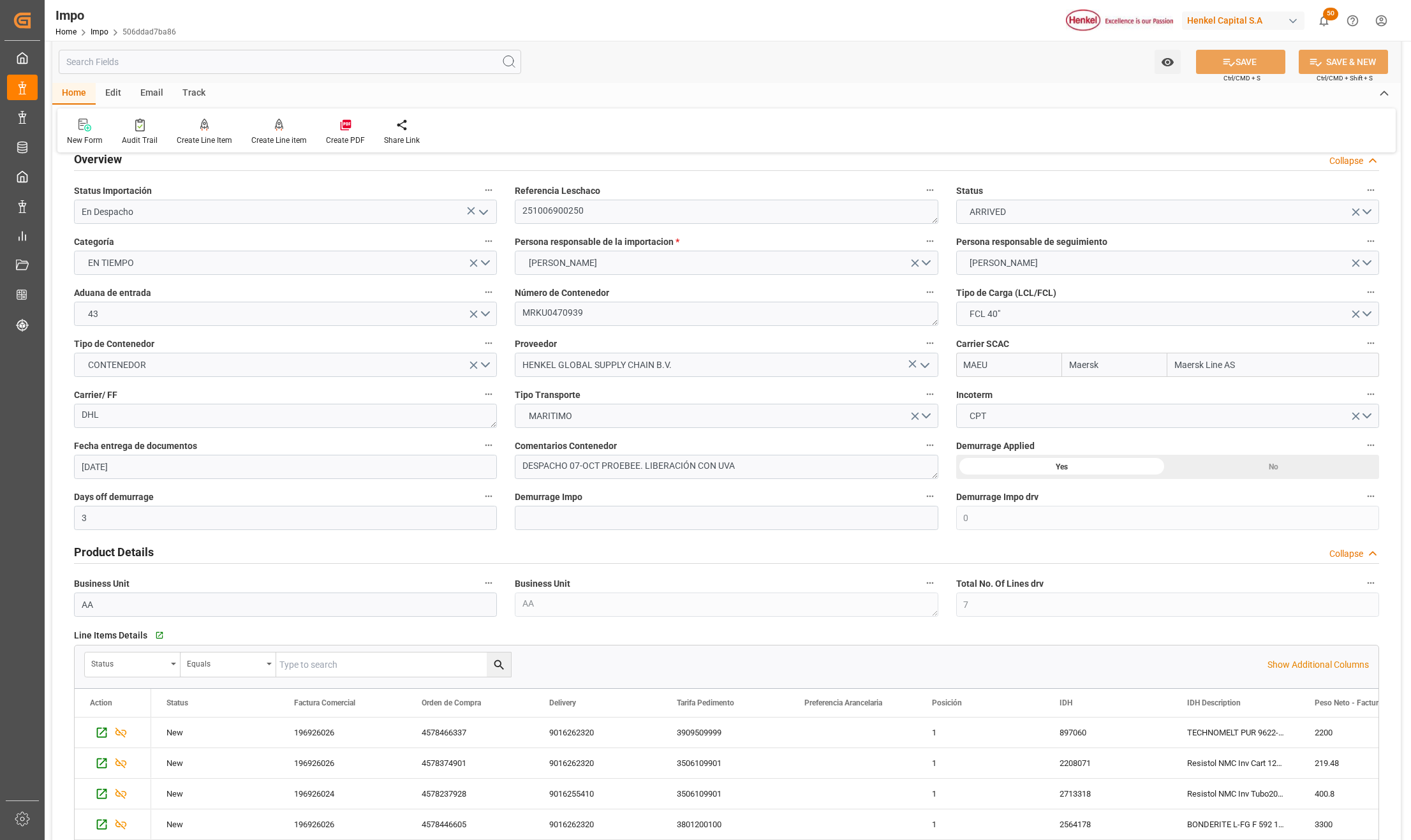
scroll to position [0, 0]
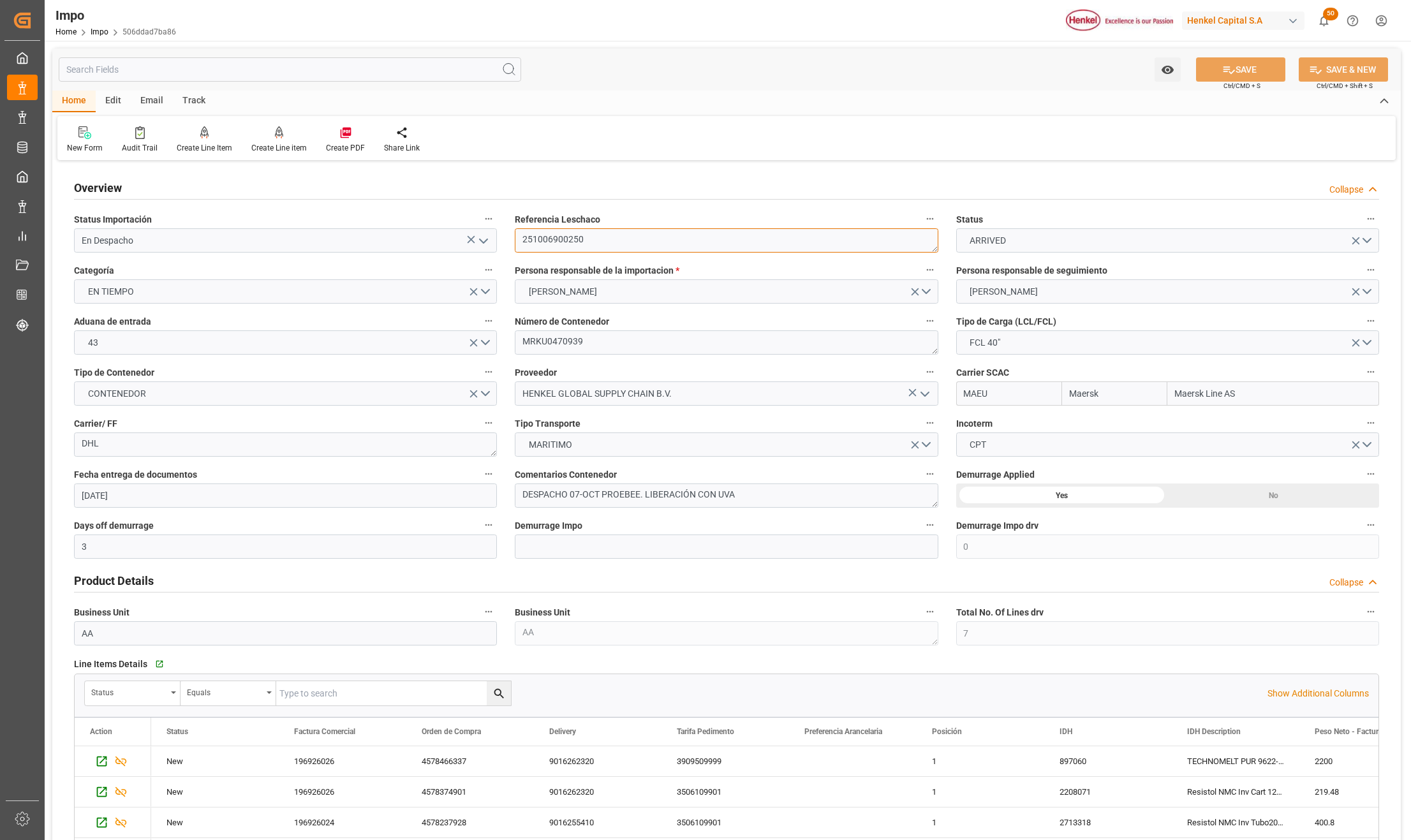
click at [551, 235] on textarea "251006900250" at bounding box center [726, 240] width 423 height 24
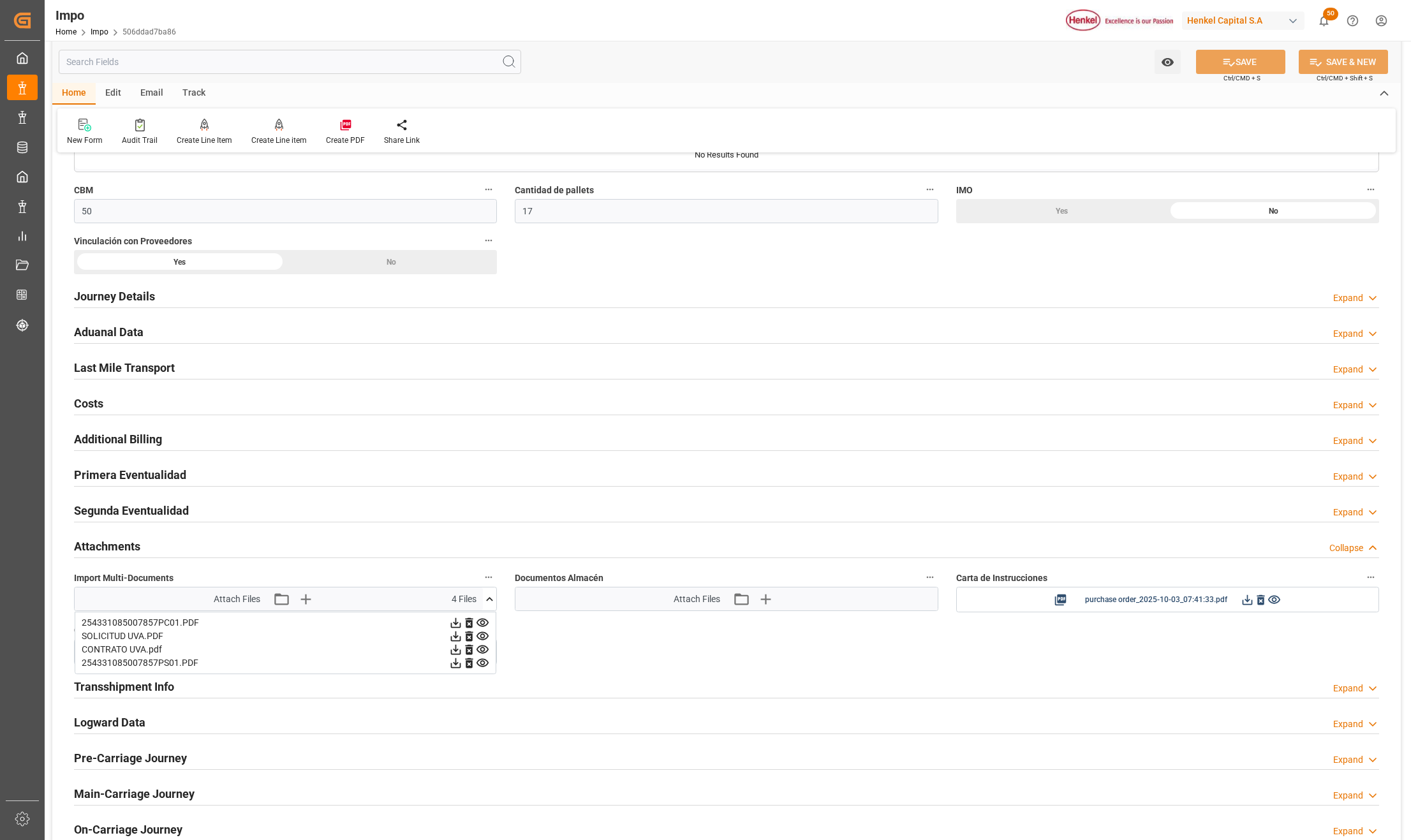
scroll to position [935, 0]
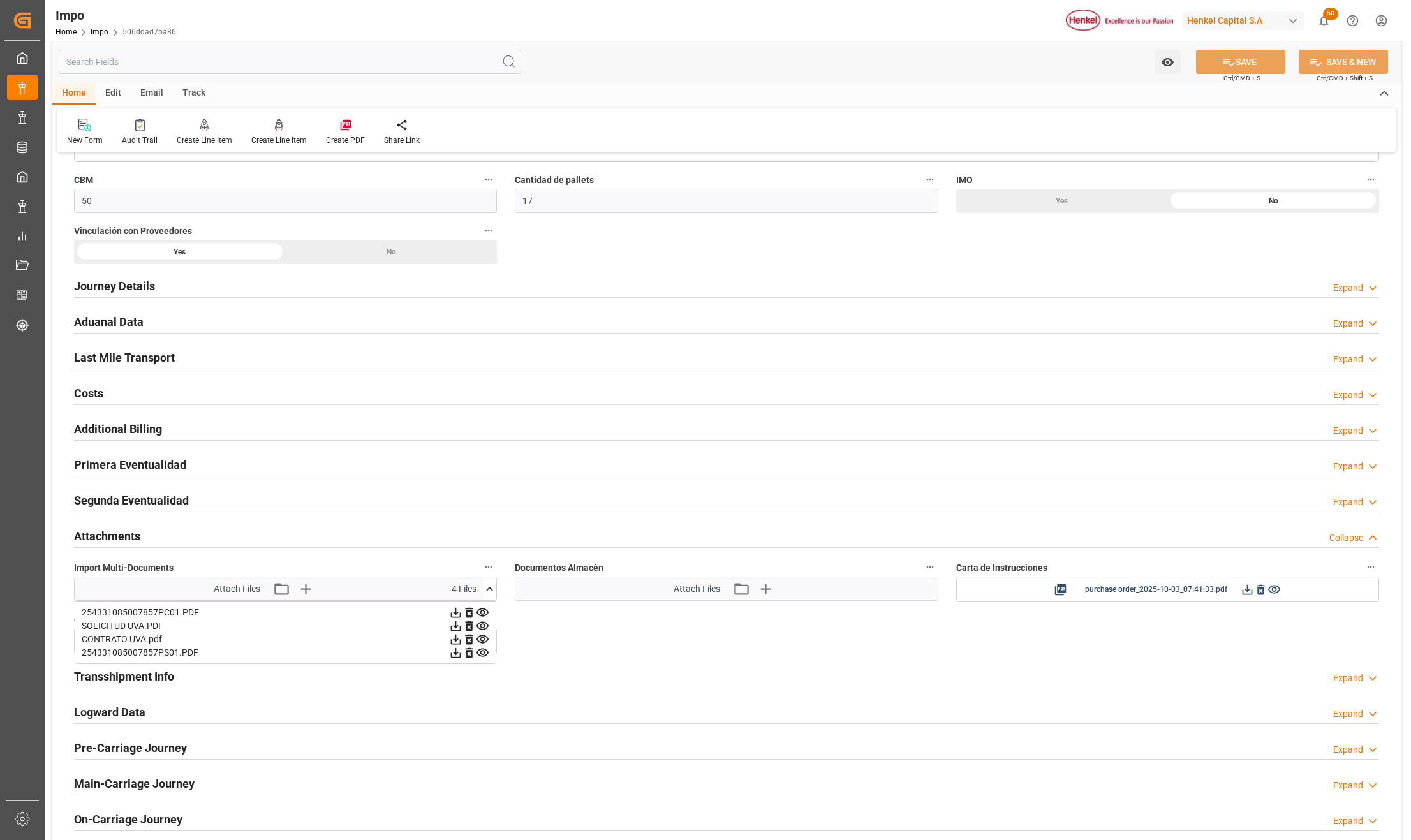
click at [838, 671] on div "Transshipment Info Expand" at bounding box center [727, 675] width 1305 height 24
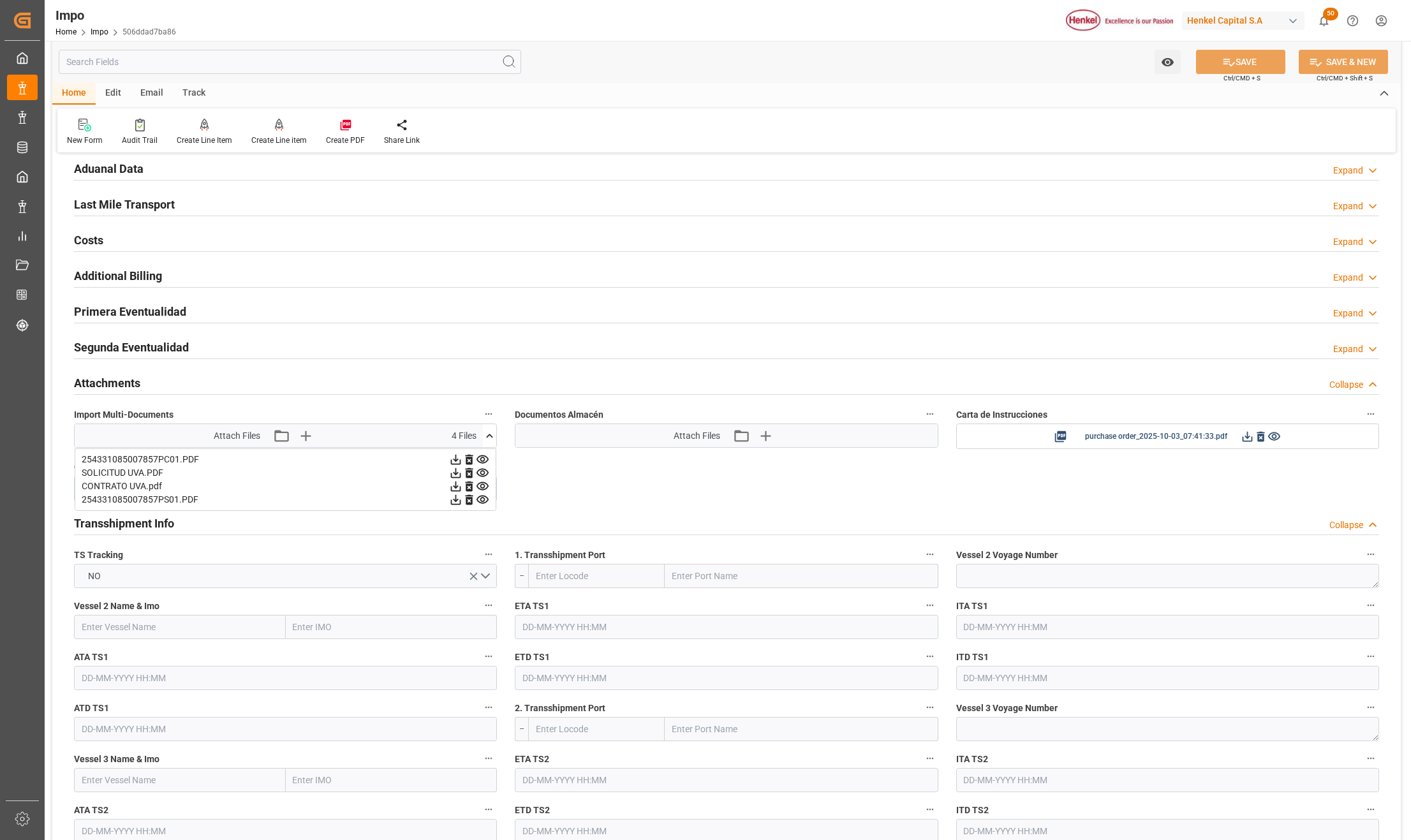
scroll to position [1106, 0]
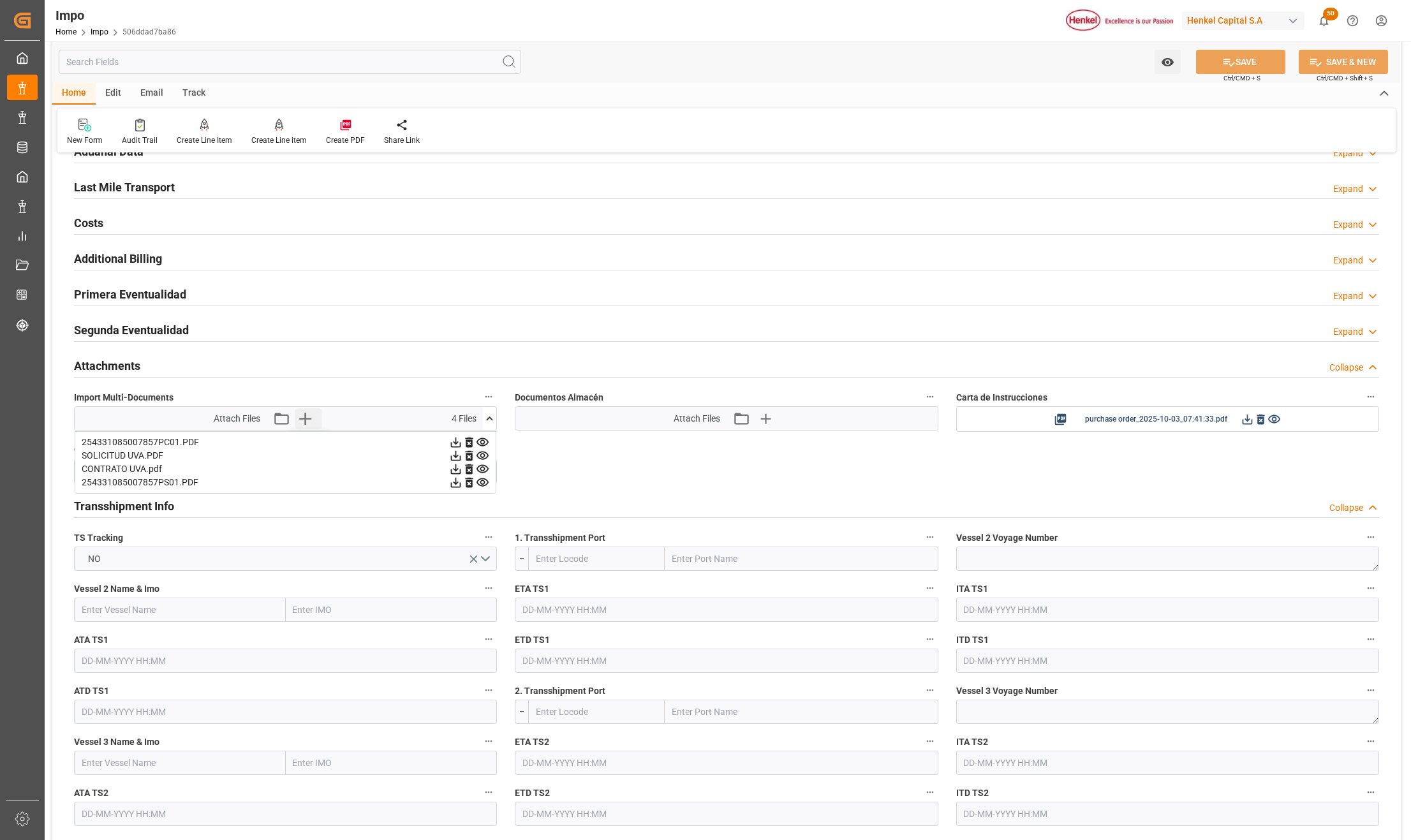
click at [308, 424] on icon "button" at bounding box center [304, 418] width 20 height 20
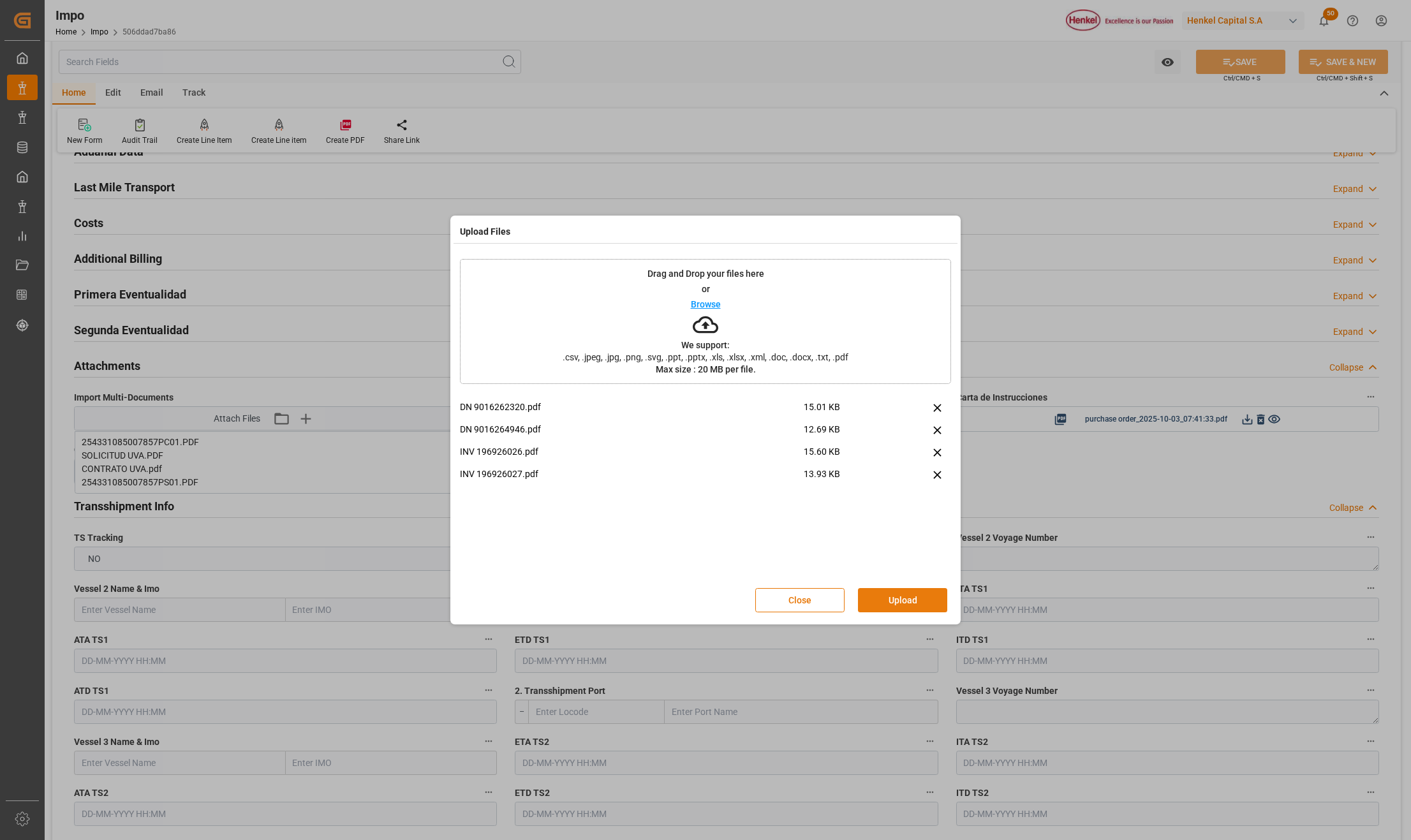
click at [927, 597] on button "Upload" at bounding box center [903, 600] width 89 height 24
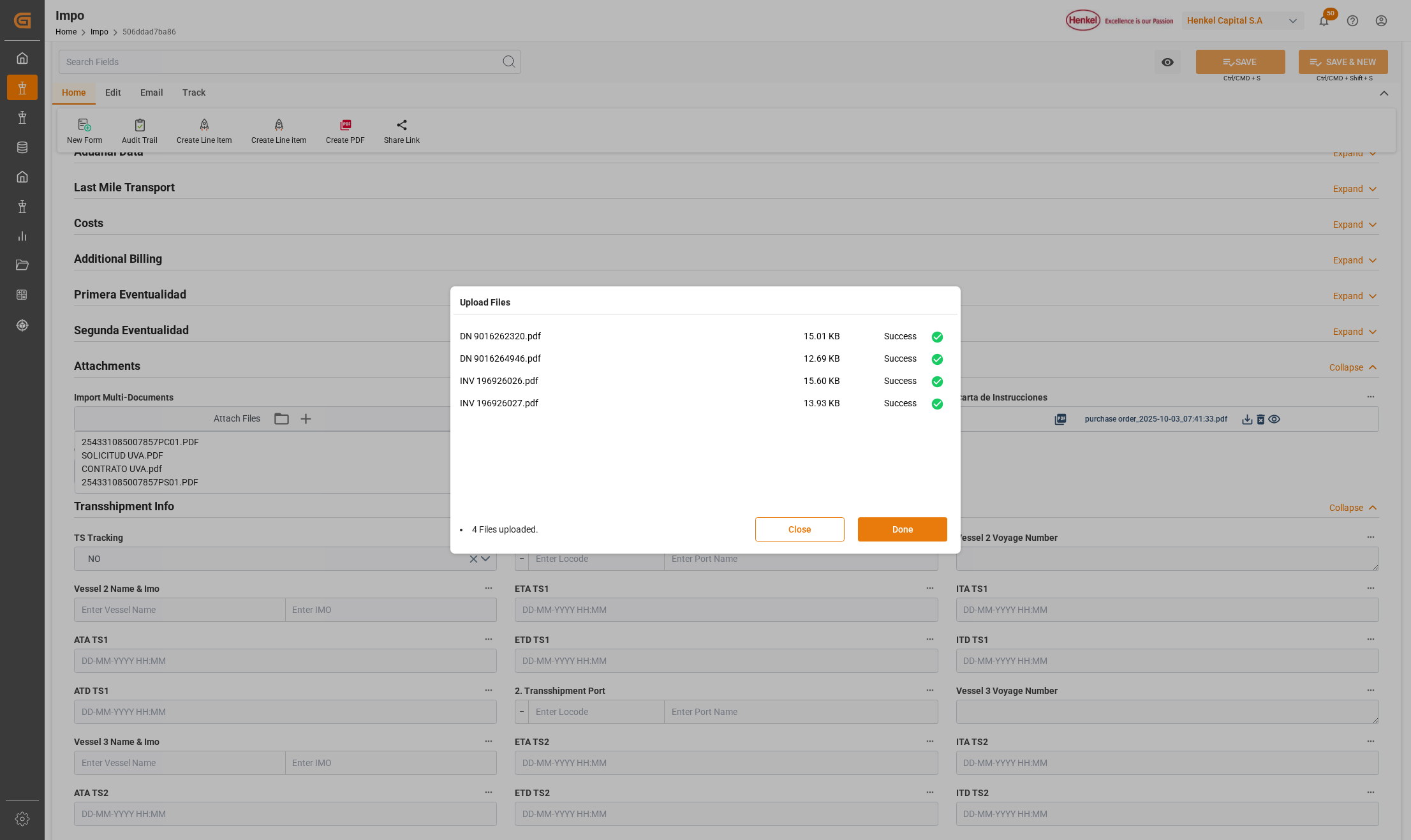
click at [904, 529] on button "Done" at bounding box center [903, 529] width 89 height 24
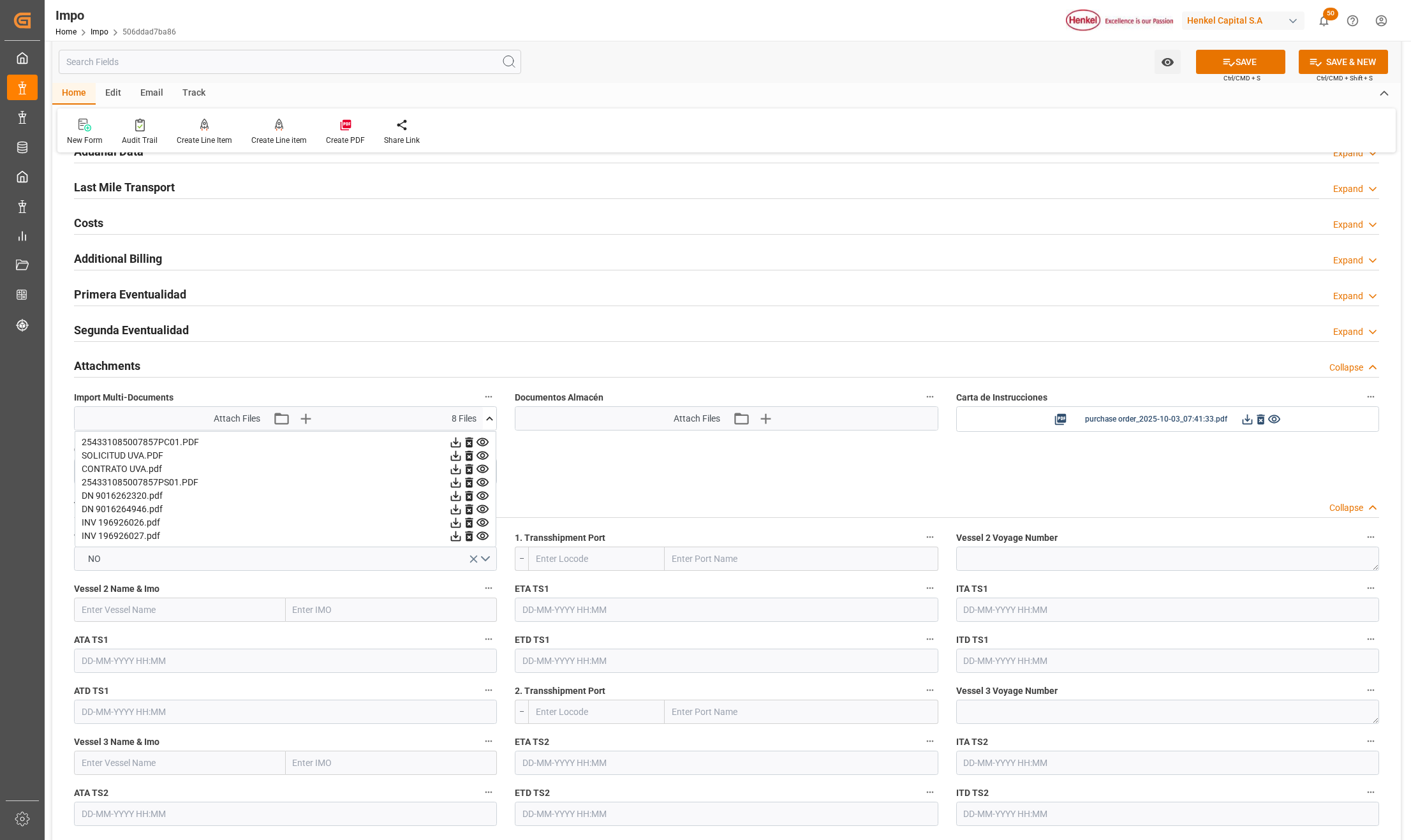
click at [1236, 79] on span "Ctrl/CMD + S" at bounding box center [1242, 78] width 37 height 10
click at [1235, 69] on button "SAVE" at bounding box center [1241, 62] width 89 height 24
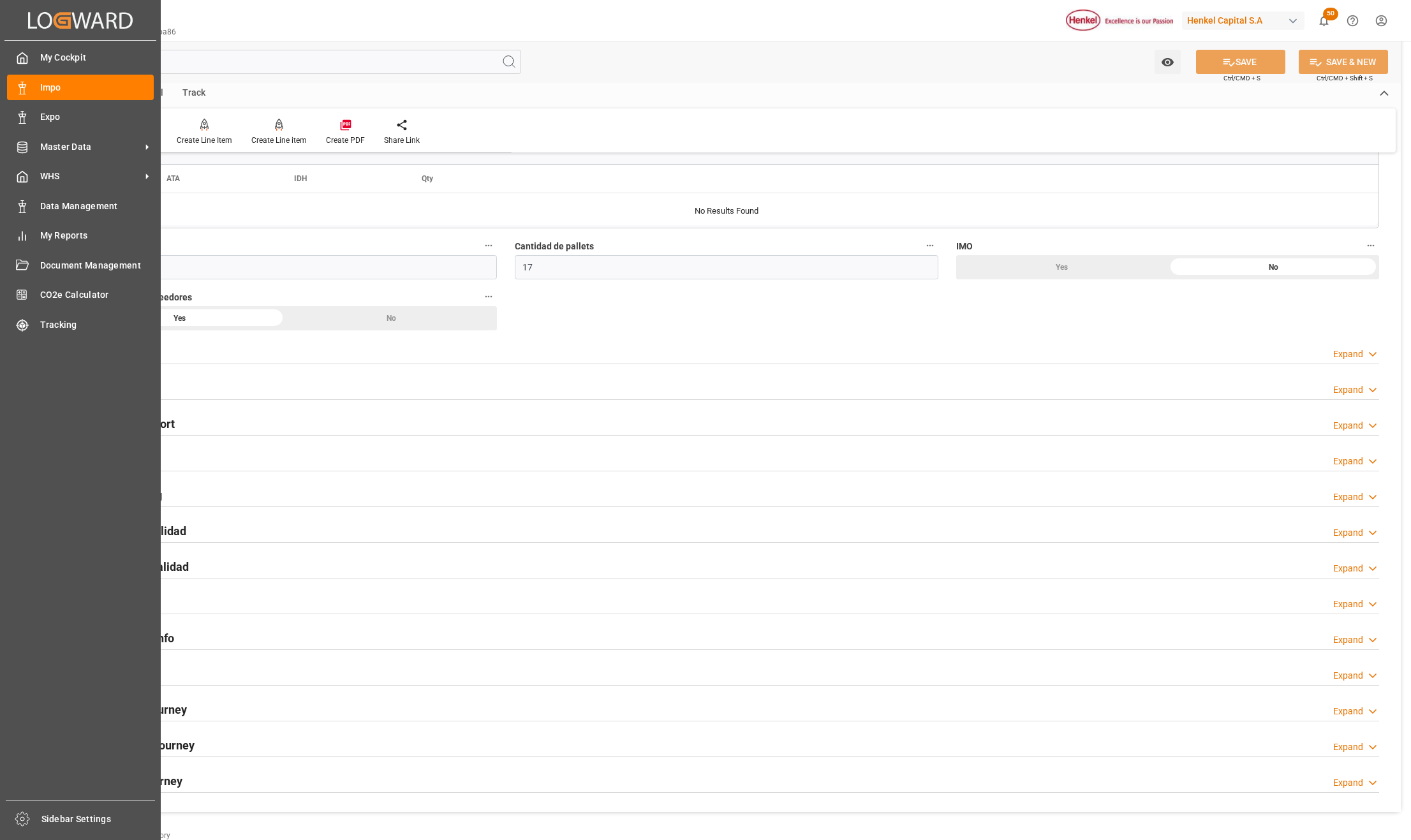
scroll to position [765, 0]
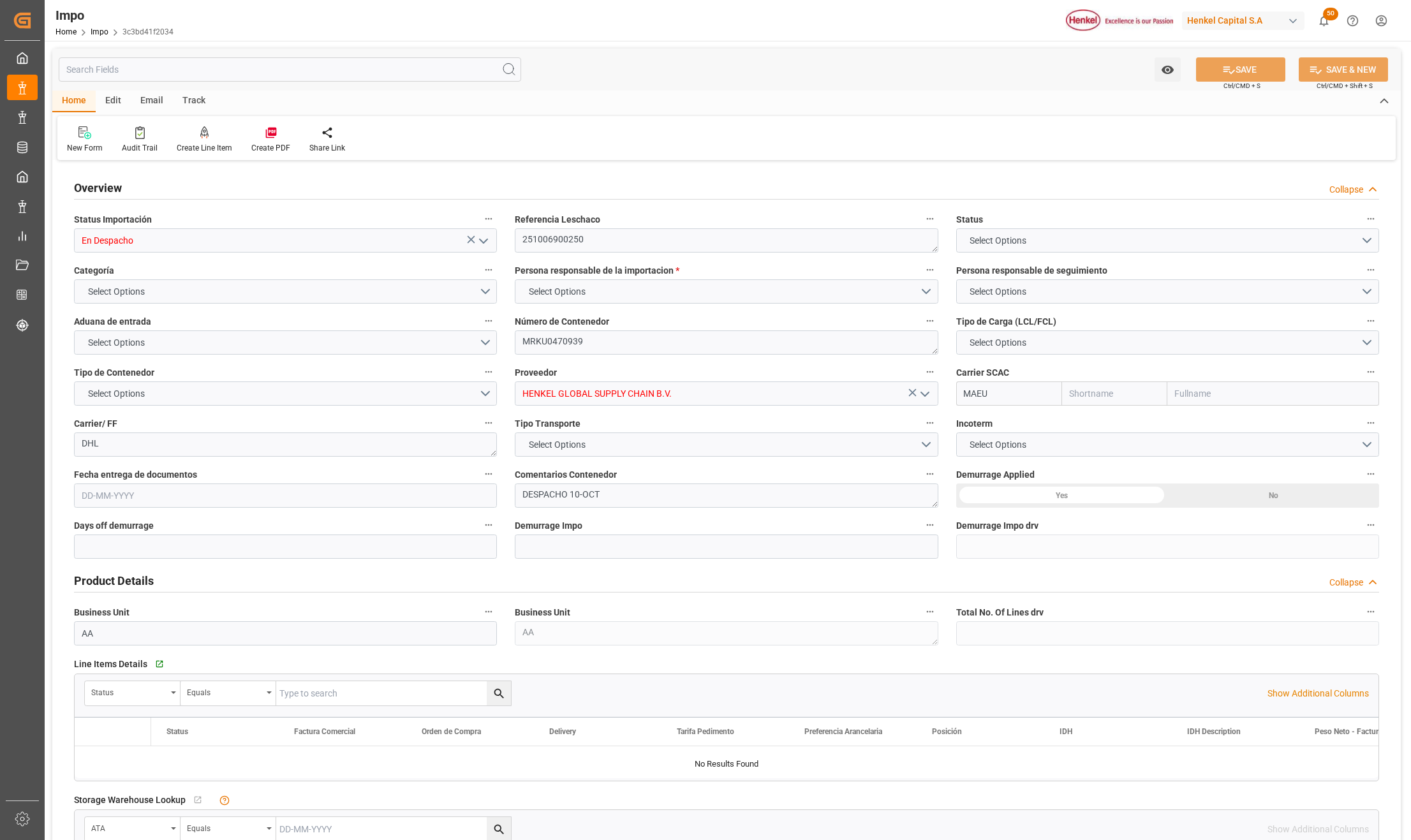
type input "Maersk"
type input "Maersk Line AS"
type input "3"
type input "0"
type input "2"
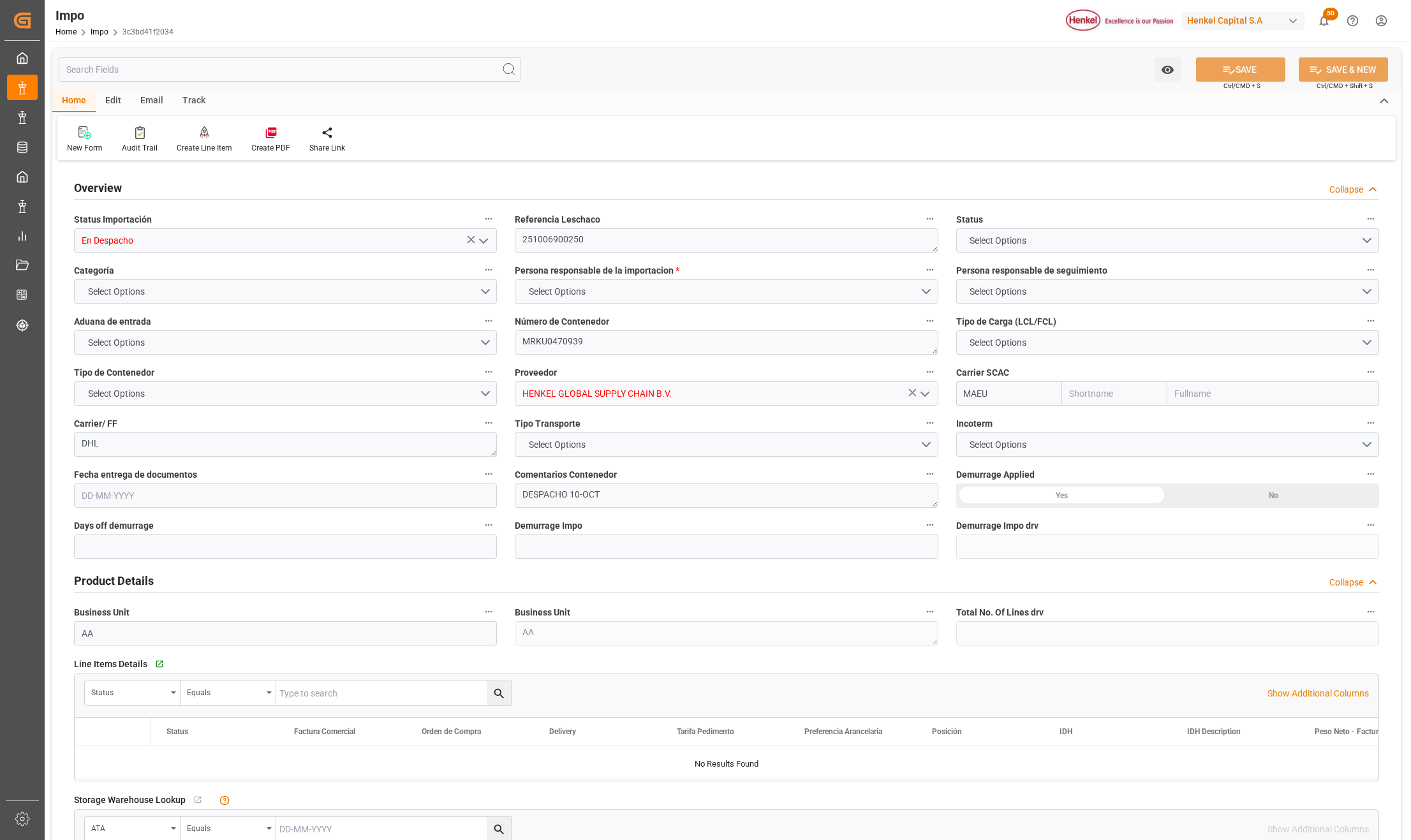
type input "50"
type input "17"
type input "[DATE]"
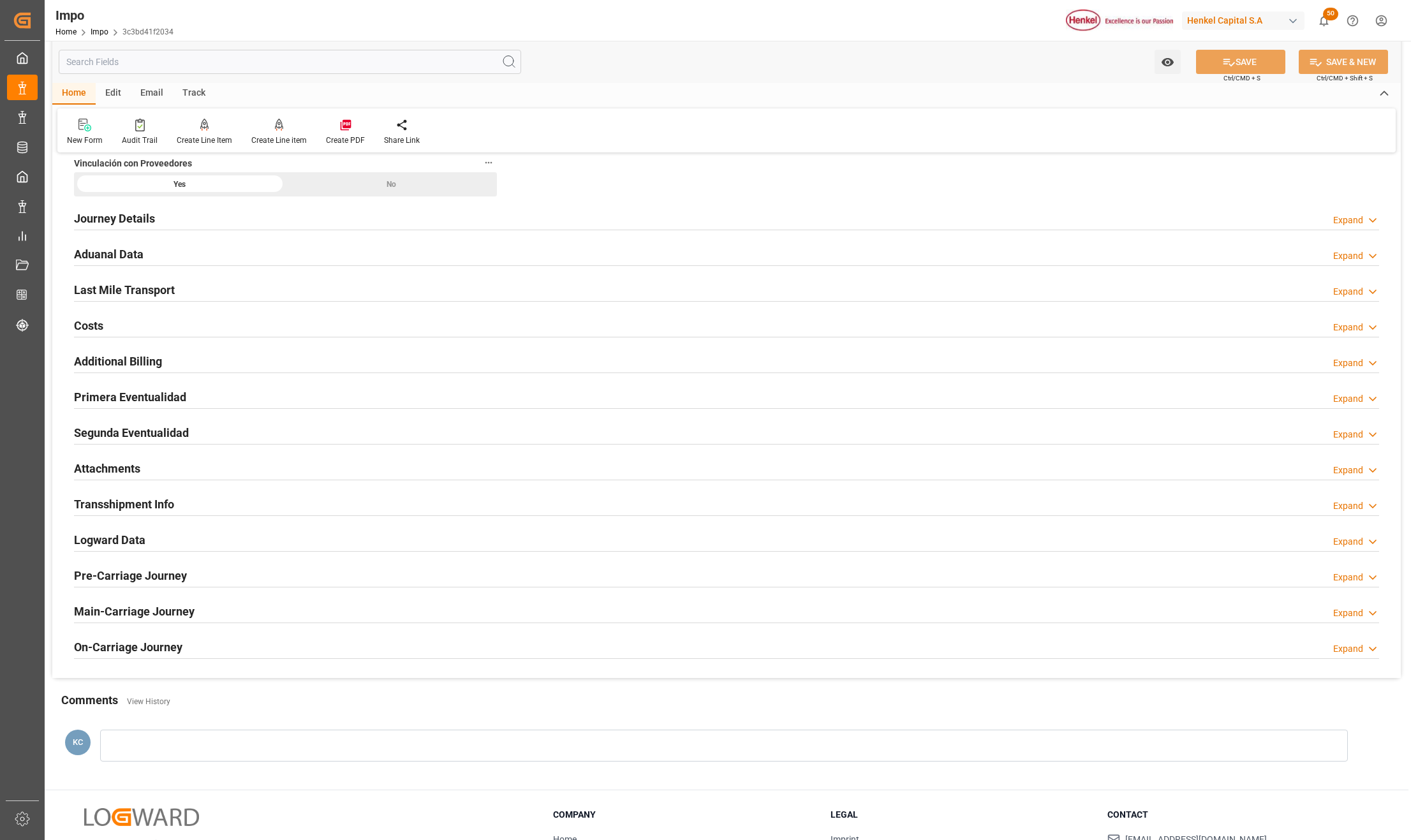
scroll to position [850, 0]
click at [98, 472] on h2 "Attachments" at bounding box center [107, 468] width 66 height 17
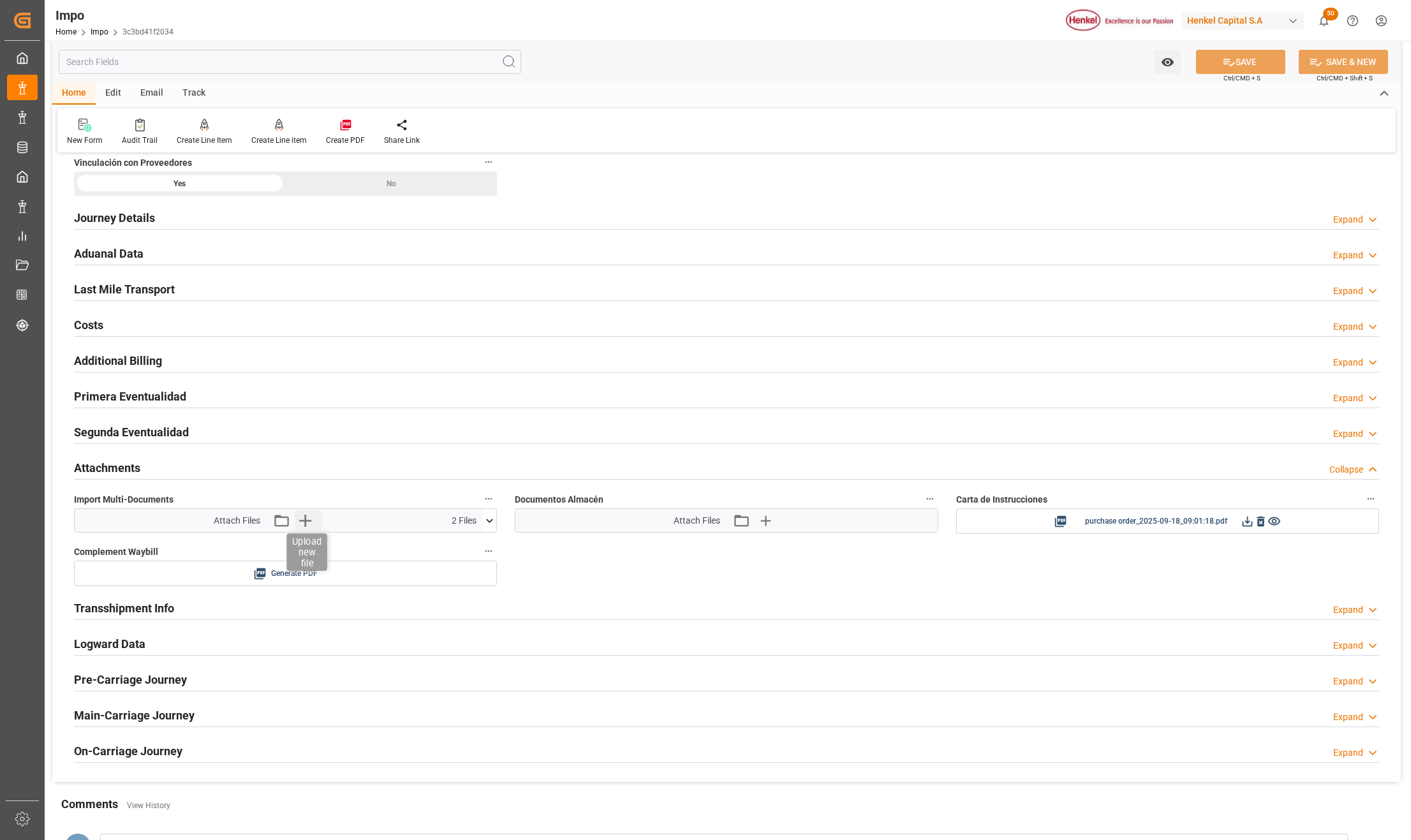
click at [304, 519] on icon "button" at bounding box center [304, 520] width 20 height 20
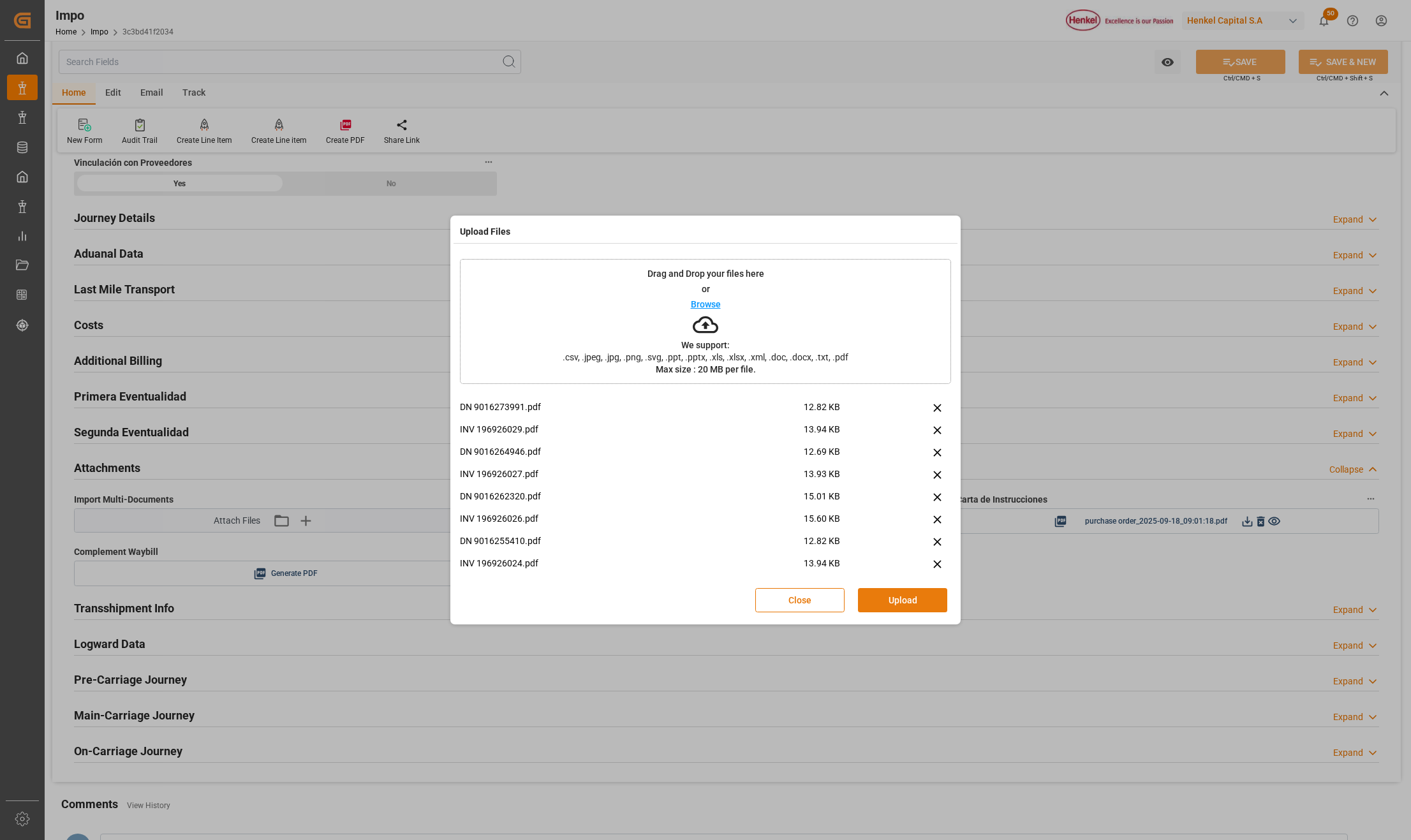
click at [891, 599] on button "Upload" at bounding box center [903, 600] width 89 height 24
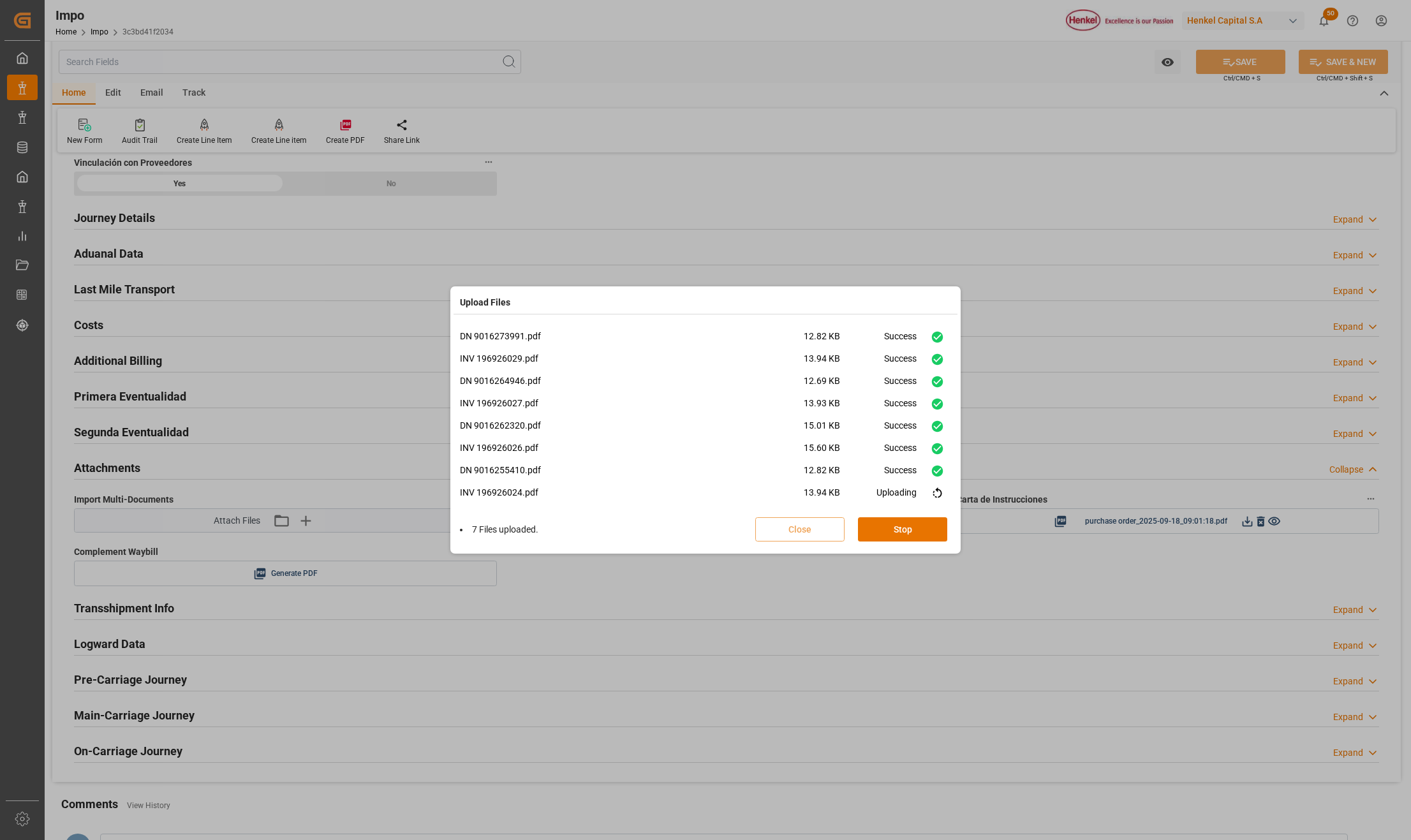
scroll to position [121, 0]
click at [930, 531] on button "Done" at bounding box center [903, 529] width 89 height 24
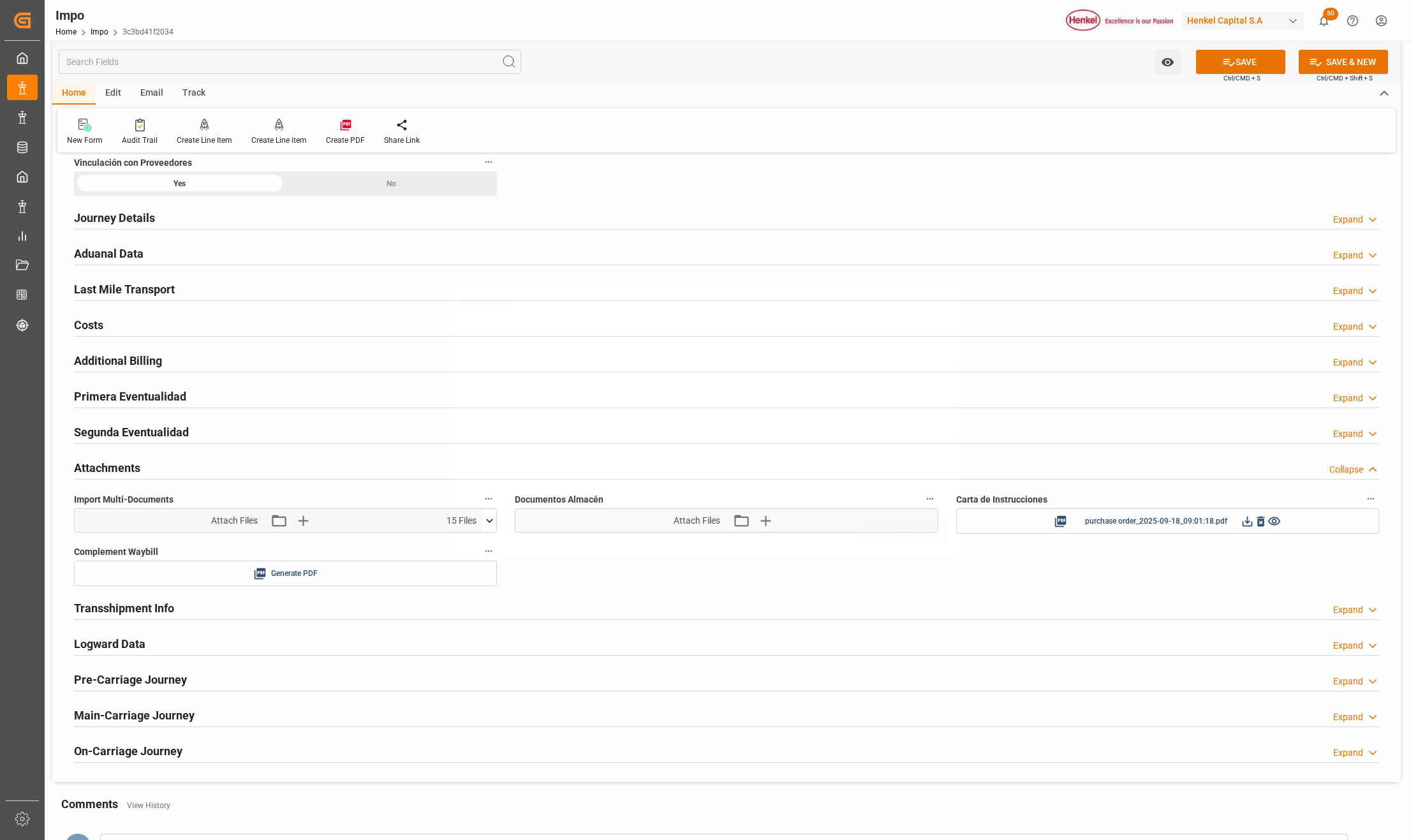
scroll to position [0, 0]
click at [1238, 64] on button "SAVE" at bounding box center [1241, 62] width 89 height 24
